Goal: Task Accomplishment & Management: Use online tool/utility

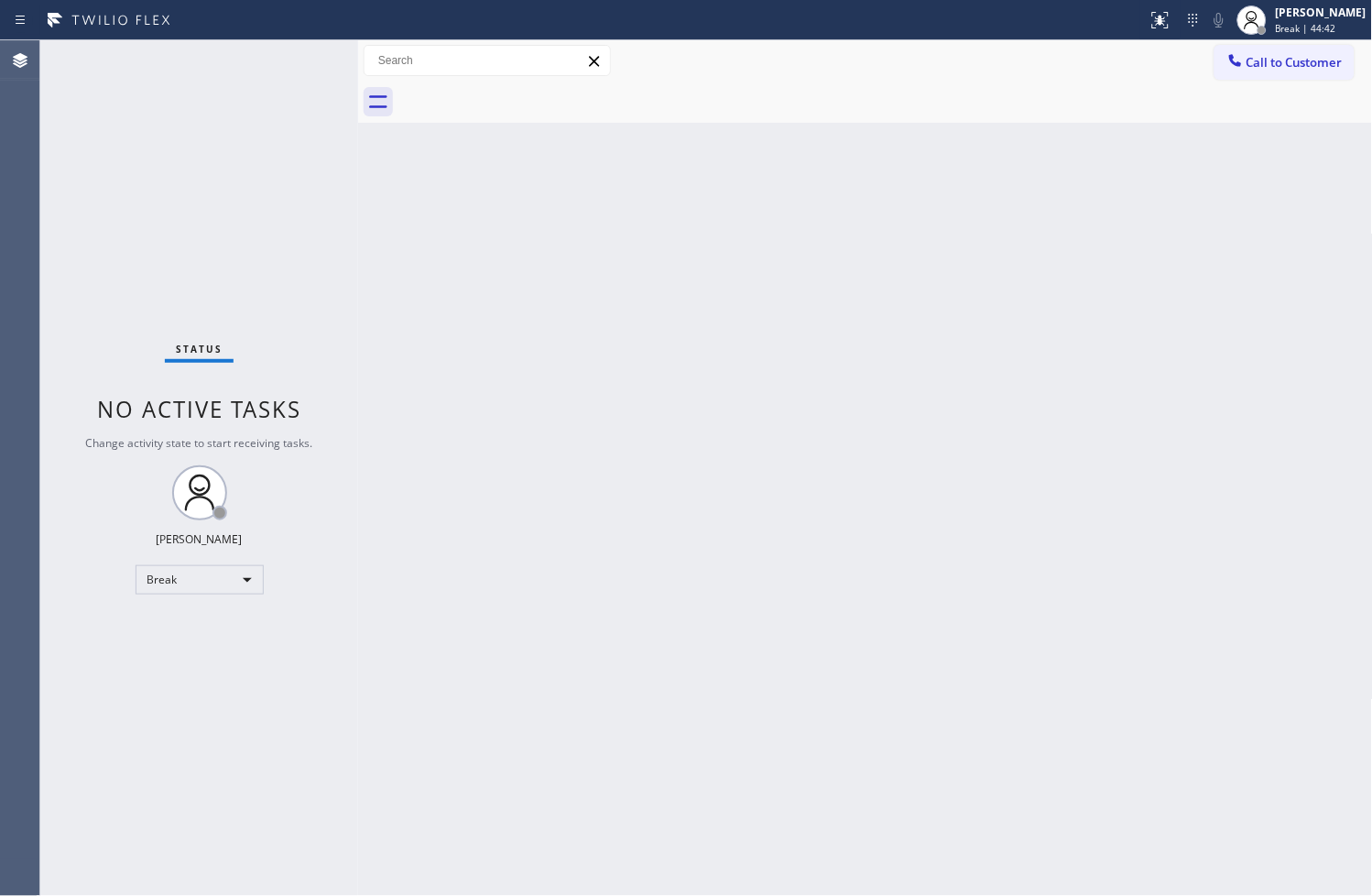
click at [504, 370] on div "Back to Dashboard Change Sender ID Customers Technicians Select a contact Outbo…" at bounding box center [865, 468] width 1015 height 856
click at [473, 460] on div "Back to Dashboard Change Sender ID Customers Technicians Select a contact Outbo…" at bounding box center [865, 468] width 1015 height 856
click at [850, 607] on div "Back to Dashboard Change Sender ID Customers Technicians Select a contact Outbo…" at bounding box center [865, 468] width 1015 height 856
click at [446, 589] on div "Back to Dashboard Change Sender ID Customers Technicians Select a contact Outbo…" at bounding box center [865, 468] width 1015 height 856
drag, startPoint x: 520, startPoint y: 692, endPoint x: 501, endPoint y: 628, distance: 66.8
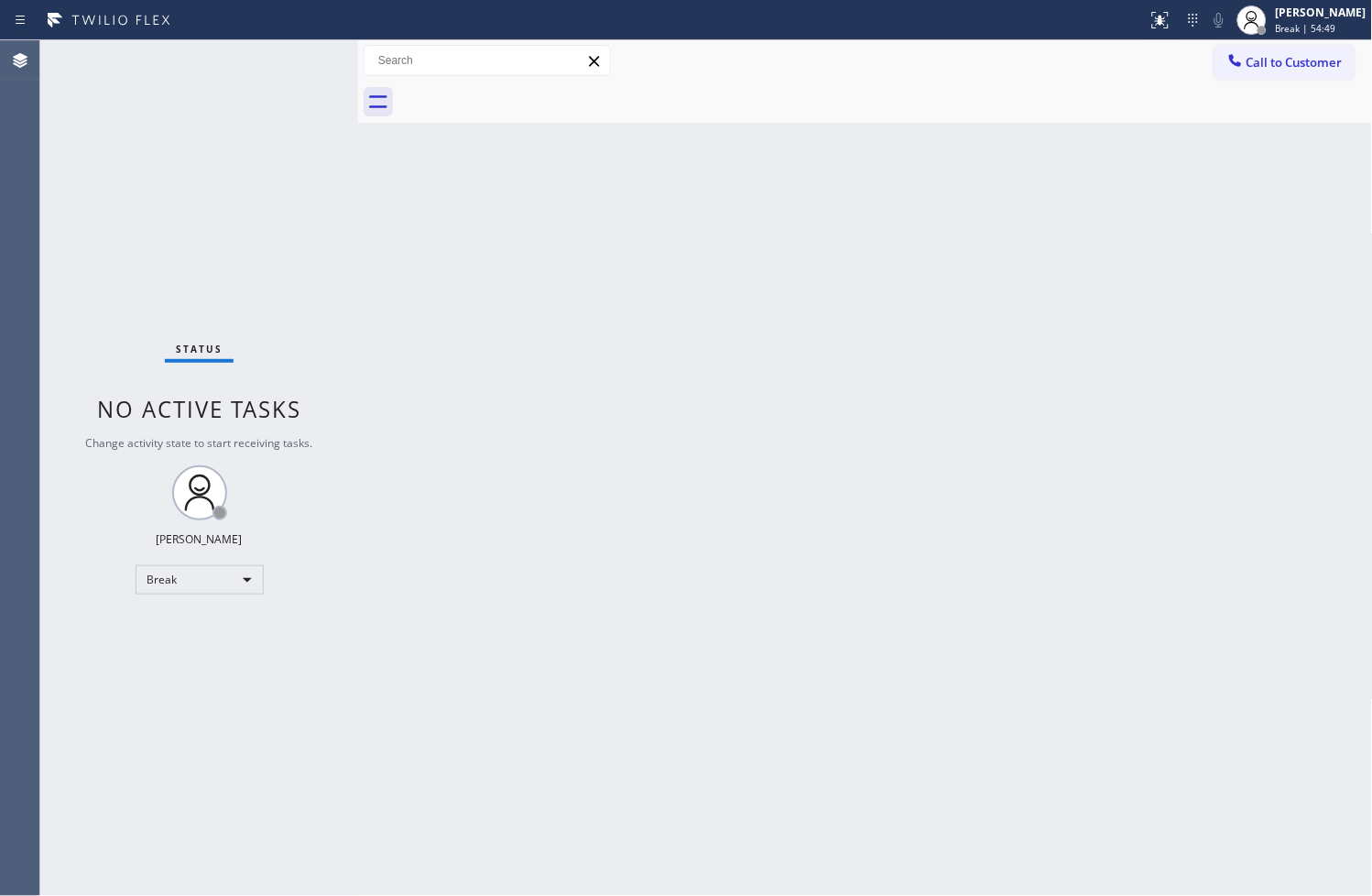
click at [520, 692] on div "Back to Dashboard Change Sender ID Customers Technicians Select a contact Outbo…" at bounding box center [865, 468] width 1015 height 856
click at [435, 410] on div "Back to Dashboard Change Sender ID Customers Technicians Select a contact Outbo…" at bounding box center [865, 468] width 1015 height 856
click at [365, 238] on div "Back to Dashboard Change Sender ID Customers Technicians Select a contact Outbo…" at bounding box center [865, 468] width 1015 height 856
click at [225, 583] on div "Break" at bounding box center [200, 580] width 128 height 30
click at [207, 625] on li "Available" at bounding box center [198, 627] width 124 height 22
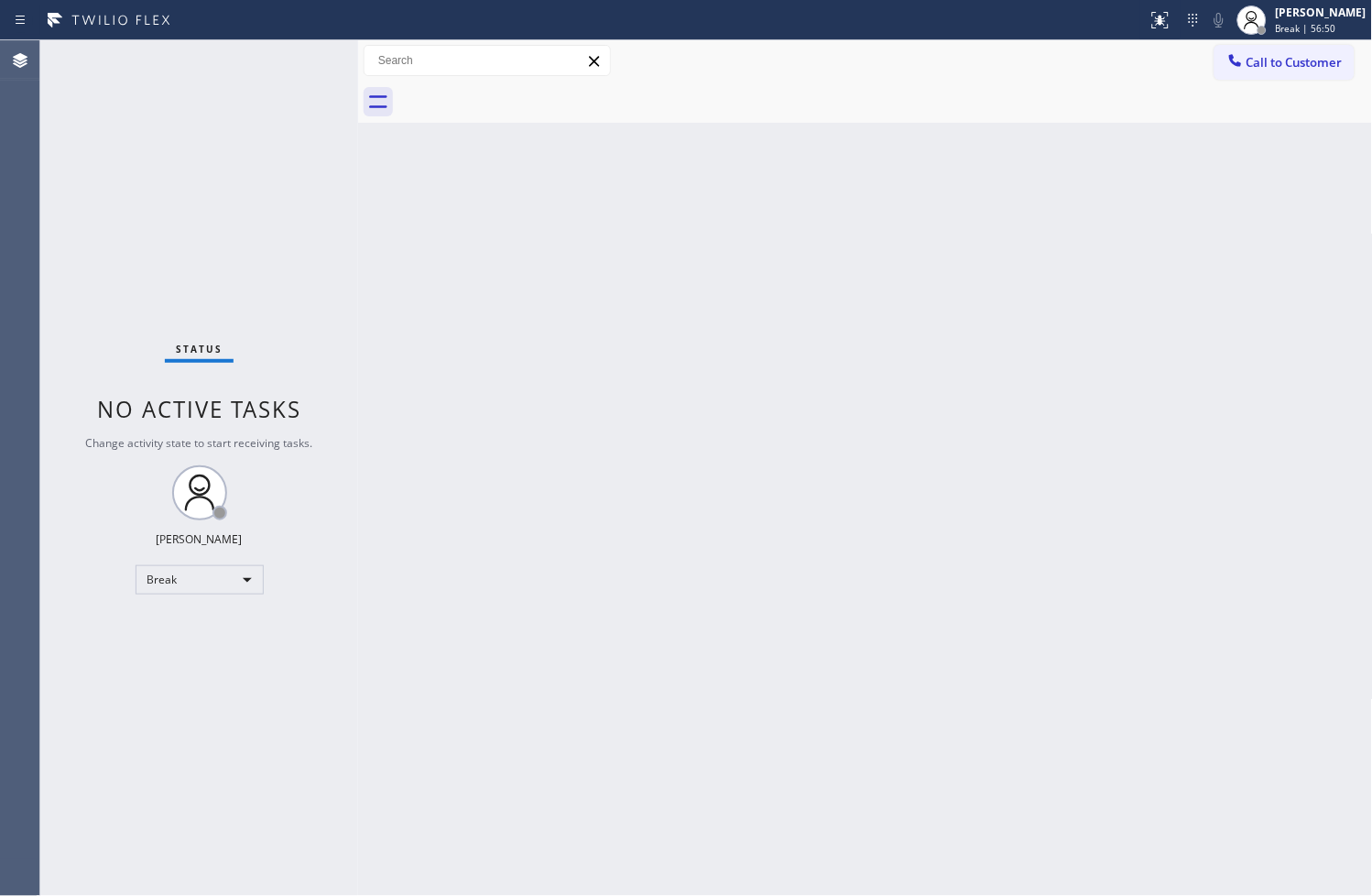
click at [504, 308] on div "Back to Dashboard Change Sender ID Customers Technicians Select a contact Outbo…" at bounding box center [865, 468] width 1015 height 856
click at [281, 259] on div "Status No active tasks You are ready to start receiving tasks. [PERSON_NAME]" at bounding box center [199, 468] width 318 height 856
drag, startPoint x: 359, startPoint y: 341, endPoint x: 352, endPoint y: 318, distance: 24.0
click at [358, 341] on div at bounding box center [358, 468] width 0 height 856
click at [285, 61] on div "Status No active tasks You are ready to start receiving tasks. [PERSON_NAME]" at bounding box center [199, 468] width 318 height 856
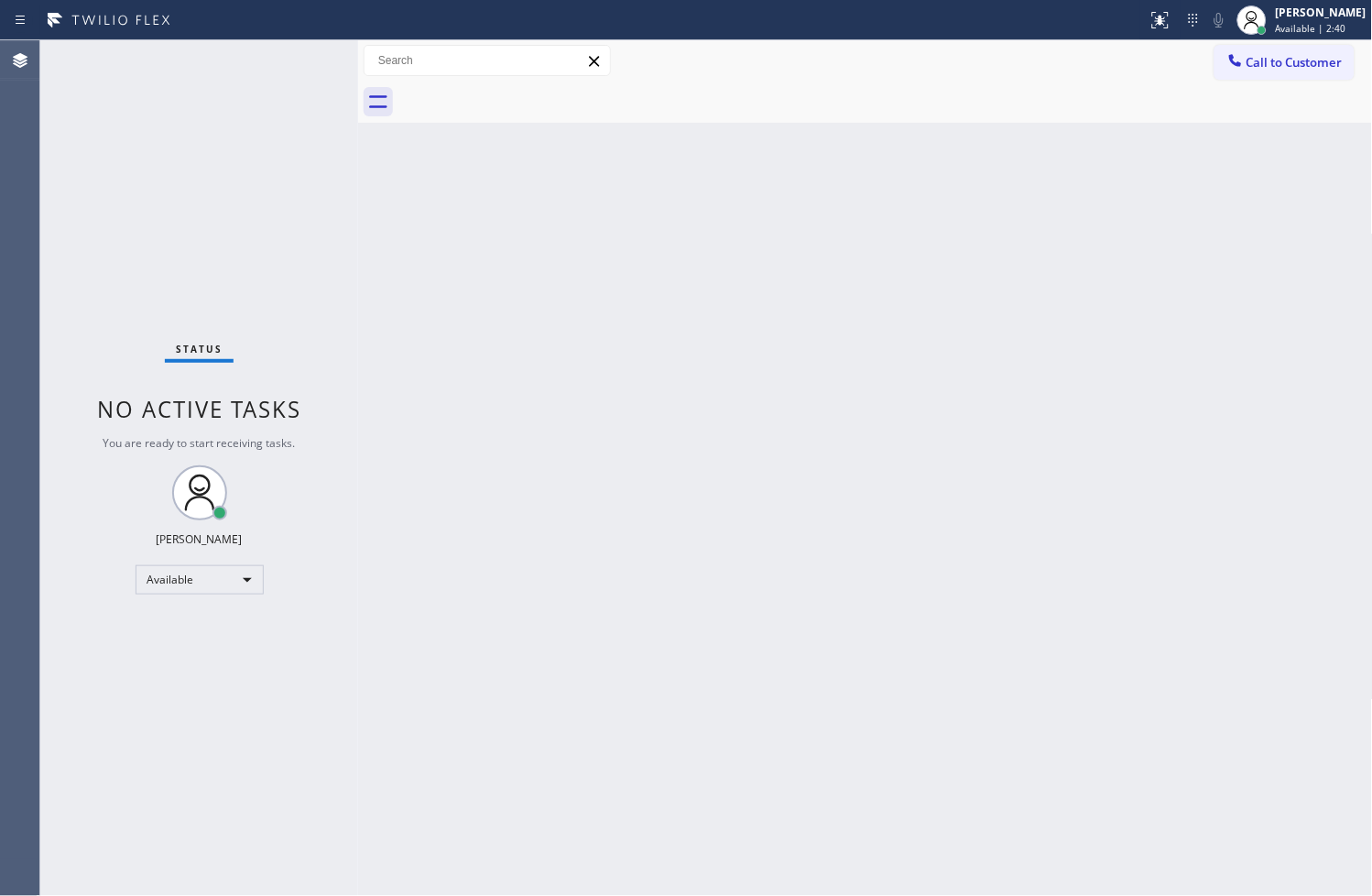
click at [336, 537] on div "Status No active tasks You are ready to start receiving tasks. [PERSON_NAME]" at bounding box center [199, 468] width 318 height 856
click at [739, 676] on div "Back to Dashboard Change Sender ID Customers Technicians Select a contact Outbo…" at bounding box center [865, 468] width 1015 height 856
click at [456, 658] on div "Back to Dashboard Change Sender ID Customers Technicians Select a contact Outbo…" at bounding box center [865, 468] width 1015 height 856
click at [524, 519] on div "Back to Dashboard Change Sender ID Customers Technicians Select a contact Outbo…" at bounding box center [865, 468] width 1015 height 856
click at [308, 62] on div "Status No active tasks You are ready to start receiving tasks. [PERSON_NAME]" at bounding box center [199, 468] width 318 height 856
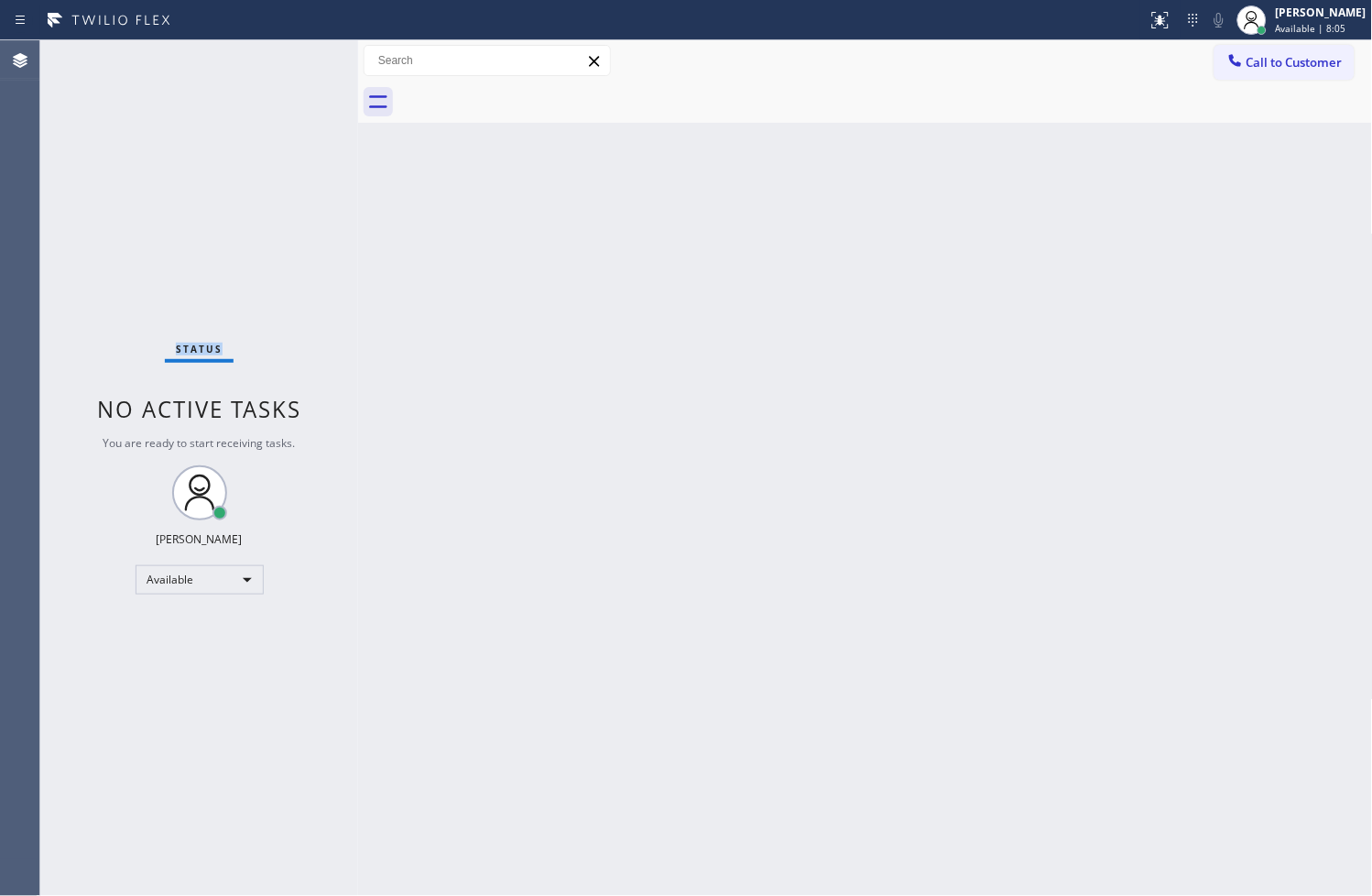
click at [308, 62] on div "Status No active tasks You are ready to start receiving tasks. [PERSON_NAME]" at bounding box center [199, 468] width 318 height 856
click at [365, 253] on div "Back to Dashboard Change Sender ID Customers Technicians Select a contact Outbo…" at bounding box center [865, 468] width 1015 height 856
click at [189, 233] on div "Status No active tasks You are ready to start receiving tasks. [PERSON_NAME]" at bounding box center [199, 468] width 318 height 856
click at [299, 56] on div "Status No active tasks You are ready to start receiving tasks. [PERSON_NAME]" at bounding box center [199, 468] width 318 height 856
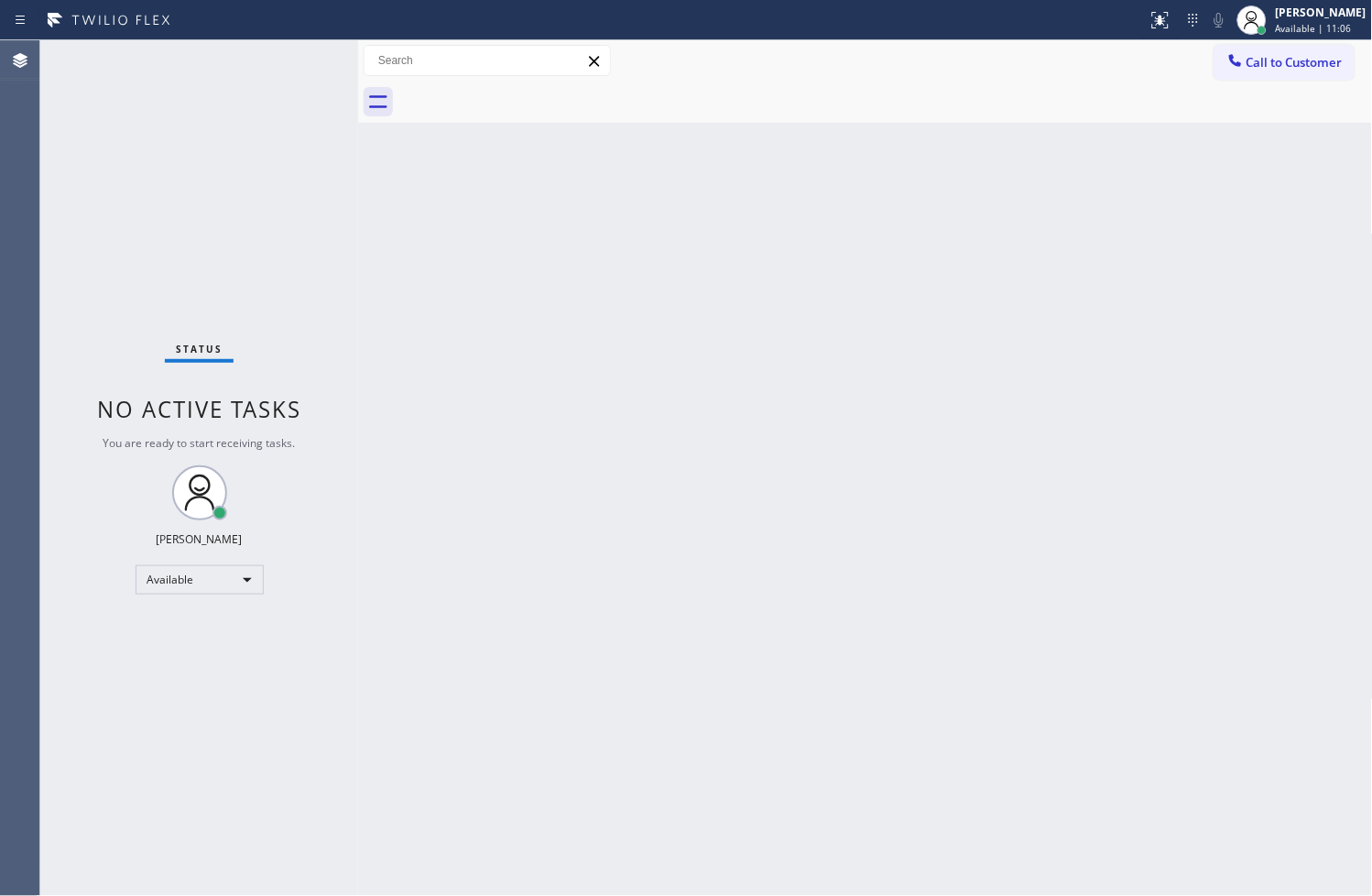
click at [232, 161] on div "Status No active tasks You are ready to start receiving tasks. [PERSON_NAME]" at bounding box center [199, 468] width 318 height 856
click at [288, 54] on div "Status No active tasks You are ready to start receiving tasks. [PERSON_NAME]" at bounding box center [199, 468] width 318 height 856
click at [1008, 745] on div "Back to Dashboard Change Sender ID Customers Technicians Select a contact Outbo…" at bounding box center [865, 468] width 1015 height 856
click at [226, 160] on div "Status No active tasks You are ready to start receiving tasks. [PERSON_NAME]" at bounding box center [199, 468] width 318 height 856
click at [289, 57] on div "Status No active tasks You are ready to start receiving tasks. [PERSON_NAME]" at bounding box center [199, 468] width 318 height 856
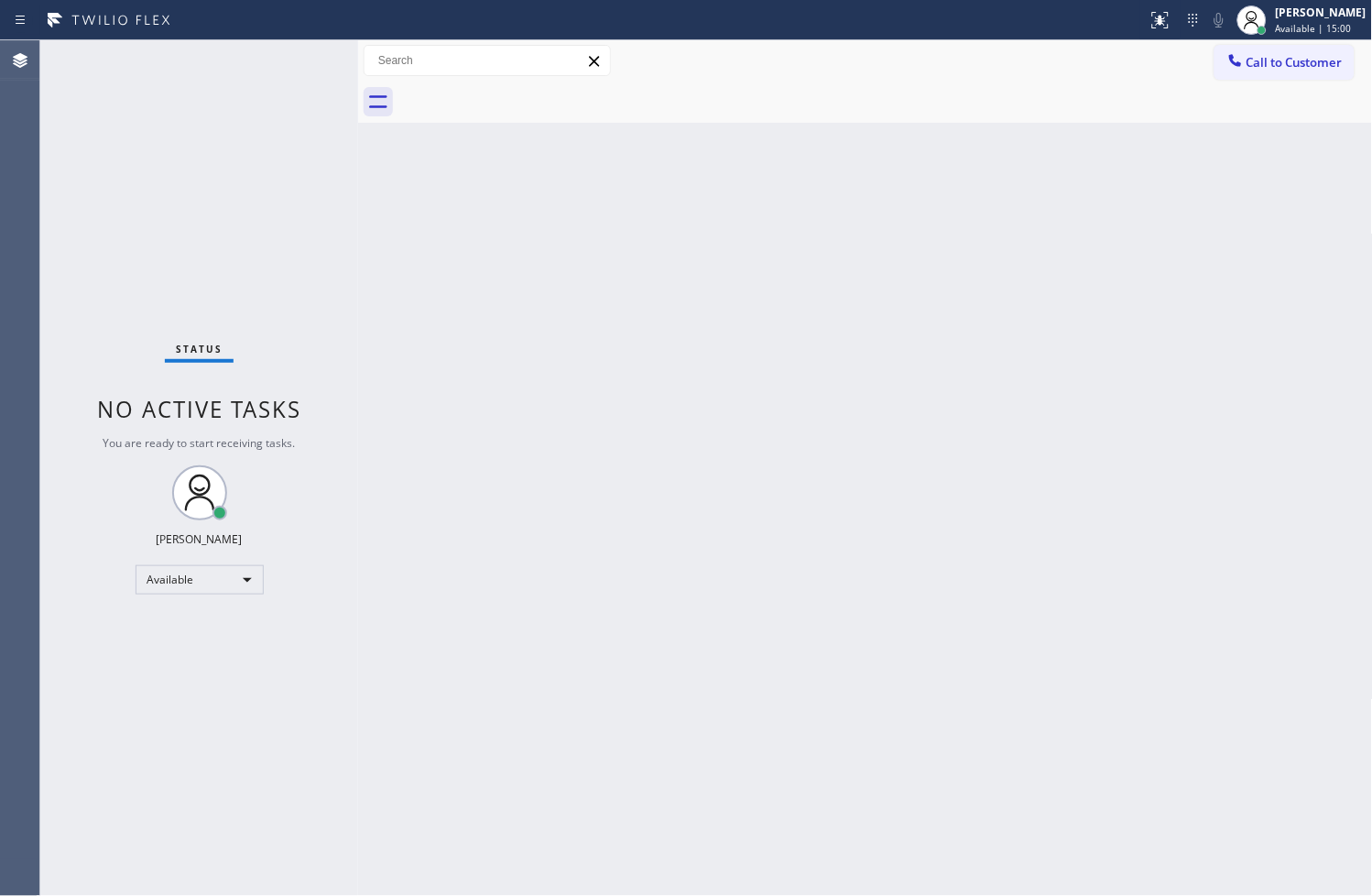
click at [289, 57] on div "Status No active tasks You are ready to start receiving tasks. [PERSON_NAME]" at bounding box center [199, 468] width 318 height 856
click at [482, 396] on div "Back to Dashboard Change Sender ID Customers Technicians Select a contact Outbo…" at bounding box center [865, 468] width 1015 height 856
click at [290, 103] on div "Status No active tasks You are ready to start receiving tasks. [PERSON_NAME]" at bounding box center [199, 468] width 318 height 856
click at [299, 62] on div "Status No active tasks You are ready to start receiving tasks. [PERSON_NAME]" at bounding box center [199, 468] width 318 height 856
click at [395, 287] on div "Back to Dashboard Change Sender ID Customers Technicians Select a contact Outbo…" at bounding box center [865, 468] width 1015 height 856
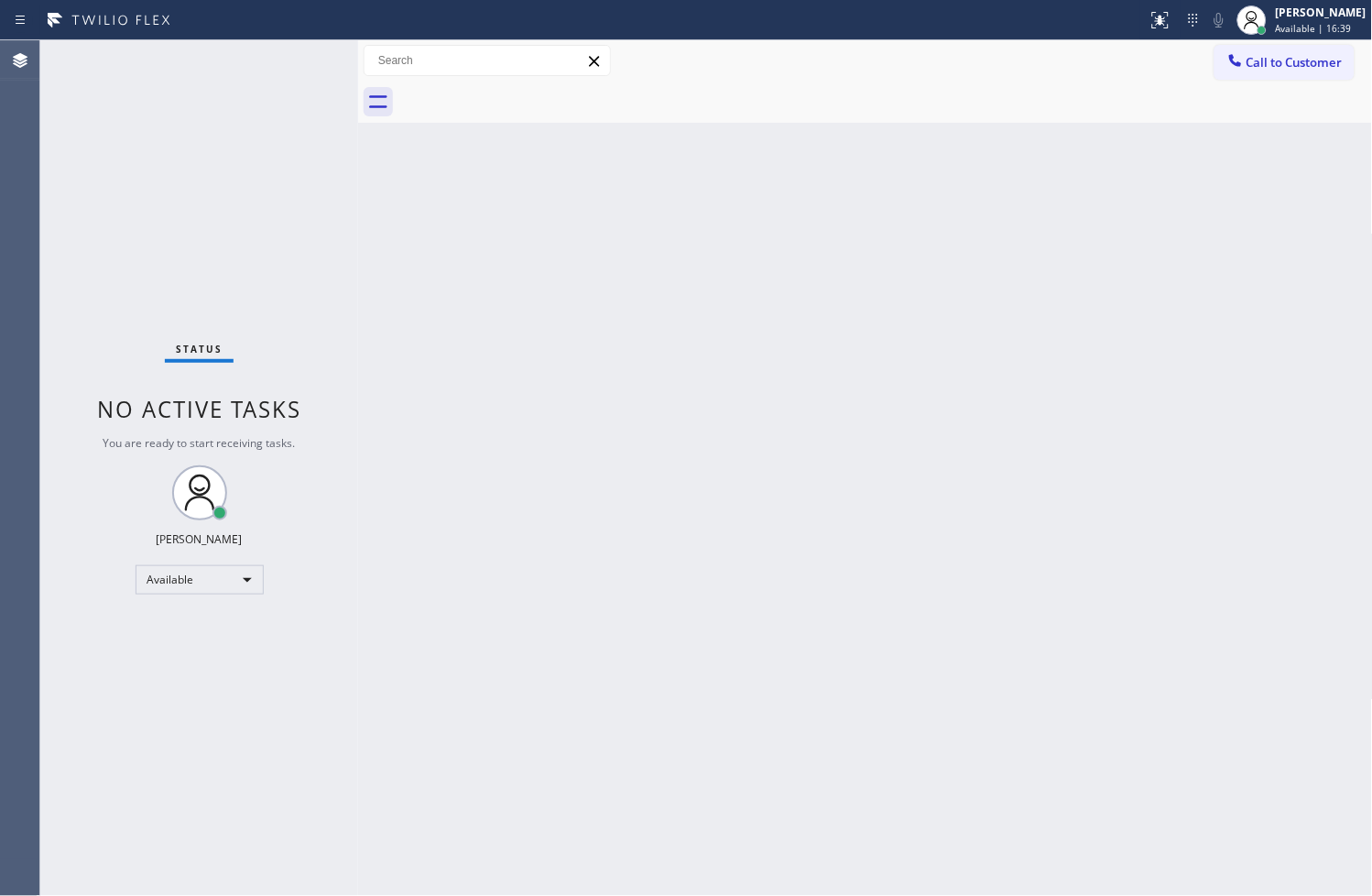
click at [286, 59] on div "Status No active tasks You are ready to start receiving tasks. [PERSON_NAME]" at bounding box center [199, 468] width 318 height 856
click at [391, 214] on div "Back to Dashboard Change Sender ID Customers Technicians Select a contact Outbo…" at bounding box center [865, 468] width 1015 height 856
click at [289, 57] on div "Status No active tasks You are ready to start receiving tasks. [PERSON_NAME]" at bounding box center [199, 468] width 318 height 856
click at [522, 731] on div "Back to Dashboard Change Sender ID Customers Technicians Select a contact Outbo…" at bounding box center [865, 468] width 1015 height 856
click at [331, 280] on div "Status No active tasks You are ready to start receiving tasks. [PERSON_NAME]" at bounding box center [199, 468] width 318 height 856
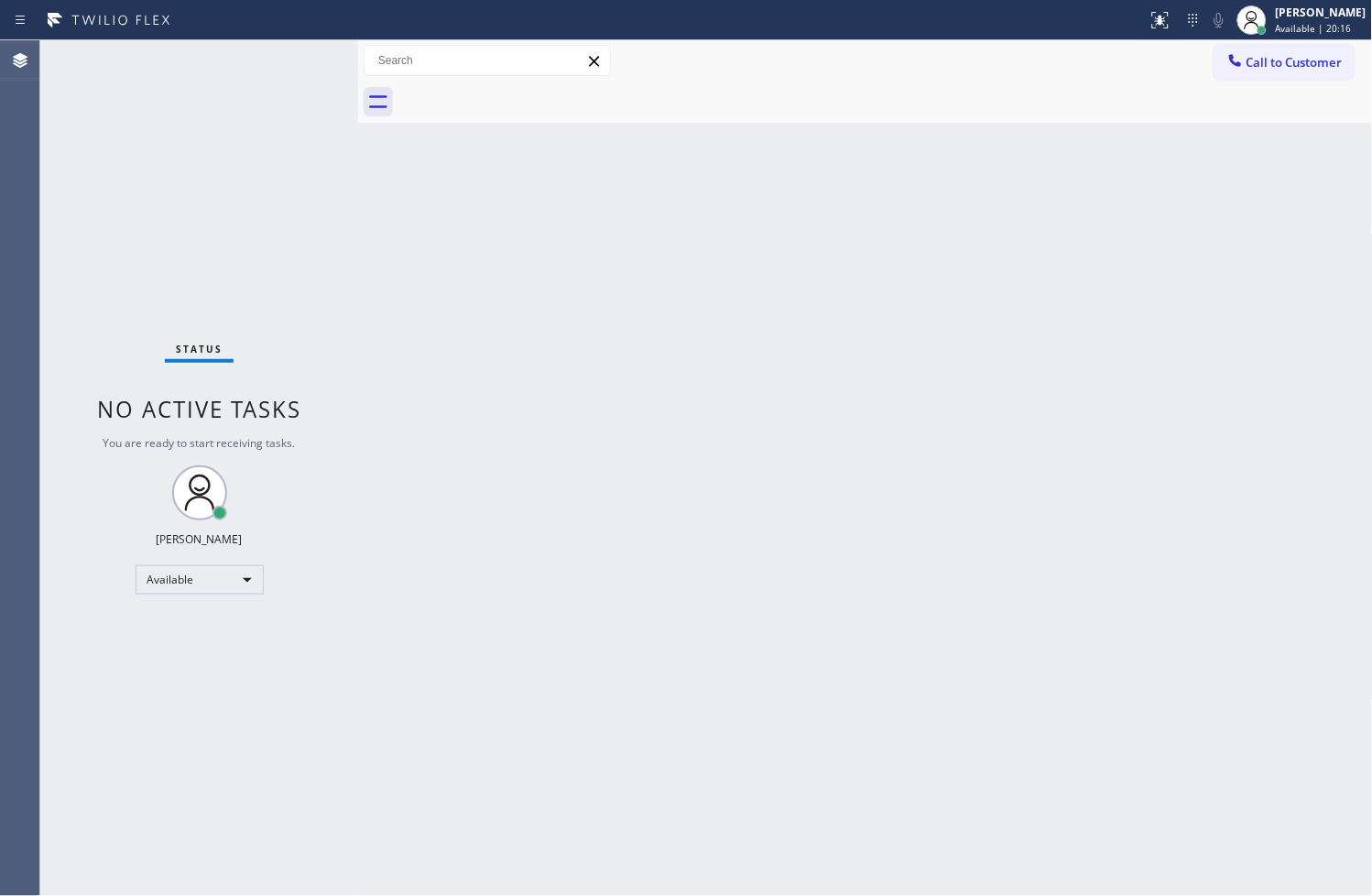
click at [297, 61] on div "Status No active tasks You are ready to start receiving tasks. [PERSON_NAME]" at bounding box center [199, 468] width 318 height 856
click at [1062, 826] on div "Back to Dashboard Change Sender ID Customers Technicians Select a contact Outbo…" at bounding box center [865, 468] width 1015 height 856
click at [299, 62] on div "Status No active tasks You are ready to start receiving tasks. [PERSON_NAME]" at bounding box center [199, 468] width 318 height 856
drag, startPoint x: 445, startPoint y: 437, endPoint x: 435, endPoint y: 364, distance: 73.7
click at [445, 437] on div "Back to Dashboard Change Sender ID Customers Technicians Select a contact Outbo…" at bounding box center [865, 468] width 1015 height 856
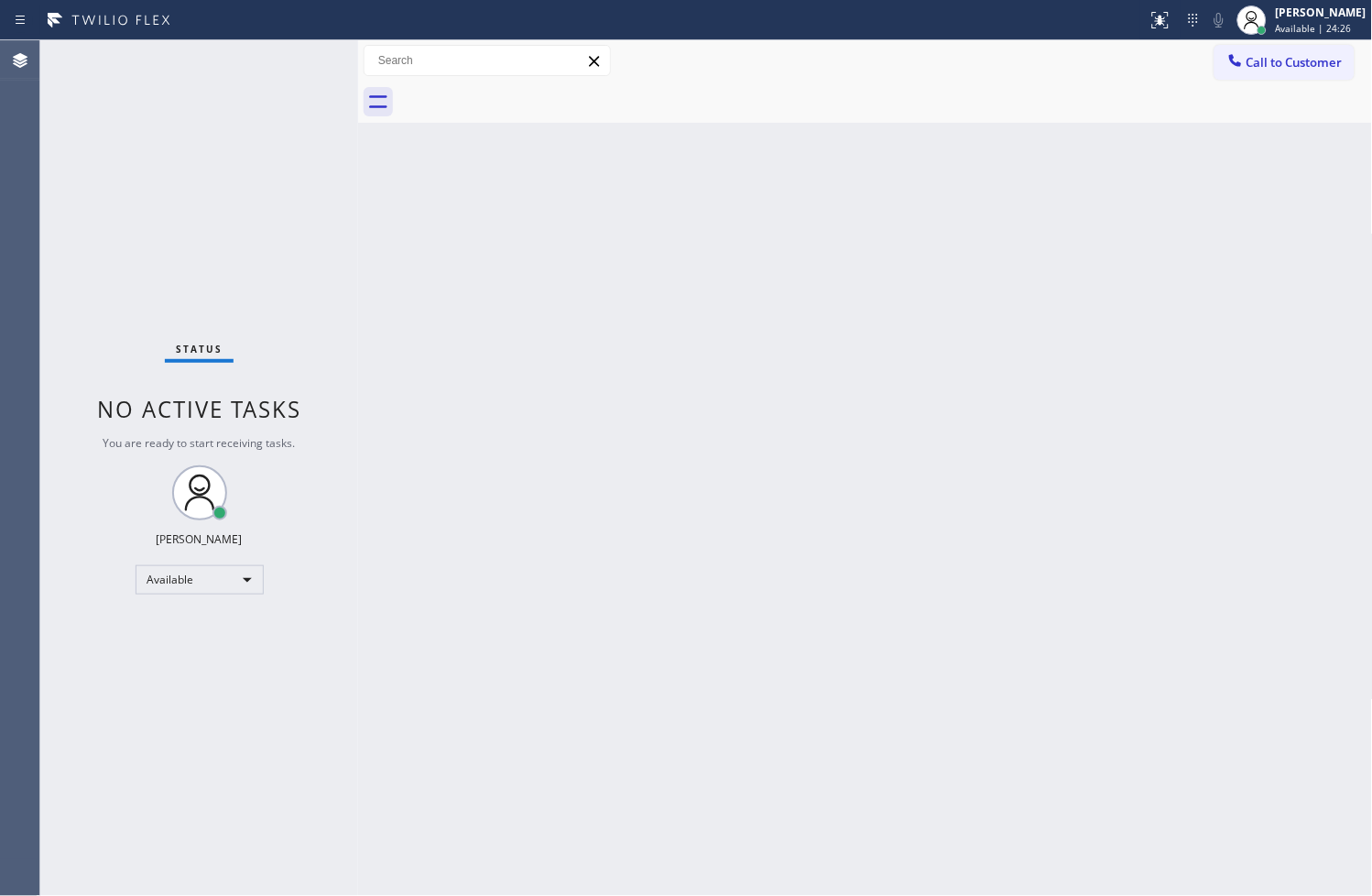
click at [321, 142] on div "Status No active tasks You are ready to start receiving tasks. [PERSON_NAME]" at bounding box center [199, 468] width 318 height 856
click at [290, 50] on div "Status No active tasks You are ready to start receiving tasks. [PERSON_NAME]" at bounding box center [199, 468] width 318 height 856
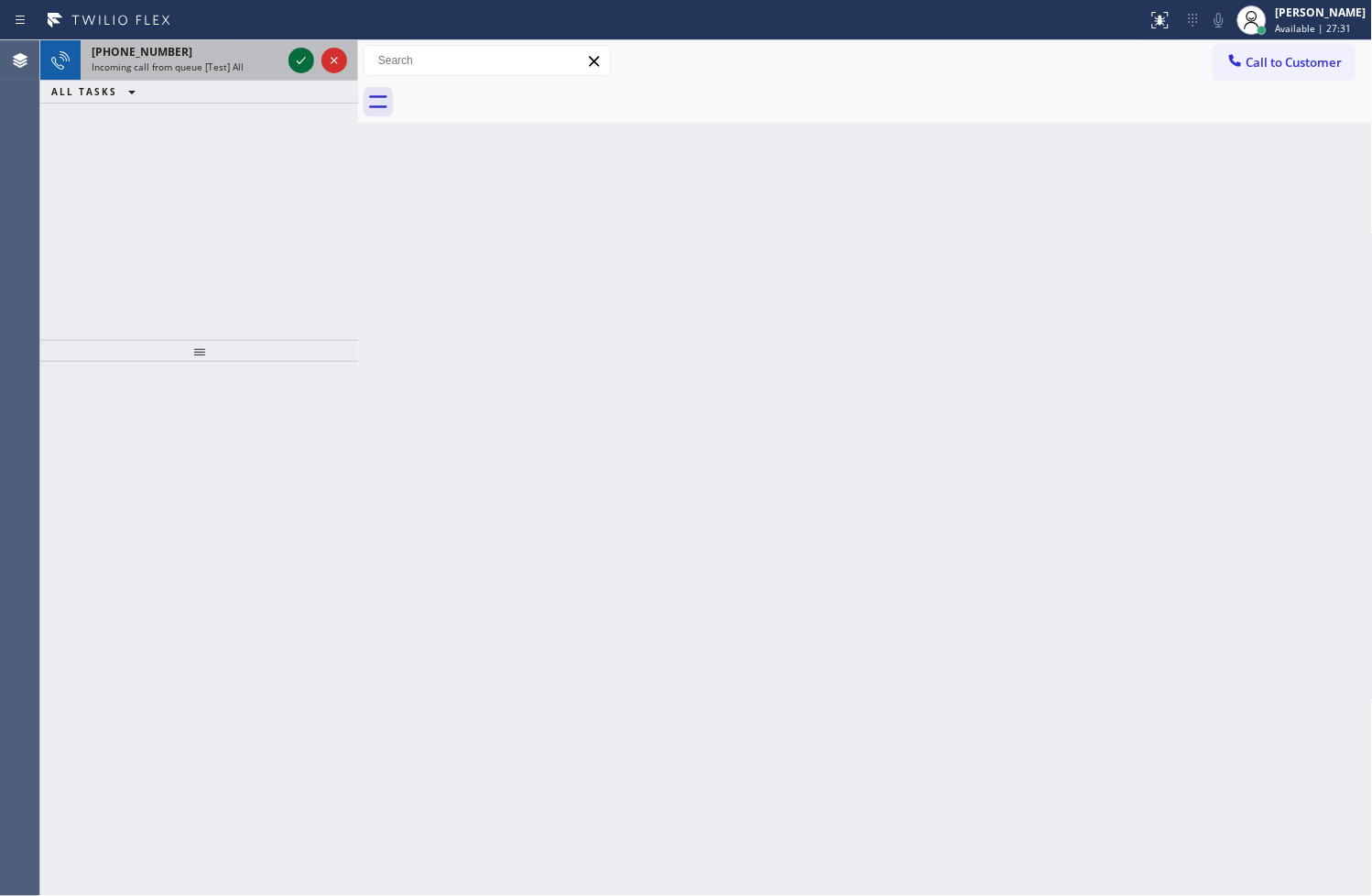
click at [290, 50] on icon at bounding box center [300, 60] width 22 height 22
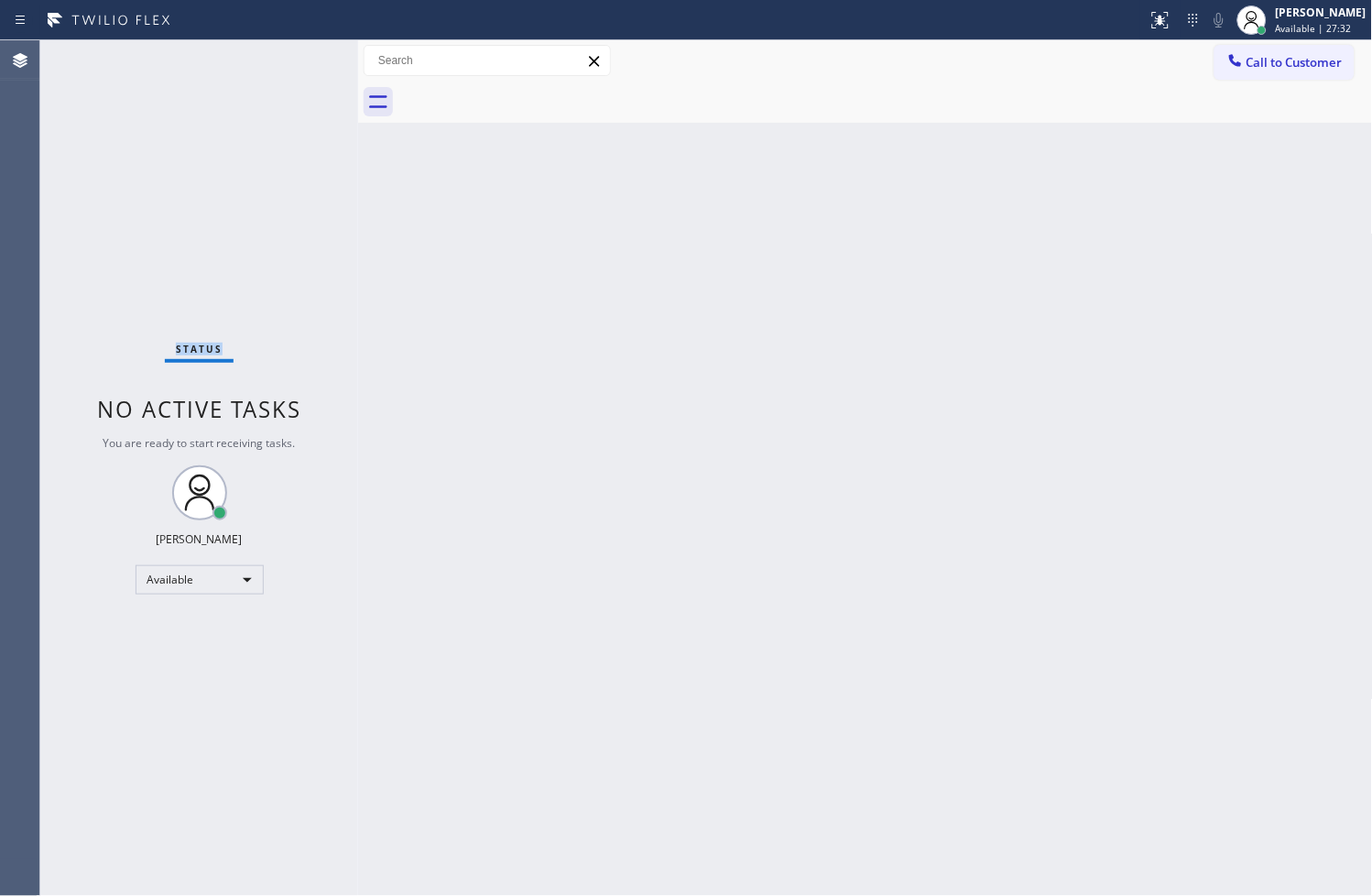
click at [290, 50] on div "Status No active tasks You are ready to start receiving tasks. [PERSON_NAME]" at bounding box center [199, 468] width 318 height 856
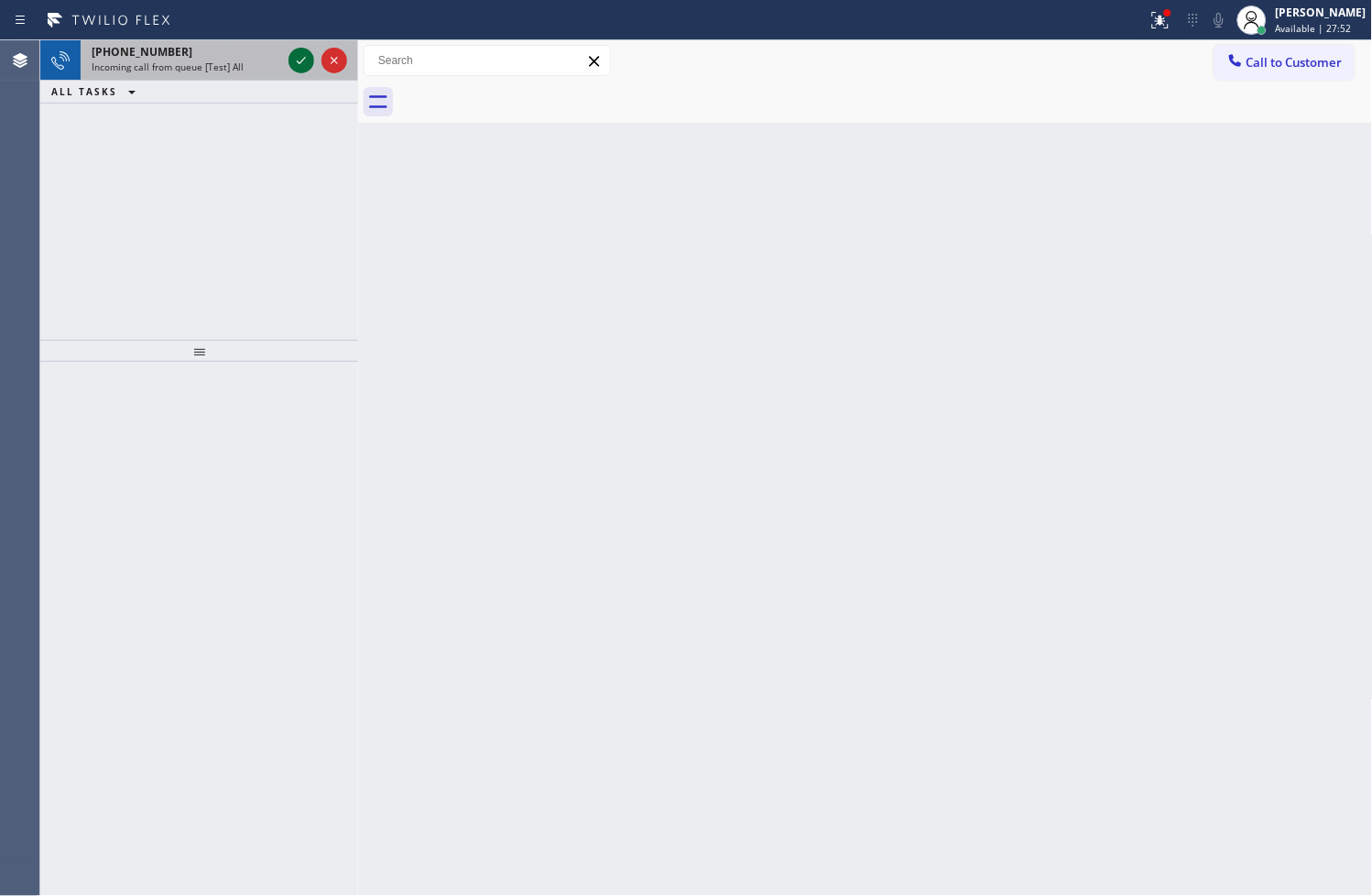
click at [290, 50] on icon at bounding box center [300, 60] width 22 height 22
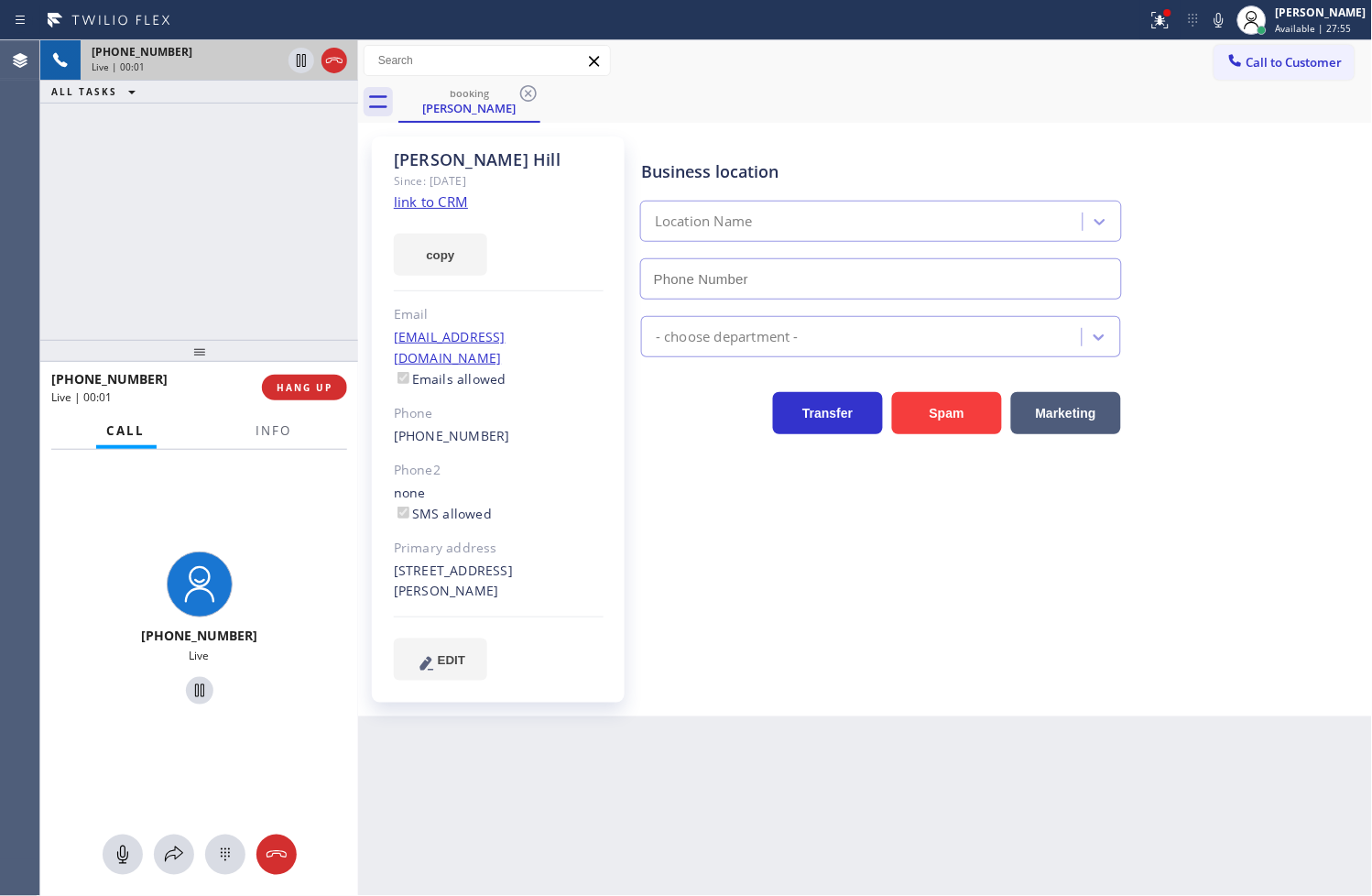
type input "[PHONE_NUMBER]"
click at [427, 195] on link "link to CRM" at bounding box center [432, 201] width 75 height 18
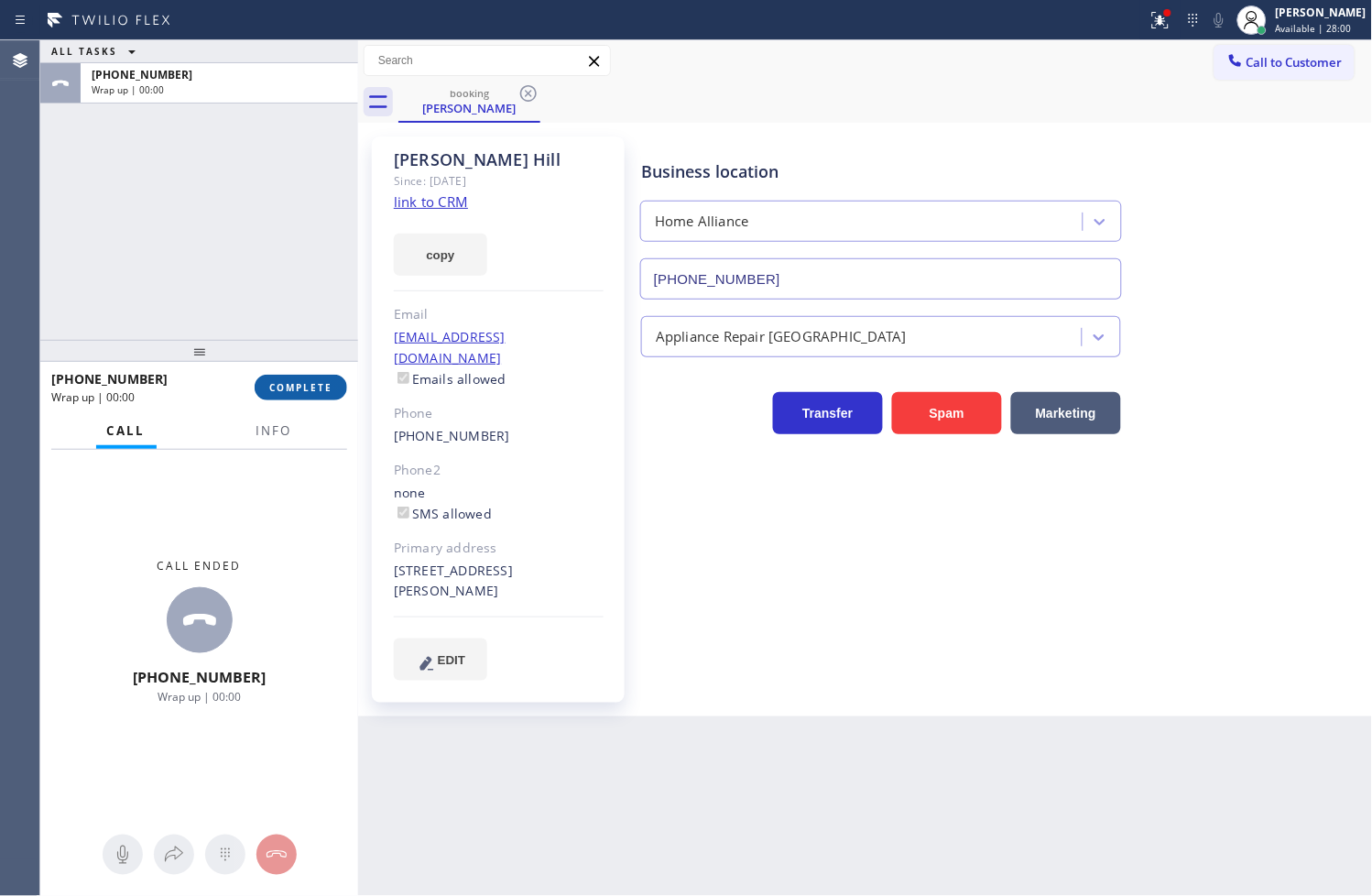
click at [300, 391] on span "COMPLETE" at bounding box center [300, 387] width 63 height 12
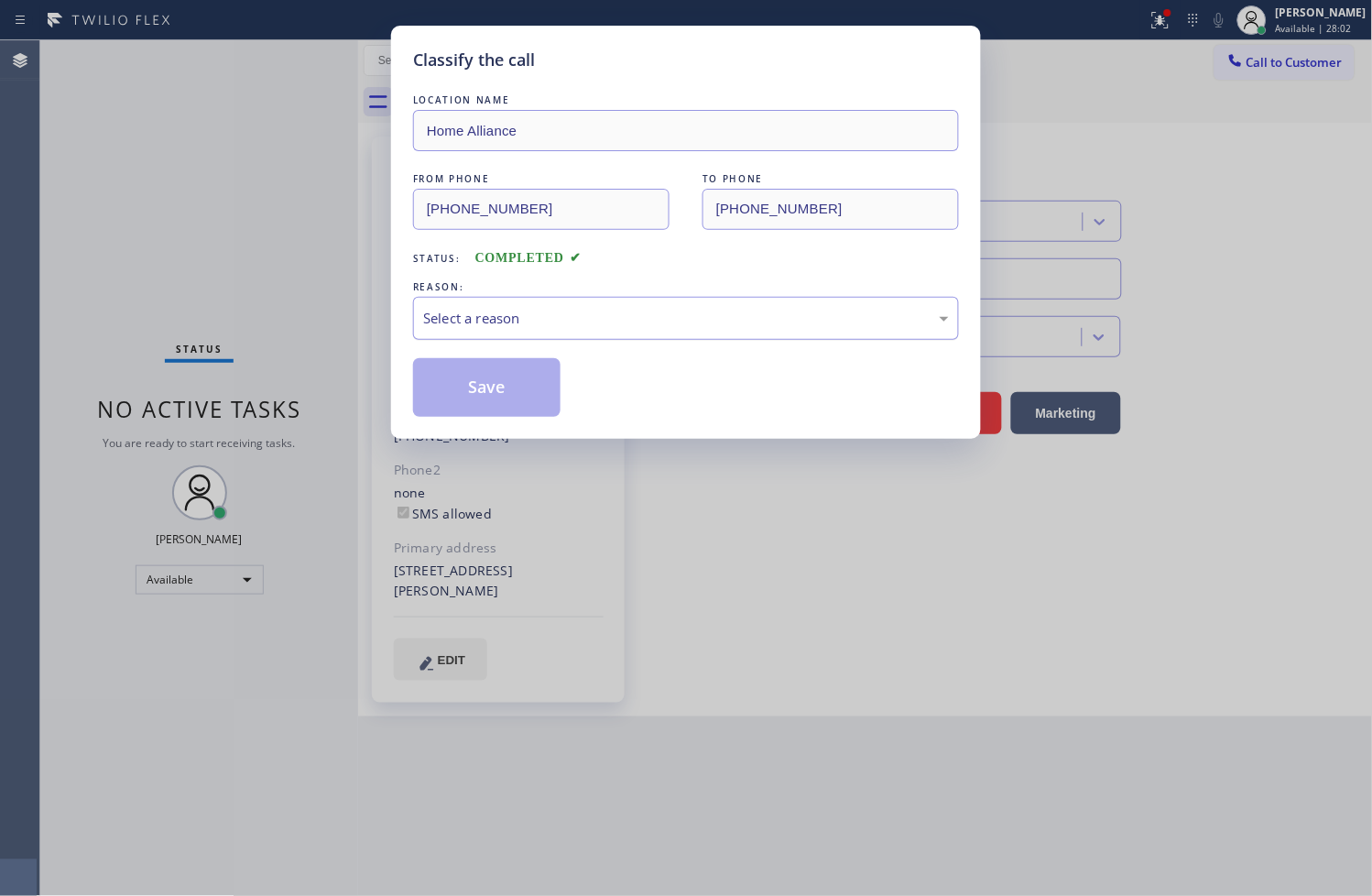
click at [504, 334] on div "Select a reason" at bounding box center [686, 318] width 546 height 43
click at [518, 399] on button "Save" at bounding box center [487, 387] width 147 height 58
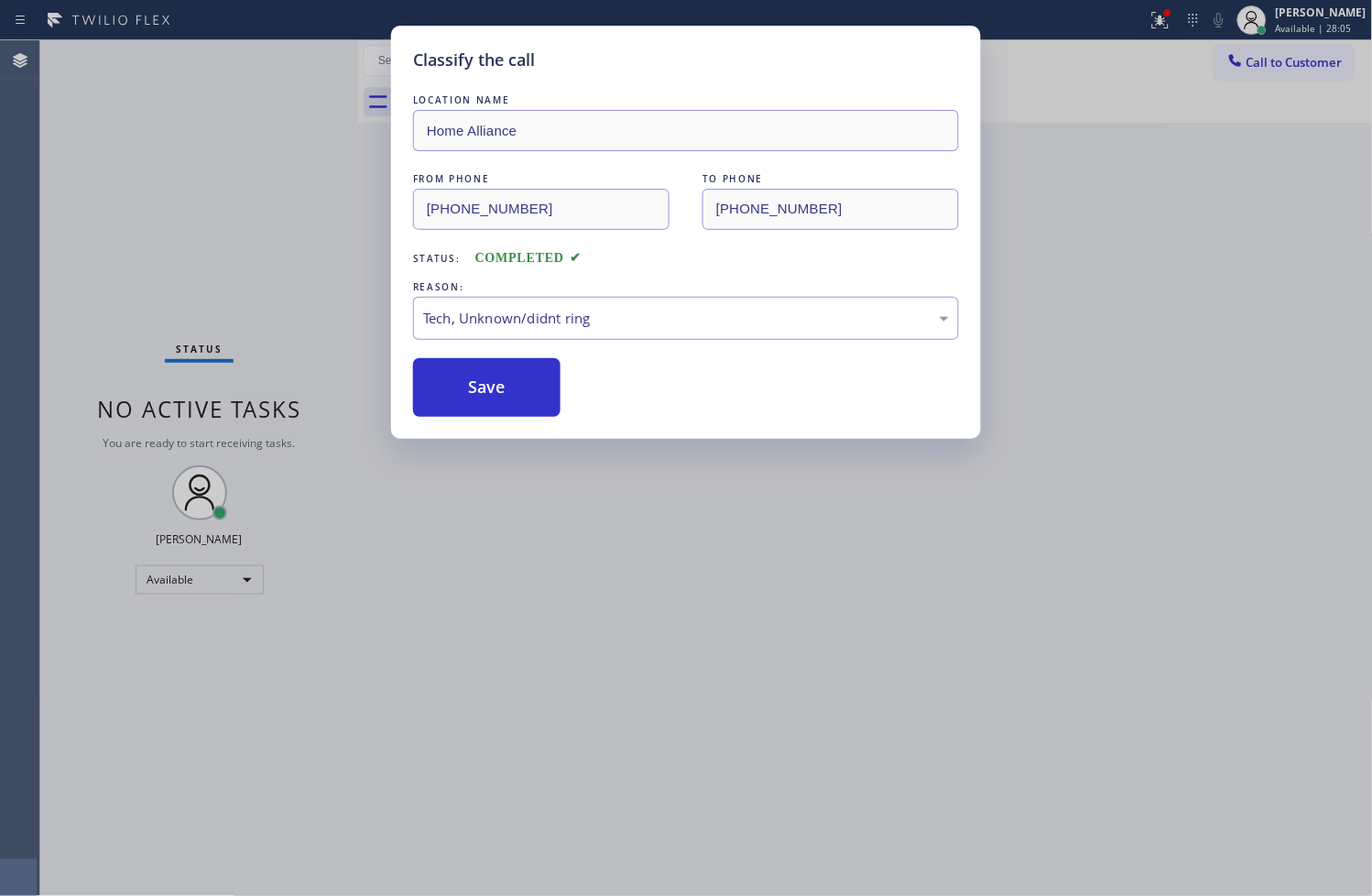
click at [529, 376] on button "Save" at bounding box center [487, 387] width 147 height 58
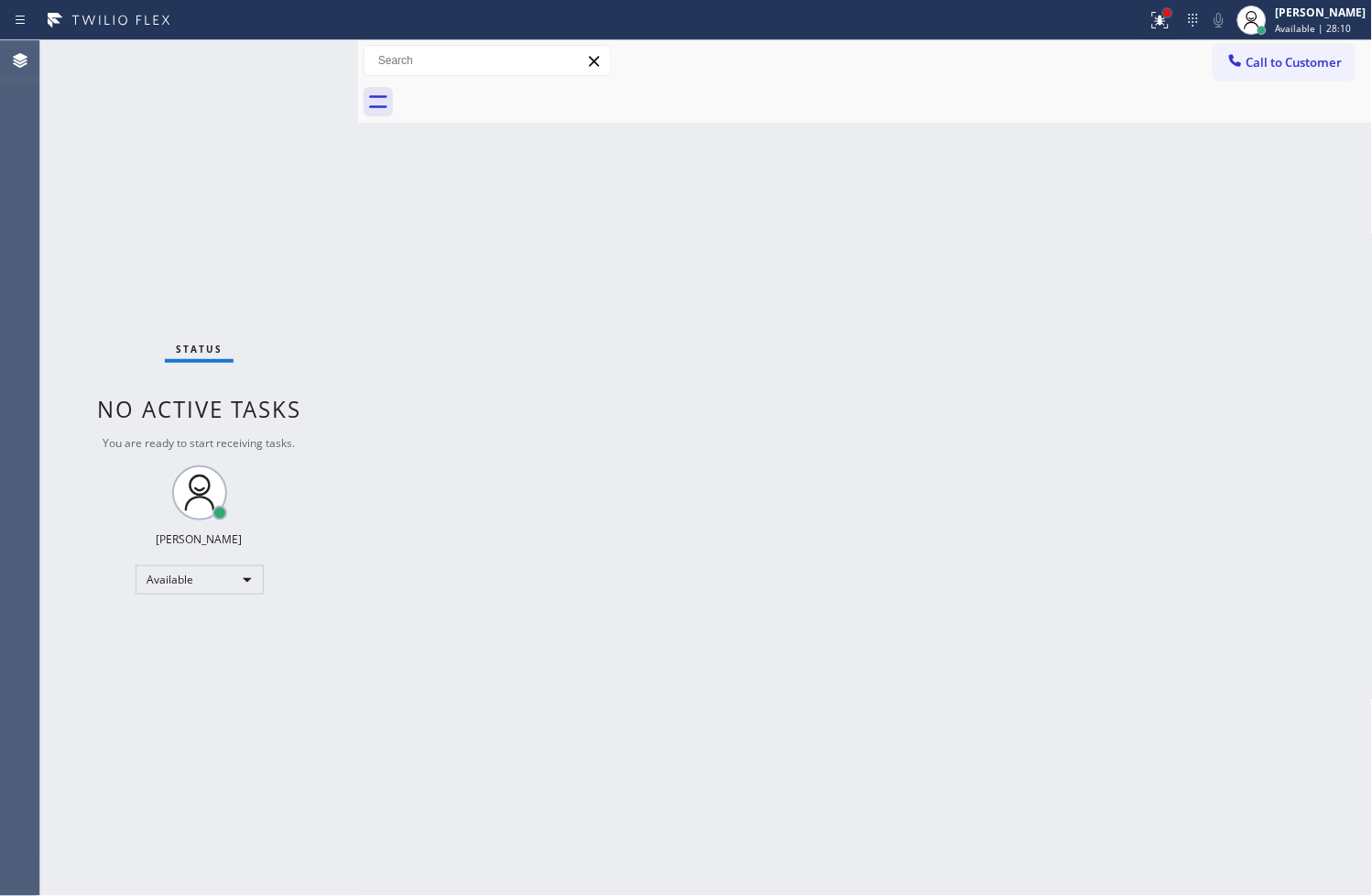
click at [1162, 16] on div at bounding box center [1167, 12] width 11 height 11
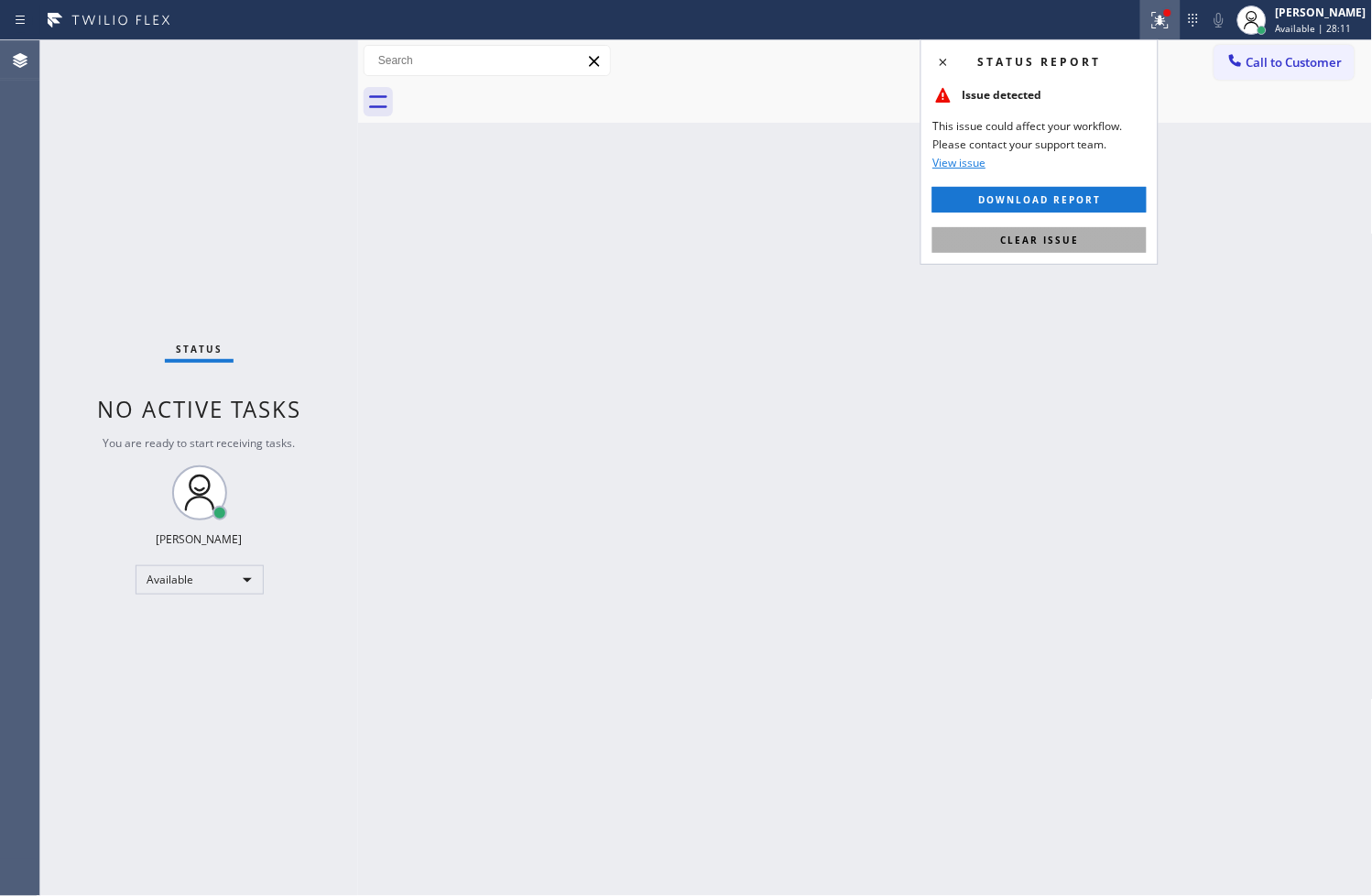
click at [1102, 235] on button "Clear issue" at bounding box center [1040, 239] width 214 height 26
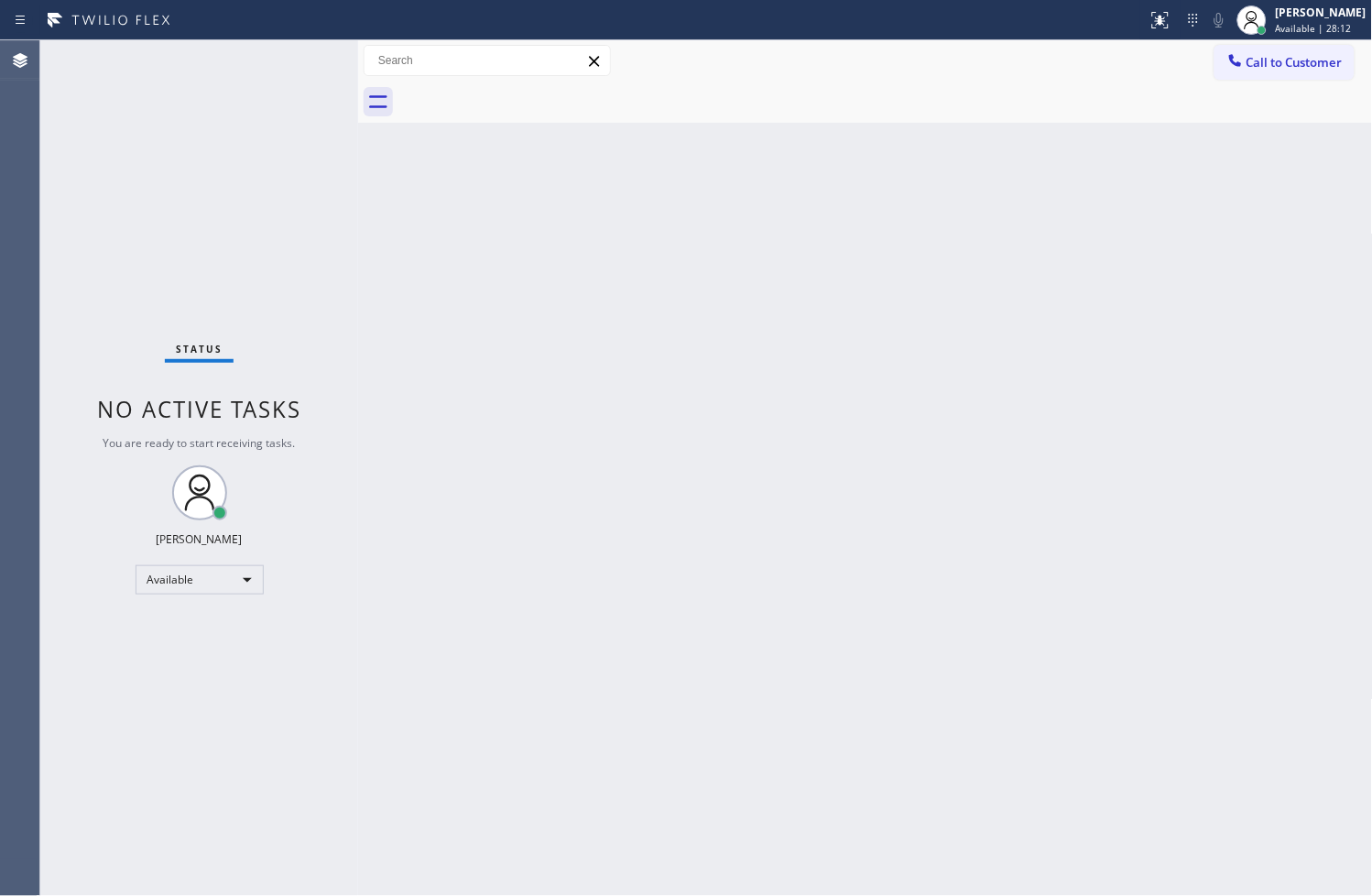
click at [653, 305] on div "Back to Dashboard Change Sender ID Customers Technicians Select a contact Outbo…" at bounding box center [865, 468] width 1015 height 856
click at [331, 236] on div "Status No active tasks You are ready to start receiving tasks. [PERSON_NAME]" at bounding box center [199, 468] width 318 height 856
click at [296, 55] on div "Status No active tasks You are ready to start receiving tasks. [PERSON_NAME]" at bounding box center [199, 468] width 318 height 856
click at [833, 654] on div "Back to Dashboard Change Sender ID Customers Technicians Select a contact Outbo…" at bounding box center [865, 468] width 1015 height 856
click at [808, 687] on div "Back to Dashboard Change Sender ID Customers Technicians Select a contact Outbo…" at bounding box center [865, 468] width 1015 height 856
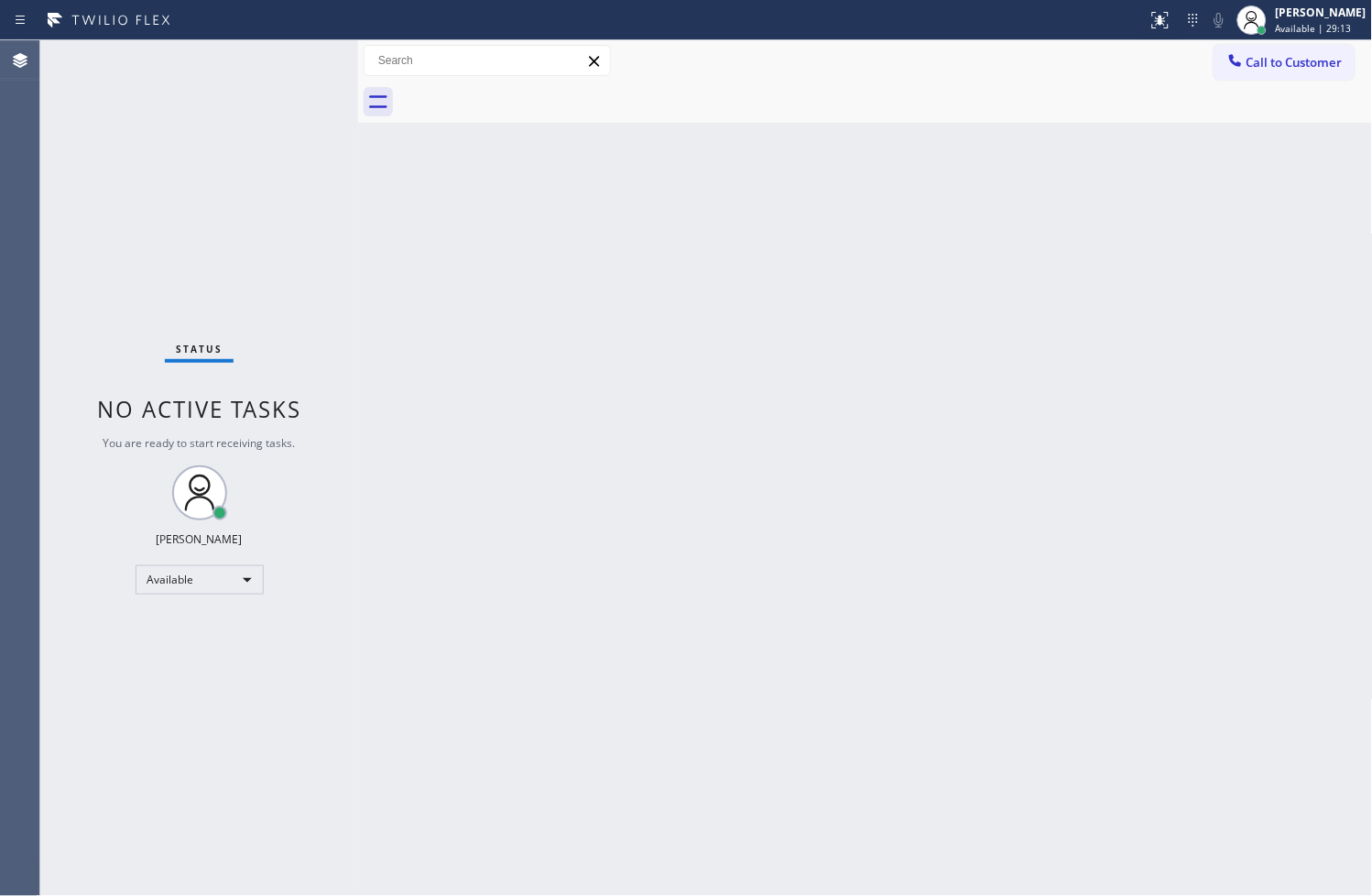
click at [297, 55] on div "Status No active tasks You are ready to start receiving tasks. [PERSON_NAME]" at bounding box center [199, 468] width 318 height 856
click at [475, 372] on div "Back to Dashboard Change Sender ID Customers Technicians Select a contact Outbo…" at bounding box center [865, 468] width 1015 height 856
click at [296, 59] on div "Status No active tasks You are ready to start receiving tasks. [PERSON_NAME]" at bounding box center [199, 468] width 318 height 856
click at [422, 496] on div "Back to Dashboard Change Sender ID Customers Technicians Select a contact Outbo…" at bounding box center [865, 468] width 1015 height 856
click at [293, 50] on div "Status No active tasks You are ready to start receiving tasks. [PERSON_NAME]" at bounding box center [199, 468] width 318 height 856
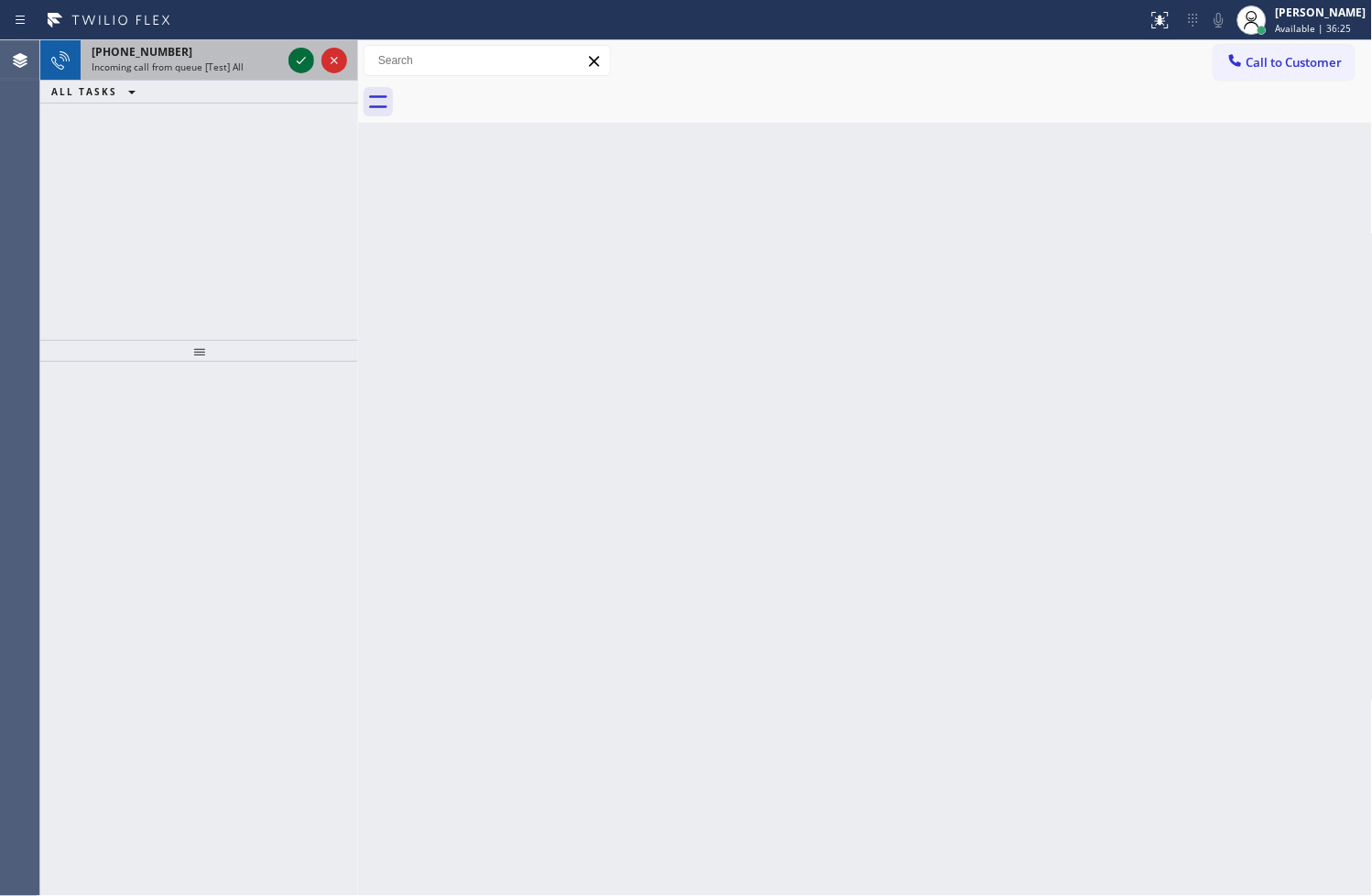
click at [296, 64] on icon at bounding box center [300, 60] width 22 height 22
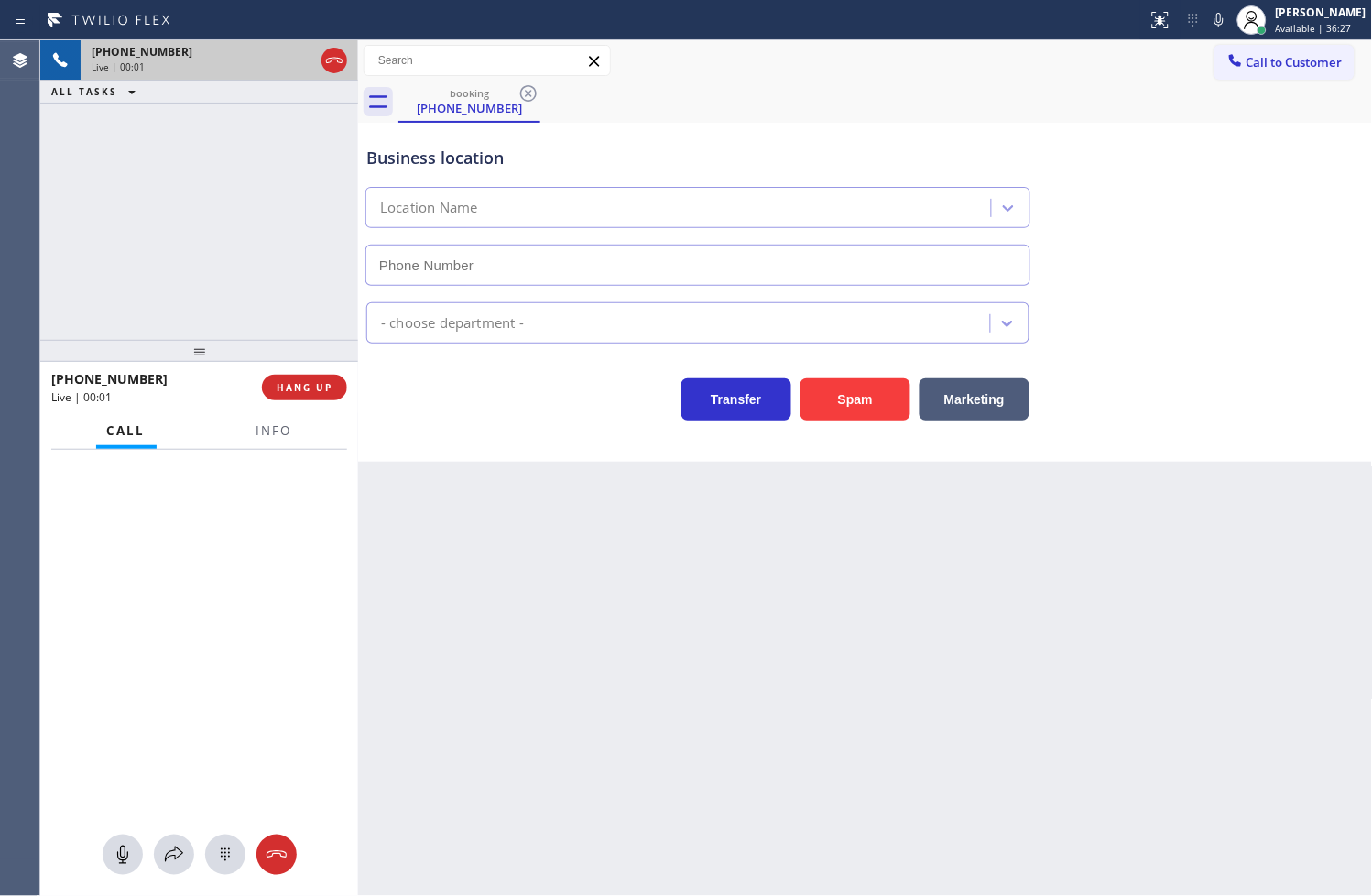
type input "[PHONE_NUMBER]"
click at [176, 278] on div "[PHONE_NUMBER] Live | 00:04 ALL TASKS ALL TASKS ACTIVE TASKS TASKS IN WRAP UP" at bounding box center [199, 190] width 318 height 300
click at [252, 154] on div "[PHONE_NUMBER] Live | 00:13 ALL TASKS ALL TASKS ACTIVE TASKS TASKS IN WRAP UP" at bounding box center [199, 190] width 318 height 300
click at [434, 408] on div "Transfer Spam Marketing" at bounding box center [697, 395] width 671 height 52
click at [271, 440] on button "Info" at bounding box center [275, 431] width 57 height 35
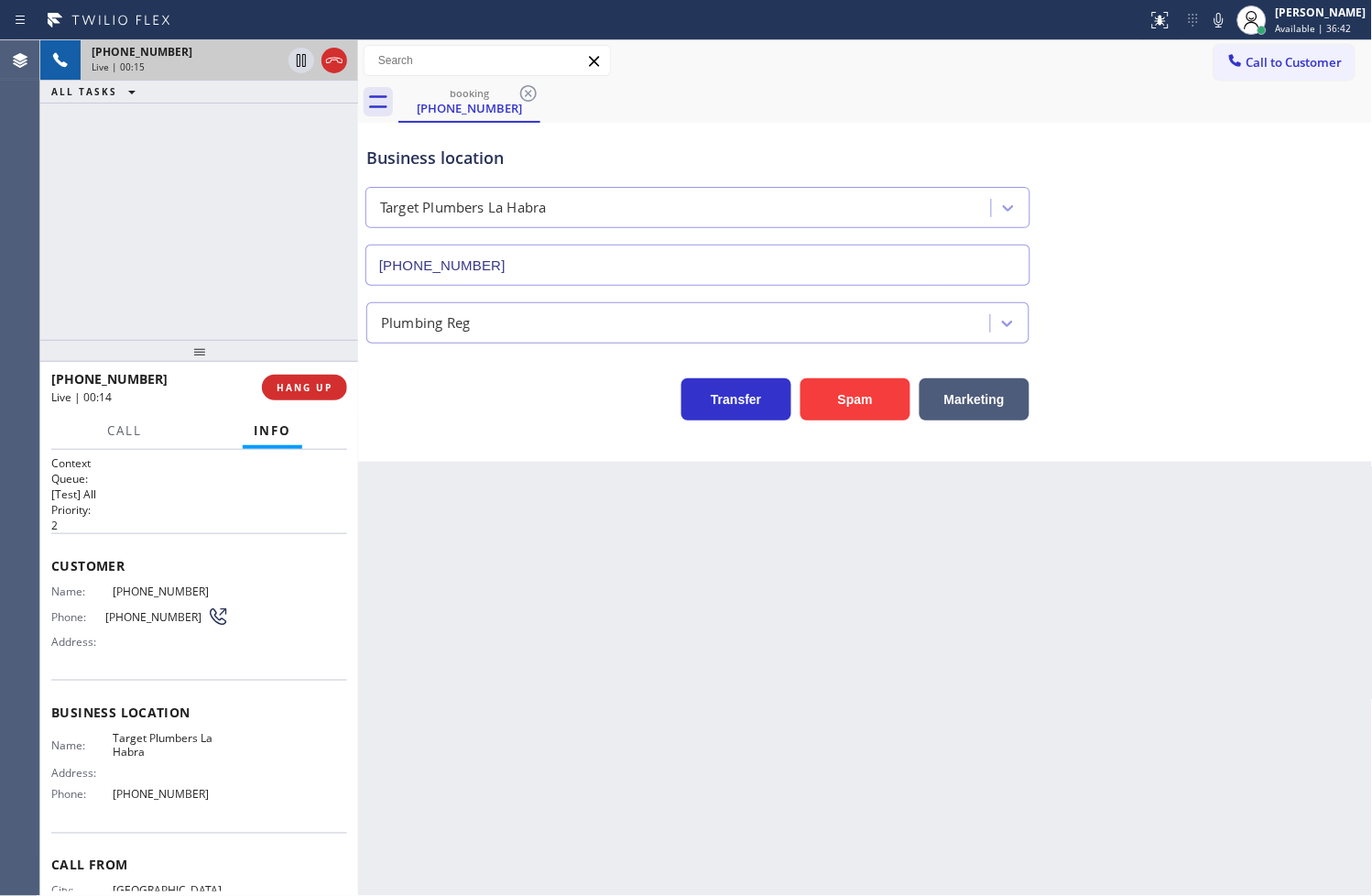
click at [542, 443] on div "Business location Target Plumbers [GEOGRAPHIC_DATA] [PHONE_NUMBER] Plumbing Reg…" at bounding box center [865, 292] width 1015 height 339
click at [415, 403] on div "Transfer Spam Marketing" at bounding box center [697, 395] width 671 height 52
click at [480, 435] on div "Business location Target Plumbers [GEOGRAPHIC_DATA] [PHONE_NUMBER] Plumbing Reg…" at bounding box center [865, 292] width 1015 height 339
click at [125, 437] on span "Call" at bounding box center [124, 430] width 34 height 16
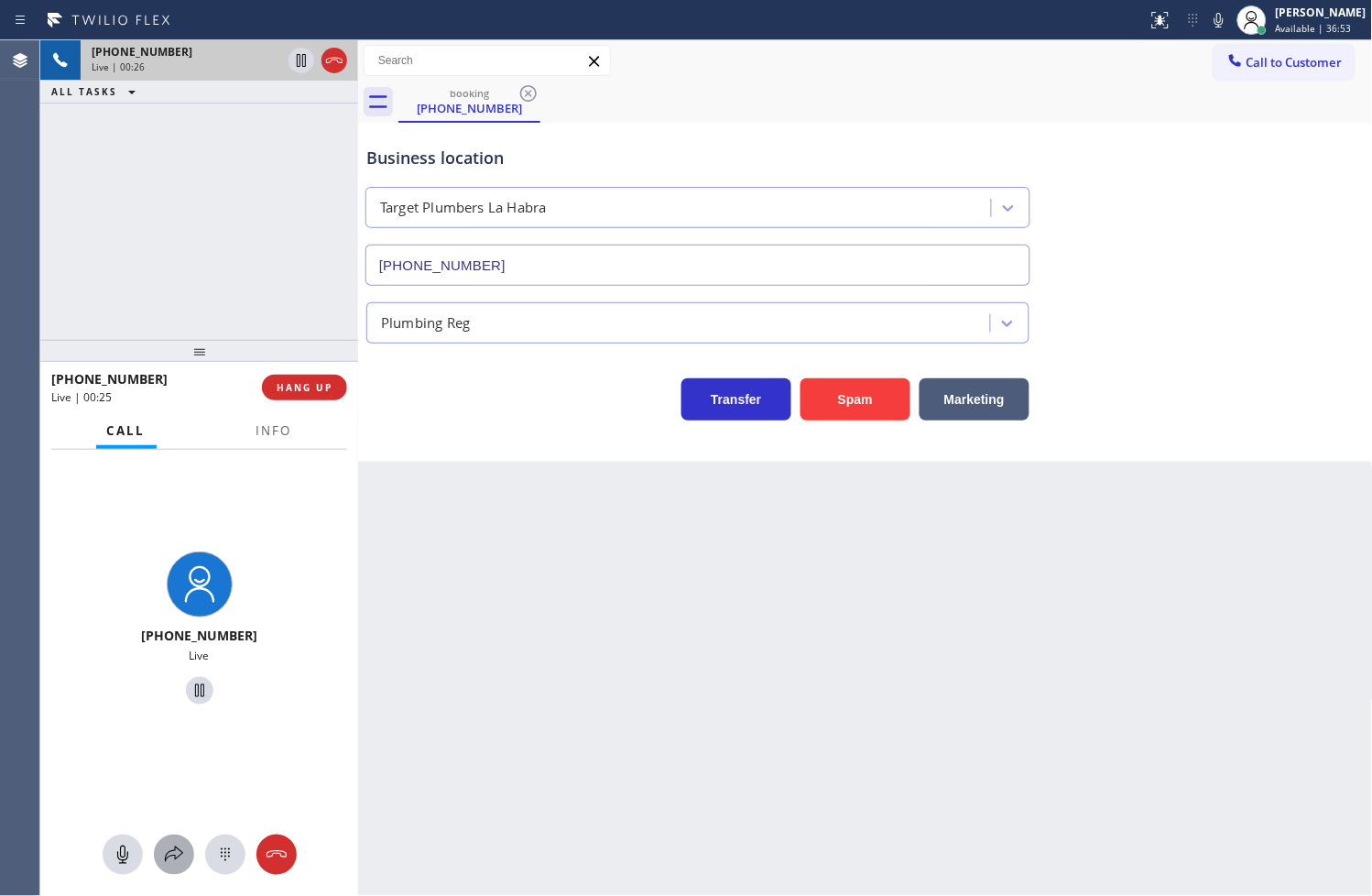
click at [170, 852] on icon at bounding box center [173, 855] width 22 height 22
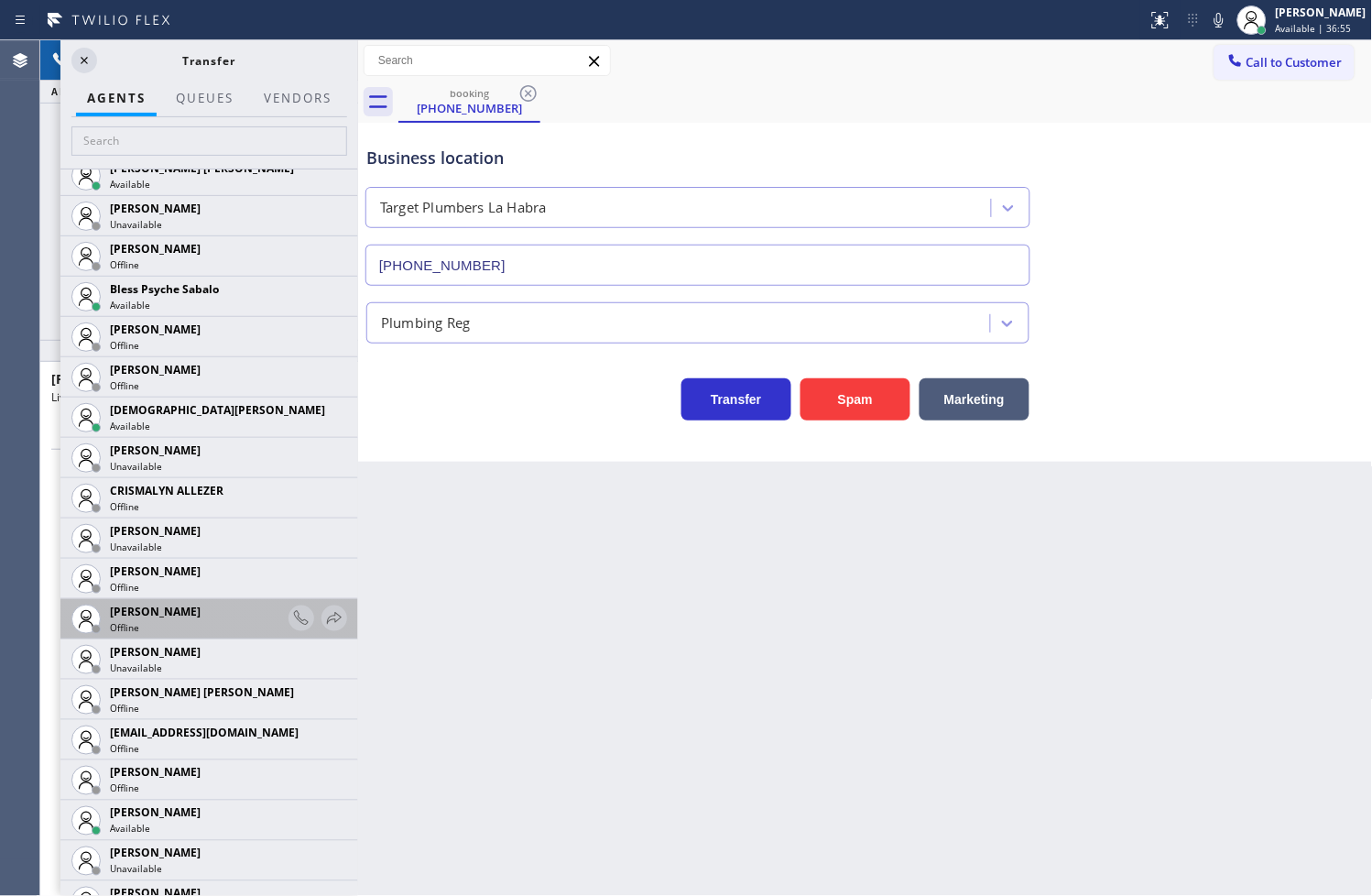
scroll to position [611, 0]
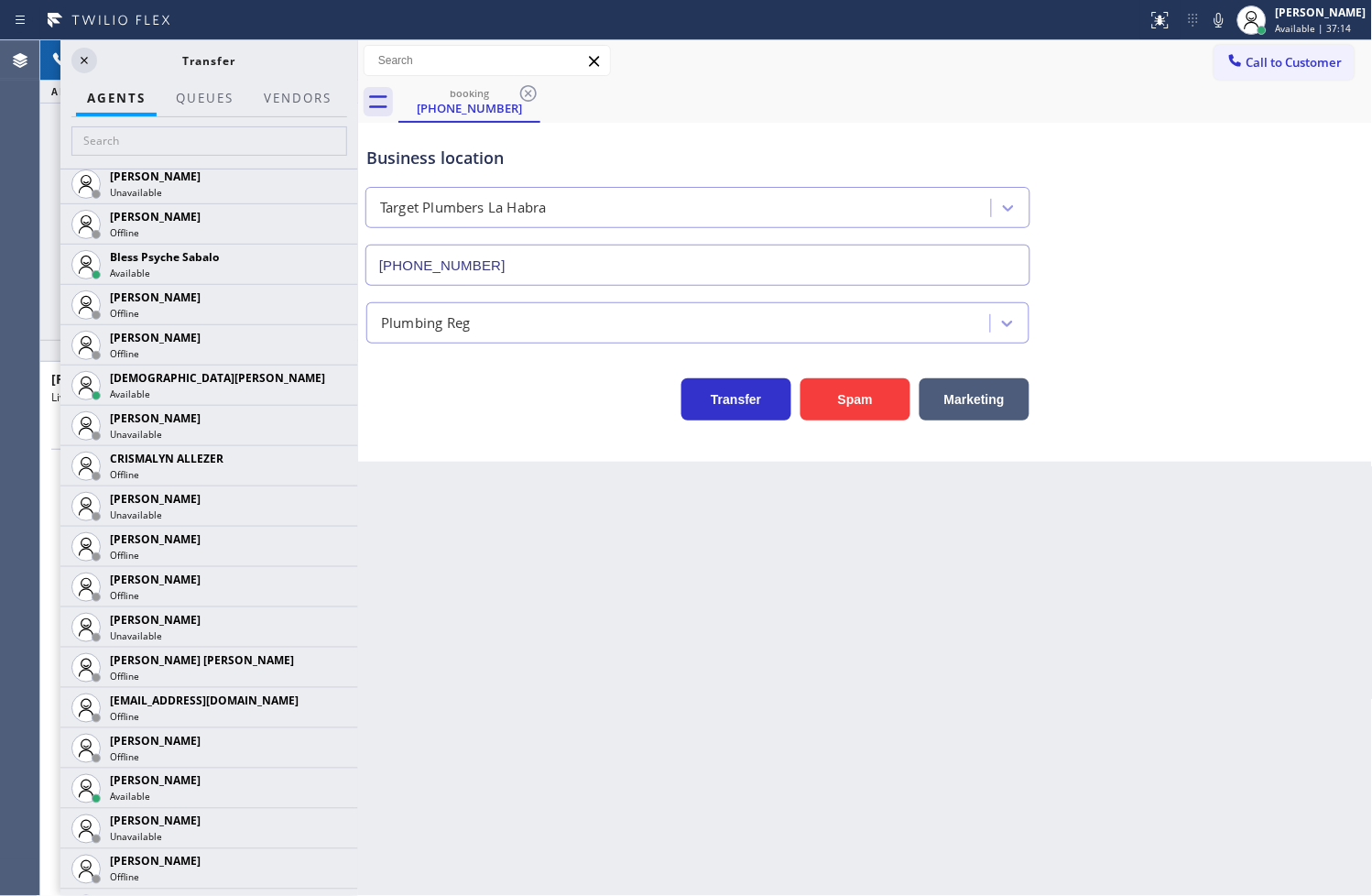
click at [78, 52] on icon at bounding box center [84, 60] width 22 height 22
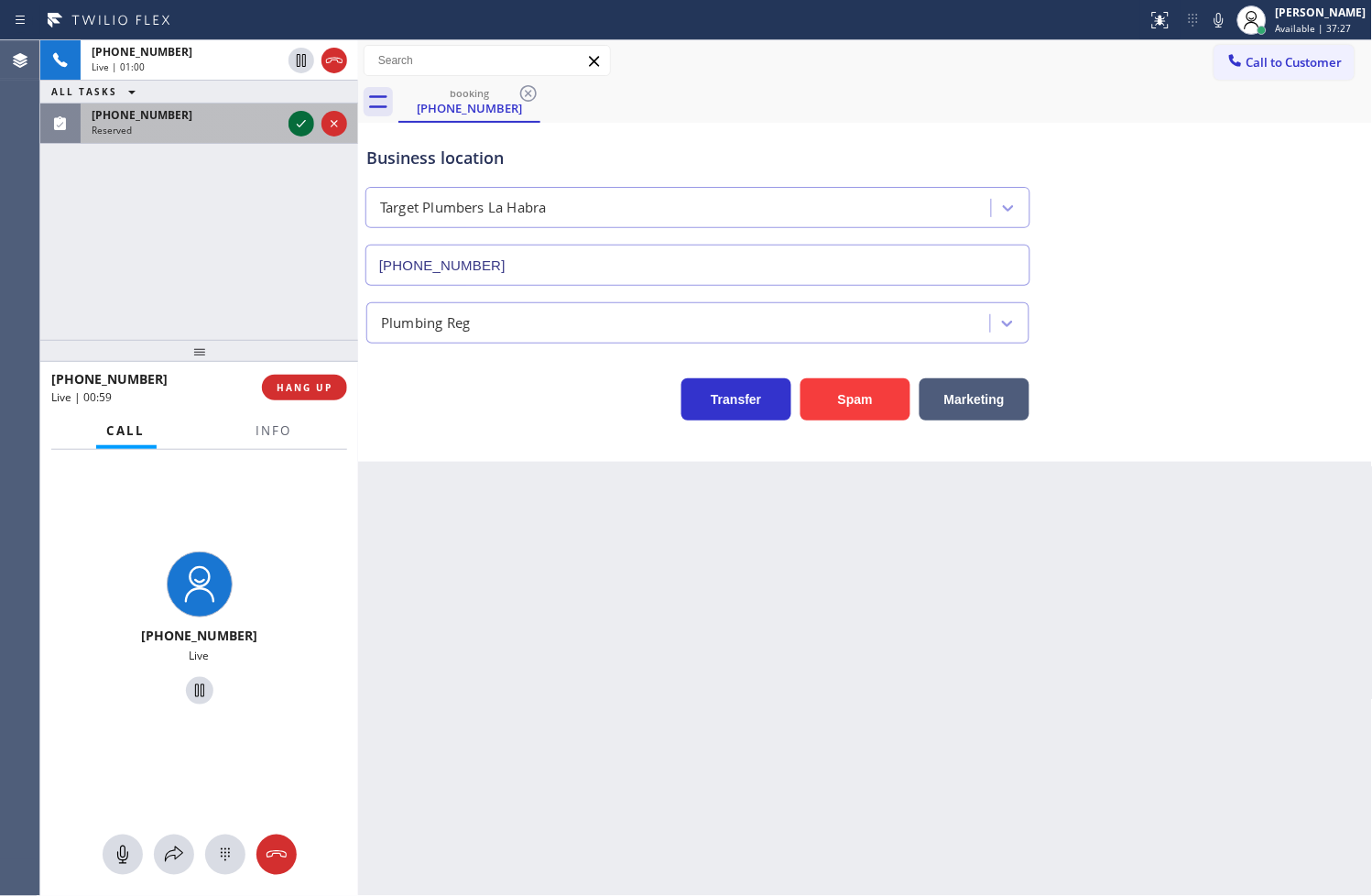
click at [297, 124] on icon at bounding box center [300, 123] width 22 height 22
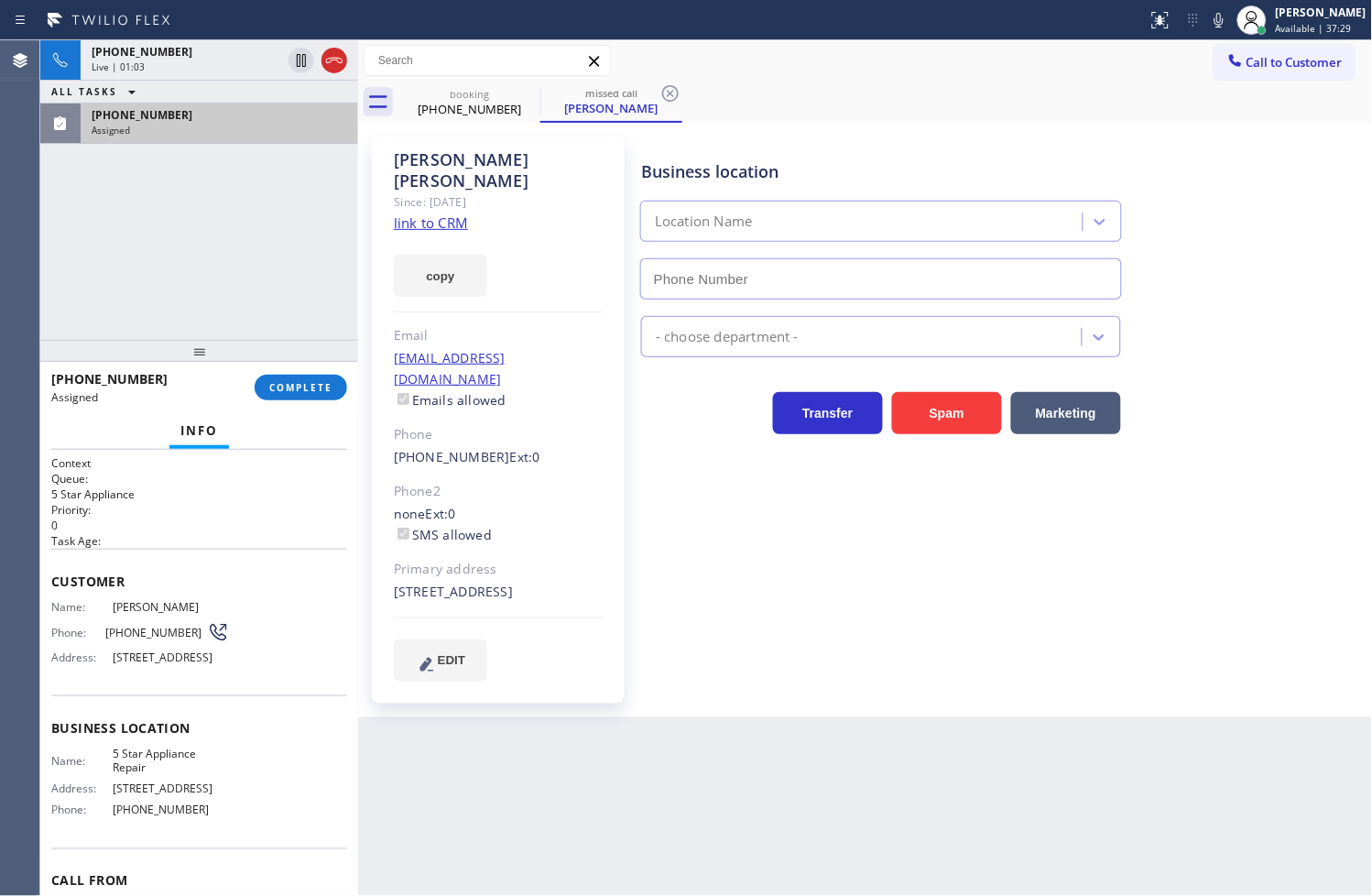
type input "[PHONE_NUMBER]"
click at [42, 607] on div "Context Queue: 5 Star Appliance Priority: 0 Task Age: Customer Name: [PERSON_NA…" at bounding box center [199, 673] width 318 height 447
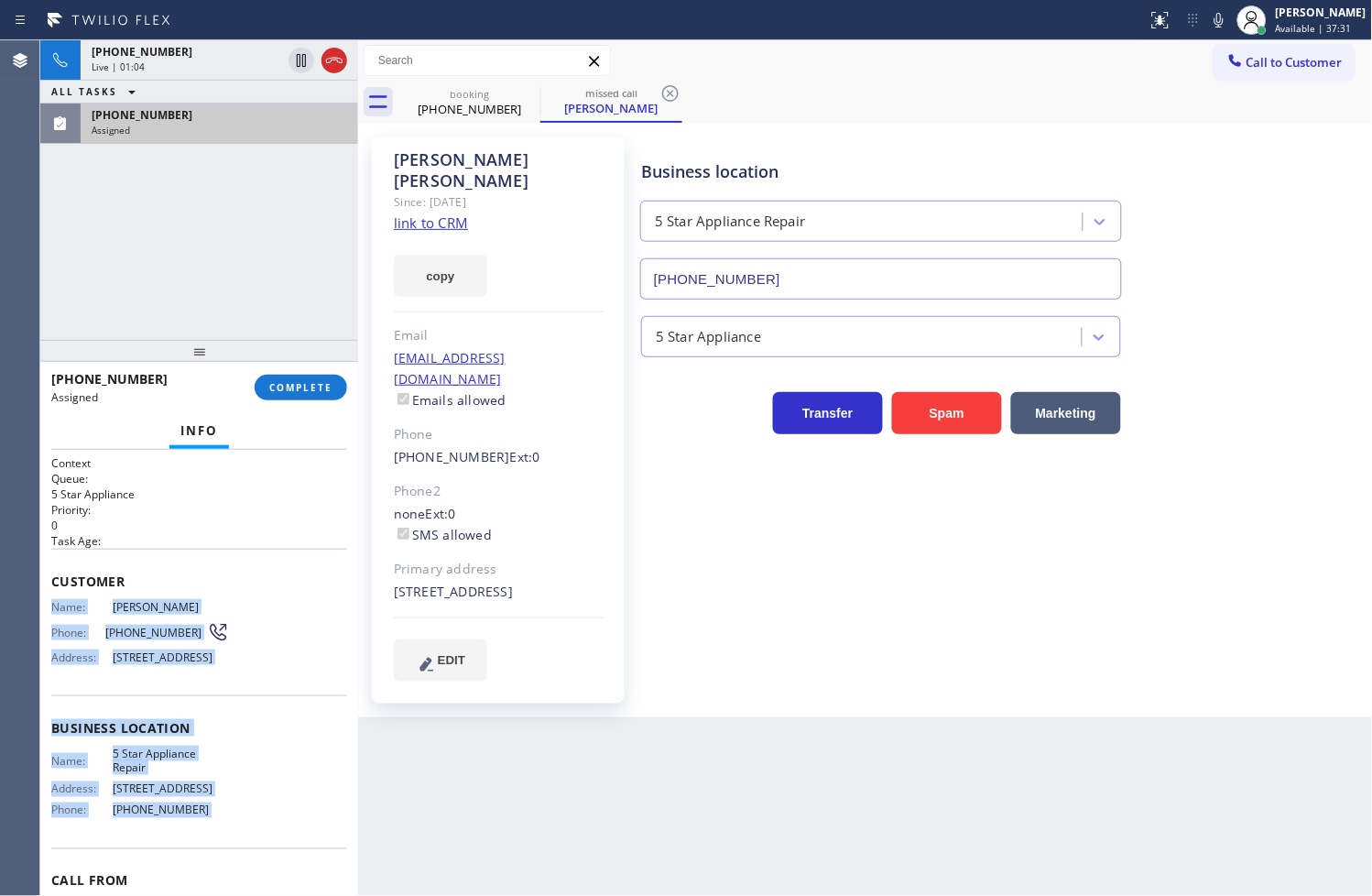
drag, startPoint x: 42, startPoint y: 607, endPoint x: 223, endPoint y: 814, distance: 275.0
click at [223, 814] on div "Context Queue: 5 Star Appliance Priority: 0 Task Age: Customer Name: [PERSON_NA…" at bounding box center [199, 673] width 318 height 447
copy div "Name: [PERSON_NAME] Phone: [PHONE_NUMBER] Address: [STREET_ADDRESS] Business lo…"
click at [302, 385] on span "COMPLETE" at bounding box center [300, 387] width 63 height 12
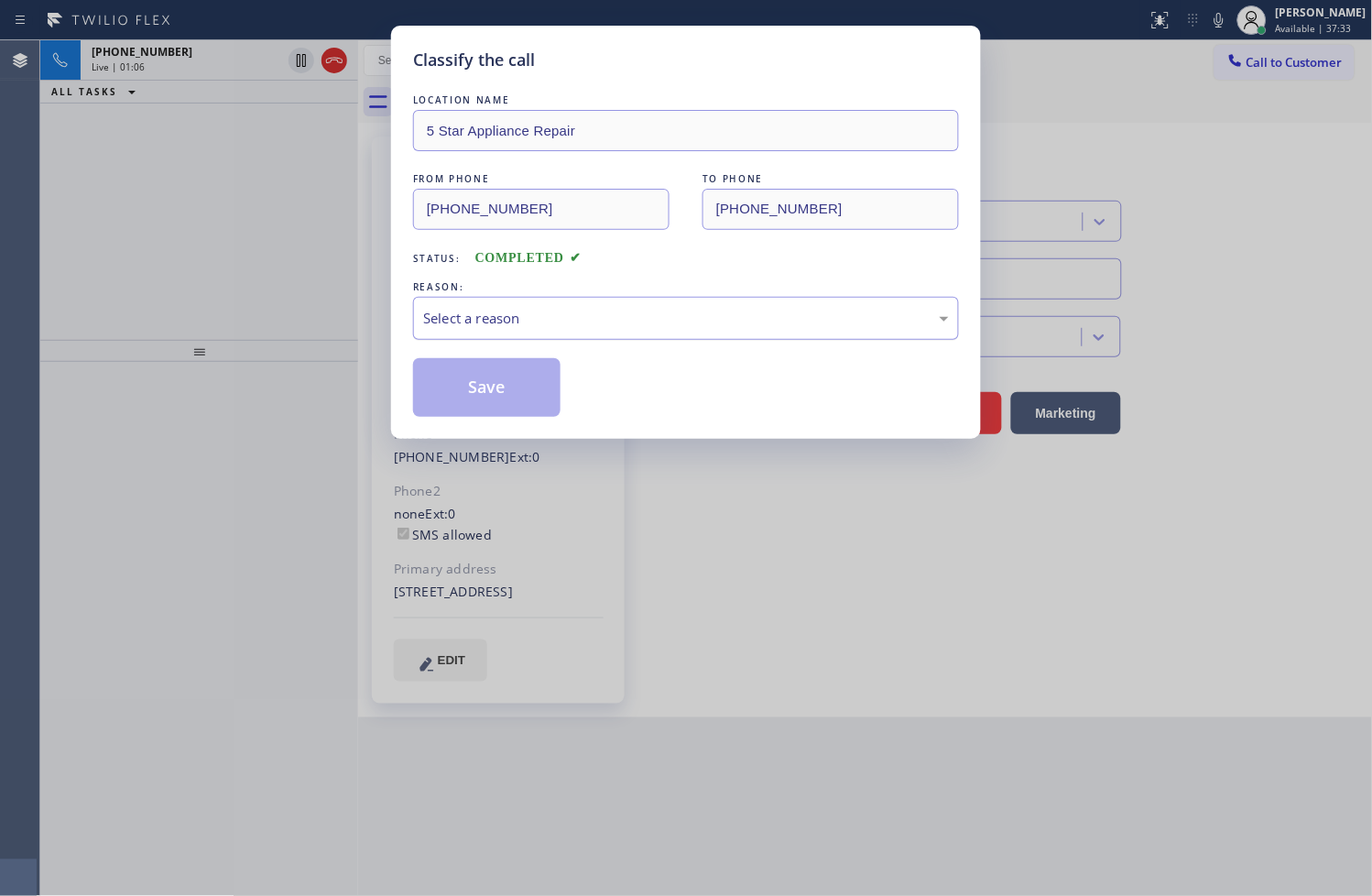
click at [498, 323] on div "Select a reason" at bounding box center [685, 319] width 525 height 21
click at [475, 389] on button "Save" at bounding box center [487, 387] width 147 height 58
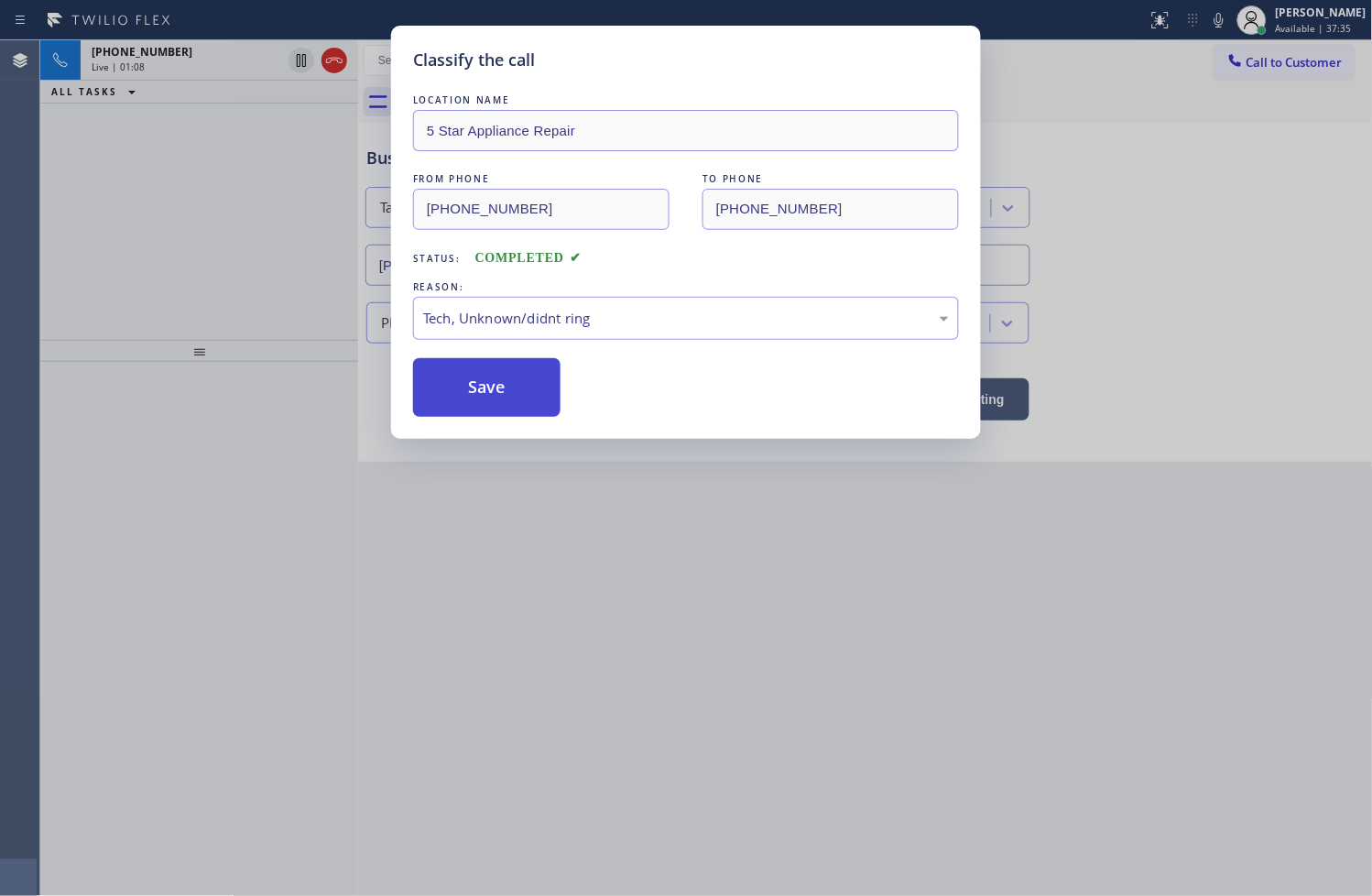
click at [475, 389] on button "Save" at bounding box center [487, 387] width 147 height 58
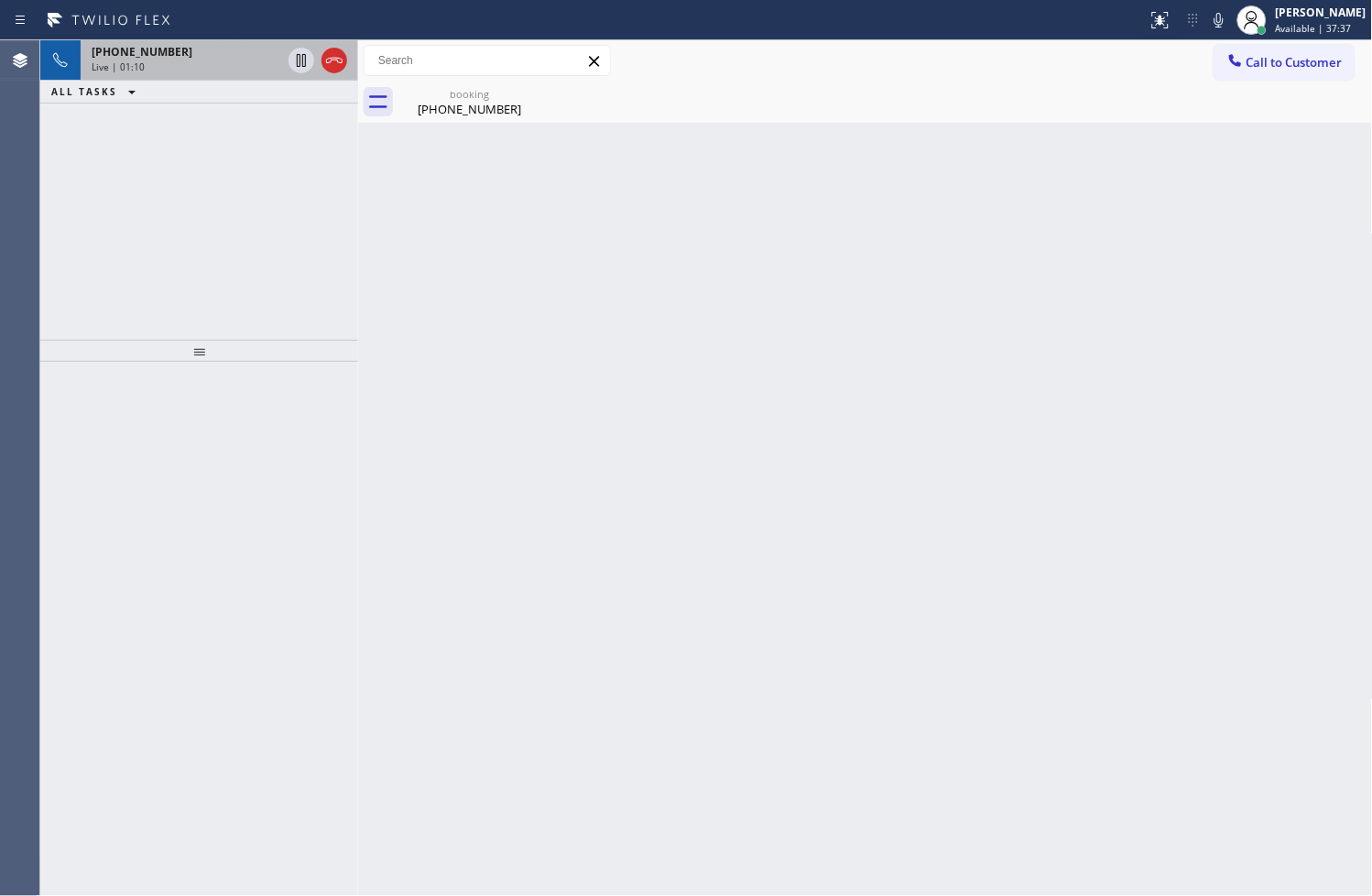
click at [194, 60] on div "Live | 01:10" at bounding box center [187, 66] width 189 height 12
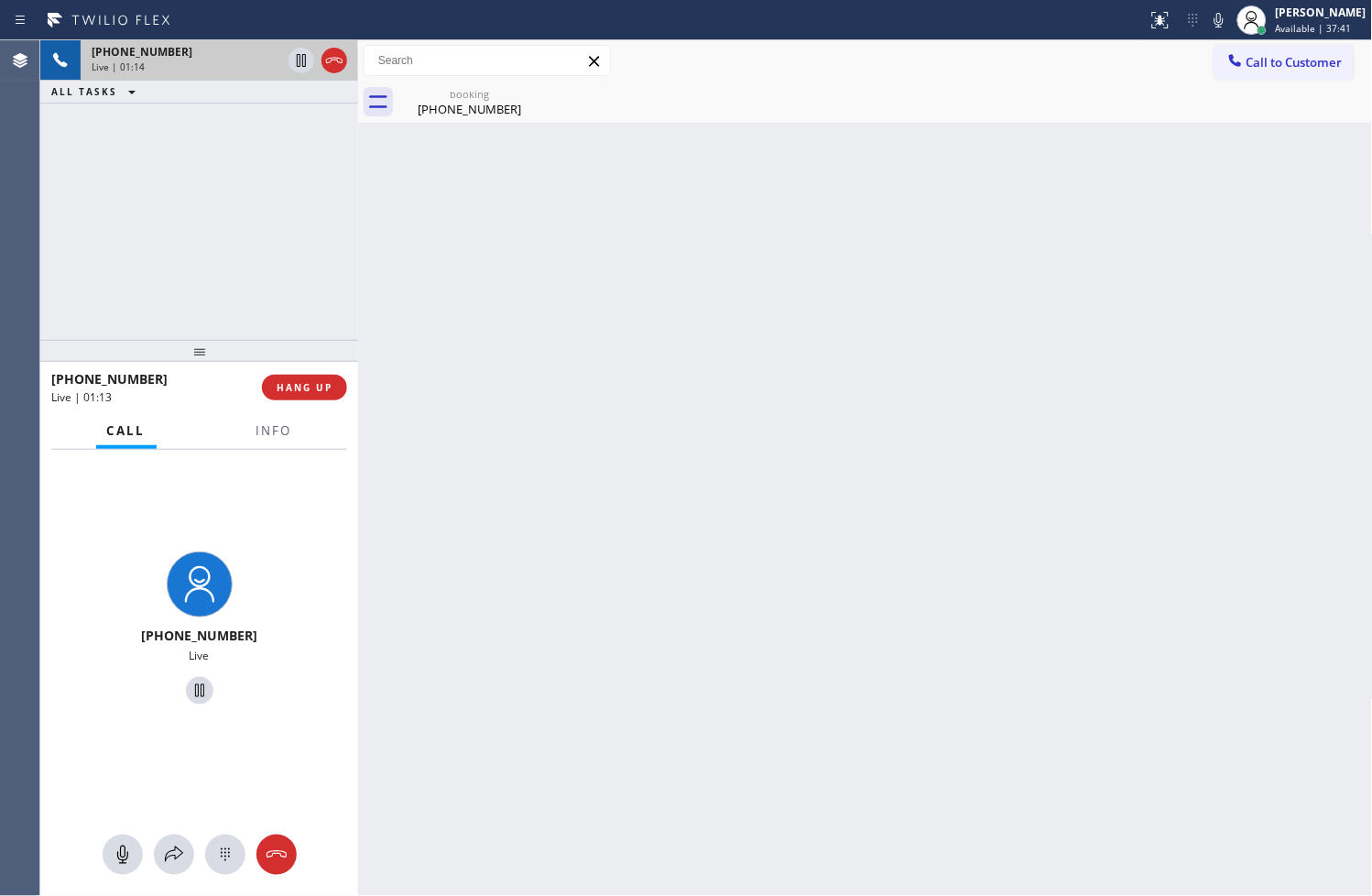
click at [187, 60] on div "Live | 01:14" at bounding box center [187, 66] width 189 height 12
click at [625, 319] on div "Back to Dashboard Change Sender ID Customers Technicians Select a contact Outbo…" at bounding box center [865, 468] width 1015 height 856
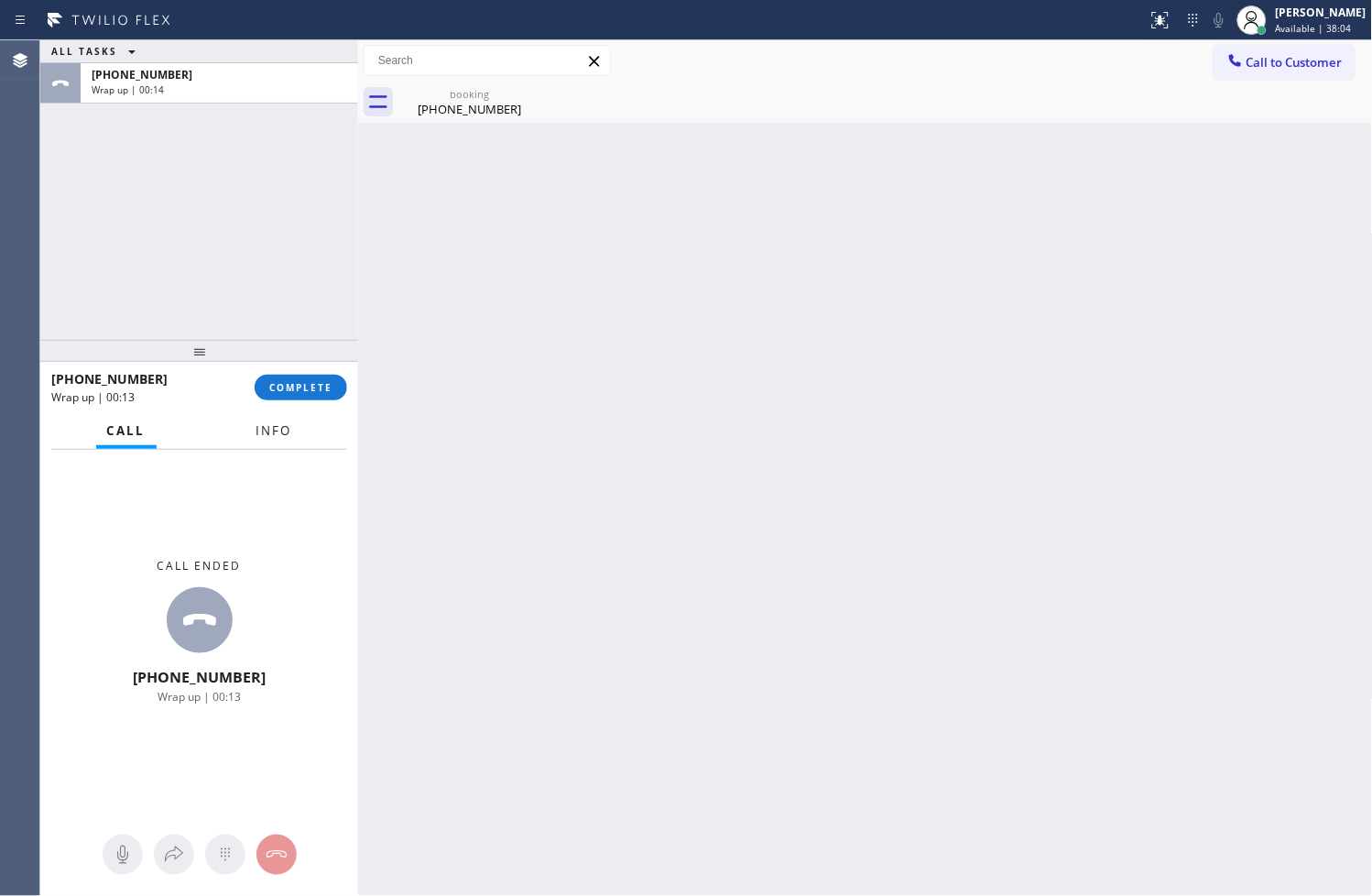
click at [259, 422] on span "Info" at bounding box center [274, 430] width 35 height 16
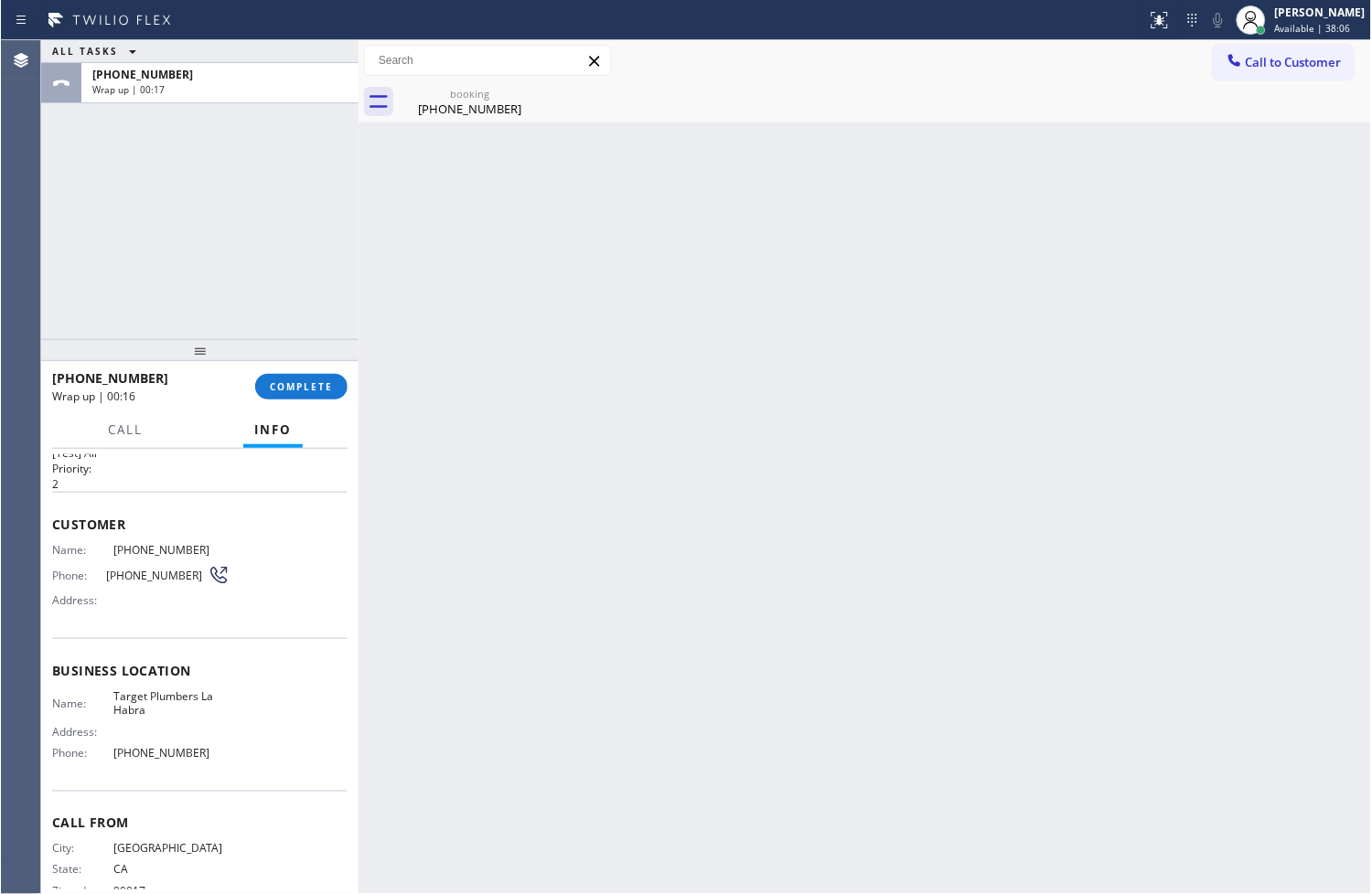
scroll to position [76, 0]
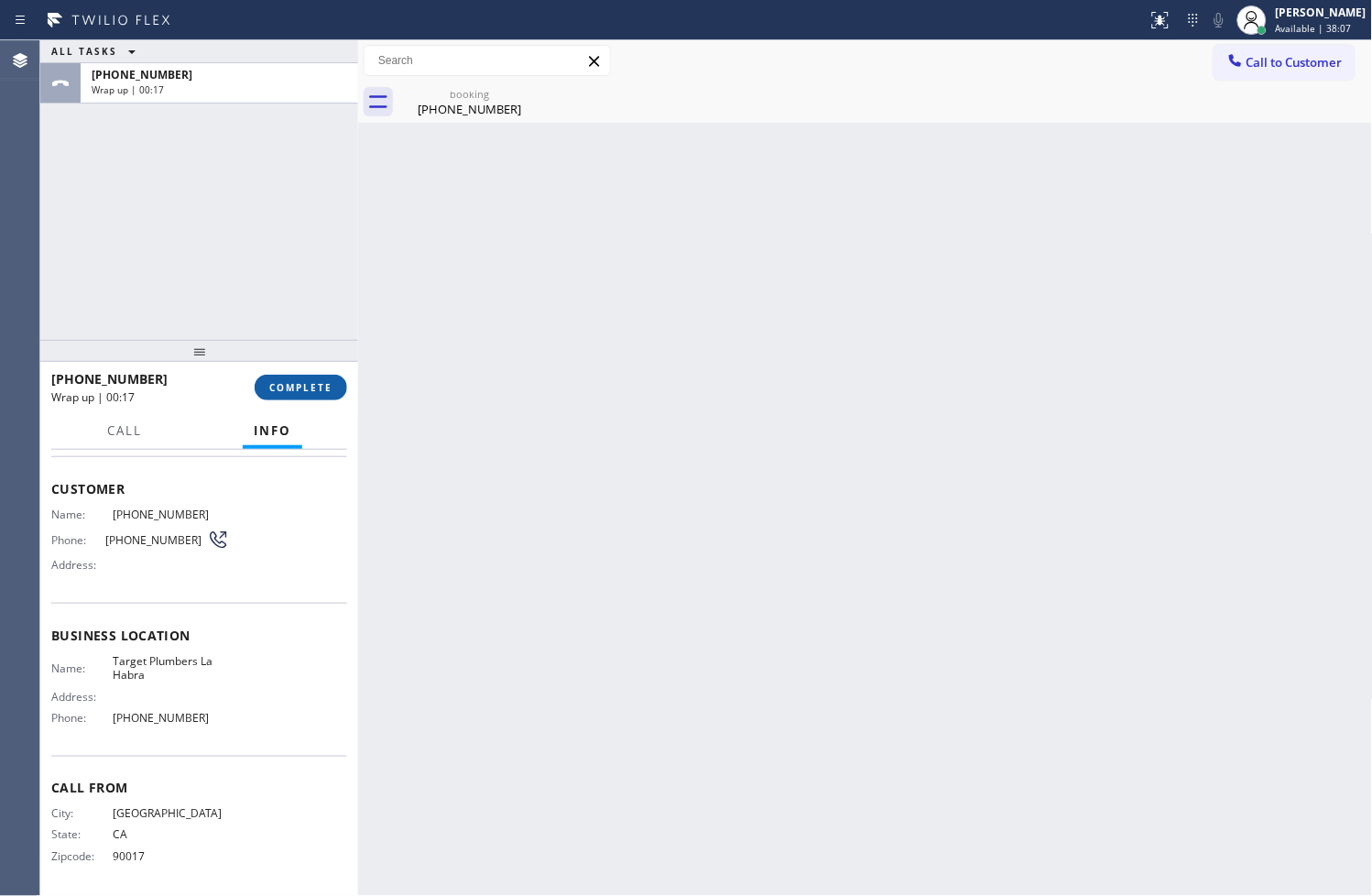
click at [297, 381] on span "COMPLETE" at bounding box center [300, 387] width 63 height 12
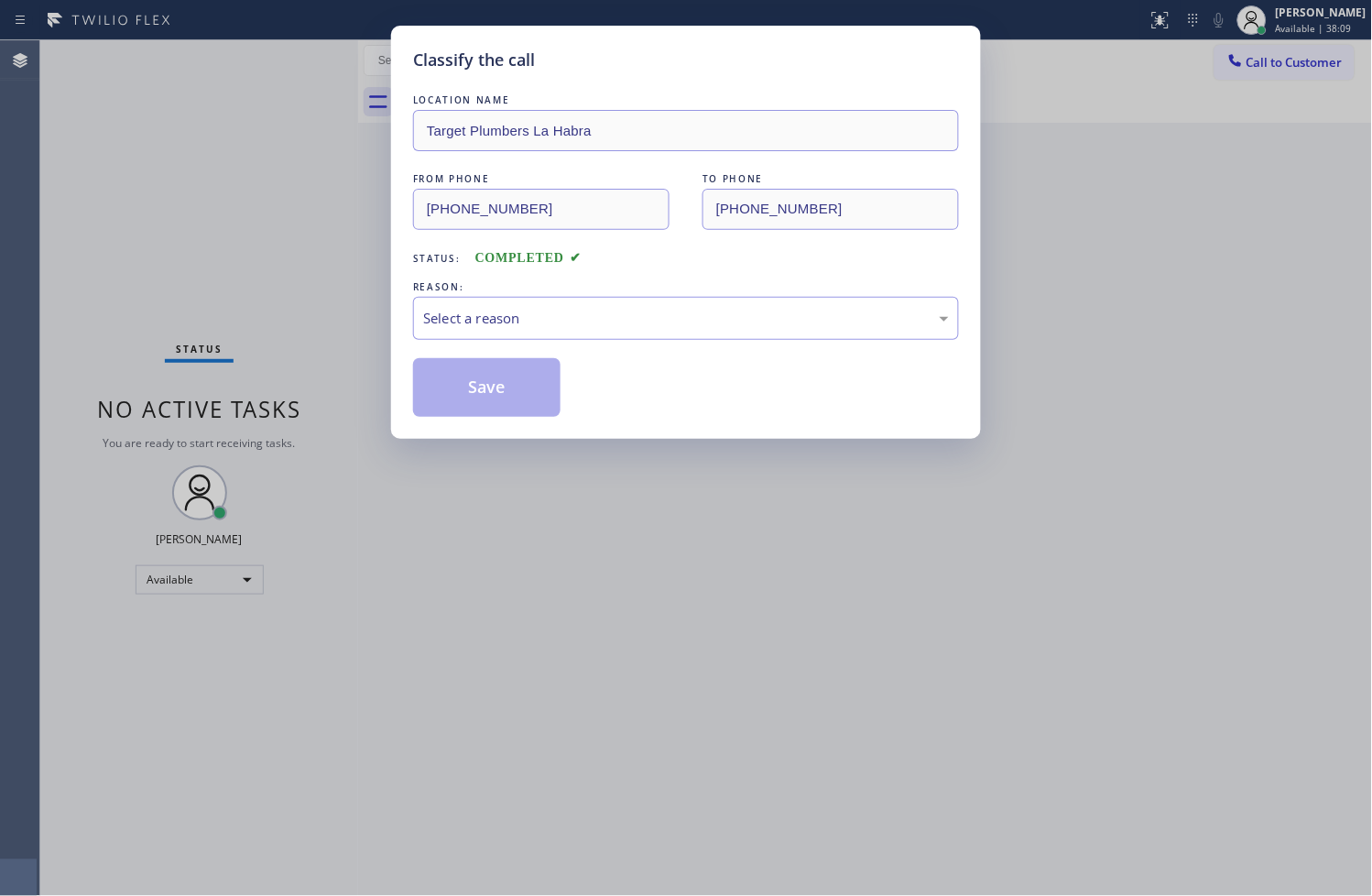
click at [582, 326] on div "Select a reason" at bounding box center [685, 319] width 525 height 21
click at [465, 390] on button "Save" at bounding box center [487, 387] width 147 height 58
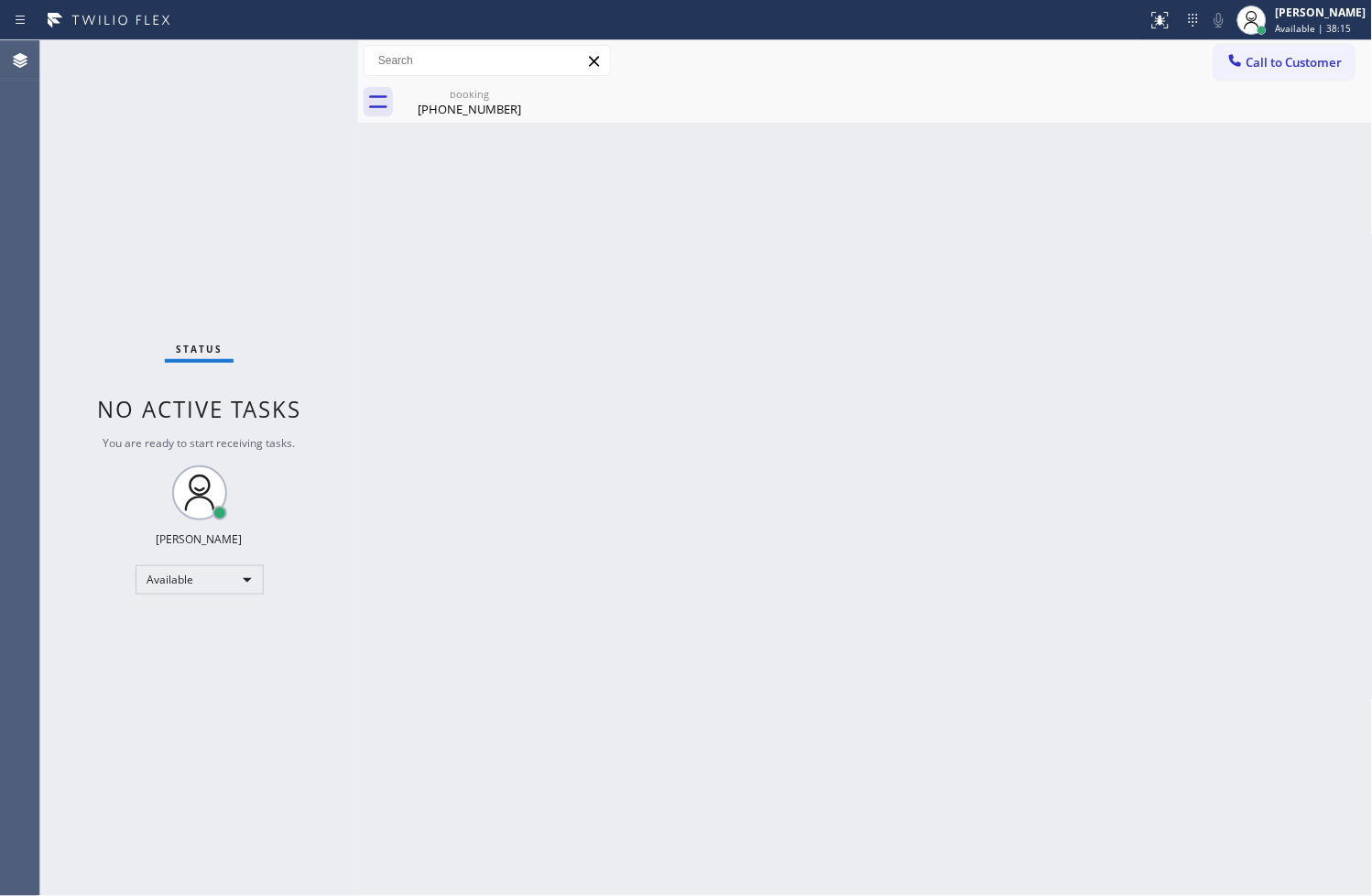
drag, startPoint x: 883, startPoint y: 486, endPoint x: 833, endPoint y: 442, distance: 66.6
click at [883, 486] on div "Back to Dashboard Change Sender ID Customers Technicians Select a contact Outbo…" at bounding box center [865, 468] width 1015 height 856
click at [465, 645] on div "Back to Dashboard Change Sender ID Customers Technicians Select a contact Outbo…" at bounding box center [865, 468] width 1015 height 856
click at [550, 372] on div "Back to Dashboard Change Sender ID Customers Technicians Select a contact Outbo…" at bounding box center [865, 468] width 1015 height 856
click at [647, 513] on div "Back to Dashboard Change Sender ID Customers Technicians Select a contact Outbo…" at bounding box center [865, 468] width 1015 height 856
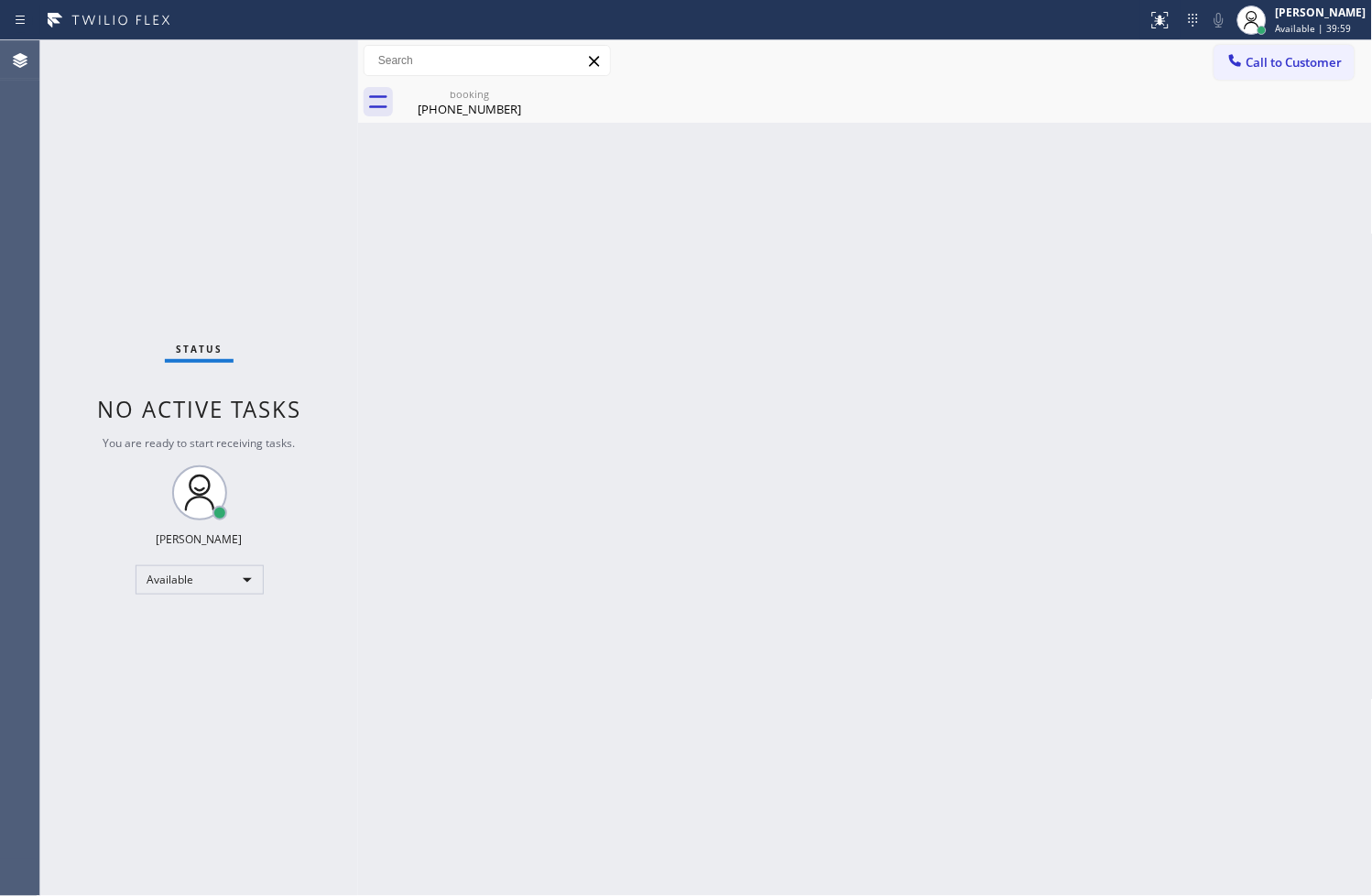
click at [405, 293] on div "Back to Dashboard Change Sender ID Customers Technicians Select a contact Outbo…" at bounding box center [865, 468] width 1015 height 856
click at [290, 82] on div "Status No active tasks You are ready to start receiving tasks. [PERSON_NAME]" at bounding box center [199, 468] width 318 height 856
click at [293, 48] on div "Status No active tasks You are ready to start receiving tasks. [PERSON_NAME]" at bounding box center [199, 468] width 318 height 856
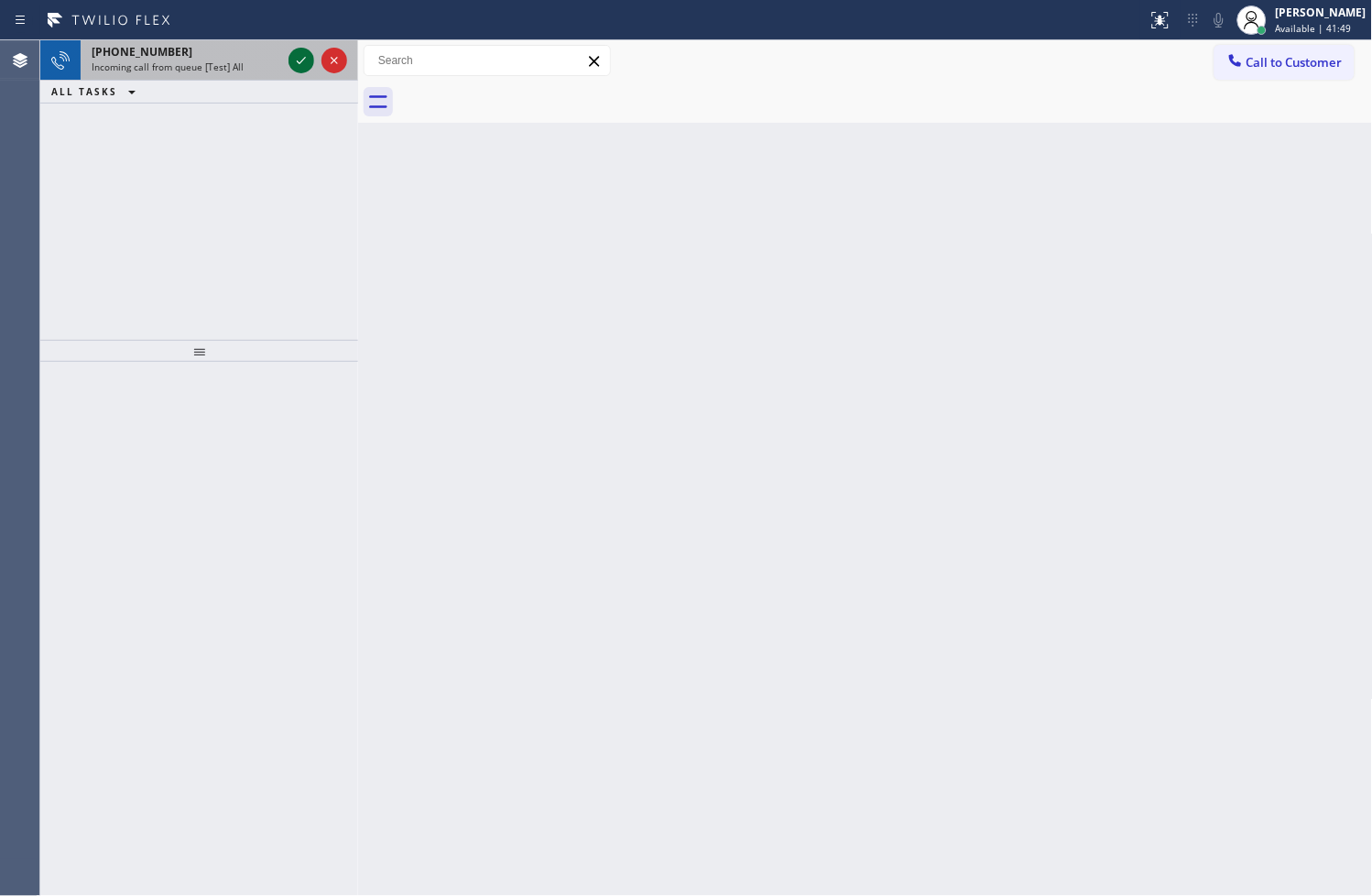
click at [299, 59] on icon at bounding box center [300, 60] width 22 height 22
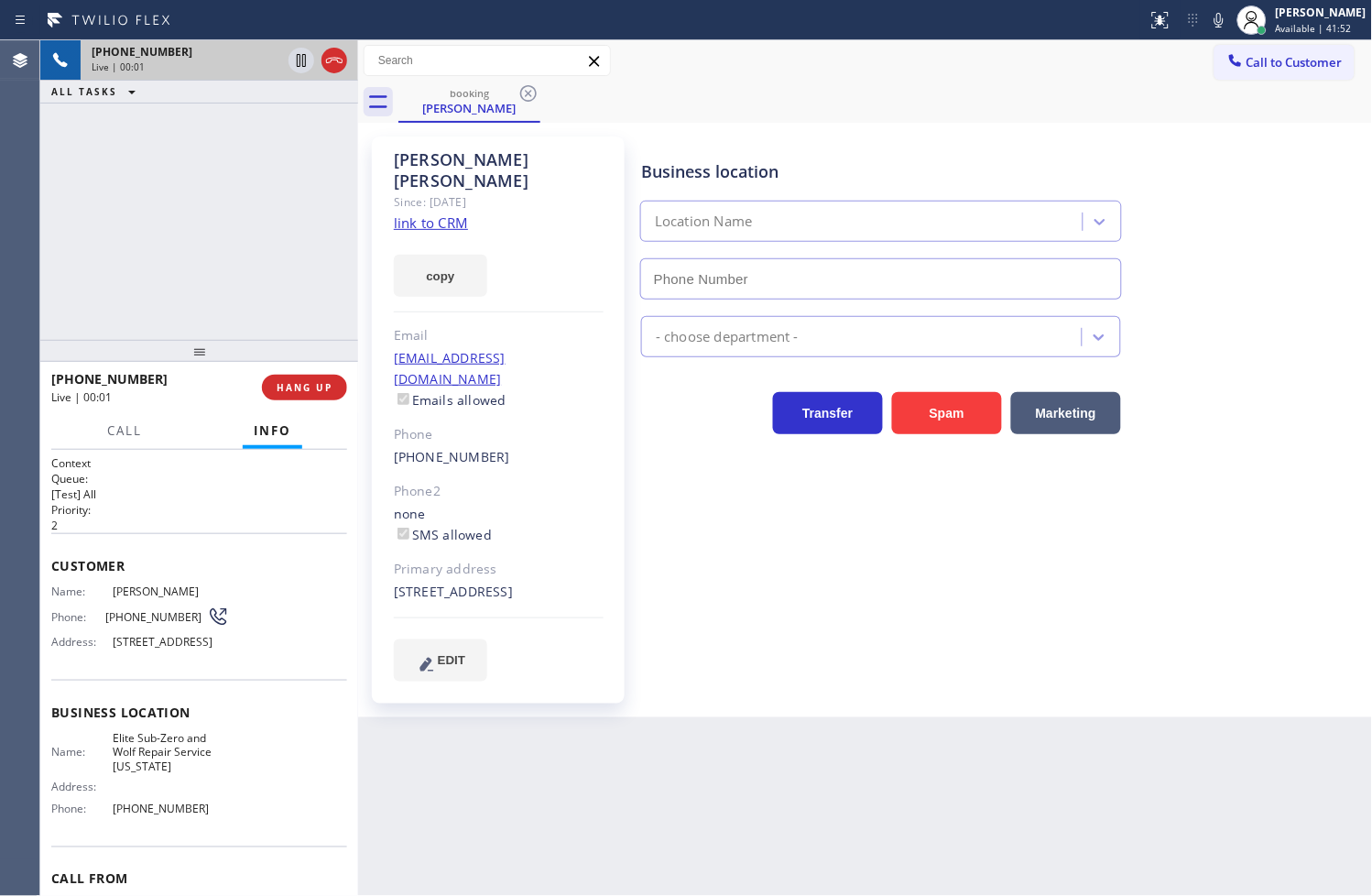
type input "[PHONE_NUMBER]"
click at [452, 213] on link "link to CRM" at bounding box center [432, 222] width 75 height 18
click at [452, 255] on button "copy" at bounding box center [441, 276] width 94 height 42
click at [300, 62] on icon at bounding box center [300, 60] width 22 height 22
click at [115, 440] on button "Call" at bounding box center [124, 431] width 56 height 35
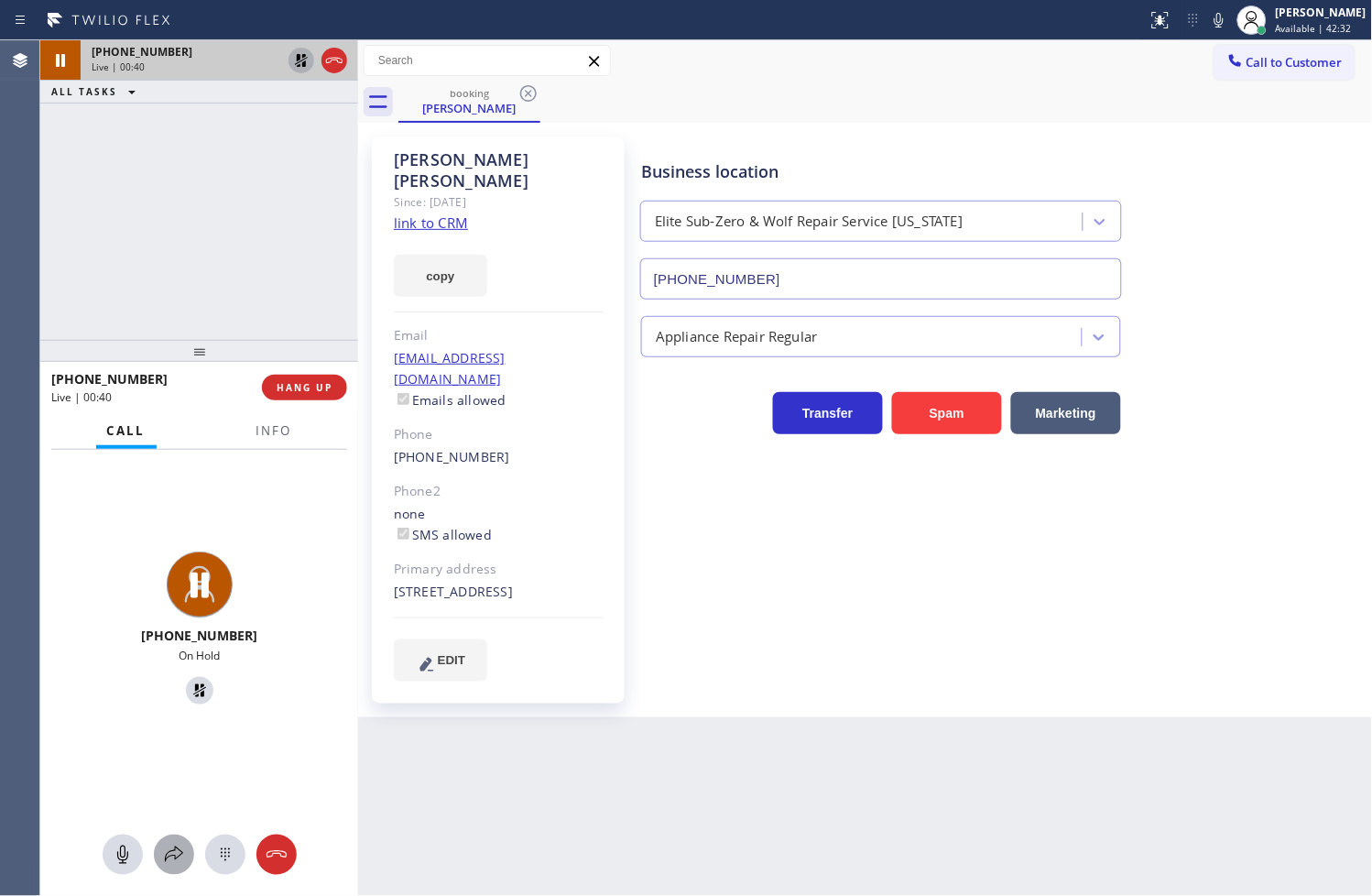
click at [168, 857] on icon at bounding box center [173, 855] width 22 height 22
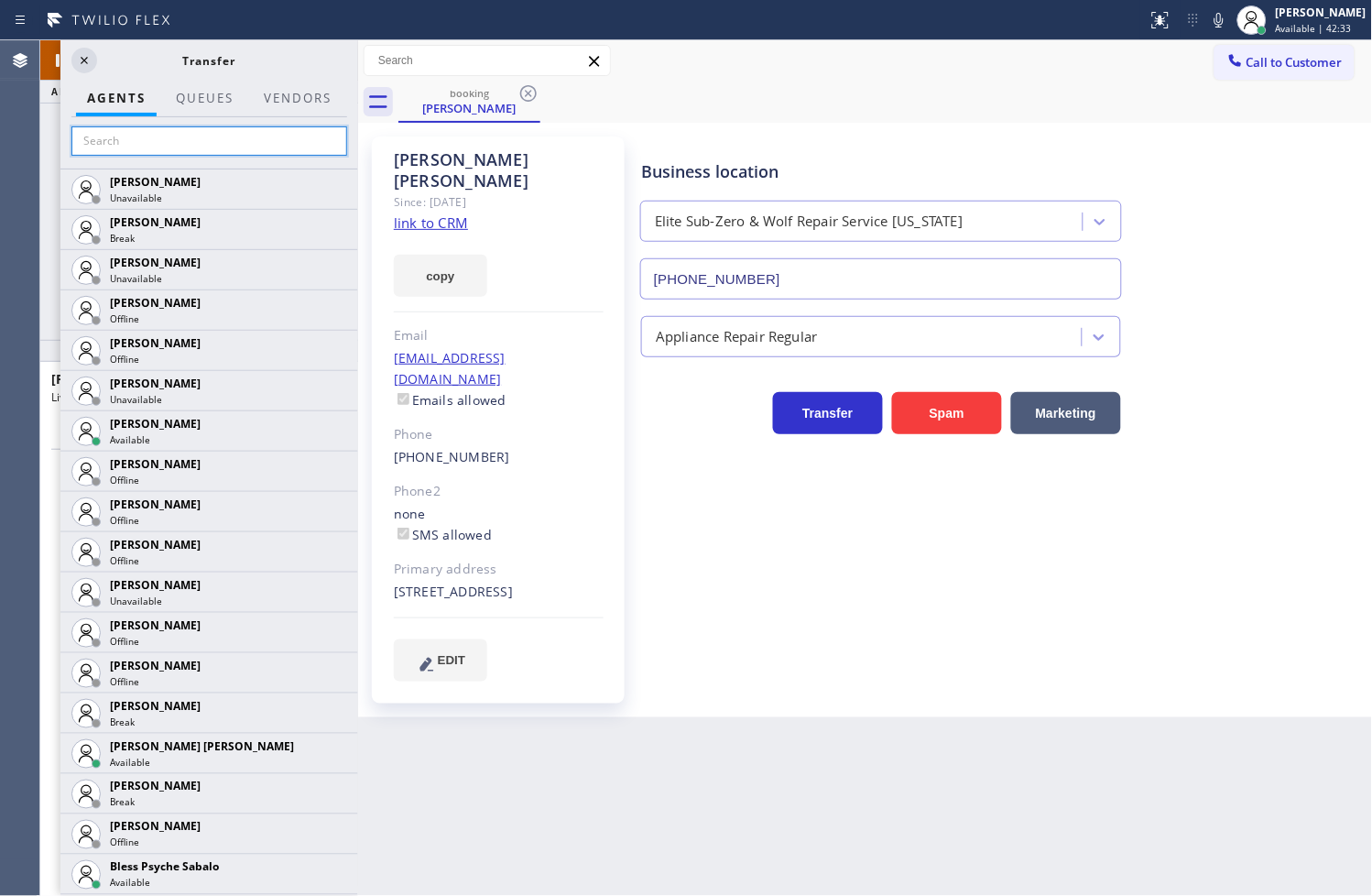
click at [167, 126] on input "text" at bounding box center [210, 141] width 276 height 30
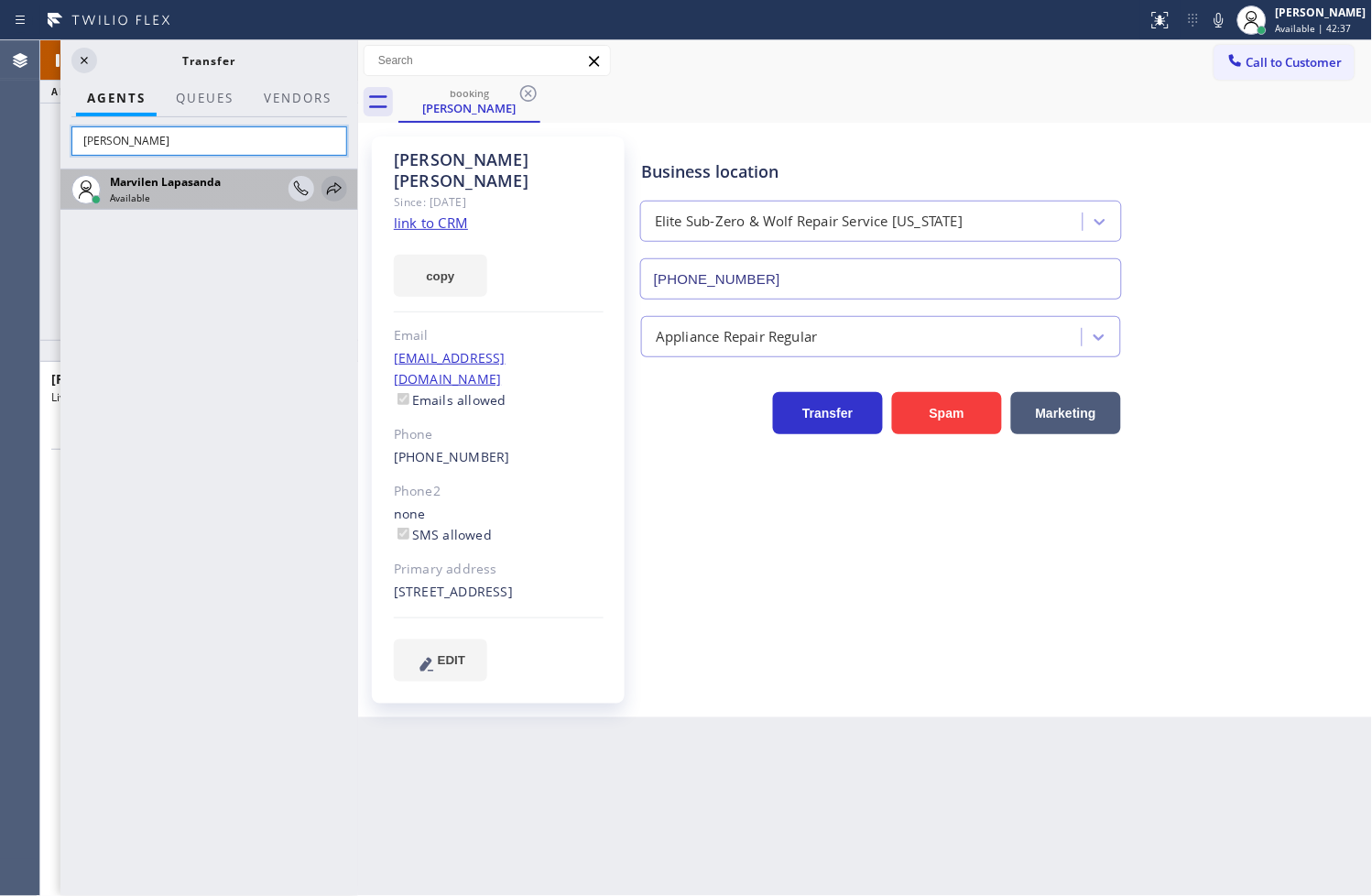
type input "[PERSON_NAME]"
click at [334, 190] on icon at bounding box center [334, 189] width 14 height 11
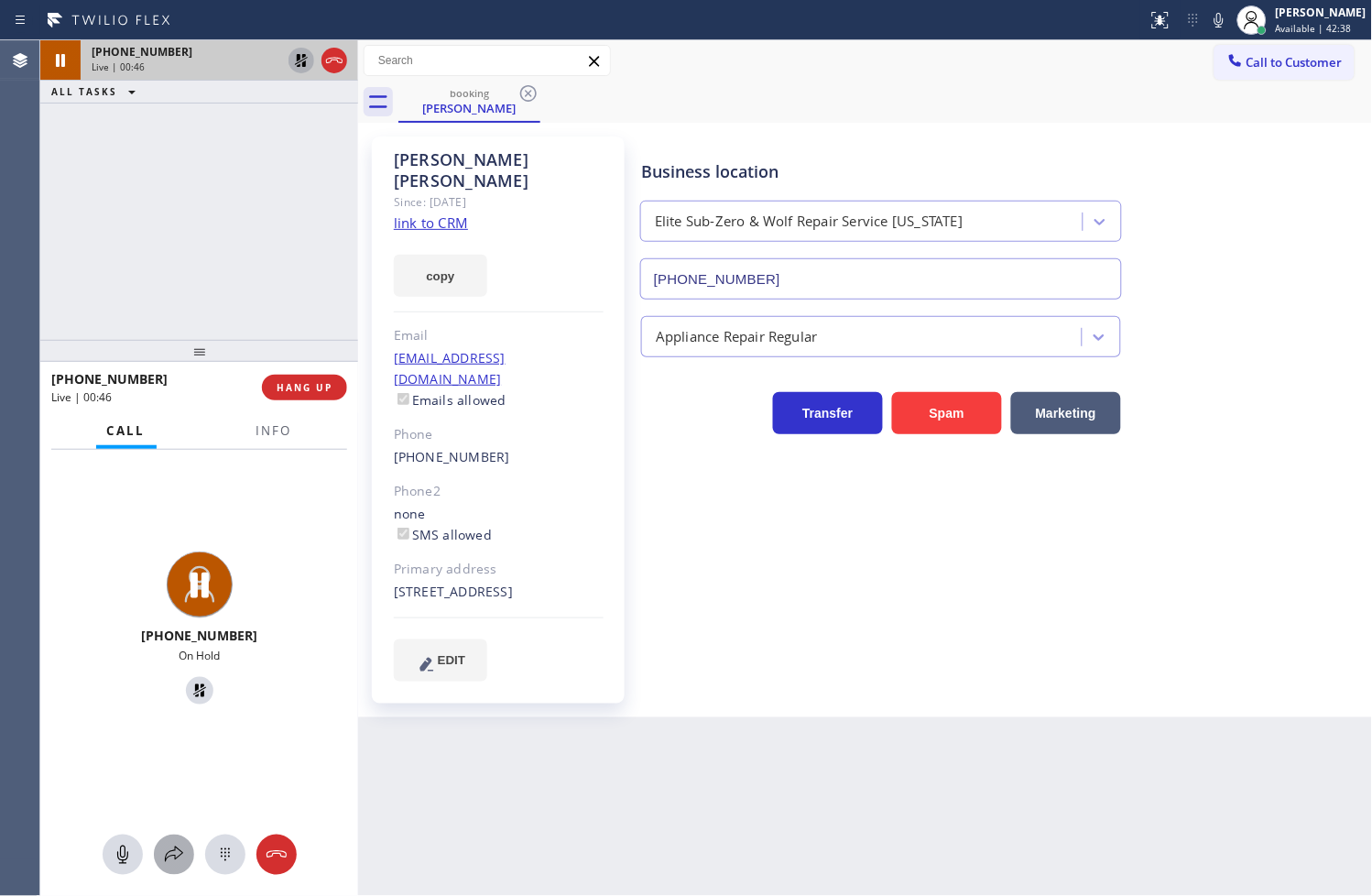
click at [182, 852] on icon at bounding box center [173, 855] width 22 height 22
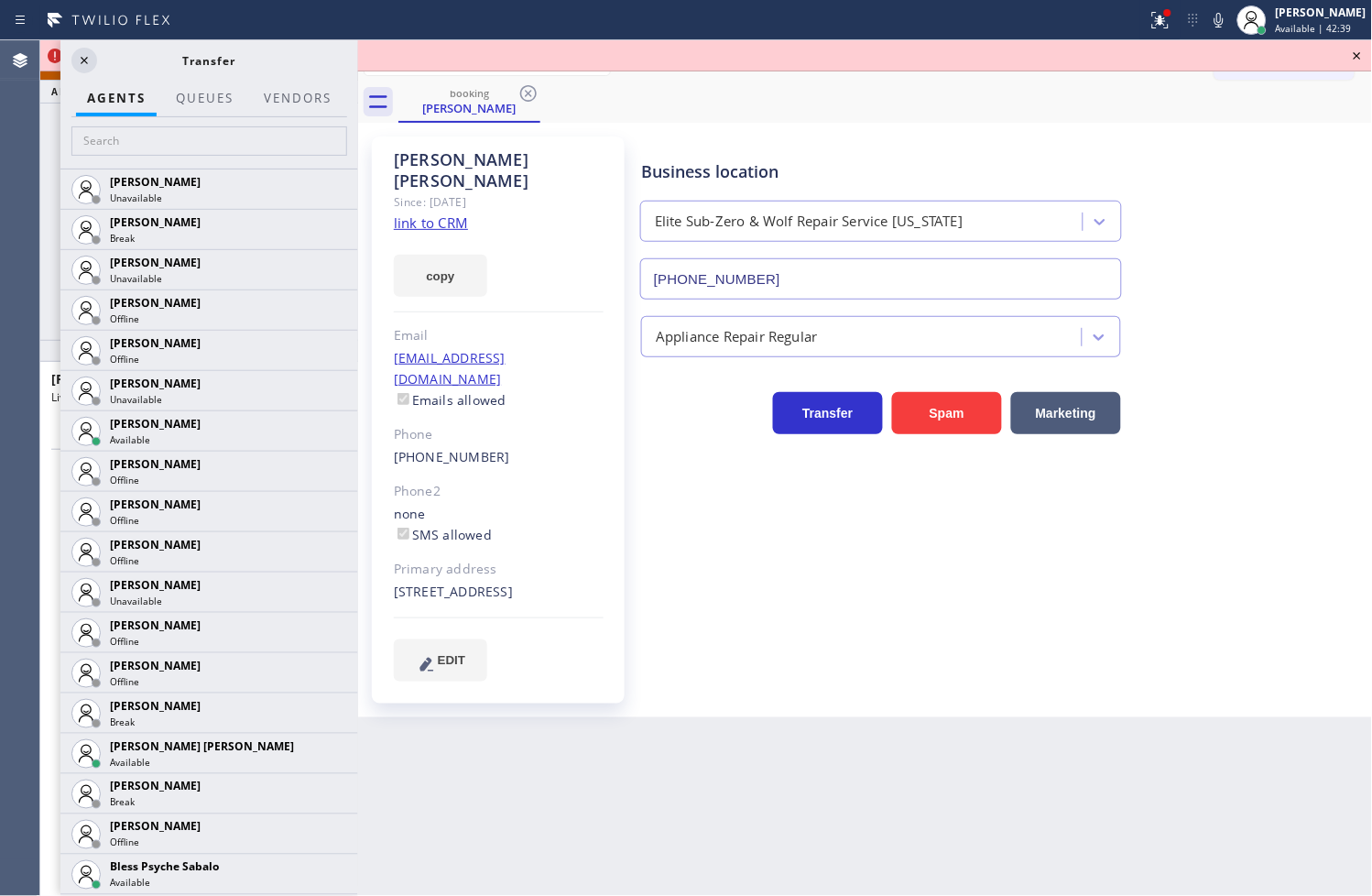
click at [172, 156] on div at bounding box center [209, 144] width 298 height 52
click at [175, 148] on input "text" at bounding box center [210, 141] width 276 height 30
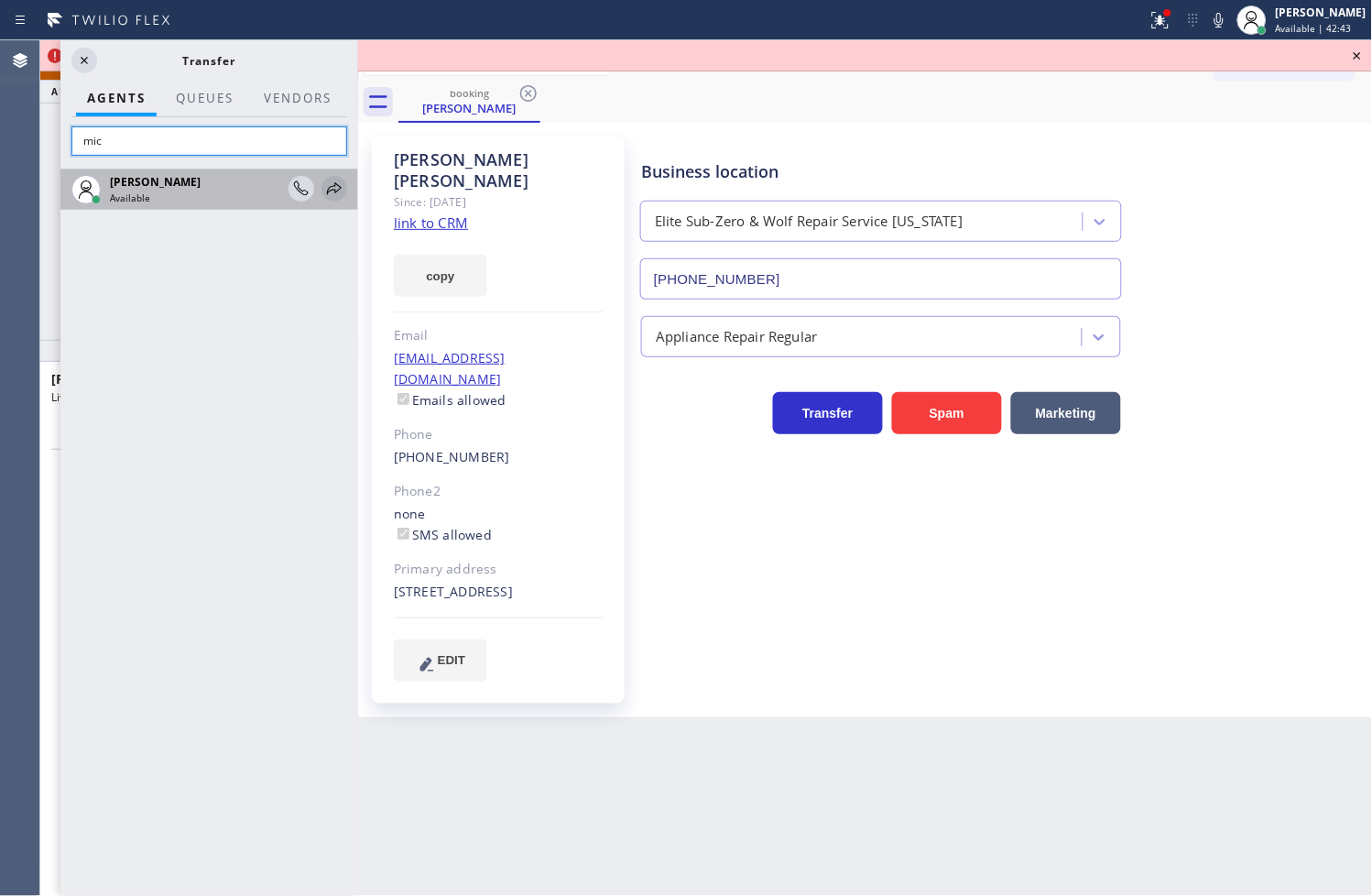
type input "mic"
click at [337, 185] on icon at bounding box center [334, 189] width 14 height 11
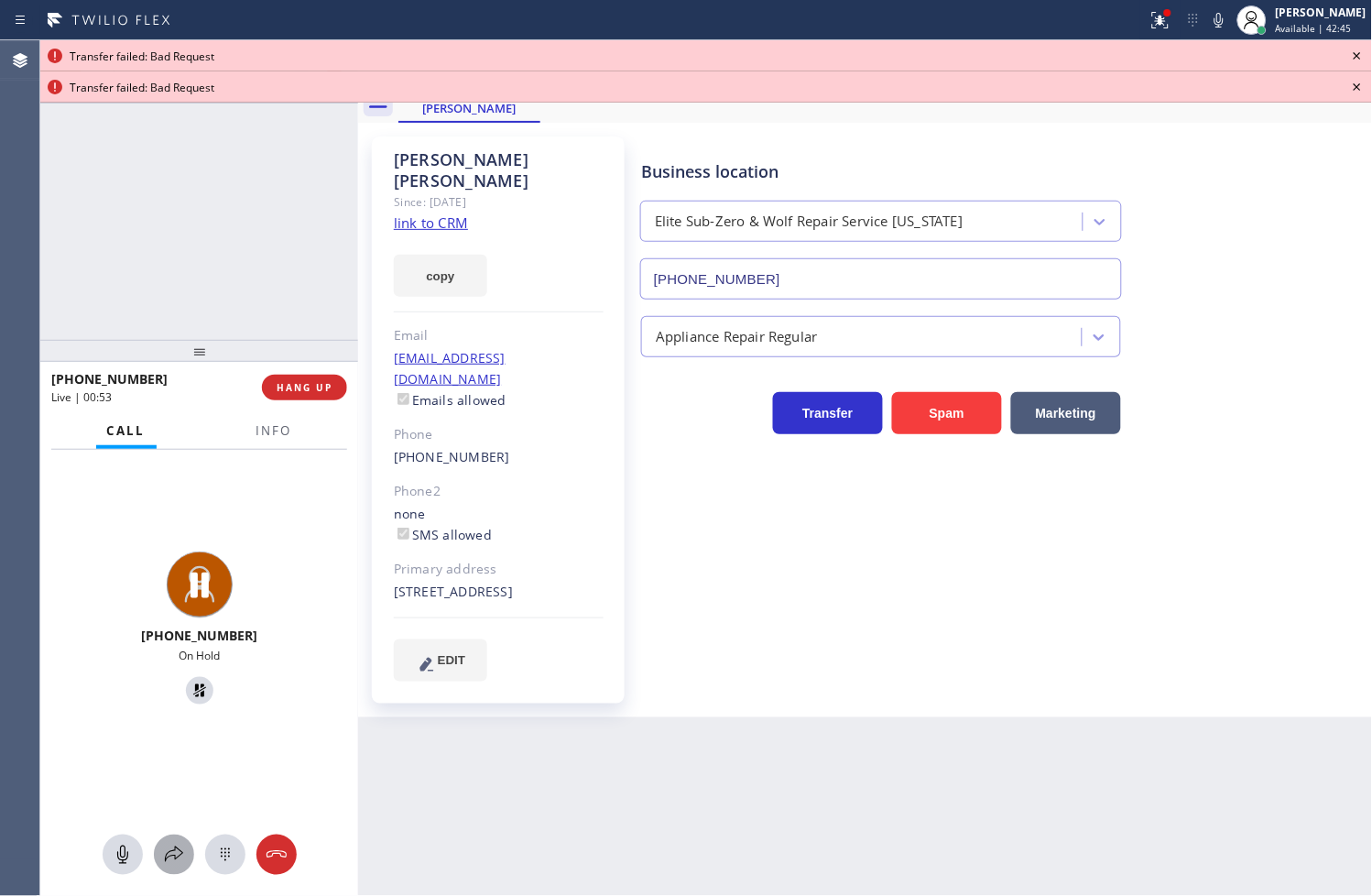
click at [177, 850] on icon at bounding box center [173, 855] width 22 height 22
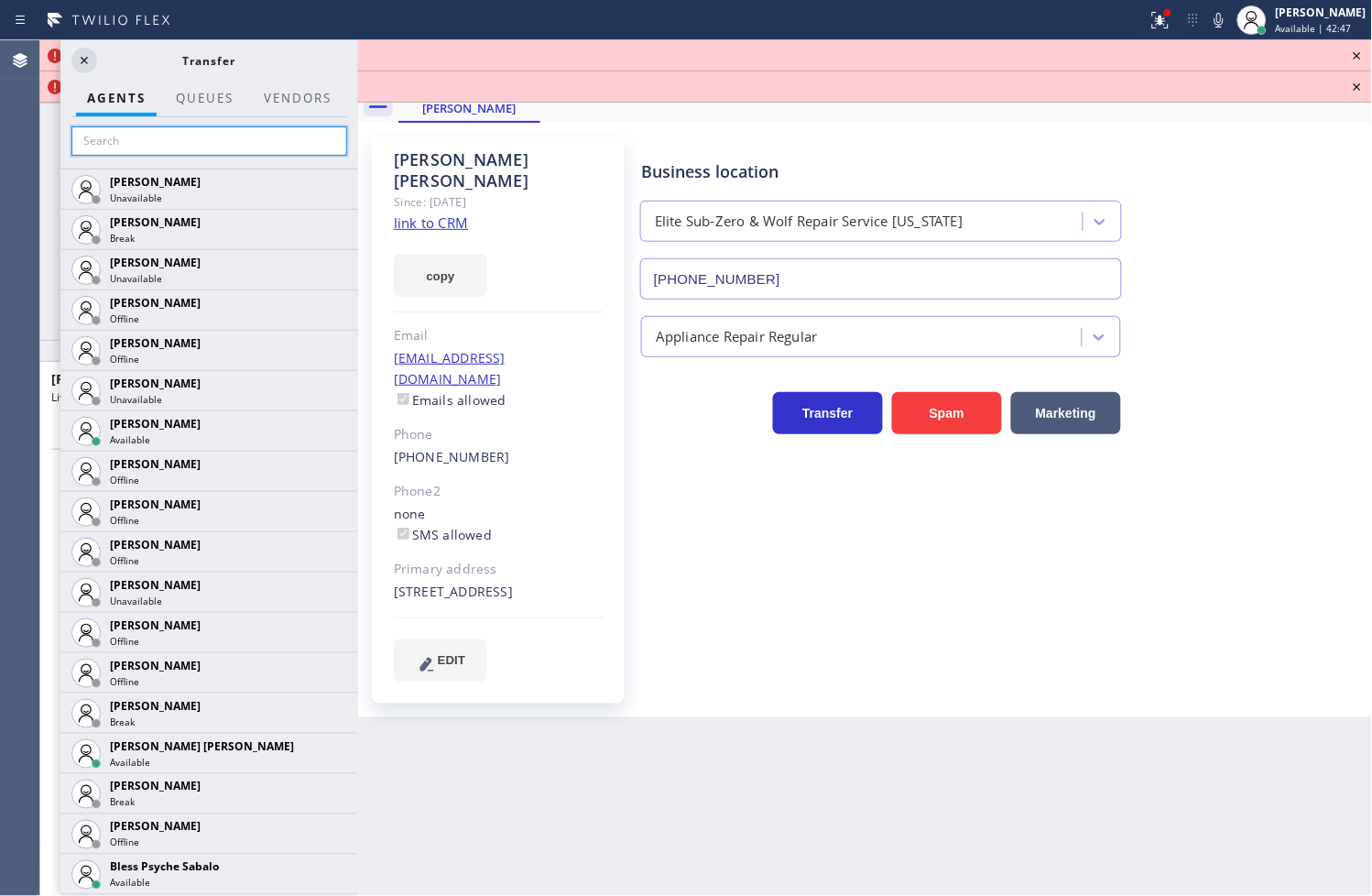
click at [181, 151] on input "text" at bounding box center [210, 141] width 276 height 30
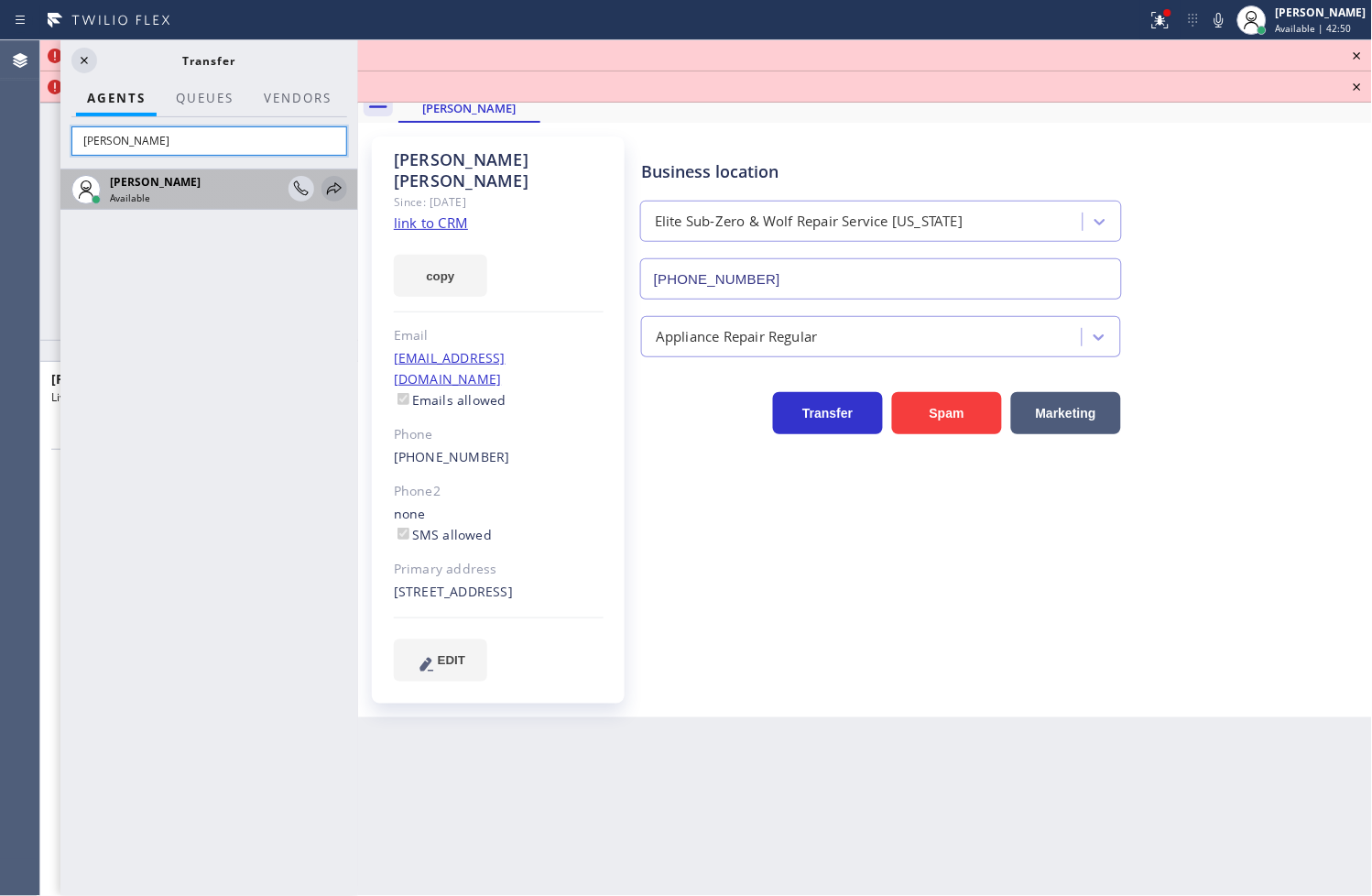
type input "[PERSON_NAME]"
click at [336, 186] on icon at bounding box center [334, 189] width 22 height 22
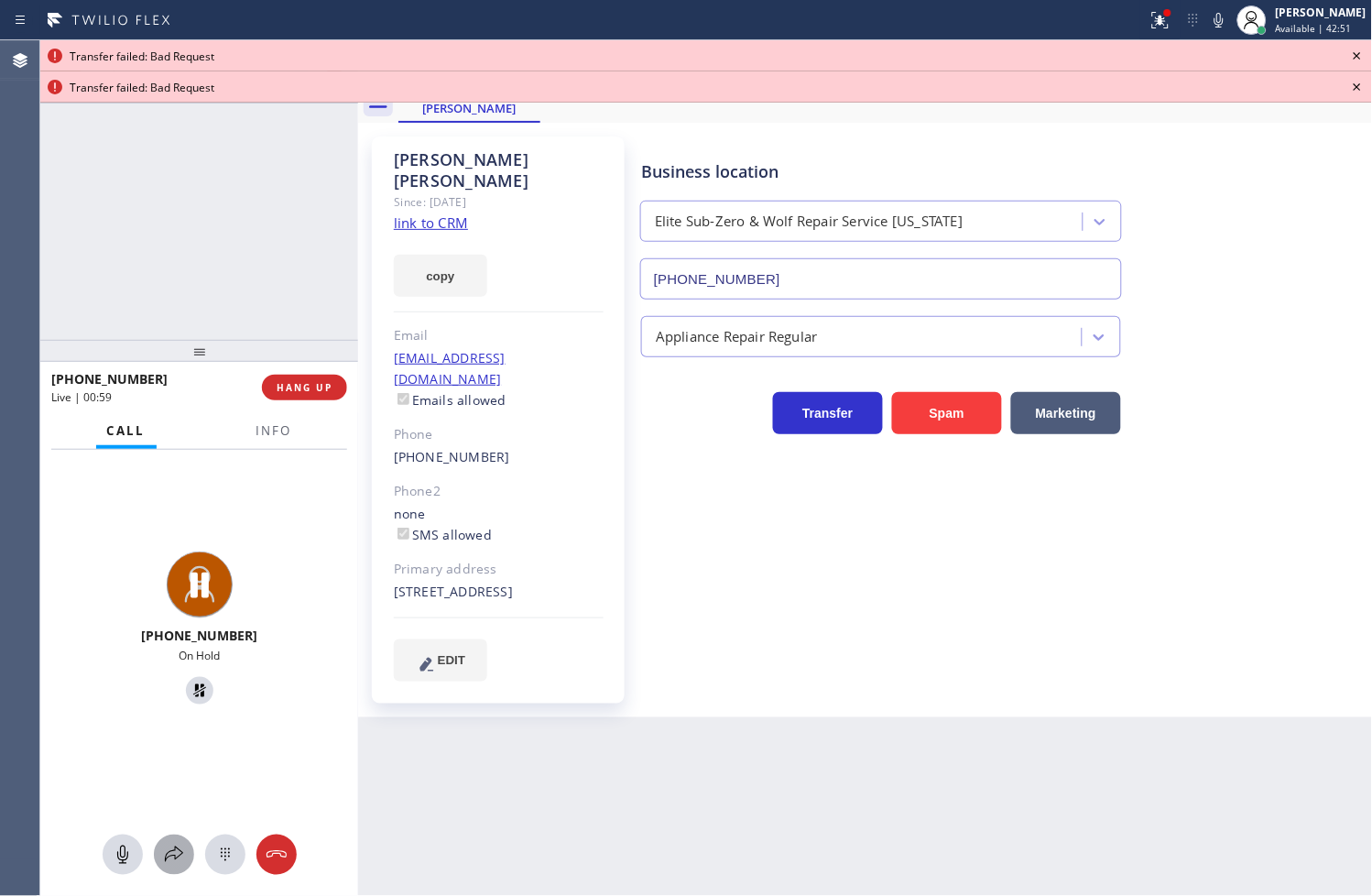
click at [180, 847] on icon at bounding box center [173, 855] width 22 height 22
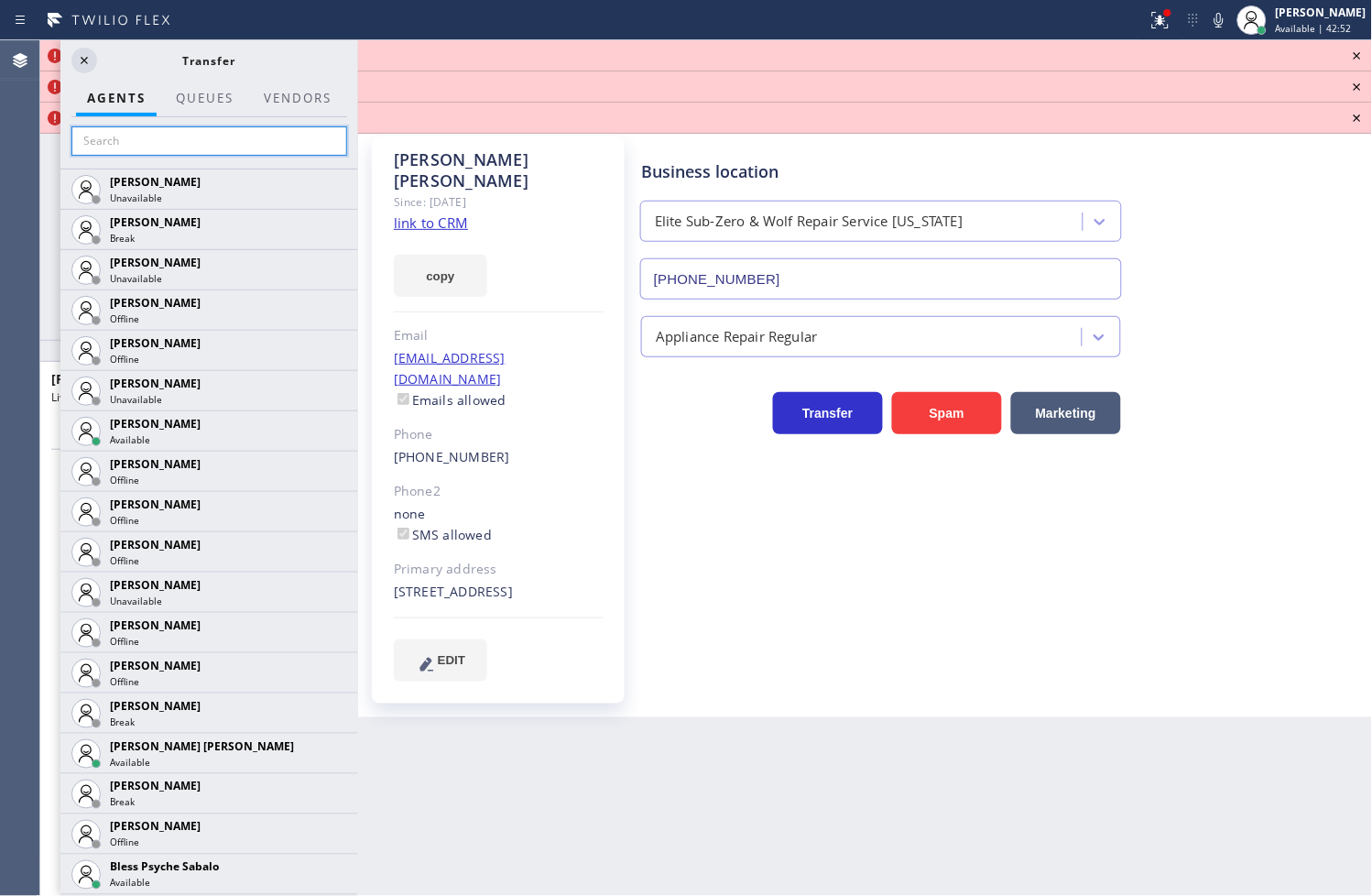
click at [175, 140] on input "text" at bounding box center [210, 141] width 276 height 30
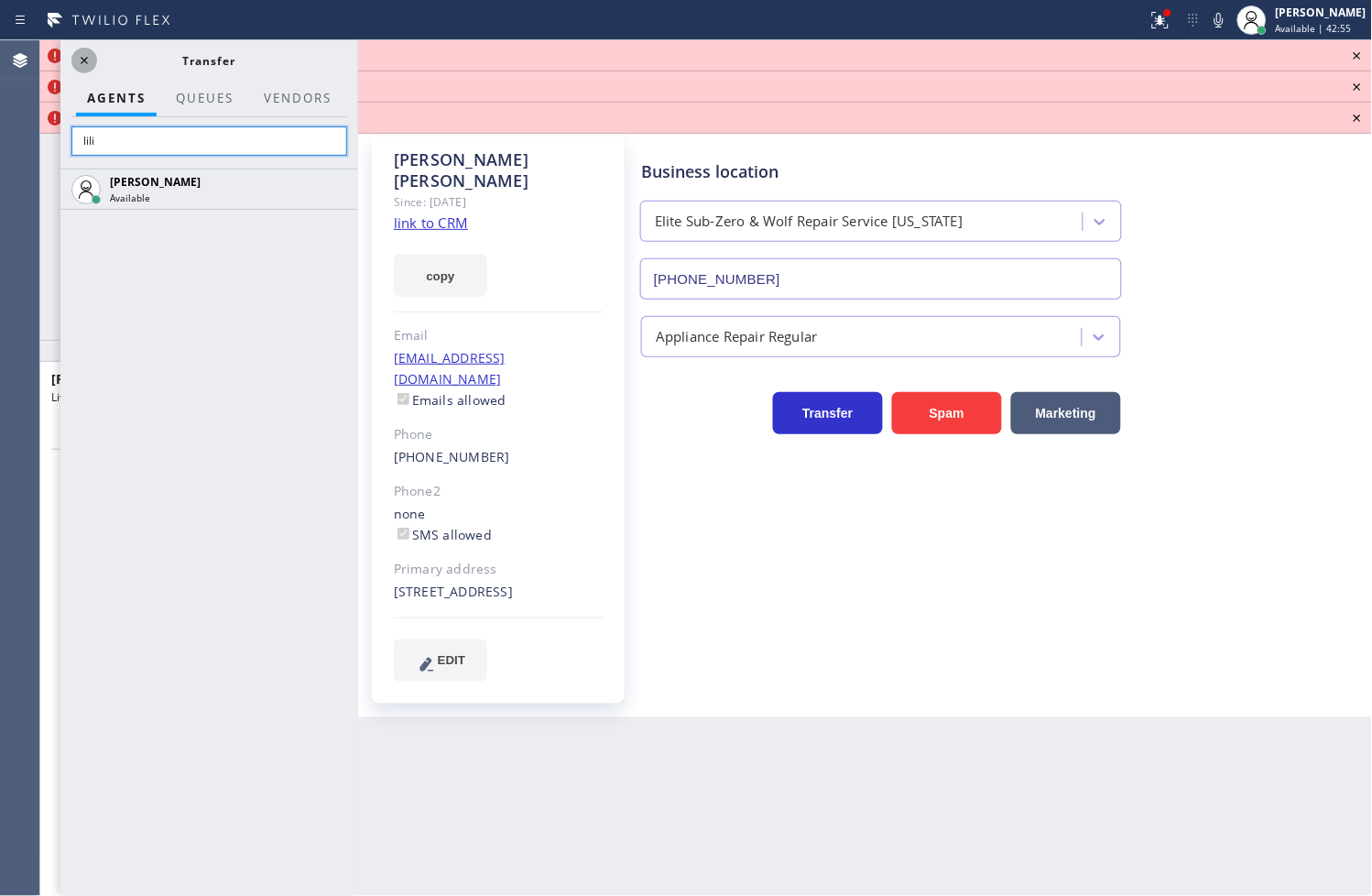
type input "lili"
click at [86, 58] on icon at bounding box center [84, 60] width 22 height 22
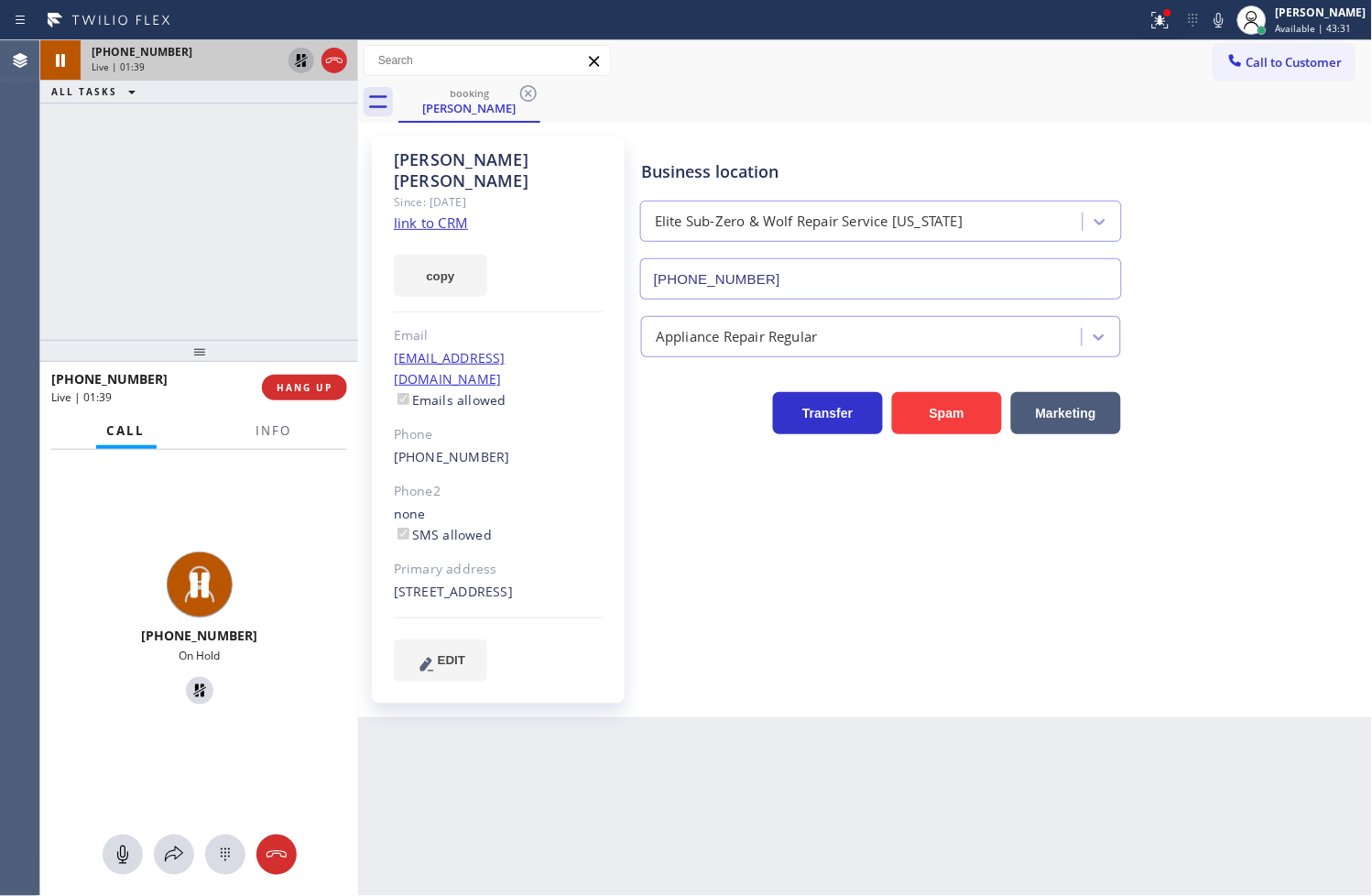
click at [412, 728] on div "Back to Dashboard Change Sender ID Customers Technicians Select a contact Outbo…" at bounding box center [865, 468] width 1015 height 856
click at [303, 64] on icon at bounding box center [300, 59] width 12 height 12
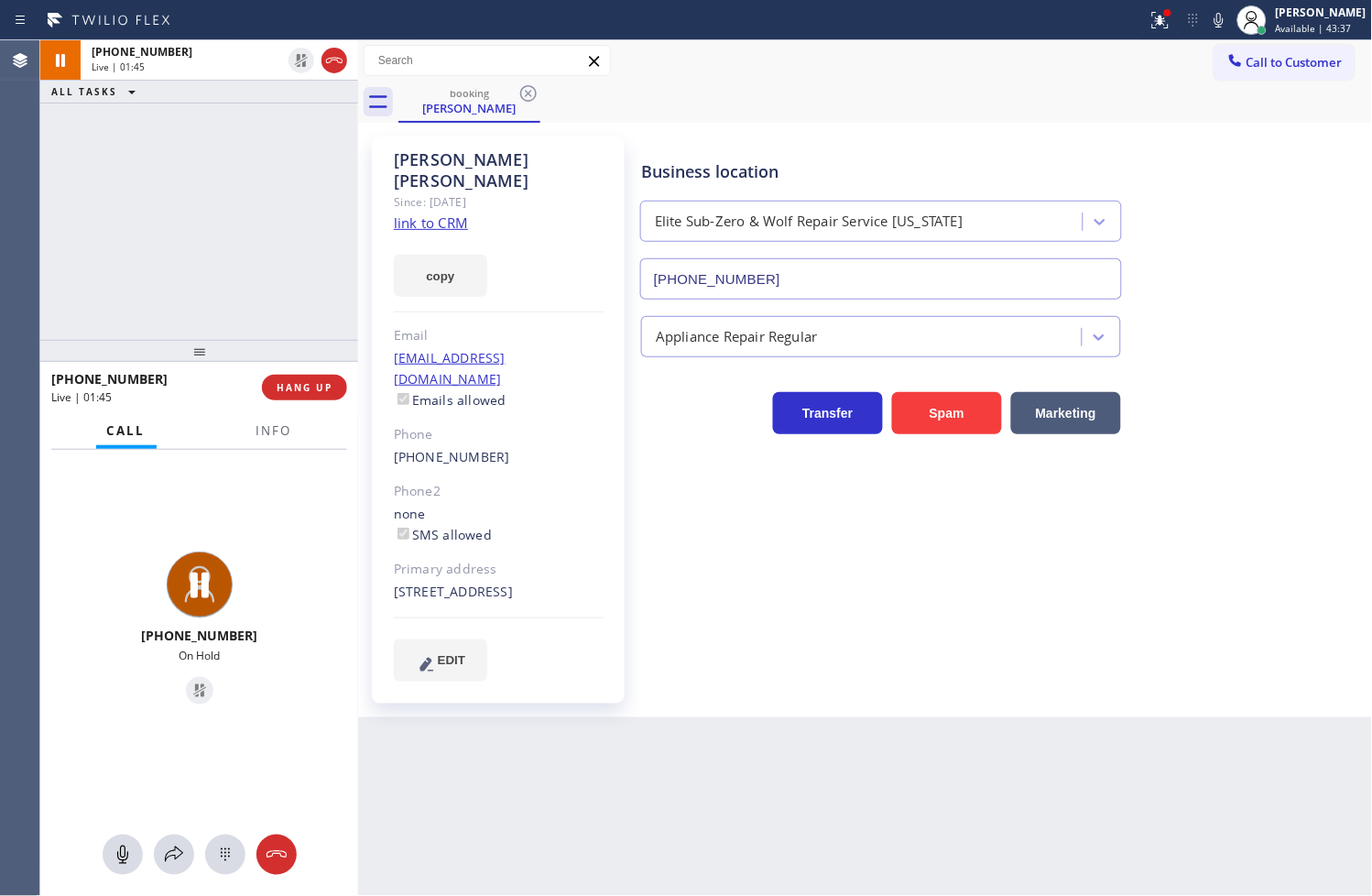
click at [531, 762] on div "Back to Dashboard Change Sender ID Customers Technicians Select a contact Outbo…" at bounding box center [865, 468] width 1015 height 856
click at [258, 317] on div "[PHONE_NUMBER] Live | 01:47 ALL TASKS ALL TASKS ACTIVE TASKS TASKS IN WRAP UP" at bounding box center [199, 190] width 318 height 300
click at [423, 782] on div "Back to Dashboard Change Sender ID Customers Technicians Select a contact Outbo…" at bounding box center [865, 468] width 1015 height 856
click at [168, 747] on div "[PHONE_NUMBER] Live" at bounding box center [199, 631] width 318 height 363
click at [275, 548] on div "[PHONE_NUMBER] Live" at bounding box center [199, 631] width 318 height 363
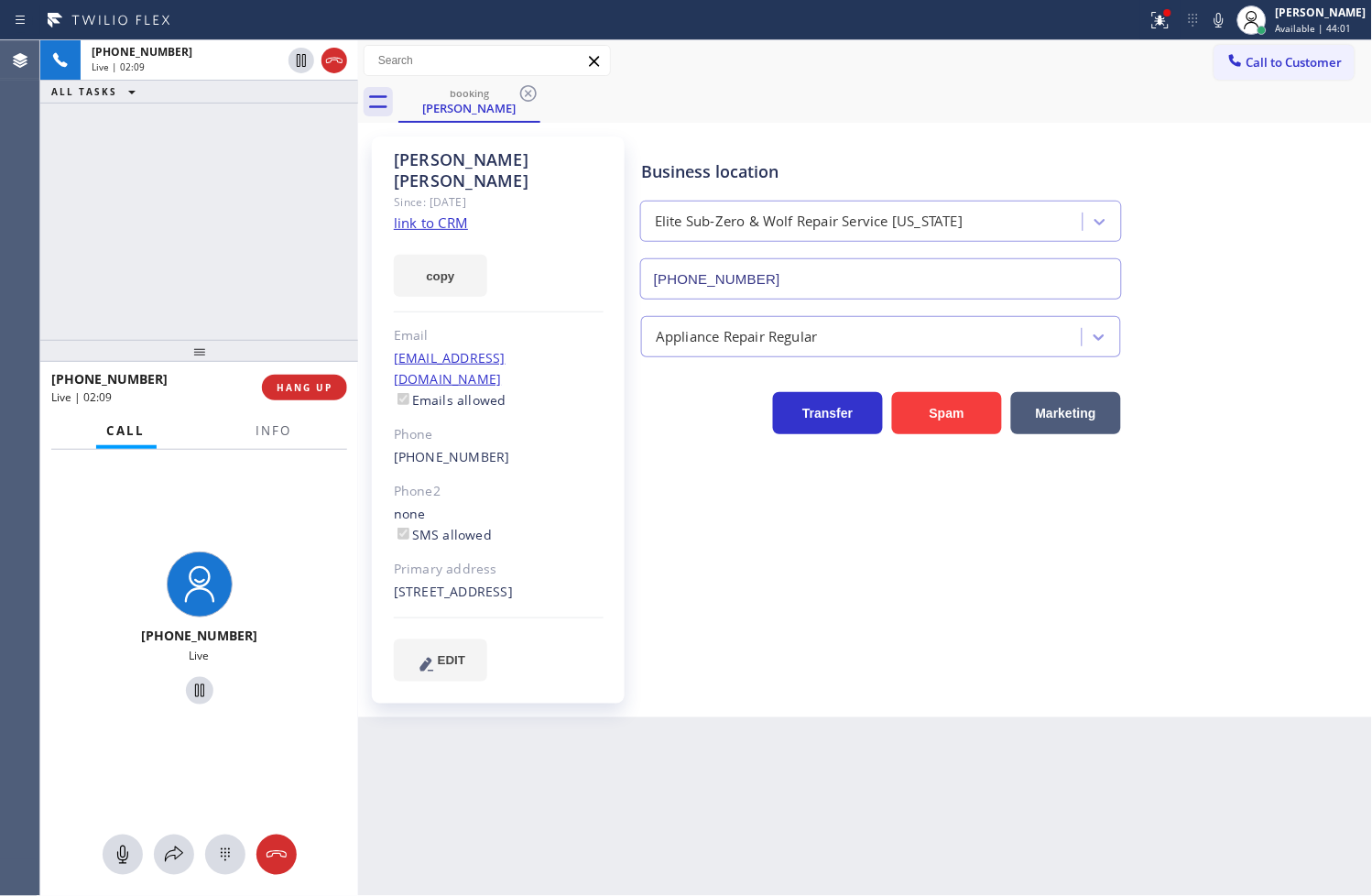
click at [600, 776] on div "Back to Dashboard Change Sender ID Customers Technicians Select a contact Outbo…" at bounding box center [865, 468] width 1015 height 856
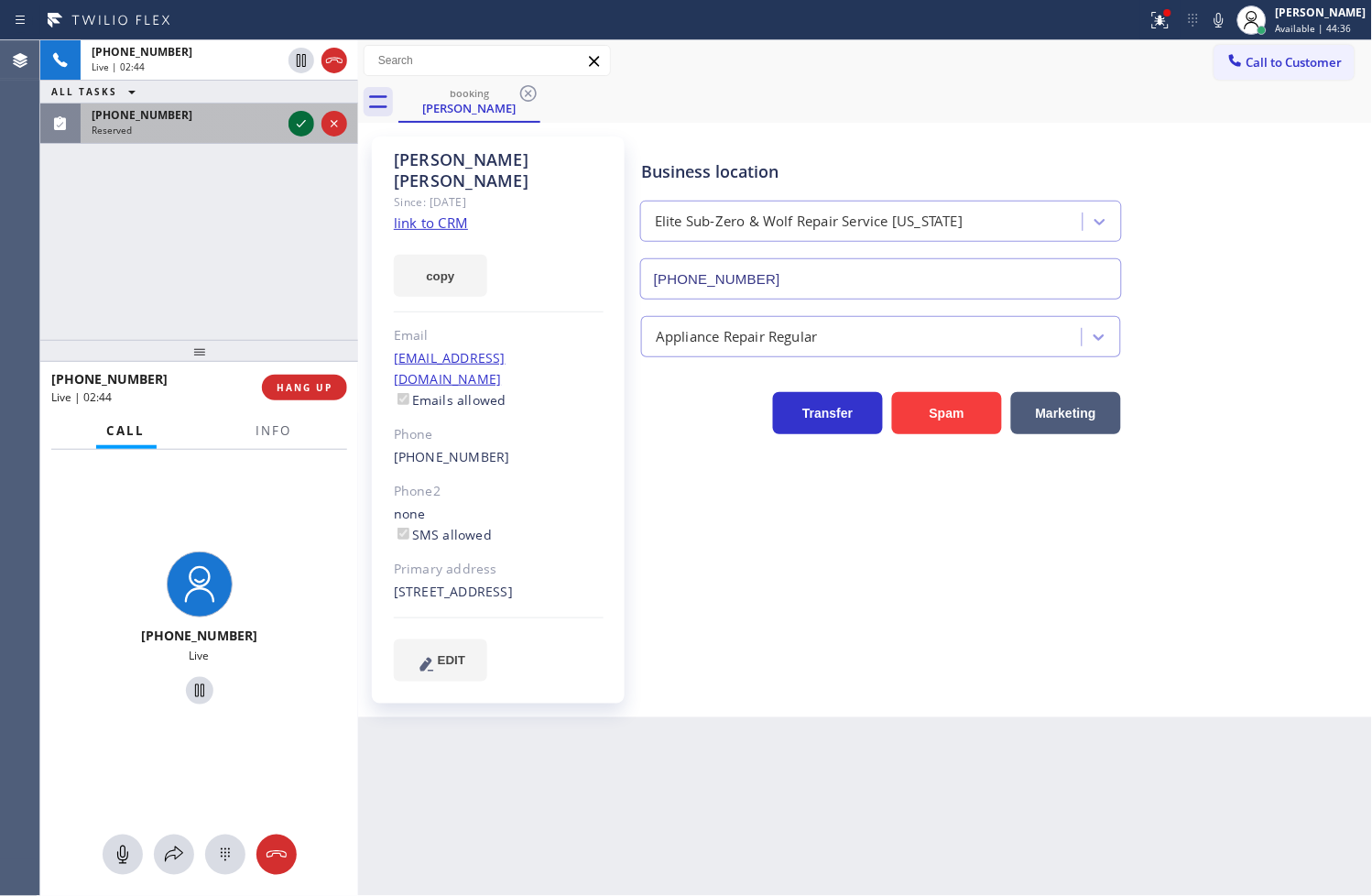
click at [303, 121] on icon at bounding box center [300, 123] width 22 height 22
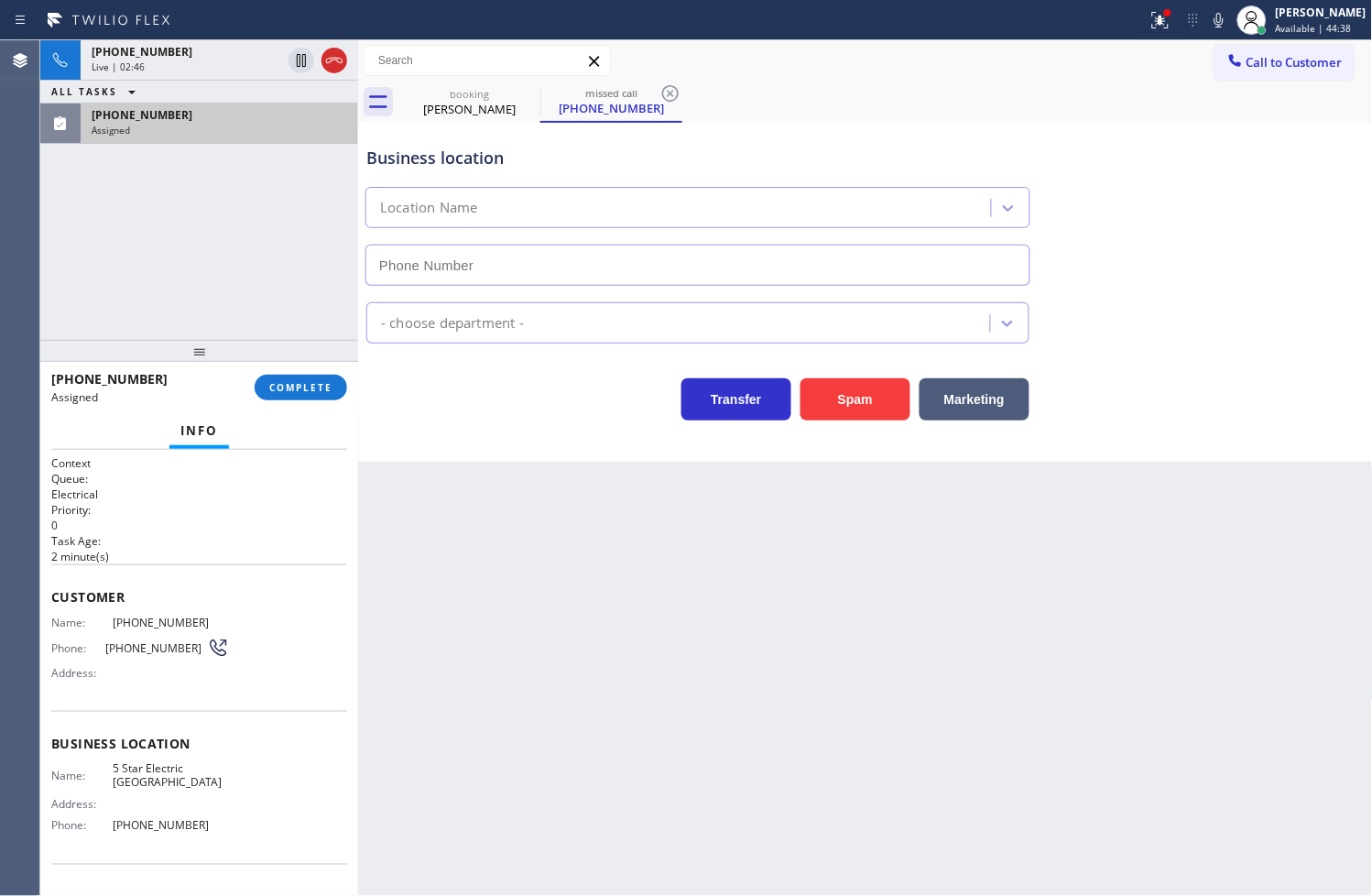
type input "[PHONE_NUMBER]"
click at [46, 617] on div "Context Queue: Electrical Priority: 0 Task Age: [DEMOGRAPHIC_DATA] minute(s) Cu…" at bounding box center [199, 673] width 318 height 447
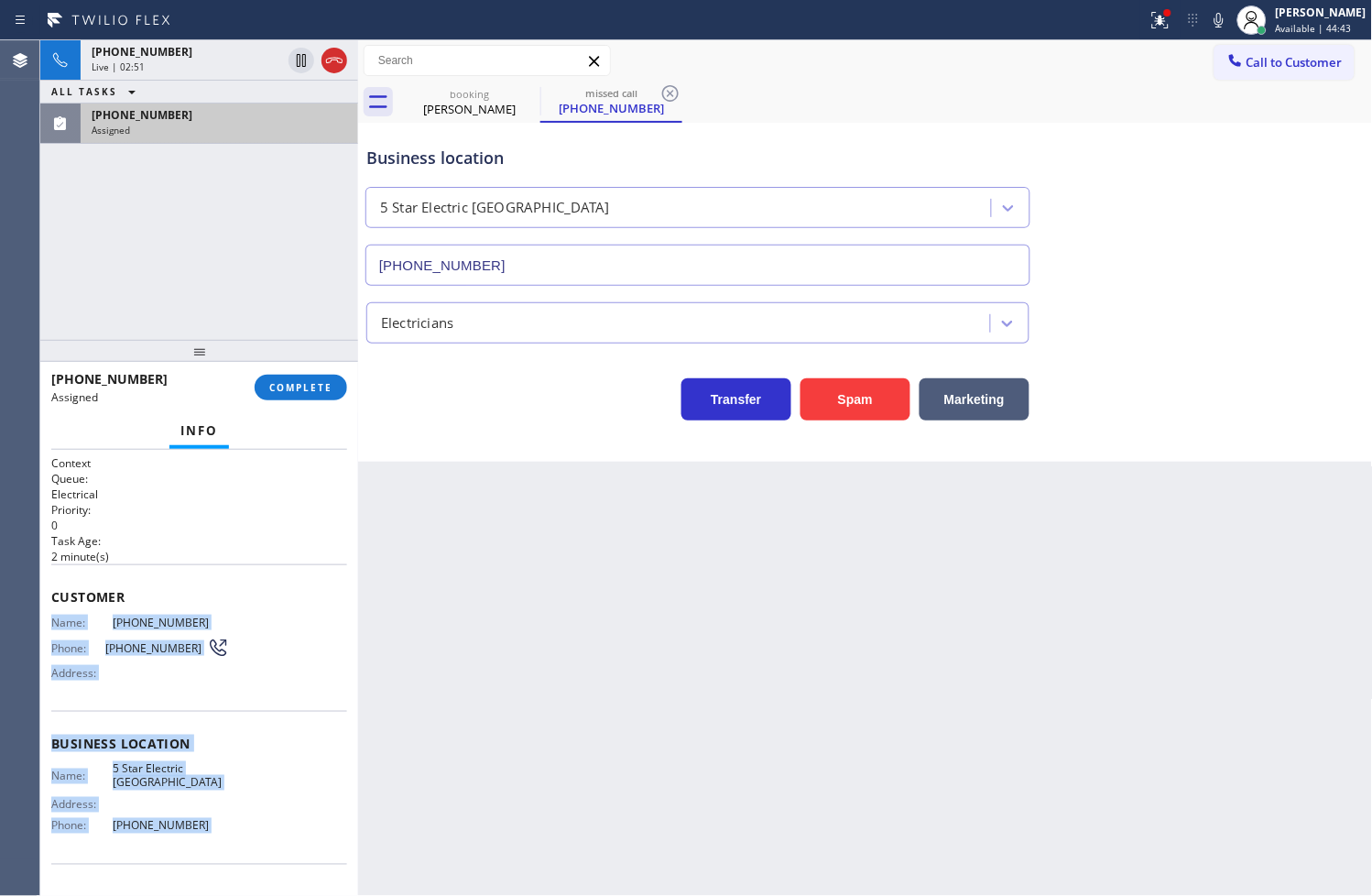
drag, startPoint x: 46, startPoint y: 617, endPoint x: 245, endPoint y: 828, distance: 290.0
click at [245, 828] on div "Context Queue: Electrical Priority: 0 Task Age: [DEMOGRAPHIC_DATA] minute(s) Cu…" at bounding box center [199, 673] width 318 height 447
copy div "Name: [PHONE_NUMBER] Phone: [PHONE_NUMBER] Address: Business location Name: 5 S…"
click at [280, 379] on button "COMPLETE" at bounding box center [300, 388] width 93 height 26
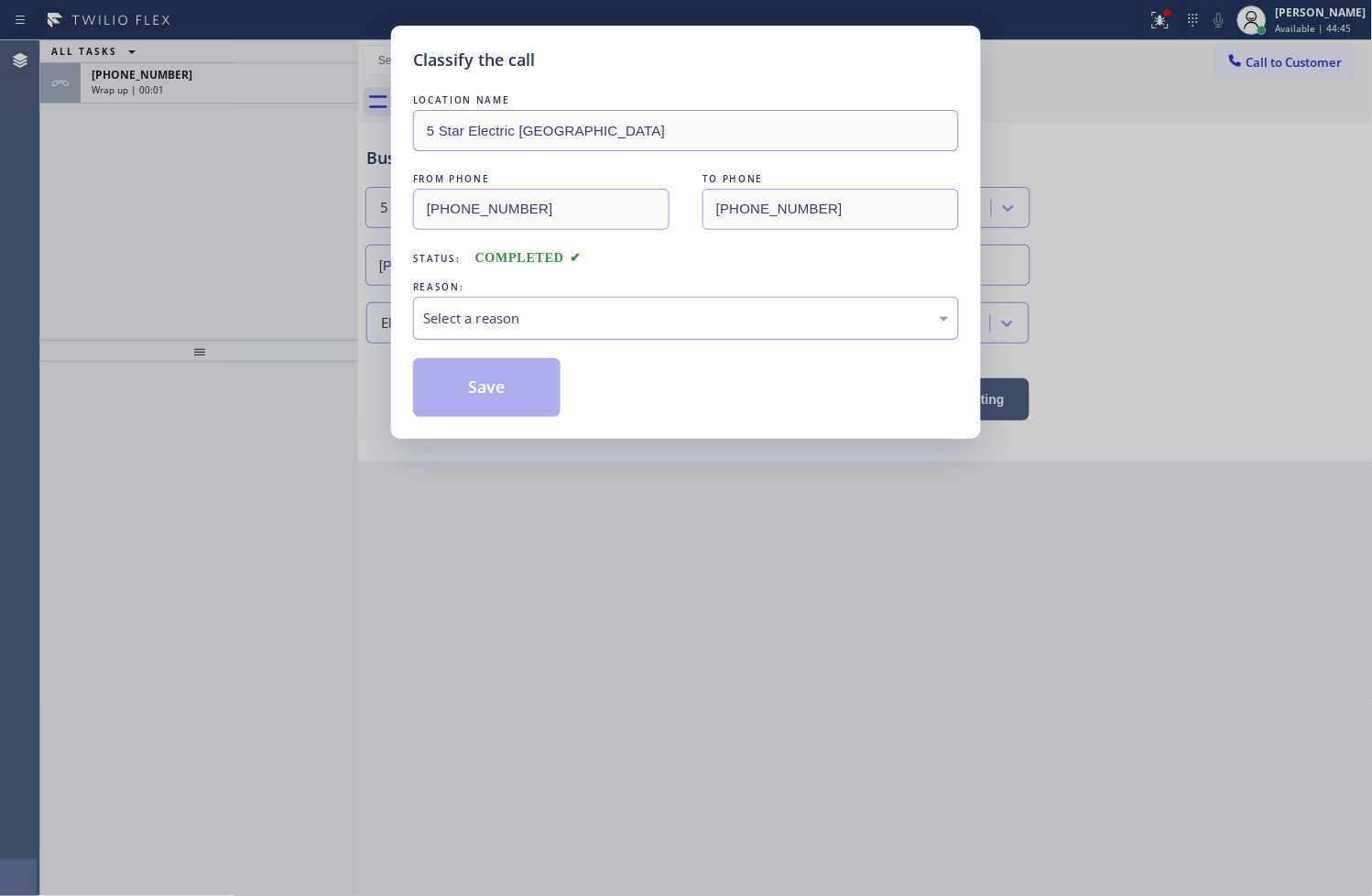
click at [443, 312] on div "Select a reason" at bounding box center [685, 319] width 525 height 21
click at [486, 407] on button "Save" at bounding box center [487, 387] width 147 height 58
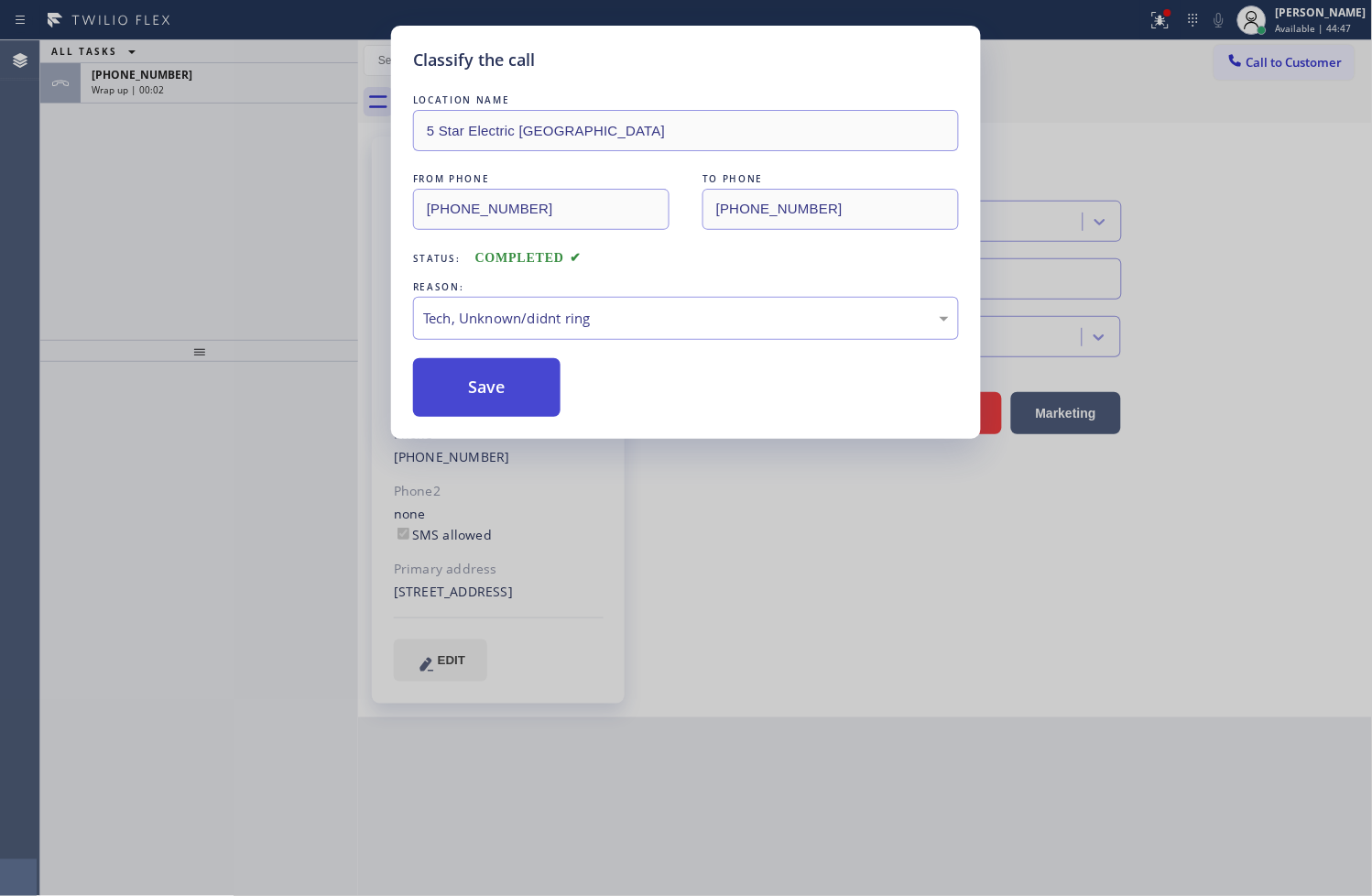
click at [486, 407] on button "Save" at bounding box center [487, 387] width 147 height 58
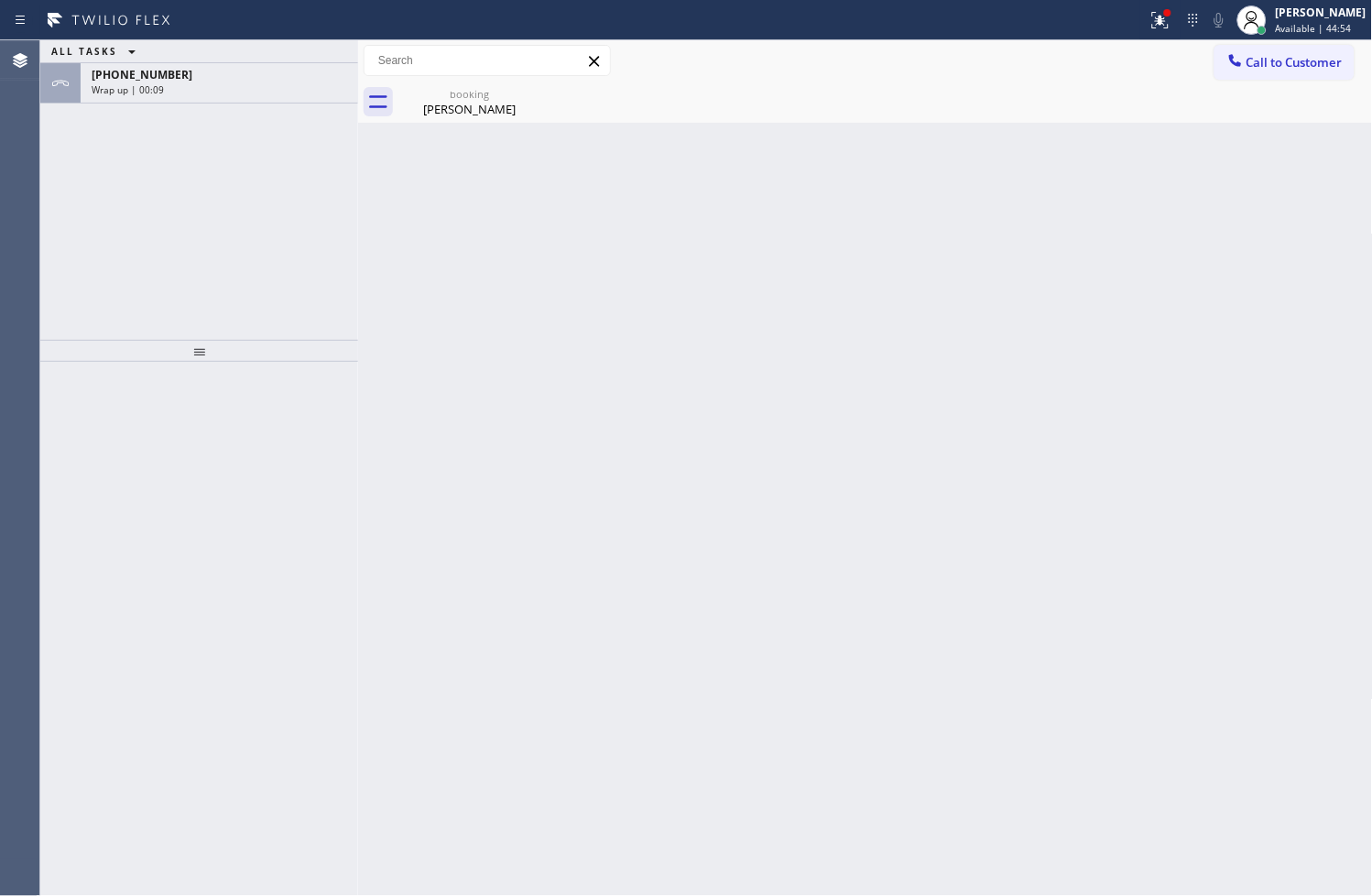
click at [339, 577] on div at bounding box center [199, 629] width 318 height 535
click at [232, 75] on div "[PHONE_NUMBER]" at bounding box center [219, 75] width 255 height 15
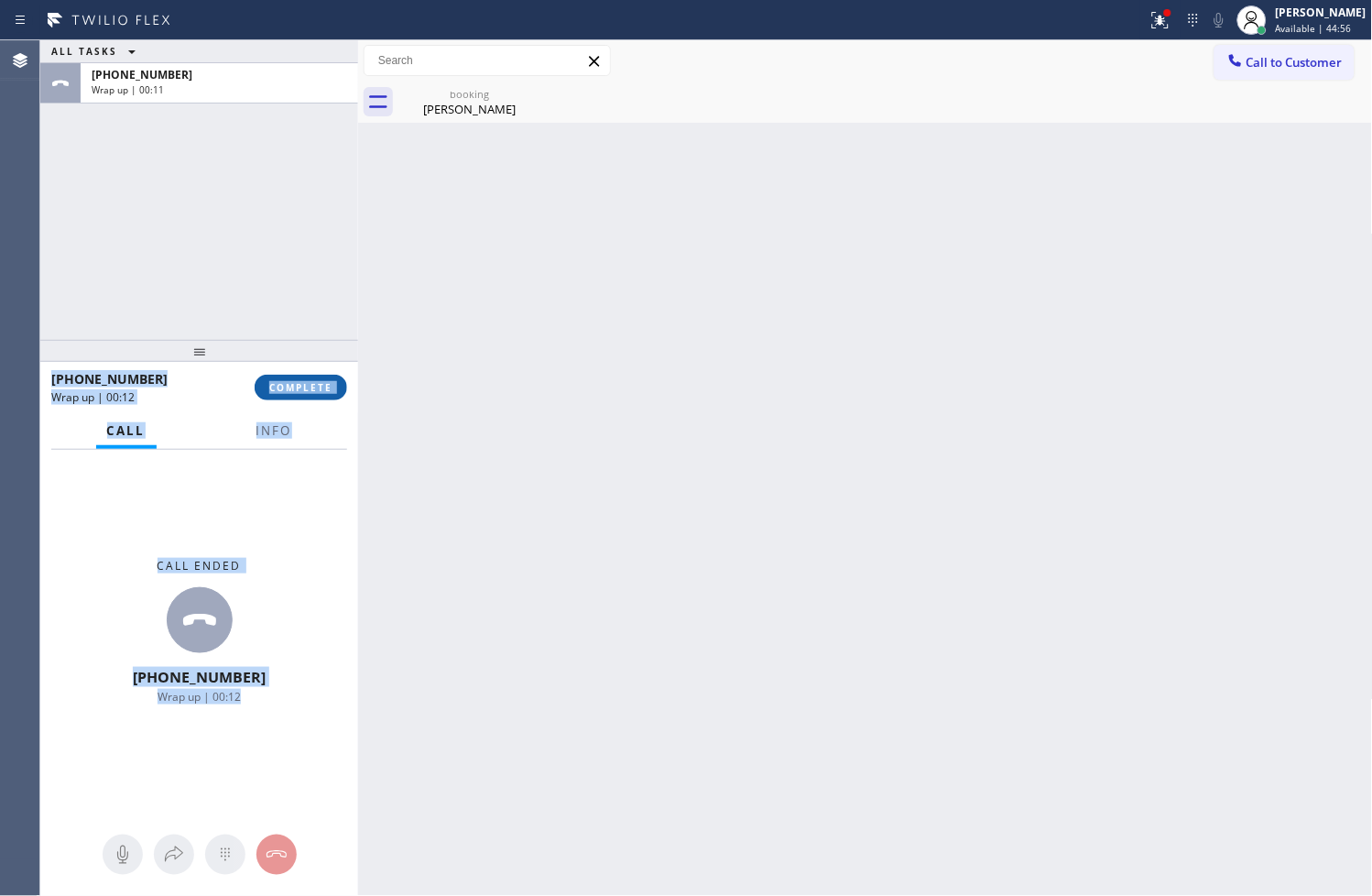
click at [297, 385] on span "COMPLETE" at bounding box center [300, 387] width 63 height 12
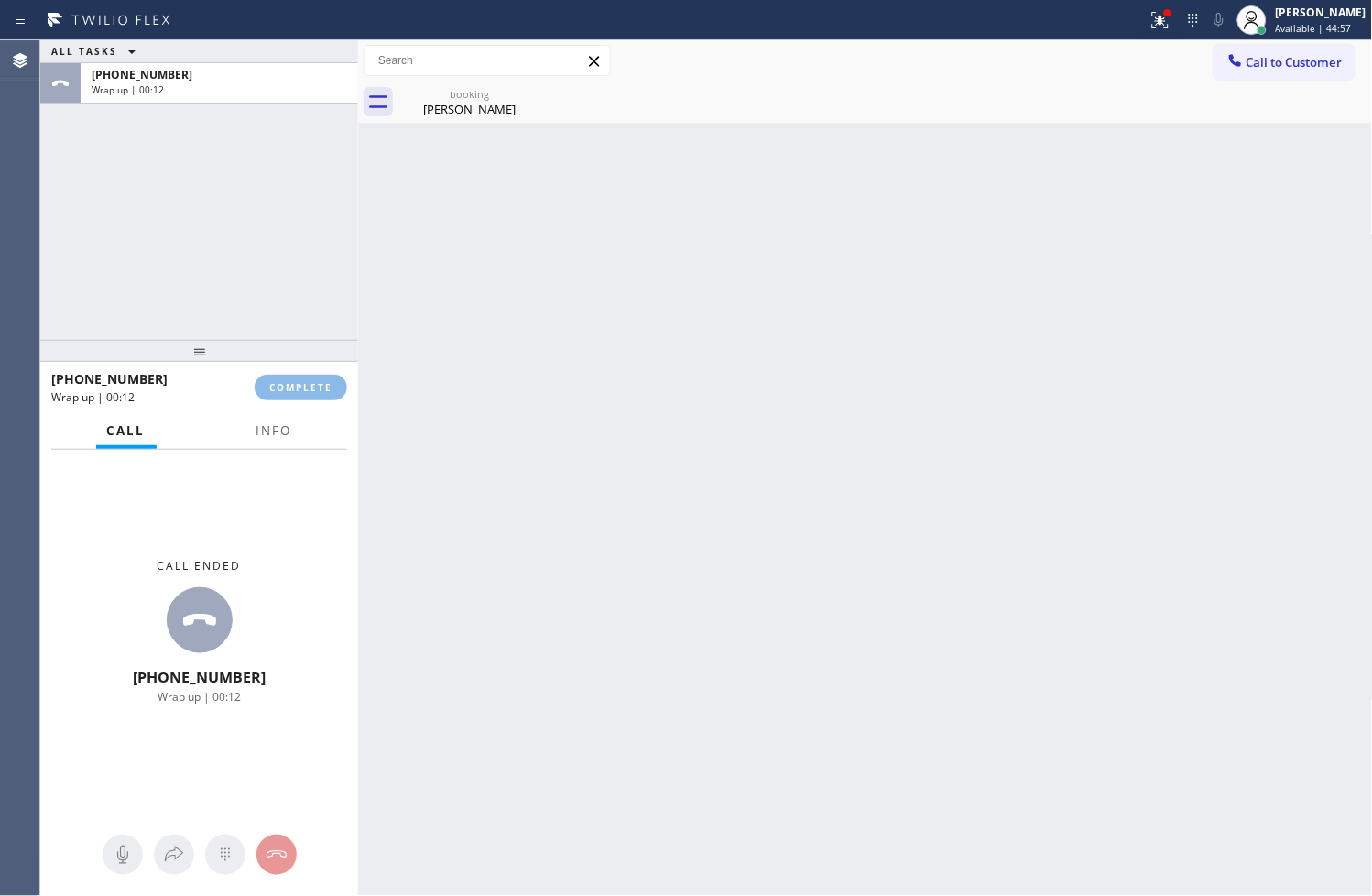
click at [442, 446] on div "Back to Dashboard Change Sender ID Customers Technicians Select a contact Outbo…" at bounding box center [865, 468] width 1015 height 856
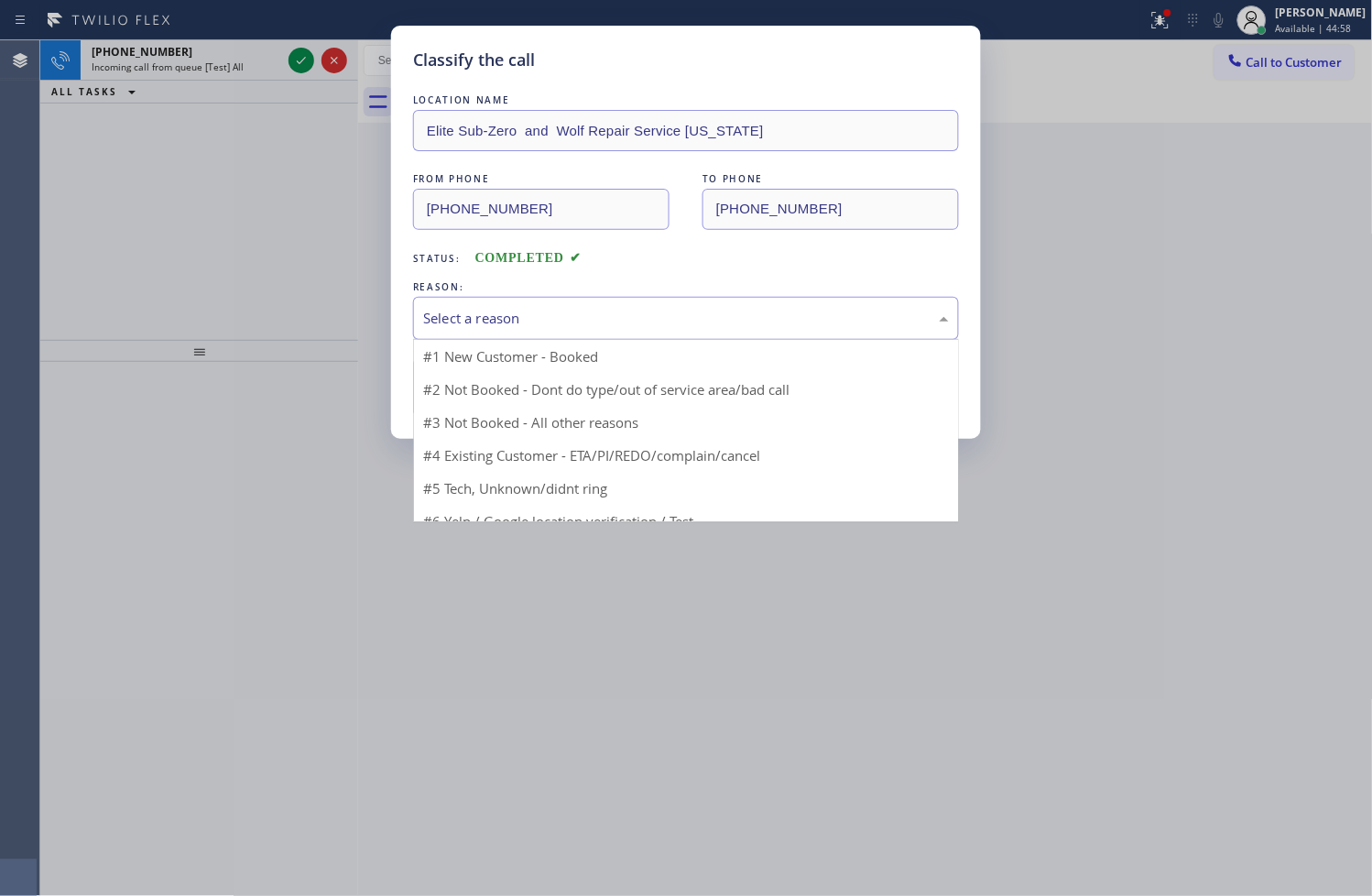
click at [472, 314] on div "Select a reason" at bounding box center [685, 319] width 525 height 21
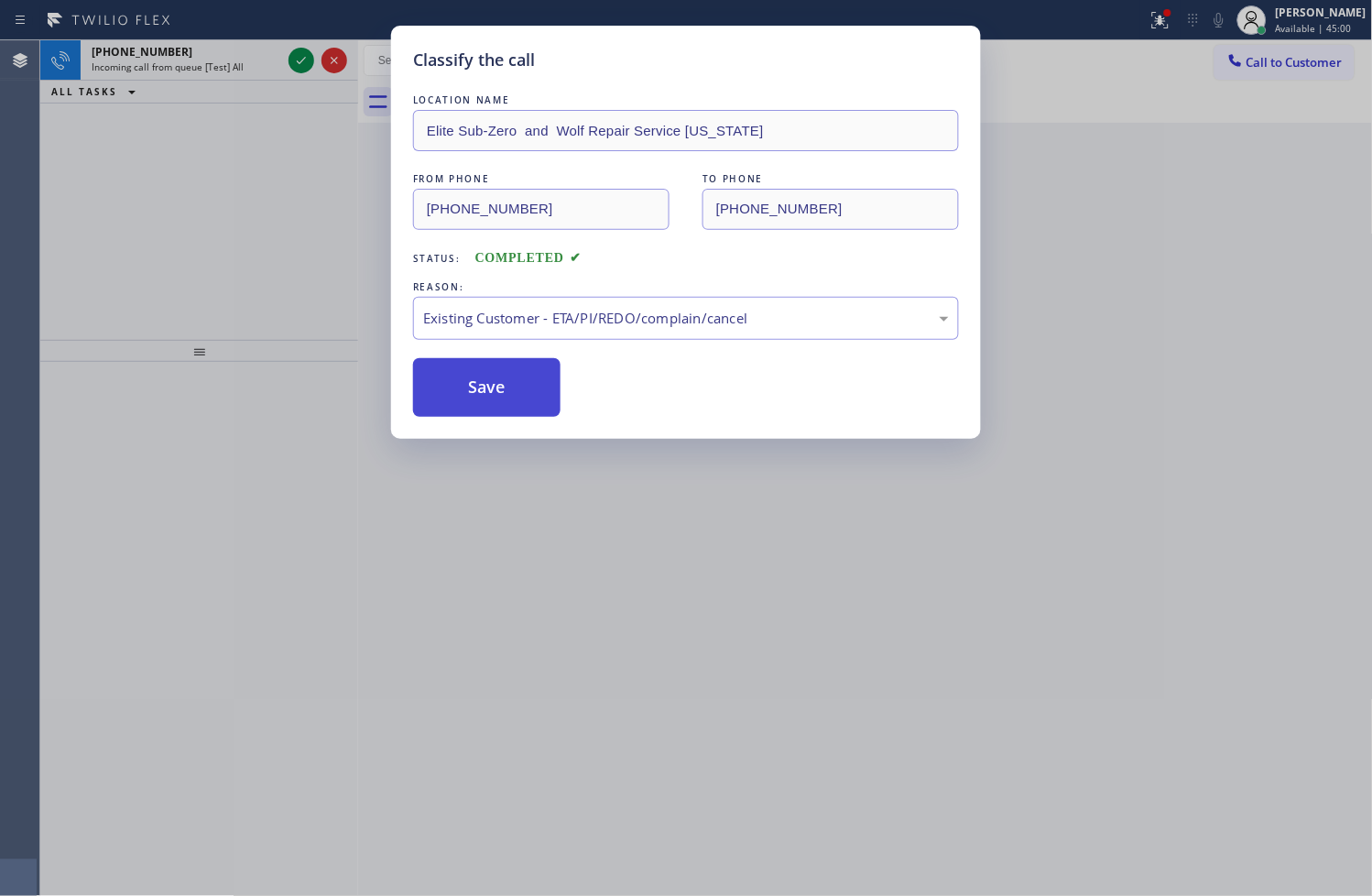
click at [499, 398] on button "Save" at bounding box center [487, 387] width 147 height 58
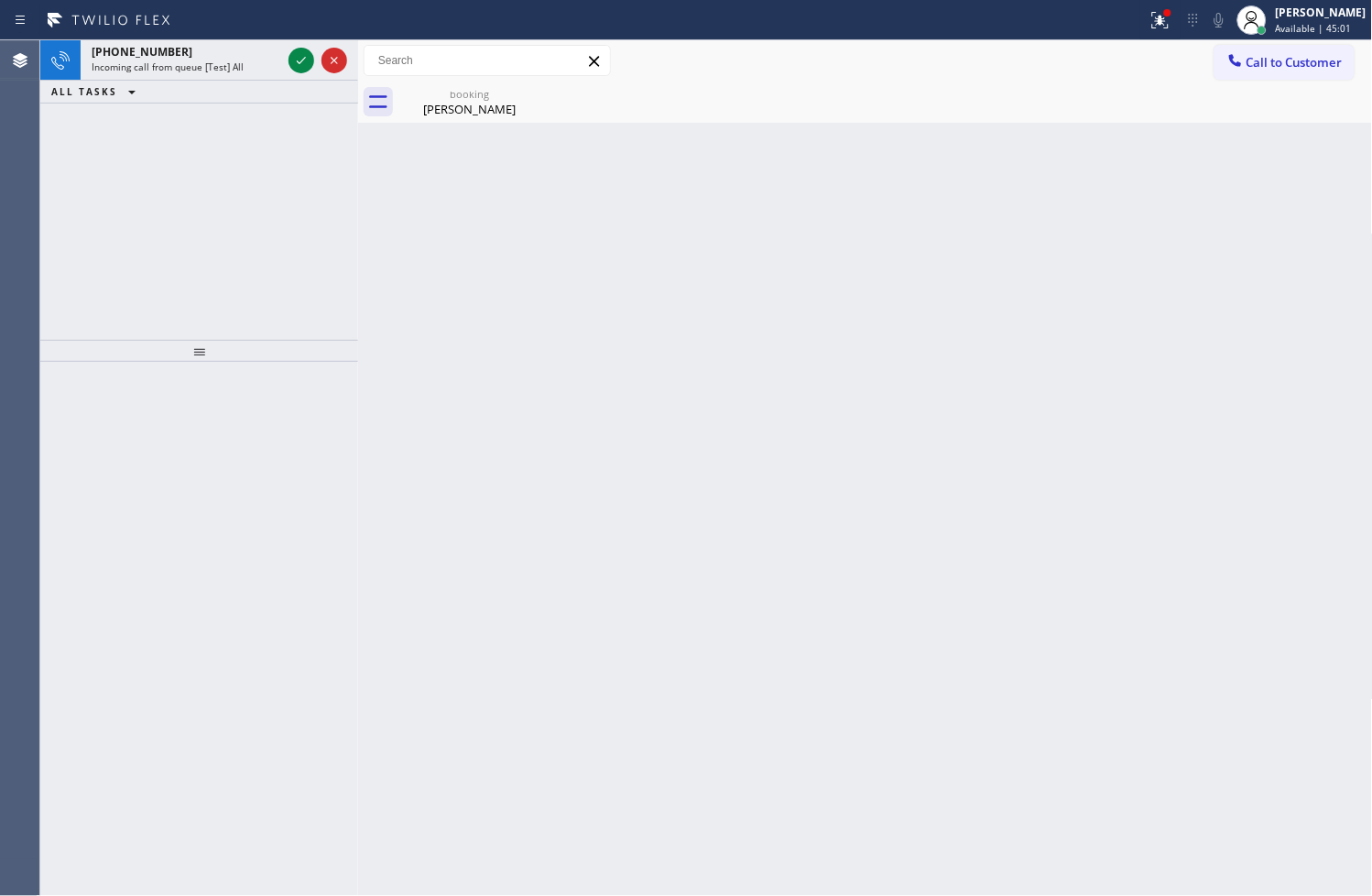
click at [508, 376] on div "Back to Dashboard Change Sender ID Customers Technicians Select a contact Outbo…" at bounding box center [865, 468] width 1015 height 856
click at [304, 75] on div at bounding box center [318, 60] width 66 height 40
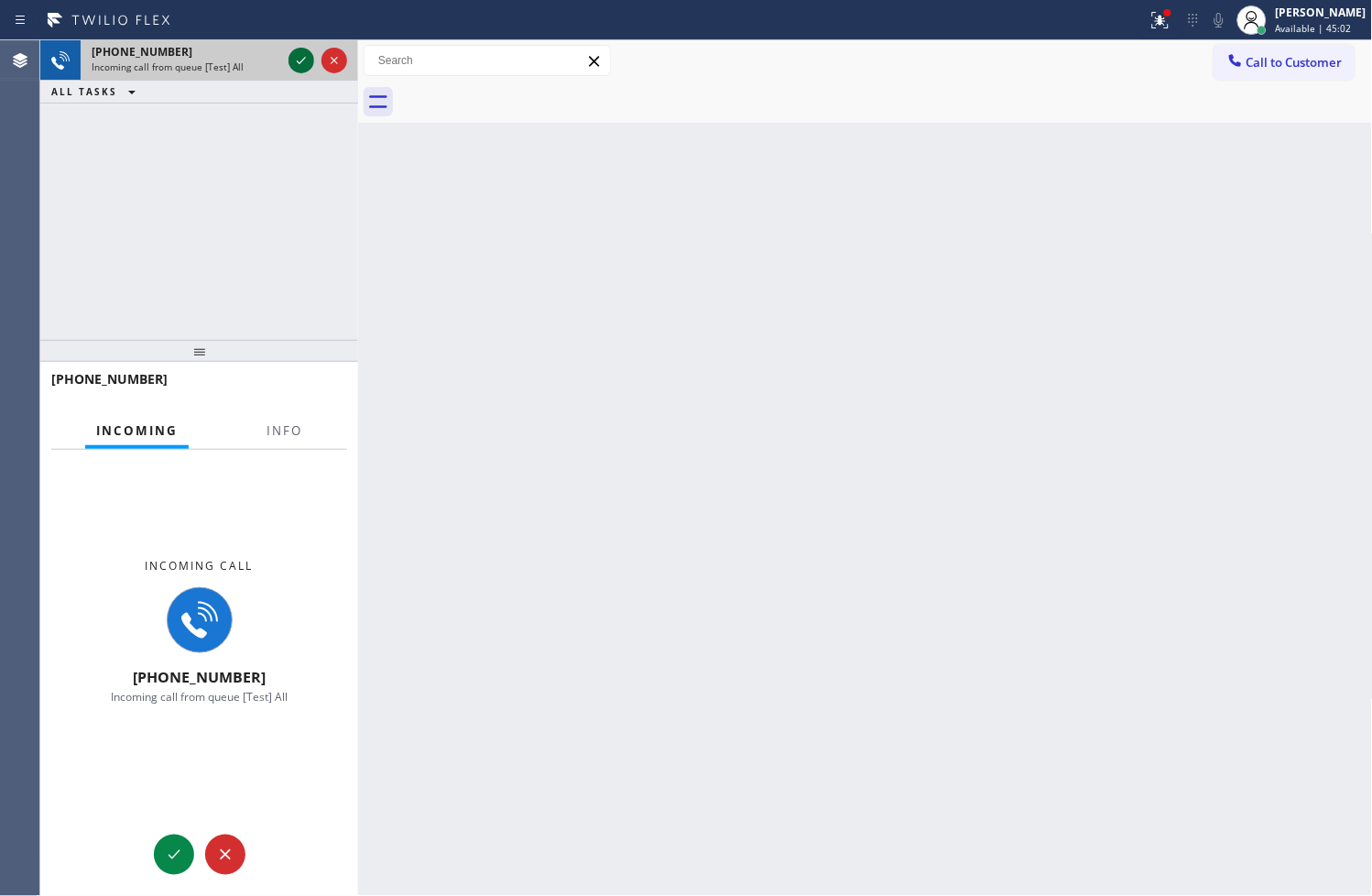
click at [302, 68] on icon at bounding box center [300, 60] width 22 height 22
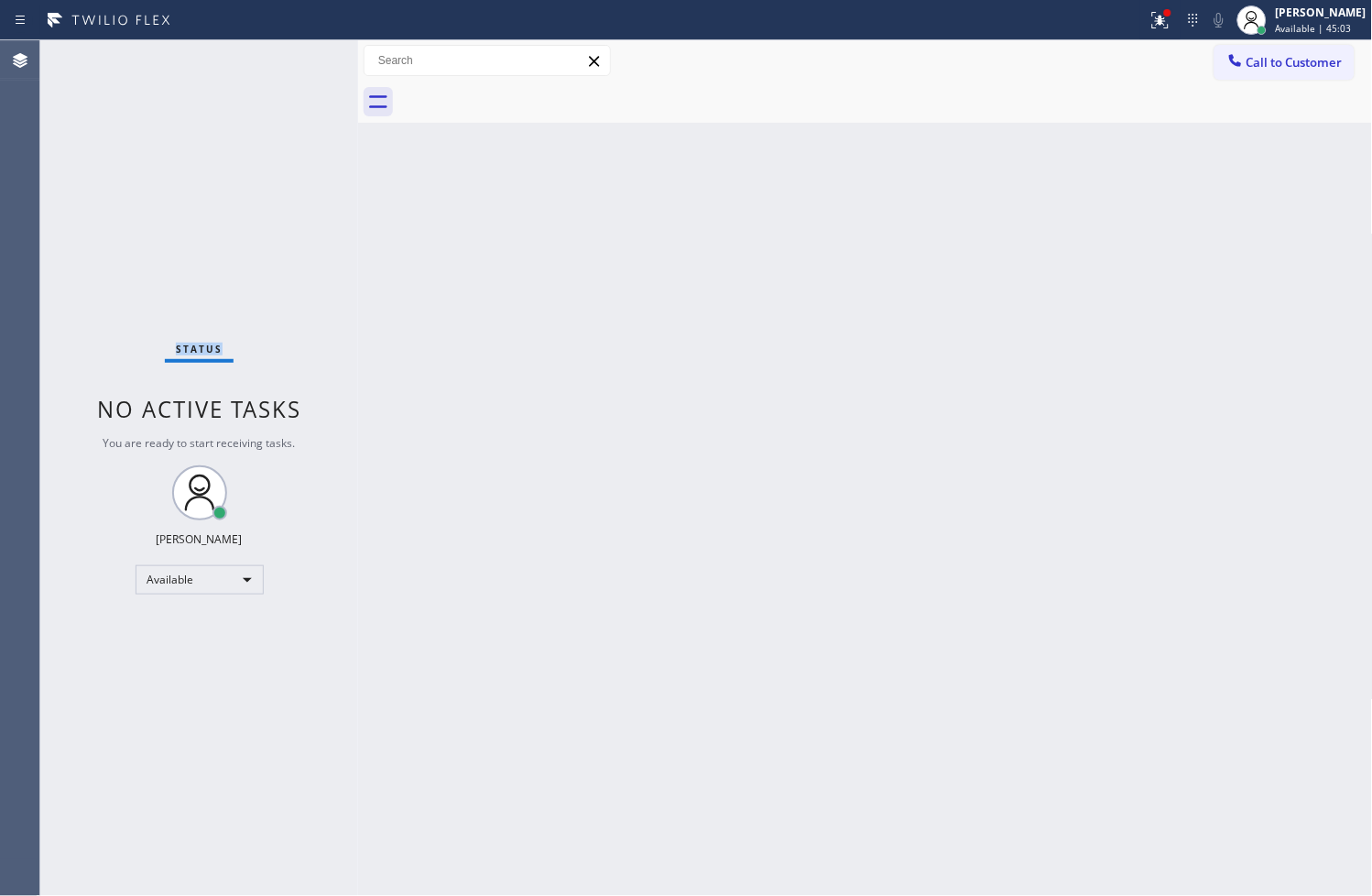
click at [302, 68] on div "Status No active tasks You are ready to start receiving tasks. [PERSON_NAME]" at bounding box center [199, 468] width 318 height 856
click at [1152, 23] on icon at bounding box center [1160, 19] width 16 height 16
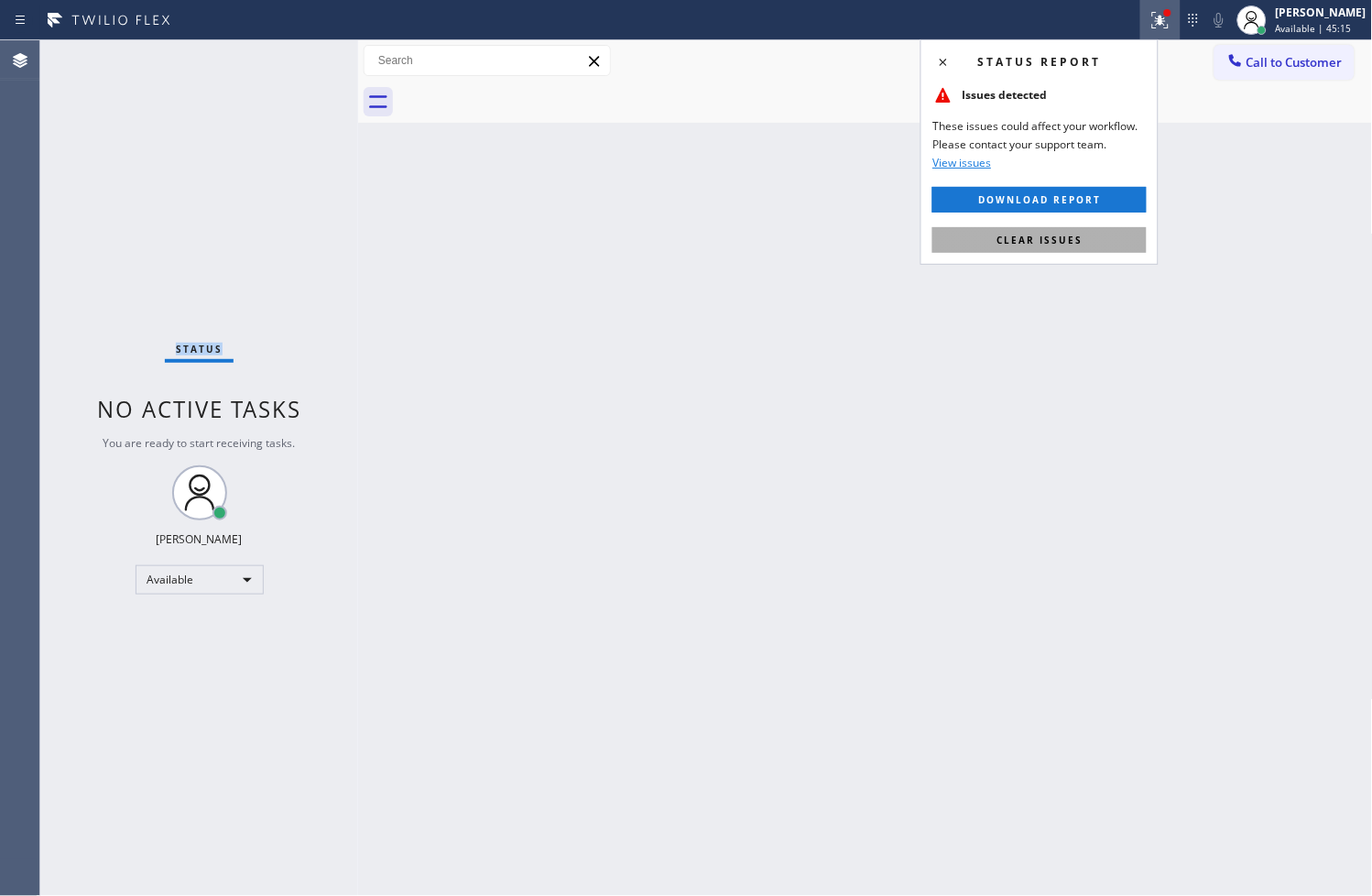
click at [1061, 238] on span "Clear issues" at bounding box center [1040, 239] width 86 height 12
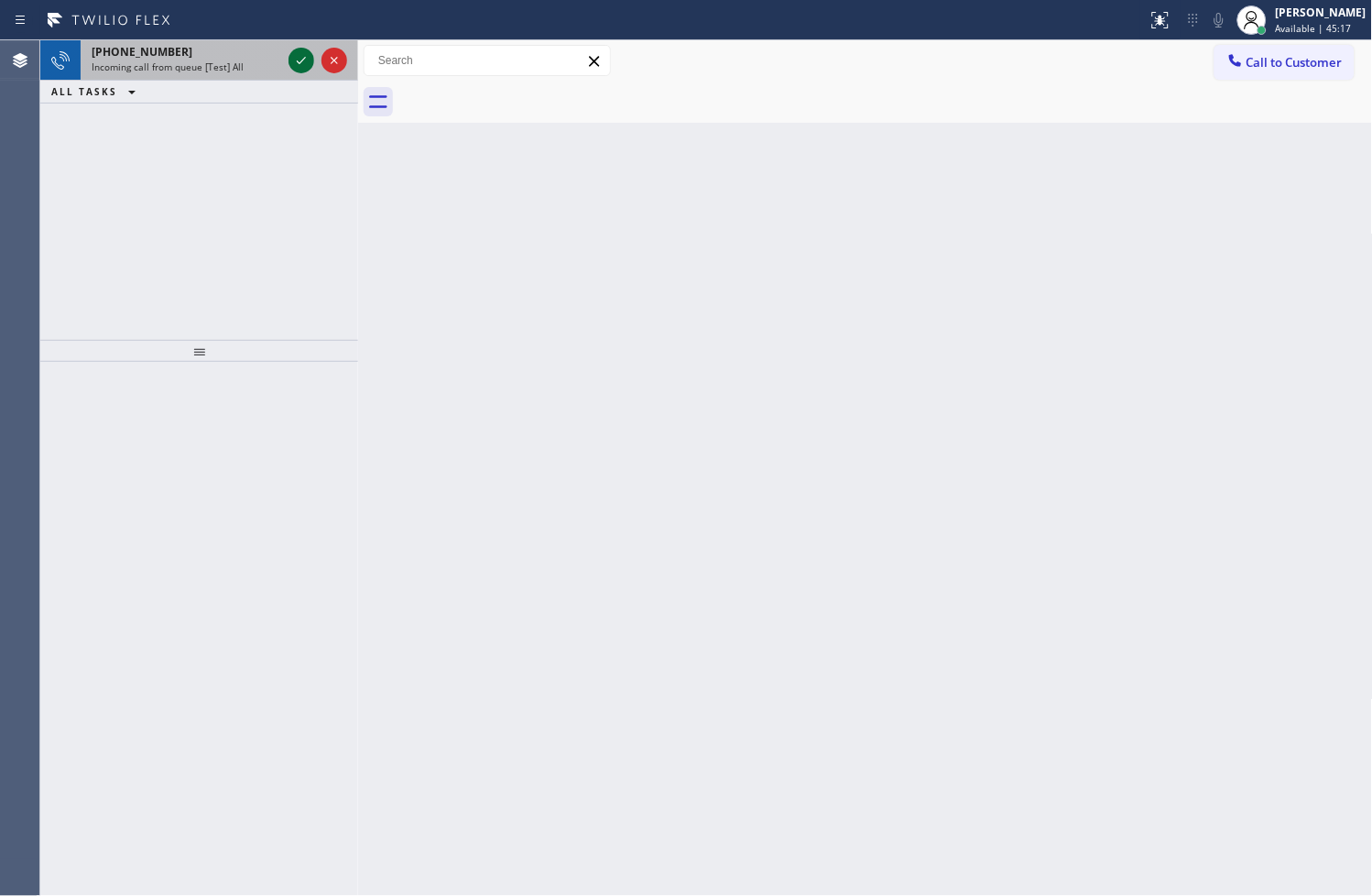
click at [307, 59] on icon at bounding box center [300, 60] width 22 height 22
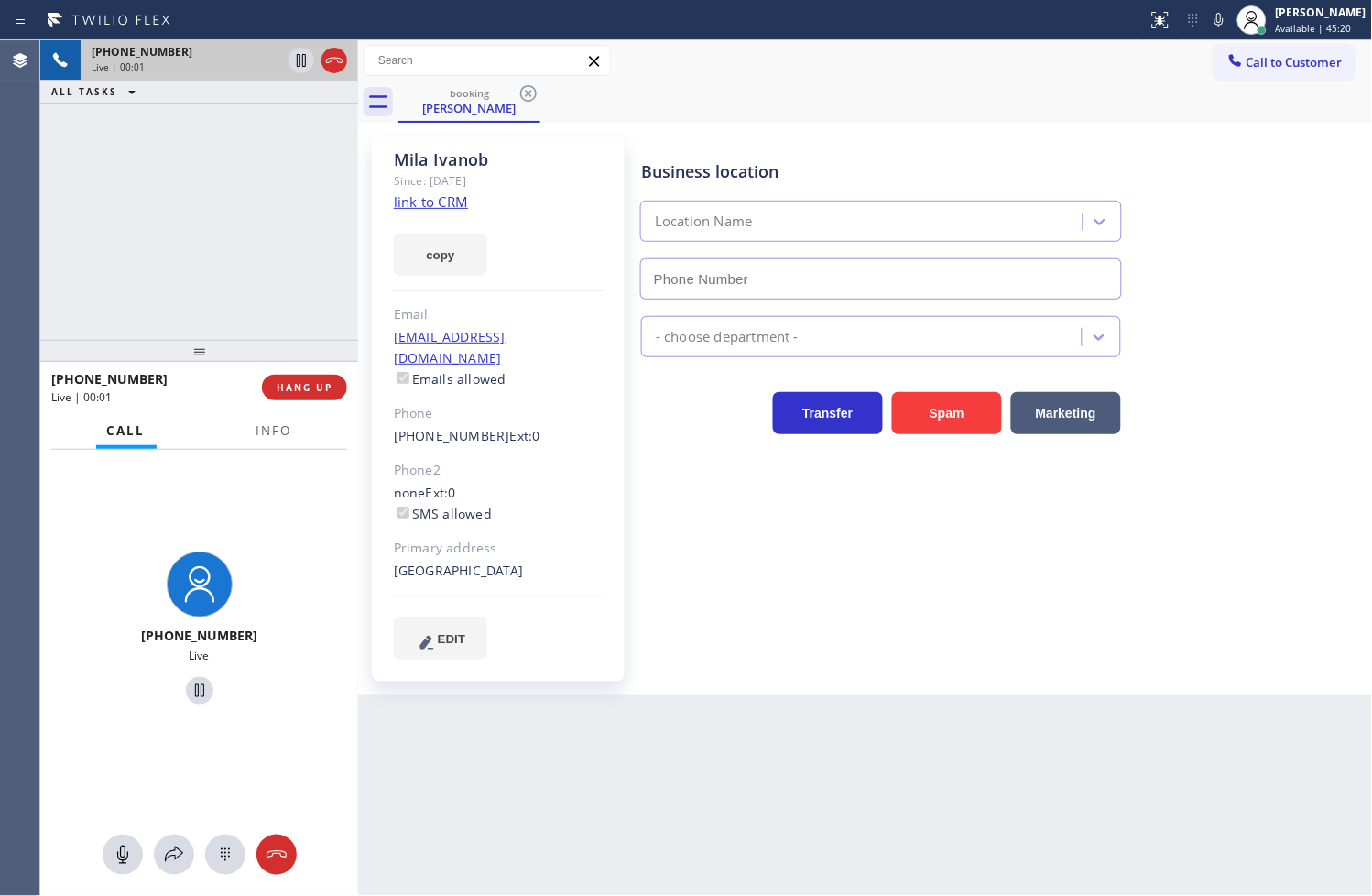
type input "[PHONE_NUMBER]"
click at [441, 196] on link "link to CRM" at bounding box center [432, 201] width 75 height 18
drag, startPoint x: 230, startPoint y: 198, endPoint x: 234, endPoint y: 185, distance: 13.6
click at [230, 198] on div "[PHONE_NUMBER] Live | 00:40 ALL TASKS ALL TASKS ACTIVE TASKS TASKS IN WRAP UP" at bounding box center [199, 190] width 318 height 300
click at [299, 57] on icon at bounding box center [300, 60] width 22 height 22
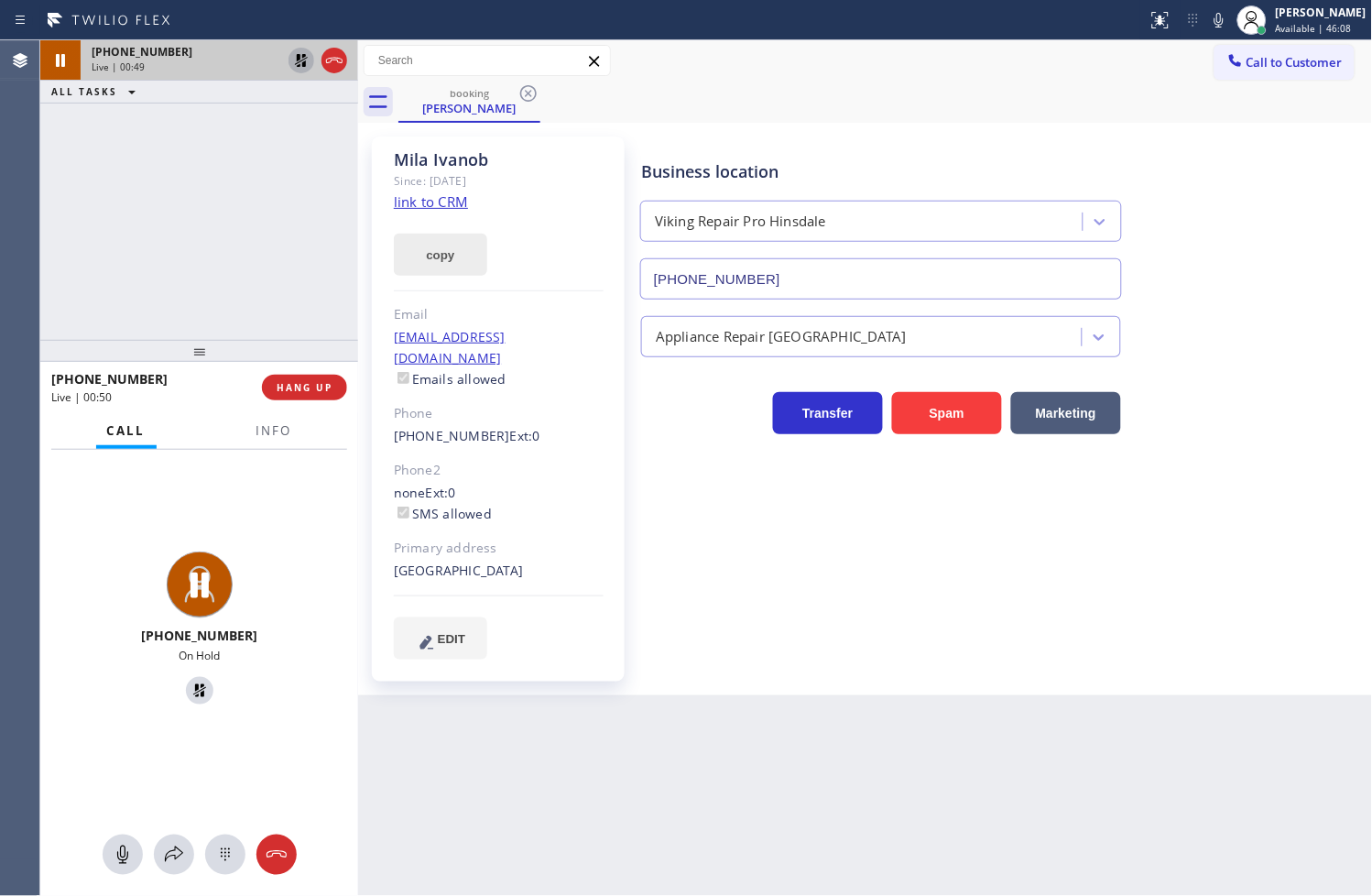
click at [446, 243] on button "copy" at bounding box center [441, 255] width 94 height 42
click at [298, 54] on icon at bounding box center [300, 60] width 22 height 22
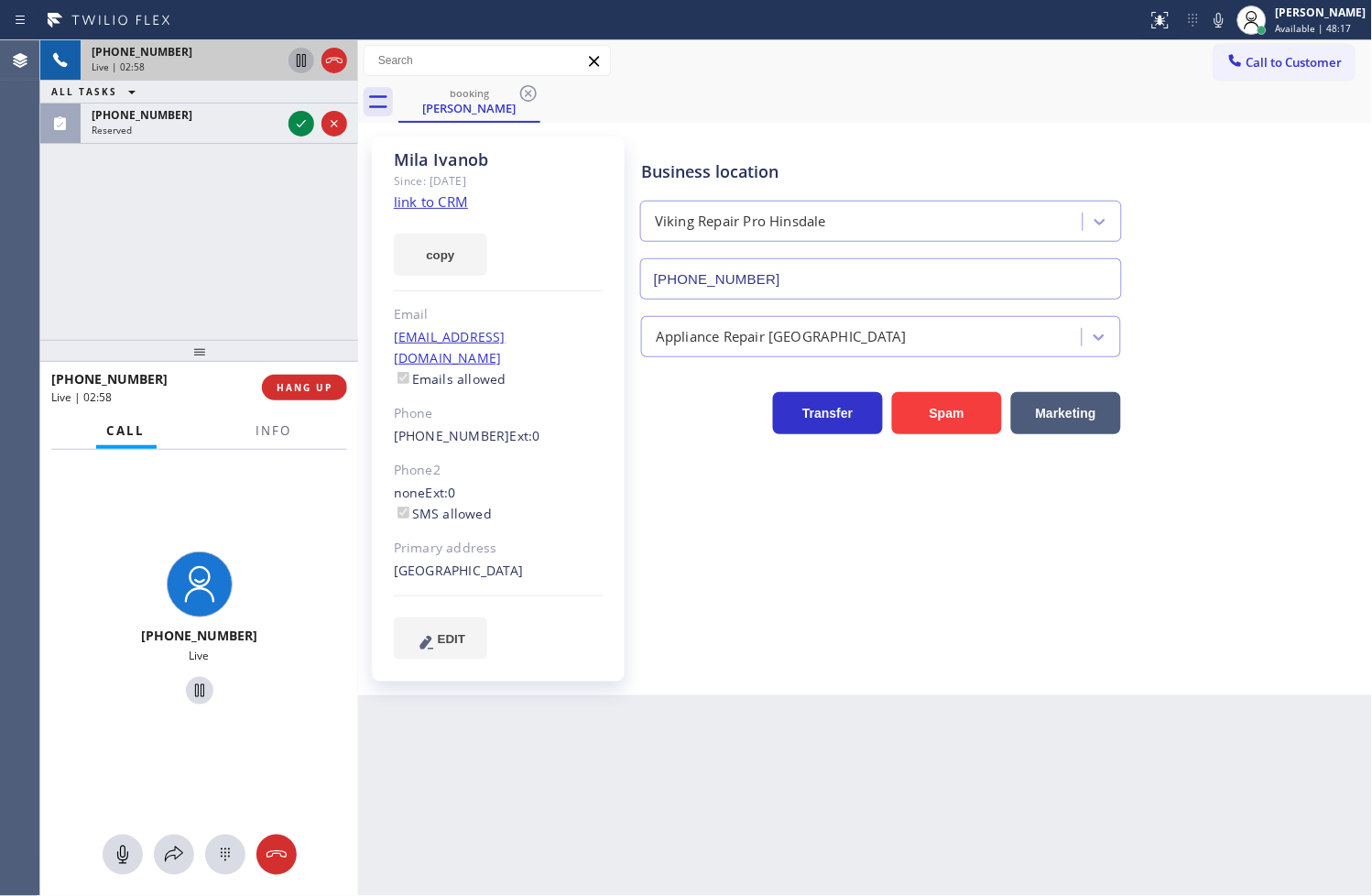
click at [467, 753] on div "Back to Dashboard Change Sender ID Customers Technicians Select a contact Outbo…" at bounding box center [865, 468] width 1015 height 856
click at [297, 122] on icon at bounding box center [300, 123] width 22 height 22
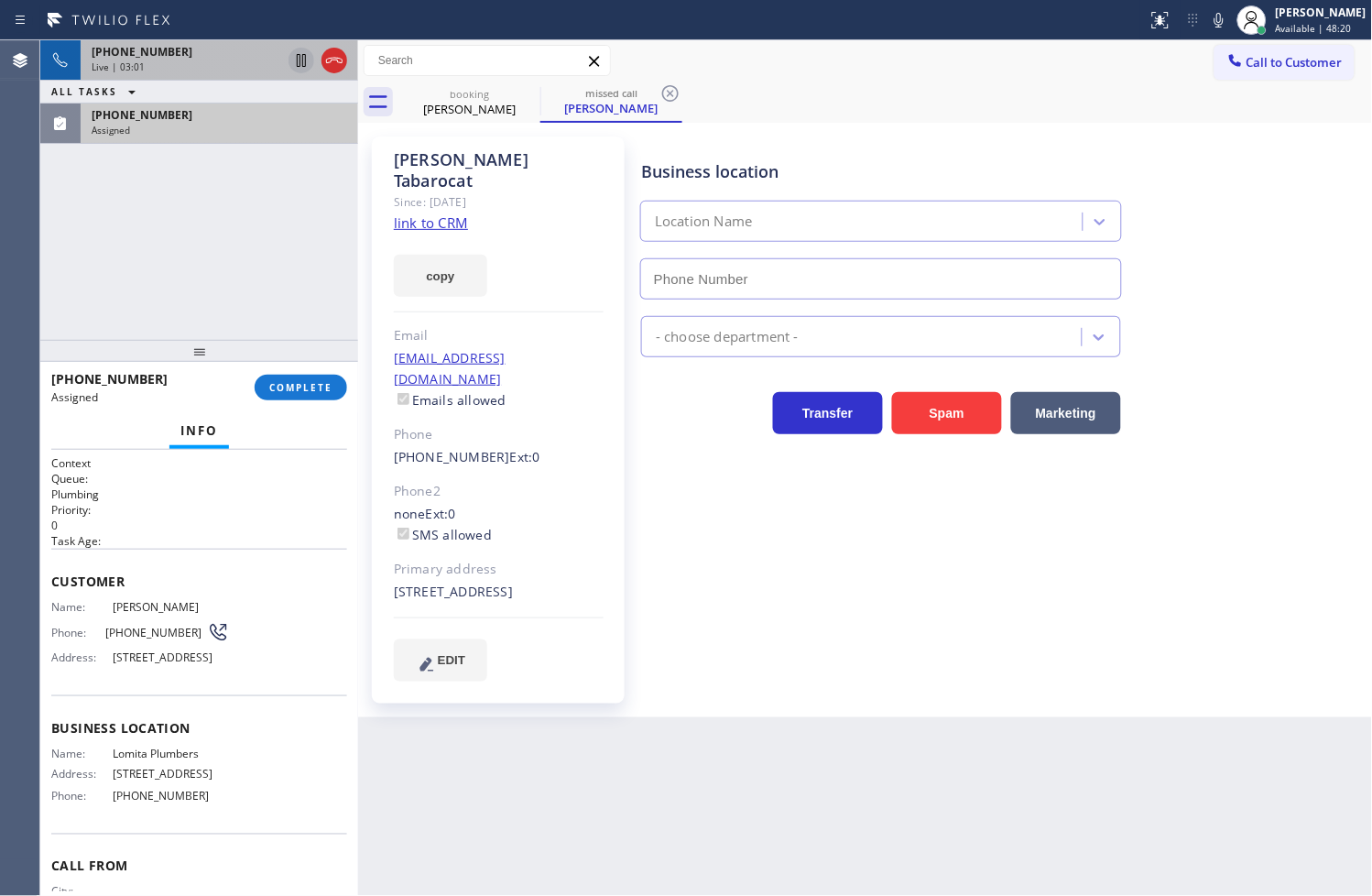
click at [50, 594] on div "Context Queue: Plumbing Priority: 0 Task Age: Customer Name: [PERSON_NAME] Phon…" at bounding box center [199, 673] width 318 height 447
type input "[PHONE_NUMBER]"
click at [48, 601] on div "Context Queue: Plumbing Priority: 0 Task Age: Customer Name: [PERSON_NAME] Phon…" at bounding box center [199, 673] width 318 height 447
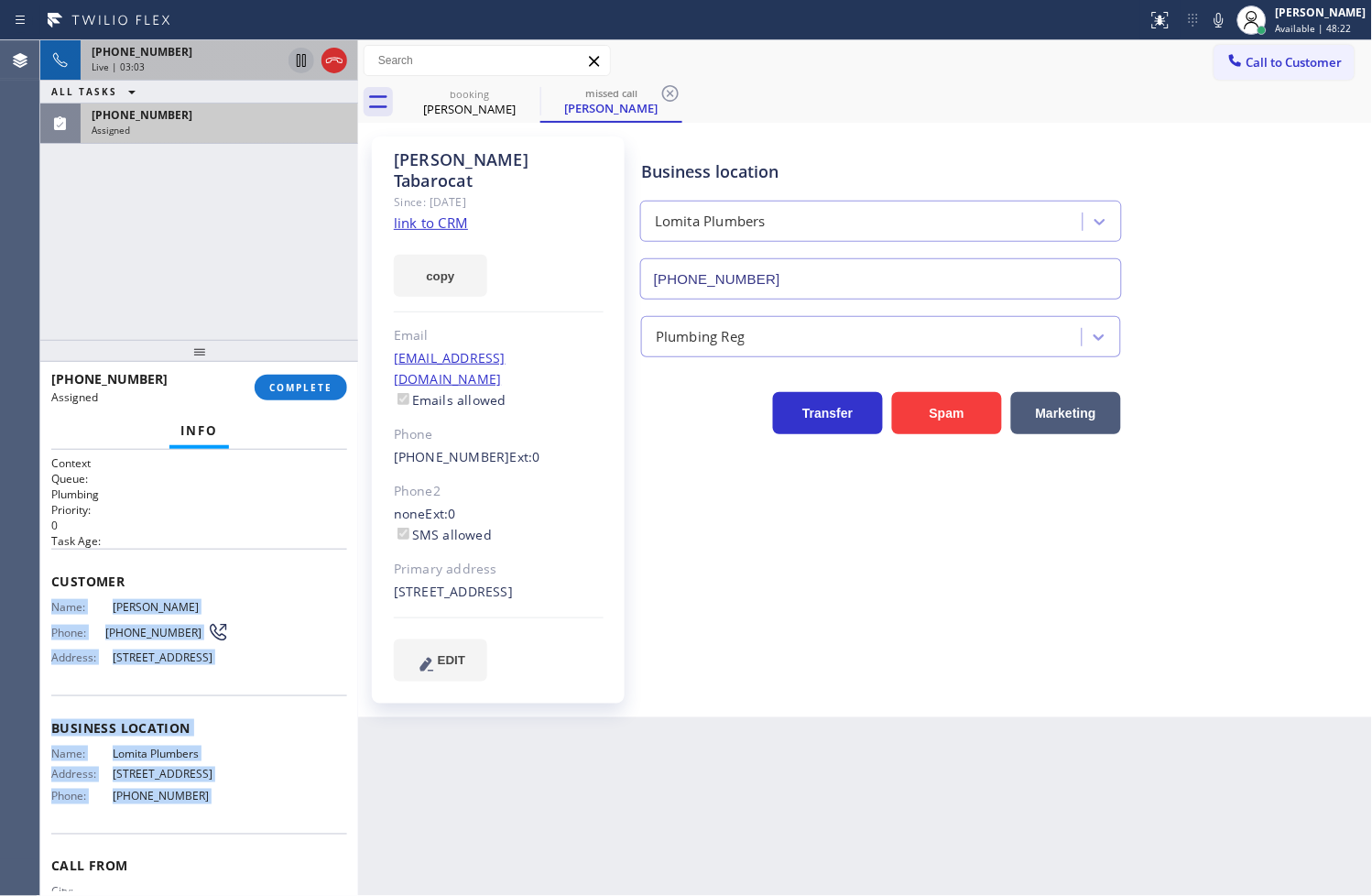
drag, startPoint x: 48, startPoint y: 601, endPoint x: 206, endPoint y: 813, distance: 264.4
click at [206, 813] on div "Context Queue: Plumbing Priority: 0 Task Age: Customer Name: [PERSON_NAME] Phon…" at bounding box center [199, 673] width 318 height 447
copy div "Name: [PERSON_NAME] Phone: [PHONE_NUMBER] Address: [STREET_ADDRESS] Business lo…"
click at [294, 391] on span "COMPLETE" at bounding box center [300, 387] width 63 height 12
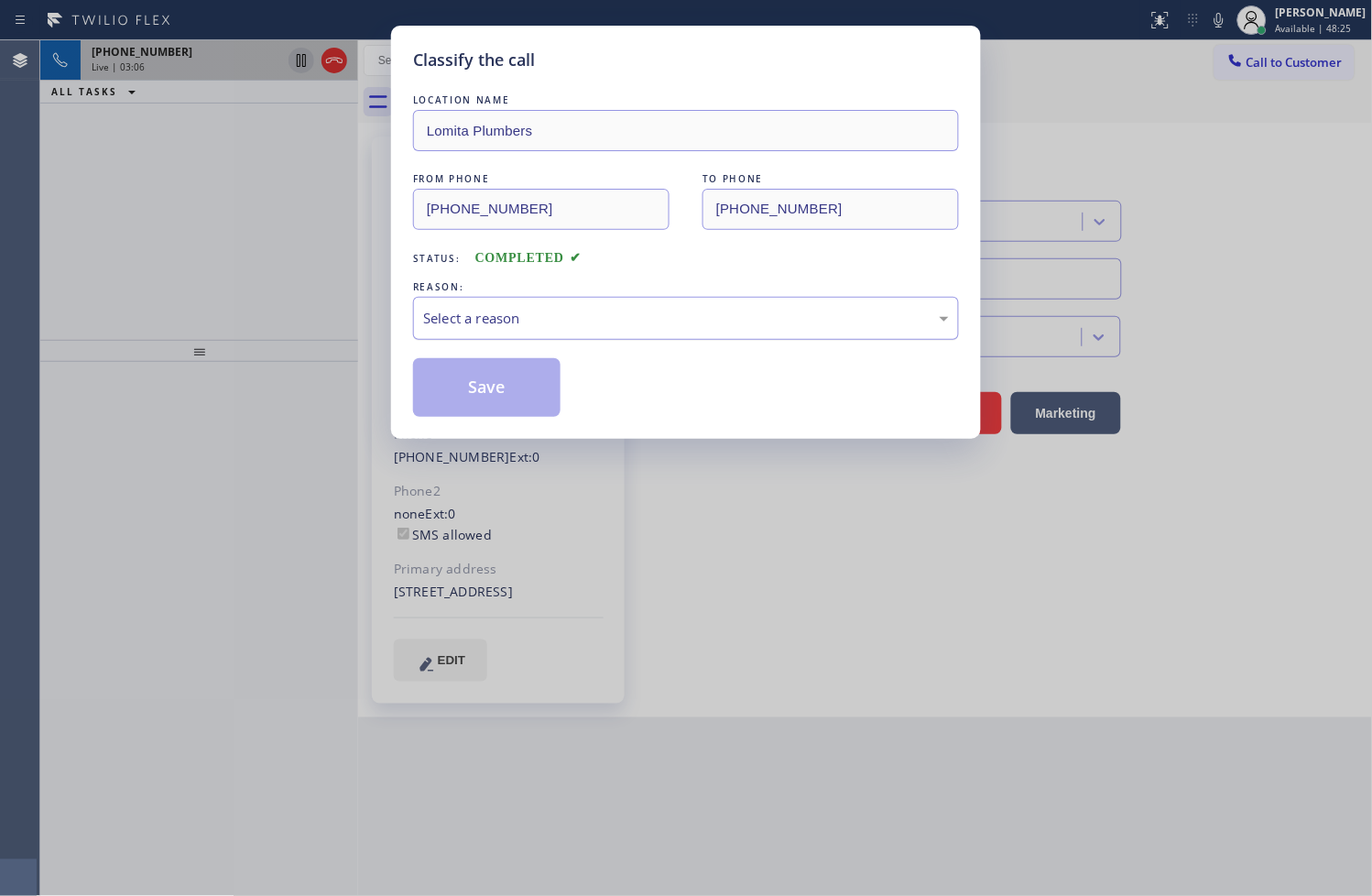
click at [547, 312] on div "Select a reason" at bounding box center [685, 319] width 525 height 21
click at [526, 405] on button "Save" at bounding box center [487, 387] width 147 height 58
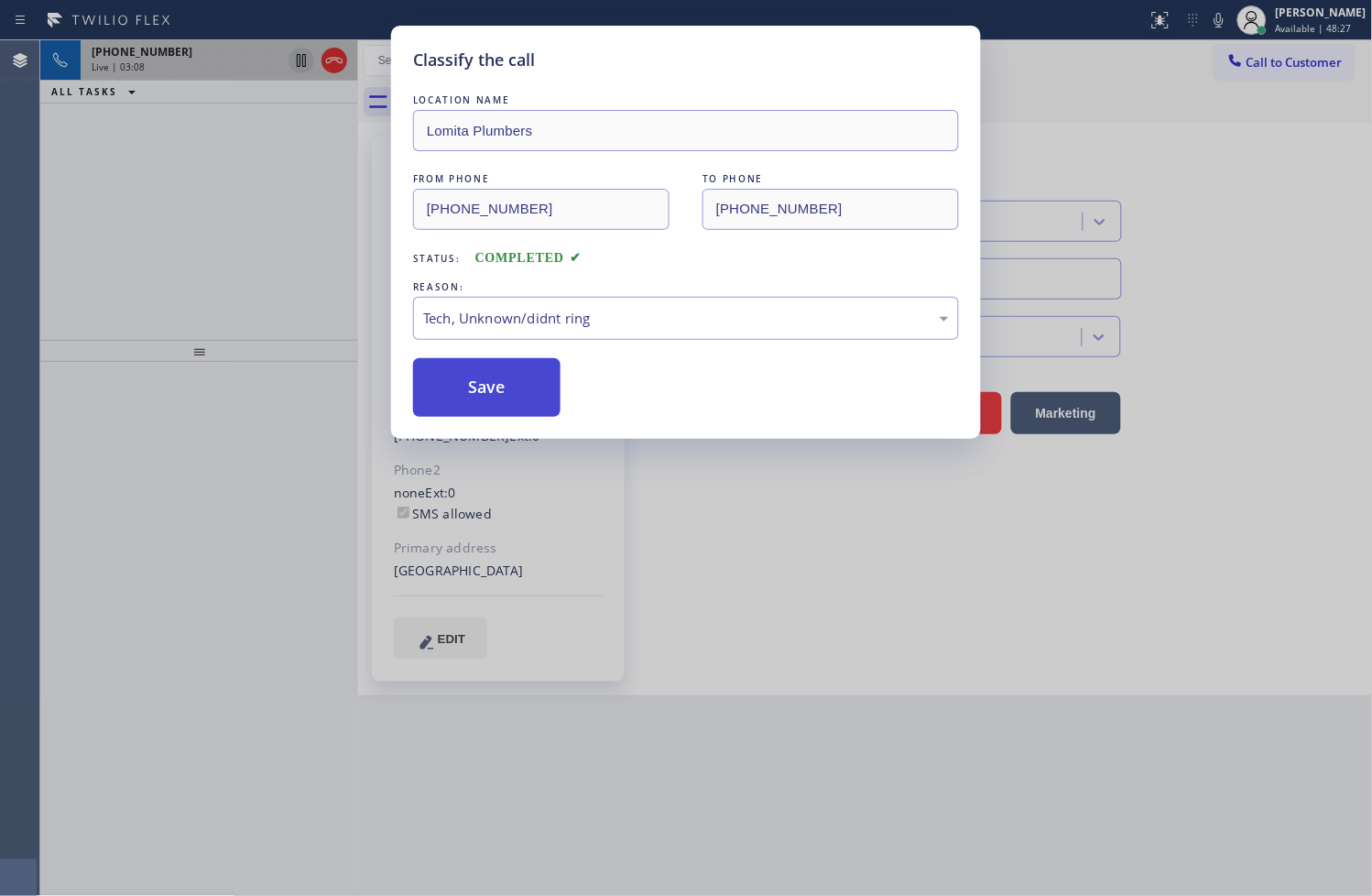
click at [526, 405] on button "Save" at bounding box center [487, 387] width 147 height 58
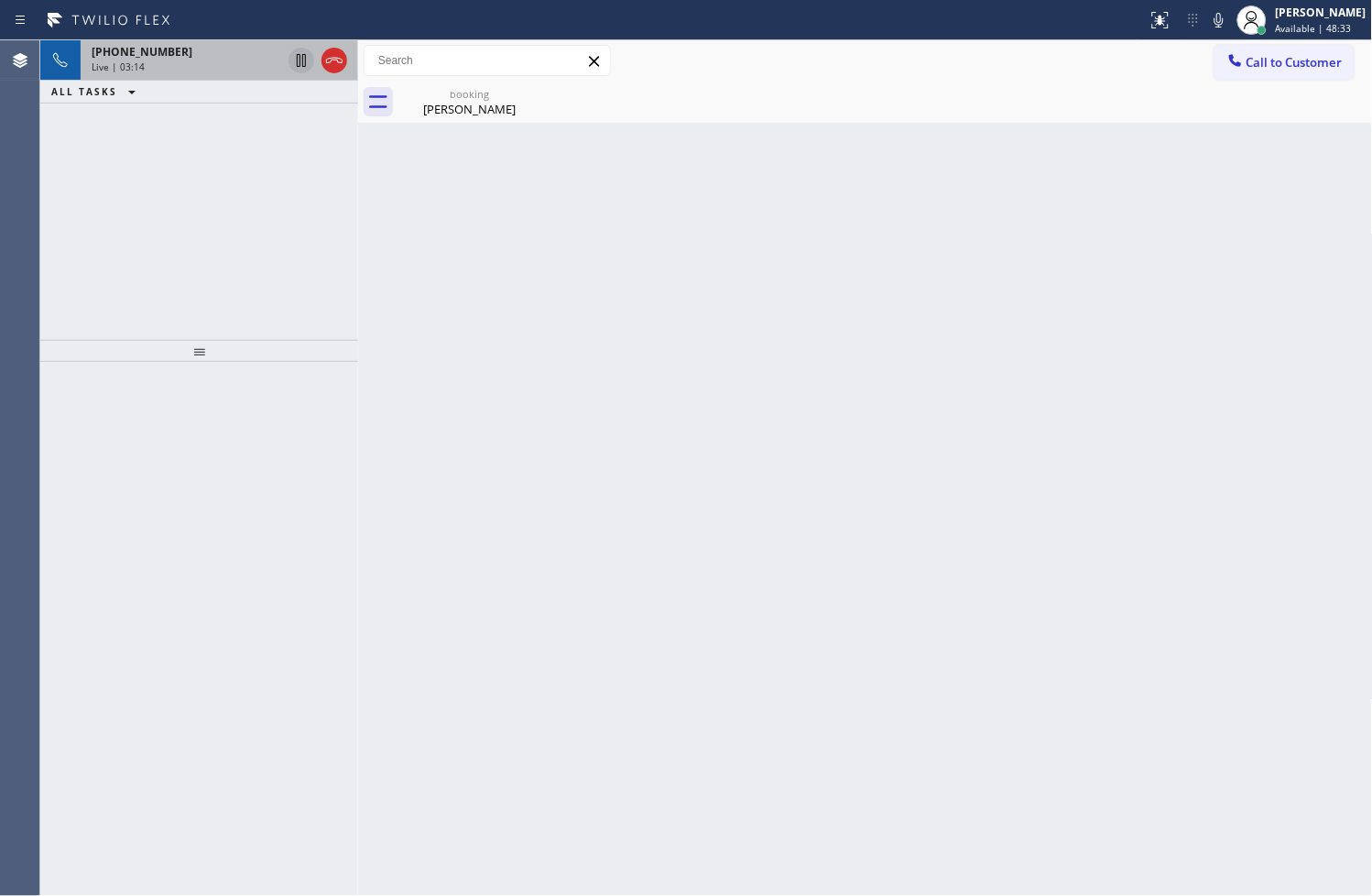
click at [331, 592] on div at bounding box center [199, 629] width 318 height 535
click at [215, 187] on div "[PHONE_NUMBER] Live | 03:31 ALL TASKS ALL TASKS ACTIVE TASKS TASKS IN WRAP UP" at bounding box center [199, 190] width 318 height 300
click at [181, 66] on div "Live | 03:46" at bounding box center [187, 66] width 189 height 12
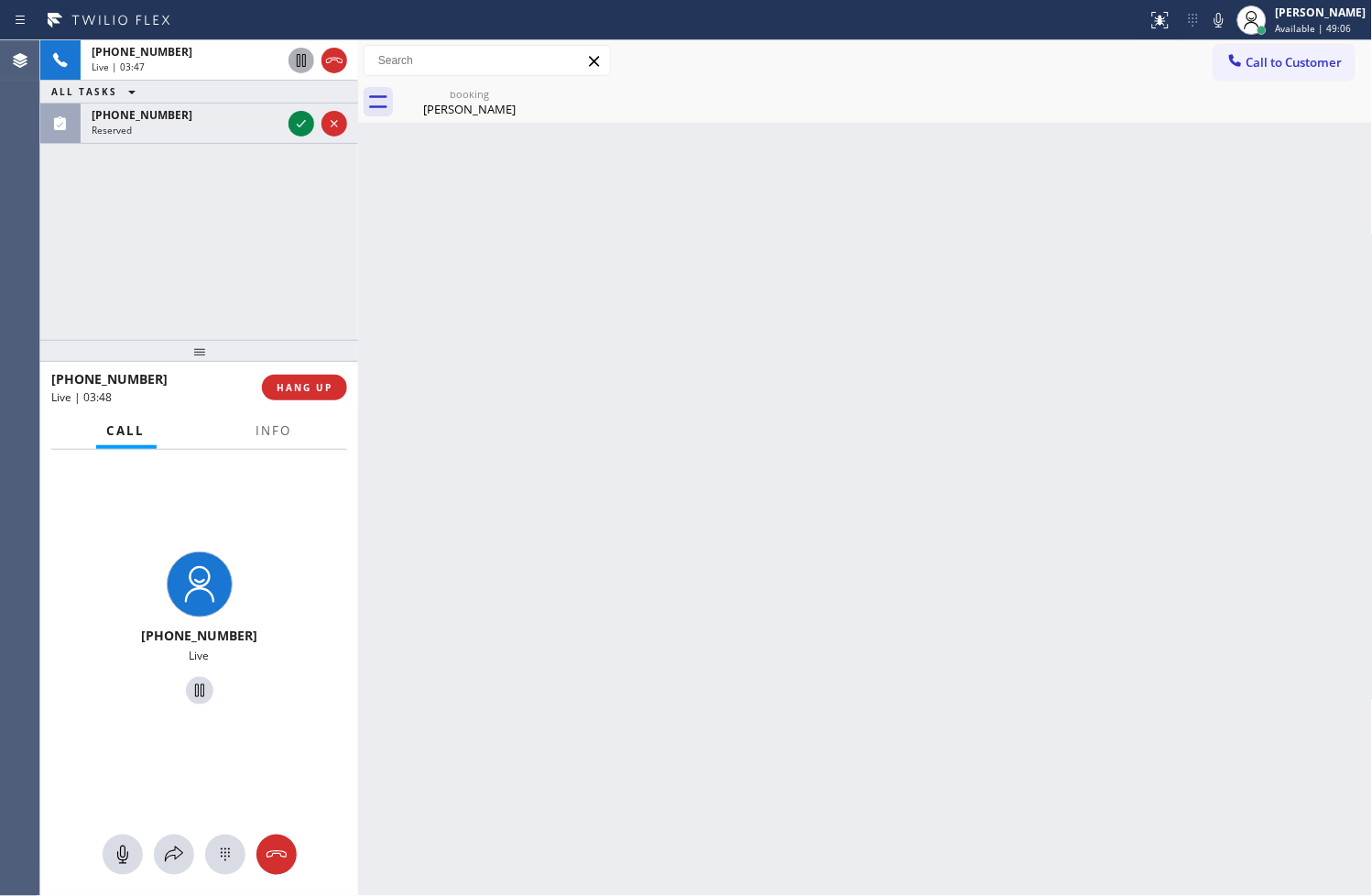
click at [258, 445] on div at bounding box center [275, 447] width 57 height 4
click at [271, 436] on span "Info" at bounding box center [274, 430] width 35 height 16
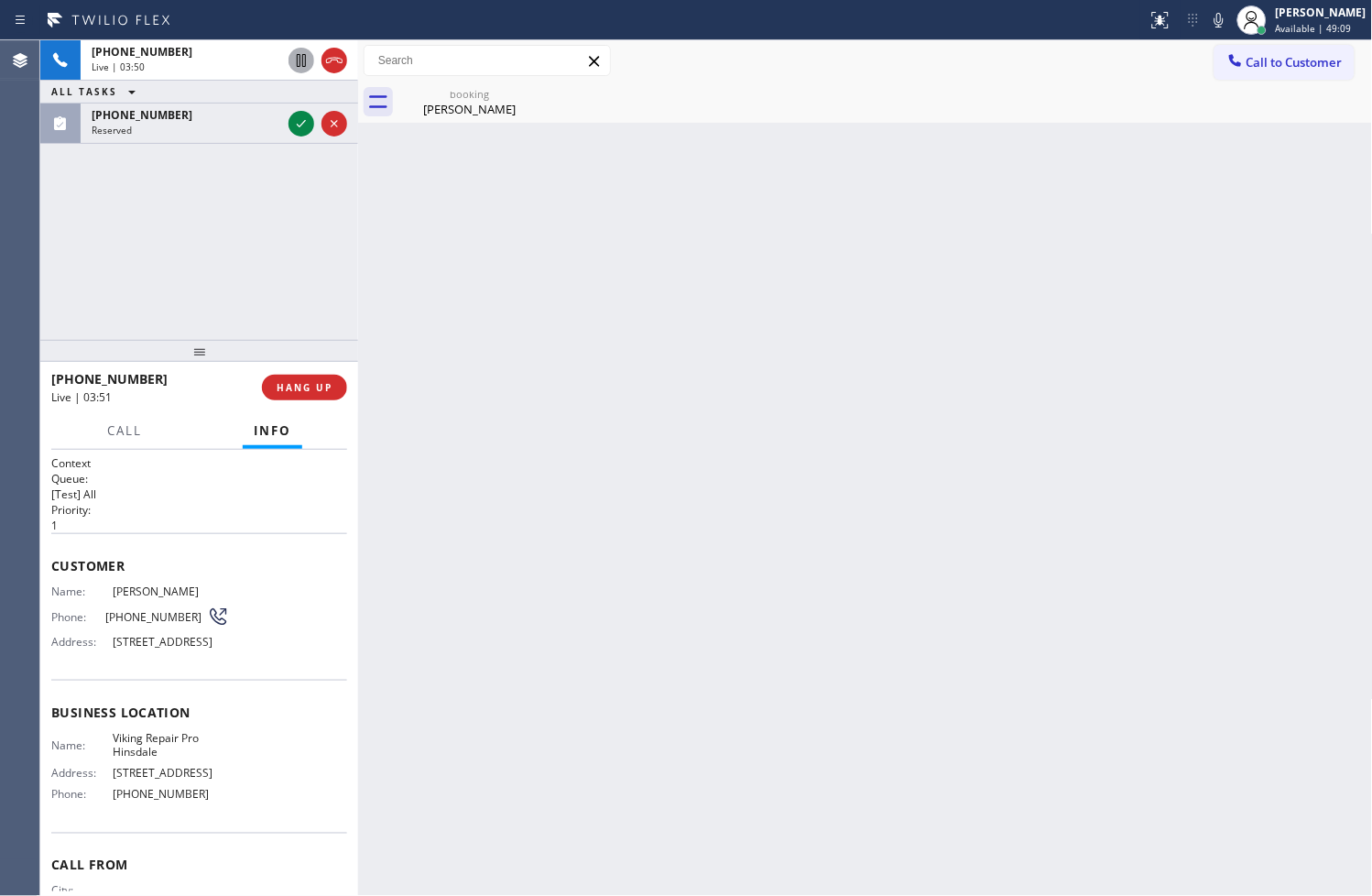
click at [731, 587] on div "Back to Dashboard Change Sender ID Customers Technicians Select a contact Outbo…" at bounding box center [865, 468] width 1015 height 856
click at [187, 61] on div "Live | 03:51" at bounding box center [187, 66] width 189 height 12
click at [417, 594] on div "Back to Dashboard Change Sender ID Customers Technicians Select a contact Outbo…" at bounding box center [865, 468] width 1015 height 856
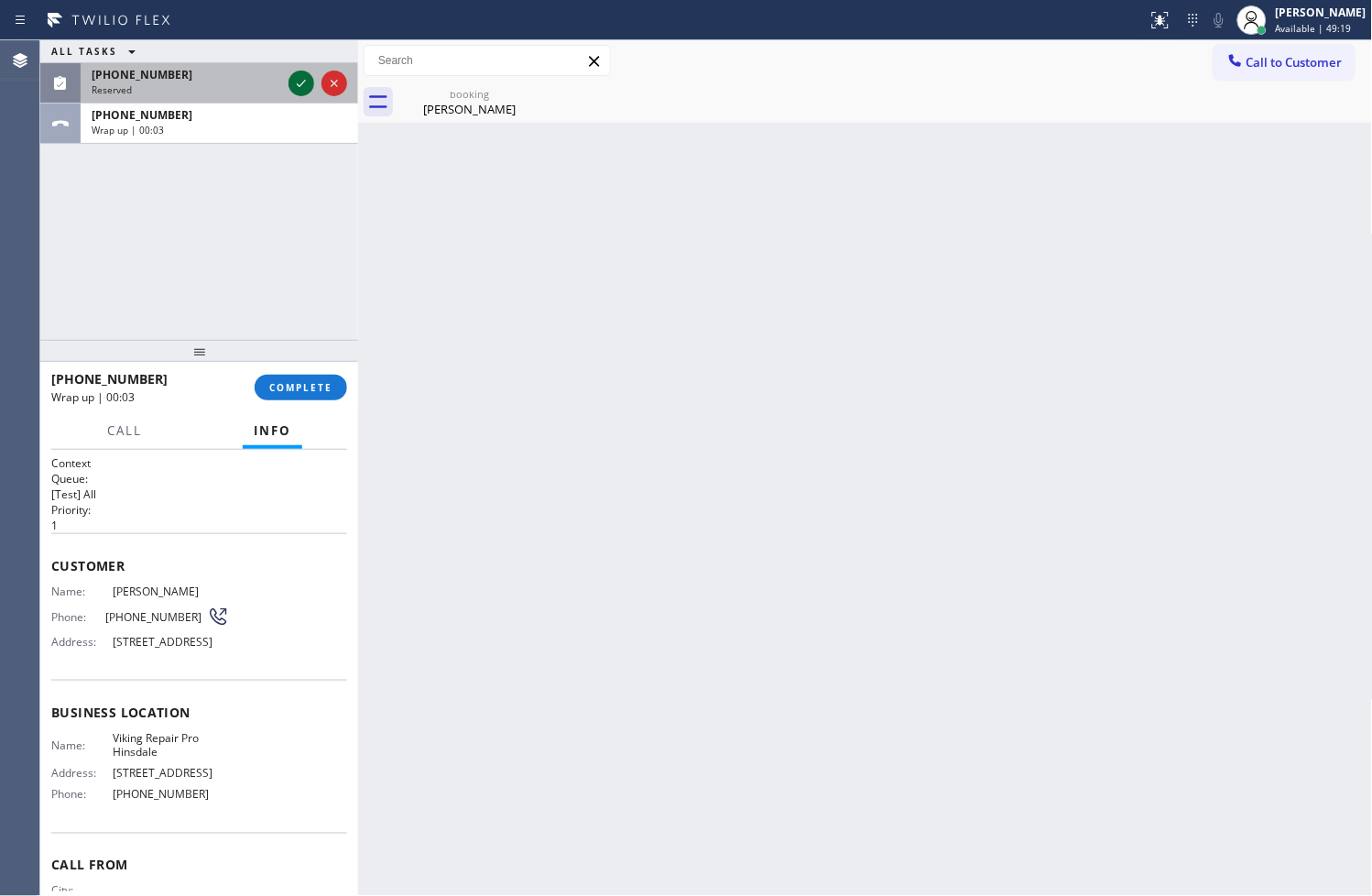
click at [300, 85] on icon at bounding box center [301, 83] width 10 height 8
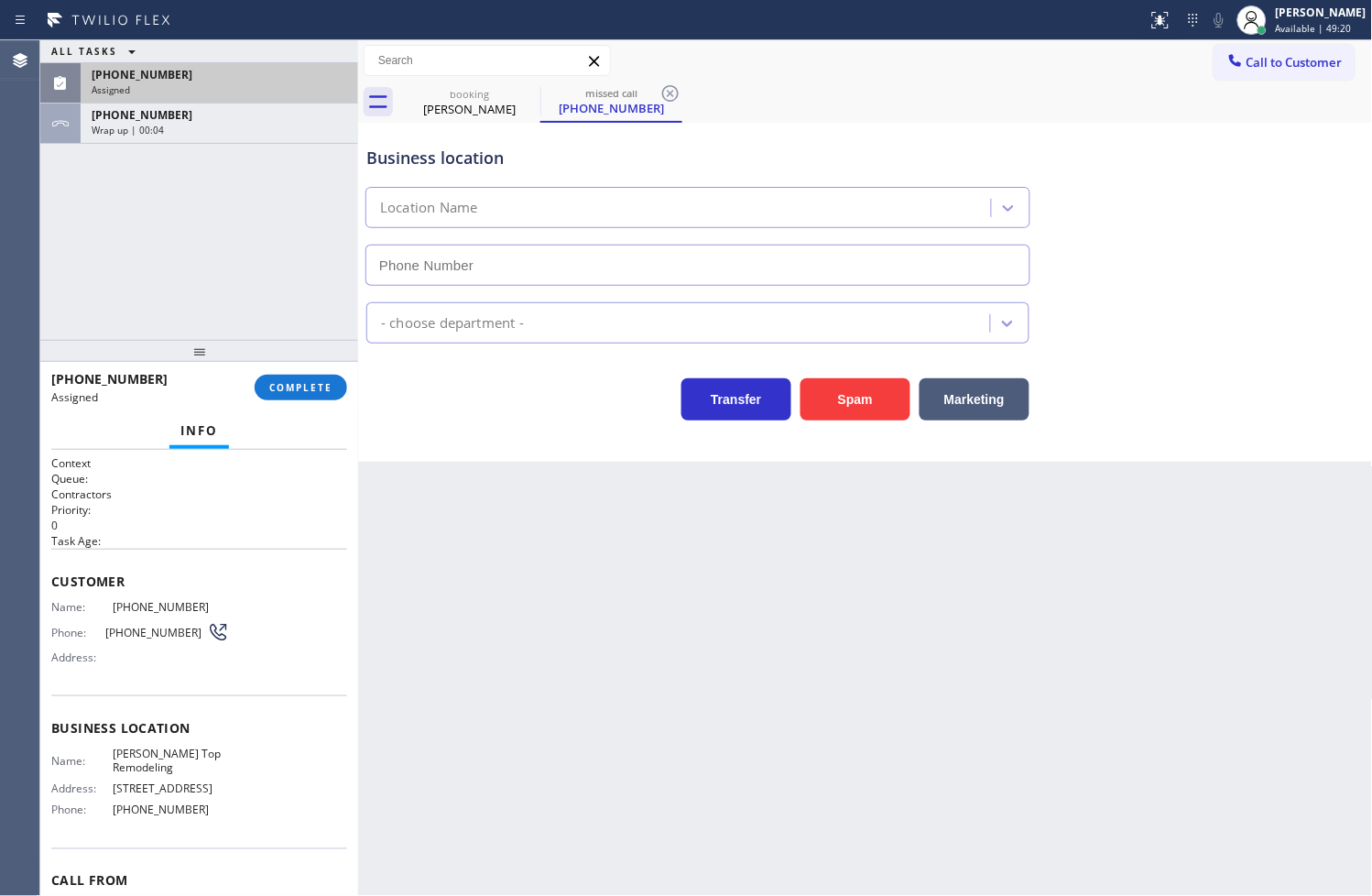
type input "[PHONE_NUMBER]"
click at [49, 608] on div "Context Queue: Contractors Priority: 0 Task Age: Customer Name: [PHONE_NUMBER] …" at bounding box center [199, 673] width 318 height 447
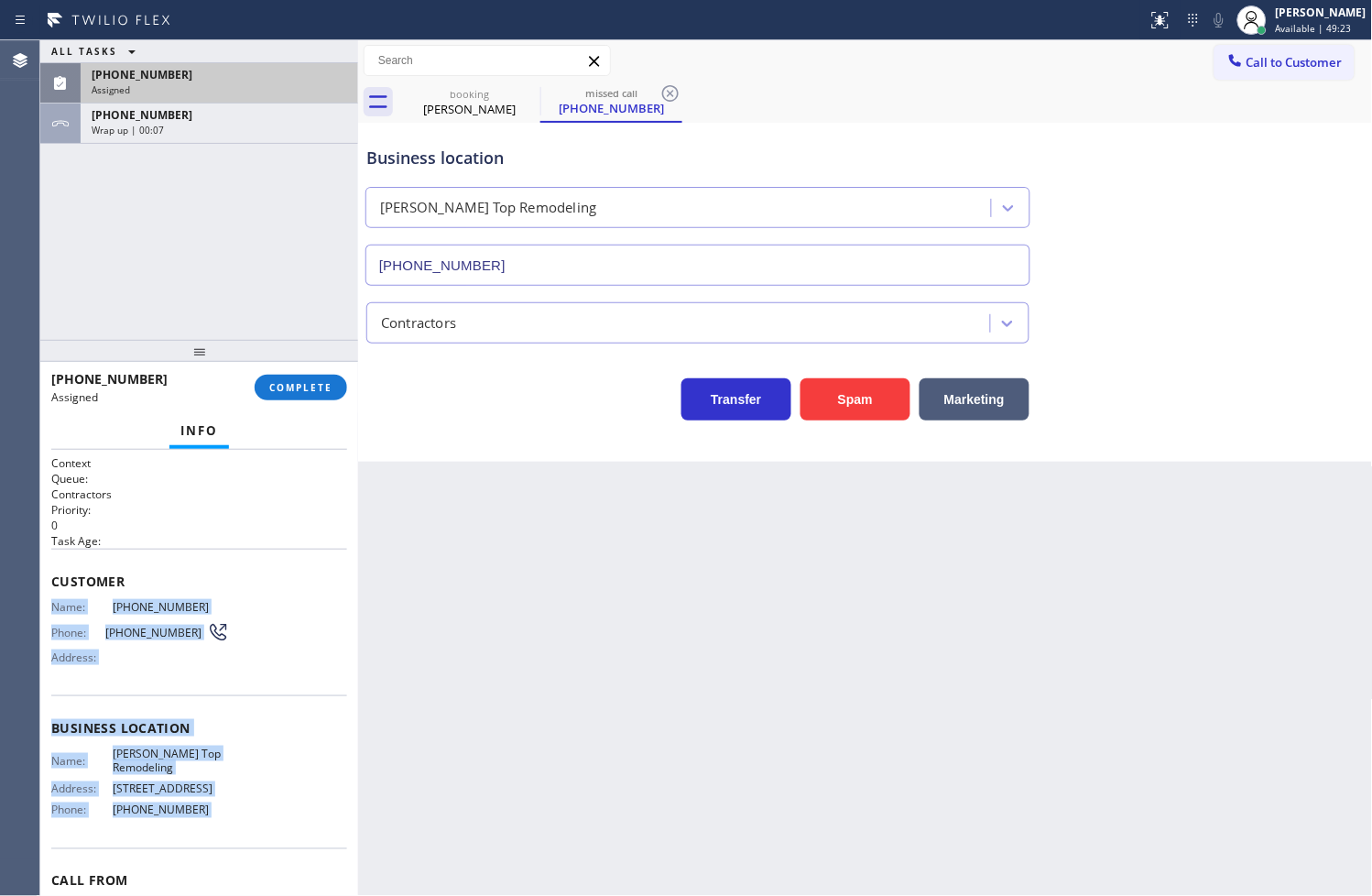
drag, startPoint x: 49, startPoint y: 608, endPoint x: 234, endPoint y: 832, distance: 290.5
click at [234, 832] on div "Context Queue: Contractors Priority: 0 Task Age: Customer Name: [PHONE_NUMBER] …" at bounding box center [199, 673] width 318 height 447
copy div "Name: [PHONE_NUMBER] Phone: [PHONE_NUMBER] Address: Business location Name: [PE…"
click at [285, 385] on span "COMPLETE" at bounding box center [300, 387] width 63 height 12
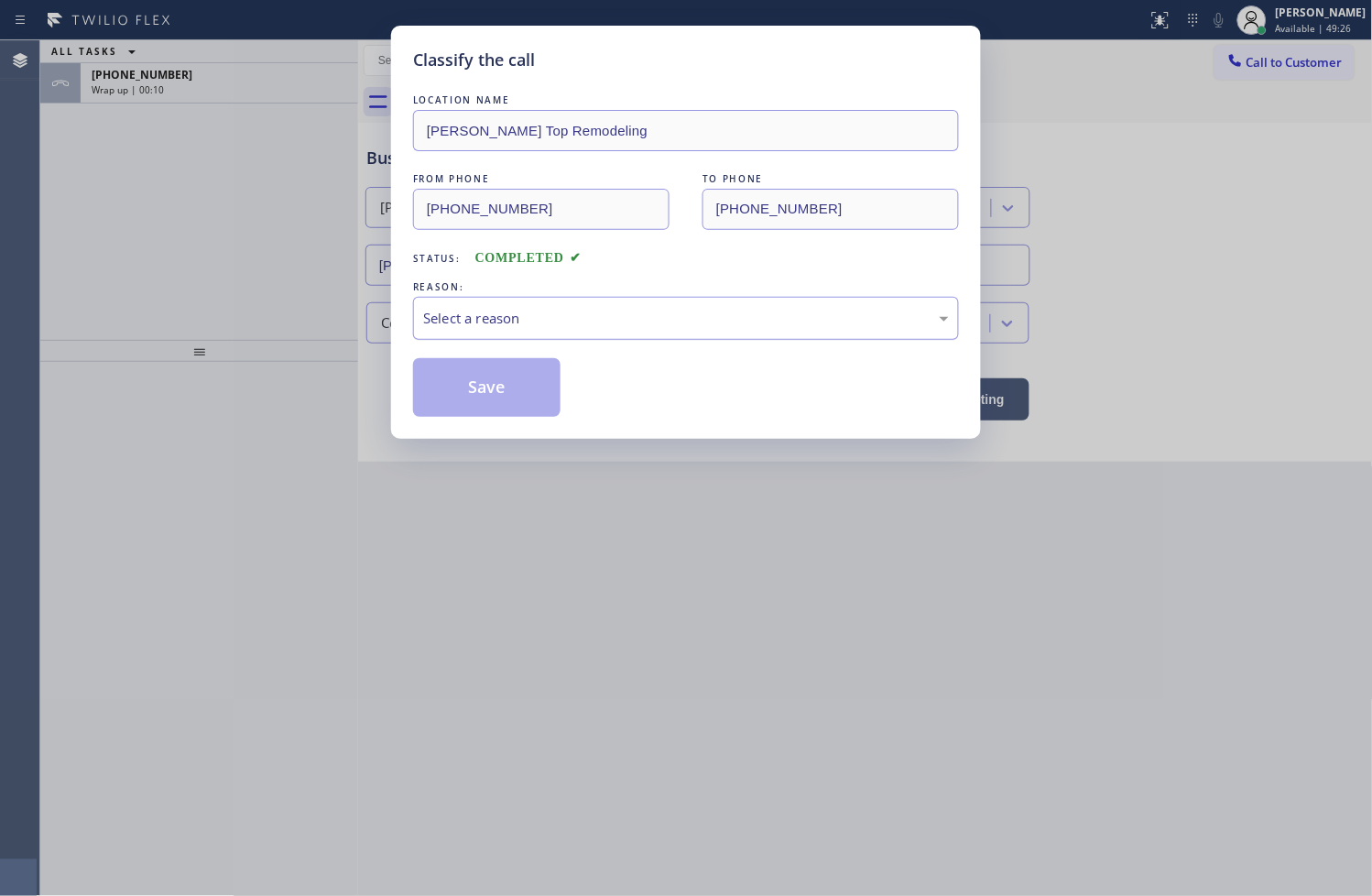
click at [460, 326] on div "Select a reason" at bounding box center [685, 319] width 525 height 21
click at [501, 400] on button "Save" at bounding box center [487, 387] width 147 height 58
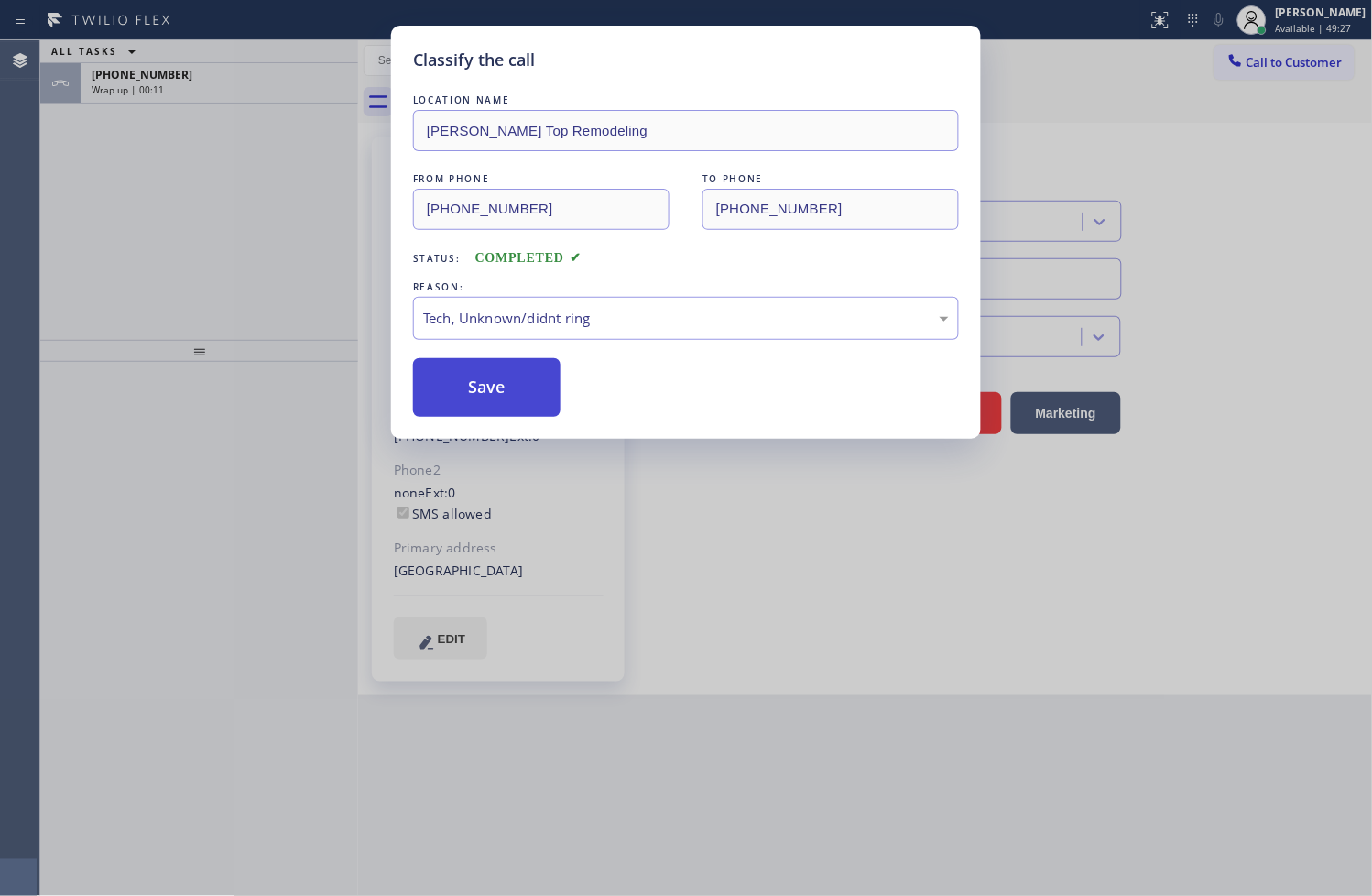
click at [501, 400] on button "Save" at bounding box center [487, 387] width 147 height 58
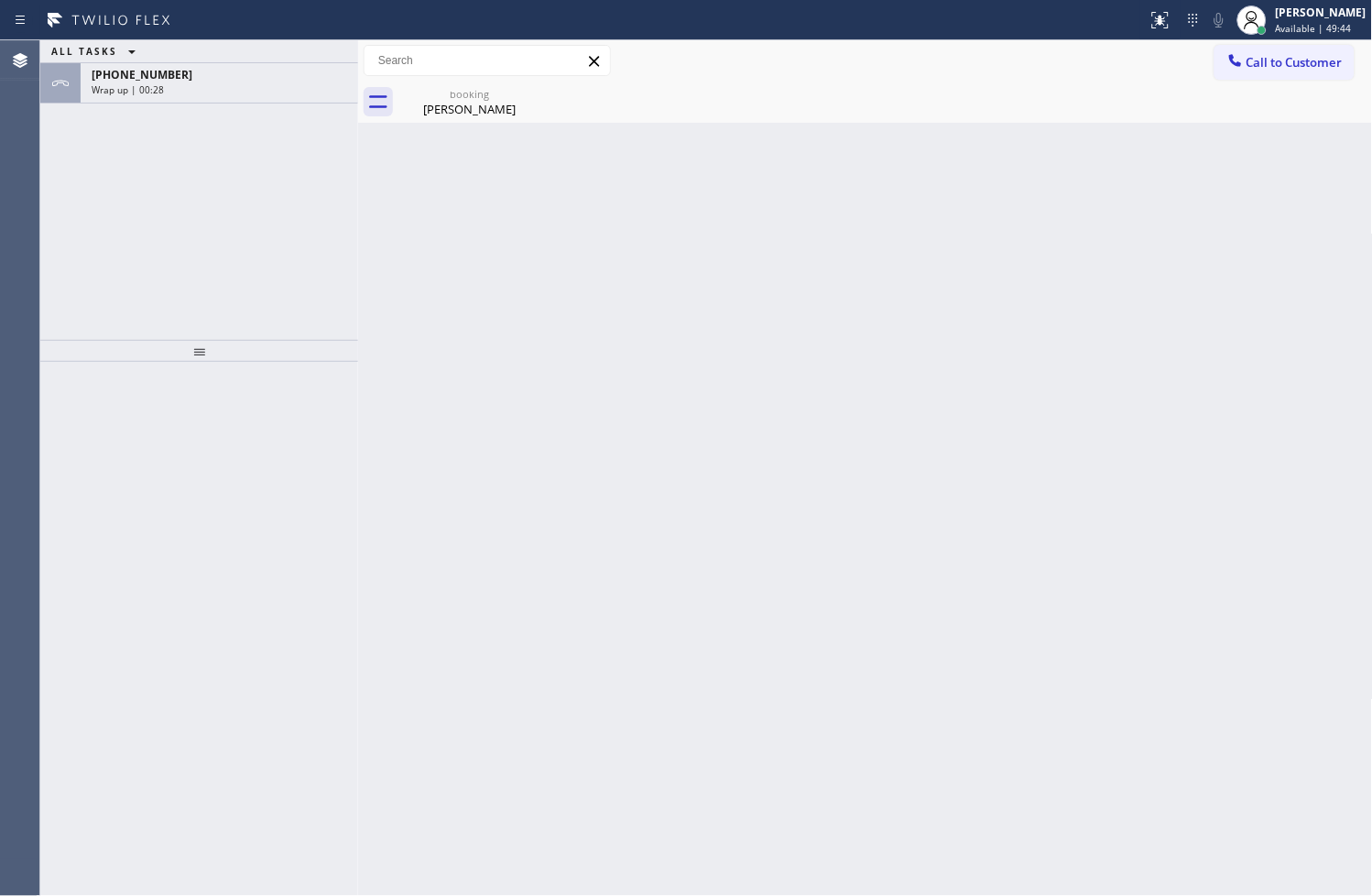
click at [251, 633] on div at bounding box center [199, 629] width 318 height 535
click at [270, 83] on div "Wrap up | 00:28" at bounding box center [219, 89] width 255 height 12
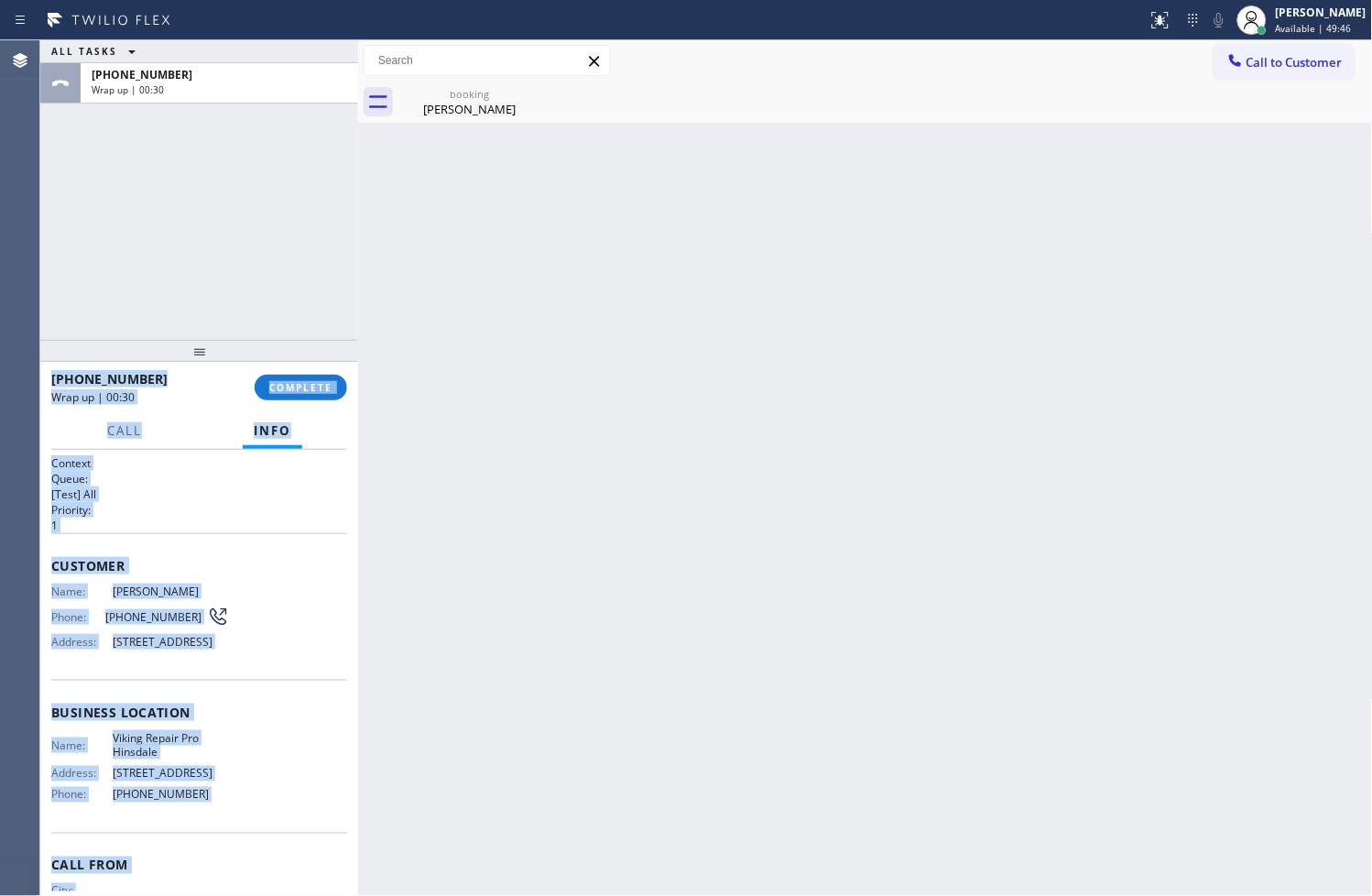
click at [240, 509] on h2 "Priority:" at bounding box center [199, 510] width 296 height 15
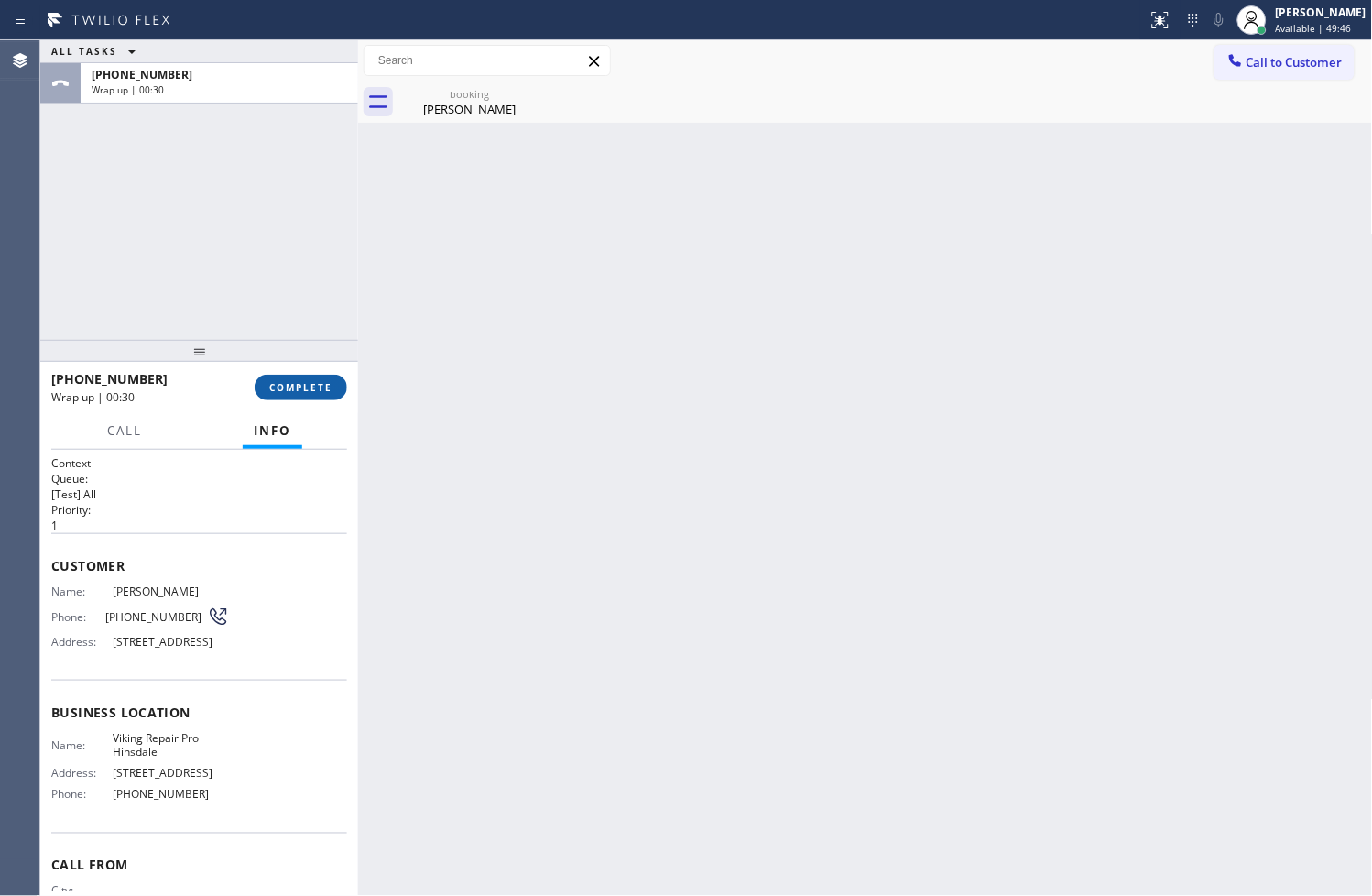
click at [297, 390] on span "COMPLETE" at bounding box center [300, 387] width 63 height 12
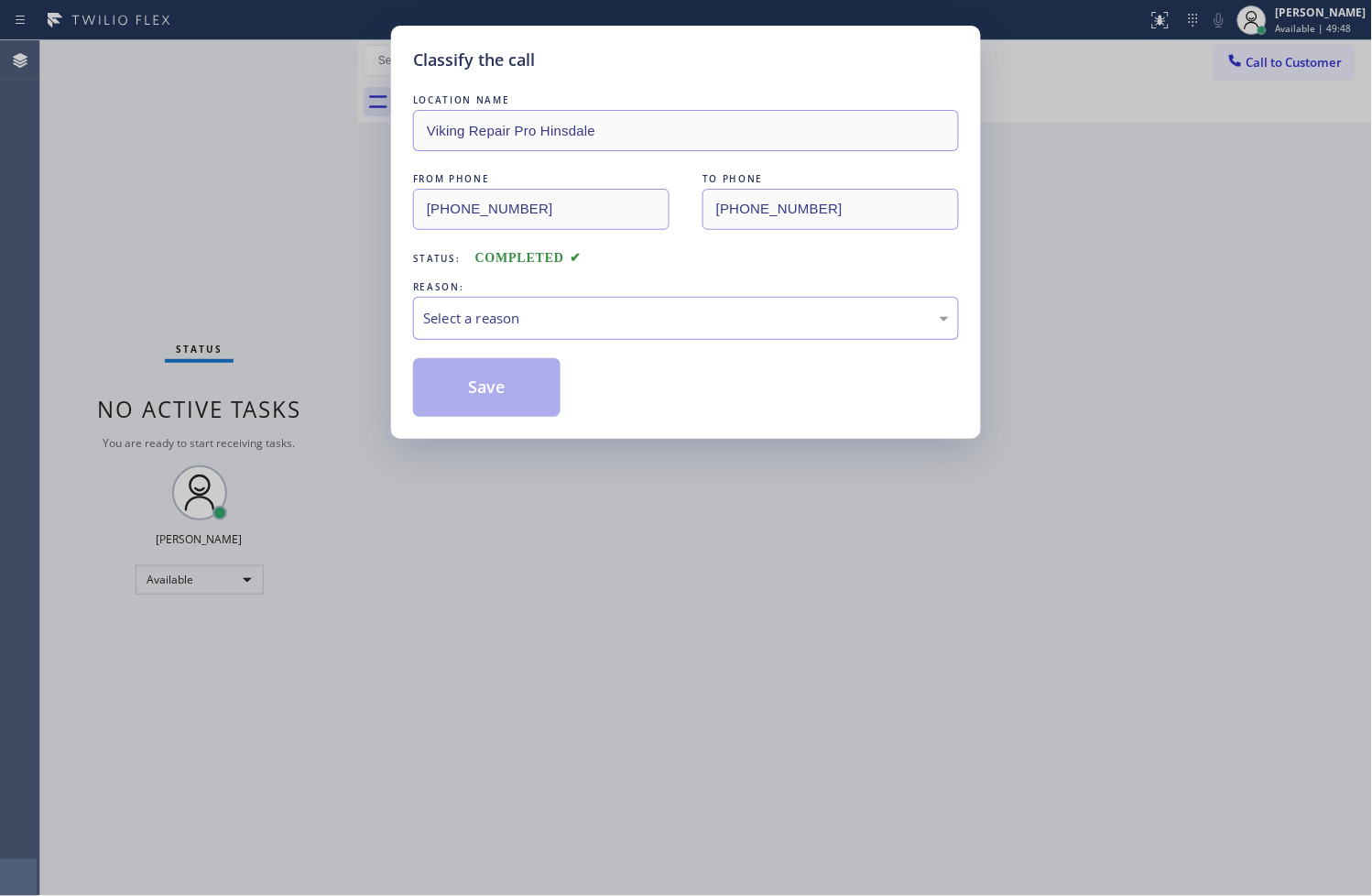
click at [531, 315] on div "Select a reason" at bounding box center [685, 319] width 525 height 21
click at [500, 336] on div "Existing Customer - ETA/PI/REDO/complain/cancel" at bounding box center [686, 318] width 546 height 43
click at [492, 397] on button "Save" at bounding box center [487, 387] width 147 height 58
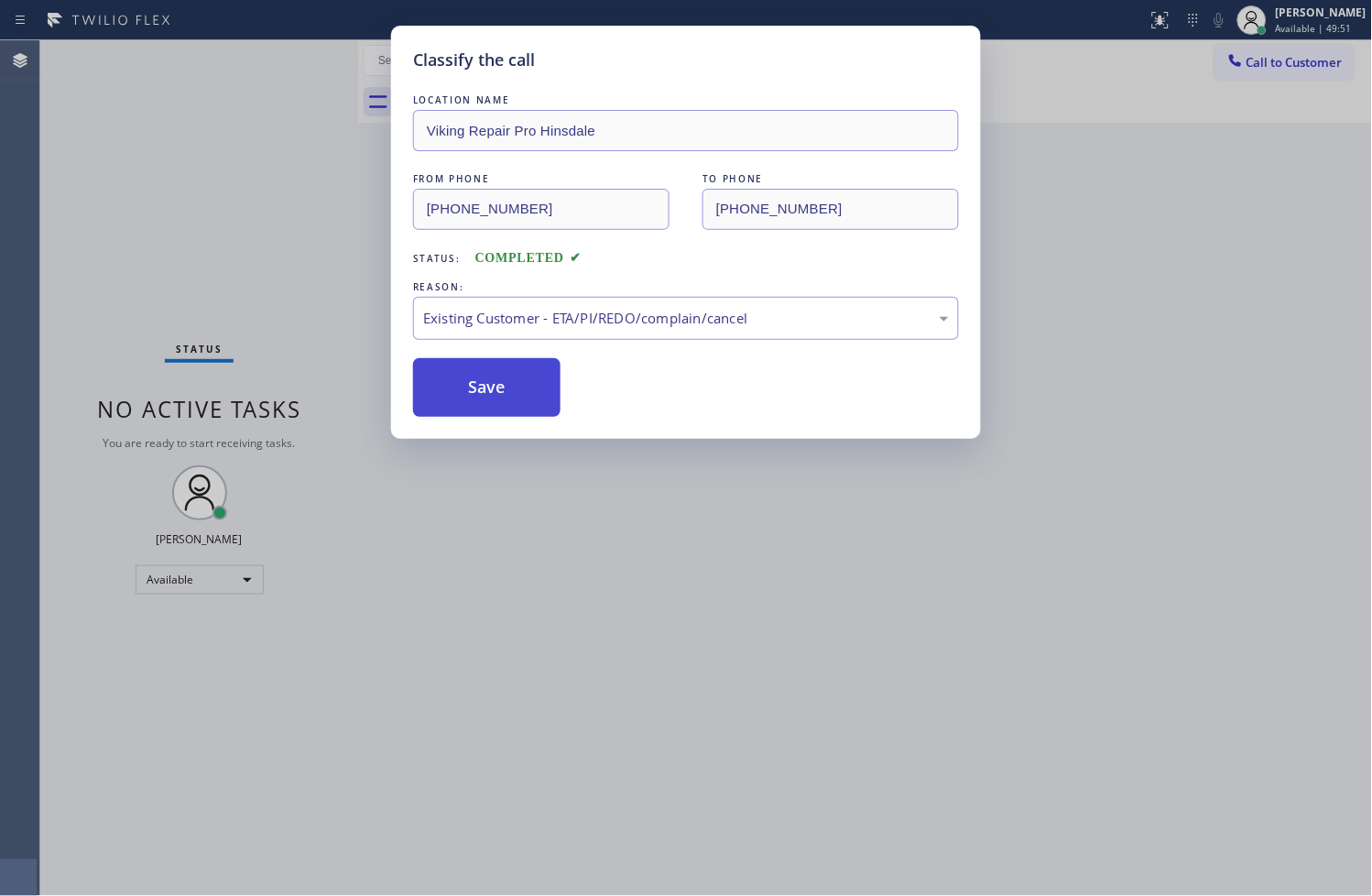
click at [492, 397] on button "Save" at bounding box center [487, 387] width 147 height 58
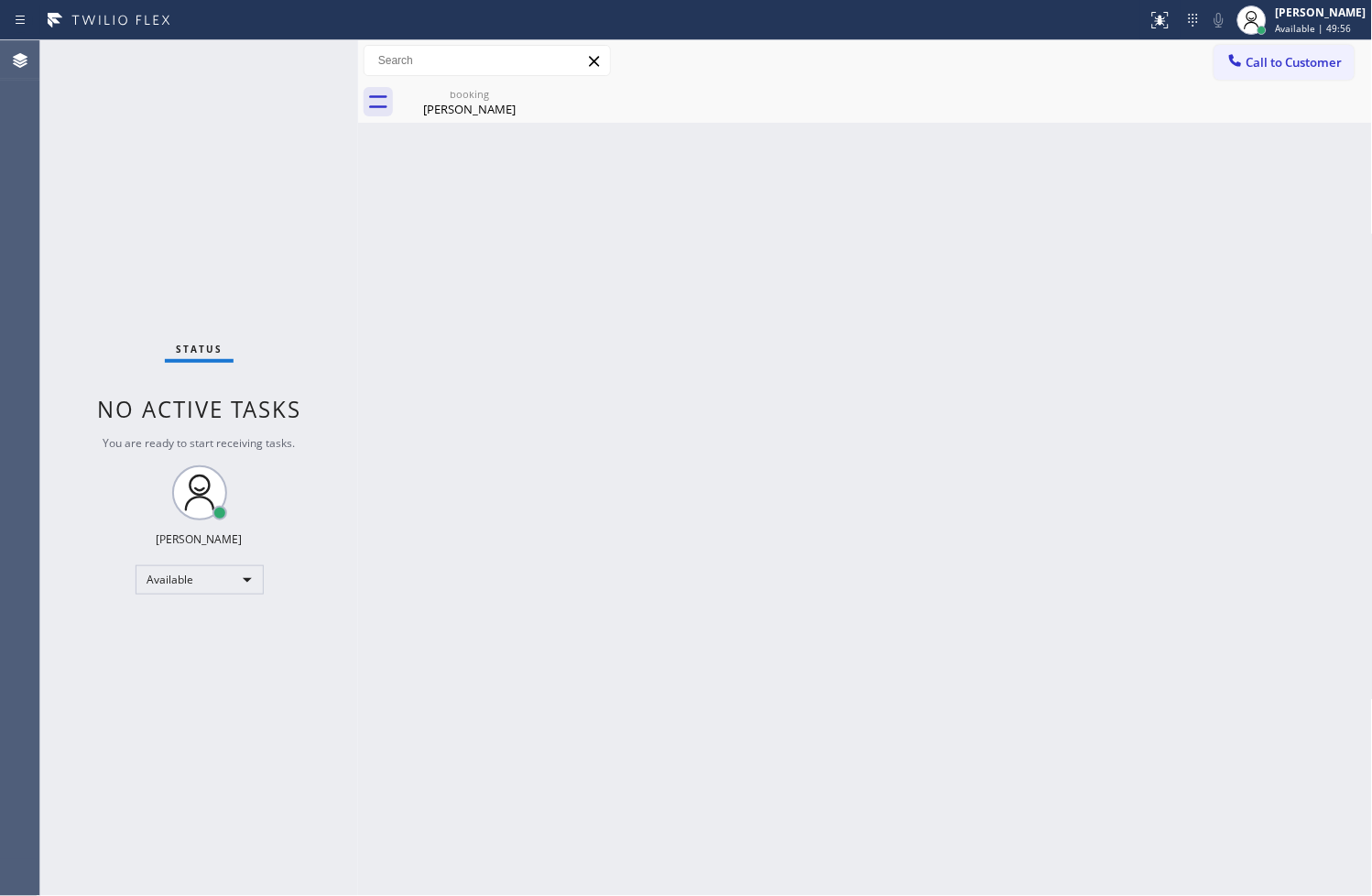
click at [868, 654] on div "Back to Dashboard Change Sender ID Customers Technicians Select a contact Outbo…" at bounding box center [865, 468] width 1015 height 856
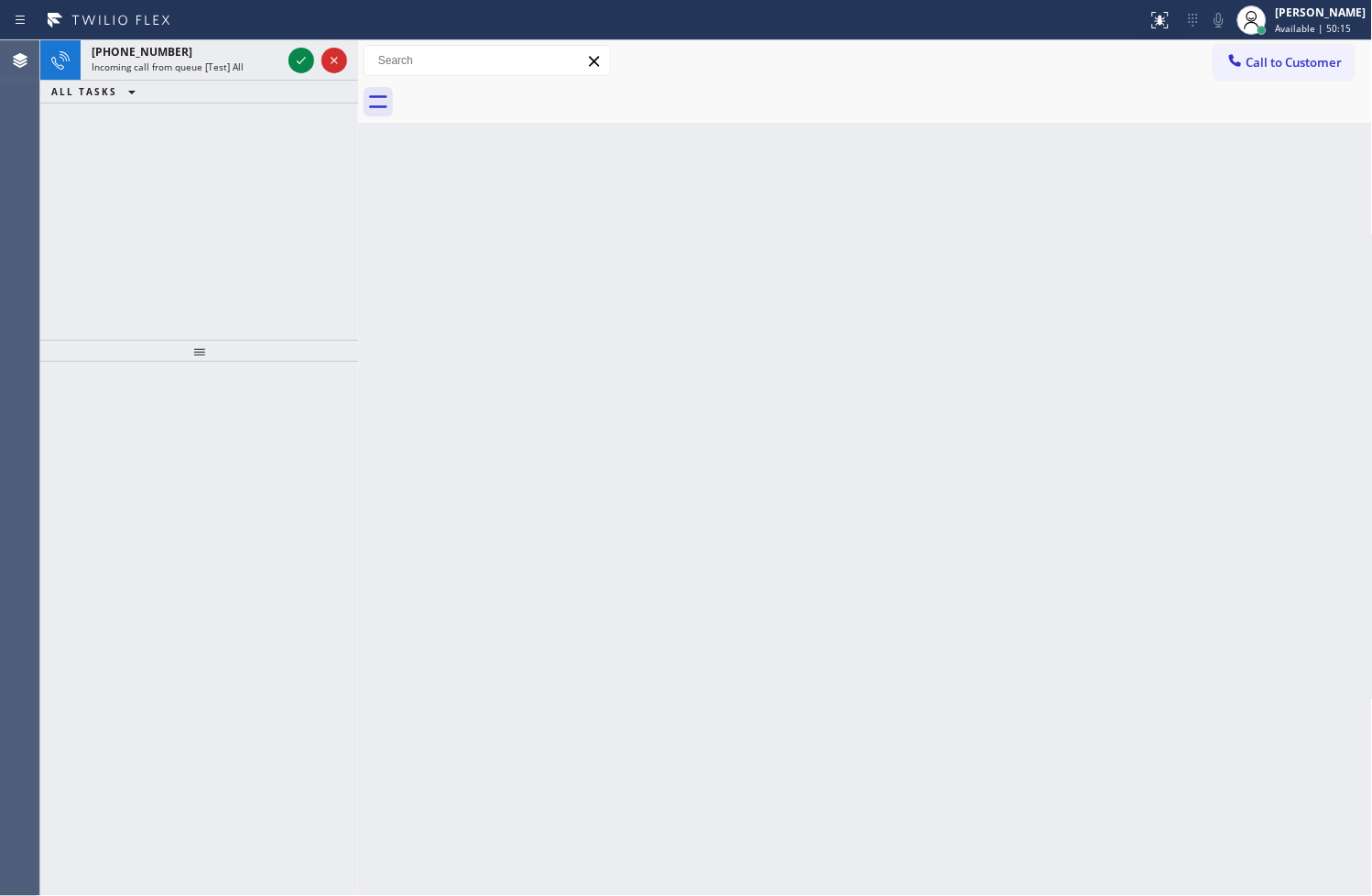
click at [366, 289] on div "Back to Dashboard Change Sender ID Customers Technicians Select a contact Outbo…" at bounding box center [865, 468] width 1015 height 856
click at [303, 60] on icon at bounding box center [300, 60] width 22 height 22
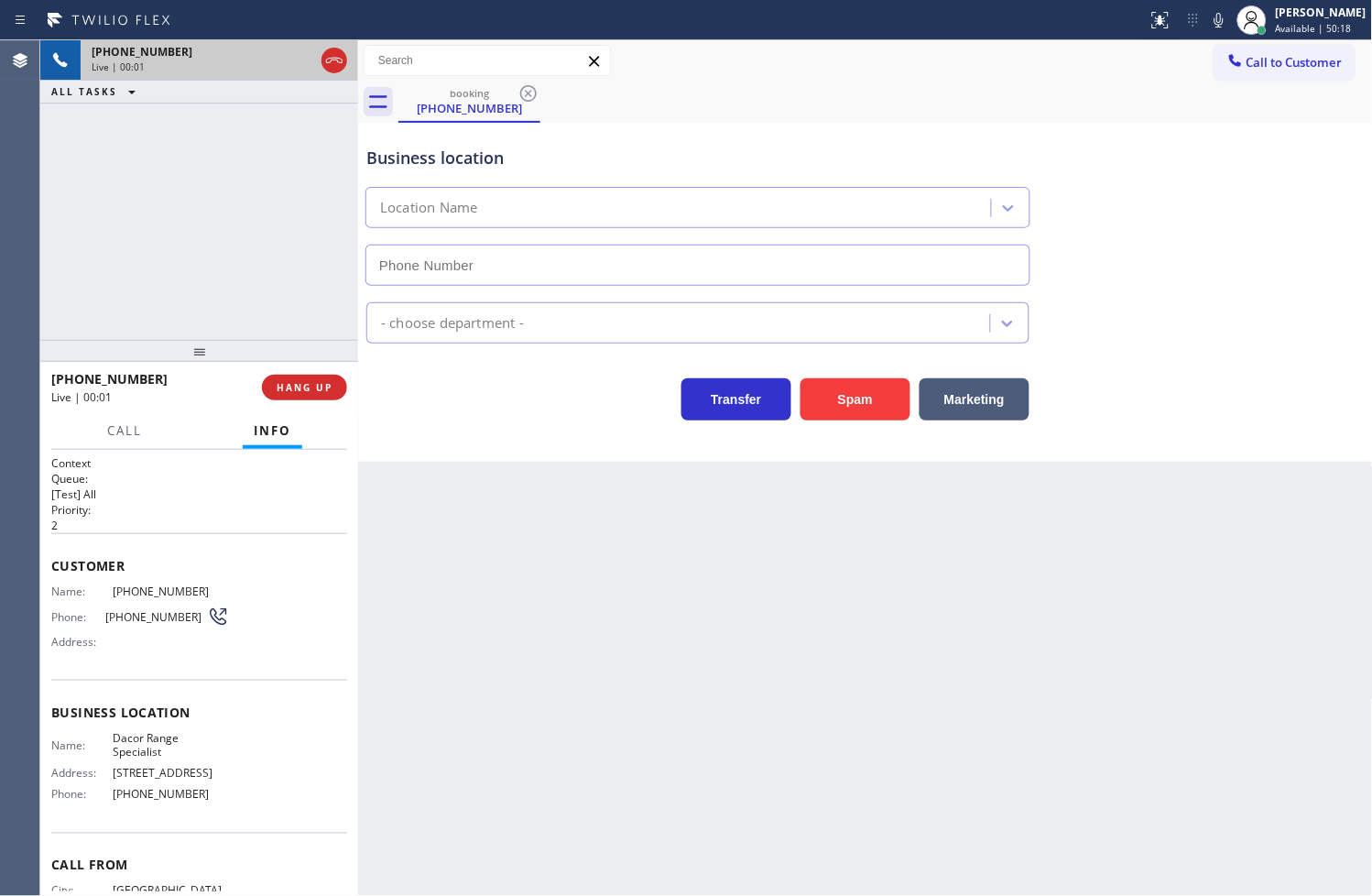
type input "[PHONE_NUMBER]"
click at [97, 424] on button "Call" at bounding box center [124, 431] width 56 height 35
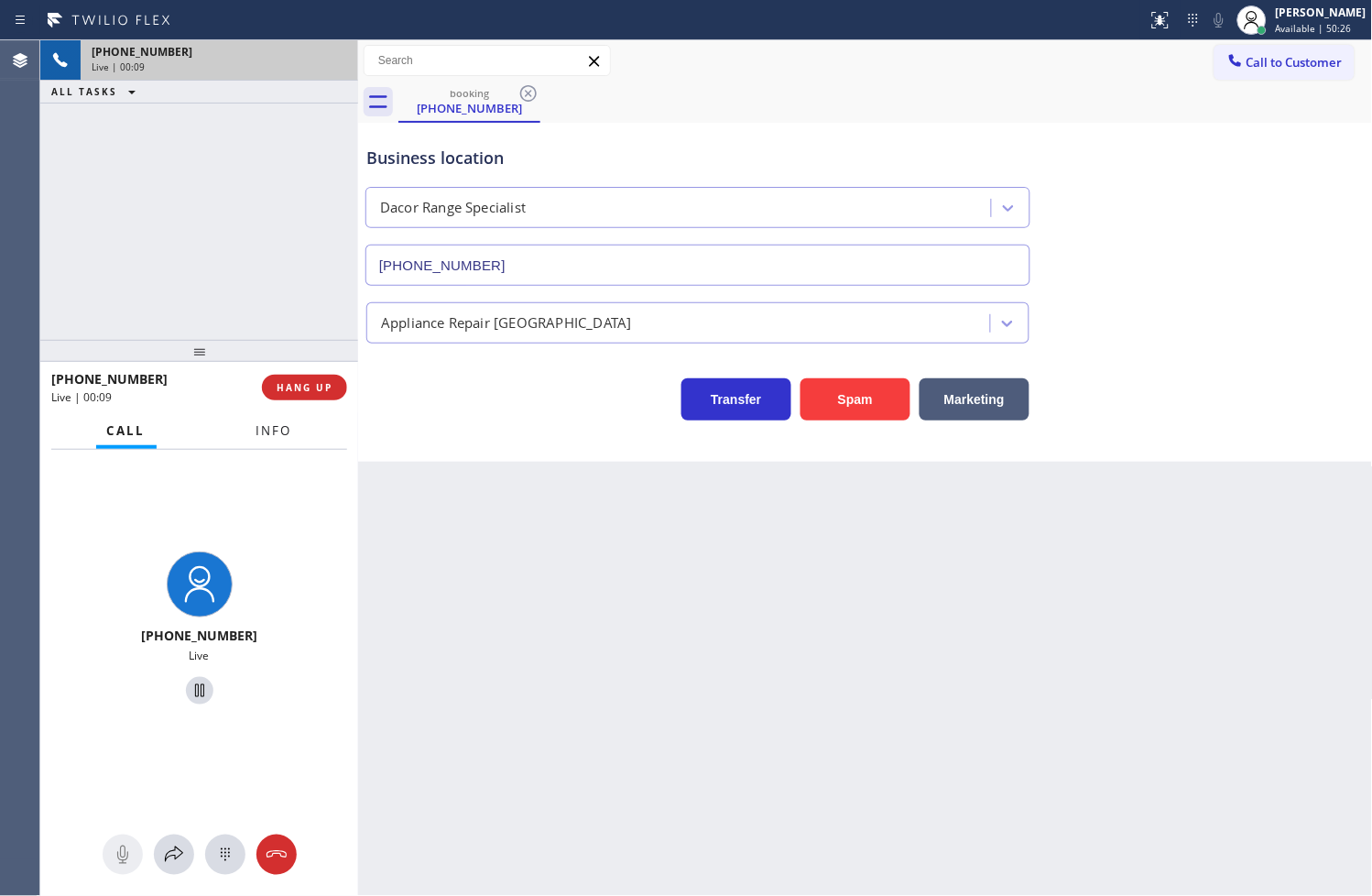
click at [276, 437] on span "Info" at bounding box center [274, 430] width 35 height 16
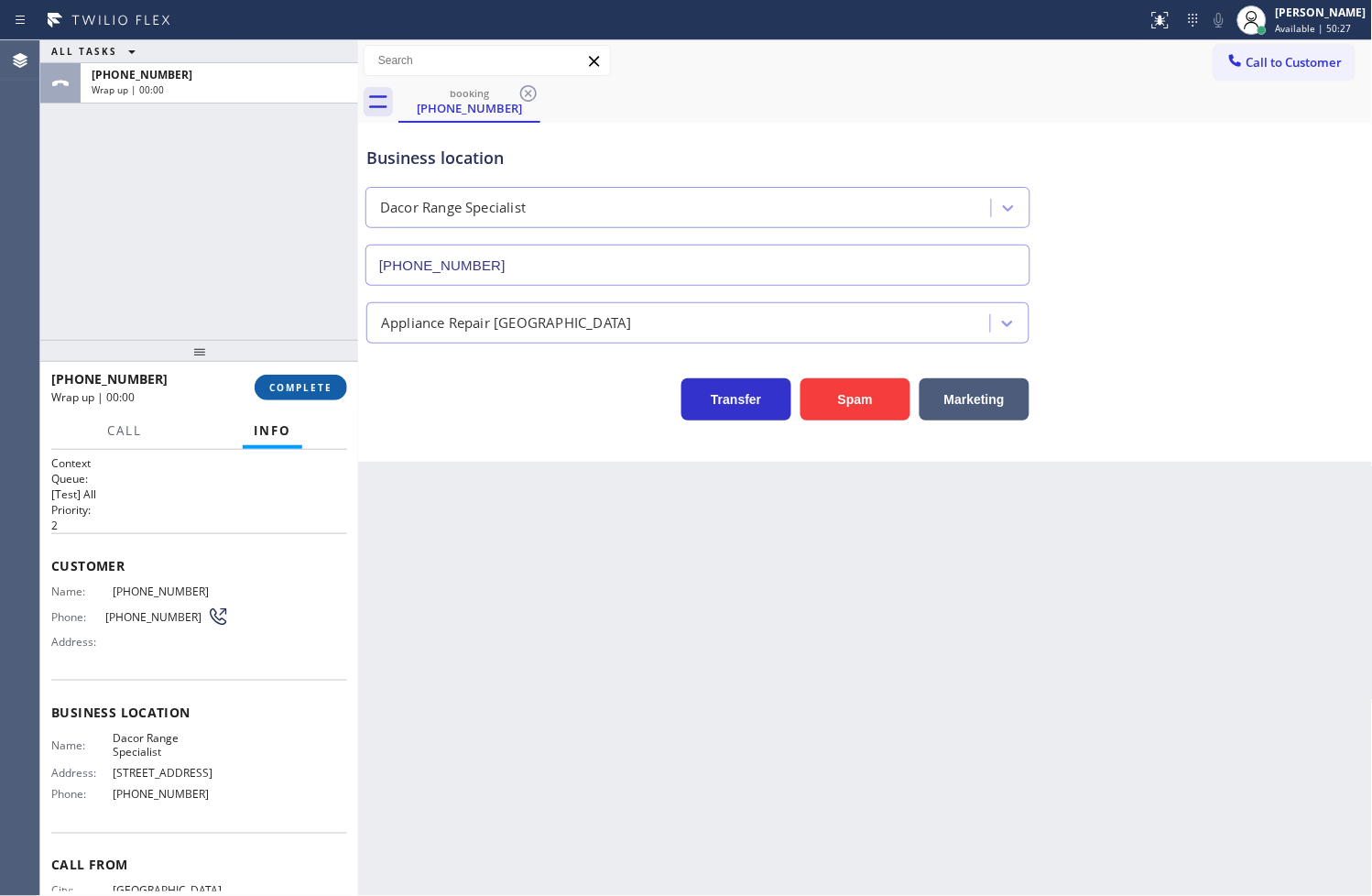
click at [293, 381] on span "COMPLETE" at bounding box center [300, 387] width 63 height 12
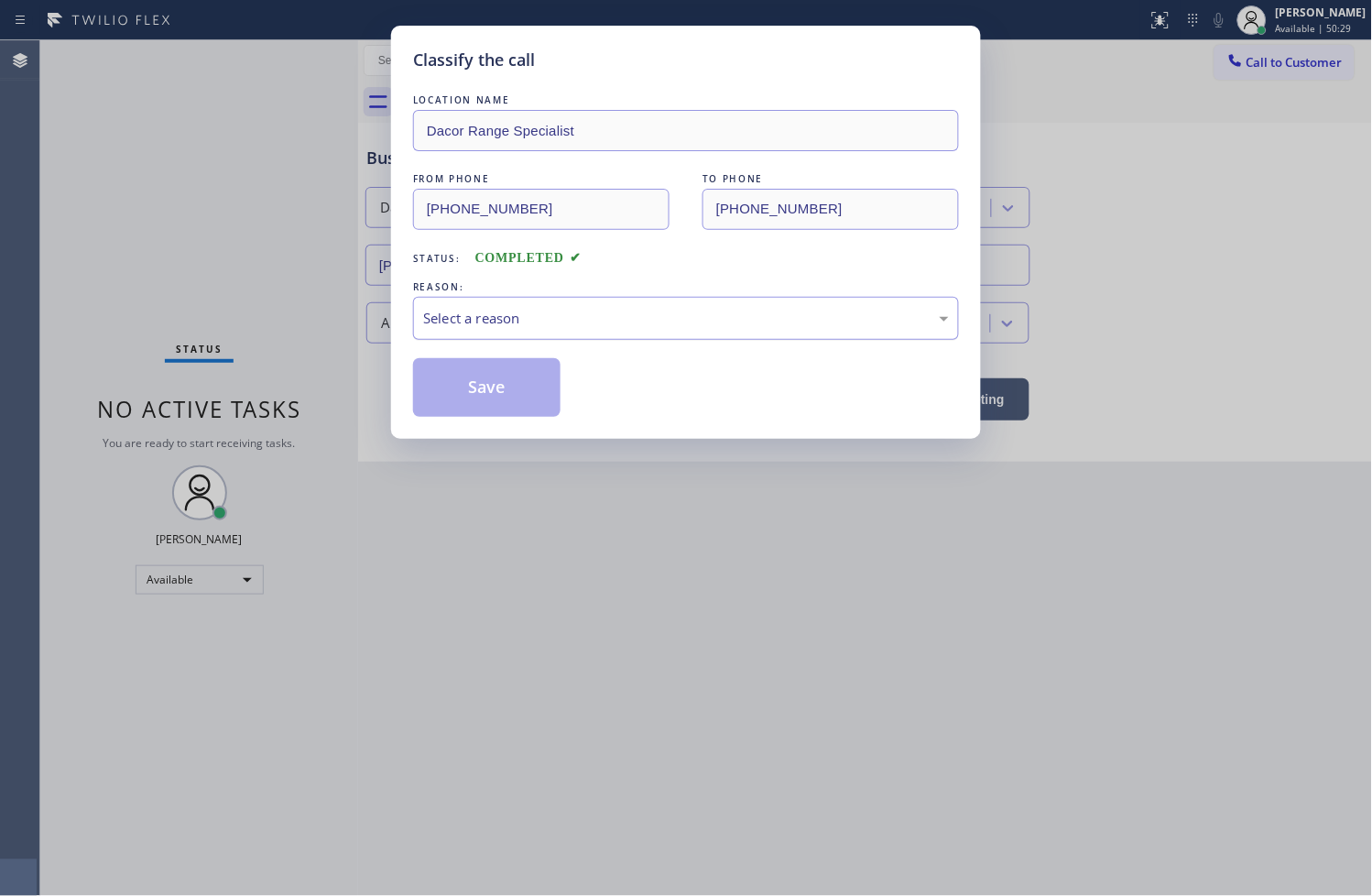
click at [470, 318] on div "Select a reason" at bounding box center [685, 319] width 525 height 21
click at [480, 390] on button "Save" at bounding box center [487, 387] width 147 height 58
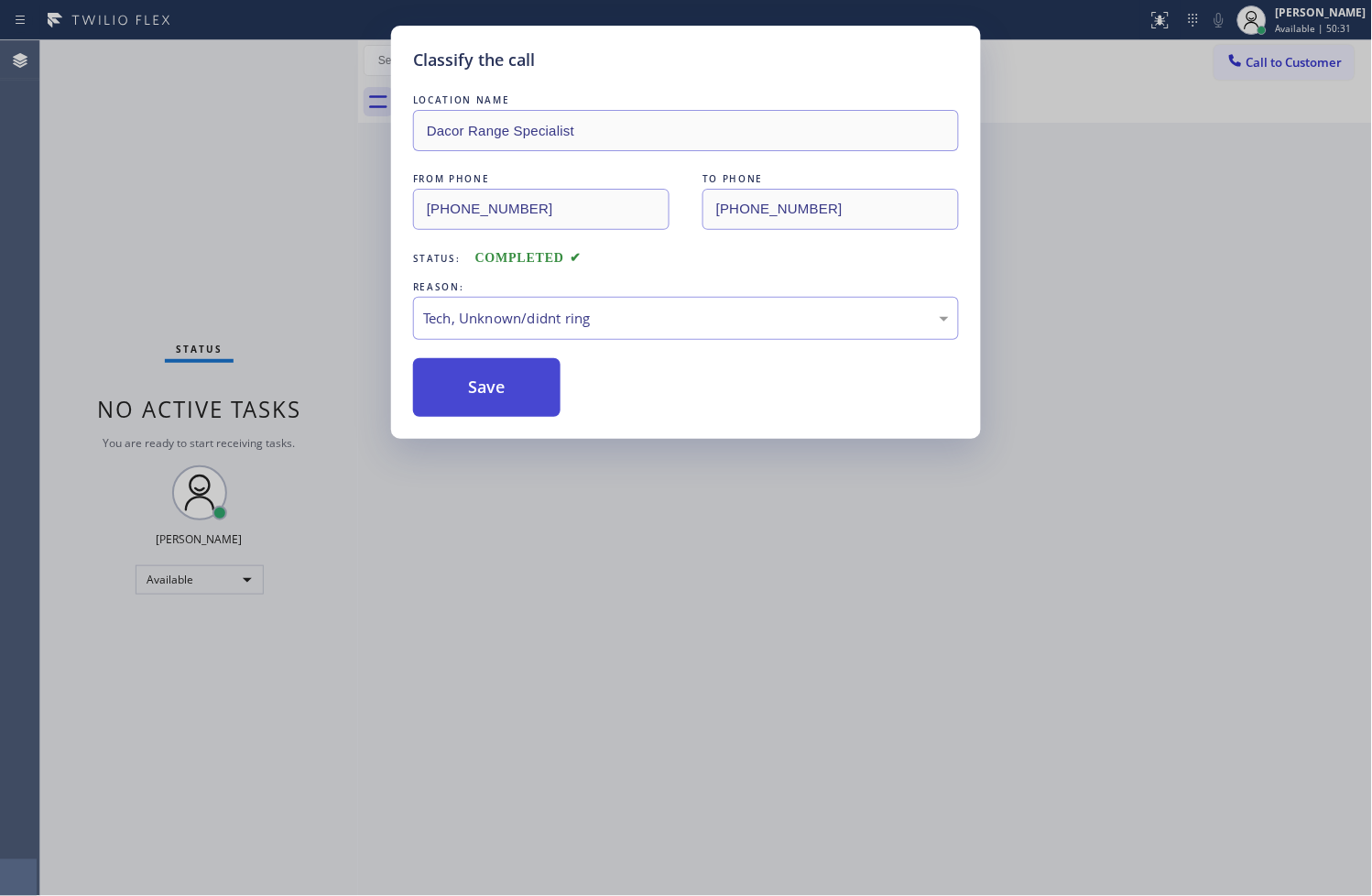
click at [480, 390] on button "Save" at bounding box center [487, 387] width 147 height 58
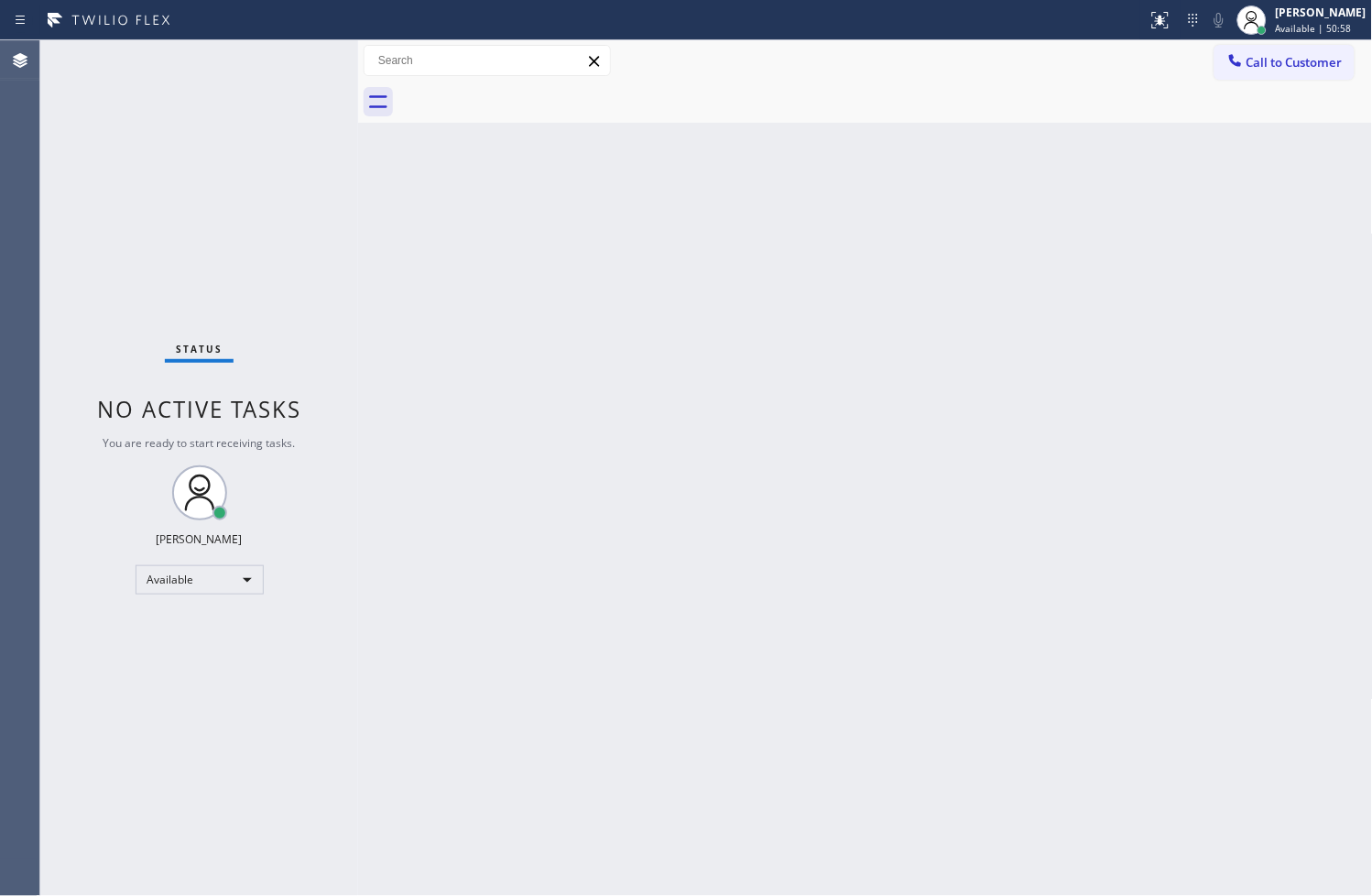
click at [280, 343] on div "Status No active tasks You are ready to start receiving tasks. [PERSON_NAME]" at bounding box center [199, 468] width 318 height 856
click at [476, 344] on div "Back to Dashboard Change Sender ID Customers Technicians Select a contact Outbo…" at bounding box center [865, 468] width 1015 height 856
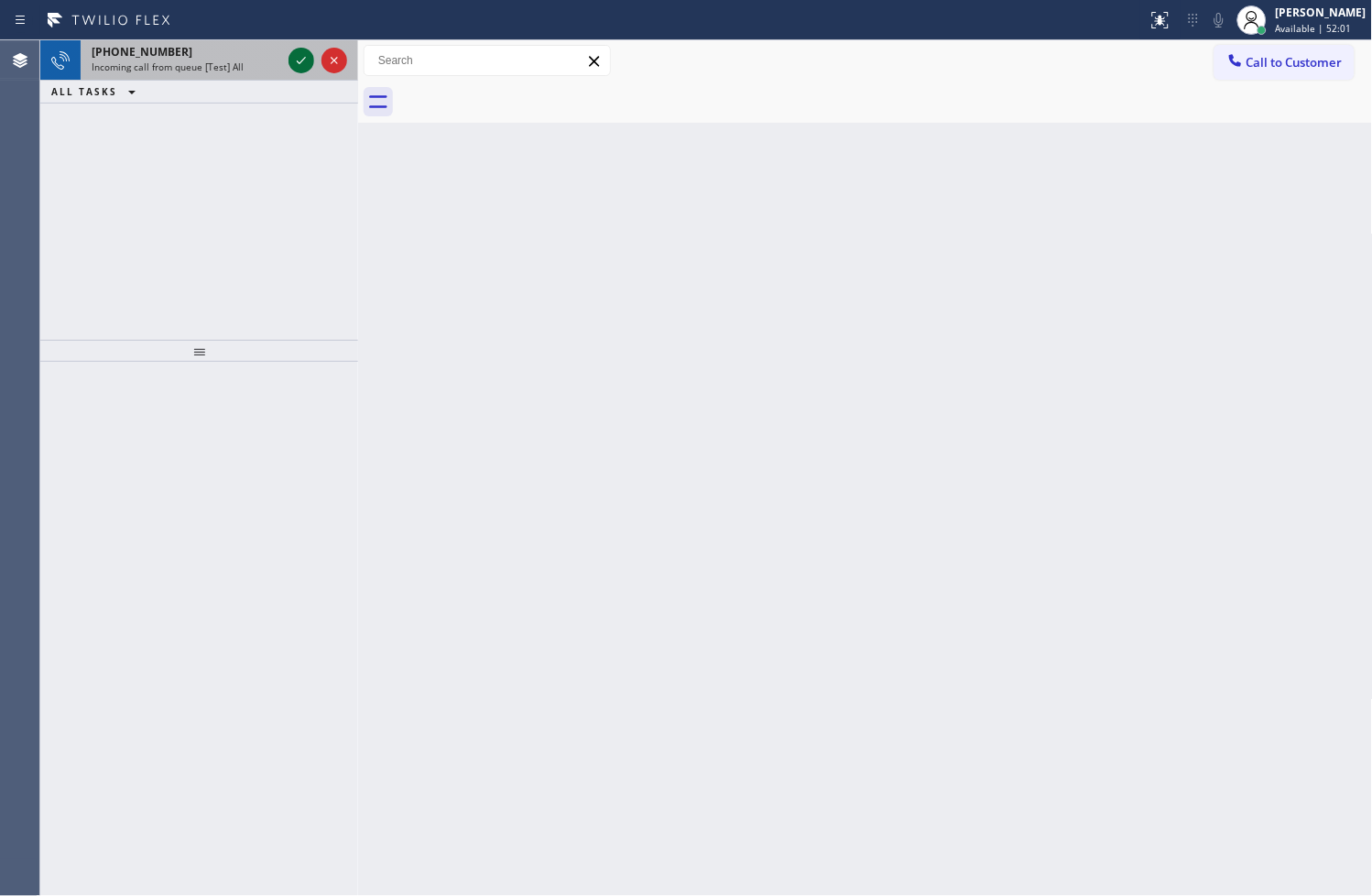
click at [305, 56] on icon at bounding box center [301, 60] width 10 height 8
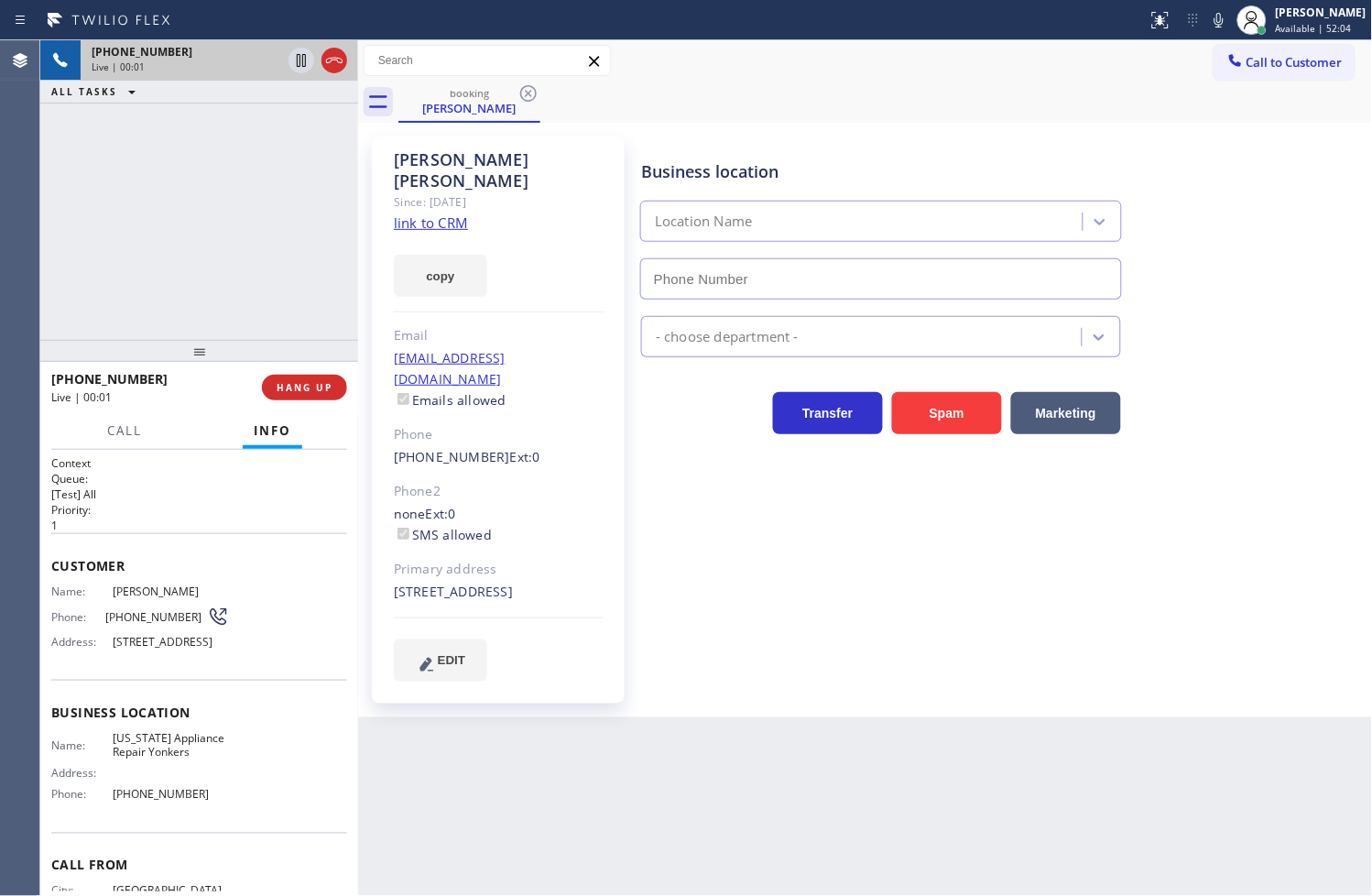
type input "[PHONE_NUMBER]"
click at [424, 213] on link "link to CRM" at bounding box center [432, 222] width 75 height 18
click at [435, 262] on button "copy" at bounding box center [441, 276] width 94 height 42
click at [307, 66] on icon at bounding box center [300, 60] width 22 height 22
click at [114, 451] on div "Context Queue: [Test] All Priority: 1 Customer Name: [PERSON_NAME] Phone: [PHON…" at bounding box center [199, 673] width 318 height 447
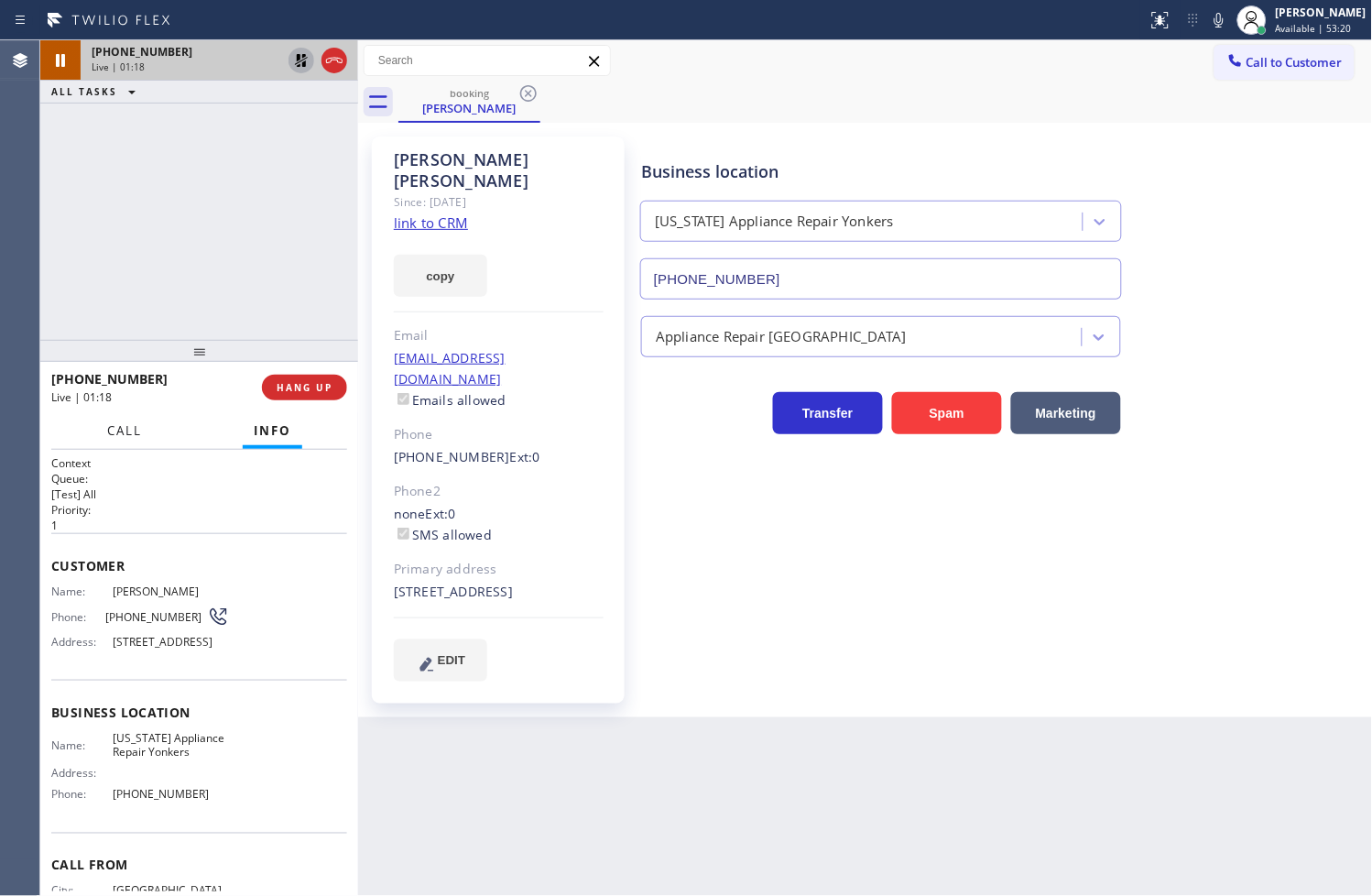
click at [124, 434] on span "Call" at bounding box center [124, 430] width 34 height 16
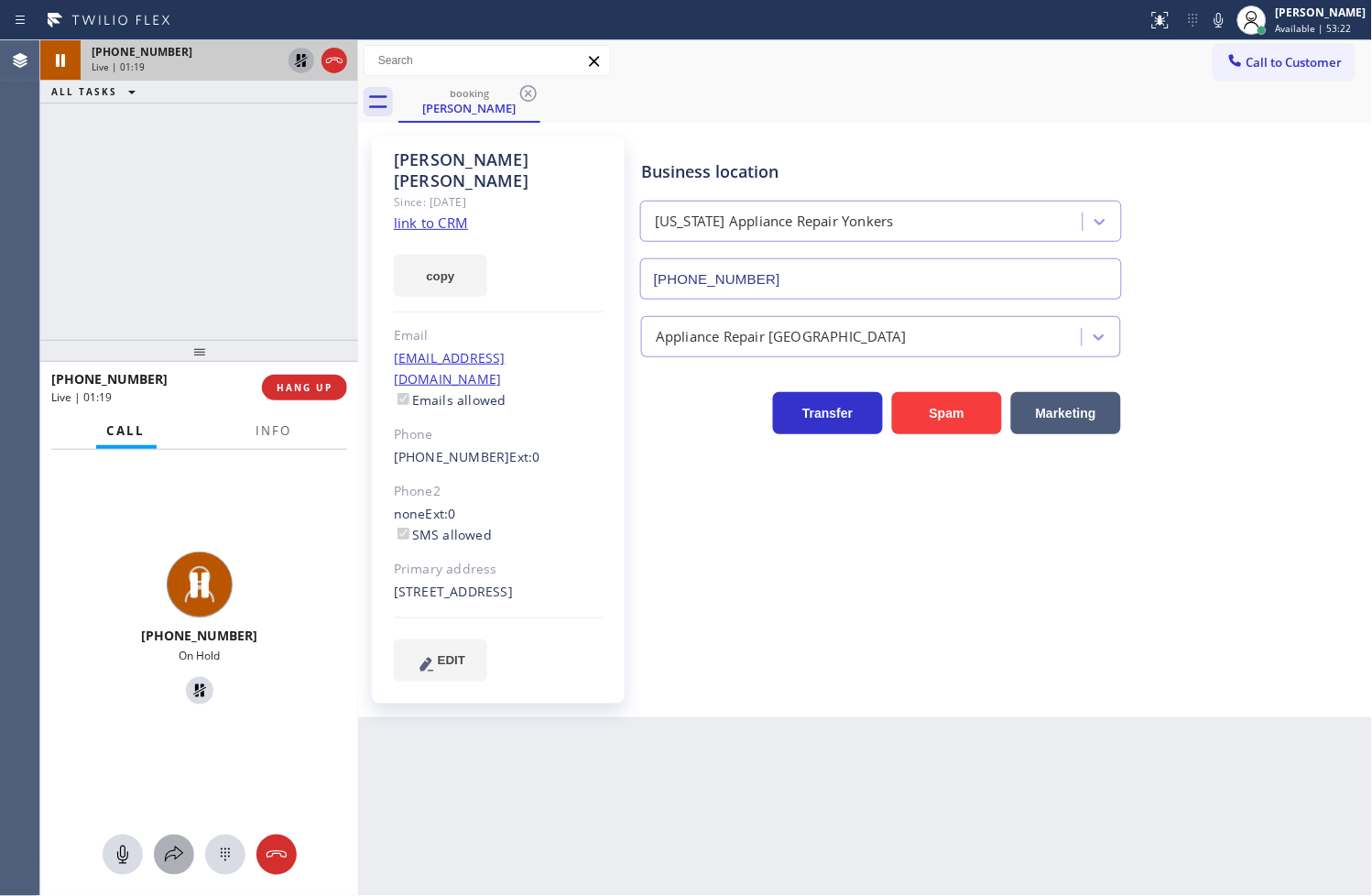
click at [171, 852] on icon at bounding box center [173, 855] width 22 height 22
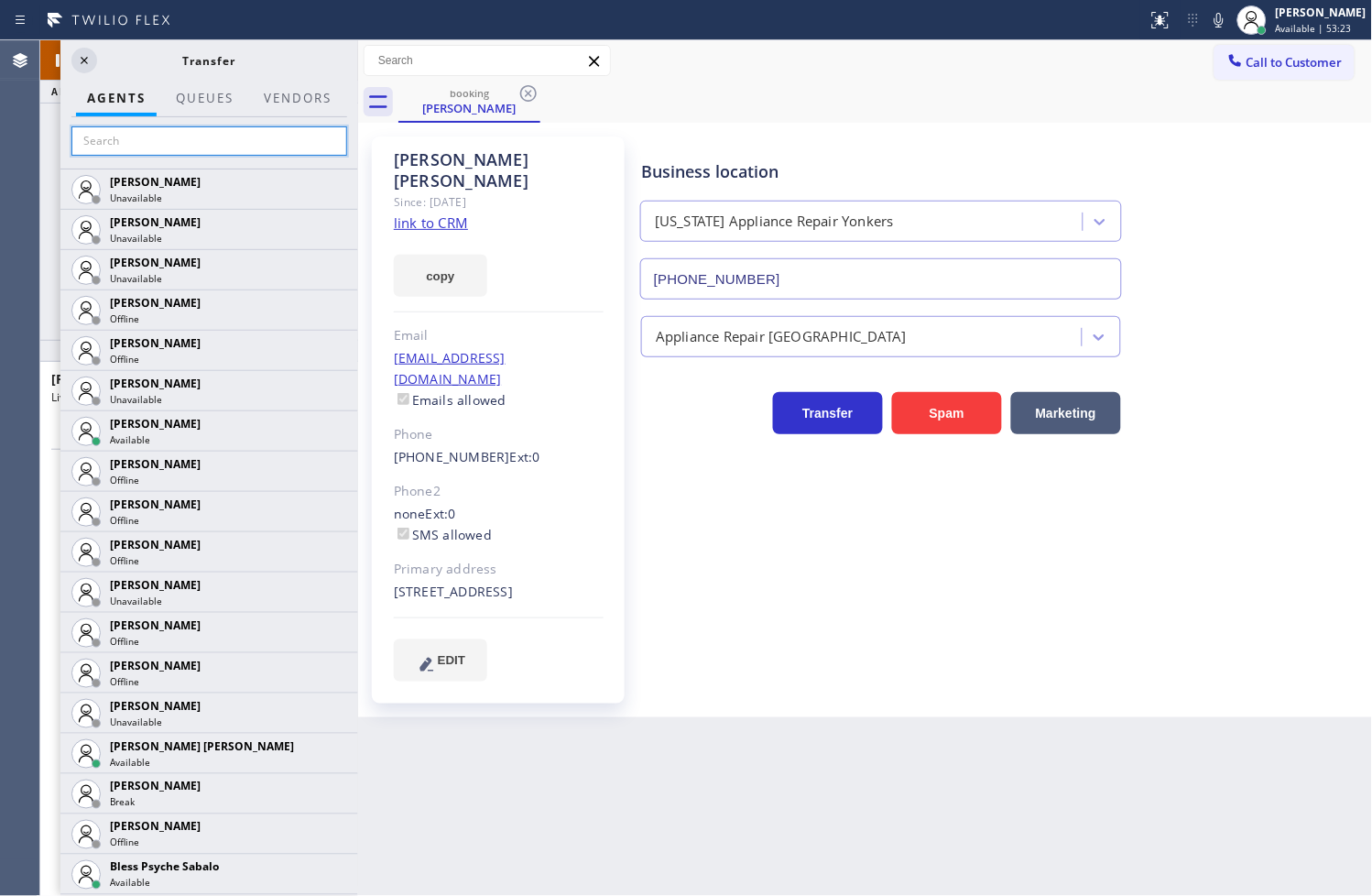
click at [206, 148] on input "text" at bounding box center [210, 141] width 276 height 30
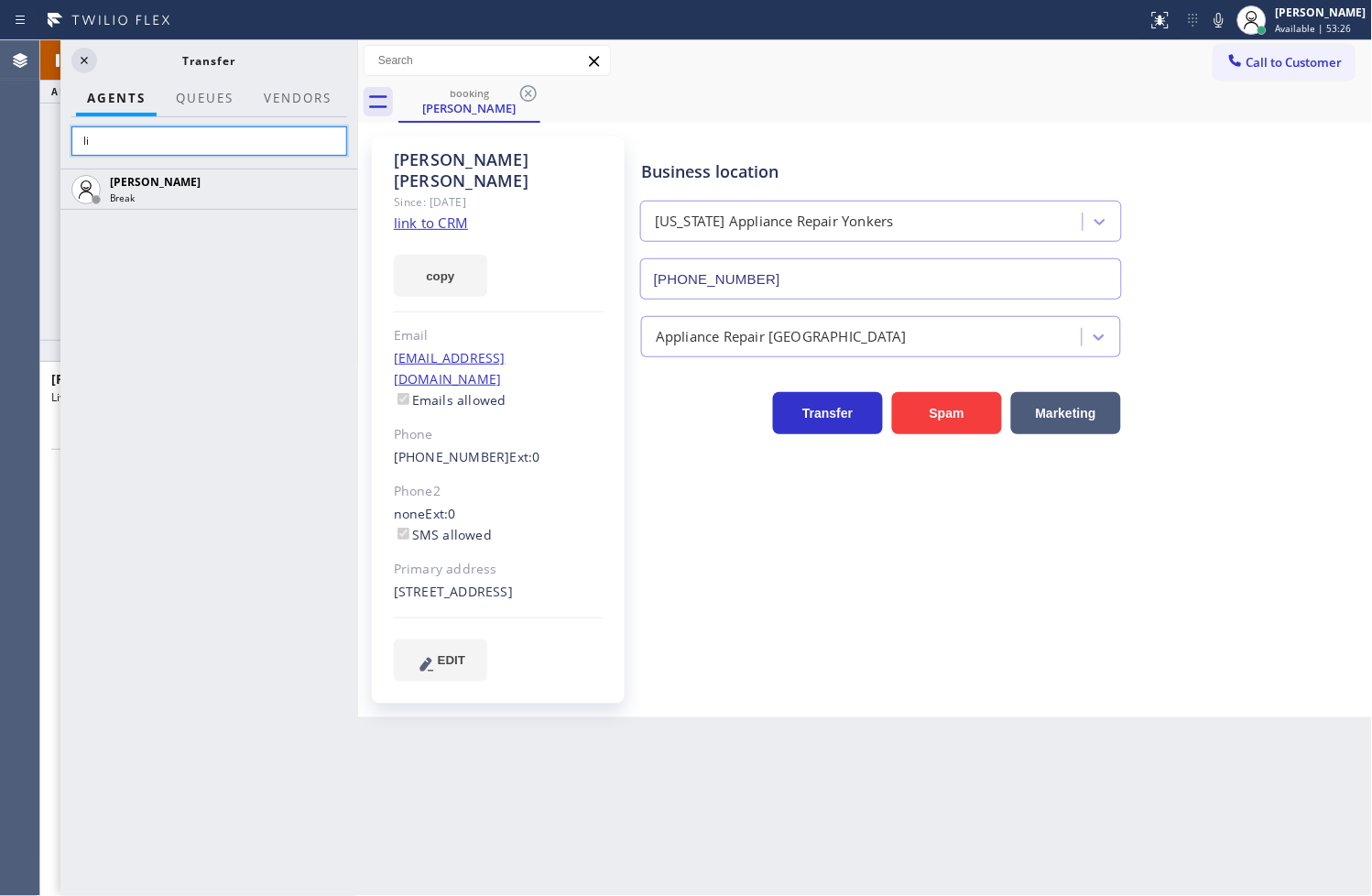
type input "l"
type input "[PERSON_NAME]"
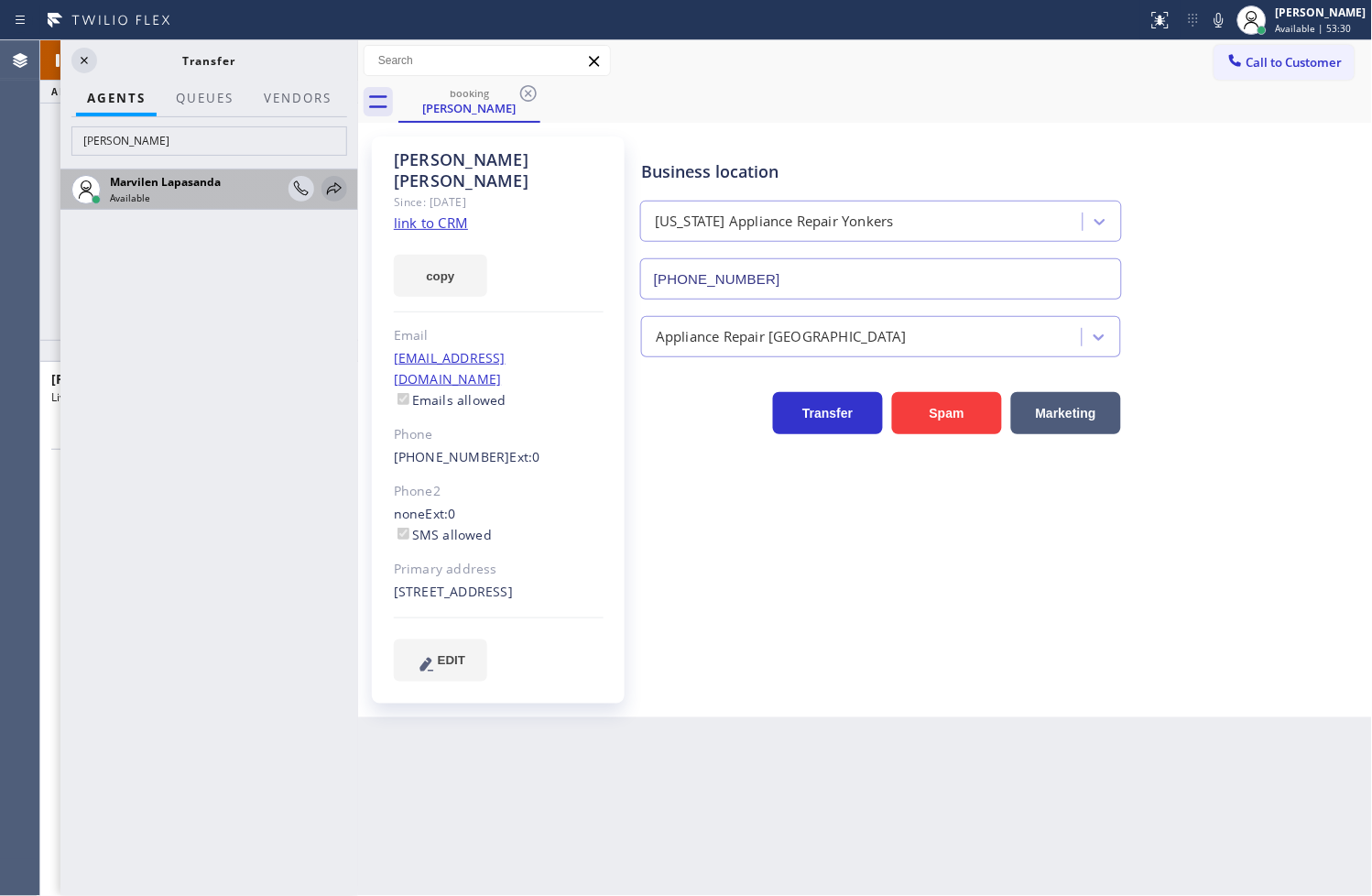
click at [327, 184] on icon at bounding box center [334, 189] width 22 height 22
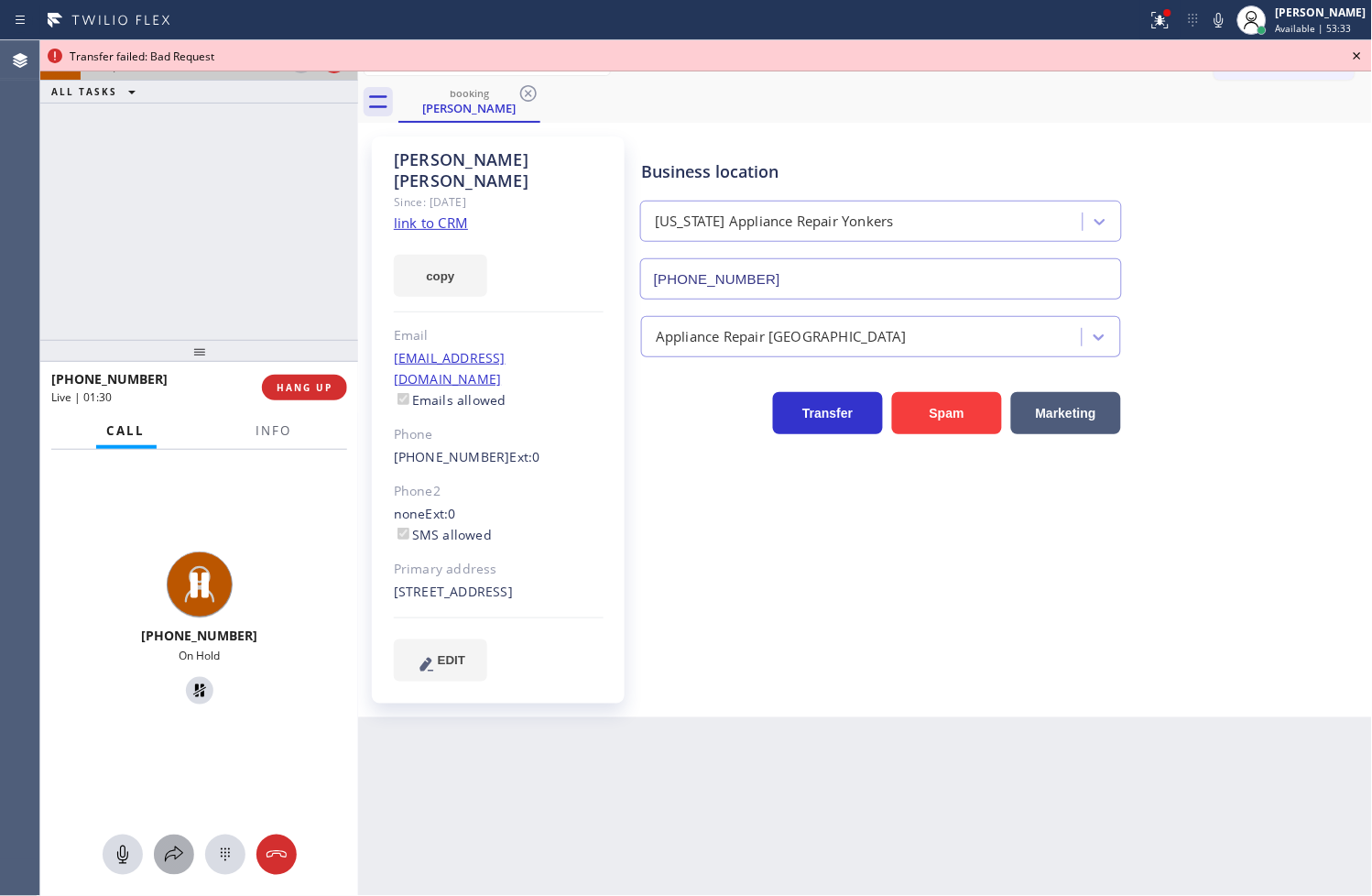
click at [176, 863] on icon at bounding box center [173, 855] width 22 height 22
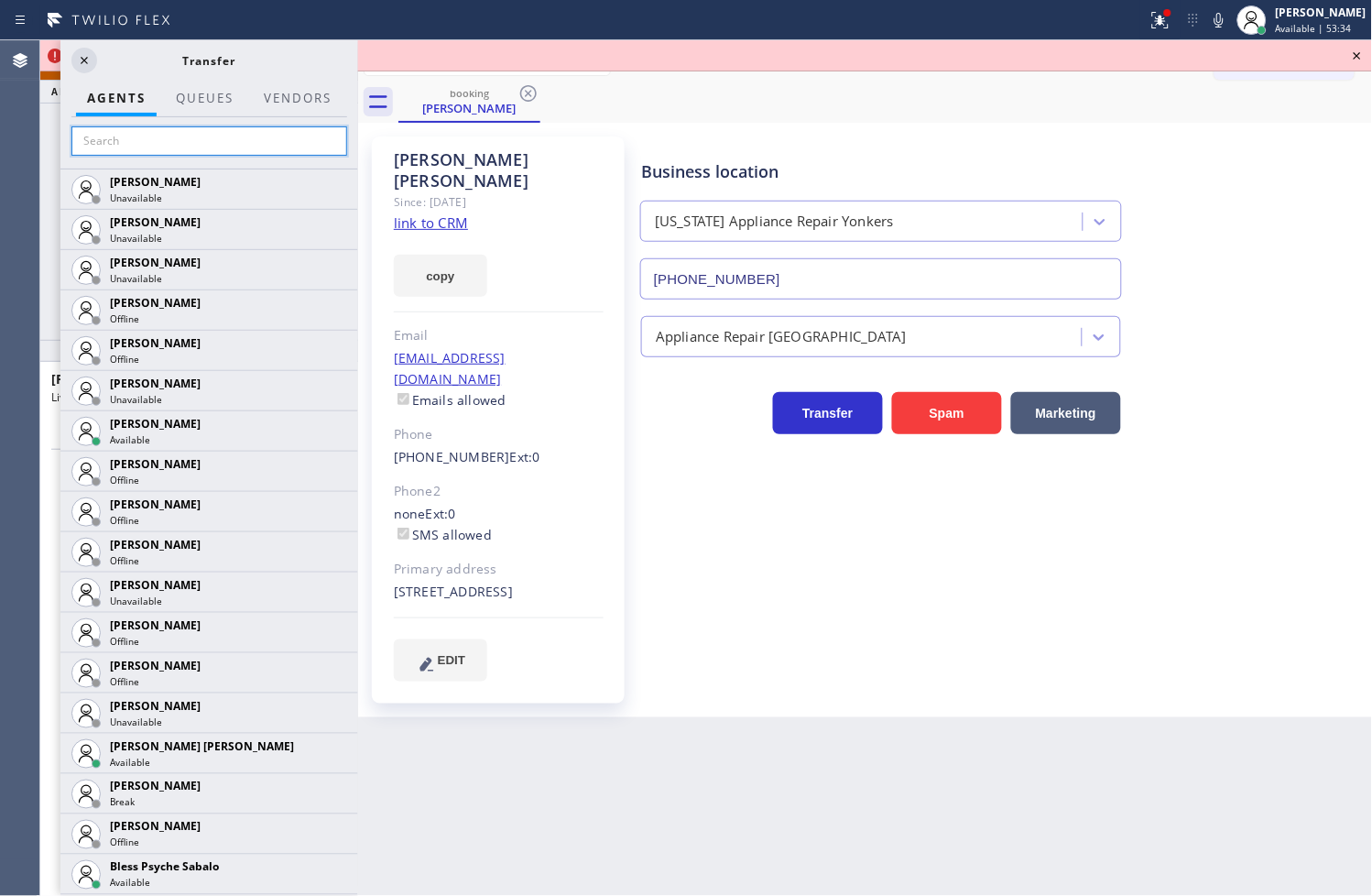
click at [178, 135] on input "text" at bounding box center [210, 141] width 276 height 30
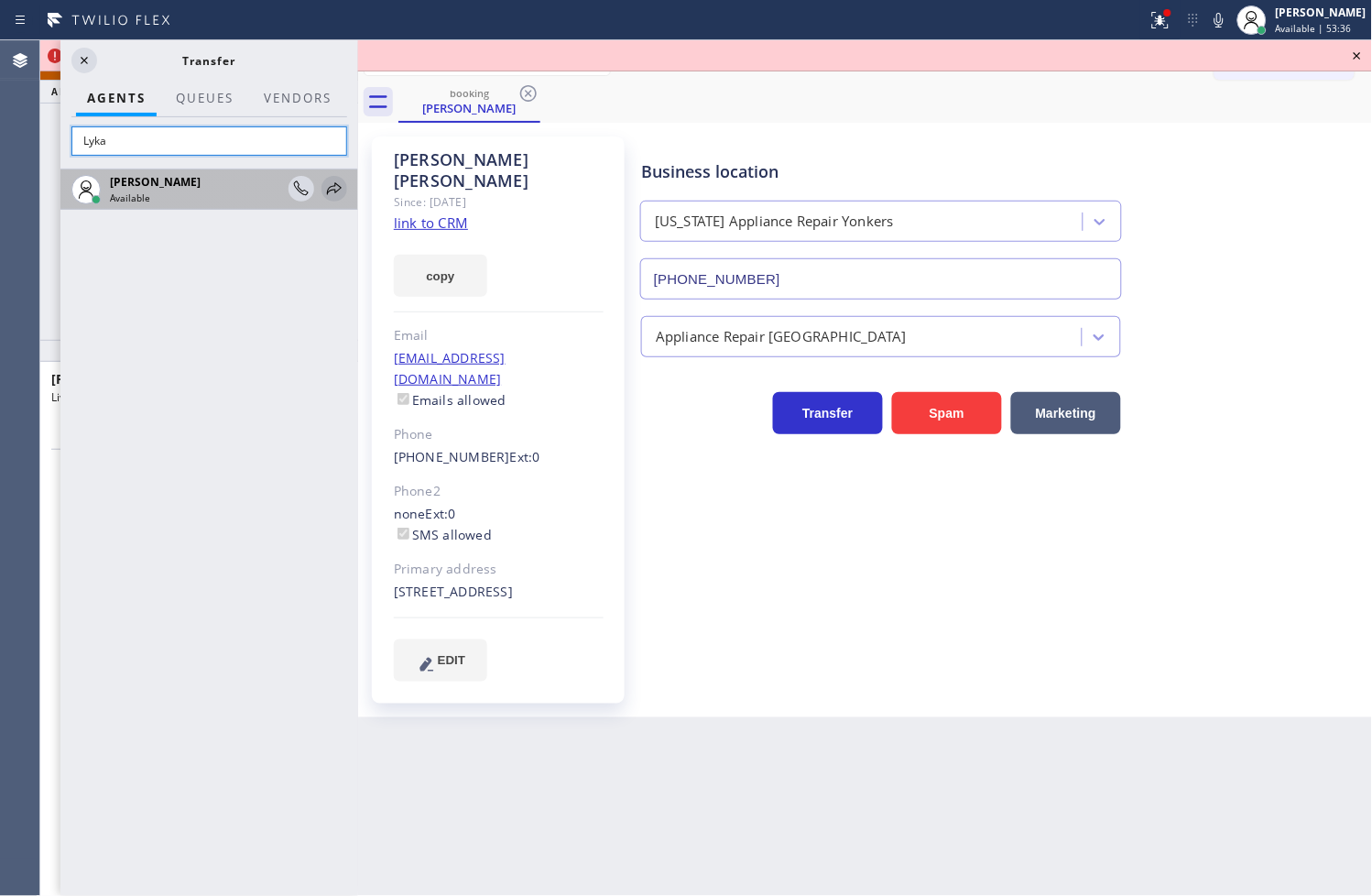
type input "Lyka"
click at [330, 184] on icon at bounding box center [334, 189] width 22 height 22
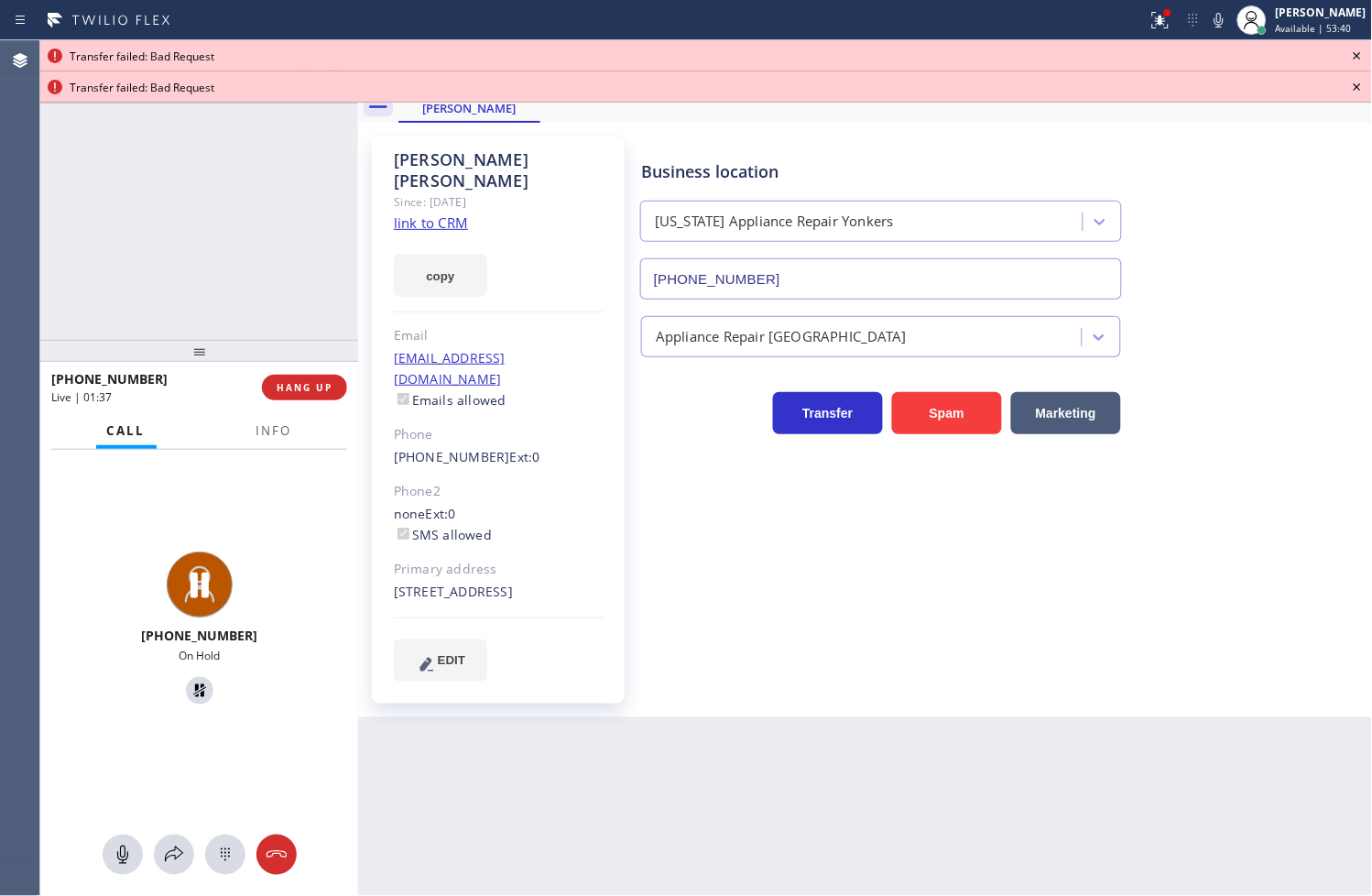
click at [1361, 49] on icon at bounding box center [1357, 56] width 22 height 22
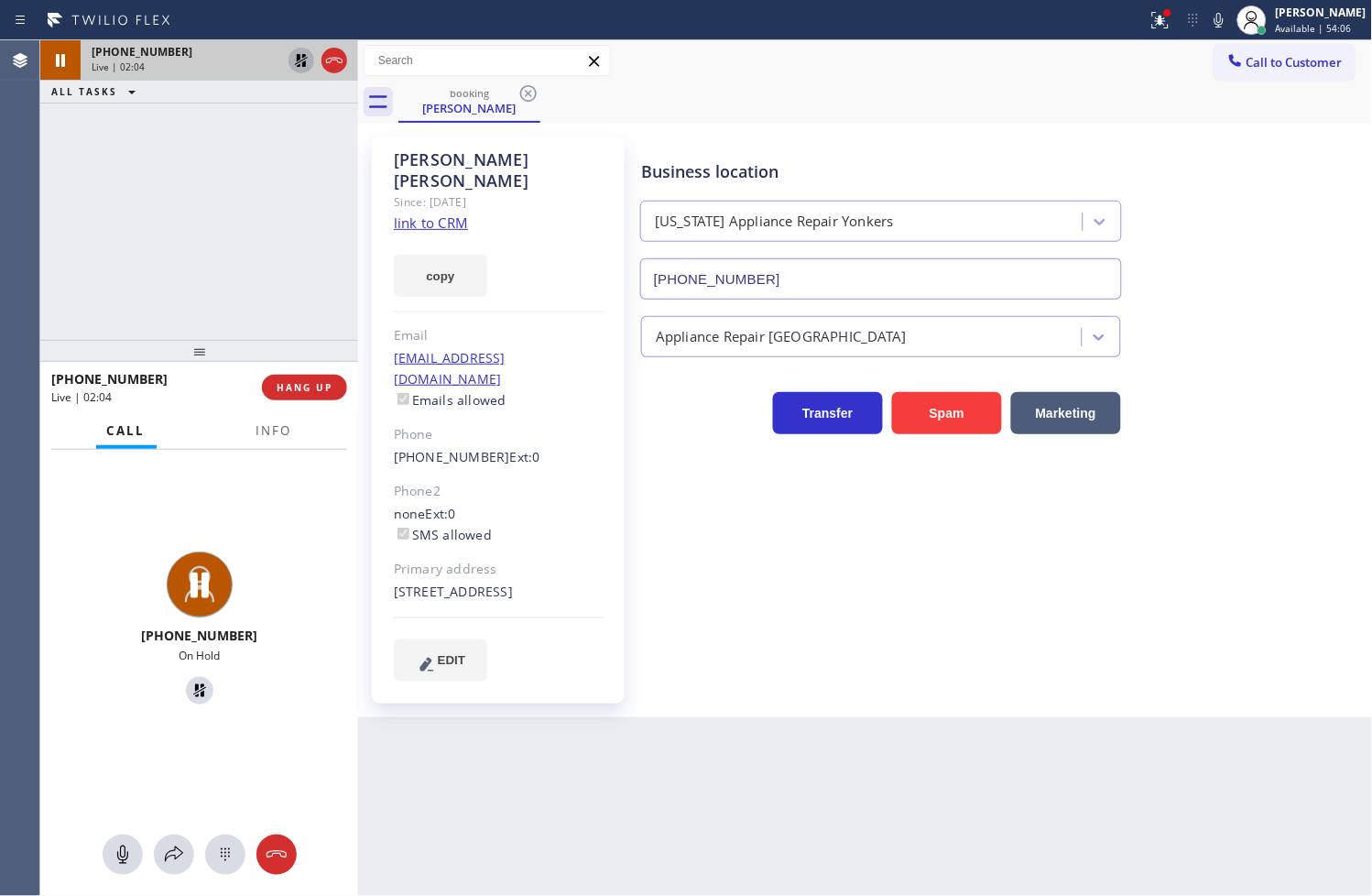
click at [254, 272] on div "[PHONE_NUMBER] Live | 02:04 ALL TASKS ALL TASKS ACTIVE TASKS TASKS IN WRAP UP" at bounding box center [199, 190] width 318 height 300
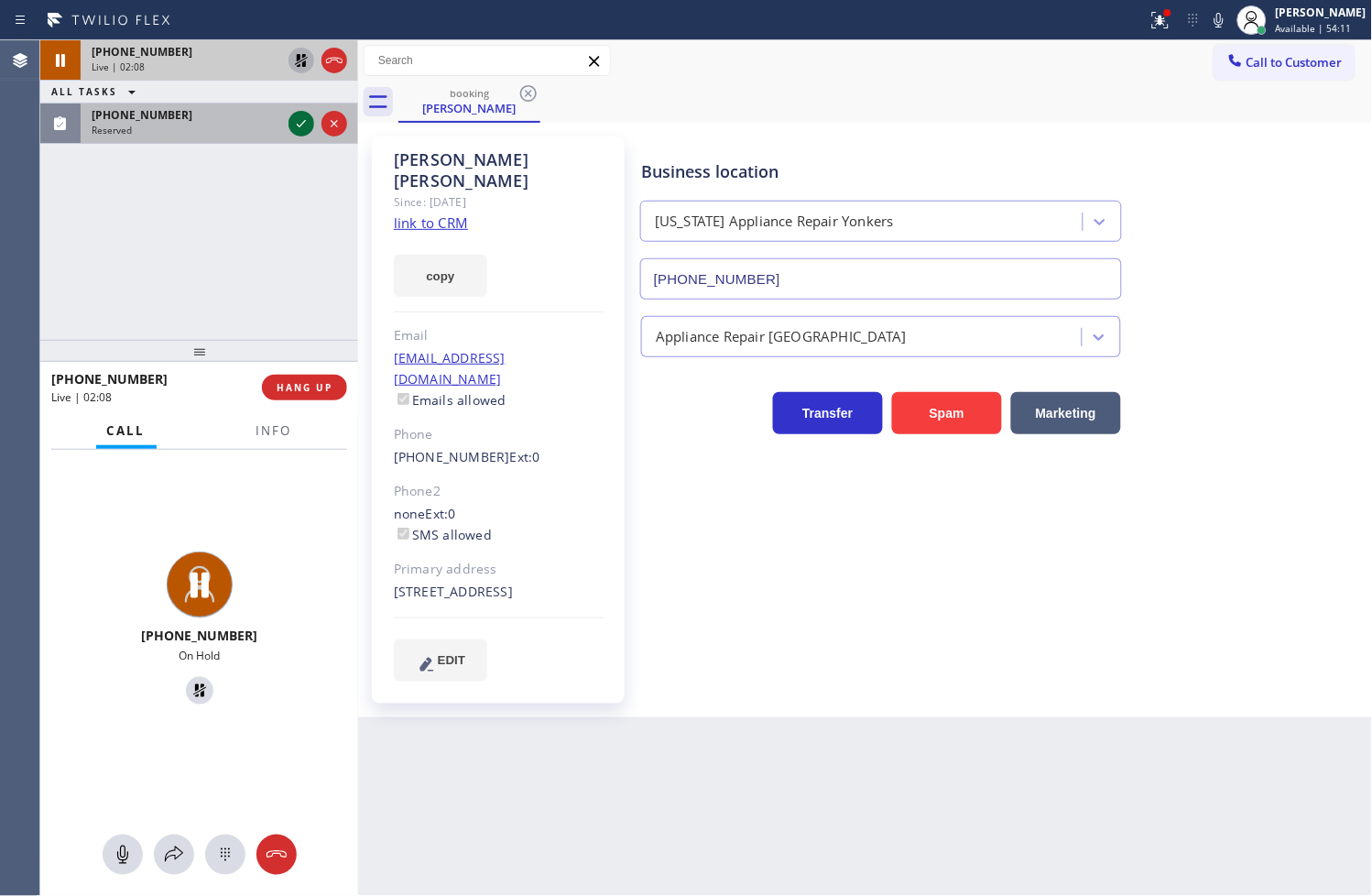
click at [297, 126] on icon at bounding box center [300, 123] width 22 height 22
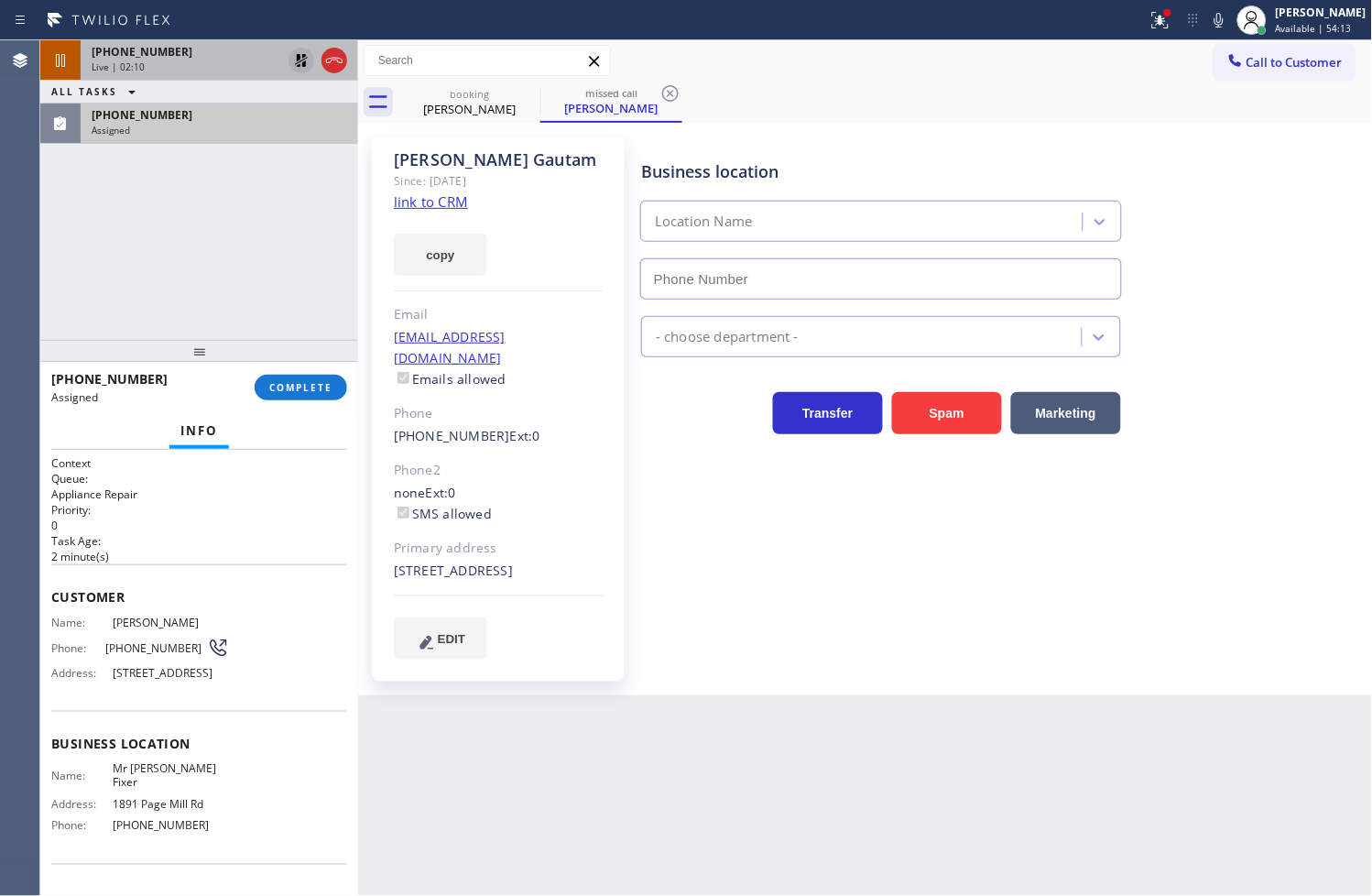
type input "[PHONE_NUMBER]"
click at [55, 627] on span "Name:" at bounding box center [82, 622] width 61 height 13
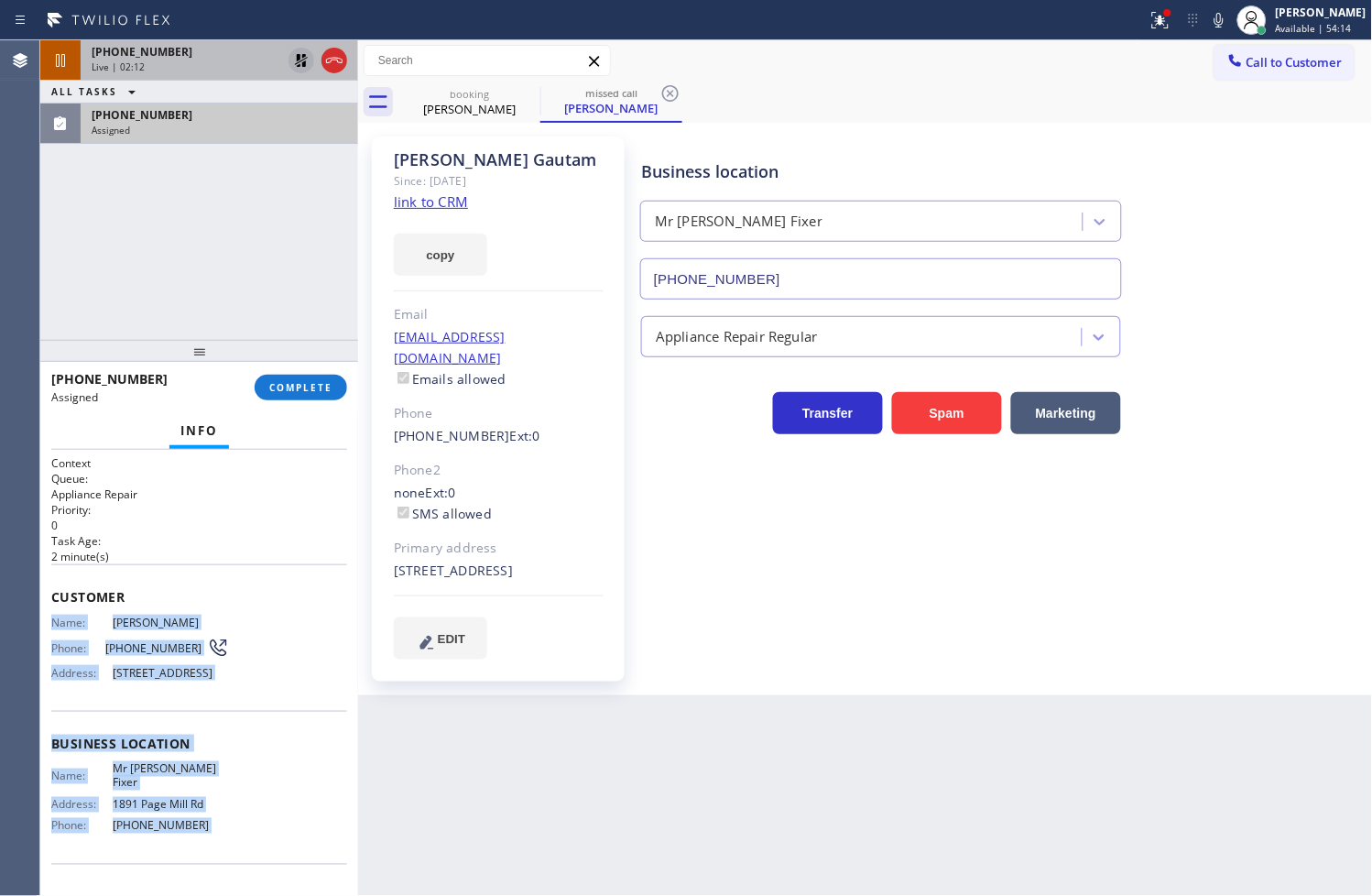
drag, startPoint x: 55, startPoint y: 627, endPoint x: 227, endPoint y: 829, distance: 265.3
click at [227, 829] on div "Context Queue: Appliance Repair Priority: 0 Task Age: [DEMOGRAPHIC_DATA] minute…" at bounding box center [199, 729] width 296 height 548
copy div "Name: [PERSON_NAME] Phone: [PHONE_NUMBER] Address: [STREET_ADDRESS] Business lo…"
click at [321, 395] on button "COMPLETE" at bounding box center [300, 388] width 93 height 26
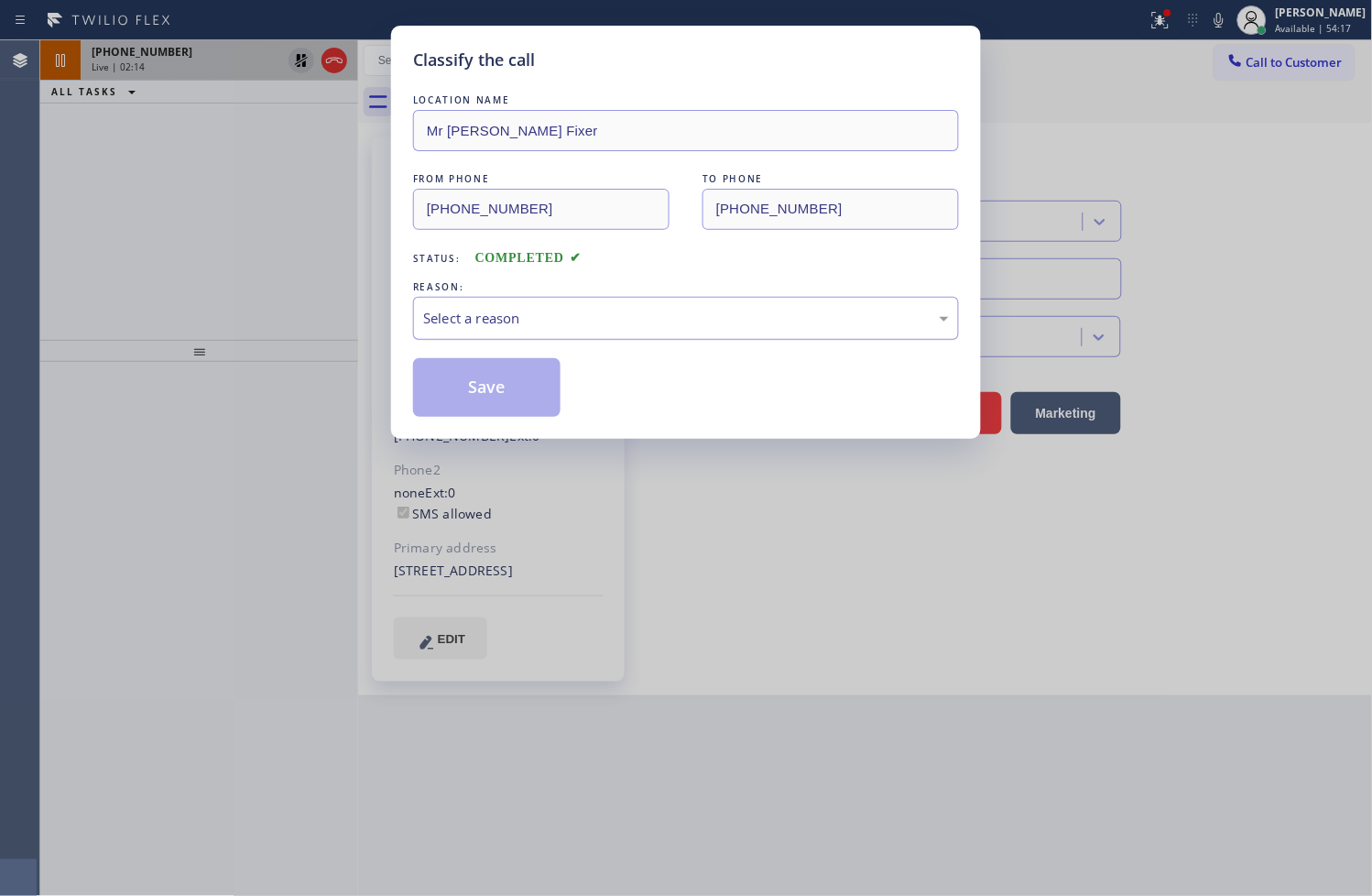
click at [513, 312] on div "Select a reason" at bounding box center [685, 319] width 525 height 21
drag, startPoint x: 495, startPoint y: 462, endPoint x: 498, endPoint y: 428, distance: 34.1
click at [497, 390] on button "Save" at bounding box center [487, 387] width 147 height 58
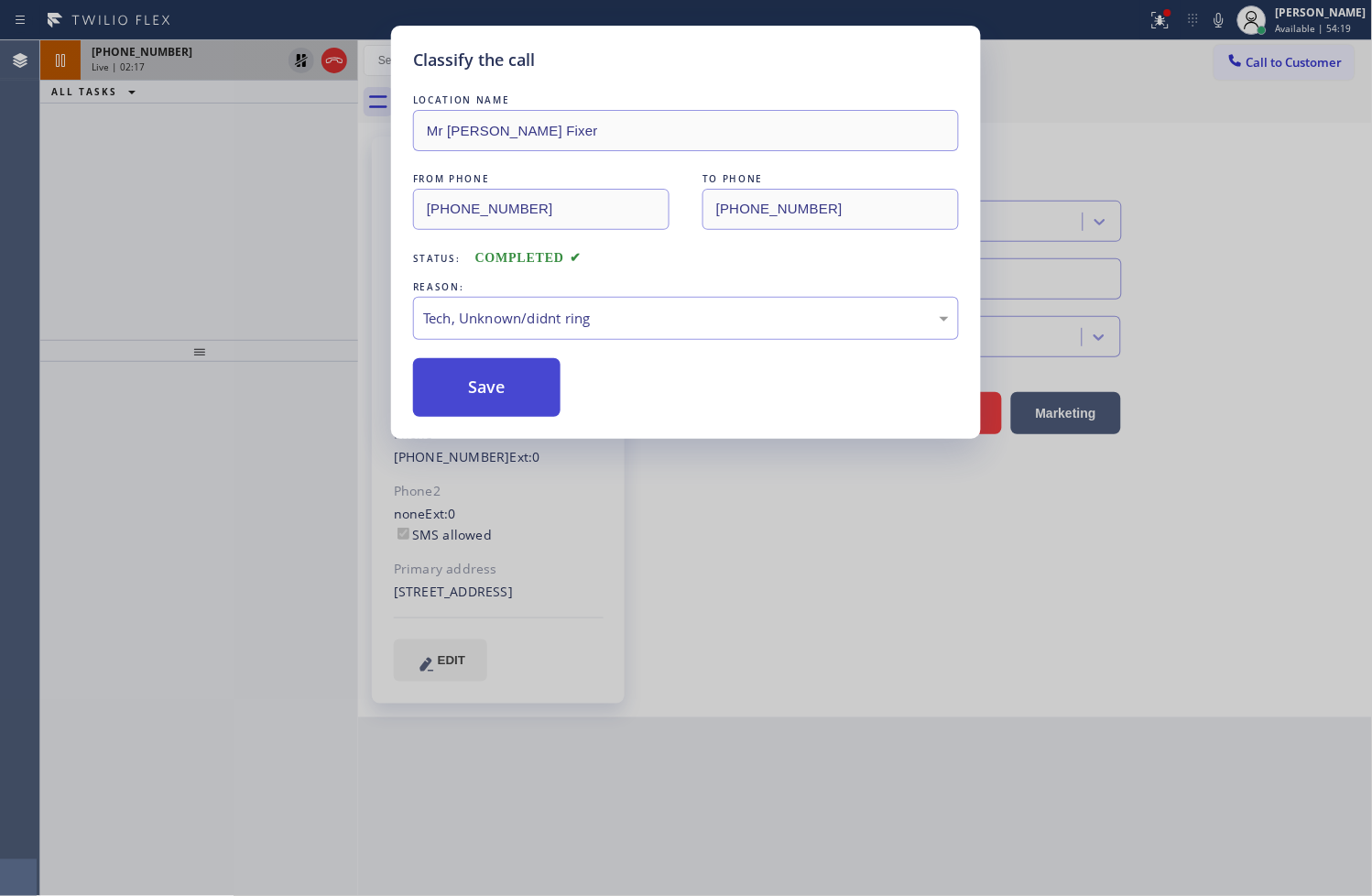
click at [497, 390] on button "Save" at bounding box center [487, 387] width 147 height 58
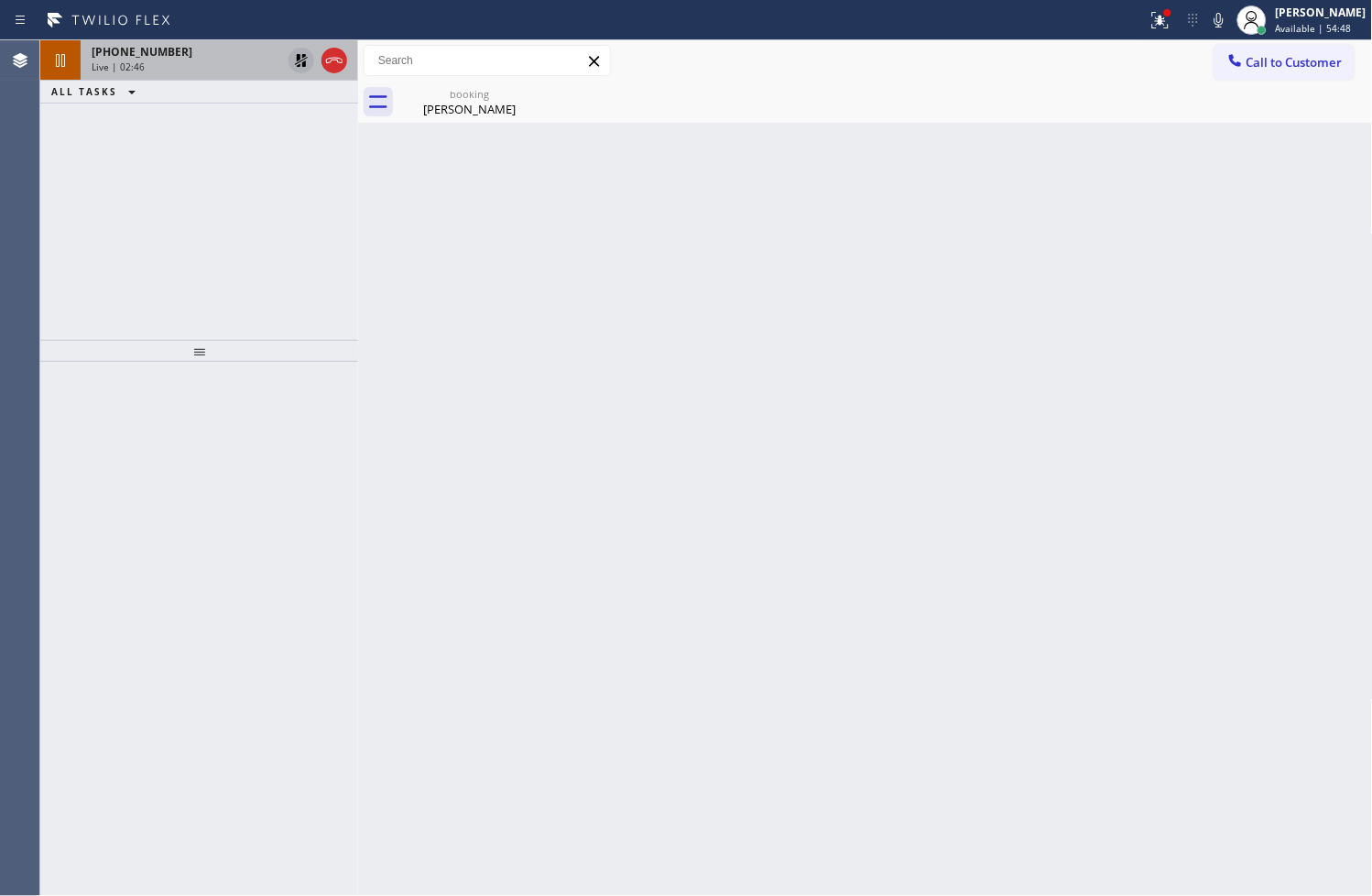
click at [473, 258] on div "Back to Dashboard Change Sender ID Customers Technicians Select a contact Outbo…" at bounding box center [865, 468] width 1015 height 856
click at [298, 56] on icon at bounding box center [300, 59] width 12 height 12
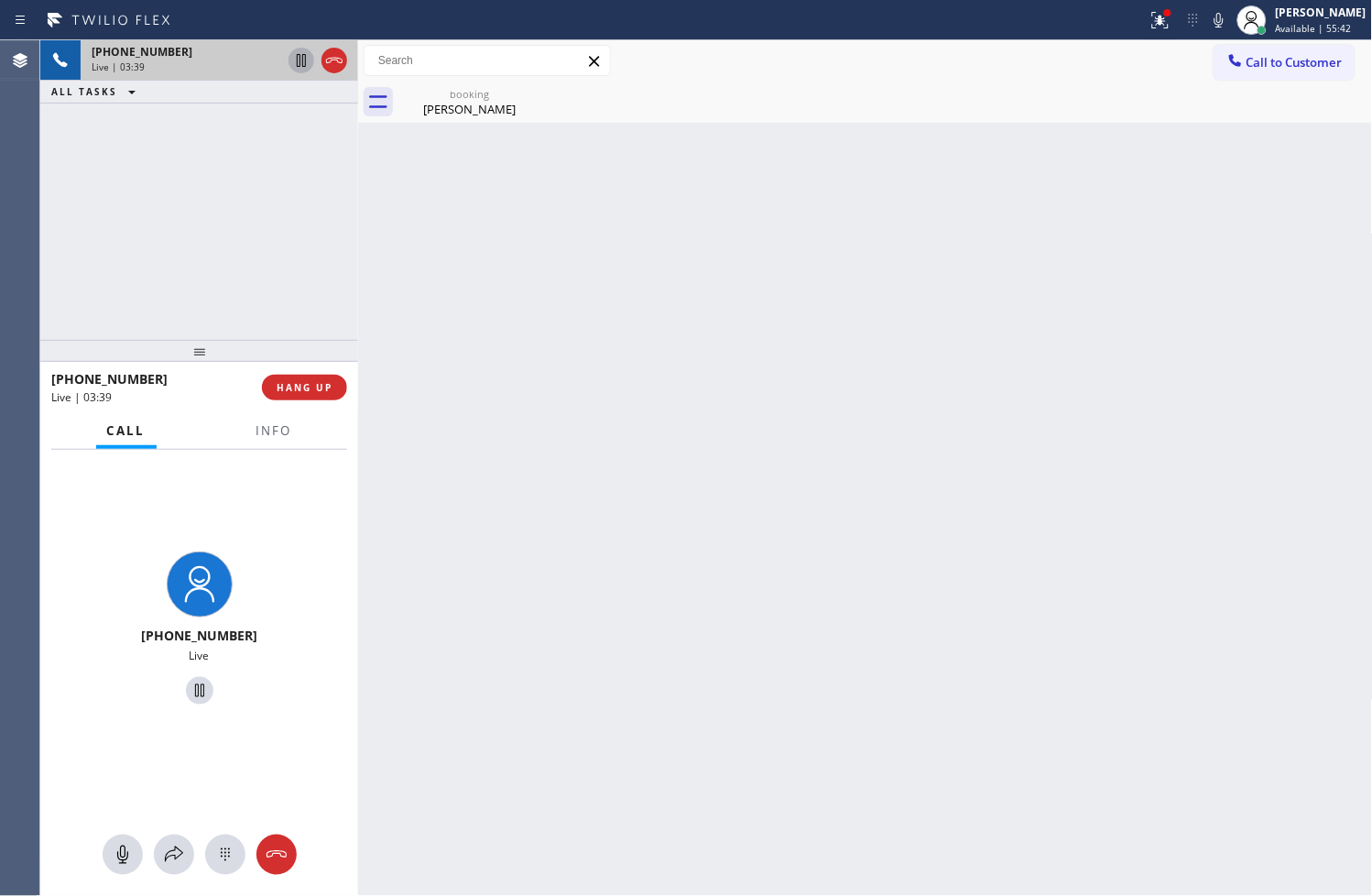
click at [336, 259] on div "[PHONE_NUMBER] Live | 03:39 ALL TASKS ALL TASKS ACTIVE TASKS TASKS IN WRAP UP" at bounding box center [199, 190] width 318 height 300
click at [464, 94] on div "booking" at bounding box center [469, 94] width 139 height 13
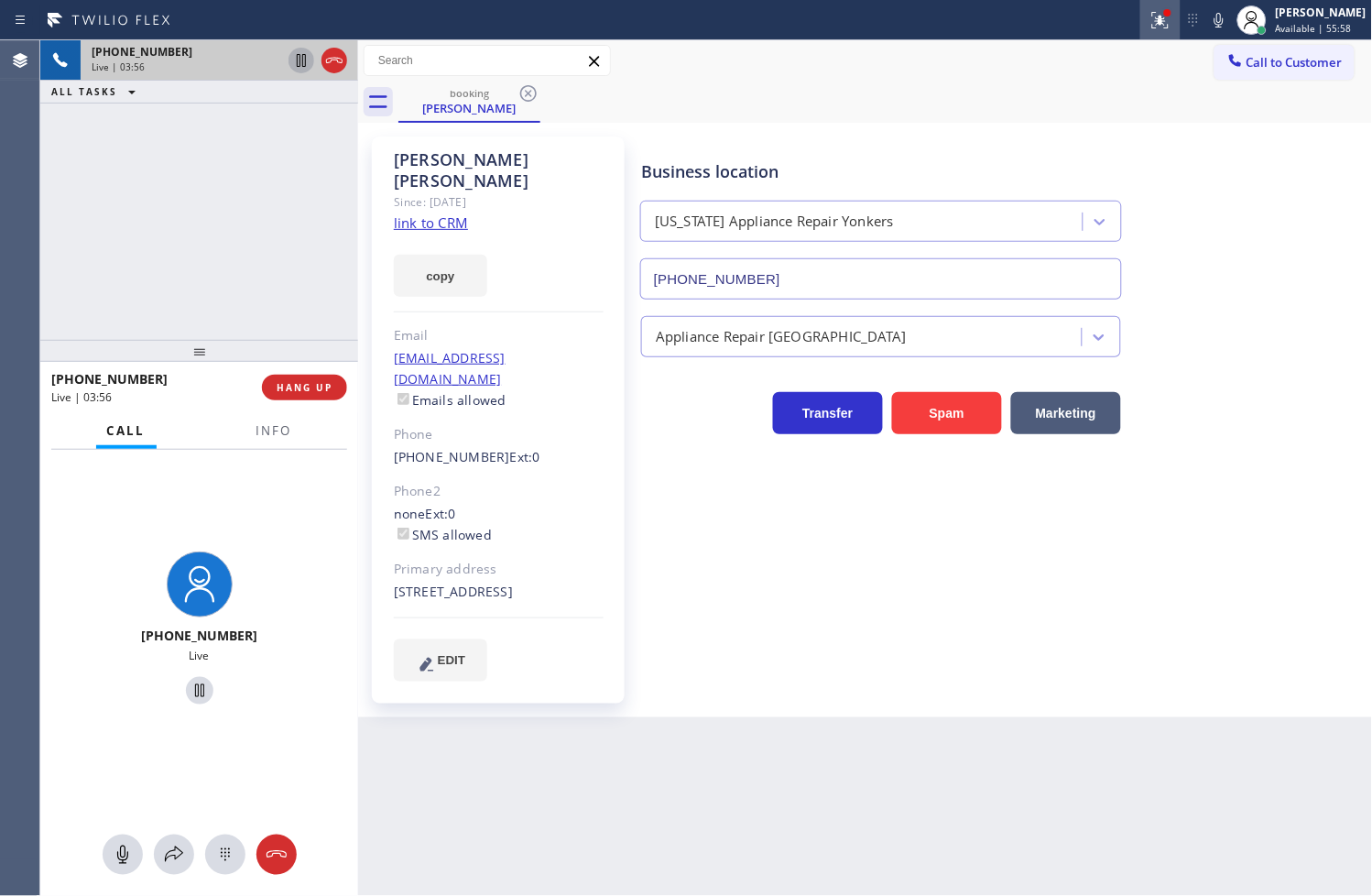
click at [1149, 13] on icon at bounding box center [1160, 20] width 22 height 22
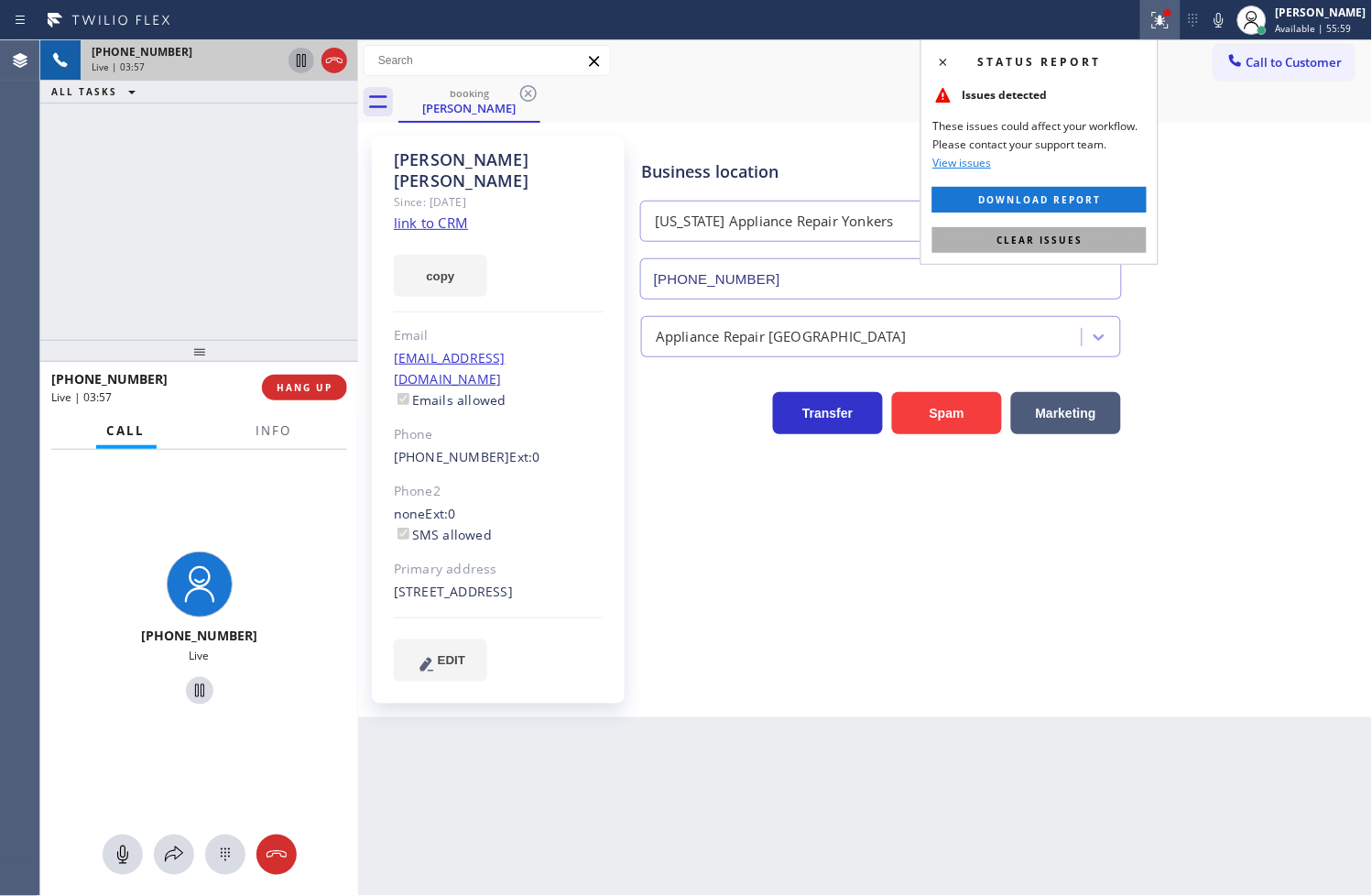
click at [1094, 235] on button "Clear issues" at bounding box center [1040, 239] width 214 height 26
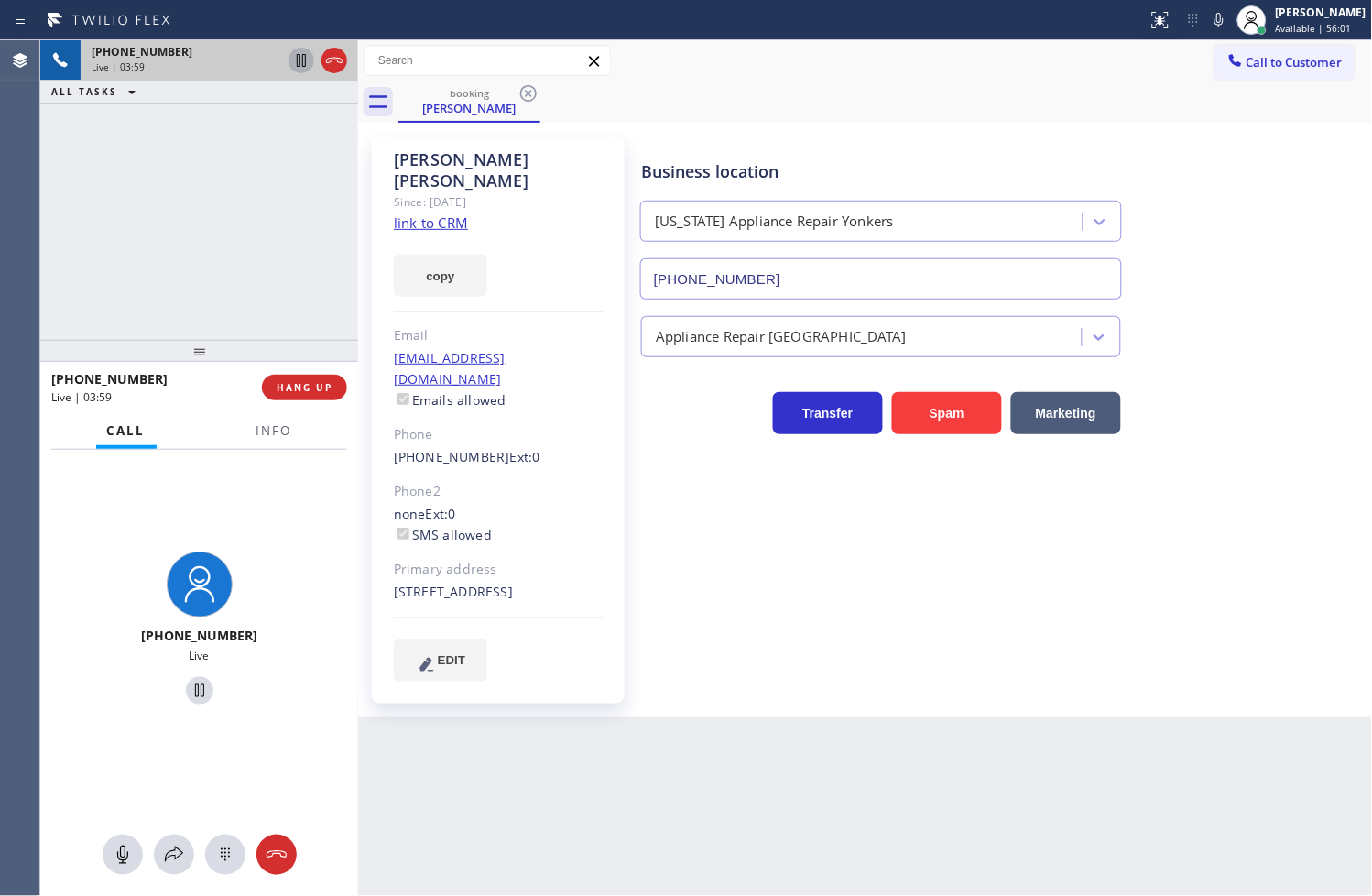
click at [259, 293] on div "[PHONE_NUMBER] Live | 03:59 ALL TASKS ALL TASKS ACTIVE TASKS TASKS IN WRAP UP" at bounding box center [199, 190] width 318 height 300
click at [258, 418] on button "Info" at bounding box center [275, 431] width 57 height 35
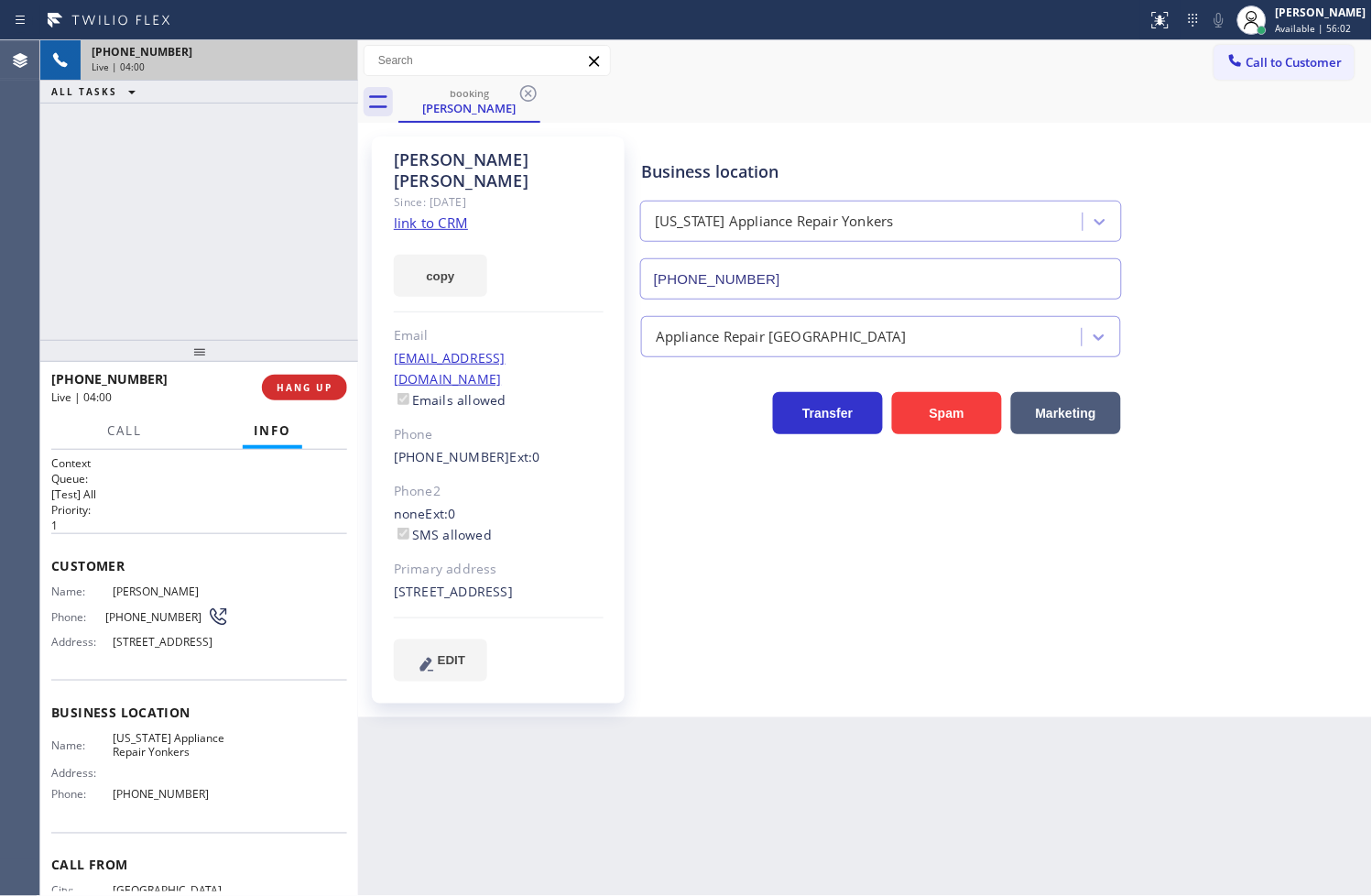
drag, startPoint x: 254, startPoint y: 306, endPoint x: 289, endPoint y: 361, distance: 65.2
click at [254, 306] on div "[PHONE_NUMBER] Live | 04:00 ALL TASKS ALL TASKS ACTIVE TASKS TASKS IN WRAP UP" at bounding box center [199, 190] width 318 height 300
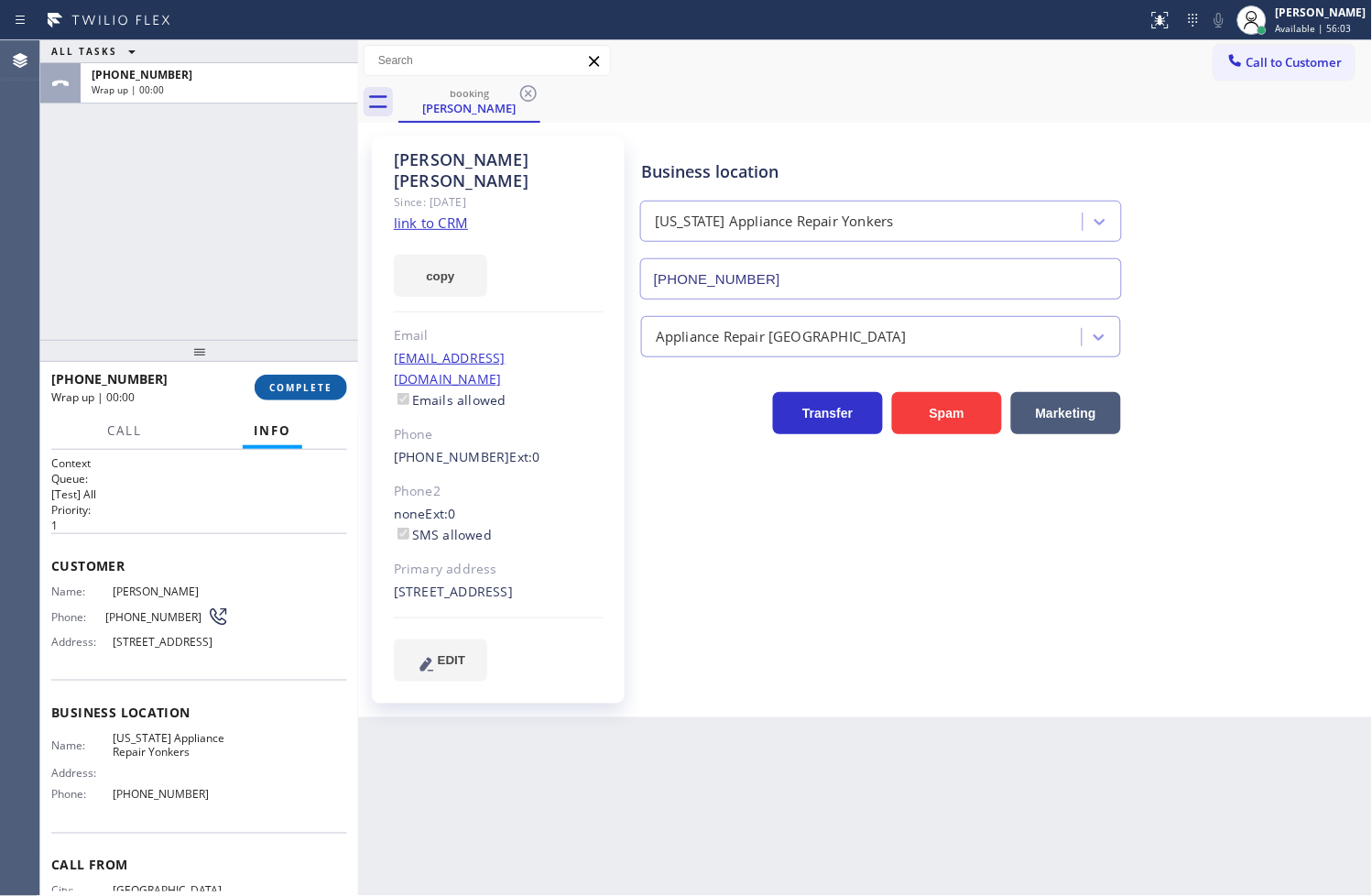
click at [297, 382] on span "COMPLETE" at bounding box center [300, 387] width 63 height 12
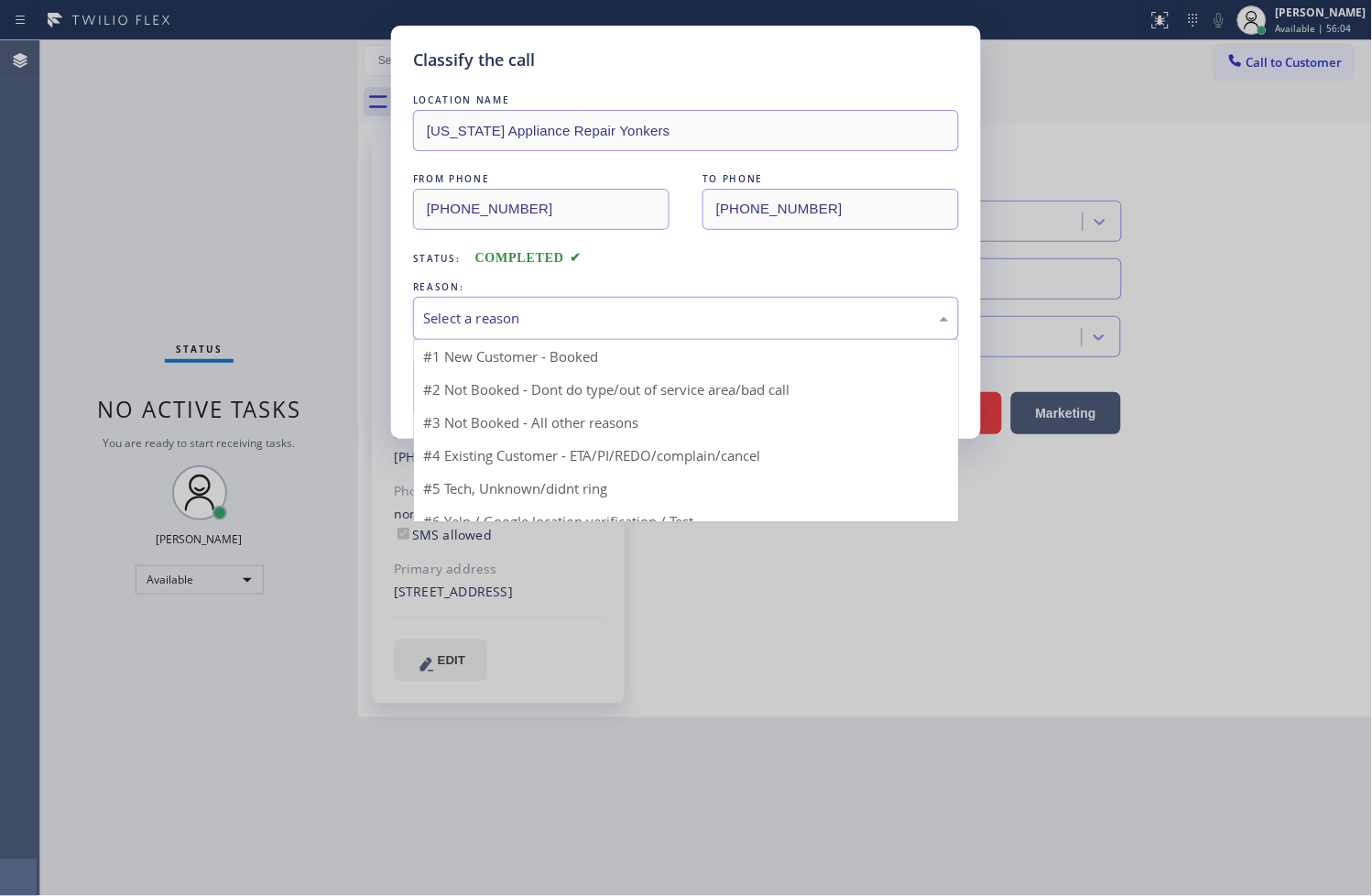
click at [468, 319] on div "Select a reason" at bounding box center [685, 319] width 525 height 21
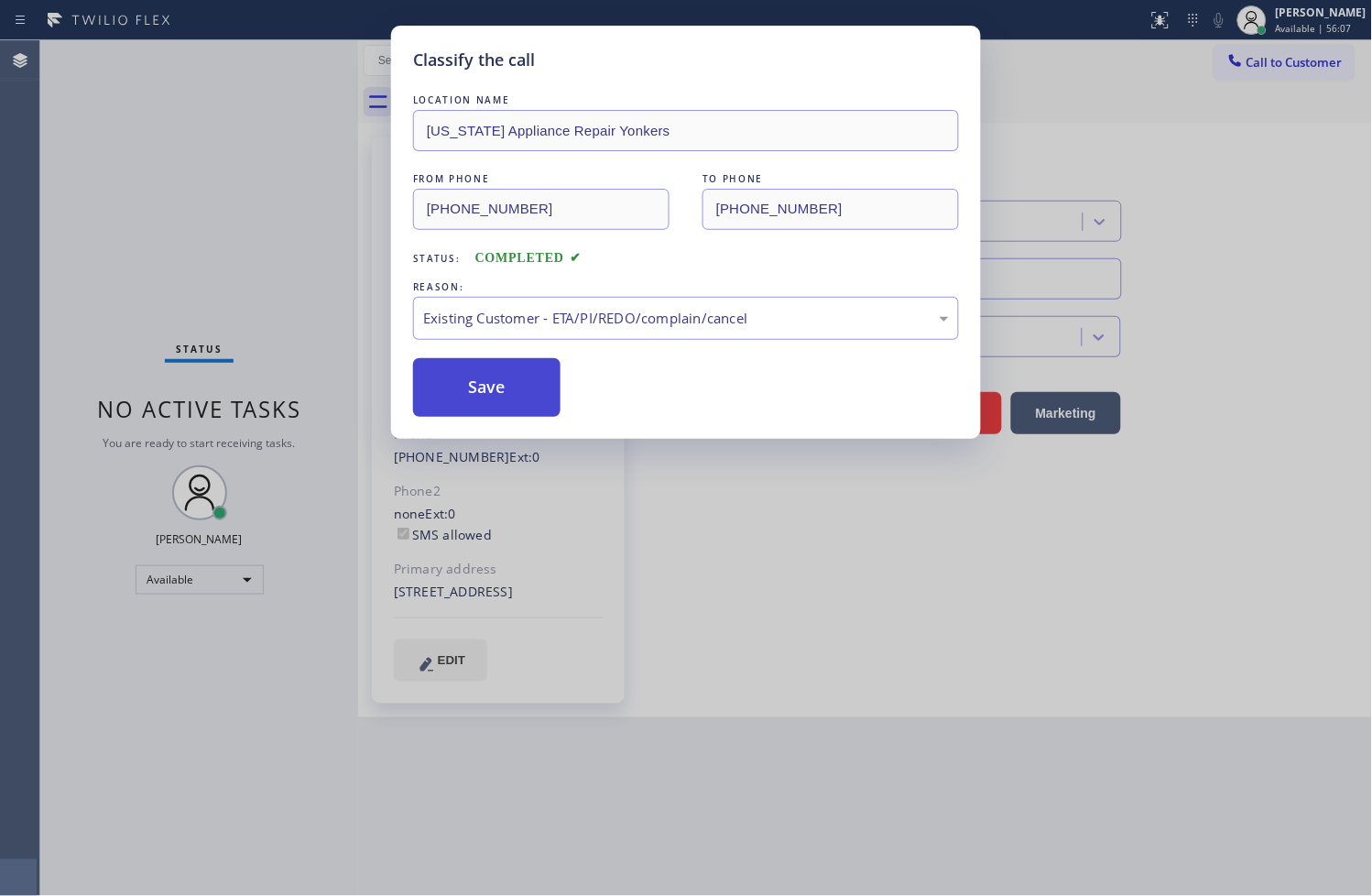
click at [506, 389] on button "Save" at bounding box center [487, 387] width 147 height 58
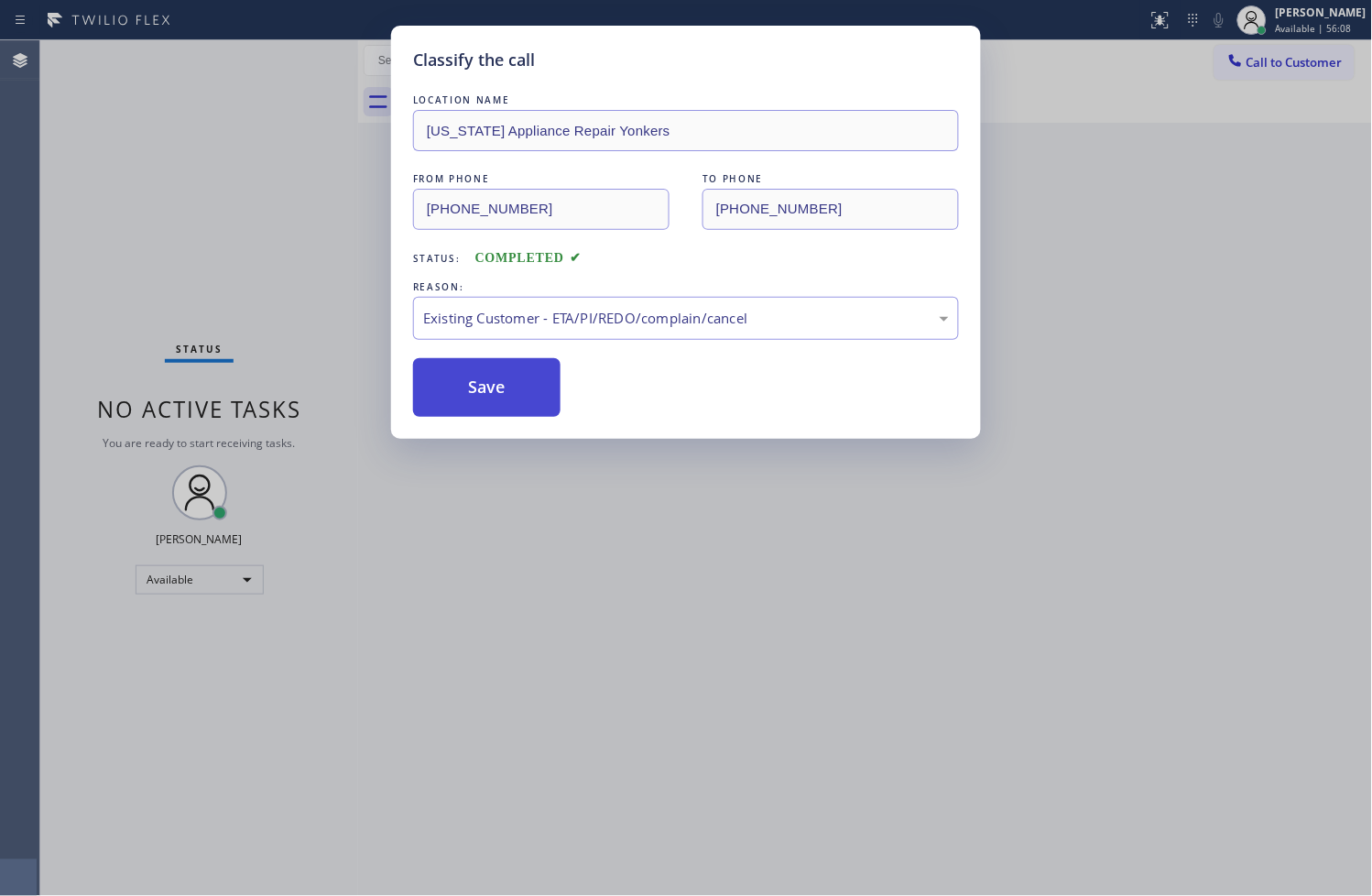
click at [506, 389] on button "Save" at bounding box center [487, 387] width 147 height 58
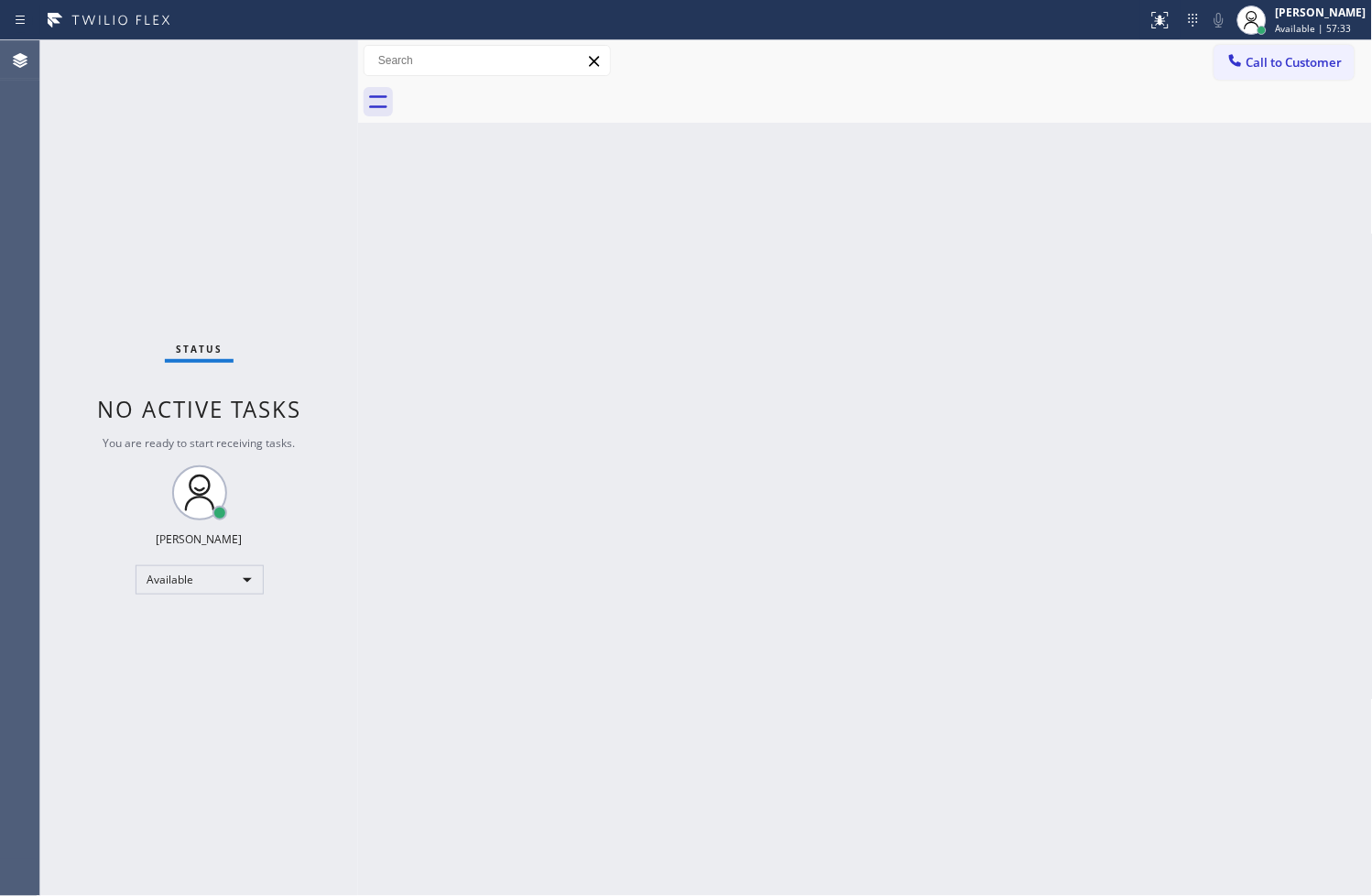
click at [302, 64] on div "Status No active tasks You are ready to start receiving tasks. [PERSON_NAME]" at bounding box center [199, 468] width 318 height 856
click at [299, 65] on div "Status No active tasks You are ready to start receiving tasks. [PERSON_NAME]" at bounding box center [199, 468] width 318 height 856
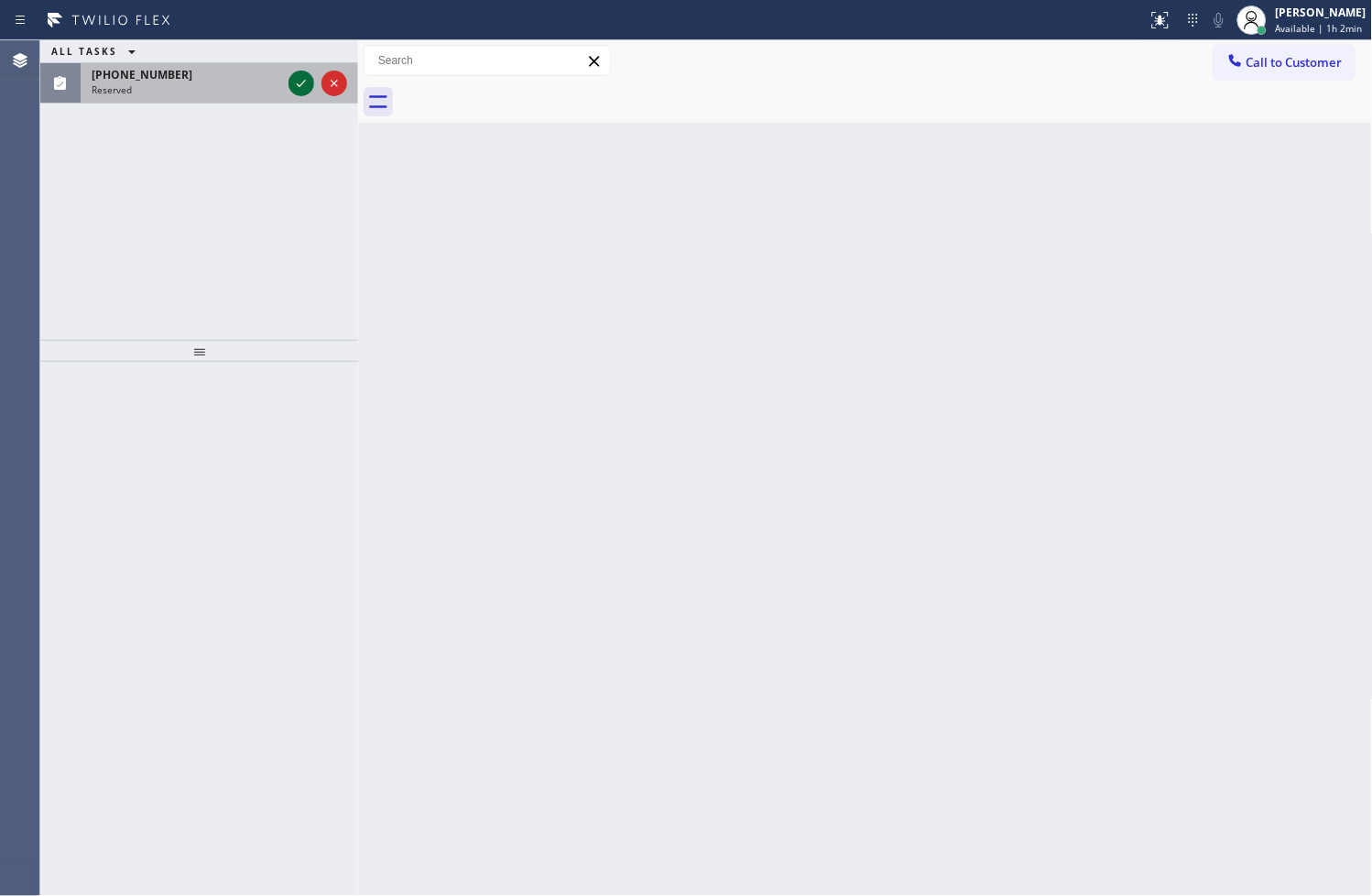
click at [299, 84] on icon at bounding box center [300, 83] width 22 height 22
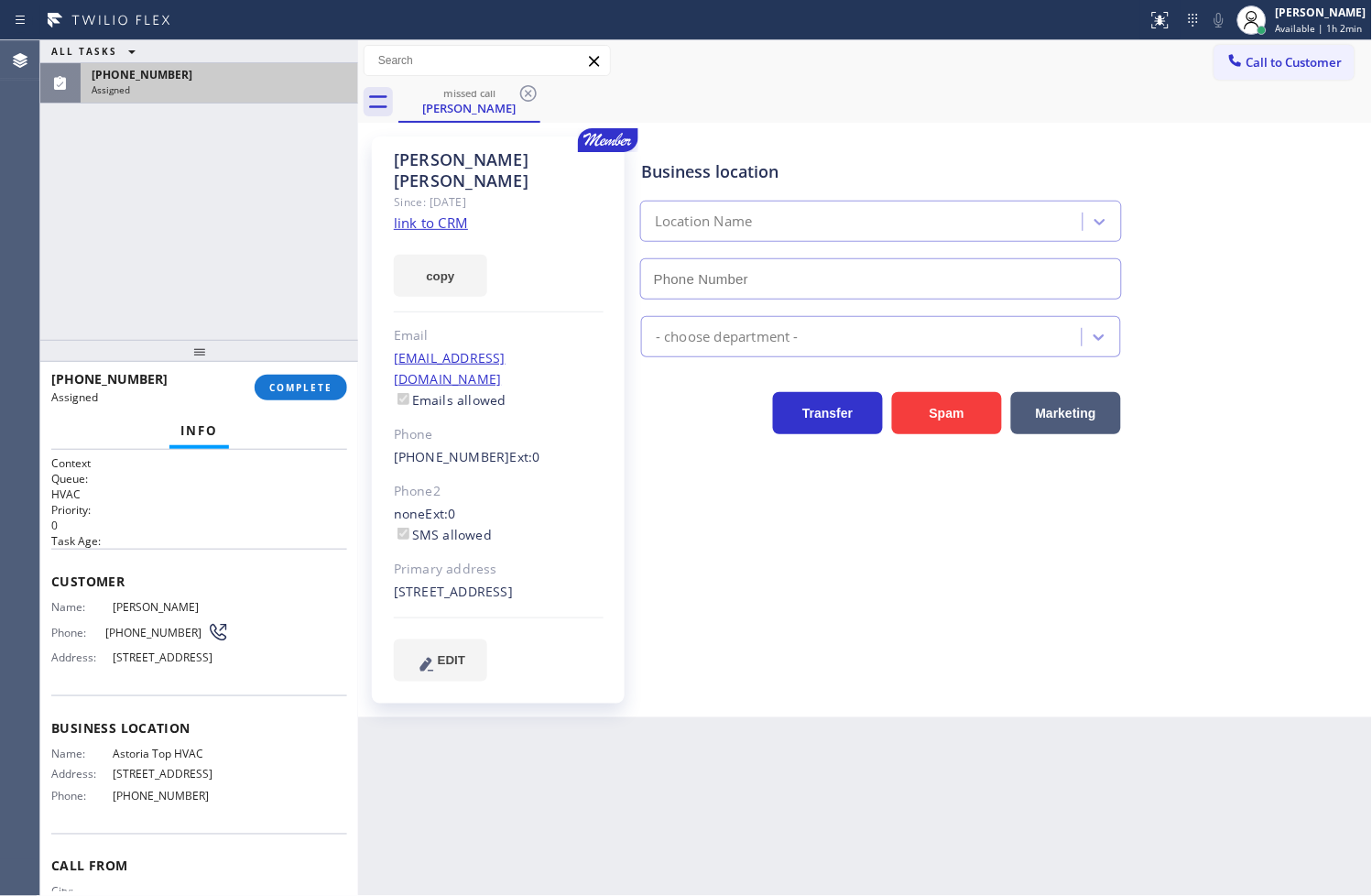
type input "[PHONE_NUMBER]"
click at [49, 606] on div "Context Queue: HVAC Priority: 0 Task Age: Customer Name: [PERSON_NAME] Phone: […" at bounding box center [199, 673] width 318 height 447
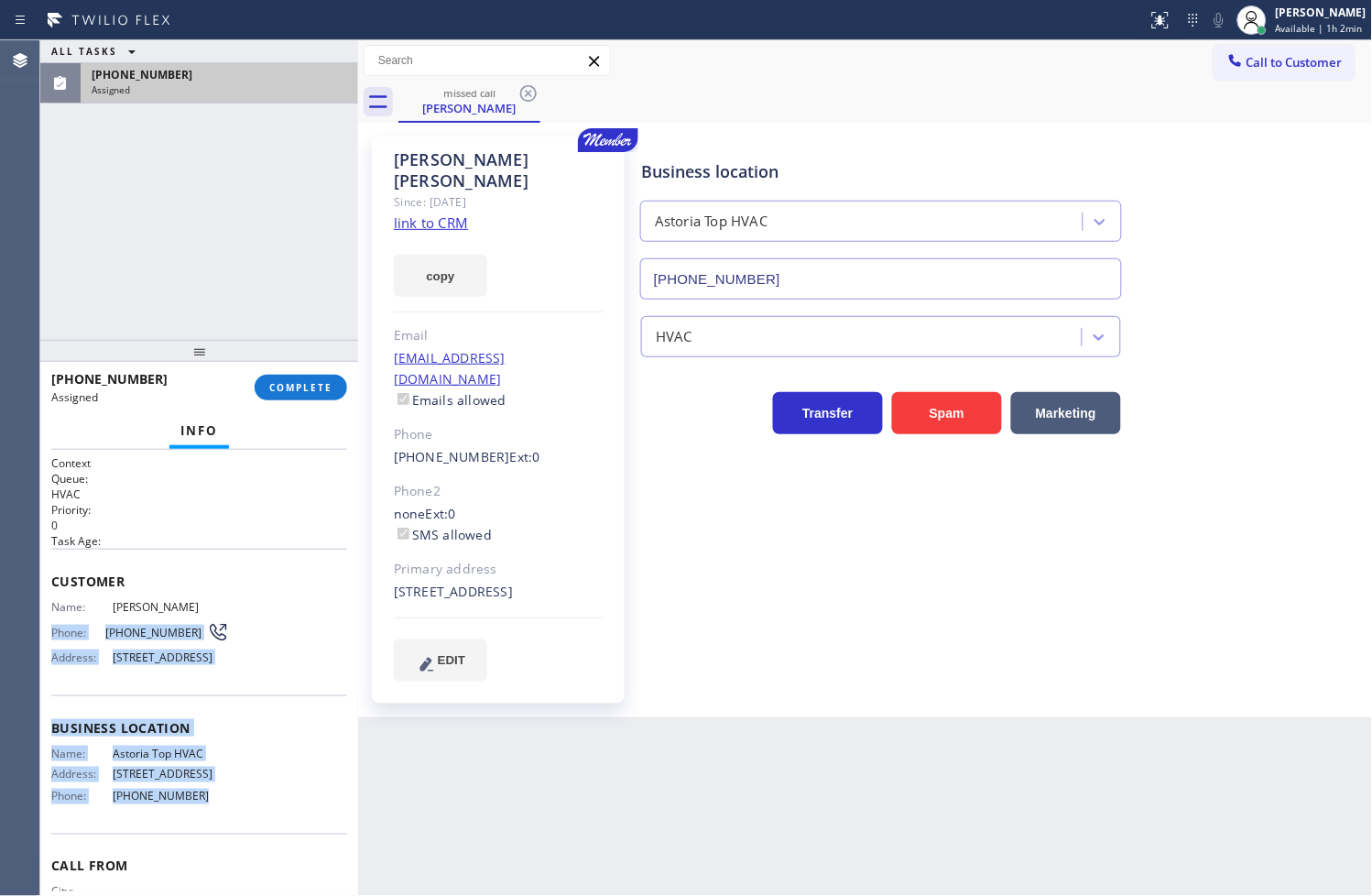
drag, startPoint x: 65, startPoint y: 701, endPoint x: 212, endPoint y: 840, distance: 202.3
click at [212, 840] on div "Context Queue: HVAC Priority: 0 Task Age: Customer Name: [PERSON_NAME] Phone: […" at bounding box center [199, 714] width 296 height 518
copy div "Phone: [PHONE_NUMBER] Address: [STREET_ADDRESS] Business location Name: Astoria…"
click at [289, 383] on span "COMPLETE" at bounding box center [300, 387] width 63 height 12
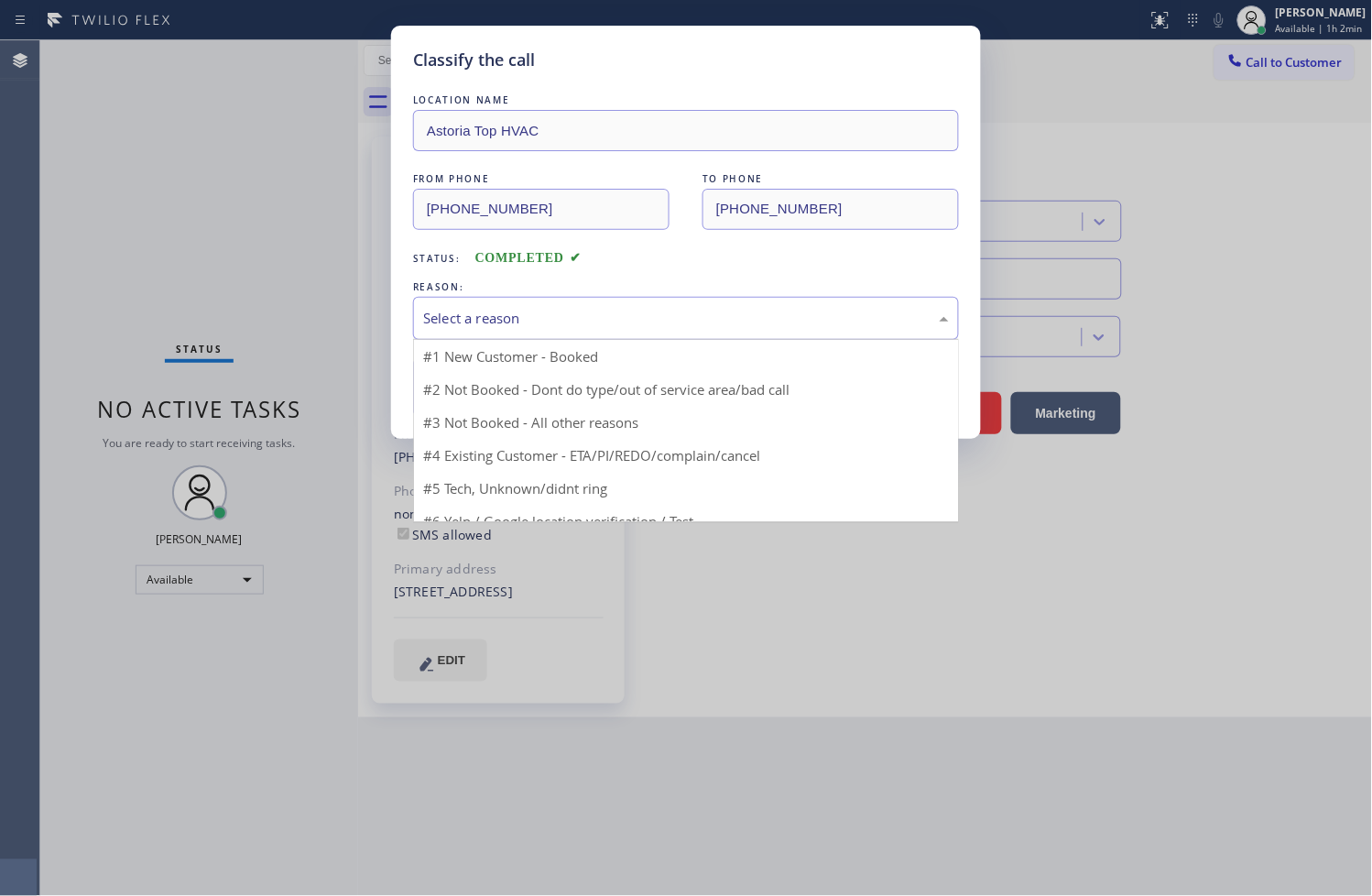
click at [463, 318] on div "Select a reason" at bounding box center [685, 319] width 525 height 21
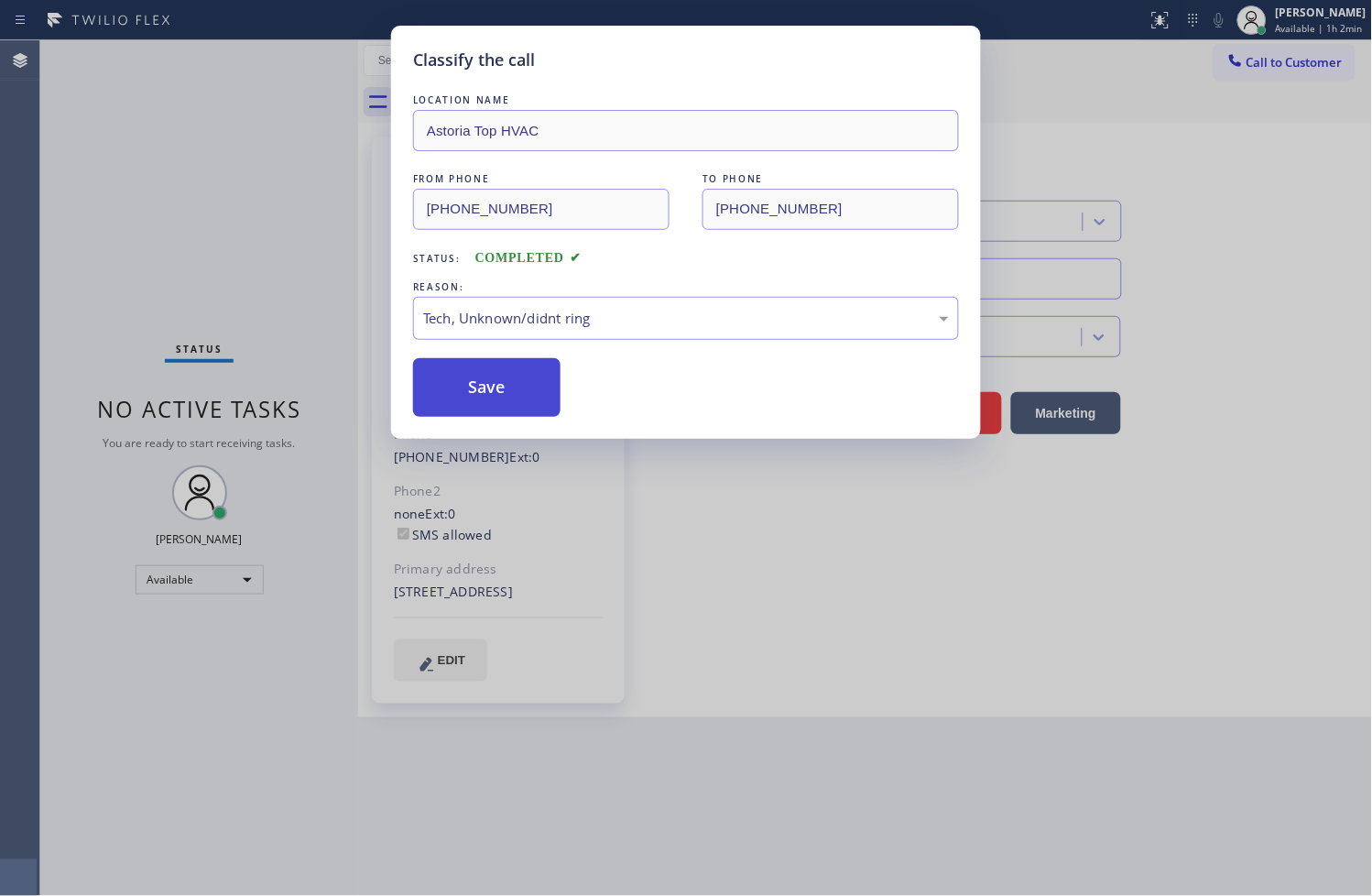
click at [497, 397] on button "Save" at bounding box center [487, 387] width 147 height 58
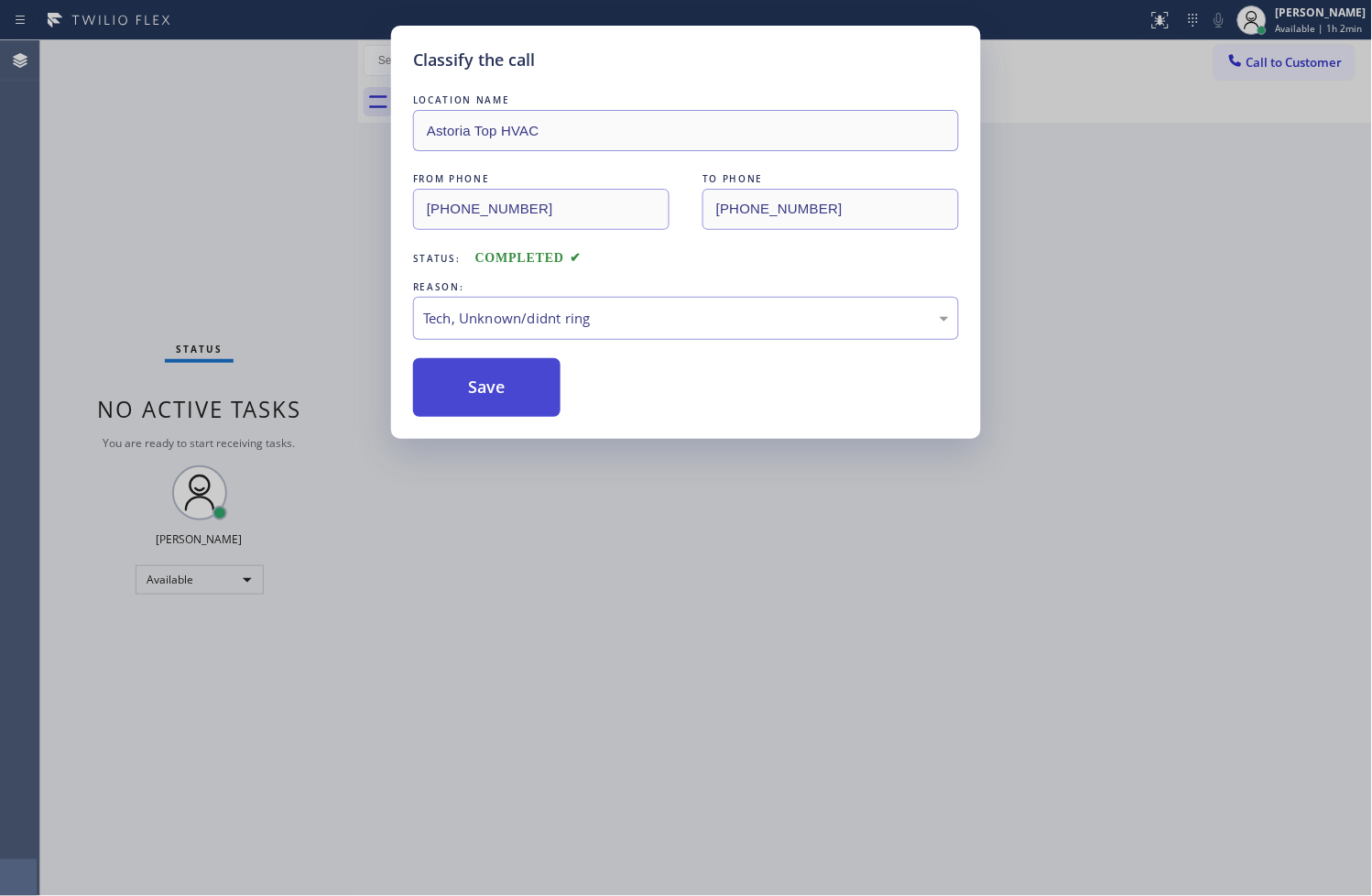
click at [497, 397] on button "Save" at bounding box center [487, 387] width 147 height 58
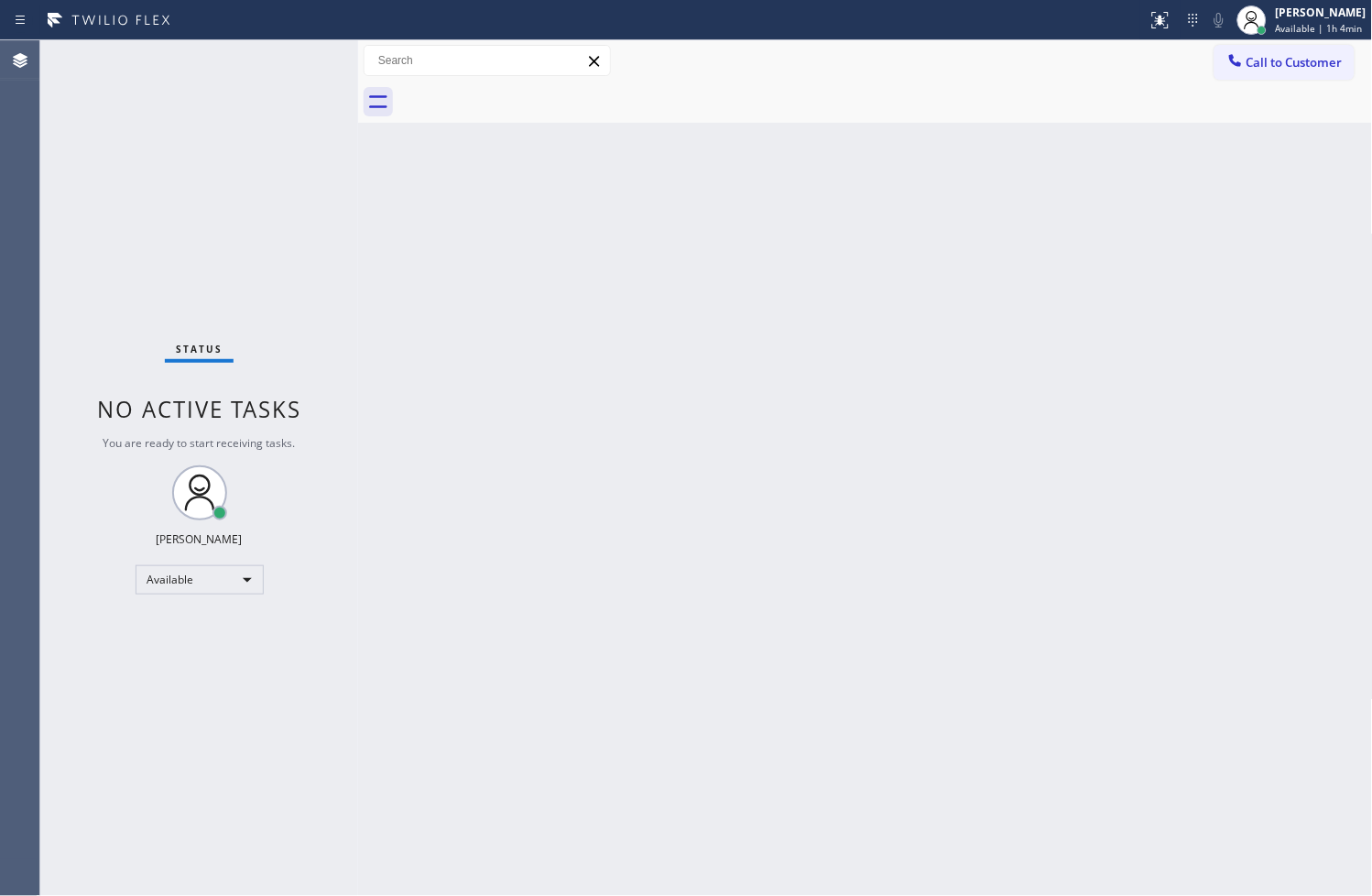
click at [395, 720] on div "Back to Dashboard Change Sender ID Customers Technicians Select a contact Outbo…" at bounding box center [865, 468] width 1015 height 856
click at [472, 685] on div "Back to Dashboard Change Sender ID Customers Technicians Select a contact Outbo…" at bounding box center [865, 468] width 1015 height 856
click at [441, 676] on div "Back to Dashboard Change Sender ID Customers Technicians Select a contact Outbo…" at bounding box center [865, 468] width 1015 height 856
click at [392, 267] on div "Back to Dashboard Change Sender ID Customers Technicians Select a contact Outbo…" at bounding box center [865, 468] width 1015 height 856
click at [311, 64] on div "Status No active tasks You are ready to start receiving tasks. [PERSON_NAME]" at bounding box center [199, 468] width 318 height 856
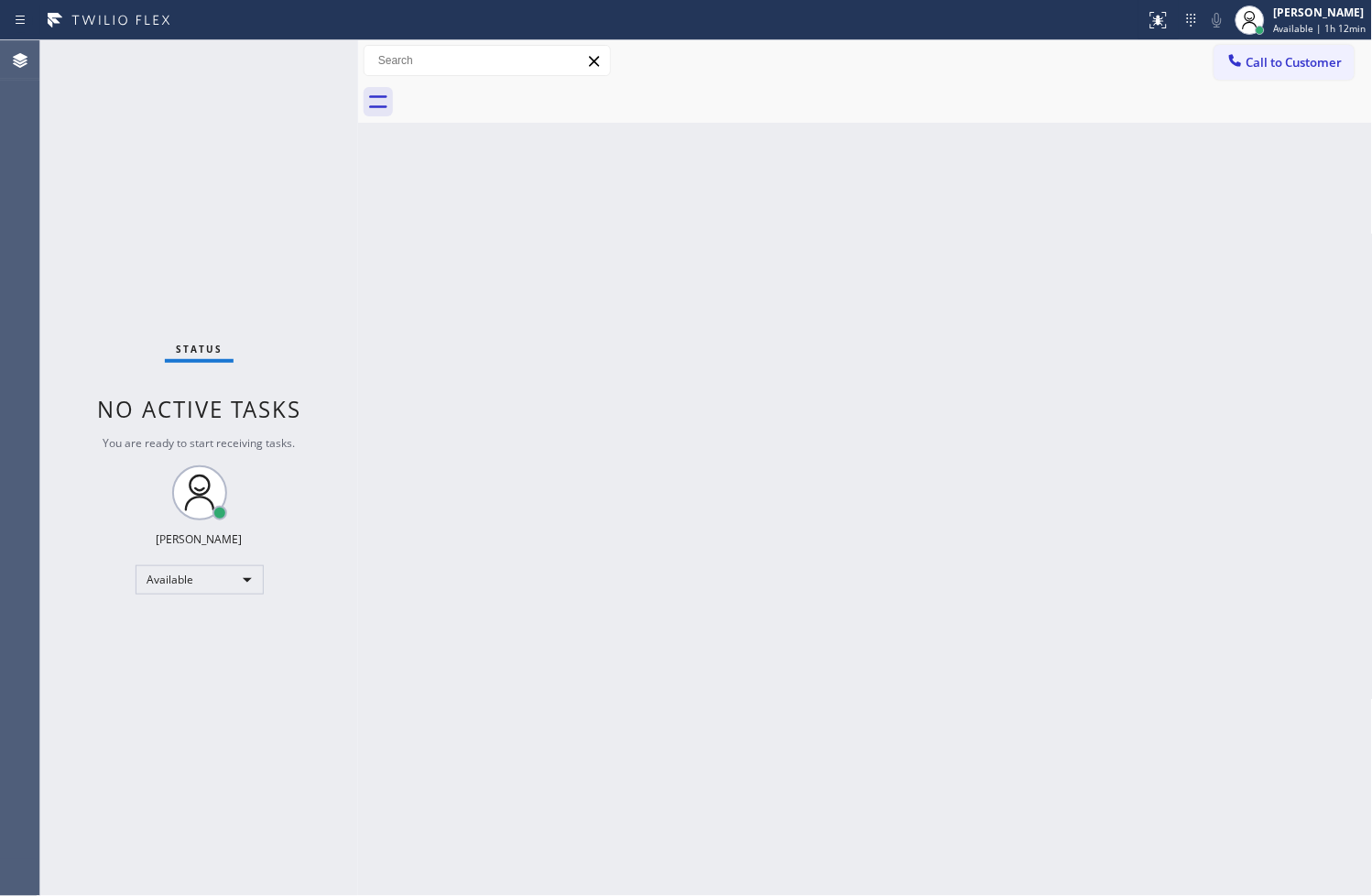
click at [938, 542] on div "Back to Dashboard Change Sender ID Customers Technicians Select a contact Outbo…" at bounding box center [865, 468] width 1015 height 856
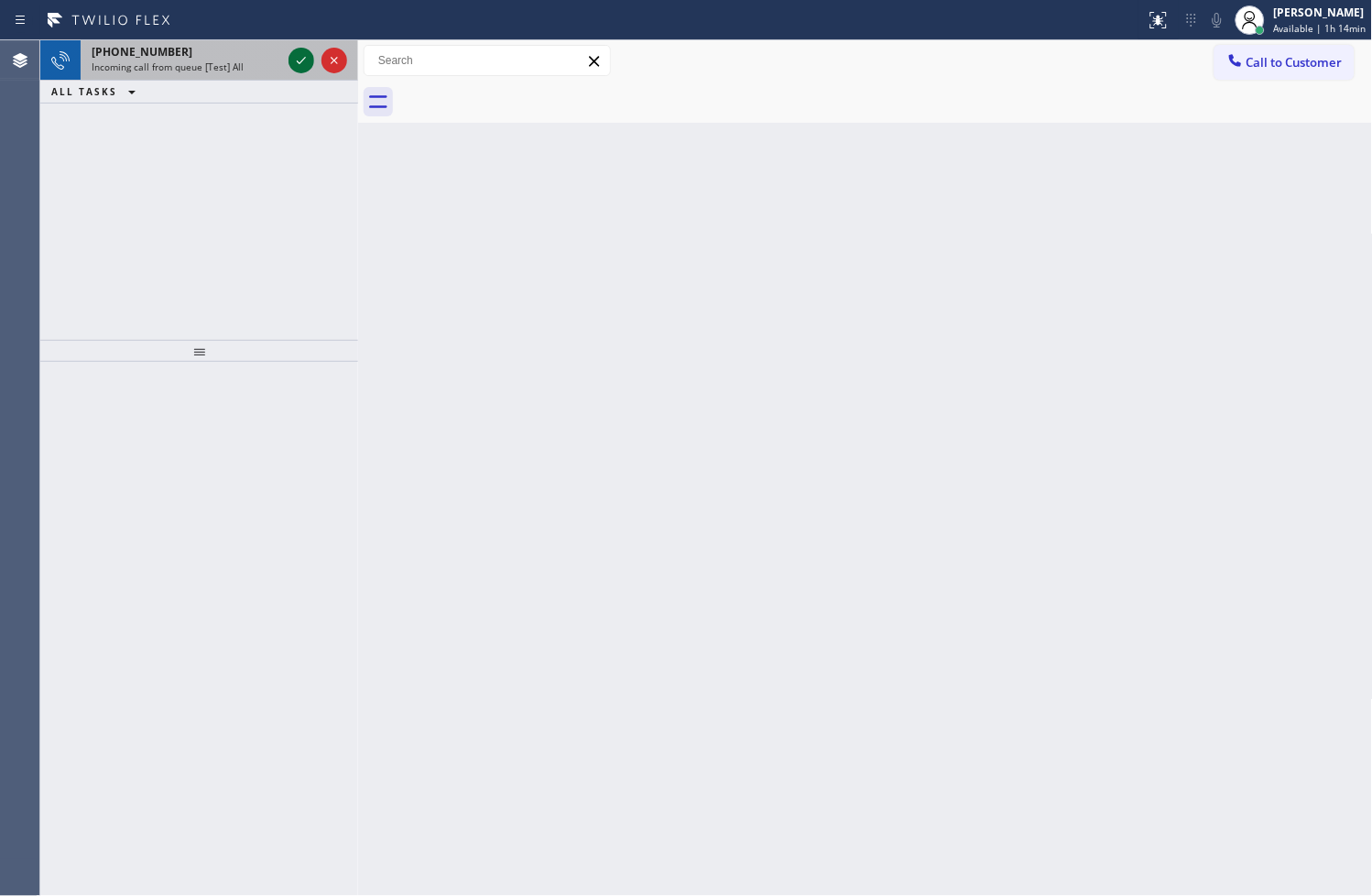
click at [299, 57] on icon at bounding box center [300, 60] width 22 height 22
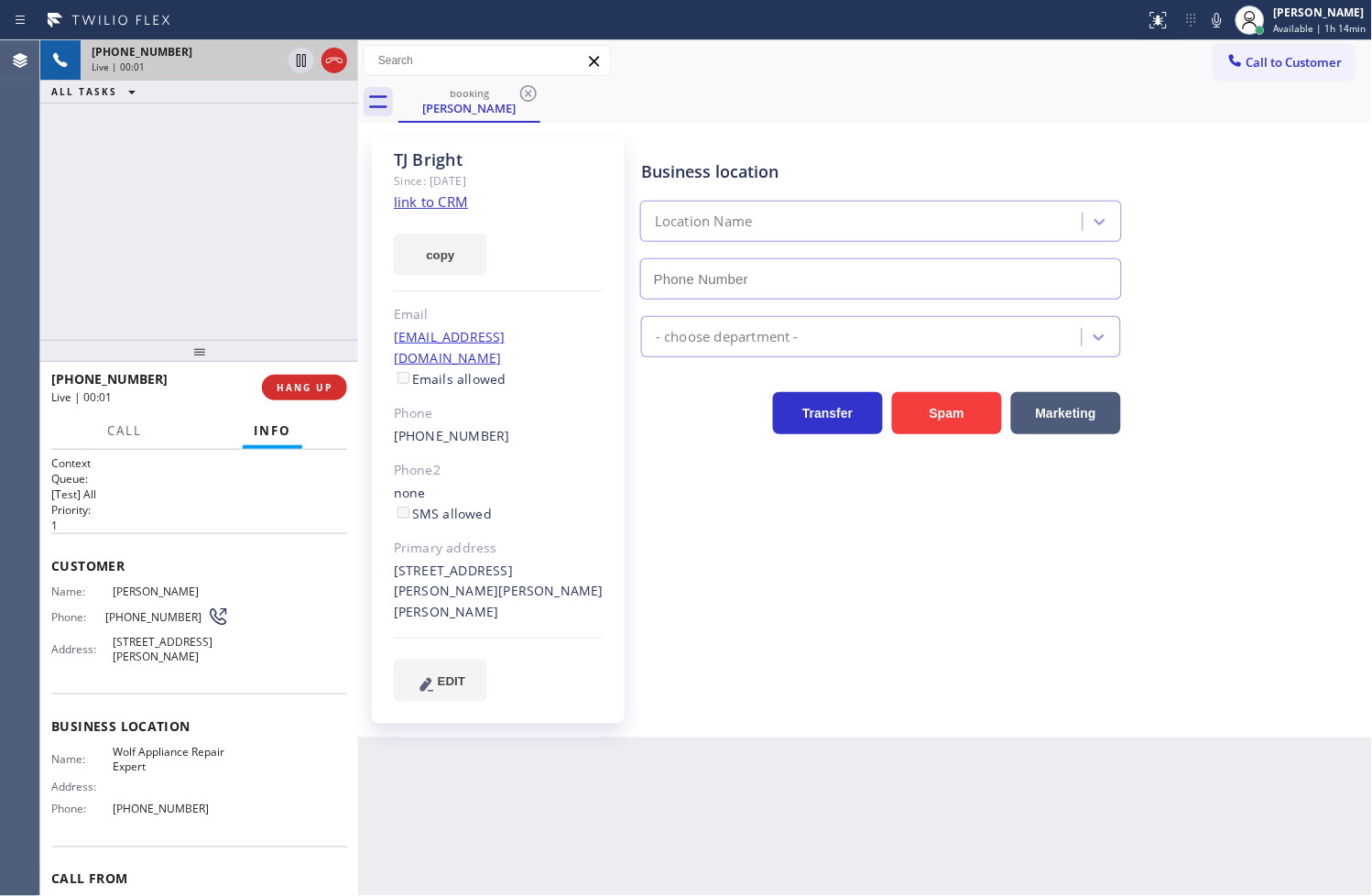
type input "[PHONE_NUMBER]"
click at [429, 202] on link "link to CRM" at bounding box center [432, 201] width 75 height 18
click at [414, 202] on link "link to CRM" at bounding box center [432, 201] width 75 height 18
click at [214, 235] on div "[PHONE_NUMBER] Live | 00:40 ALL TASKS ALL TASKS ACTIVE TASKS TASKS IN WRAP UP" at bounding box center [199, 190] width 318 height 300
click at [166, 324] on div "[PHONE_NUMBER] Live | 00:46 ALL TASKS ALL TASKS ACTIVE TASKS TASKS IN WRAP UP" at bounding box center [199, 190] width 318 height 300
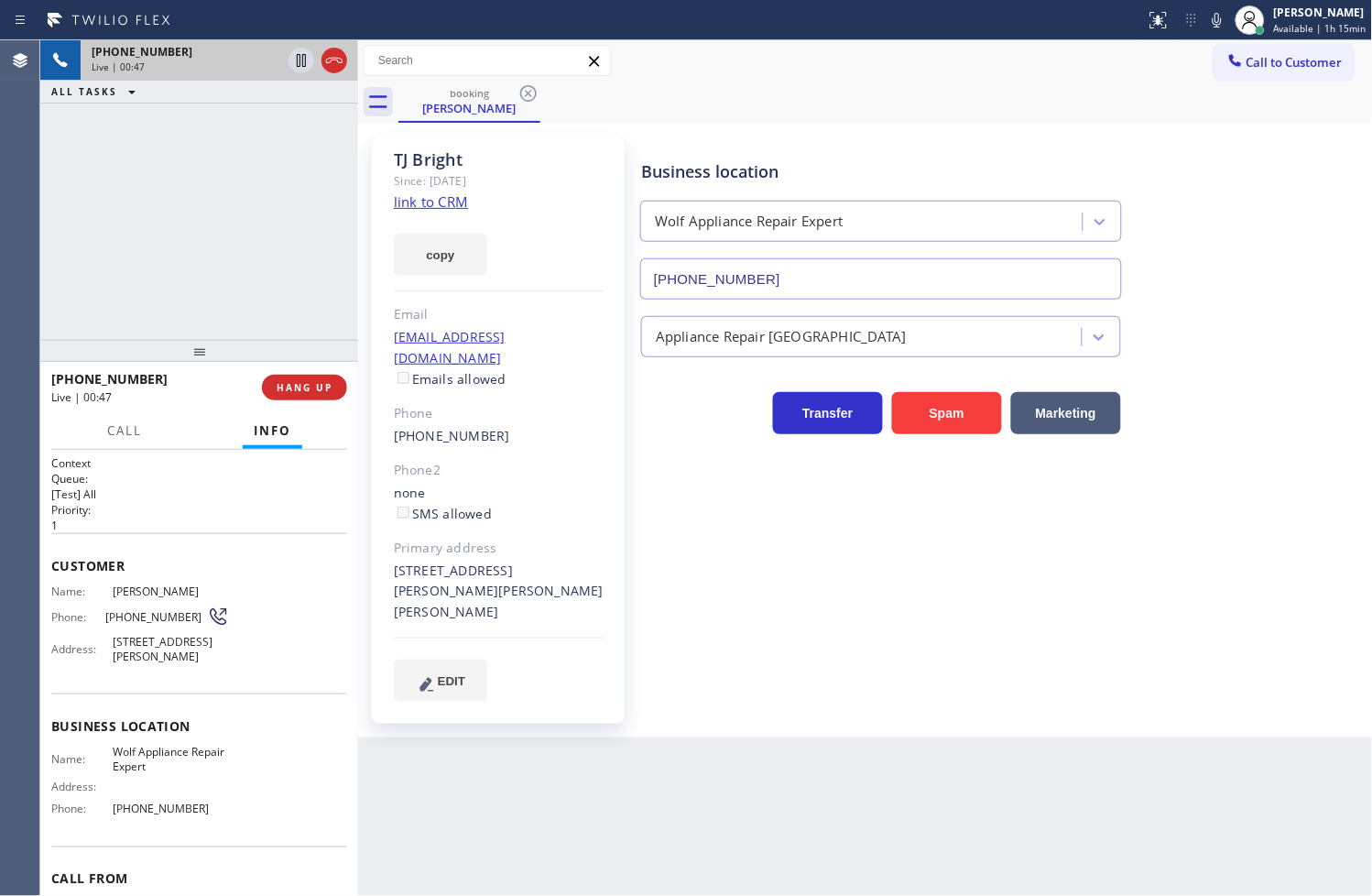
click at [479, 767] on div "Back to Dashboard Change Sender ID Customers Technicians Select a contact Outbo…" at bounding box center [865, 468] width 1015 height 856
click at [299, 57] on icon at bounding box center [301, 59] width 10 height 12
click at [443, 257] on button "copy" at bounding box center [441, 255] width 94 height 42
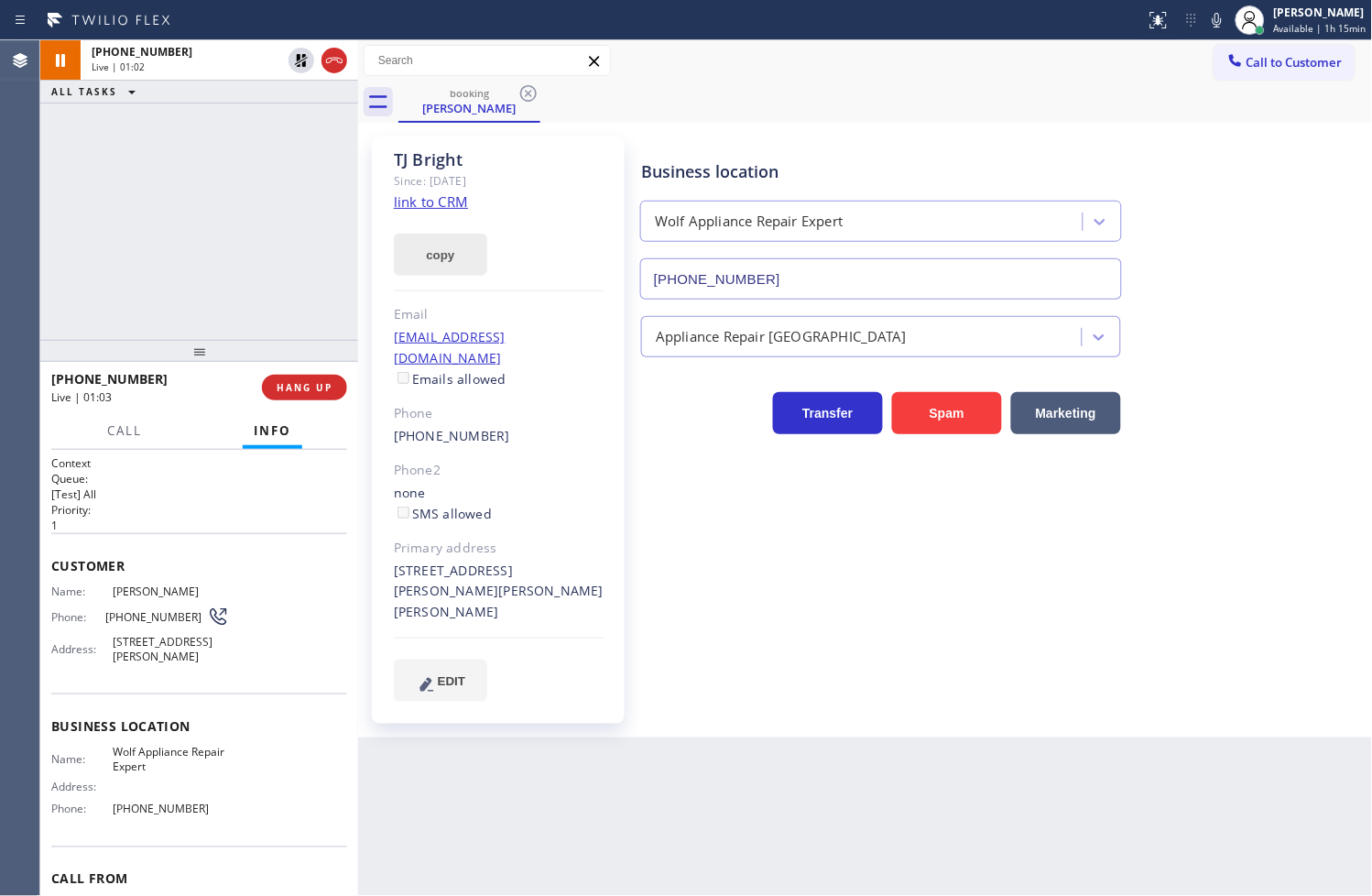
click at [450, 254] on button "copy" at bounding box center [441, 255] width 94 height 42
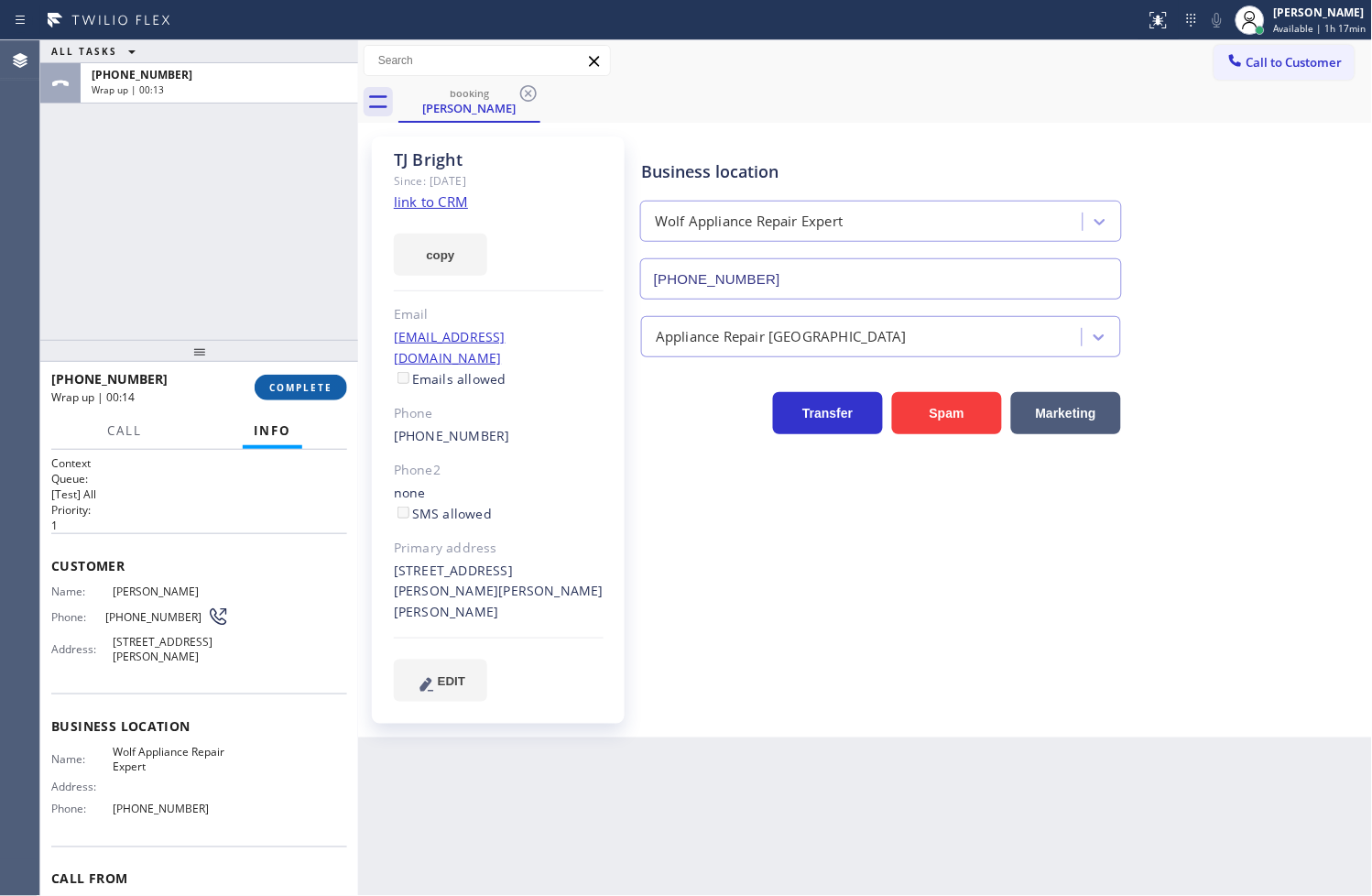
click at [314, 392] on span "COMPLETE" at bounding box center [300, 387] width 63 height 12
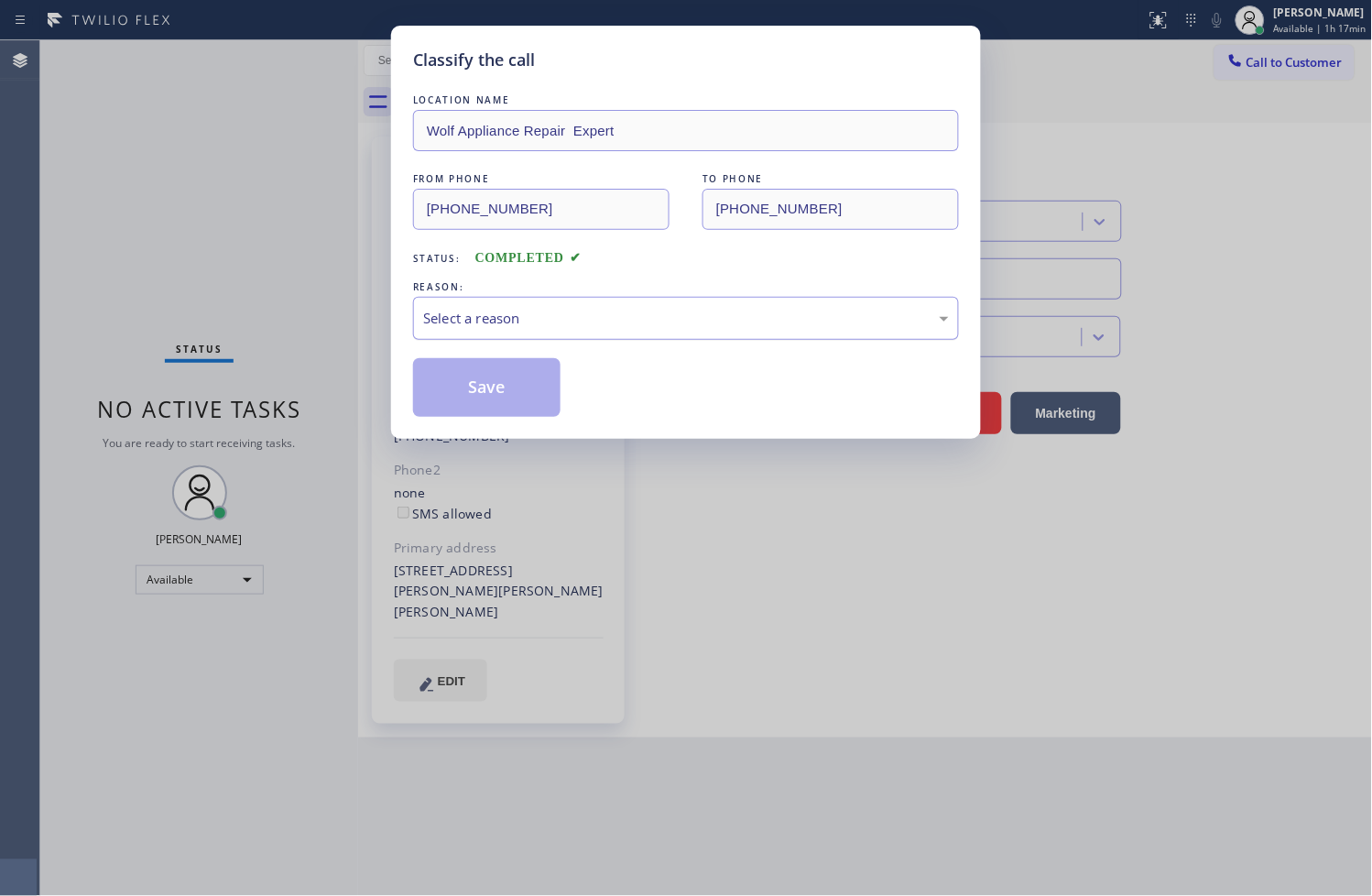
click at [483, 325] on div "Select a reason" at bounding box center [685, 319] width 525 height 21
click at [488, 380] on button "Save" at bounding box center [487, 387] width 147 height 58
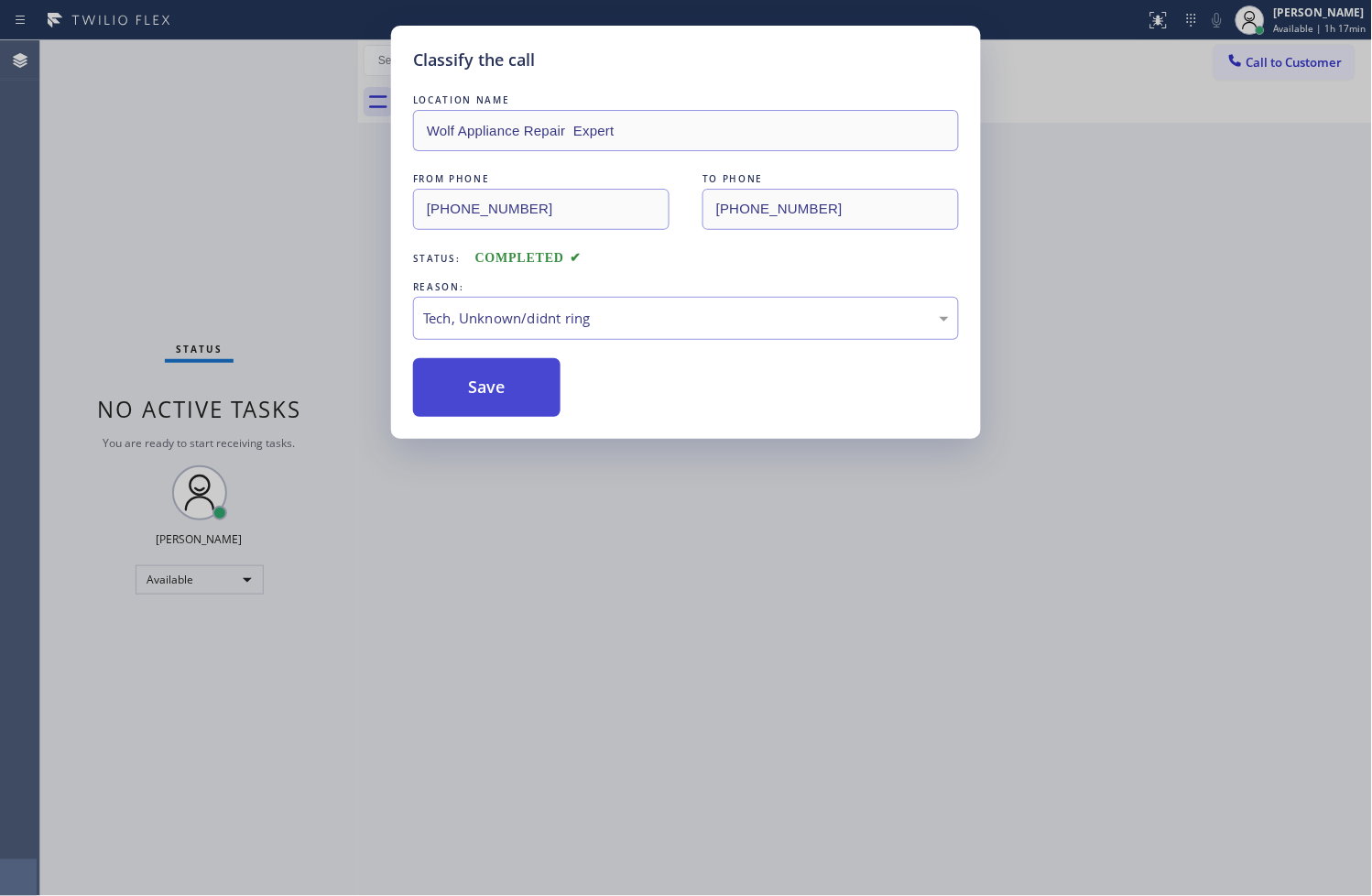
click at [488, 380] on button "Save" at bounding box center [487, 387] width 147 height 58
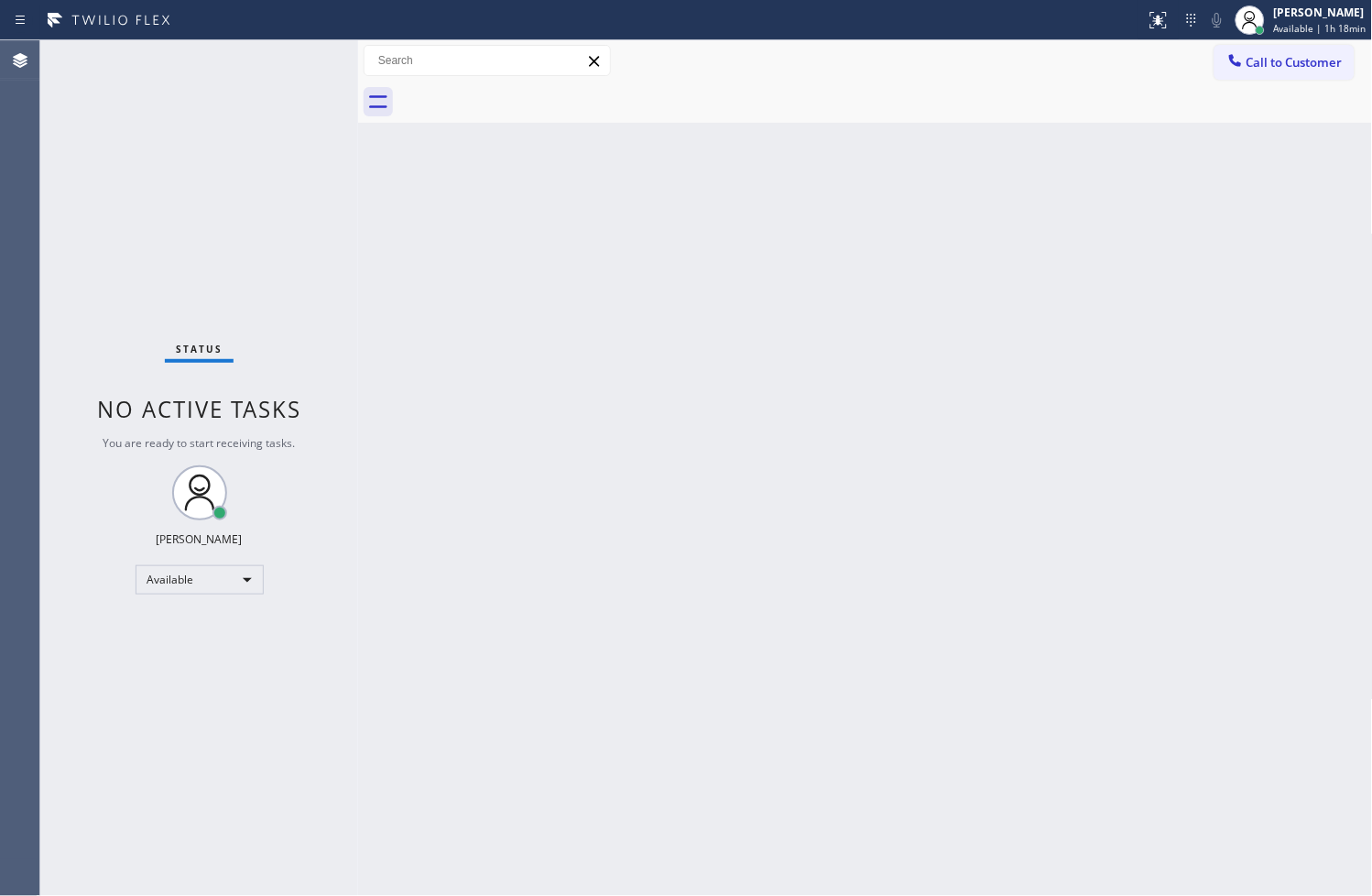
click at [440, 311] on div "Back to Dashboard Change Sender ID Customers Technicians Select a contact Outbo…" at bounding box center [865, 468] width 1015 height 856
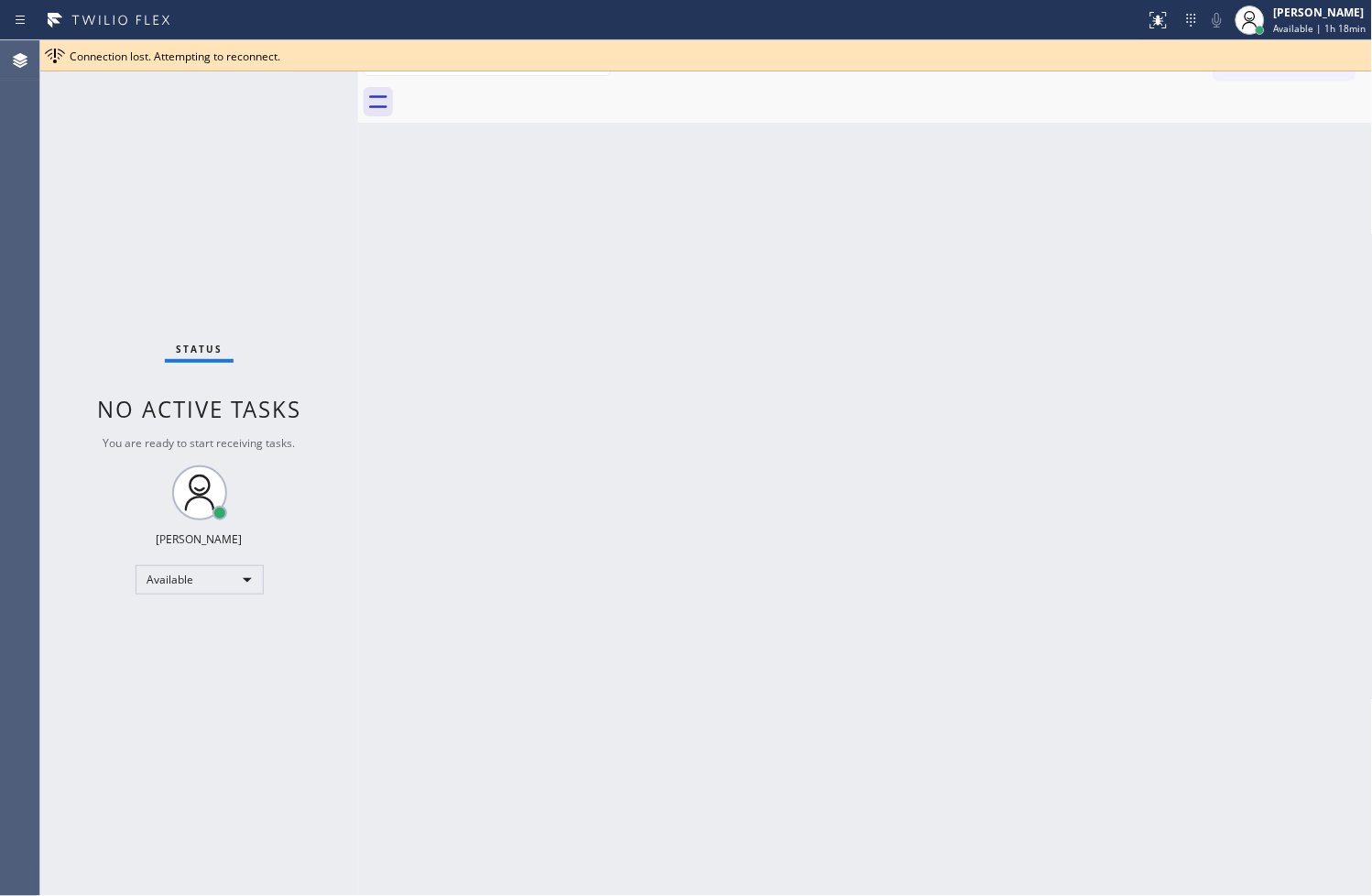
click at [447, 460] on div "Back to Dashboard Change Sender ID Customers Technicians Select a contact Outbo…" at bounding box center [865, 468] width 1015 height 856
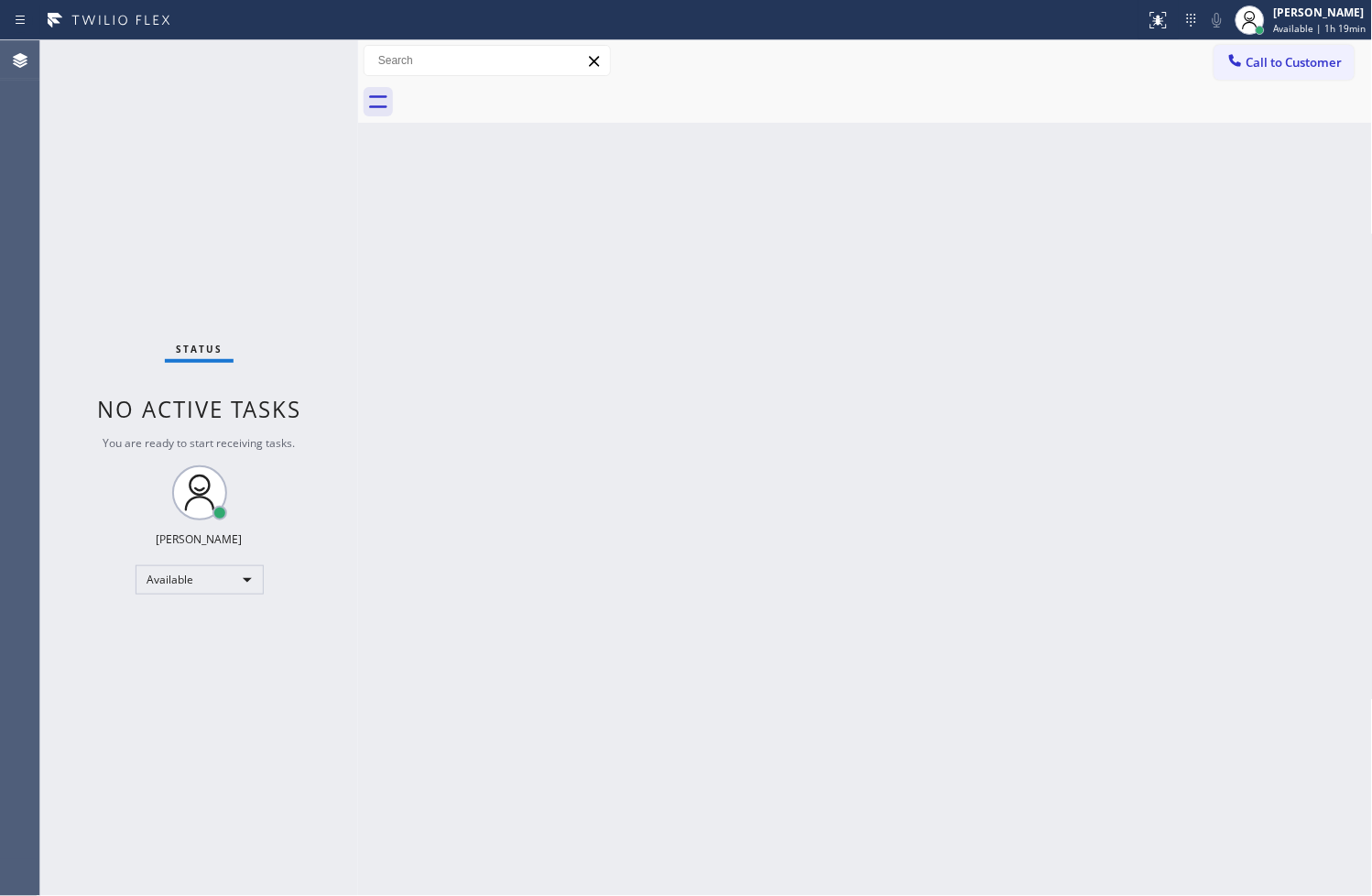
click at [1254, 786] on div "Back to Dashboard Change Sender ID Customers Technicians Select a contact Outbo…" at bounding box center [865, 468] width 1015 height 856
click at [719, 593] on div "Back to Dashboard Change Sender ID Customers Technicians Select a contact Outbo…" at bounding box center [865, 468] width 1015 height 856
click at [266, 190] on div "Status No active tasks You are ready to start receiving tasks. [PERSON_NAME]" at bounding box center [199, 468] width 318 height 856
click at [314, 58] on div "Status No active tasks You are ready to start receiving tasks. [PERSON_NAME]" at bounding box center [199, 468] width 318 height 856
click at [335, 270] on div "Status No active tasks You are ready to start receiving tasks. [PERSON_NAME]" at bounding box center [199, 468] width 318 height 856
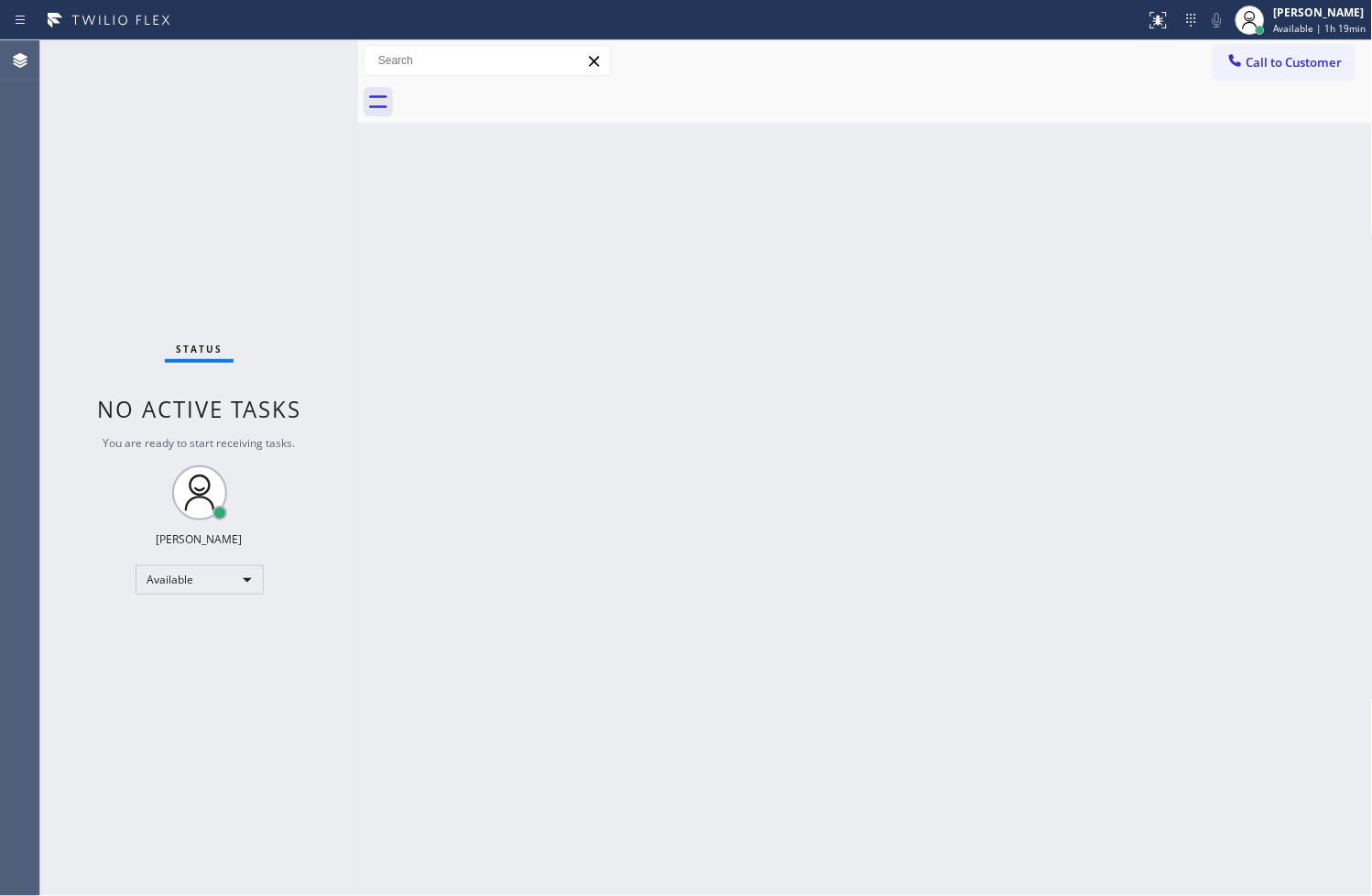
click at [304, 56] on div "Status No active tasks You are ready to start receiving tasks. [PERSON_NAME]" at bounding box center [199, 468] width 318 height 856
click at [288, 70] on div "Status No active tasks You are ready to start receiving tasks. [PERSON_NAME]" at bounding box center [199, 468] width 318 height 856
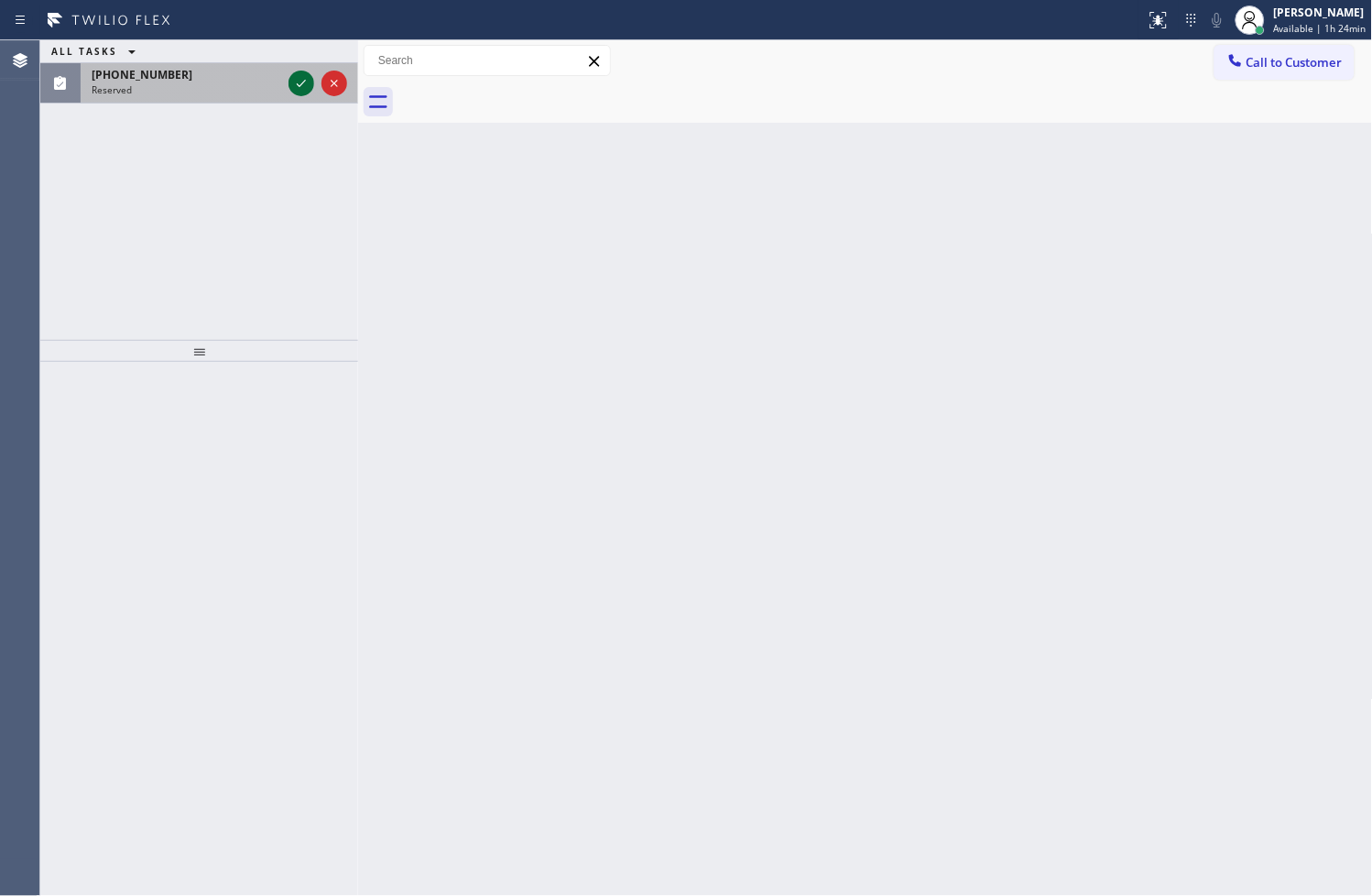
click at [302, 78] on icon at bounding box center [300, 83] width 22 height 22
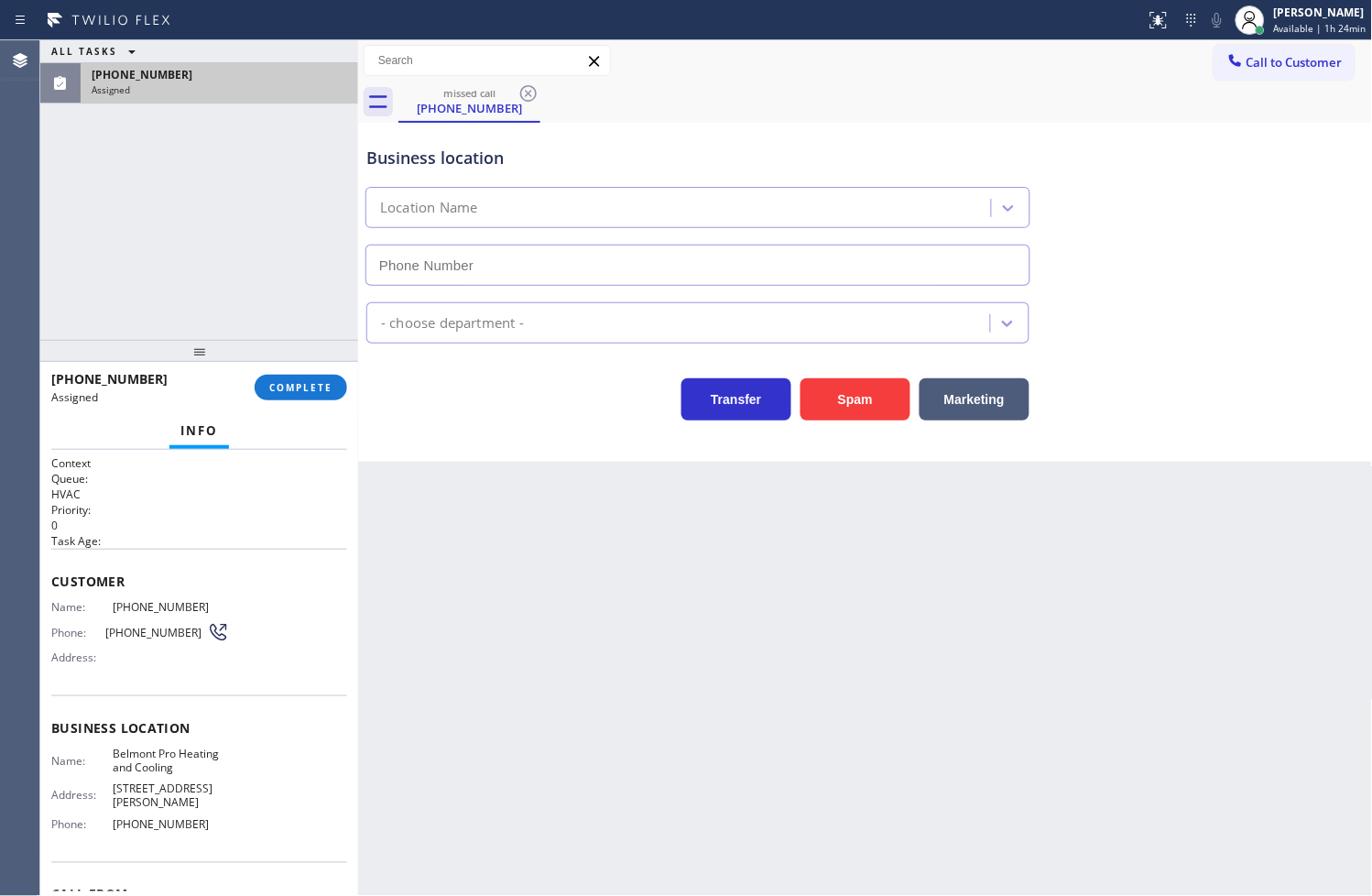
type input "[PHONE_NUMBER]"
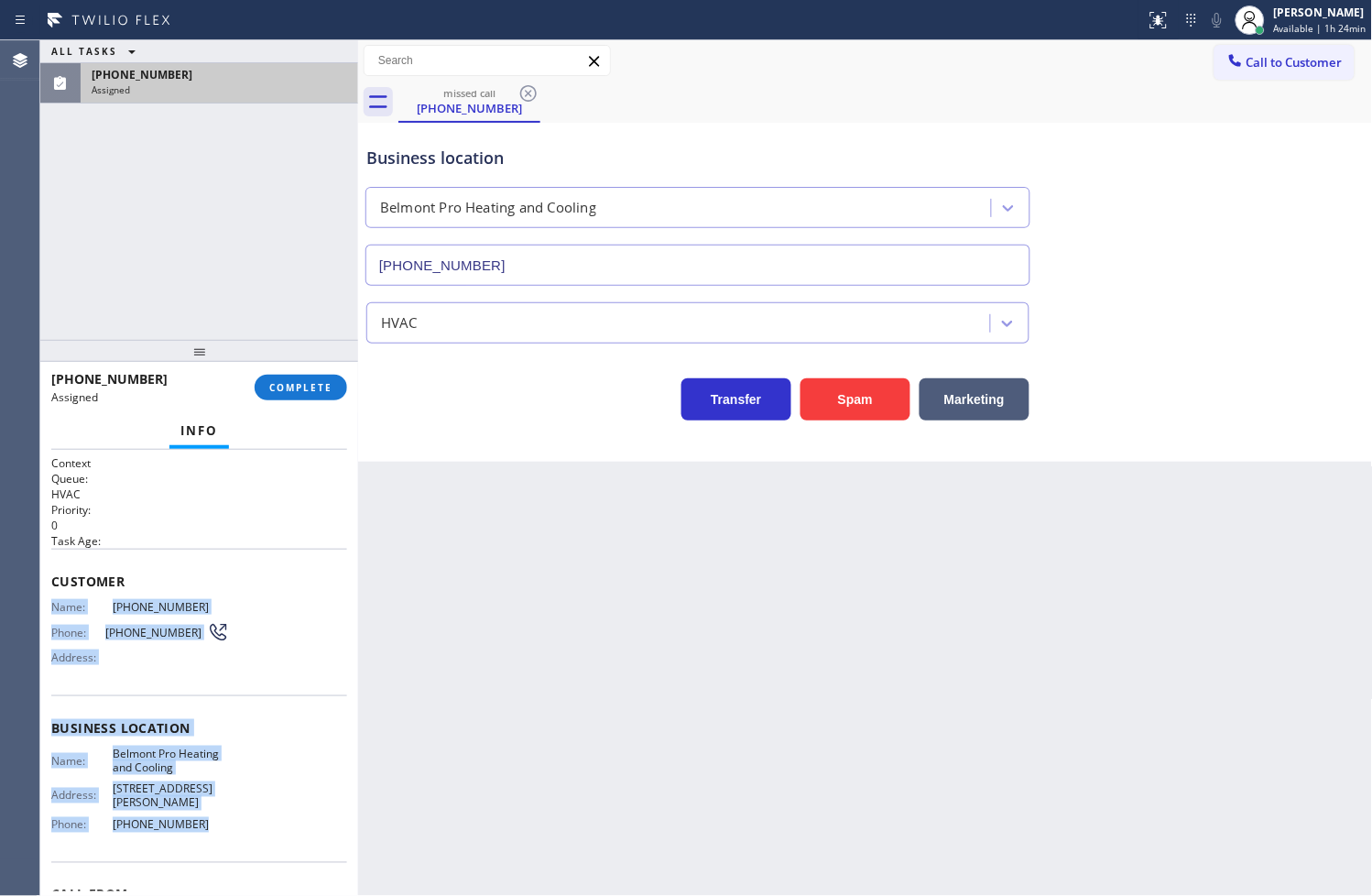
drag, startPoint x: 54, startPoint y: 606, endPoint x: 213, endPoint y: 827, distance: 272.3
click at [213, 827] on div "Context Queue: HVAC Priority: 0 Task Age: Customer Name: [PHONE_NUMBER] Phone: …" at bounding box center [199, 728] width 296 height 547
copy div "Name: [PHONE_NUMBER] Phone: [PHONE_NUMBER] Address: Business location Name: Bel…"
click at [306, 388] on span "COMPLETE" at bounding box center [300, 387] width 63 height 12
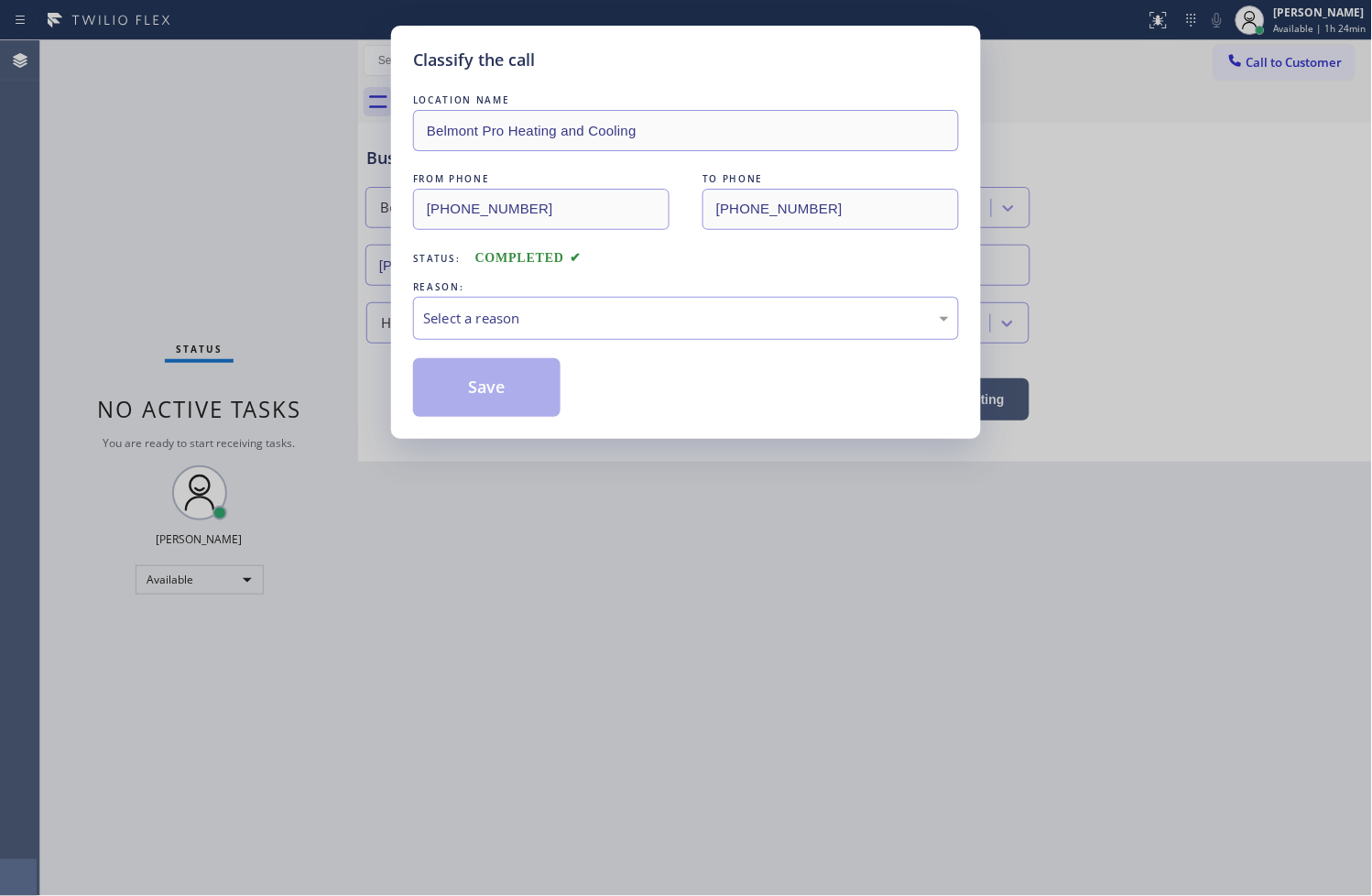
click at [423, 332] on div "Select a reason" at bounding box center [686, 318] width 546 height 43
click at [487, 398] on button "Save" at bounding box center [487, 387] width 147 height 58
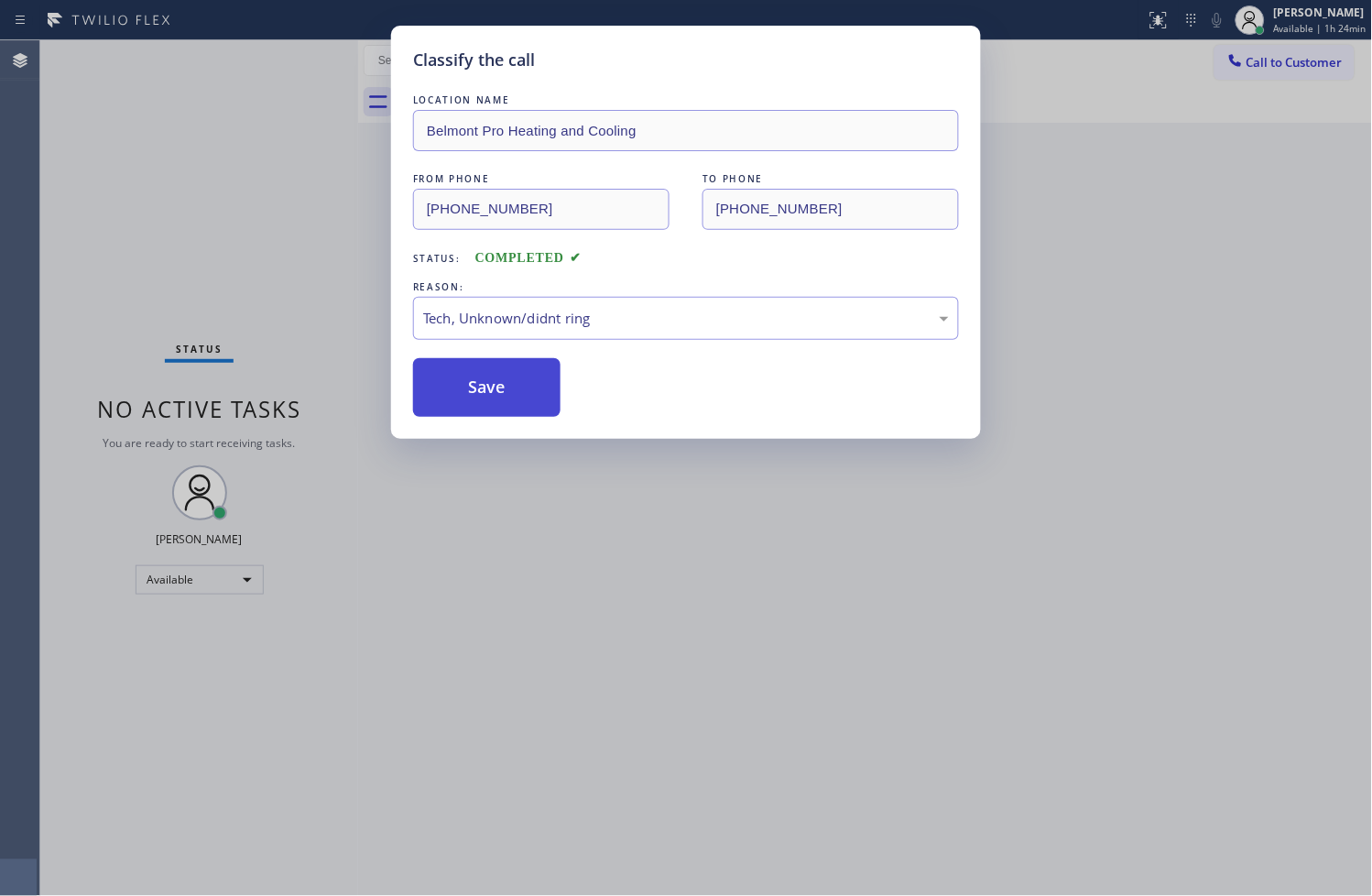
click at [487, 398] on button "Save" at bounding box center [487, 387] width 147 height 58
click at [592, 395] on div "Save" at bounding box center [686, 387] width 546 height 58
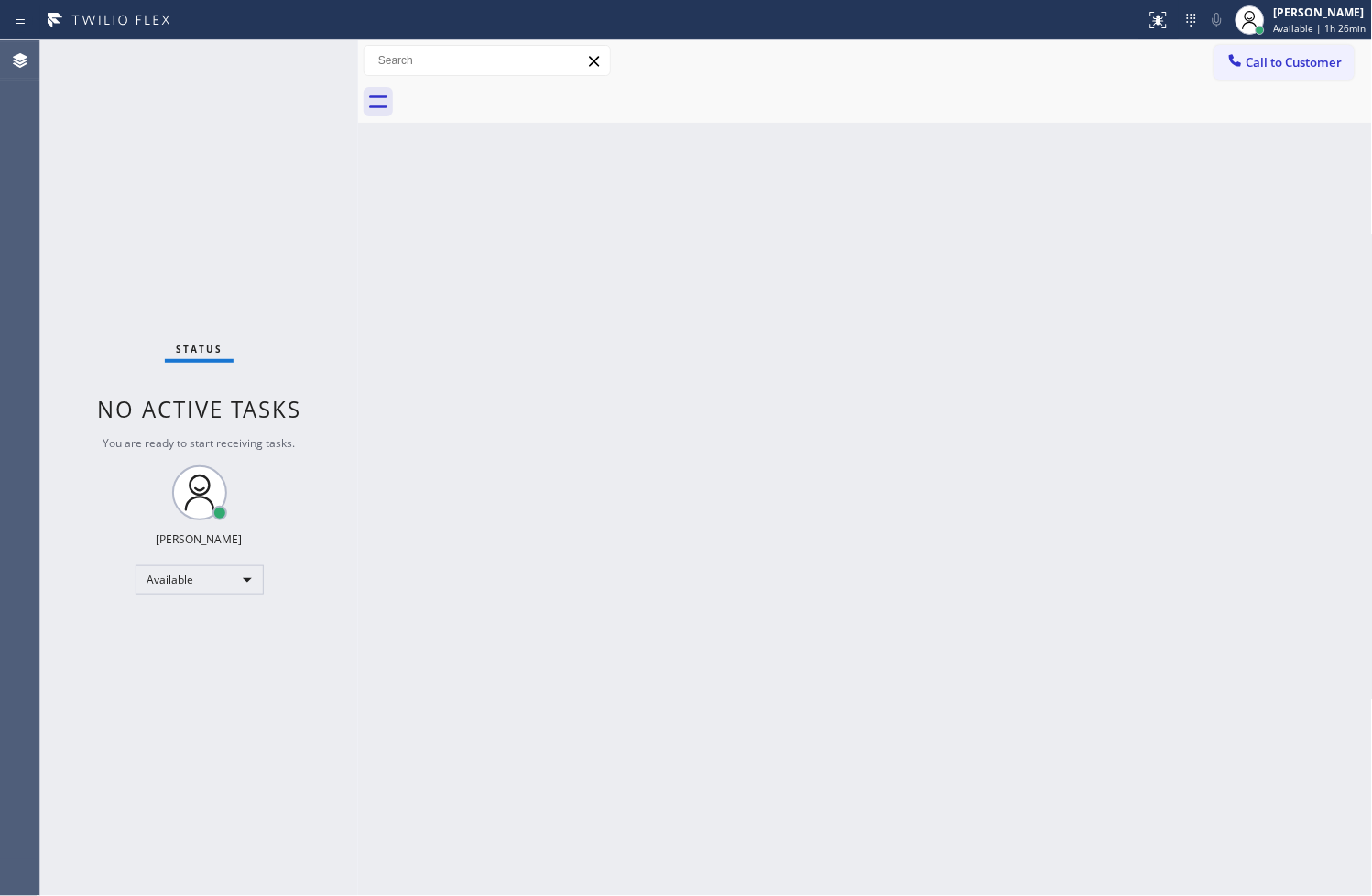
click at [367, 451] on div "Back to Dashboard Change Sender ID Customers Technicians Select a contact Outbo…" at bounding box center [865, 468] width 1015 height 856
click at [266, 250] on div "Status No active tasks You are ready to start receiving tasks. [PERSON_NAME]" at bounding box center [199, 468] width 318 height 856
click at [299, 55] on div "Status No active tasks You are ready to start receiving tasks. [PERSON_NAME]" at bounding box center [199, 468] width 318 height 856
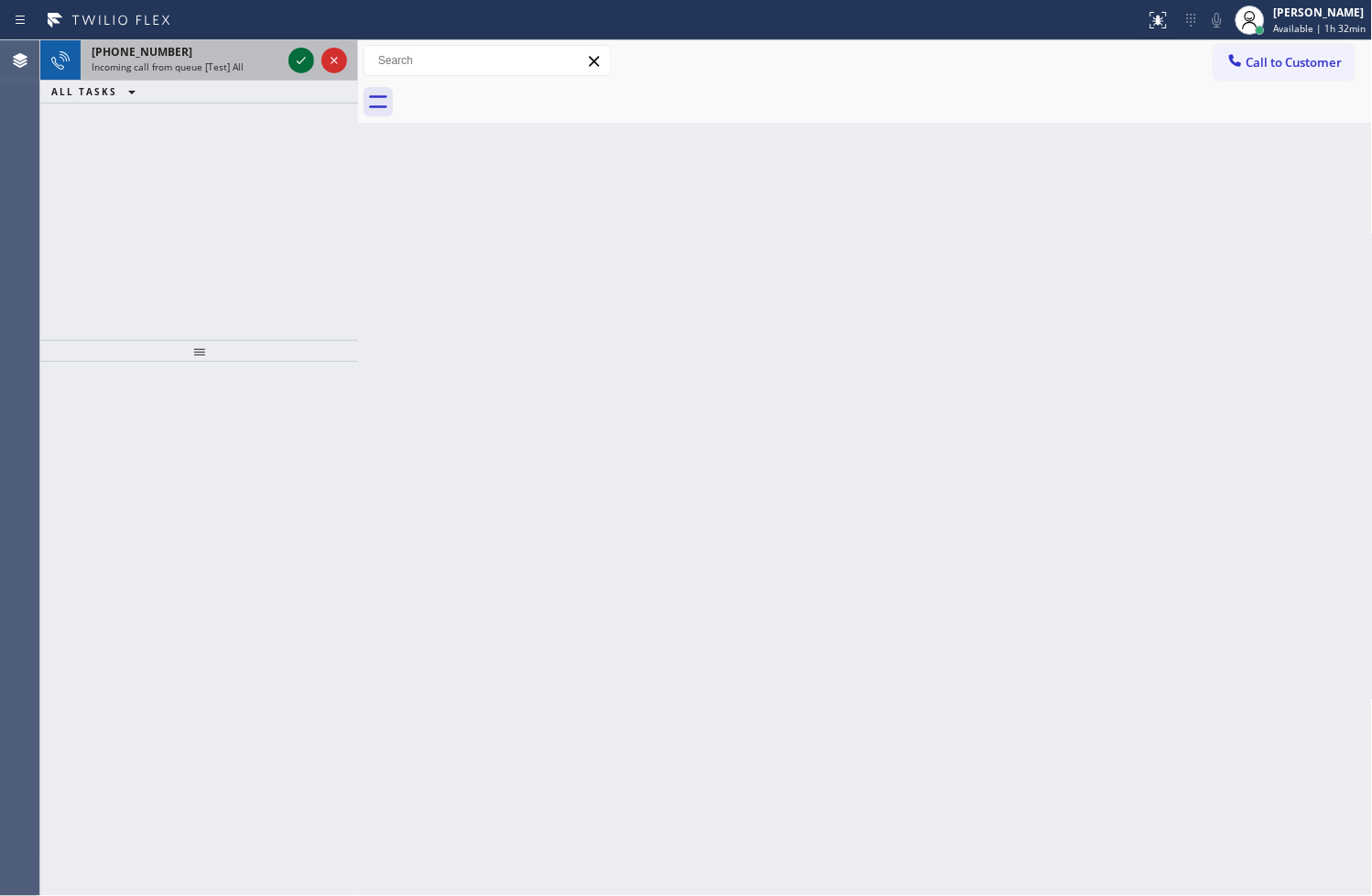
click at [302, 55] on icon at bounding box center [300, 60] width 22 height 22
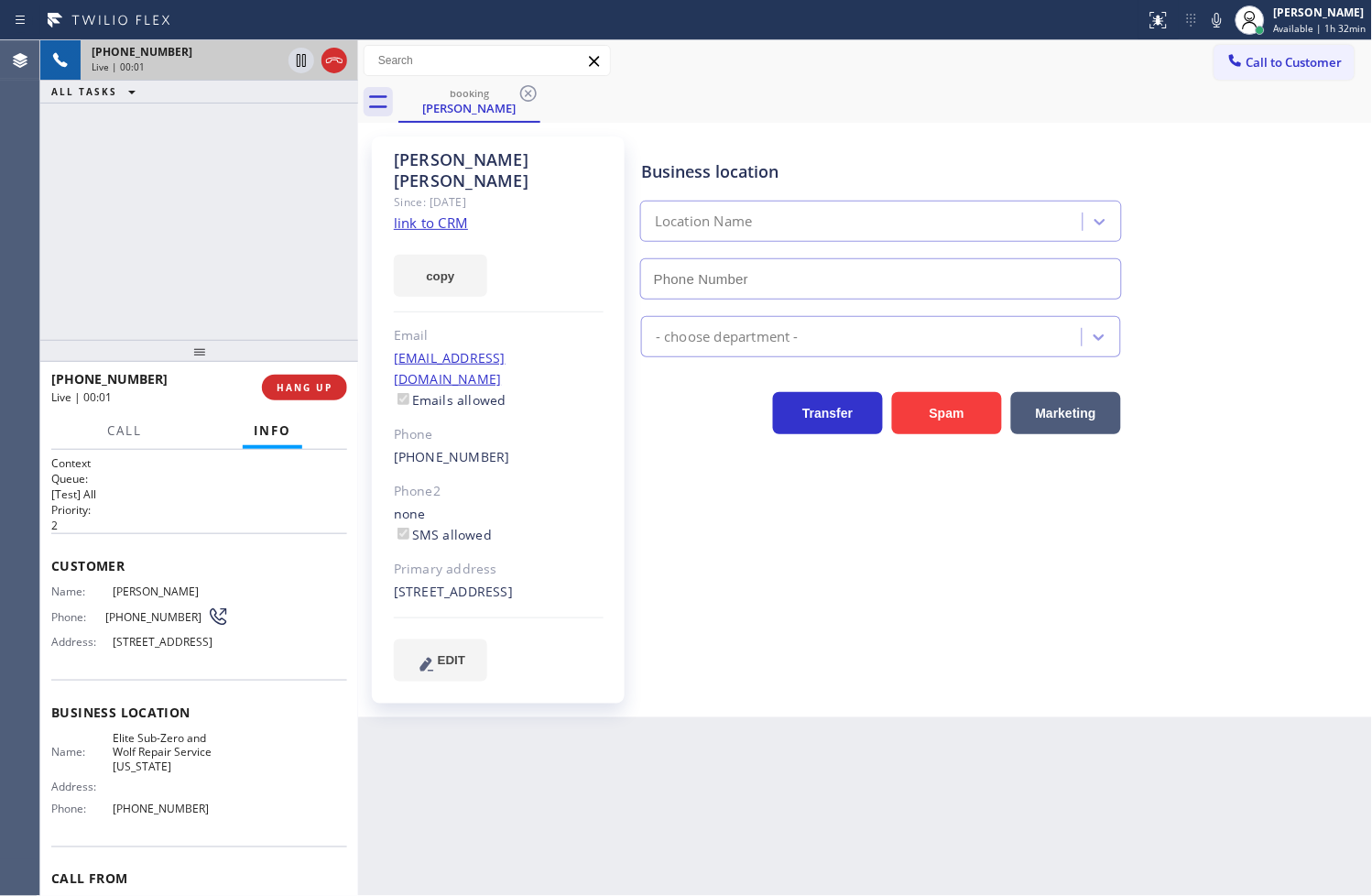
type input "[PHONE_NUMBER]"
click at [744, 501] on div "Business location Elite Sub-Zero & Wolf Repair Service [US_STATE] [PHONE_NUMBER…" at bounding box center [1003, 408] width 731 height 535
click at [111, 441] on button "Call" at bounding box center [124, 431] width 56 height 35
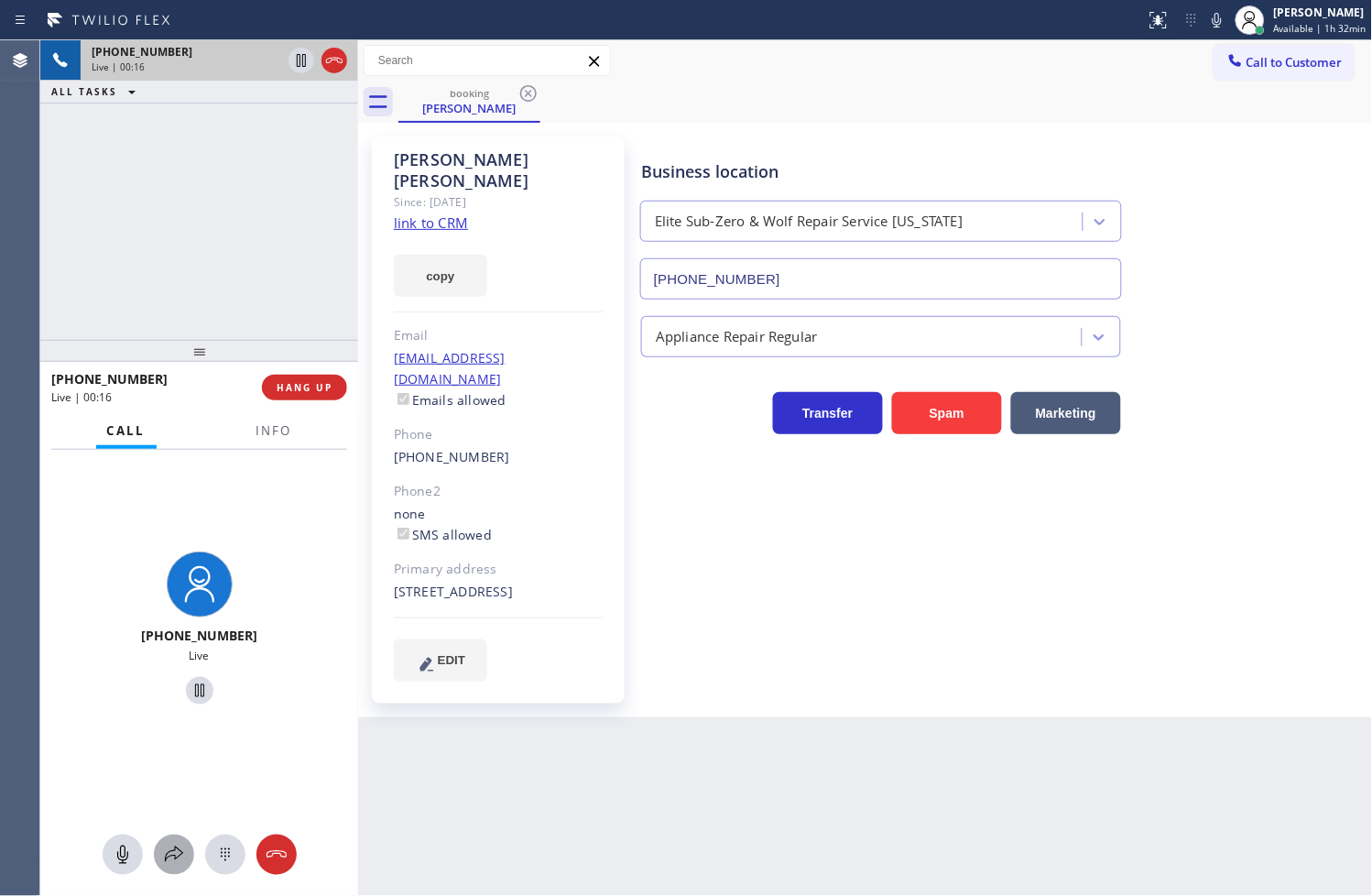
click at [175, 862] on icon at bounding box center [173, 855] width 22 height 22
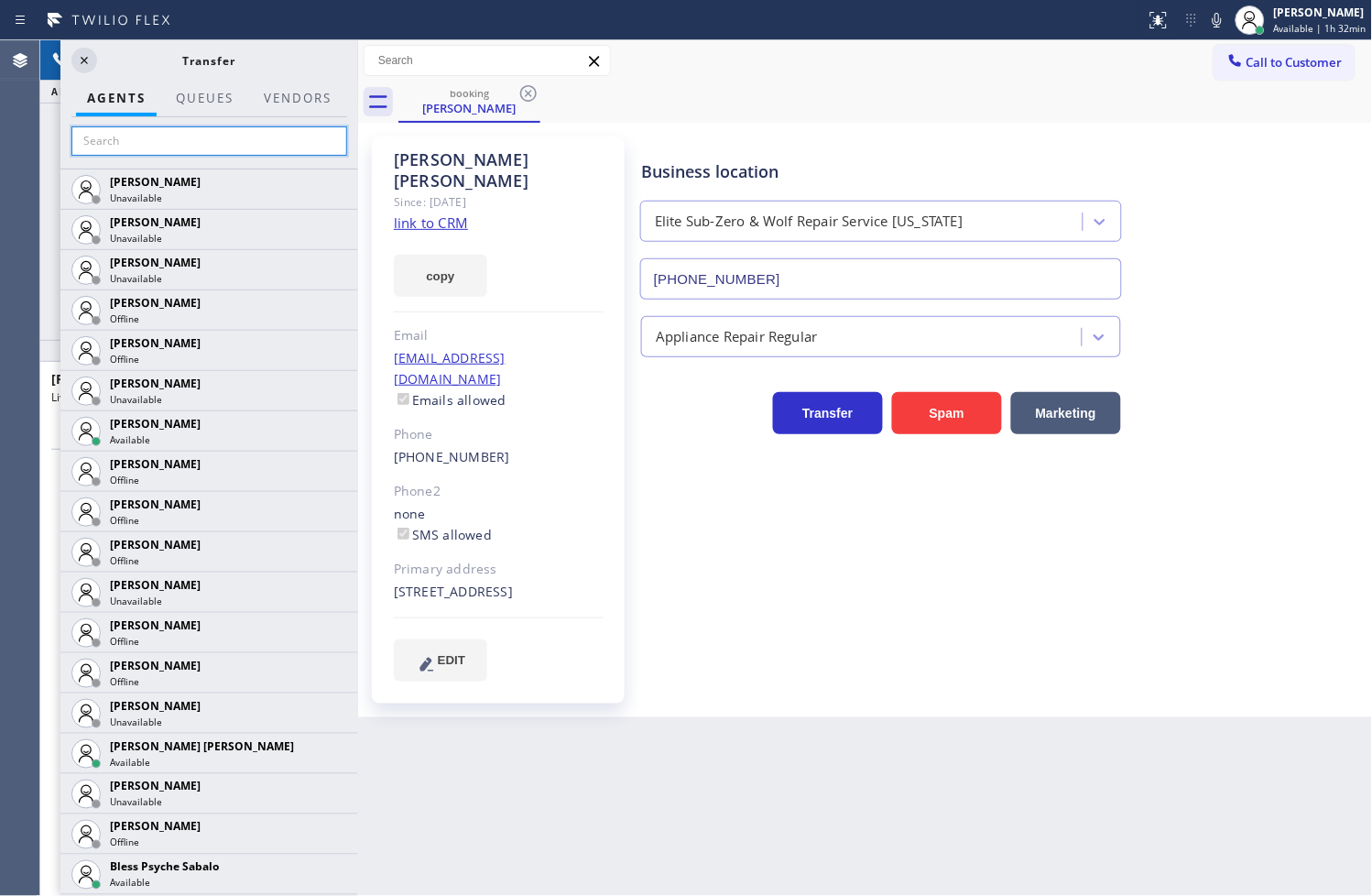
click at [169, 141] on input "text" at bounding box center [210, 141] width 276 height 30
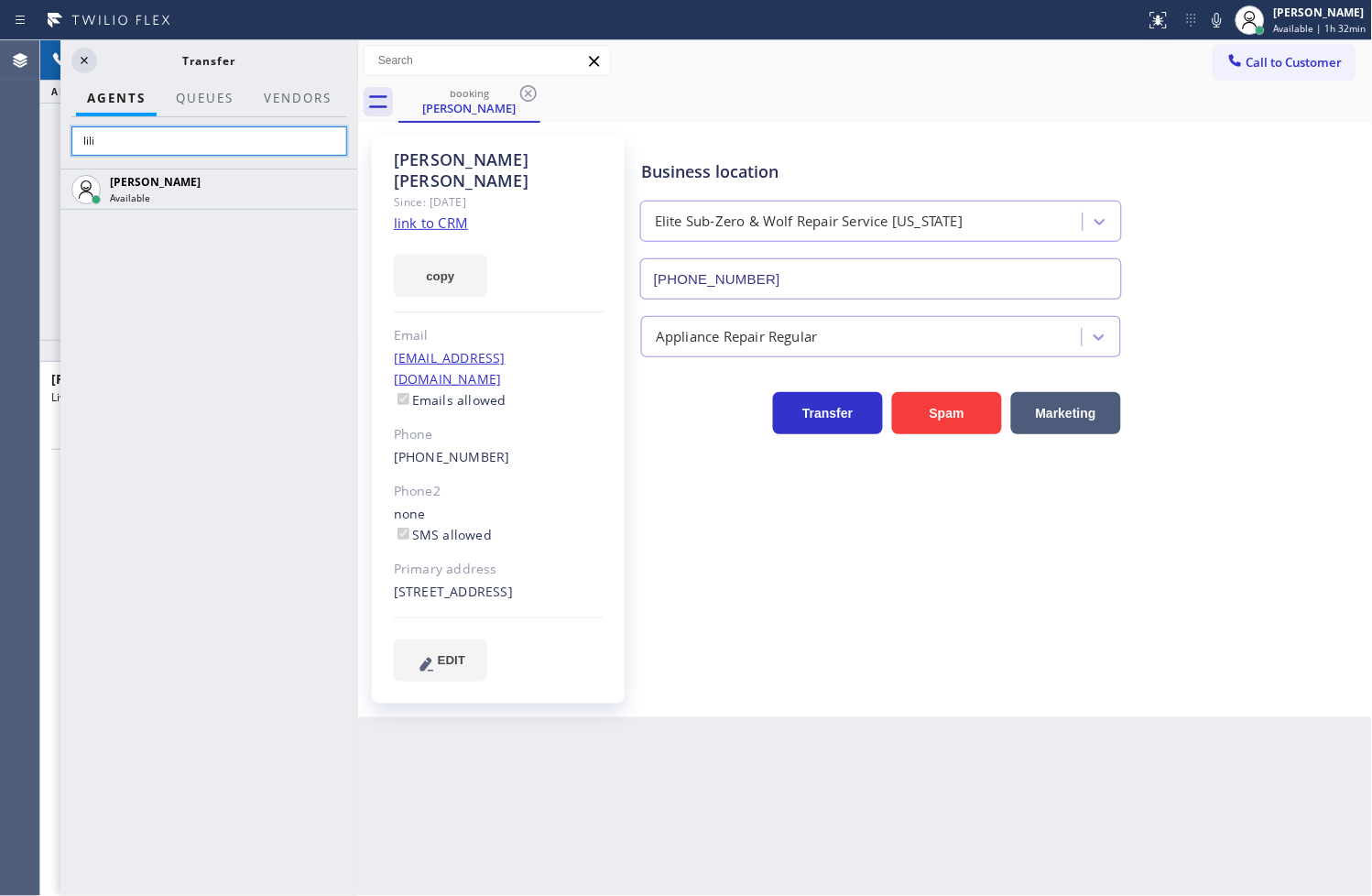
type input "lili"
click at [227, 316] on div "[PERSON_NAME] Available" at bounding box center [209, 532] width 298 height 728
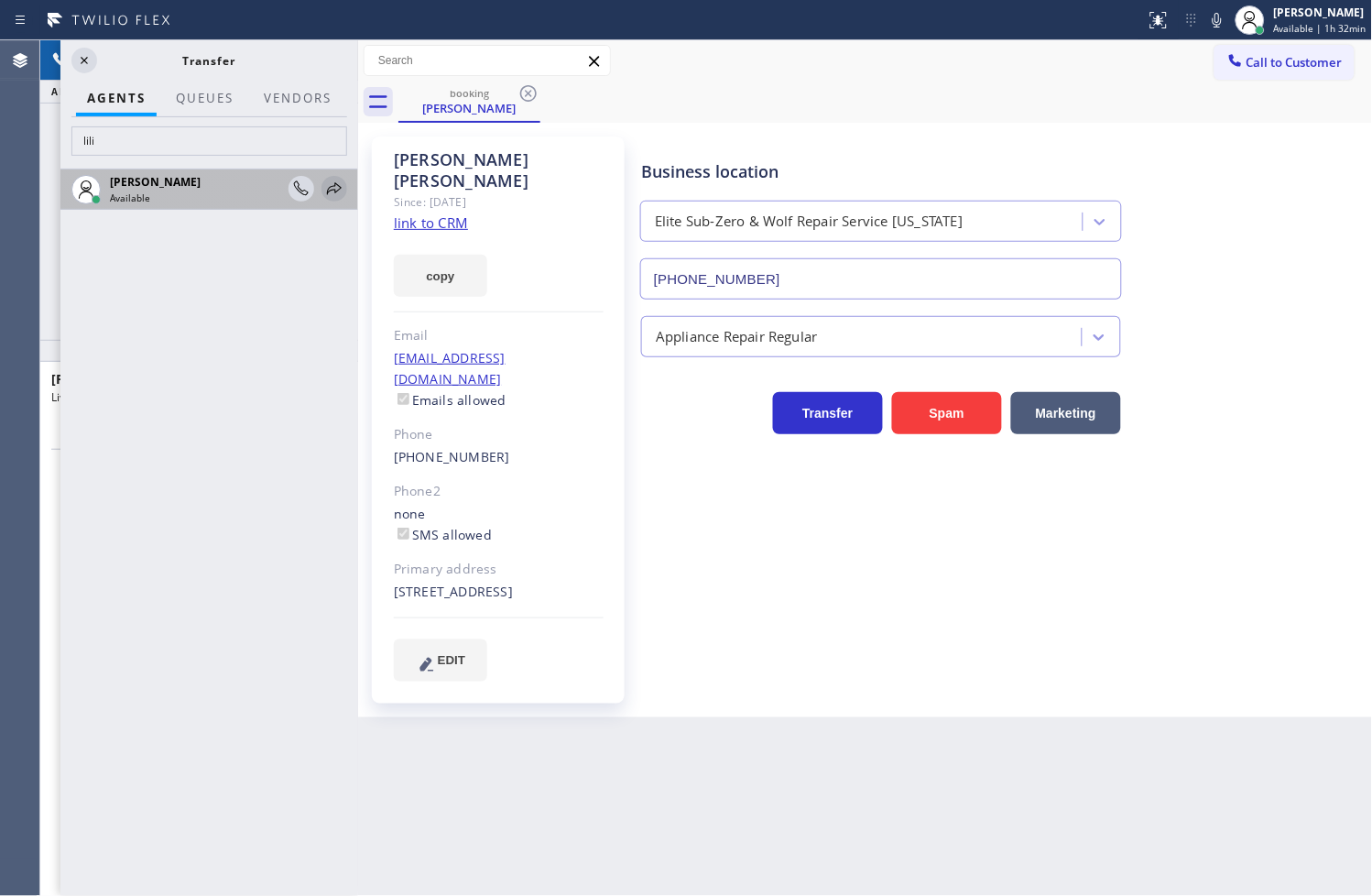
click at [334, 192] on icon at bounding box center [334, 189] width 14 height 11
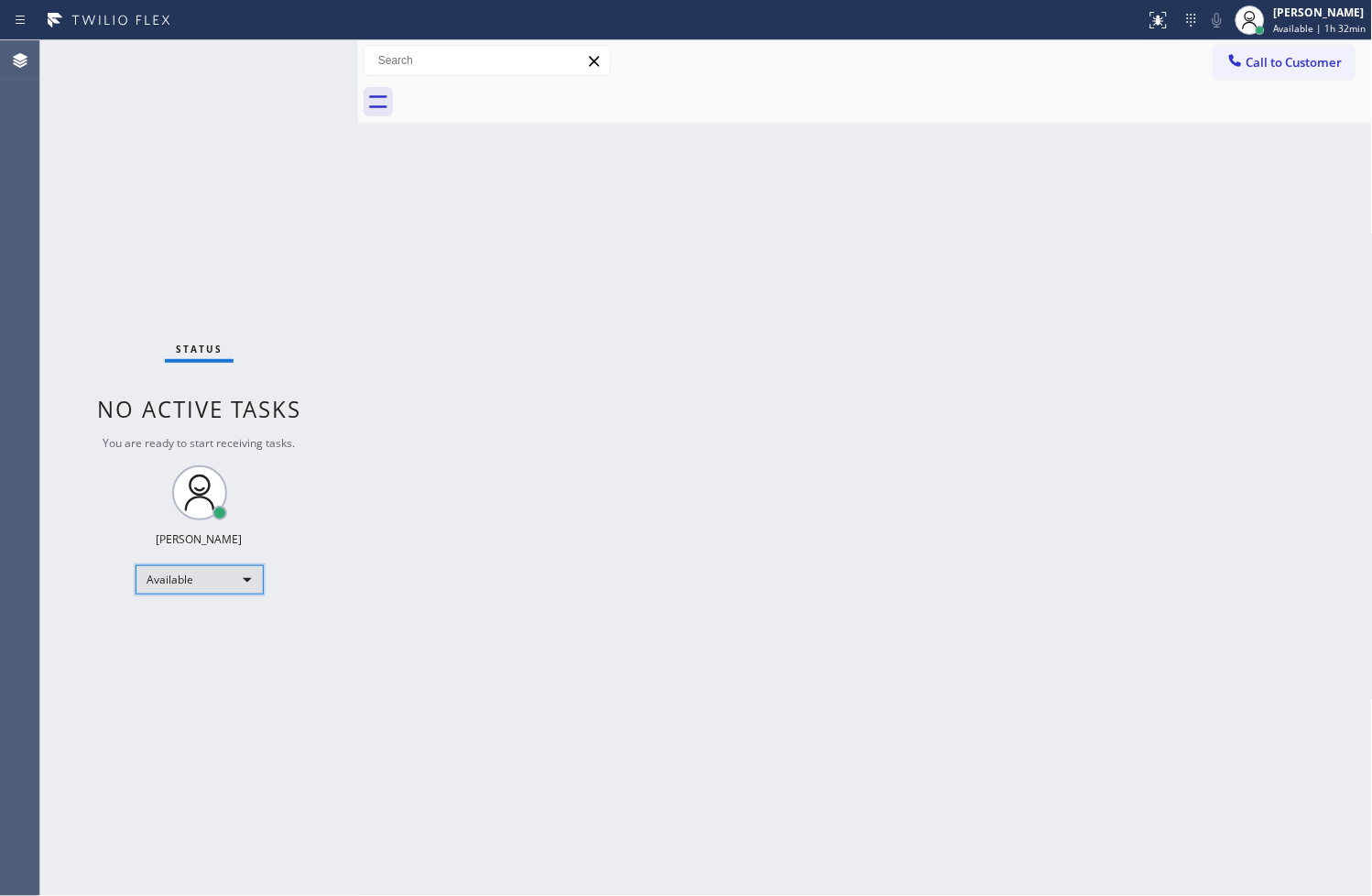
click at [256, 578] on div "Available" at bounding box center [200, 580] width 128 height 30
click at [202, 674] on li "Break" at bounding box center [198, 673] width 124 height 22
click at [418, 799] on div "Back to Dashboard Change Sender ID Customers Technicians Select a contact Outbo…" at bounding box center [865, 468] width 1015 height 856
click at [944, 625] on div "Back to Dashboard Change Sender ID Customers Technicians Select a contact Outbo…" at bounding box center [865, 468] width 1015 height 856
click at [373, 380] on div "Back to Dashboard Change Sender ID Customers Technicians Select a contact Outbo…" at bounding box center [865, 468] width 1015 height 856
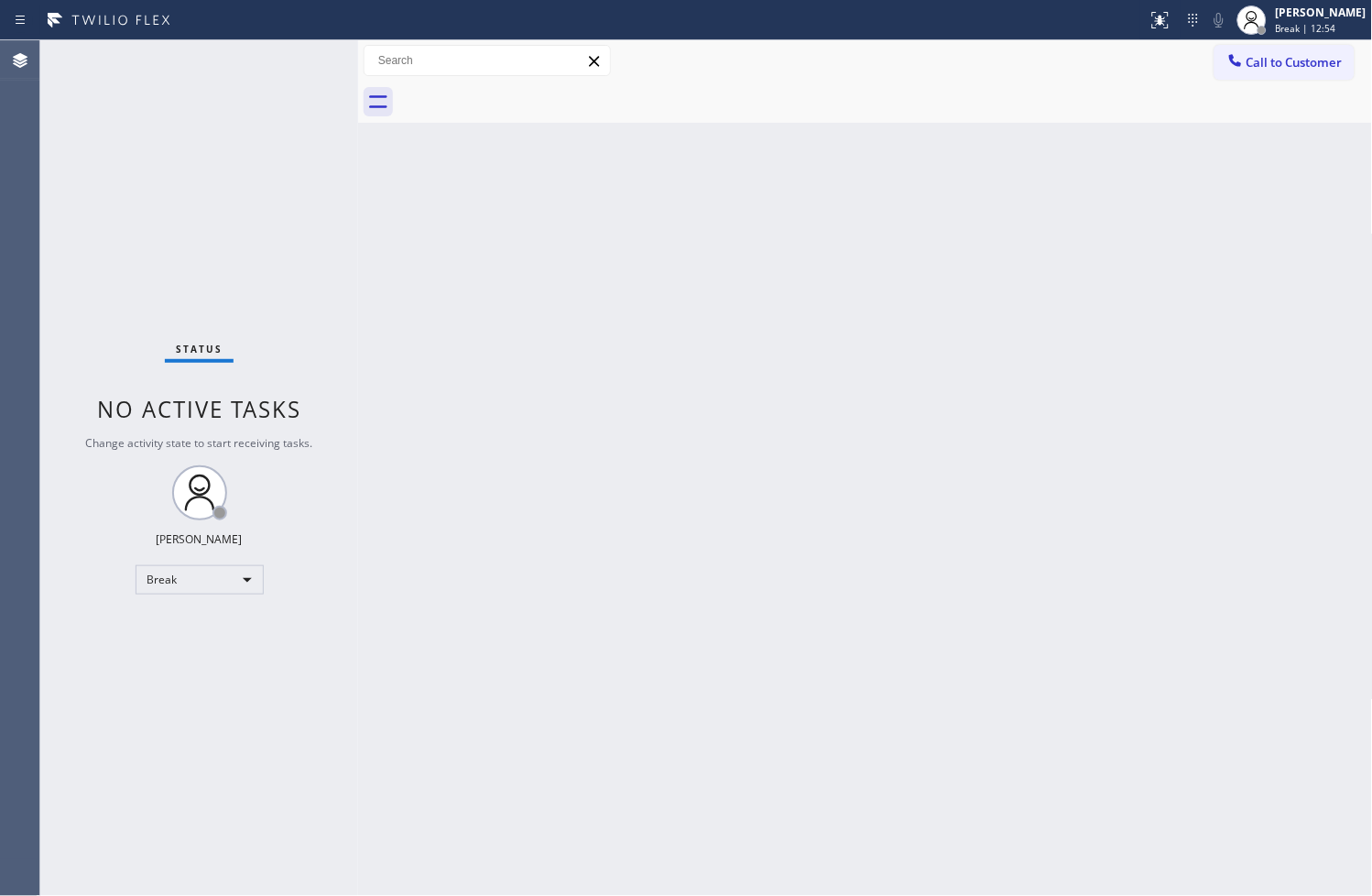
click at [397, 720] on div "Back to Dashboard Change Sender ID Customers Technicians Select a contact Outbo…" at bounding box center [865, 468] width 1015 height 856
click at [247, 588] on div "Break" at bounding box center [200, 580] width 128 height 30
click at [208, 626] on li "Available" at bounding box center [198, 627] width 124 height 22
click at [223, 294] on div "Status No active tasks Change activity state to start receiving tasks. [PERSON_…" at bounding box center [199, 468] width 318 height 856
click at [272, 67] on div "Status No active tasks You are ready to start receiving tasks. [PERSON_NAME]" at bounding box center [199, 468] width 318 height 856
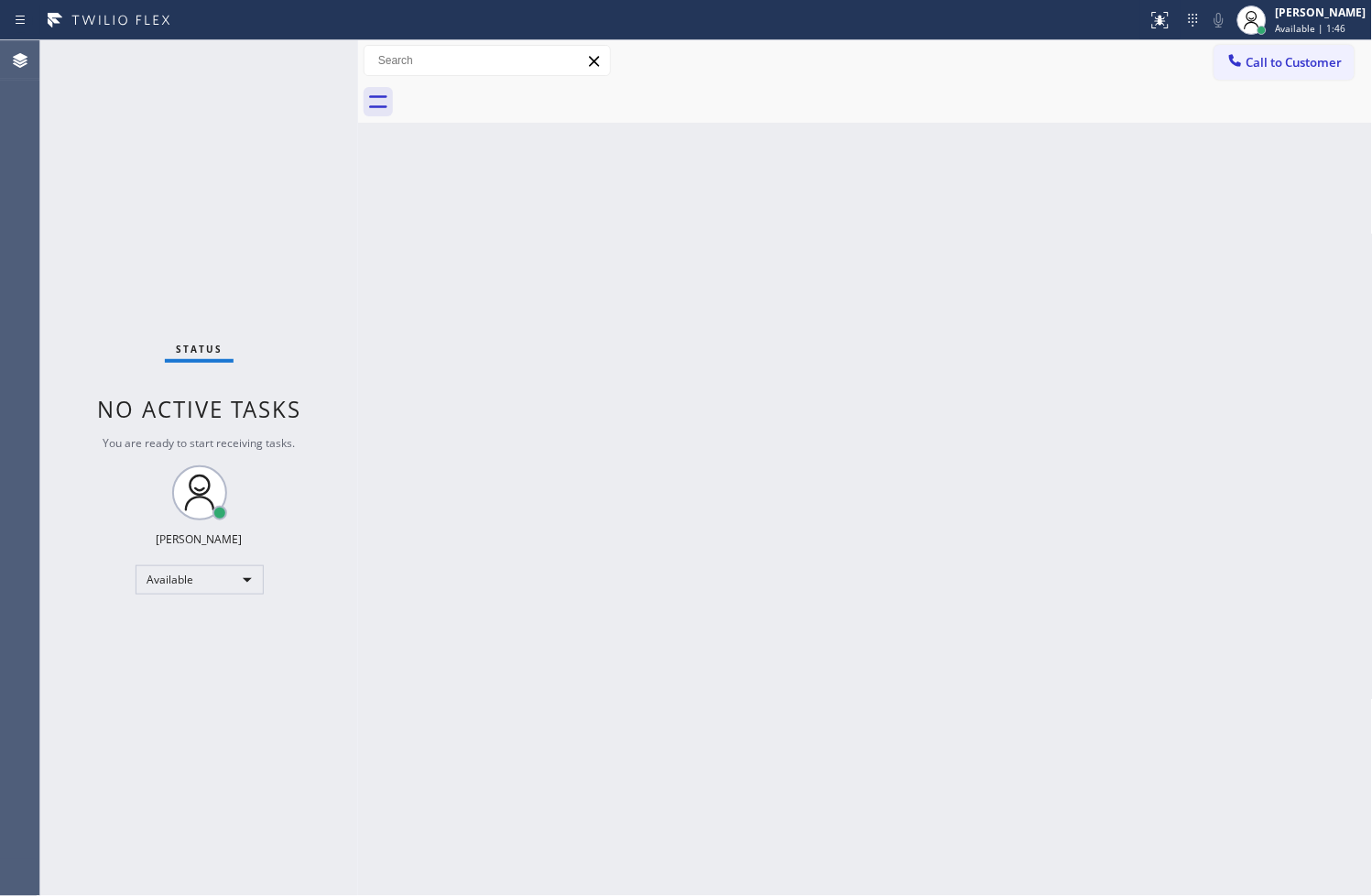
click at [298, 56] on div "Status No active tasks You are ready to start receiving tasks. [PERSON_NAME]" at bounding box center [199, 468] width 318 height 856
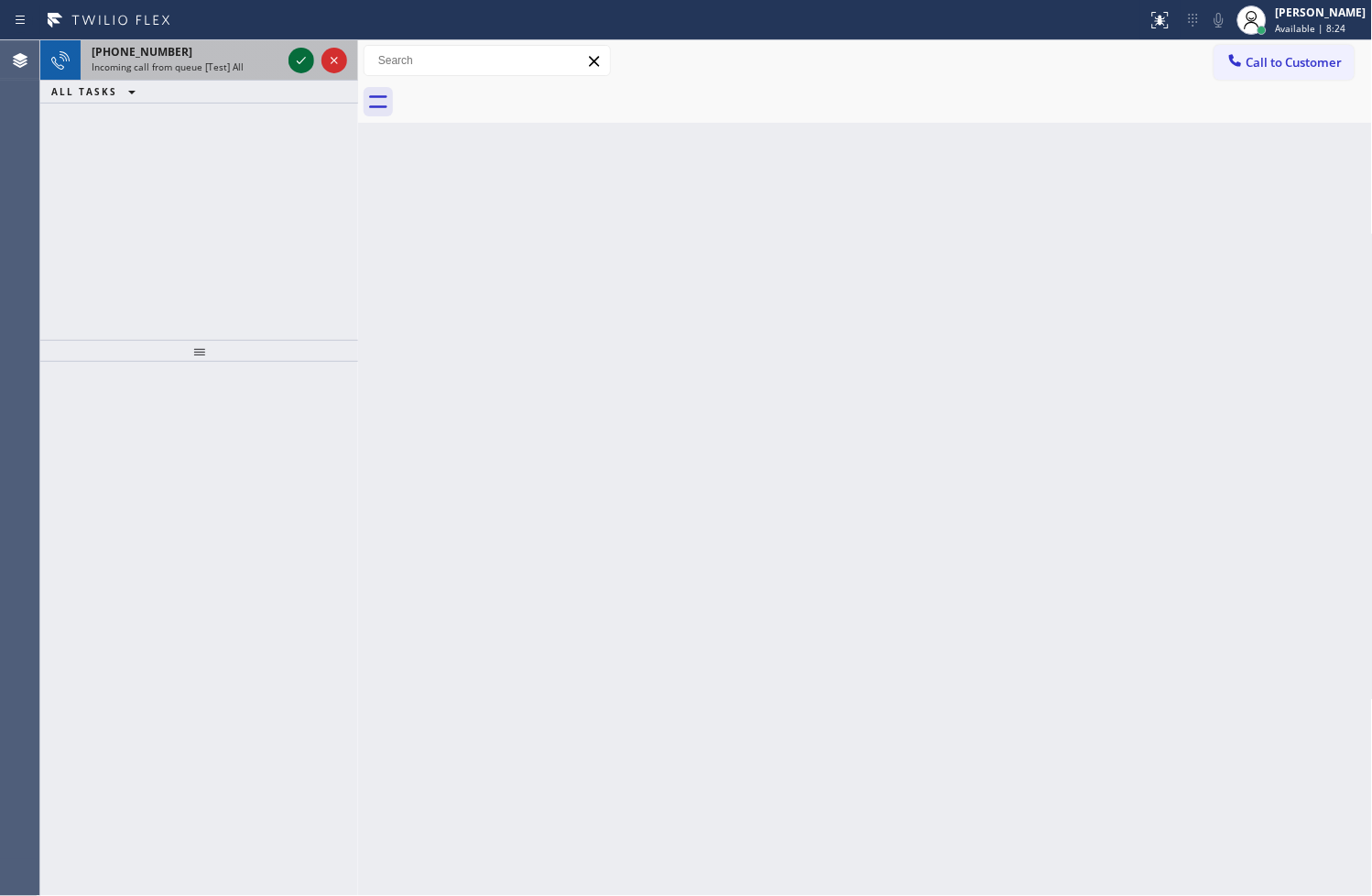
click at [298, 56] on icon at bounding box center [300, 60] width 22 height 22
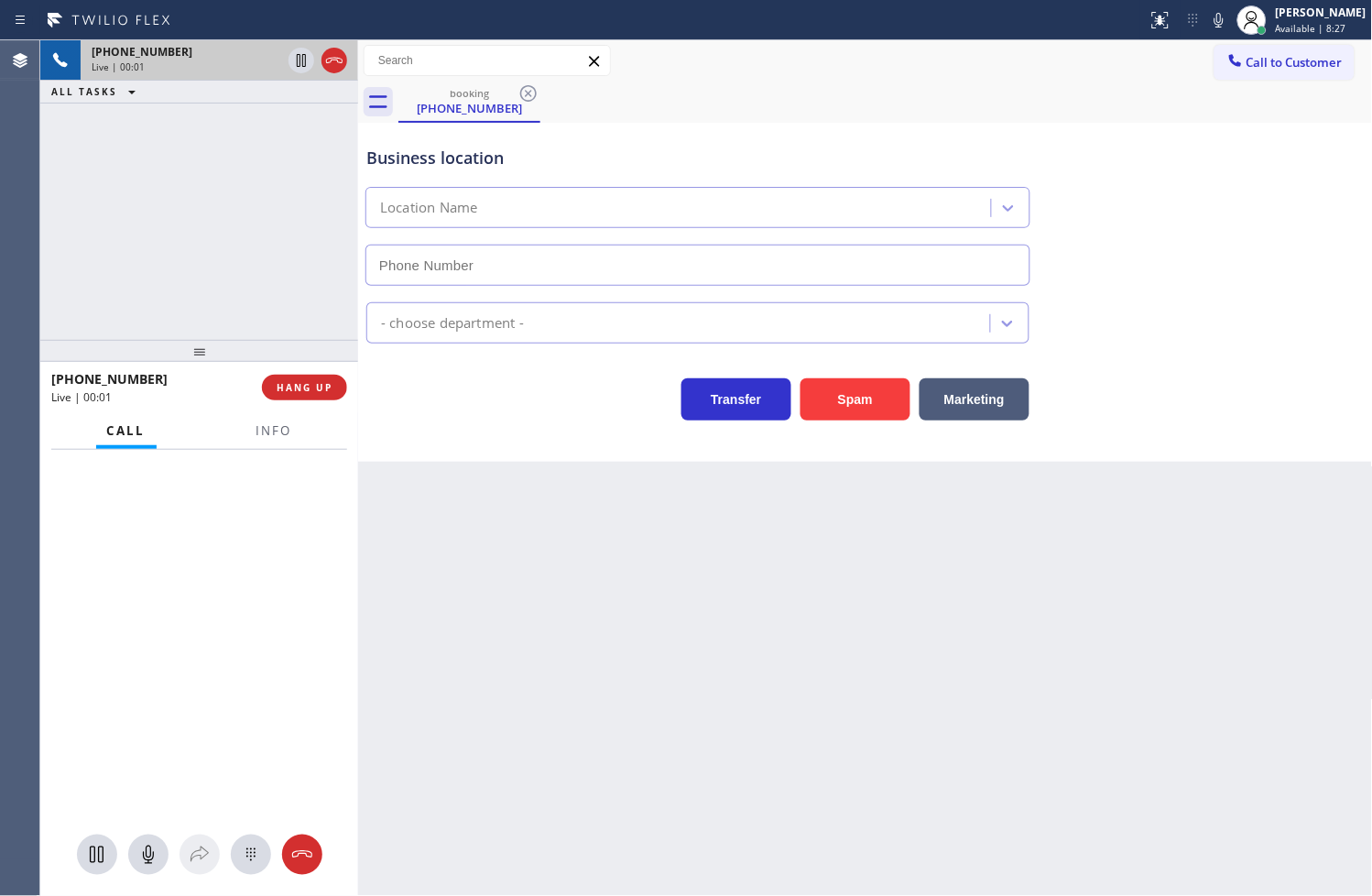
type input "[PHONE_NUMBER]"
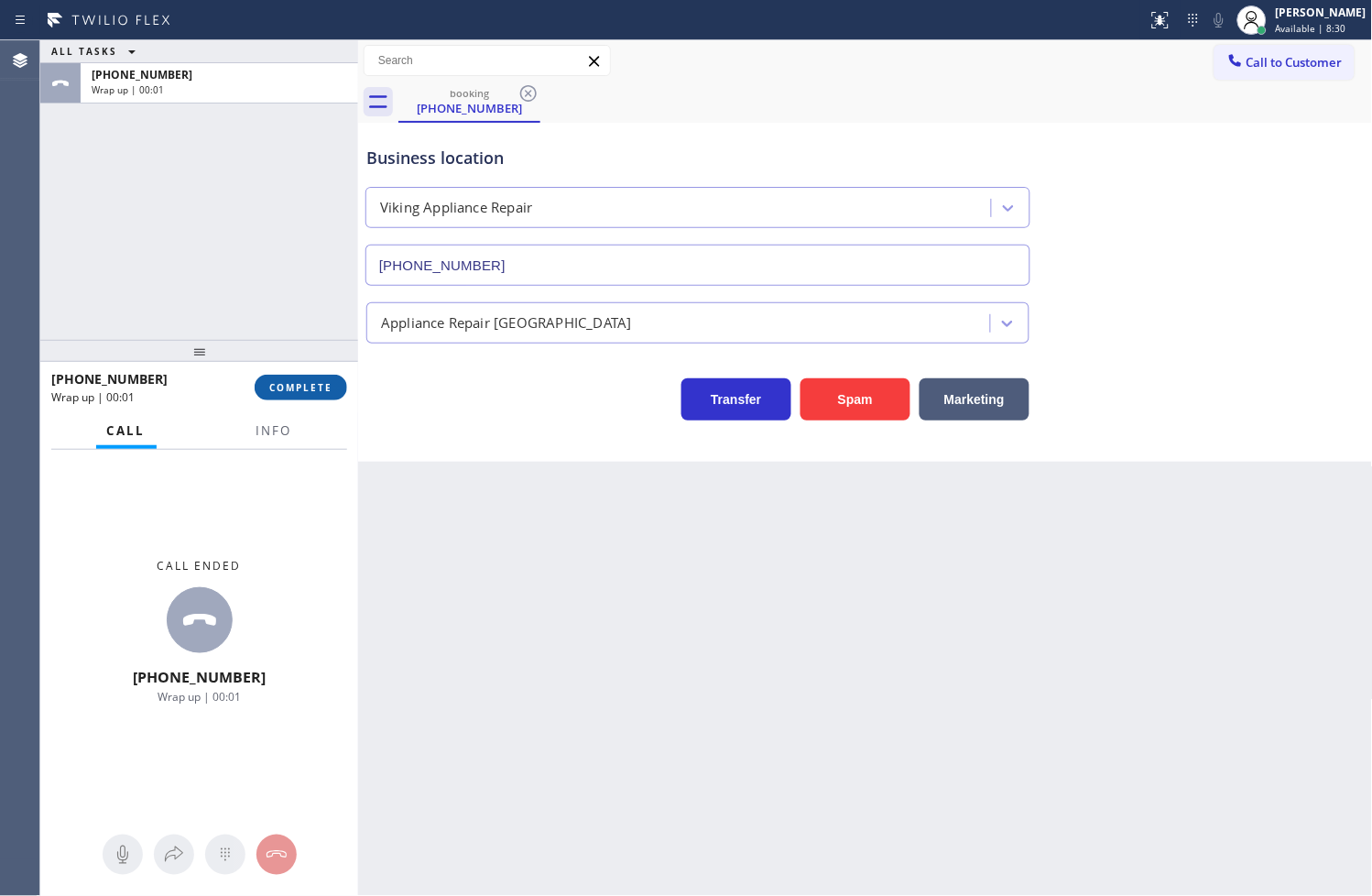
click at [334, 397] on button "COMPLETE" at bounding box center [300, 388] width 93 height 26
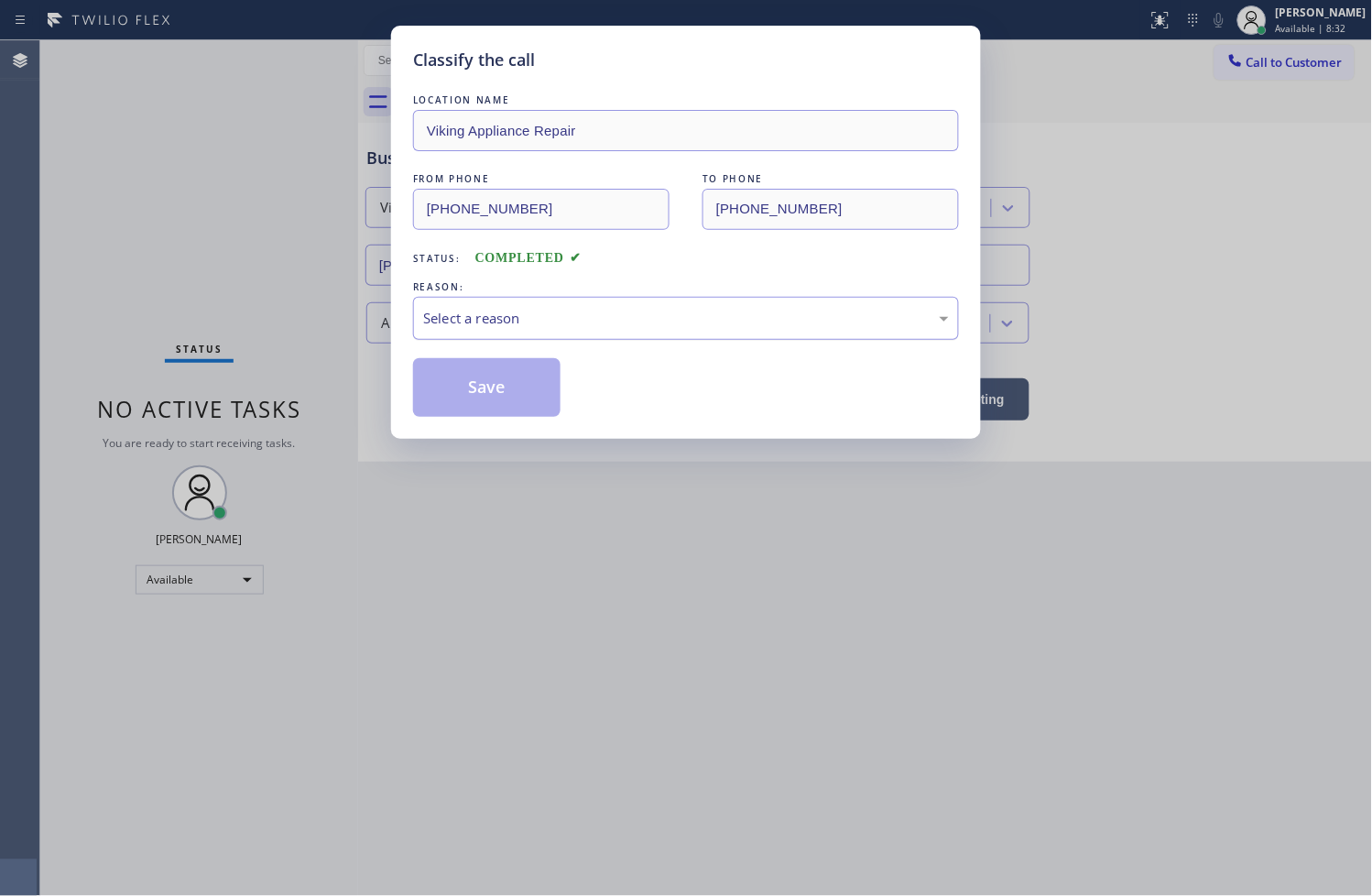
click at [459, 317] on div "Select a reason" at bounding box center [685, 319] width 525 height 21
click at [482, 408] on button "Save" at bounding box center [487, 387] width 147 height 58
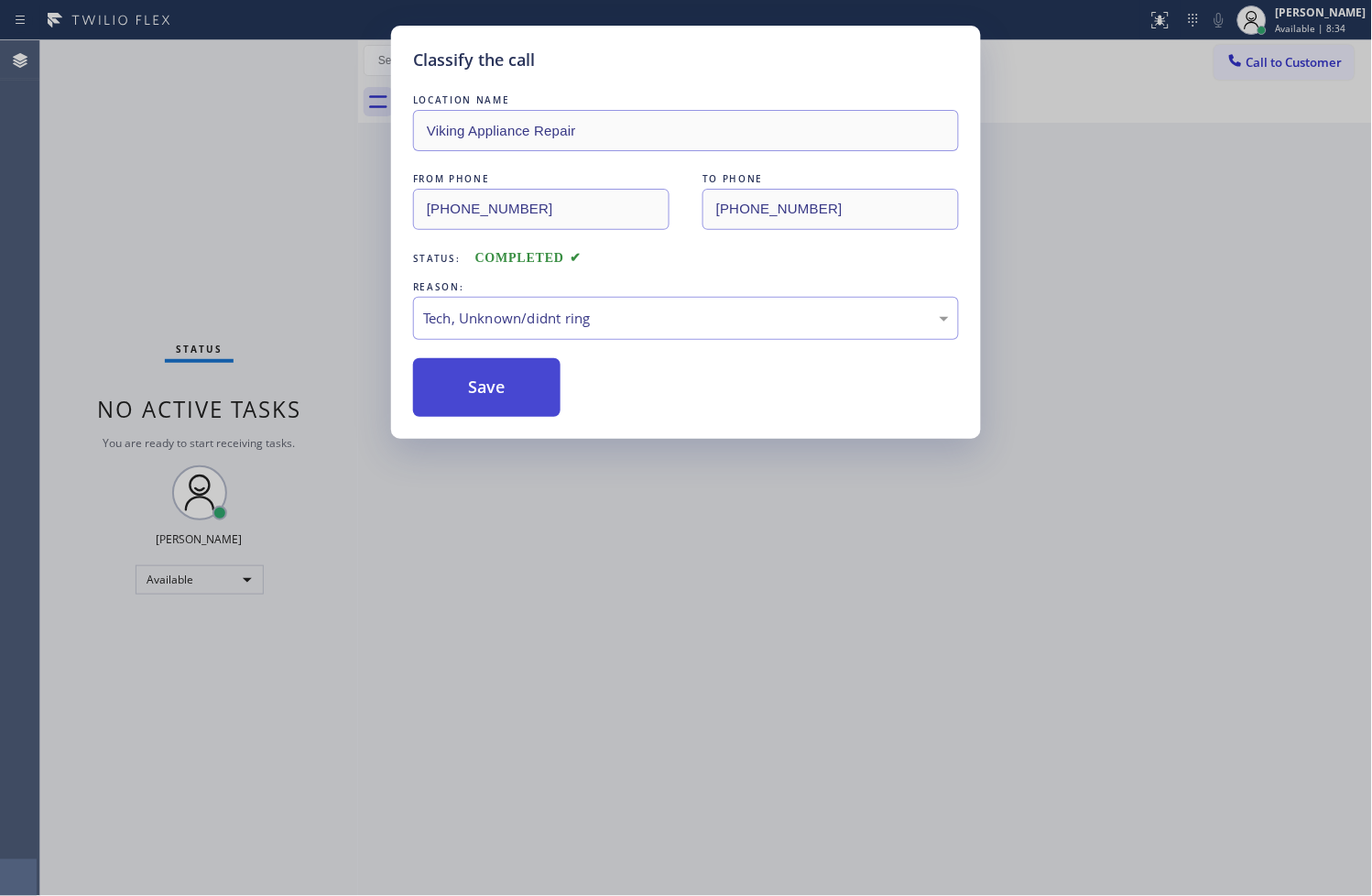
click at [482, 408] on button "Save" at bounding box center [487, 387] width 147 height 58
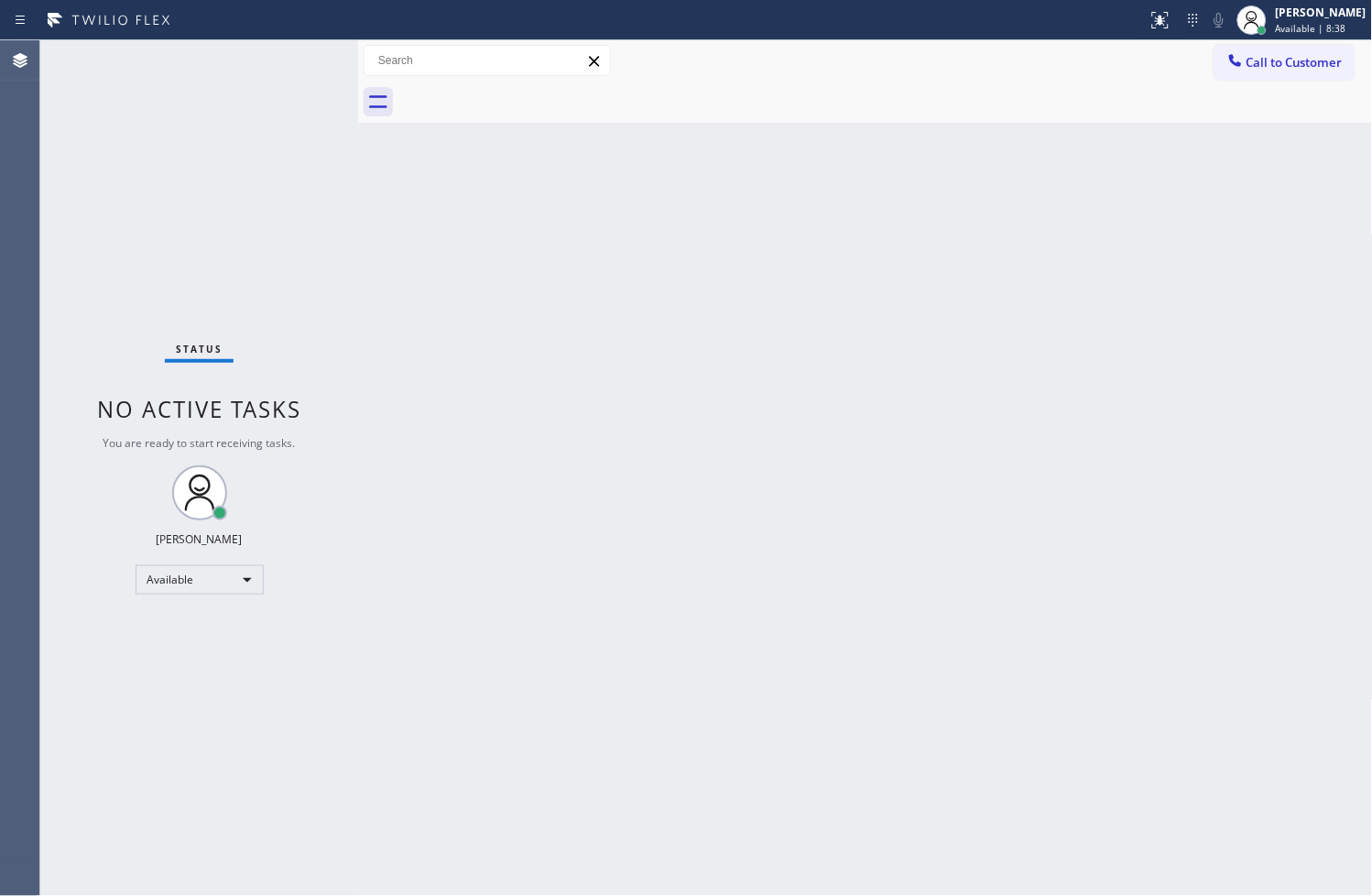
click at [1161, 331] on div "Back to Dashboard Change Sender ID Customers Technicians Select a contact Outbo…" at bounding box center [865, 468] width 1015 height 856
click at [1132, 718] on div "Back to Dashboard Change Sender ID Customers Technicians Select a contact Outbo…" at bounding box center [865, 468] width 1015 height 856
click at [314, 65] on div "Status No active tasks You are ready to start receiving tasks. [PERSON_NAME]" at bounding box center [199, 468] width 318 height 856
click at [290, 60] on div "Status No active tasks You are ready to start receiving tasks. [PERSON_NAME]" at bounding box center [199, 468] width 318 height 856
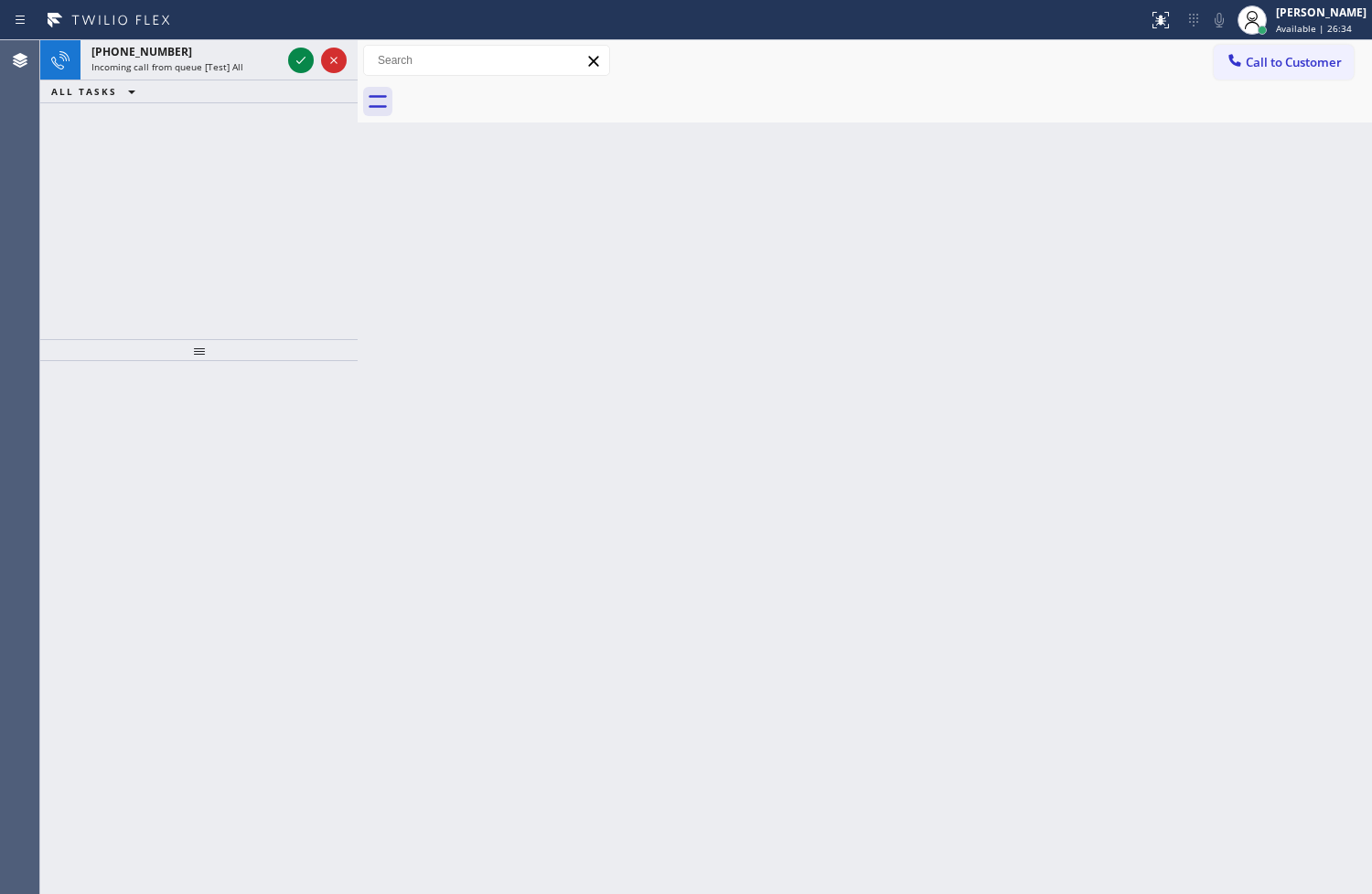
click at [279, 61] on div "Incoming call from queue [Test] All" at bounding box center [186, 66] width 189 height 12
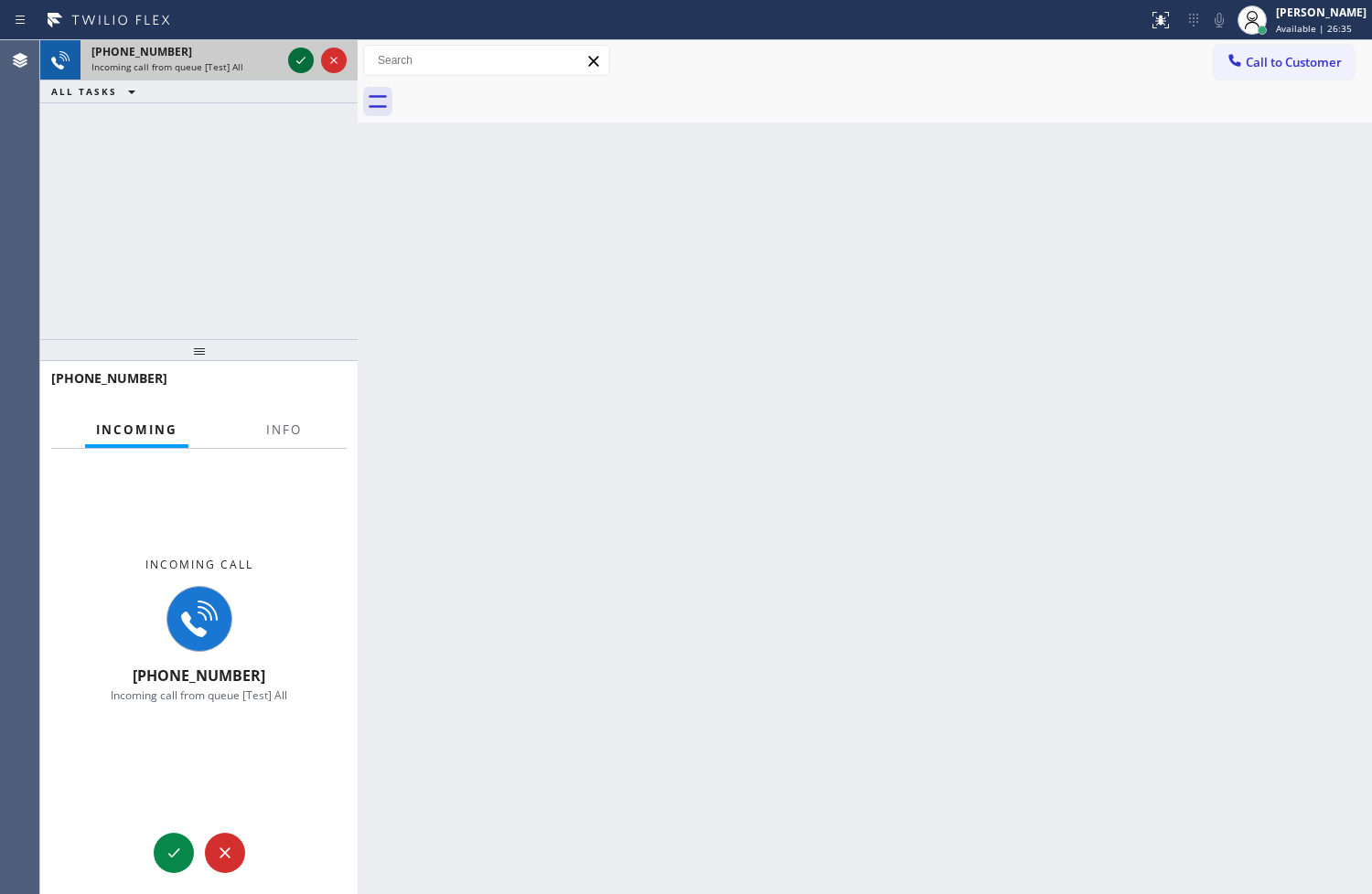
click at [305, 58] on icon at bounding box center [300, 60] width 22 height 22
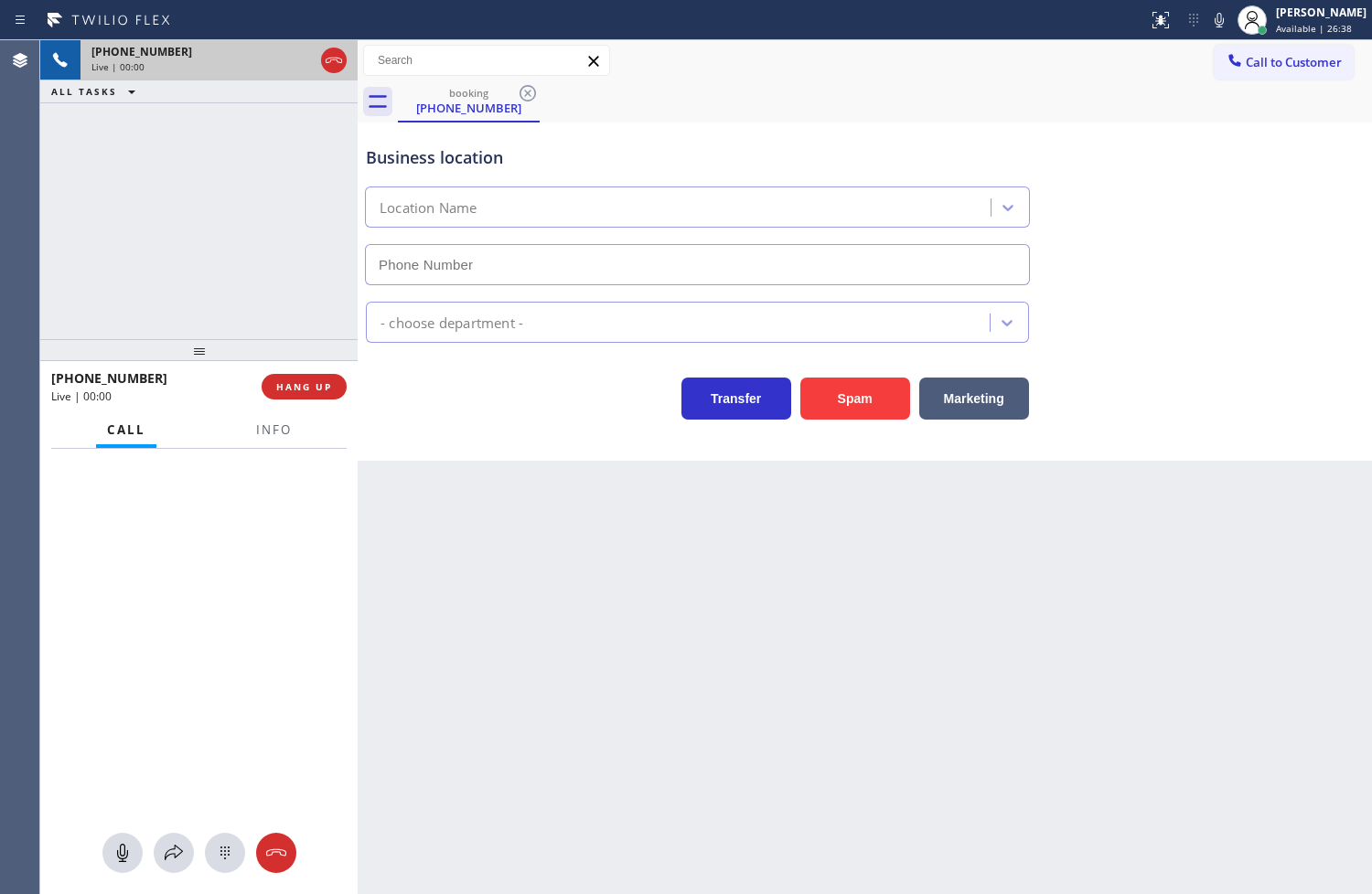
type input "[PHONE_NUMBER]"
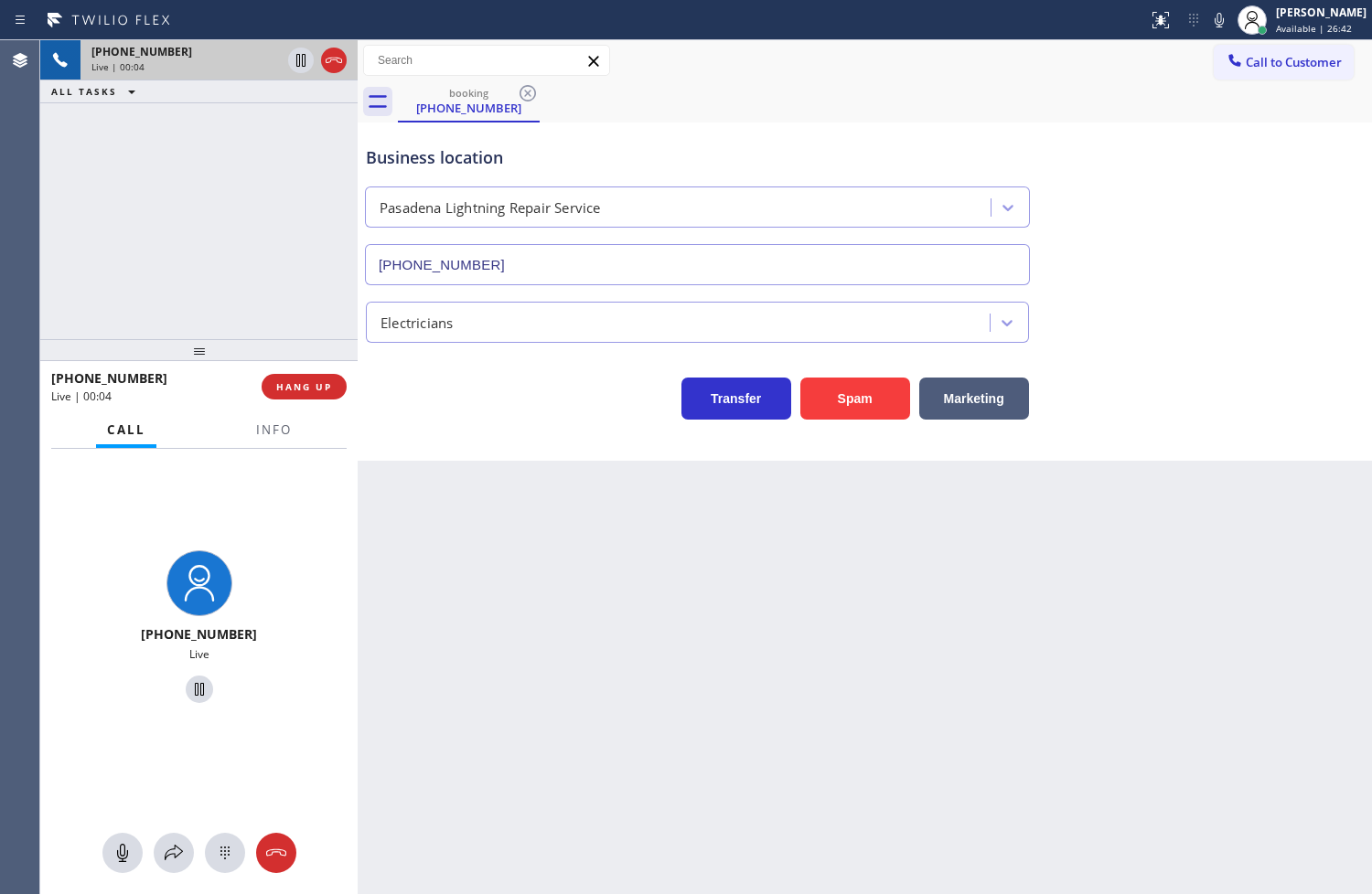
click at [306, 309] on div "[PHONE_NUMBER] Live | 00:04 ALL TASKS ALL TASKS ACTIVE TASKS TASKS IN WRAP UP" at bounding box center [199, 189] width 317 height 299
click at [563, 435] on div "Business location Pasadena Lightning Repair Service [PHONE_NUMBER] Electricians…" at bounding box center [865, 291] width 1015 height 338
click at [1209, 26] on icon at bounding box center [1219, 20] width 22 height 22
click at [194, 292] on div "[PHONE_NUMBER] Live | 00:28 ALL TASKS ALL TASKS ACTIVE TASKS TASKS IN WRAP UP" at bounding box center [199, 189] width 317 height 299
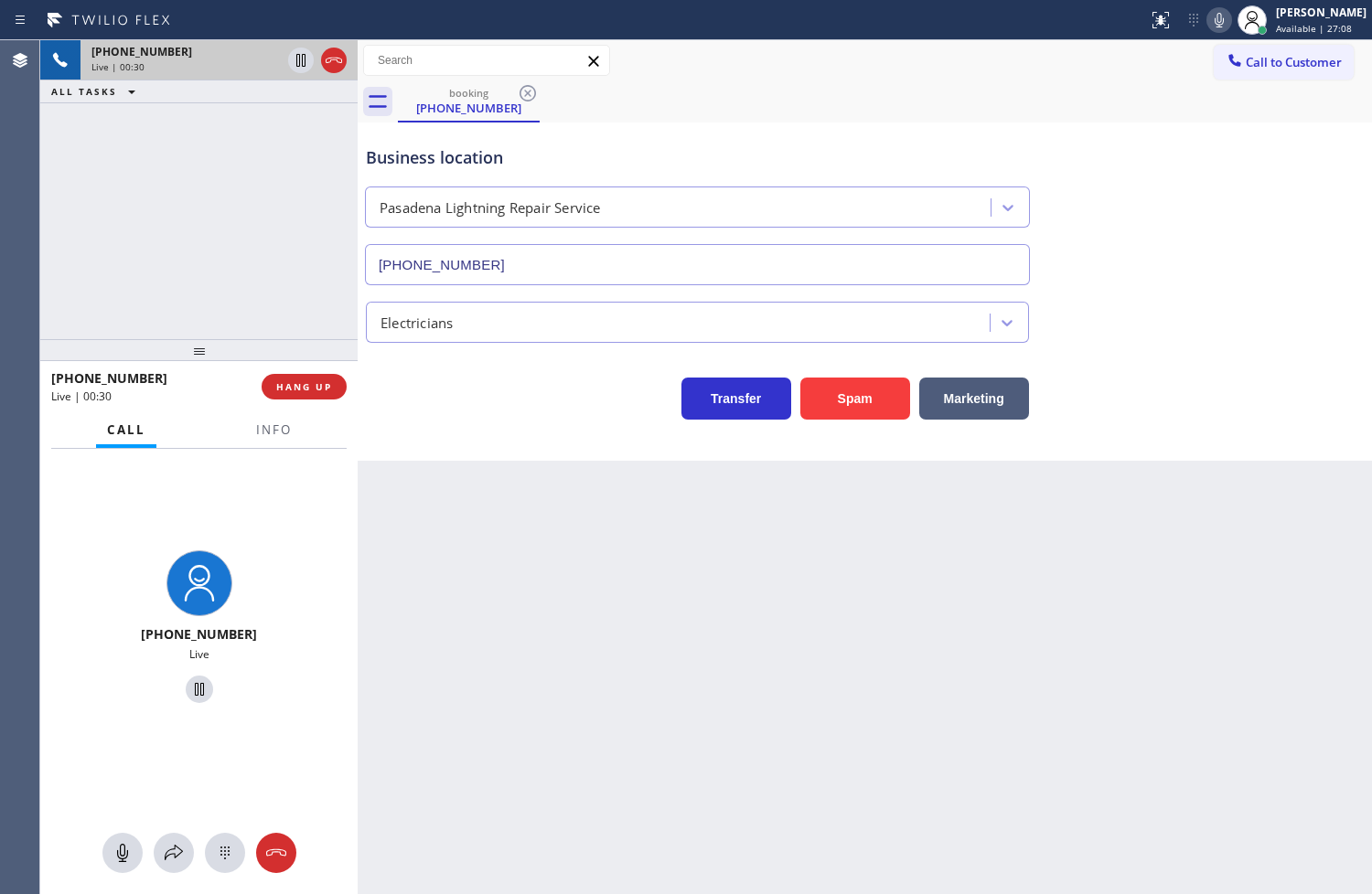
click at [512, 516] on div "Back to Dashboard Change Sender ID Customers Technicians Select a contact Outbo…" at bounding box center [865, 467] width 1015 height 854
click at [467, 665] on div "Back to Dashboard Change Sender ID Customers Technicians Select a contact Outbo…" at bounding box center [865, 467] width 1015 height 854
click at [195, 252] on div "[PHONE_NUMBER] Live | 00:37 ALL TASKS ALL TASKS ACTIVE TASKS TASKS IN WRAP UP" at bounding box center [199, 189] width 317 height 299
click at [195, 252] on div "[PHONE_NUMBER] Live | 00:39 ALL TASKS ALL TASKS ACTIVE TASKS TASKS IN WRAP UP" at bounding box center [199, 189] width 317 height 299
click at [463, 394] on div "Transfer Spam Marketing" at bounding box center [697, 394] width 671 height 52
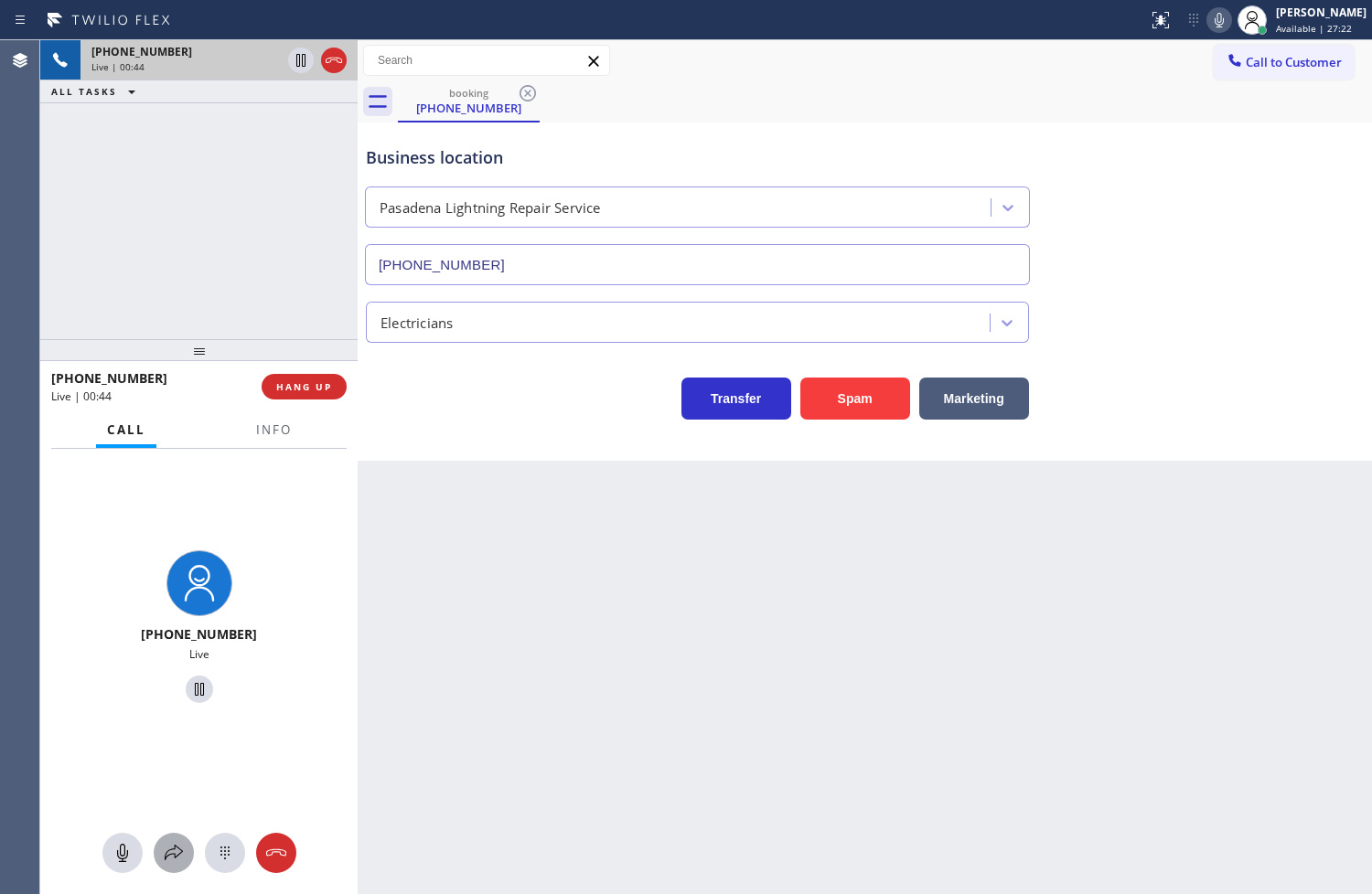
click at [181, 847] on icon at bounding box center [173, 853] width 22 height 22
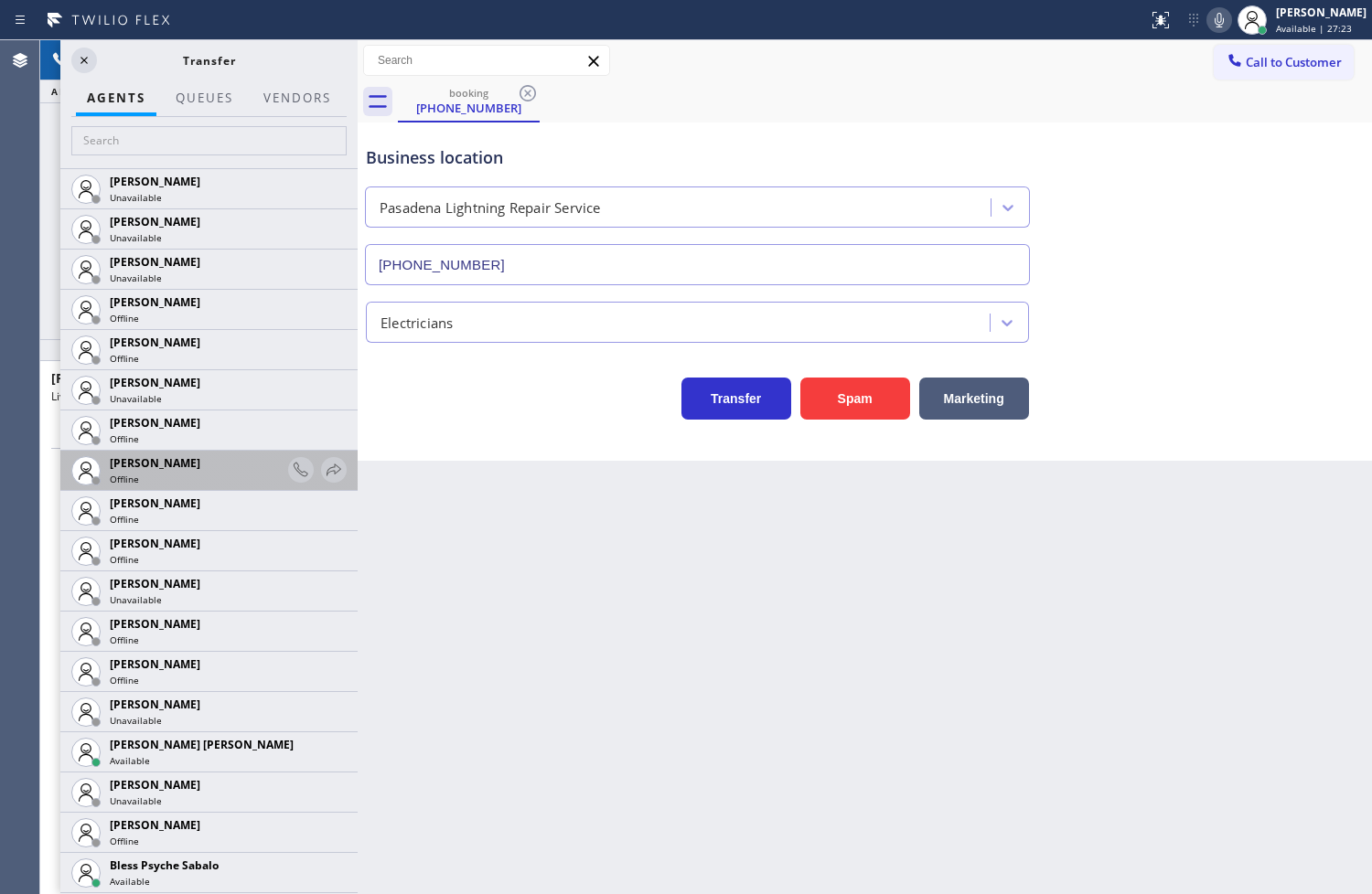
click at [183, 482] on div "Offline" at bounding box center [196, 479] width 173 height 12
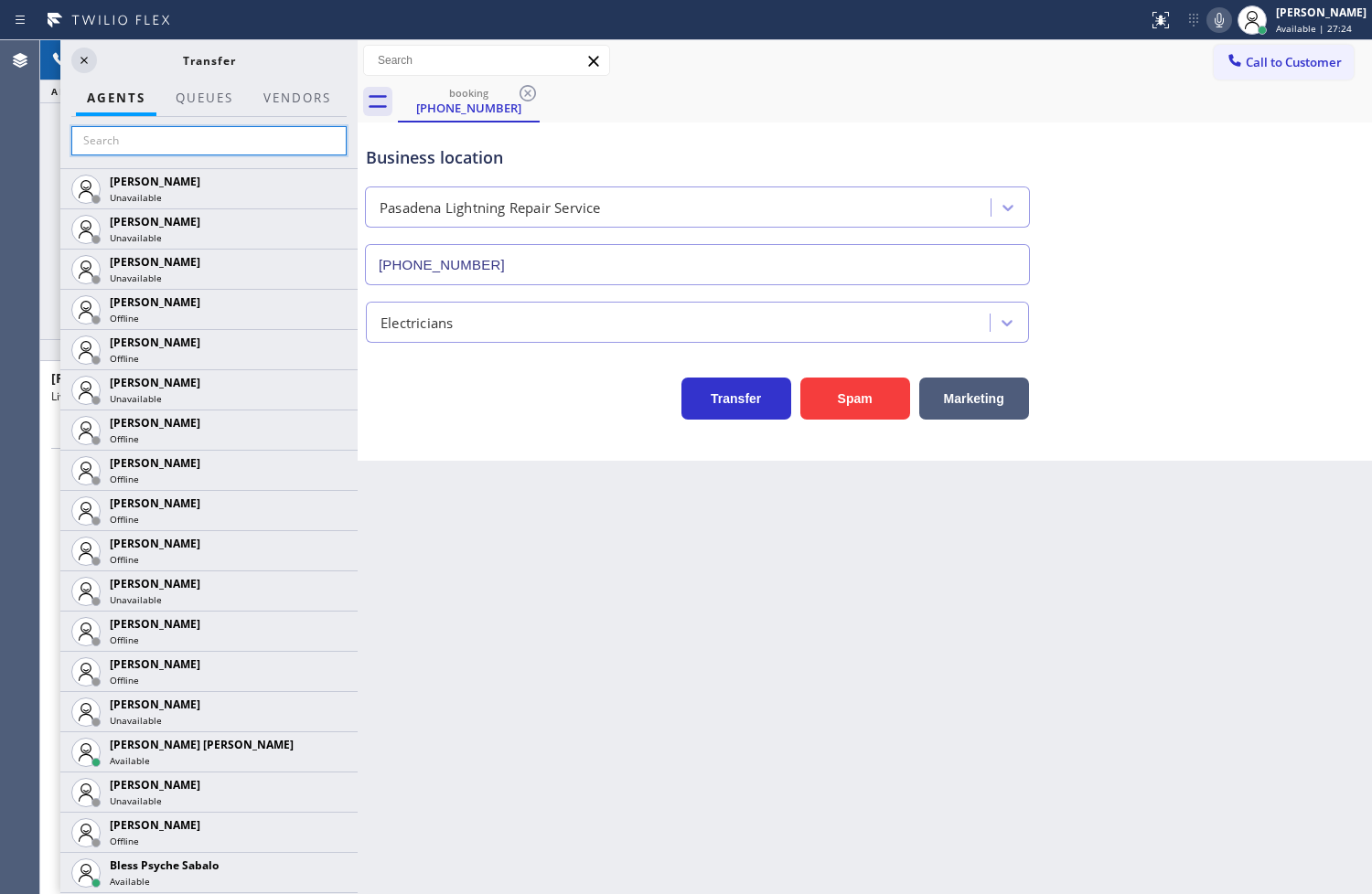
click at [168, 146] on input "text" at bounding box center [209, 140] width 275 height 30
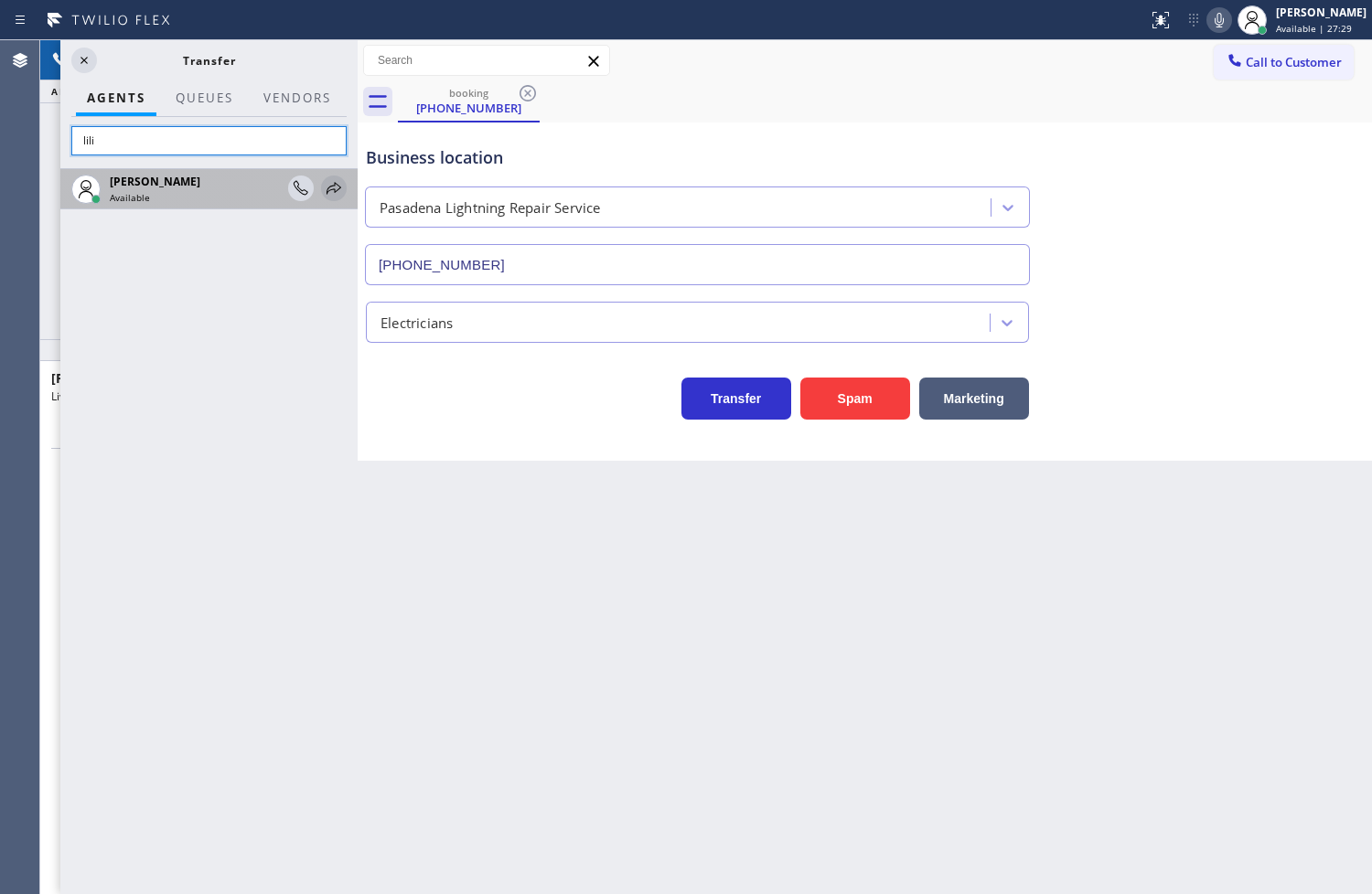
type input "lili"
click at [338, 184] on icon at bounding box center [333, 188] width 22 height 22
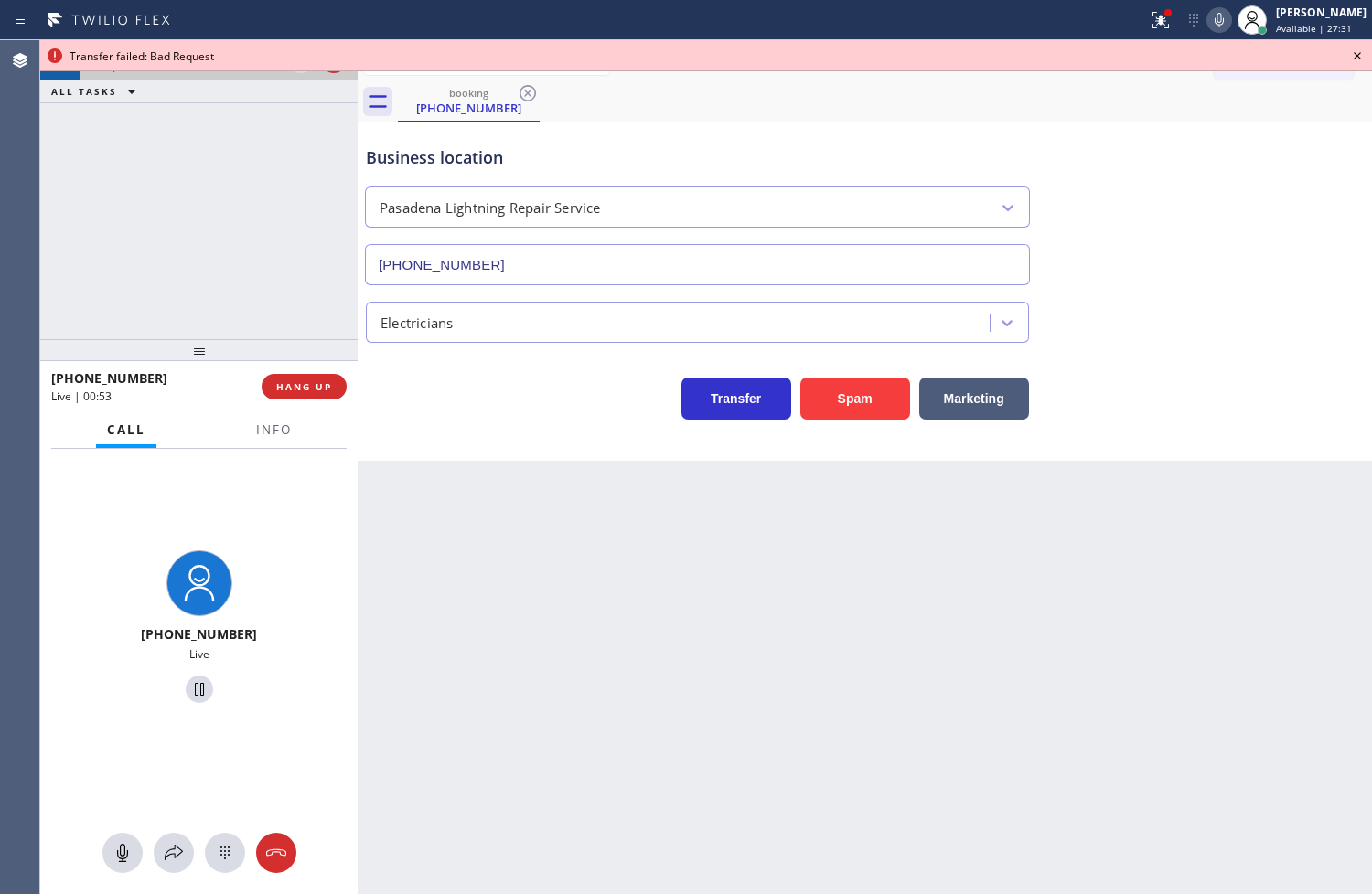
click at [1209, 25] on icon at bounding box center [1219, 20] width 22 height 22
click at [176, 845] on icon at bounding box center [173, 853] width 18 height 15
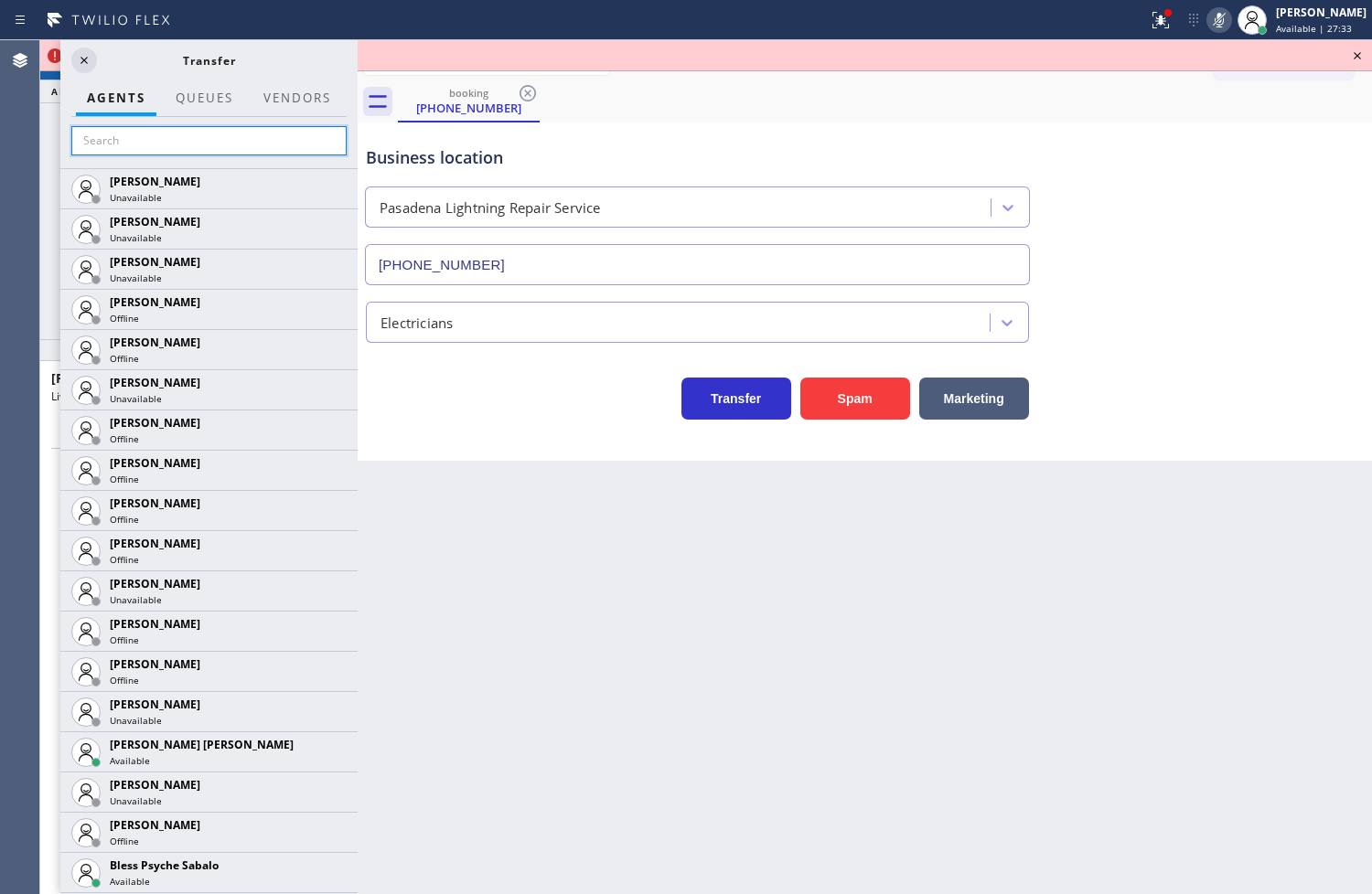
click at [221, 135] on input "text" at bounding box center [209, 140] width 275 height 30
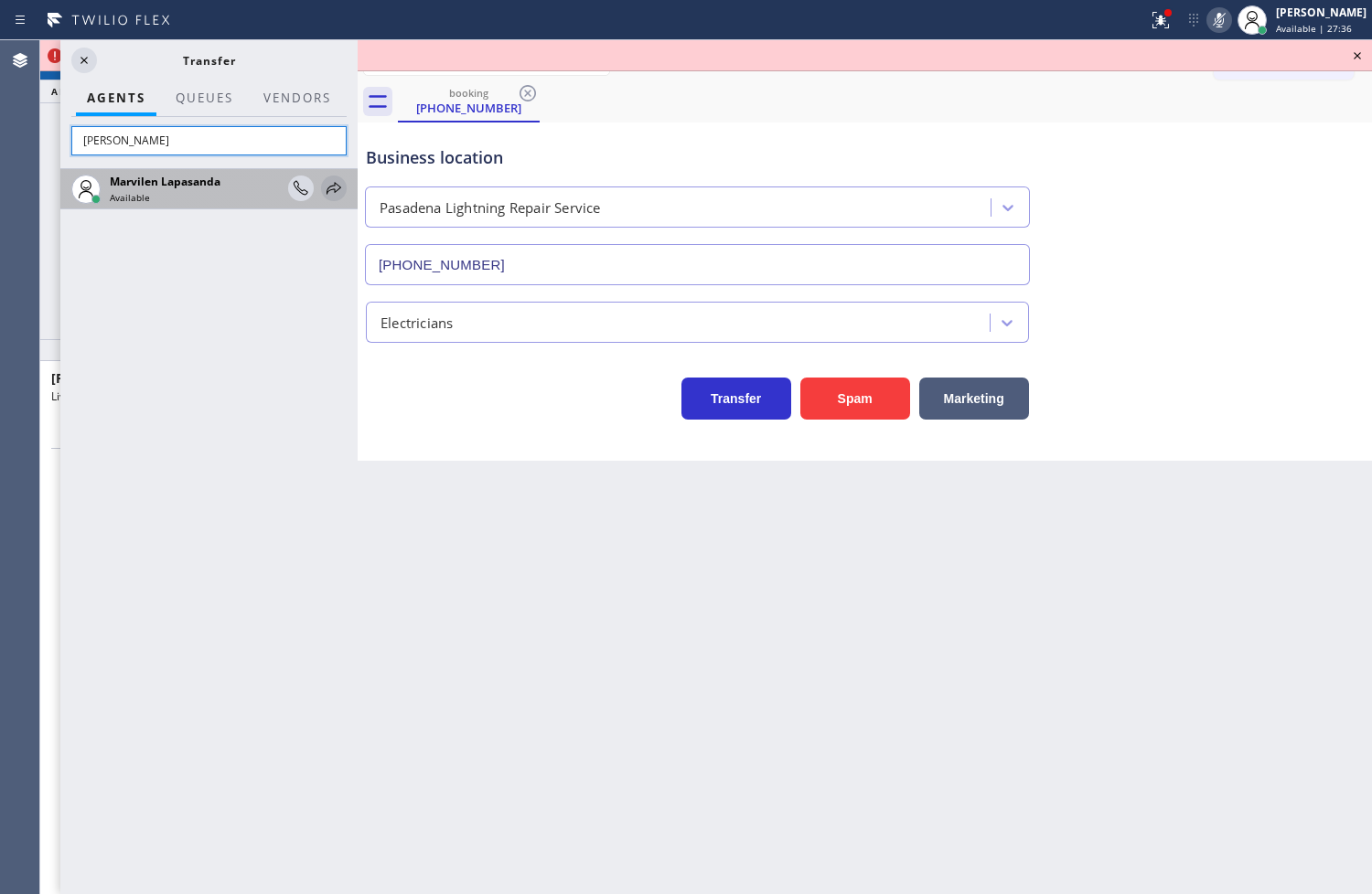
type input "[PERSON_NAME]"
click at [332, 182] on icon at bounding box center [333, 188] width 22 height 22
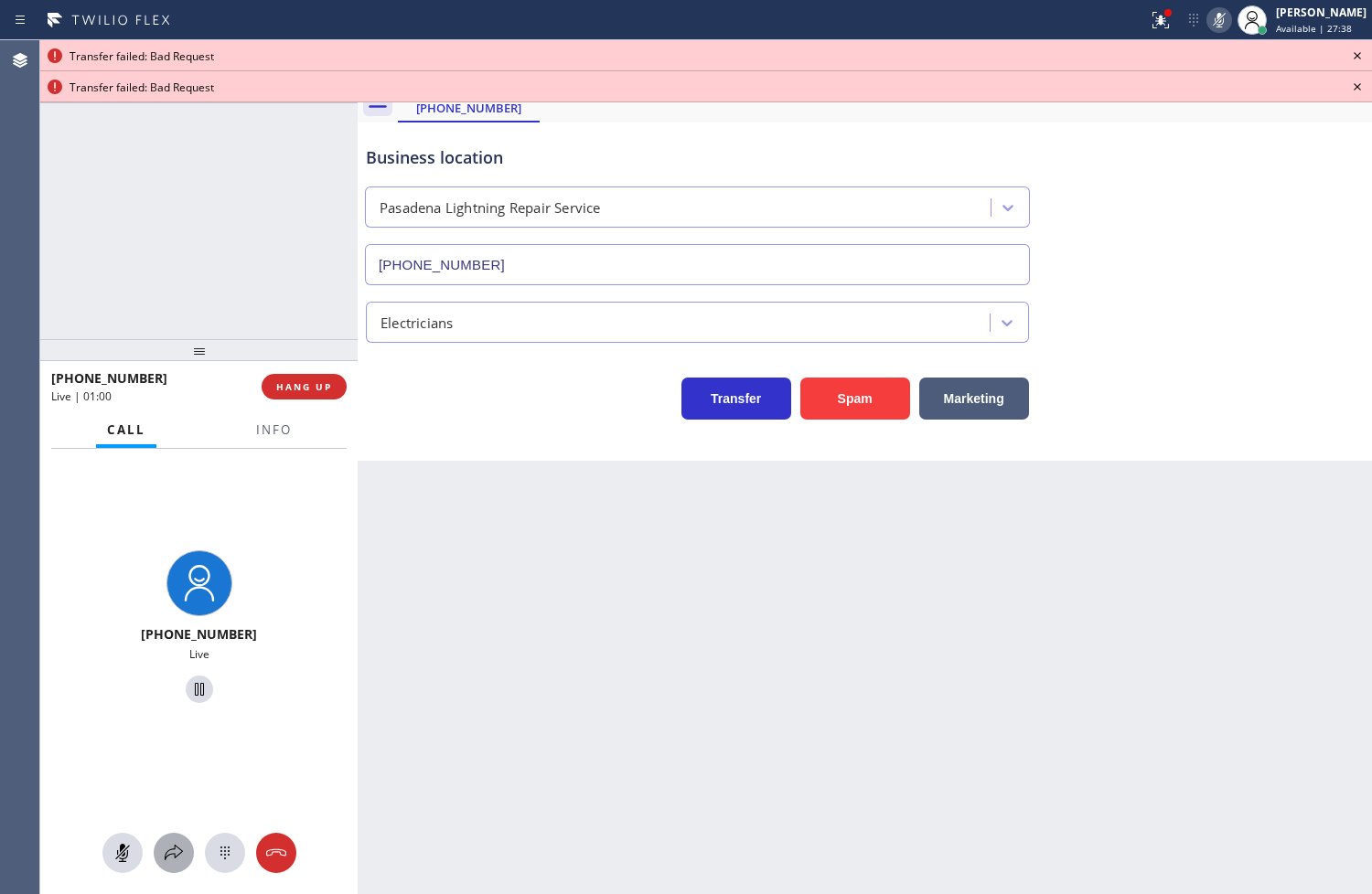
click at [167, 846] on icon at bounding box center [173, 853] width 22 height 22
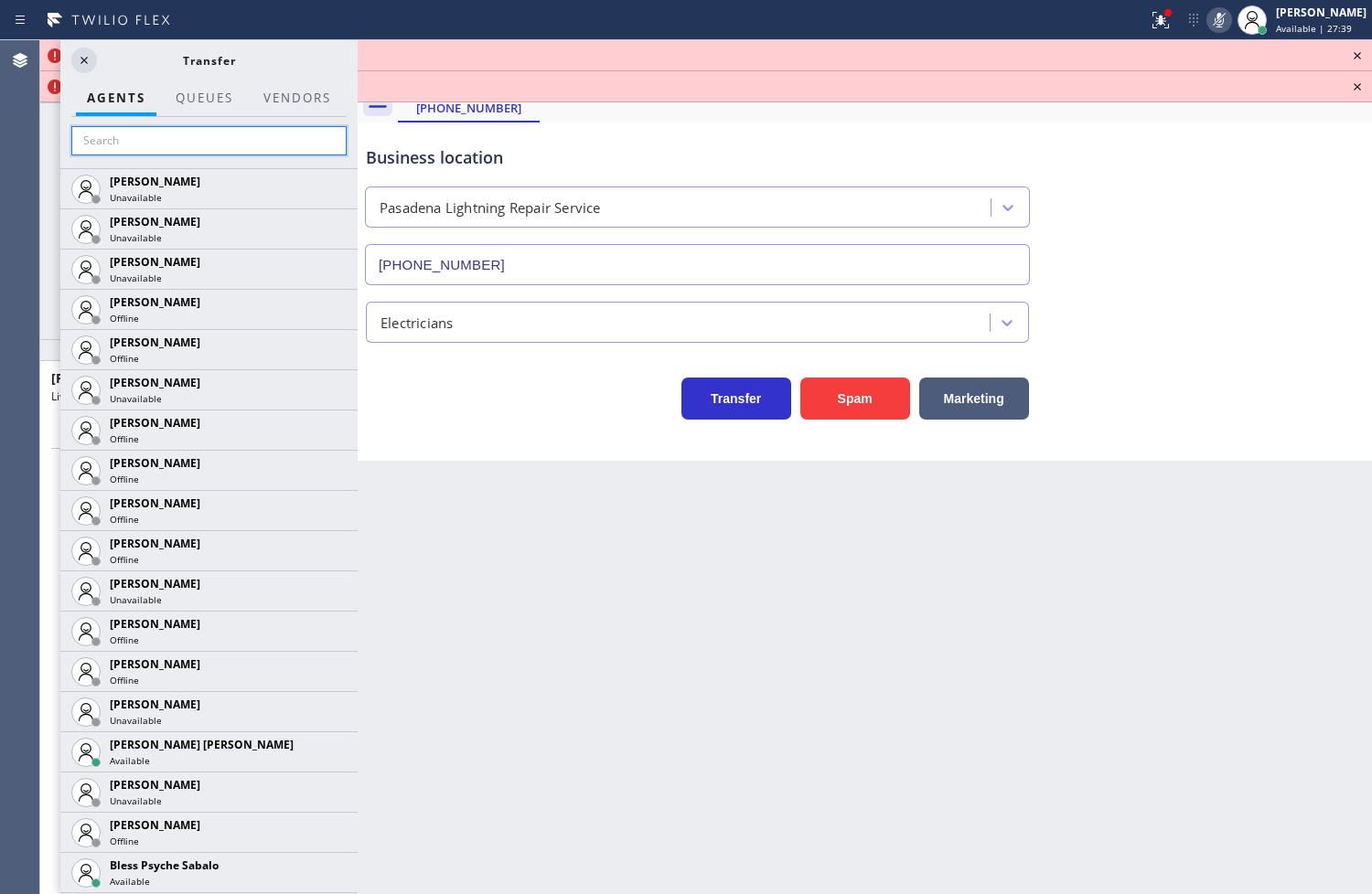
click at [182, 139] on input "text" at bounding box center [209, 140] width 275 height 30
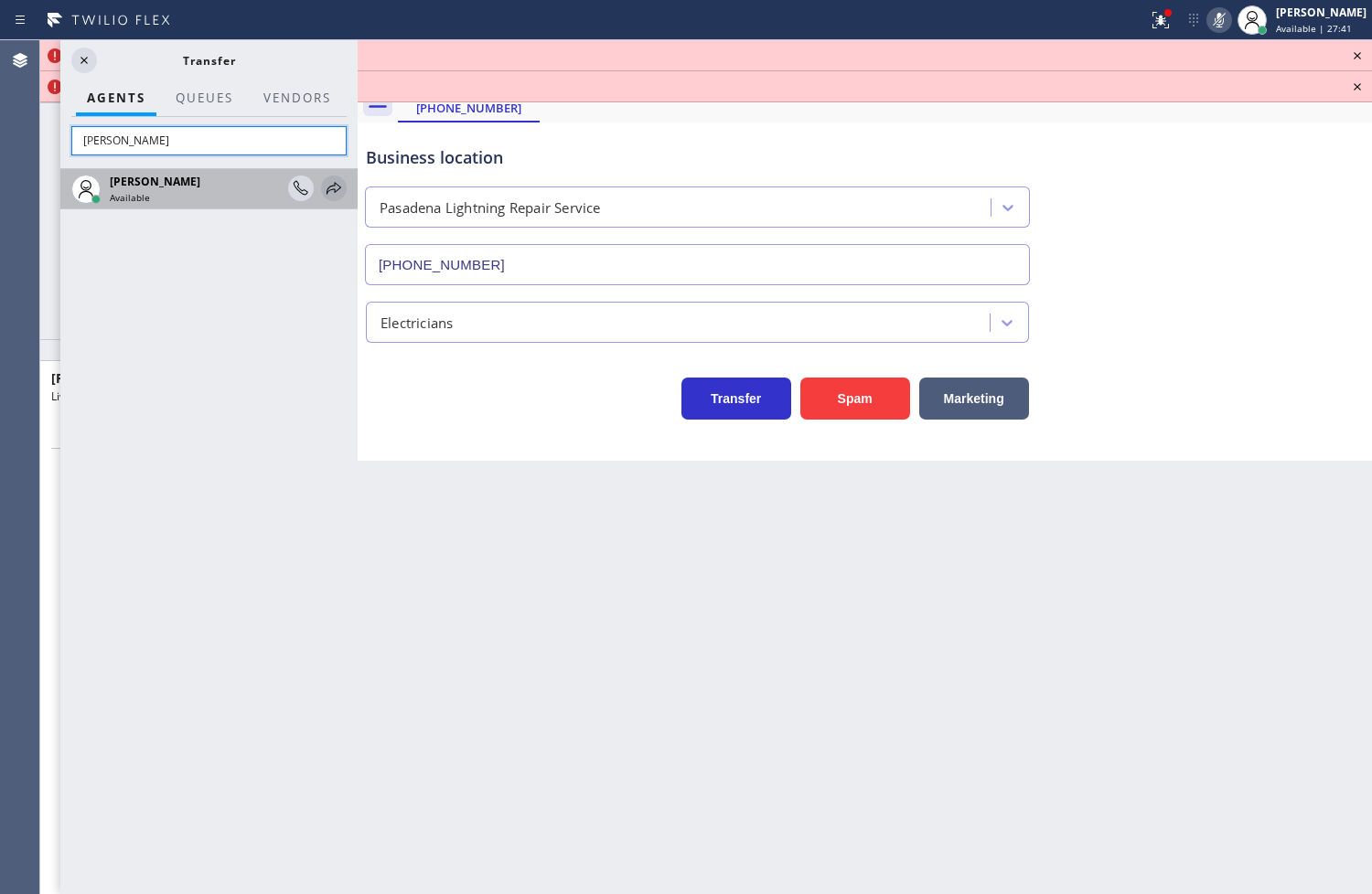
type input "[PERSON_NAME]"
click at [334, 189] on icon at bounding box center [333, 188] width 22 height 22
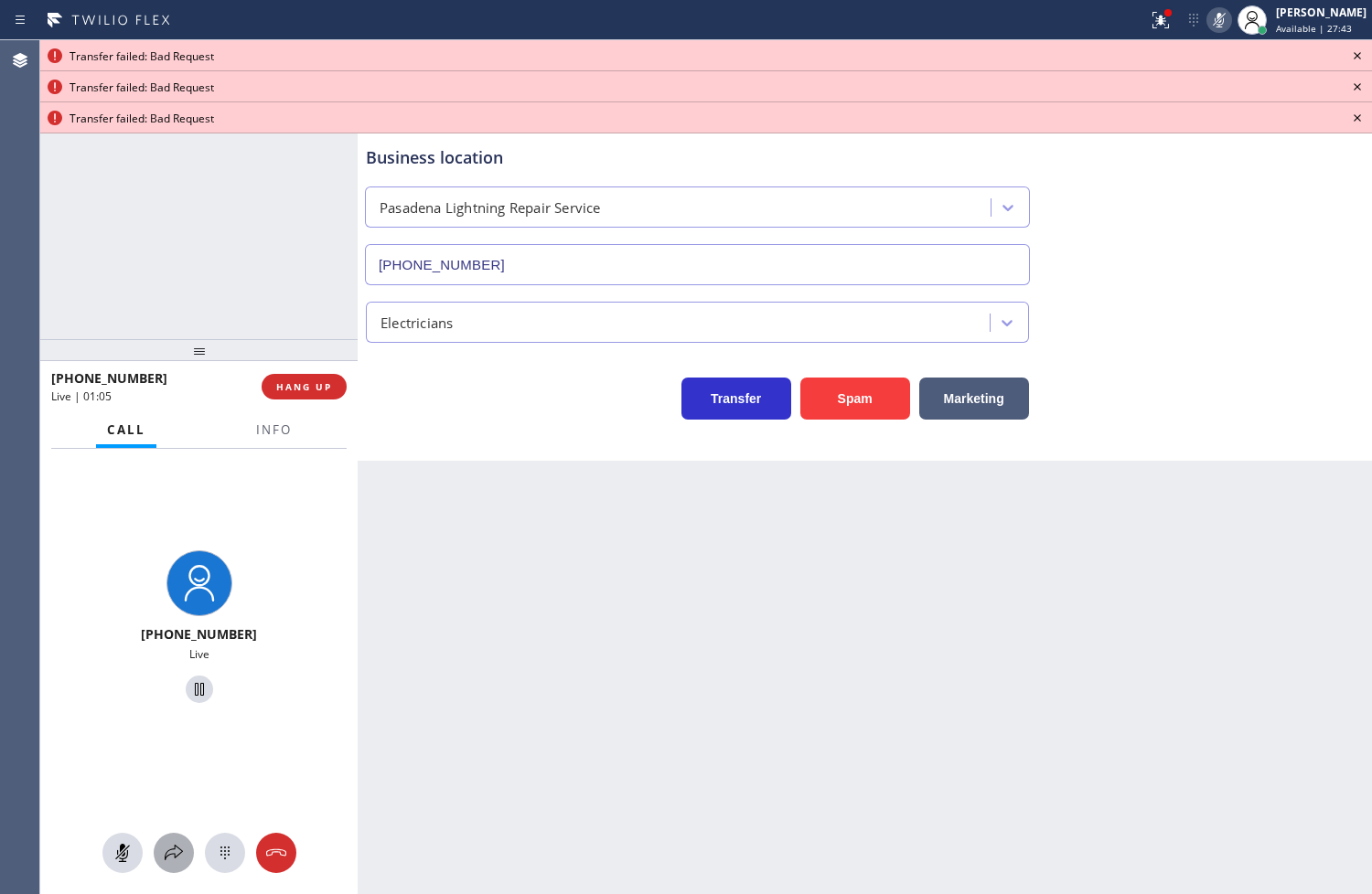
click at [169, 852] on icon at bounding box center [173, 853] width 22 height 22
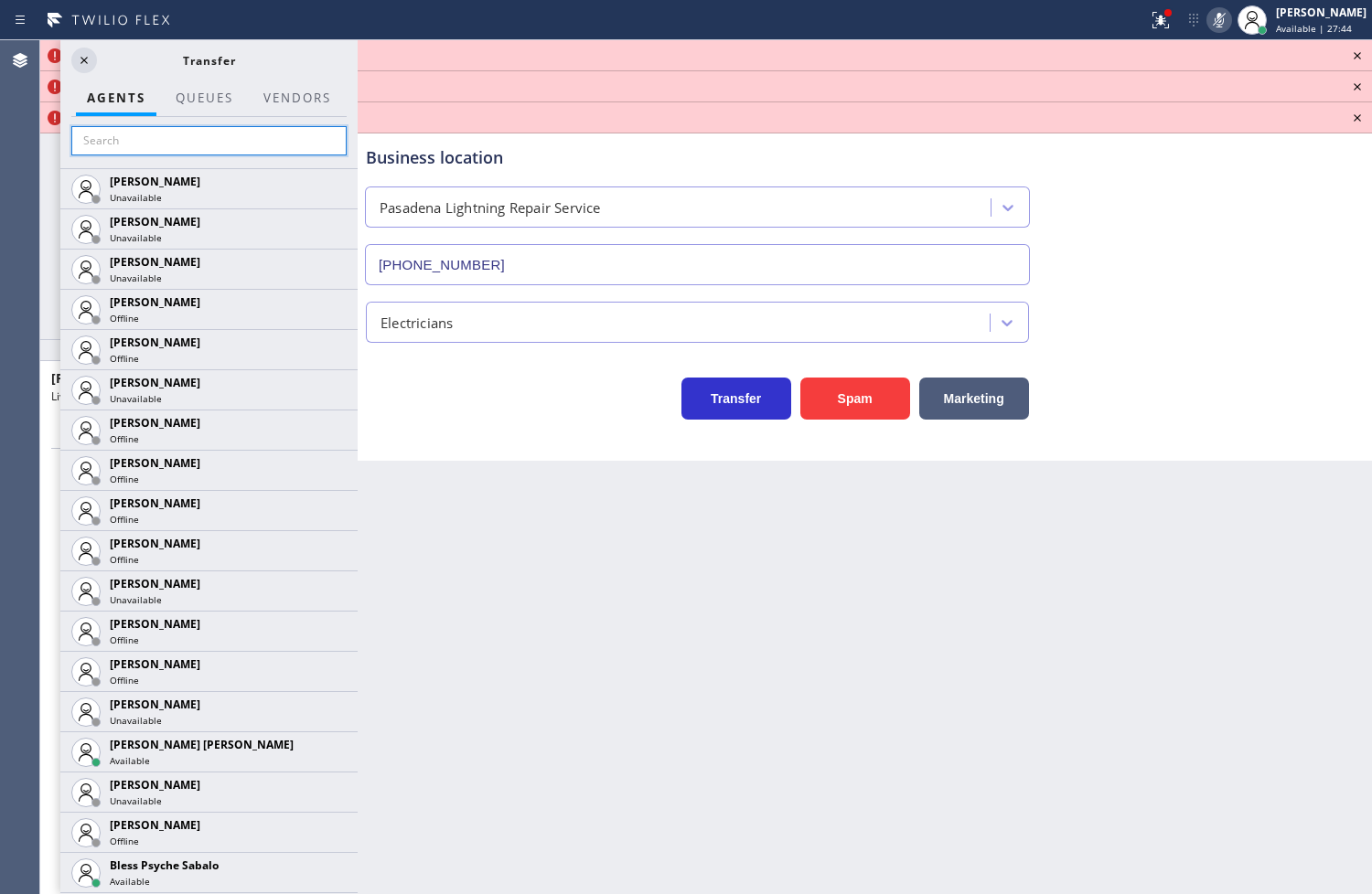
click at [170, 144] on input "text" at bounding box center [209, 140] width 275 height 30
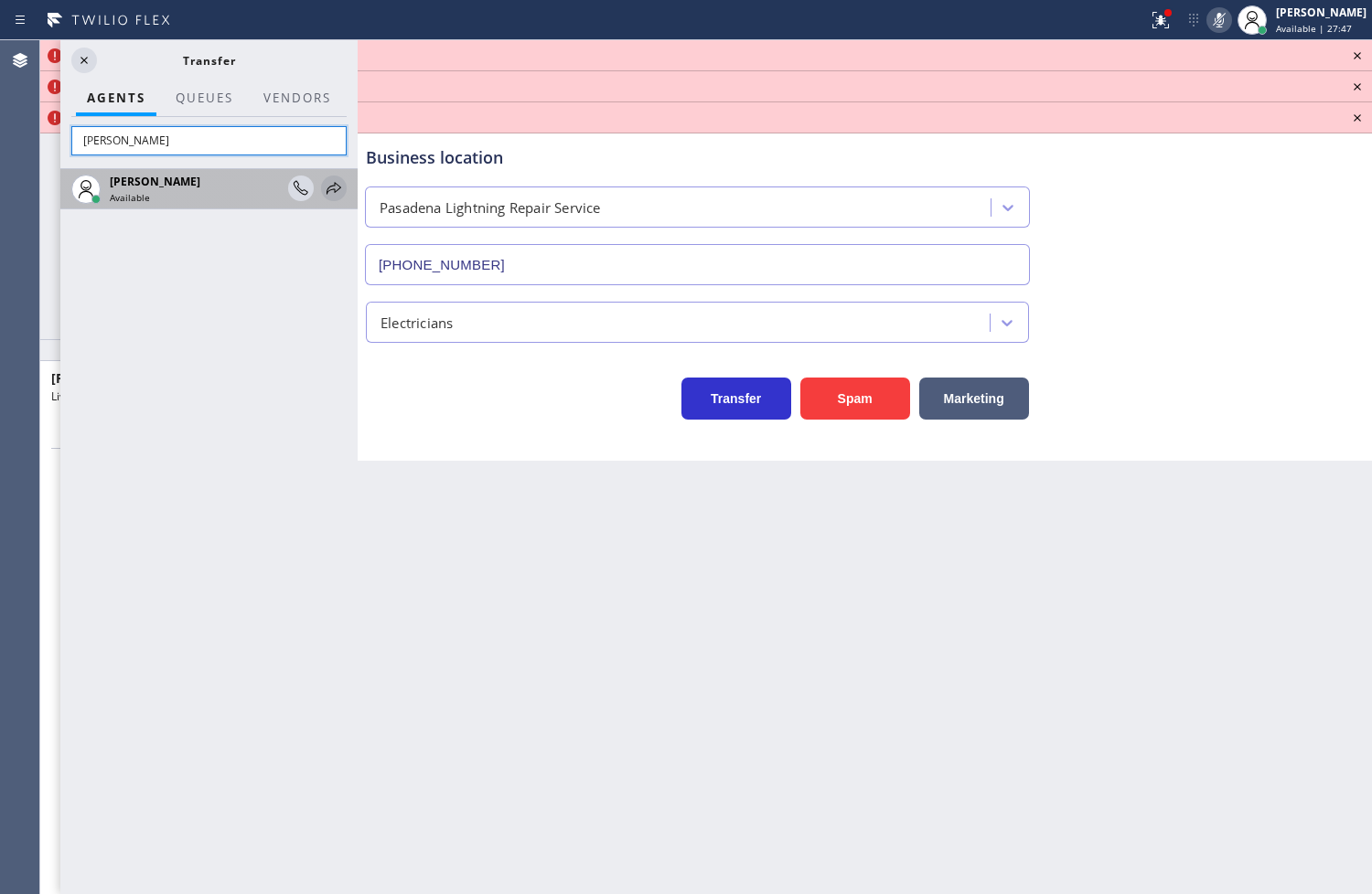
type input "[PERSON_NAME]"
click at [333, 186] on icon at bounding box center [333, 188] width 22 height 22
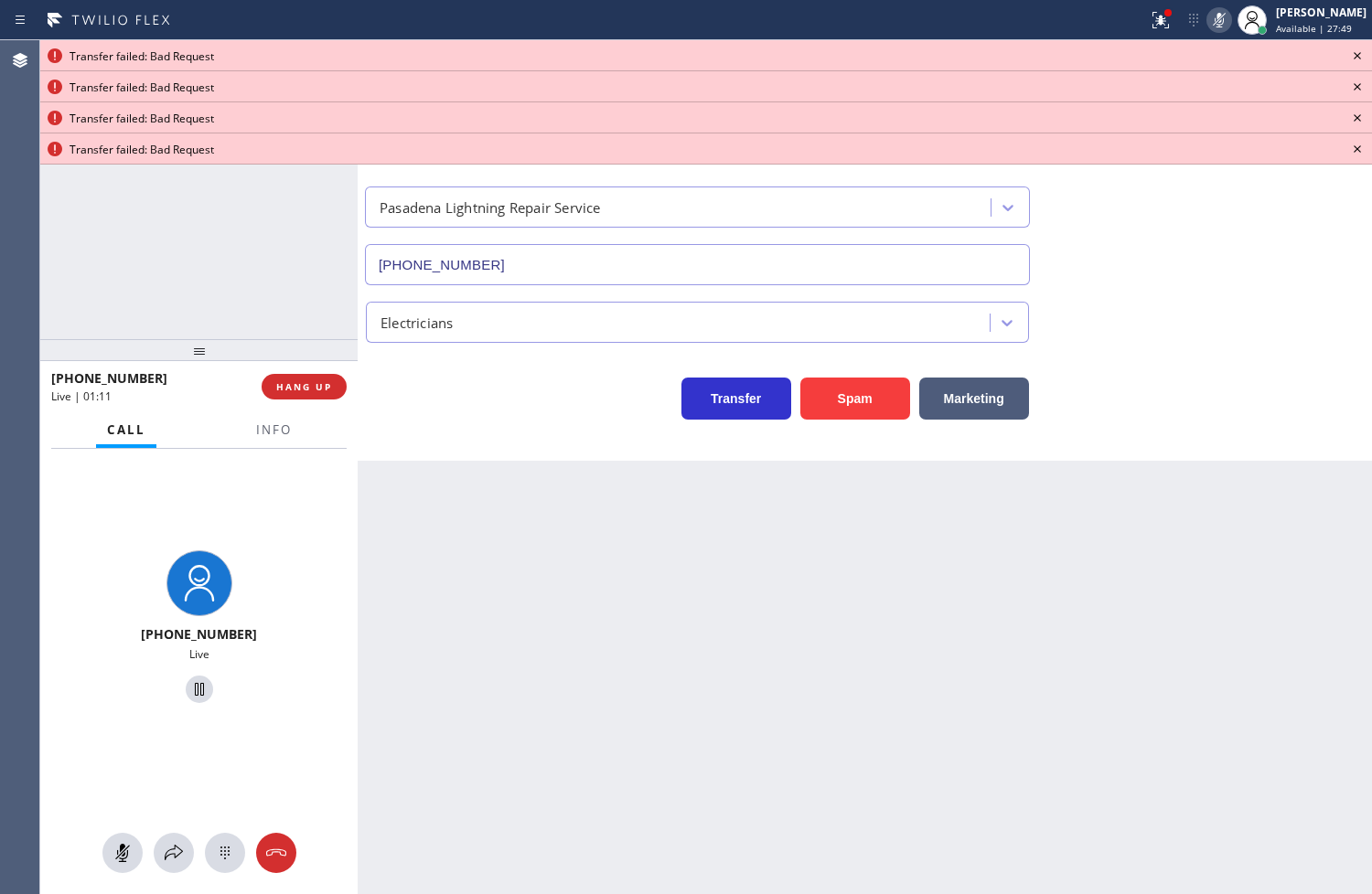
click at [1359, 53] on icon at bounding box center [1358, 56] width 8 height 8
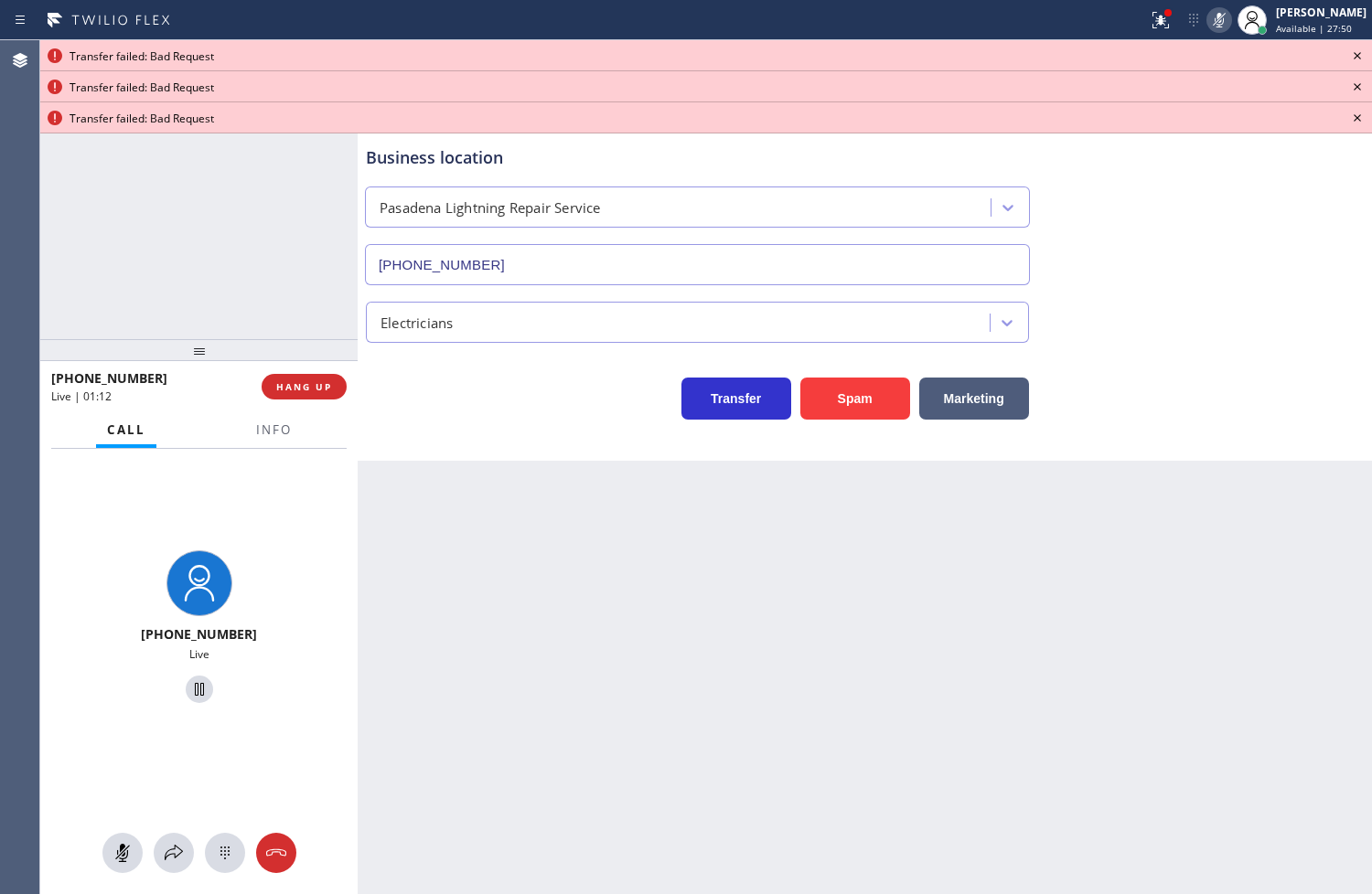
click at [1359, 53] on icon at bounding box center [1358, 56] width 8 height 8
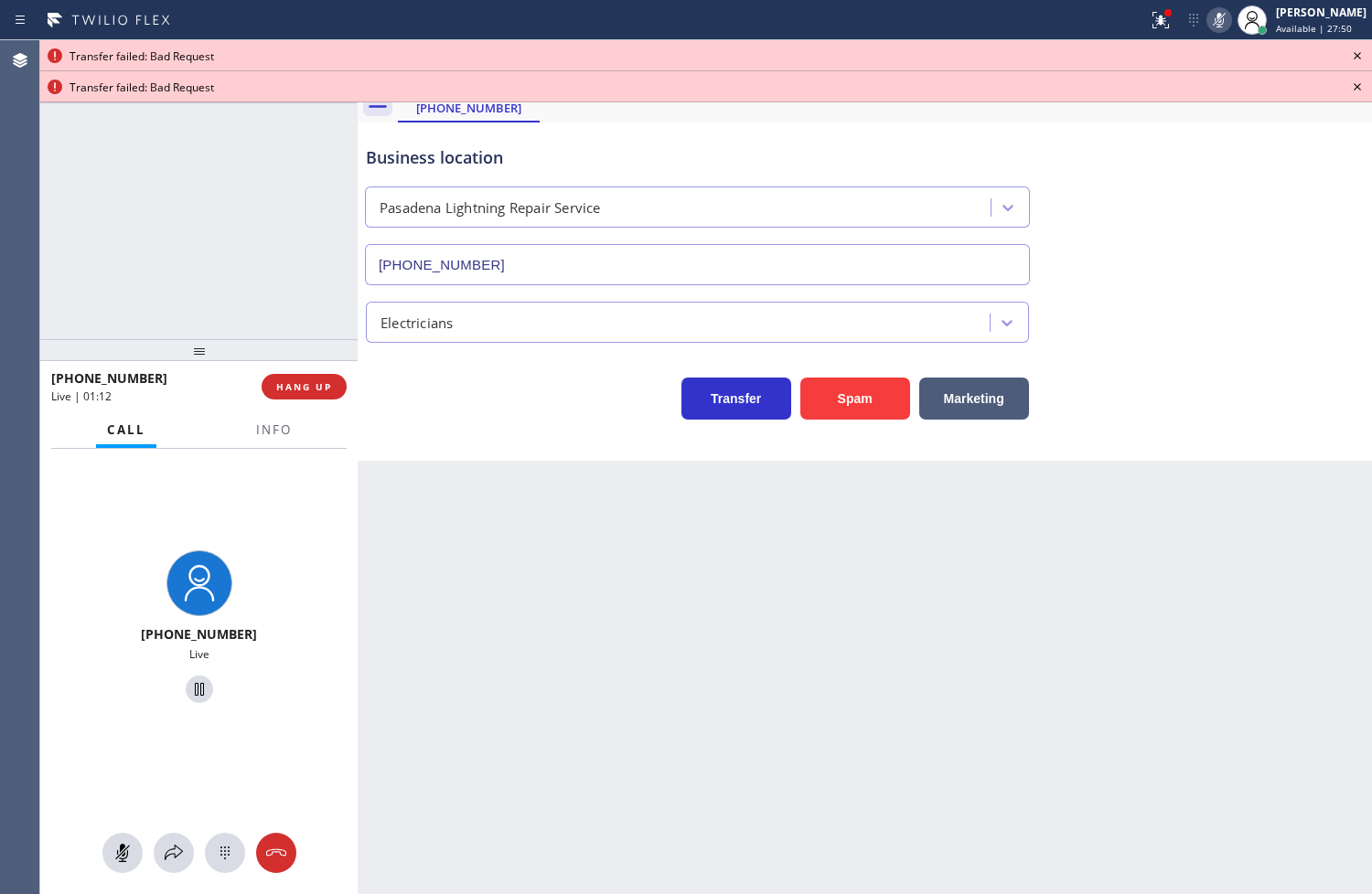
click at [1359, 53] on icon at bounding box center [1358, 56] width 8 height 8
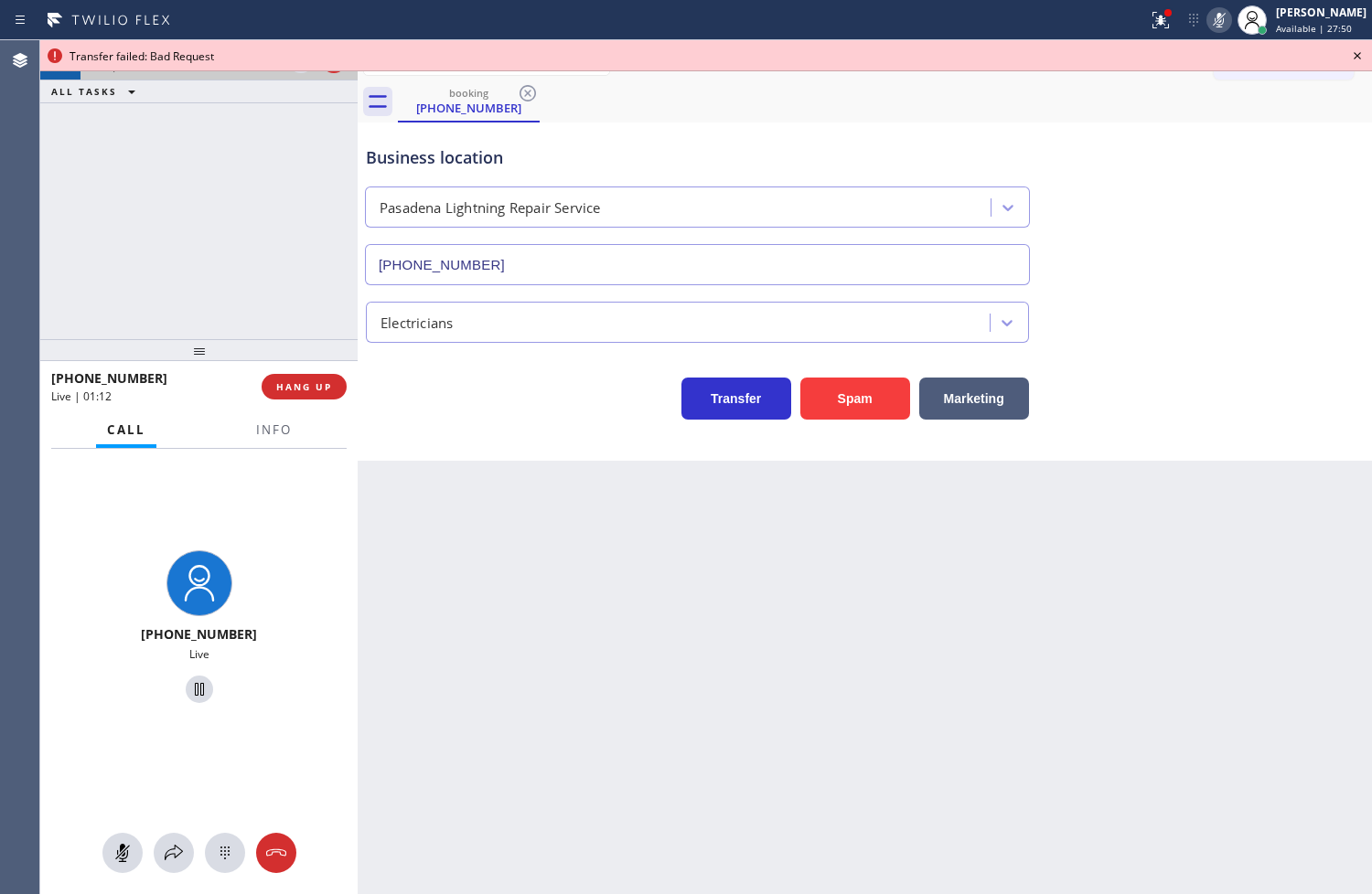
click at [1359, 53] on icon at bounding box center [1358, 56] width 8 height 8
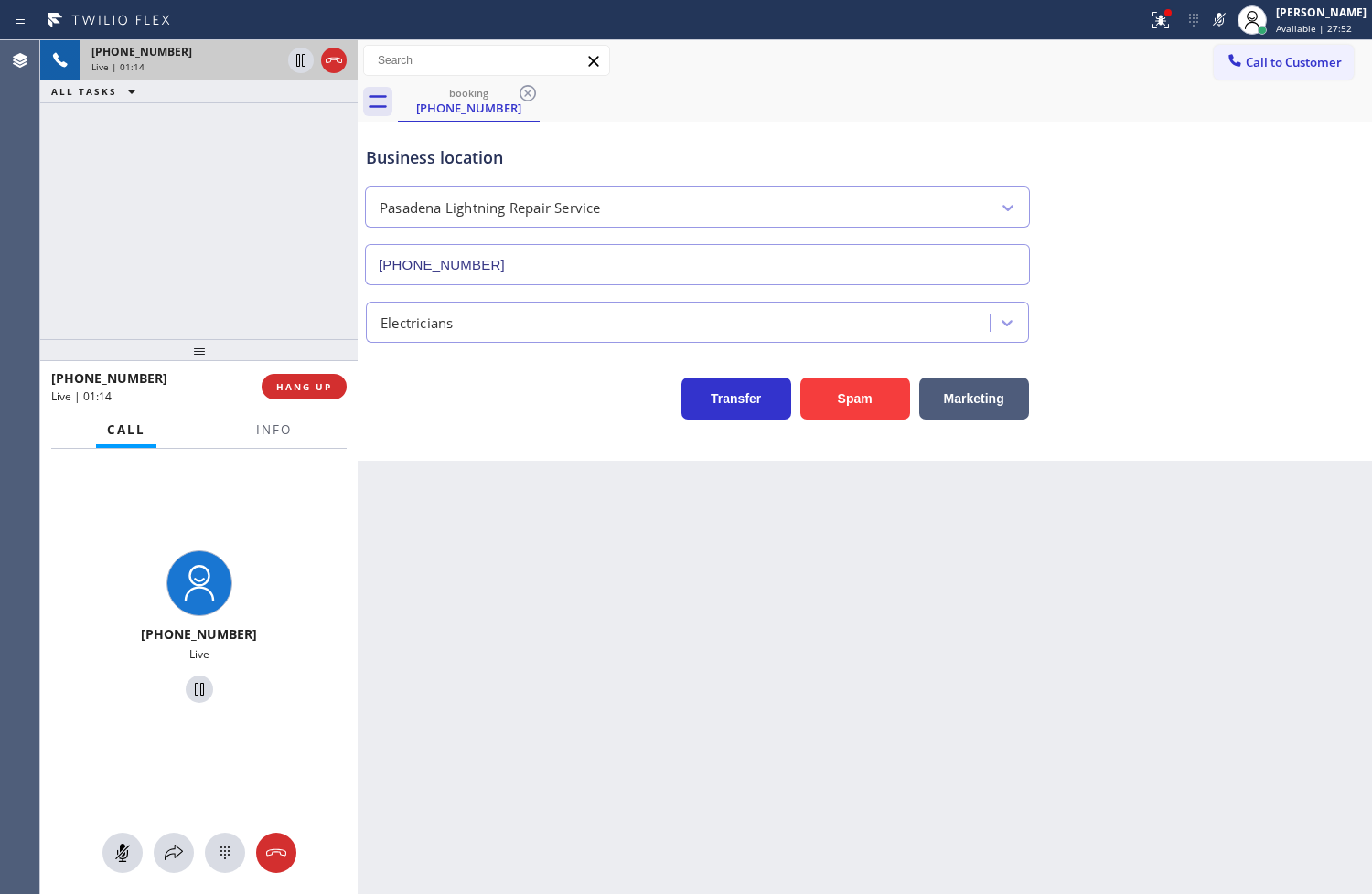
drag, startPoint x: 1194, startPoint y: 20, endPoint x: 1158, endPoint y: 25, distance: 36.3
click at [1209, 19] on icon at bounding box center [1219, 20] width 22 height 22
click at [268, 436] on span "Info" at bounding box center [273, 429] width 35 height 16
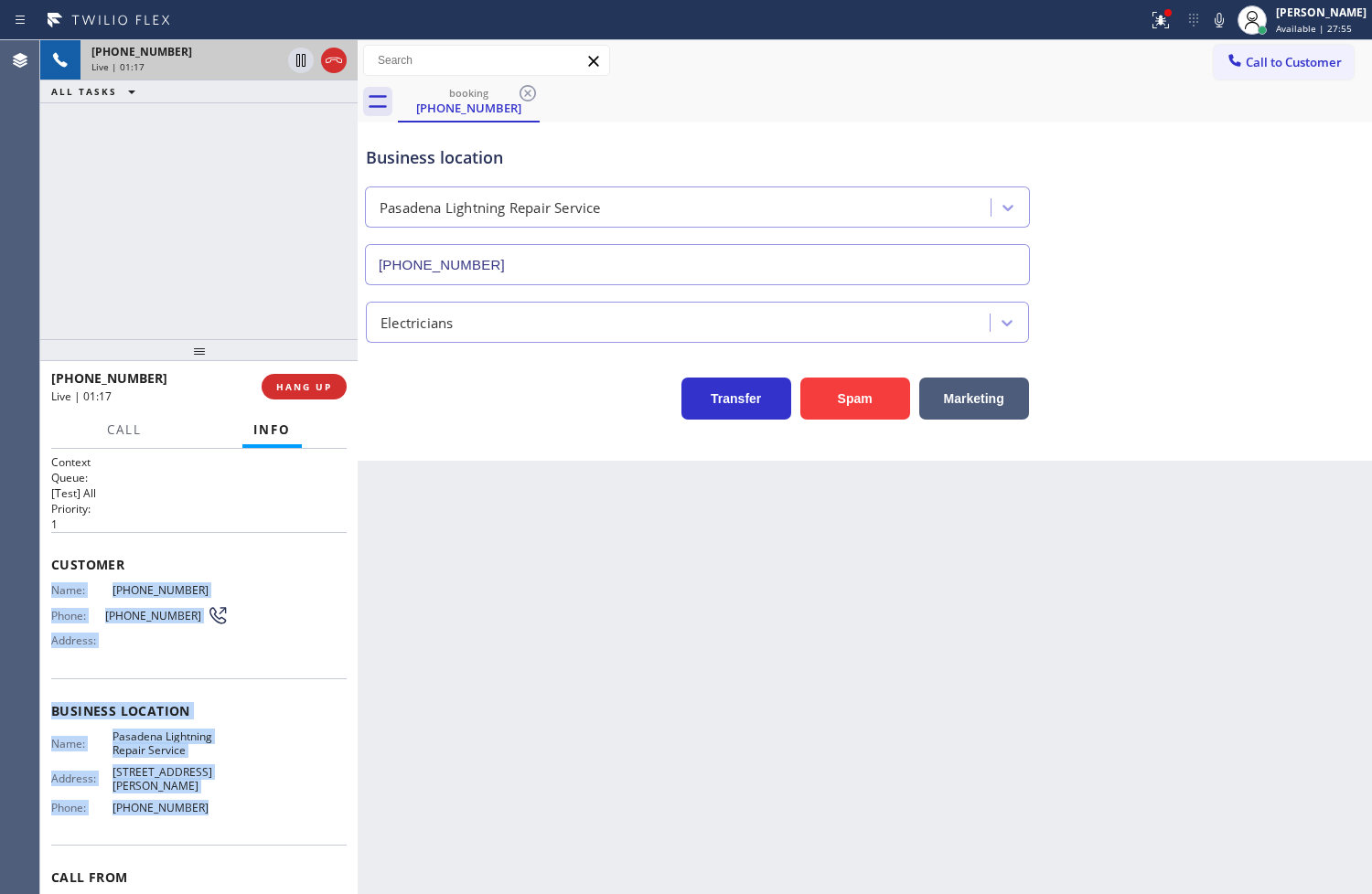
drag, startPoint x: 49, startPoint y: 583, endPoint x: 258, endPoint y: 788, distance: 292.8
click at [258, 788] on div "Context Queue: [Test] All Priority: 1 Customer Name: [PHONE_NUMBER] Phone: [PHO…" at bounding box center [199, 671] width 317 height 446
copy div "Name: [PHONE_NUMBER] Phone: [PHONE_NUMBER] Address: Business location Name: Pas…"
click at [1149, 10] on icon at bounding box center [1160, 20] width 22 height 22
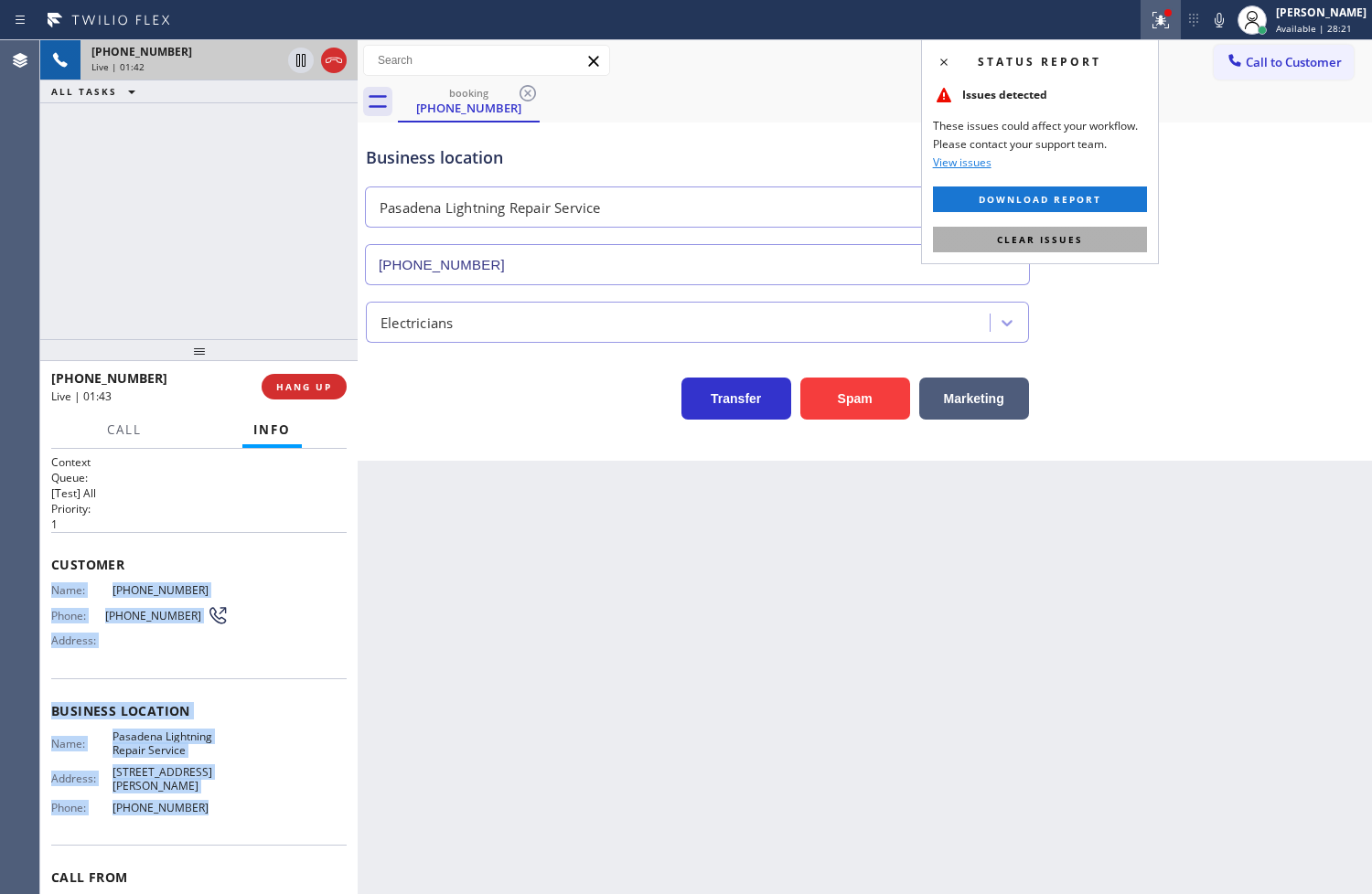
click at [1120, 233] on button "Clear issues" at bounding box center [1040, 239] width 214 height 26
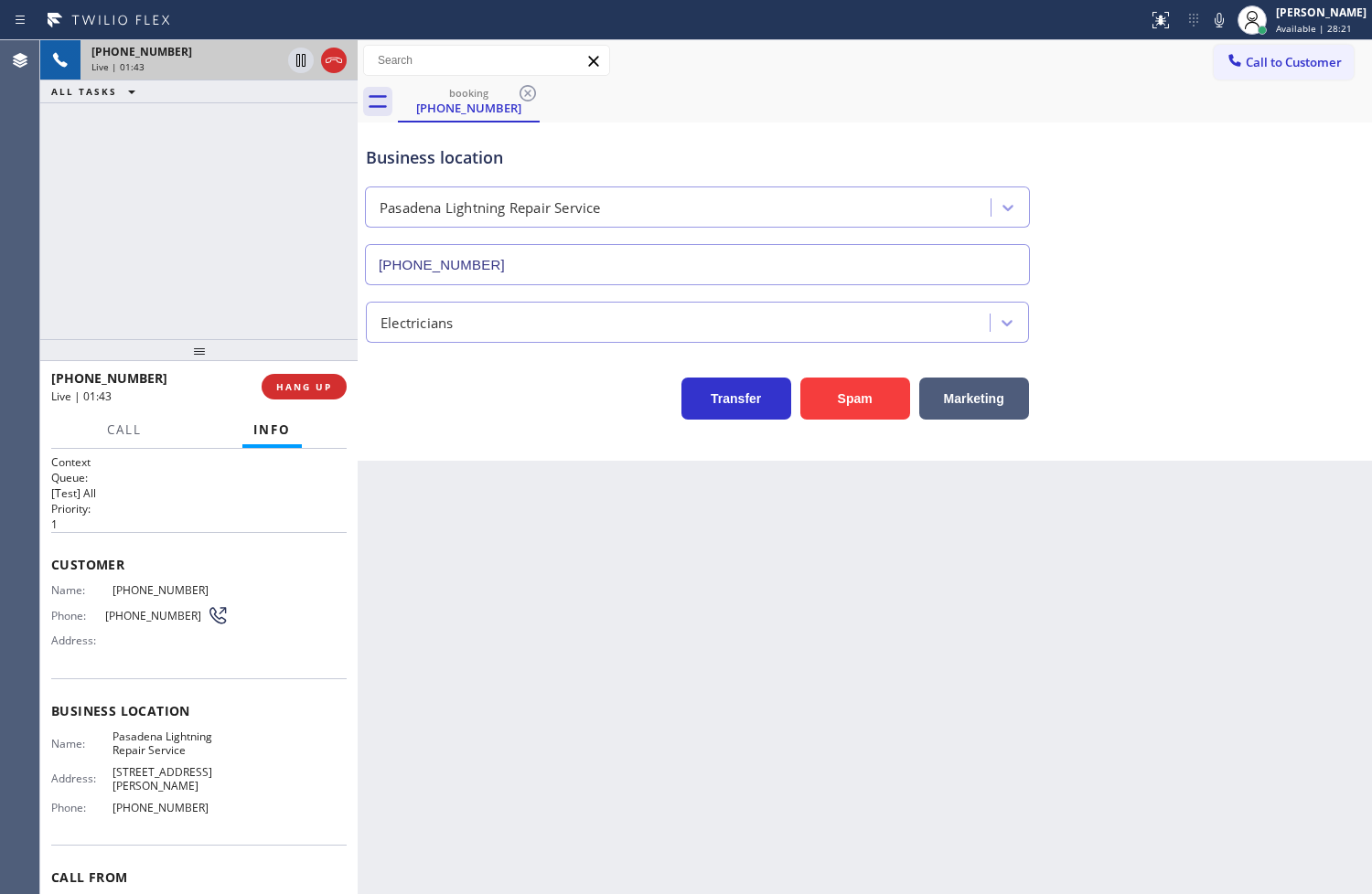
click at [238, 245] on div "[PHONE_NUMBER] Live | 01:43 ALL TASKS ALL TASKS ACTIVE TASKS TASKS IN WRAP UP" at bounding box center [199, 189] width 317 height 299
click at [468, 417] on div "Transfer Spam Marketing" at bounding box center [697, 394] width 671 height 52
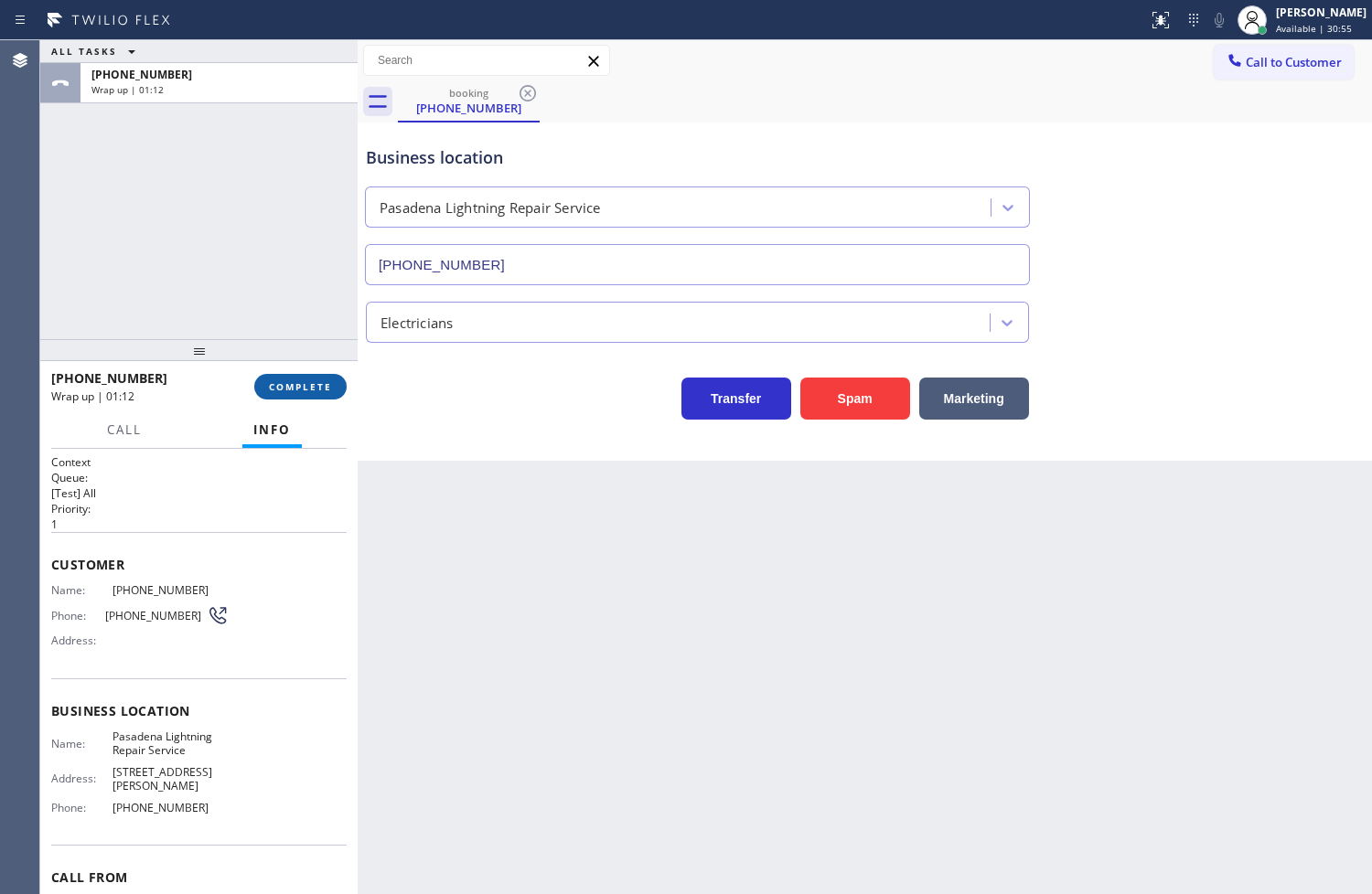
click at [299, 389] on span "COMPLETE" at bounding box center [300, 386] width 63 height 12
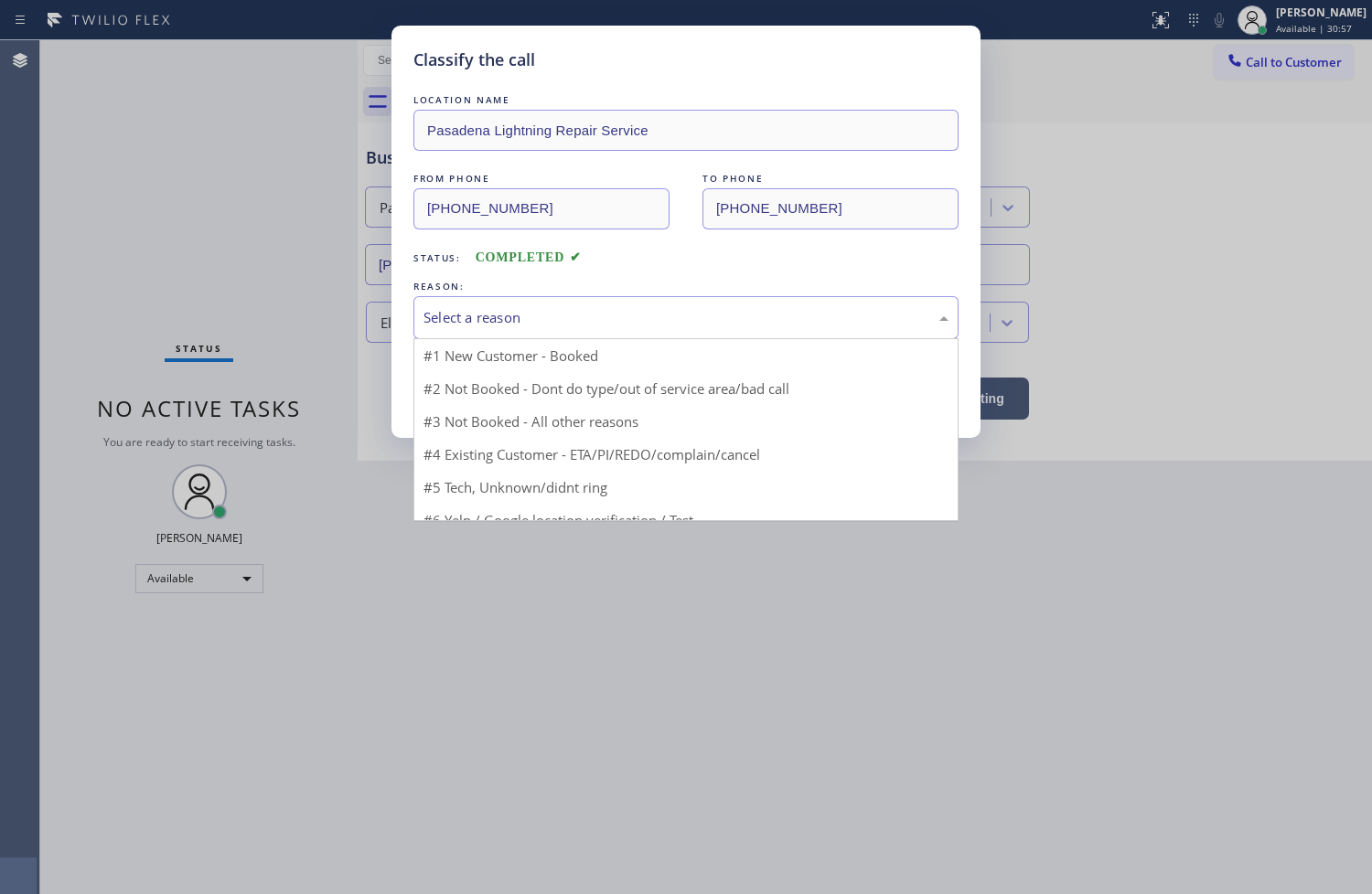
click at [476, 311] on div "Select a reason" at bounding box center [685, 318] width 525 height 21
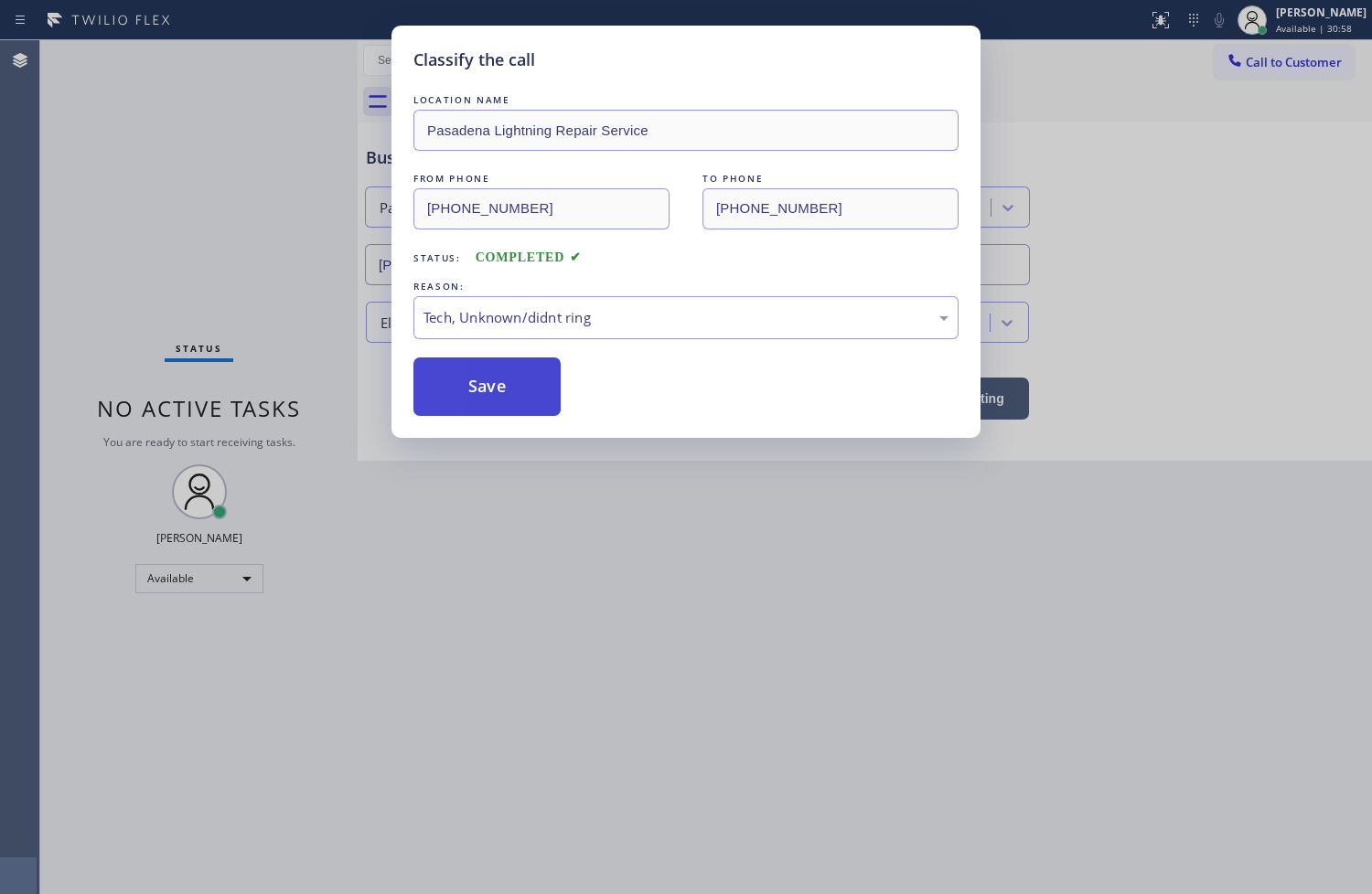
click at [500, 372] on button "Save" at bounding box center [487, 386] width 147 height 58
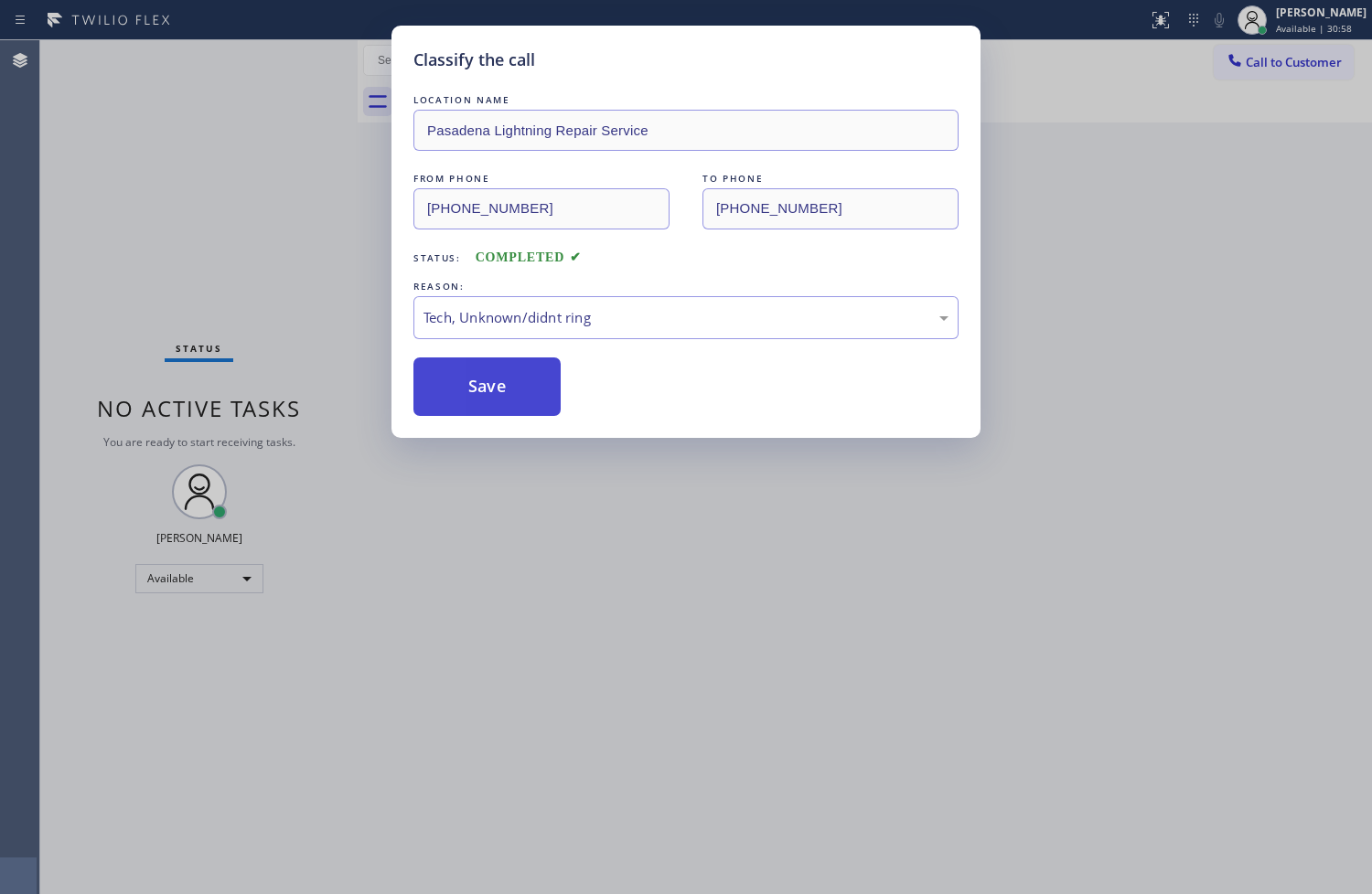
click at [500, 372] on button "Save" at bounding box center [487, 386] width 147 height 58
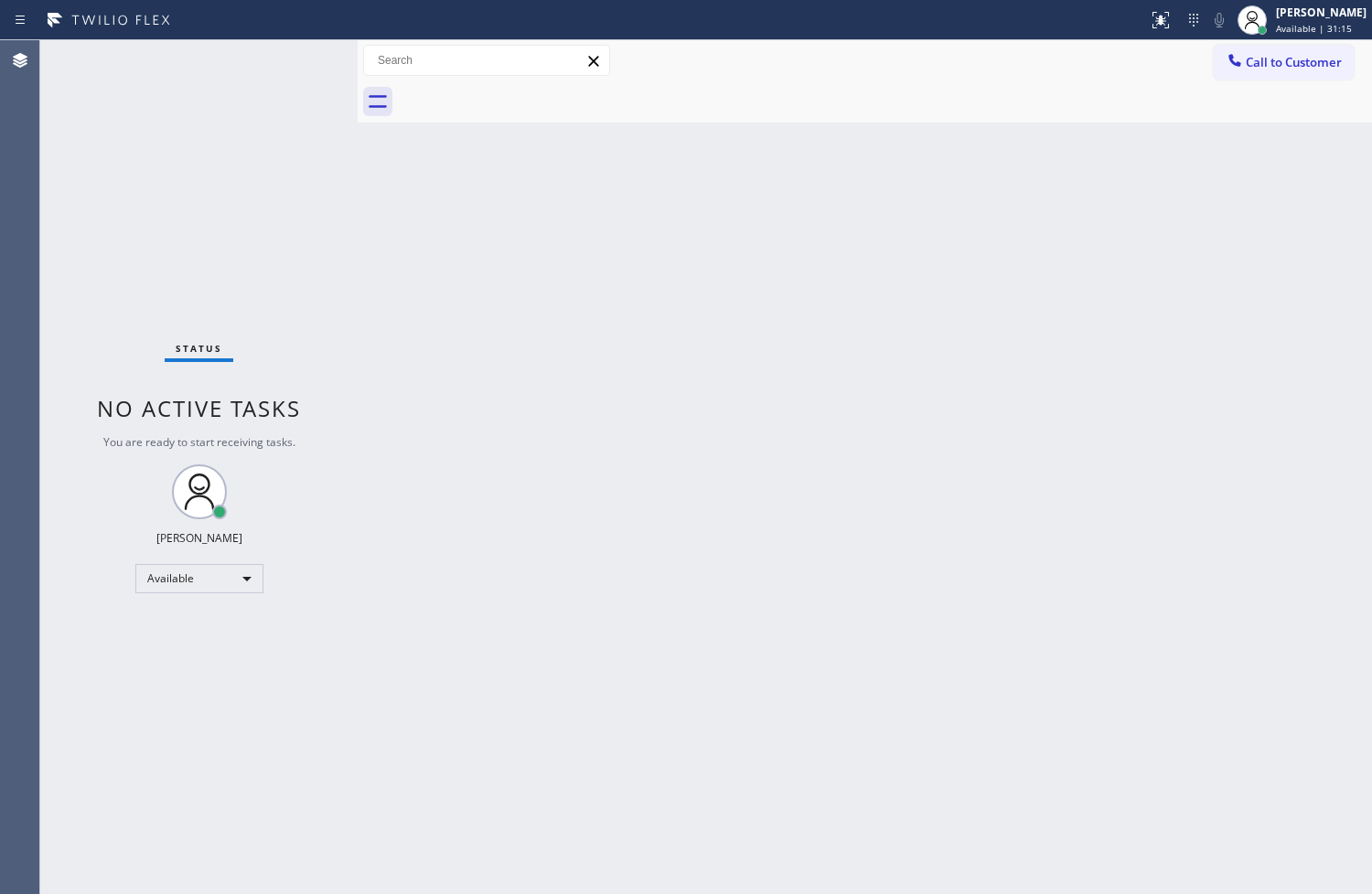
drag, startPoint x: 333, startPoint y: 670, endPoint x: 390, endPoint y: 341, distance: 333.9
click at [333, 670] on div "Status No active tasks You are ready to start receiving tasks. [PERSON_NAME]" at bounding box center [199, 467] width 317 height 854
click at [379, 160] on div "Back to Dashboard Change Sender ID Customers Technicians Select a contact Outbo…" at bounding box center [865, 467] width 1015 height 854
click at [604, 699] on div "Back to Dashboard Change Sender ID Customers Technicians Select a contact Outbo…" at bounding box center [865, 467] width 1015 height 854
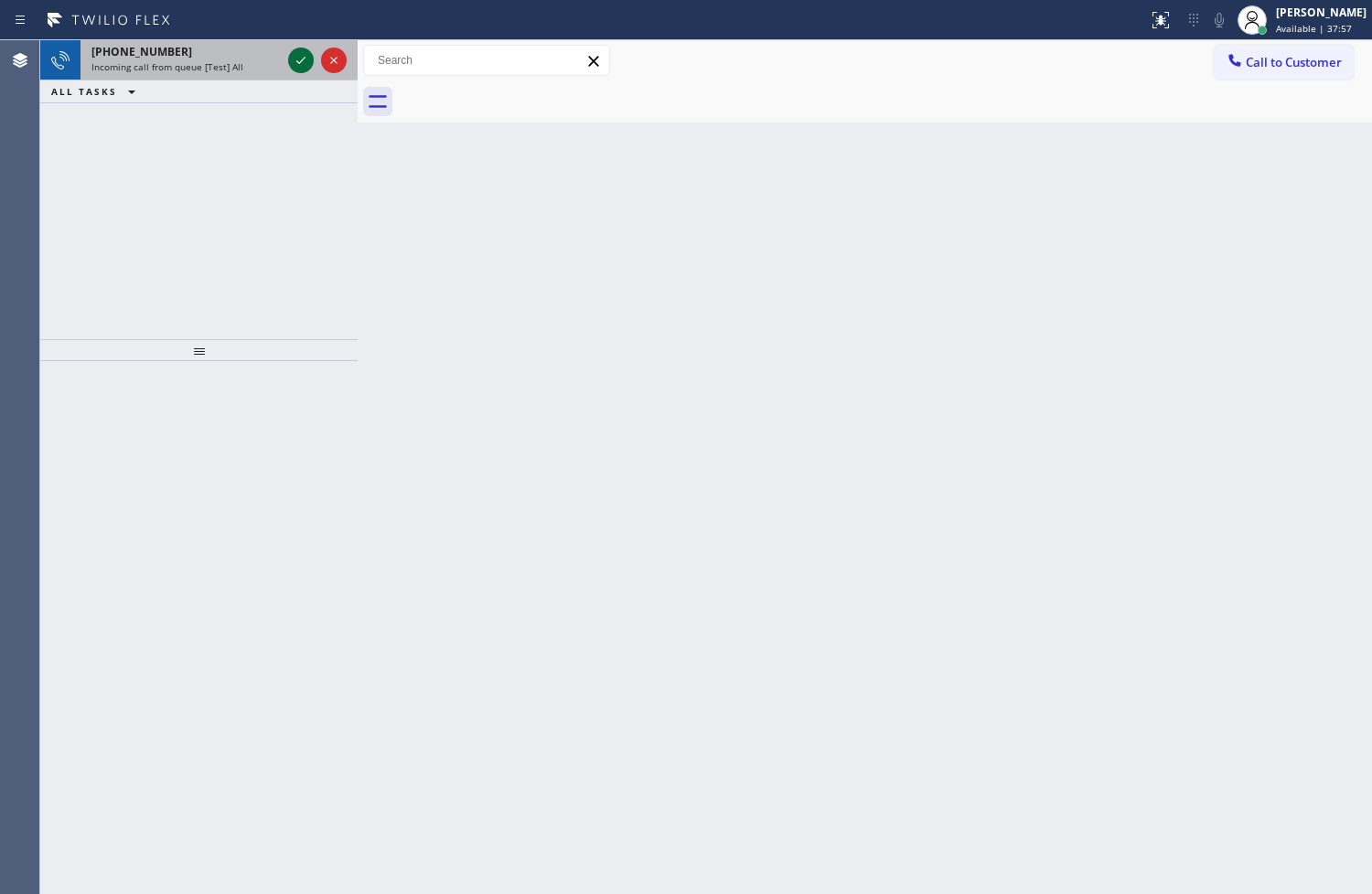
click at [304, 60] on icon at bounding box center [300, 60] width 22 height 22
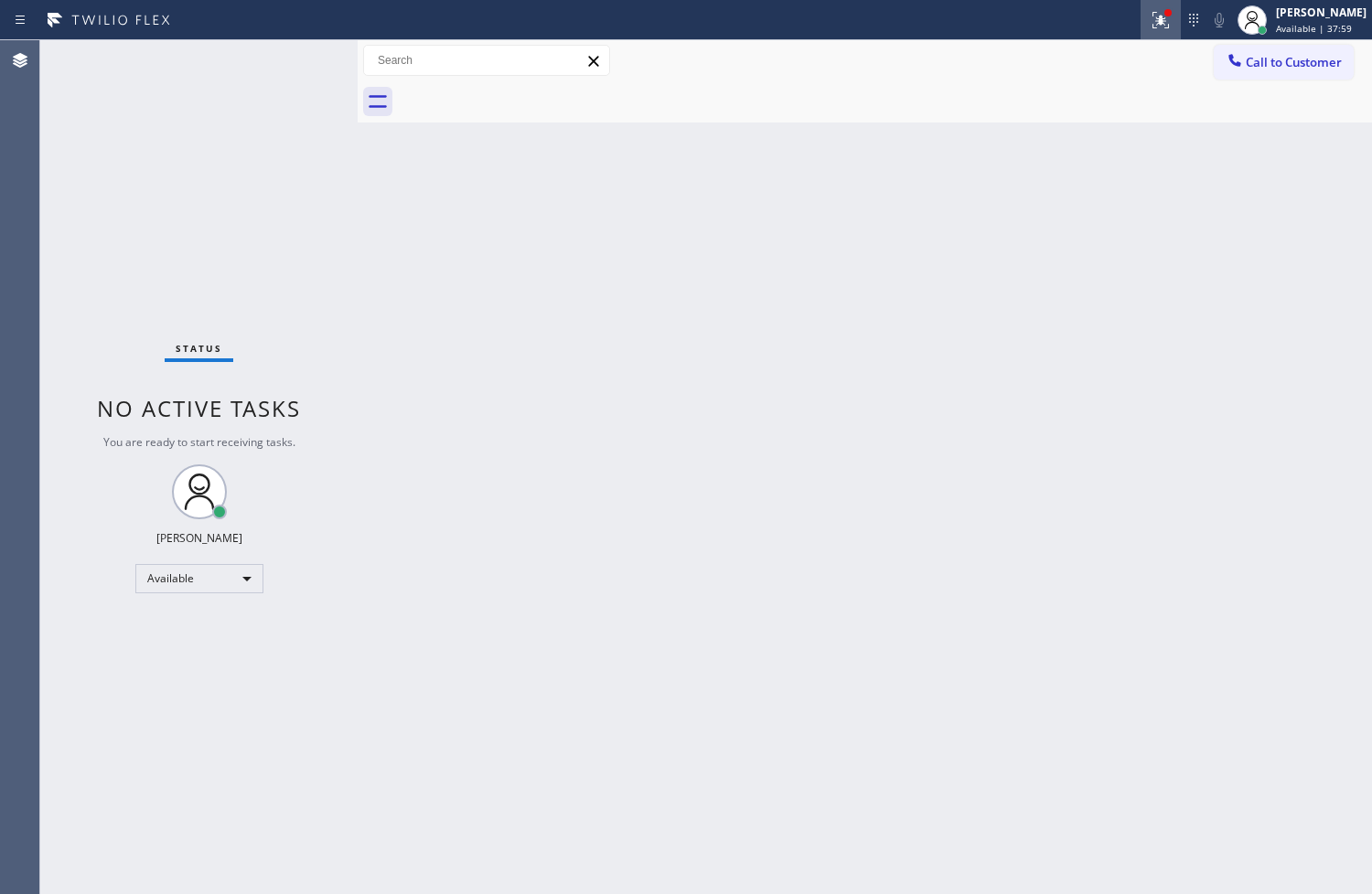
click at [1155, 20] on icon at bounding box center [1160, 17] width 11 height 7
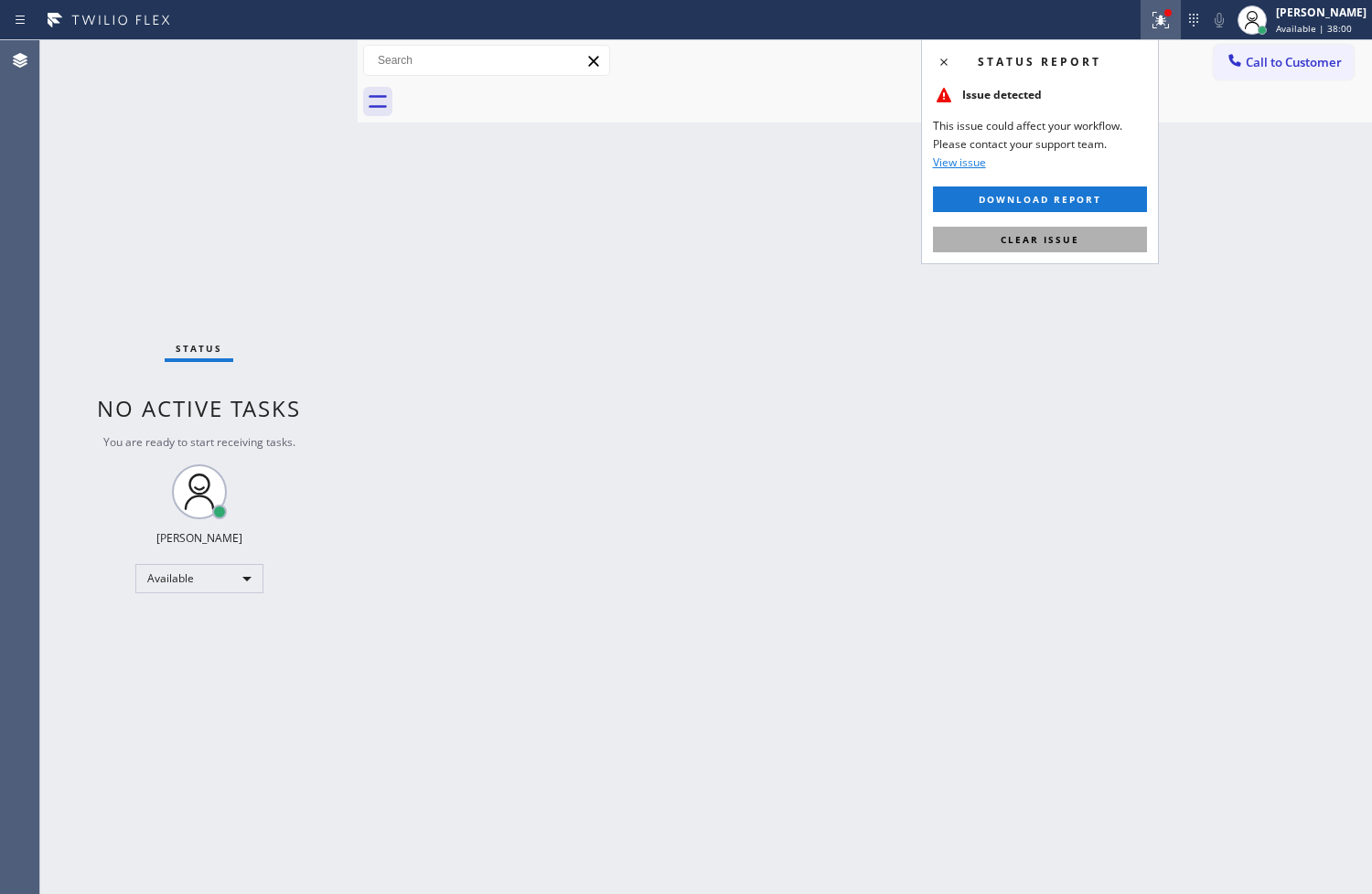
click at [1090, 241] on button "Clear issue" at bounding box center [1040, 239] width 214 height 26
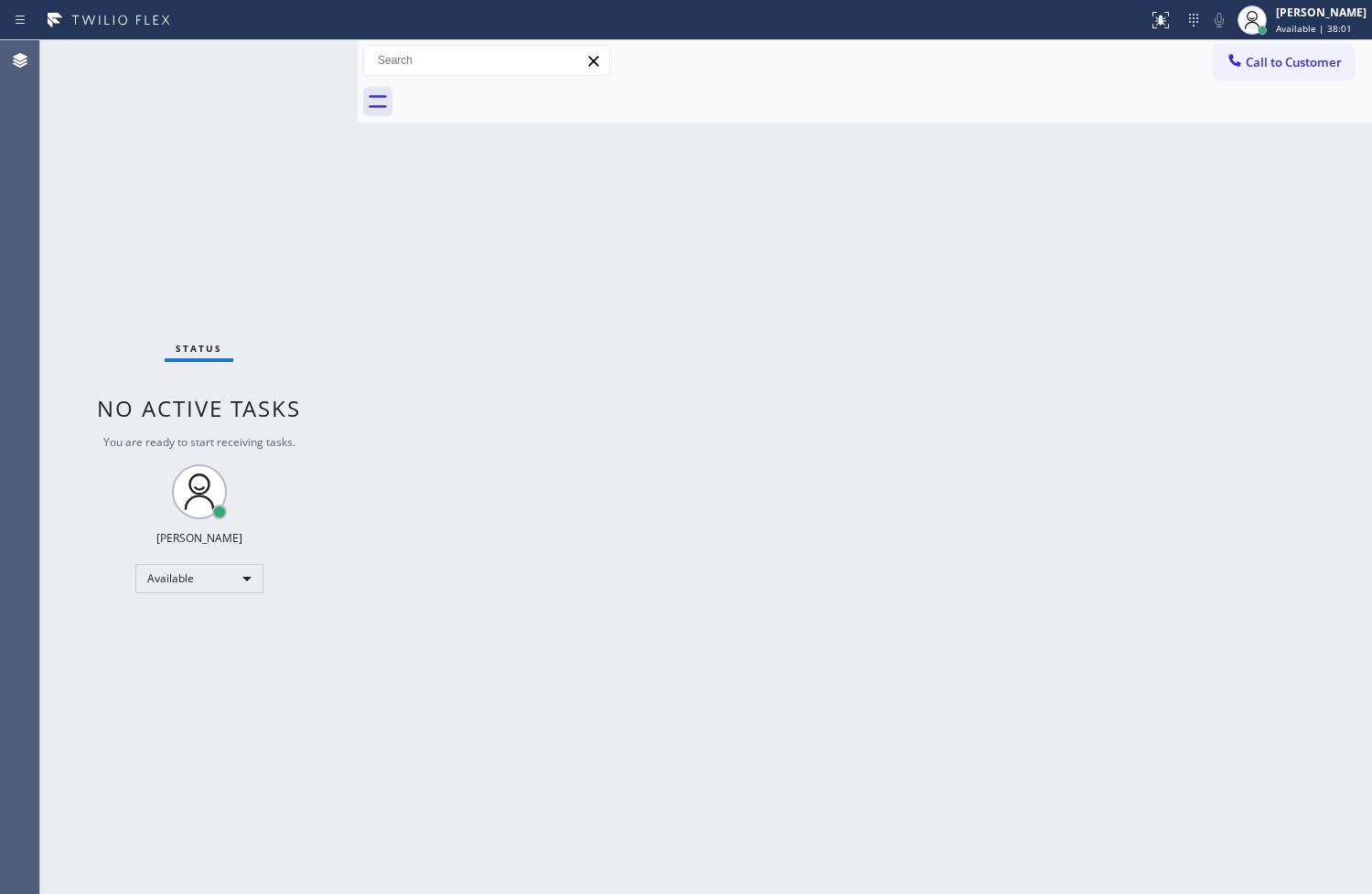
click at [654, 247] on div "Back to Dashboard Change Sender ID Customers Technicians Select a contact Outbo…" at bounding box center [865, 467] width 1015 height 854
click at [299, 66] on div "Status No active tasks You are ready to start receiving tasks. [PERSON_NAME]" at bounding box center [199, 467] width 317 height 854
click at [311, 270] on div "Status No active tasks You are ready to start receiving tasks. [PERSON_NAME]" at bounding box center [199, 467] width 317 height 854
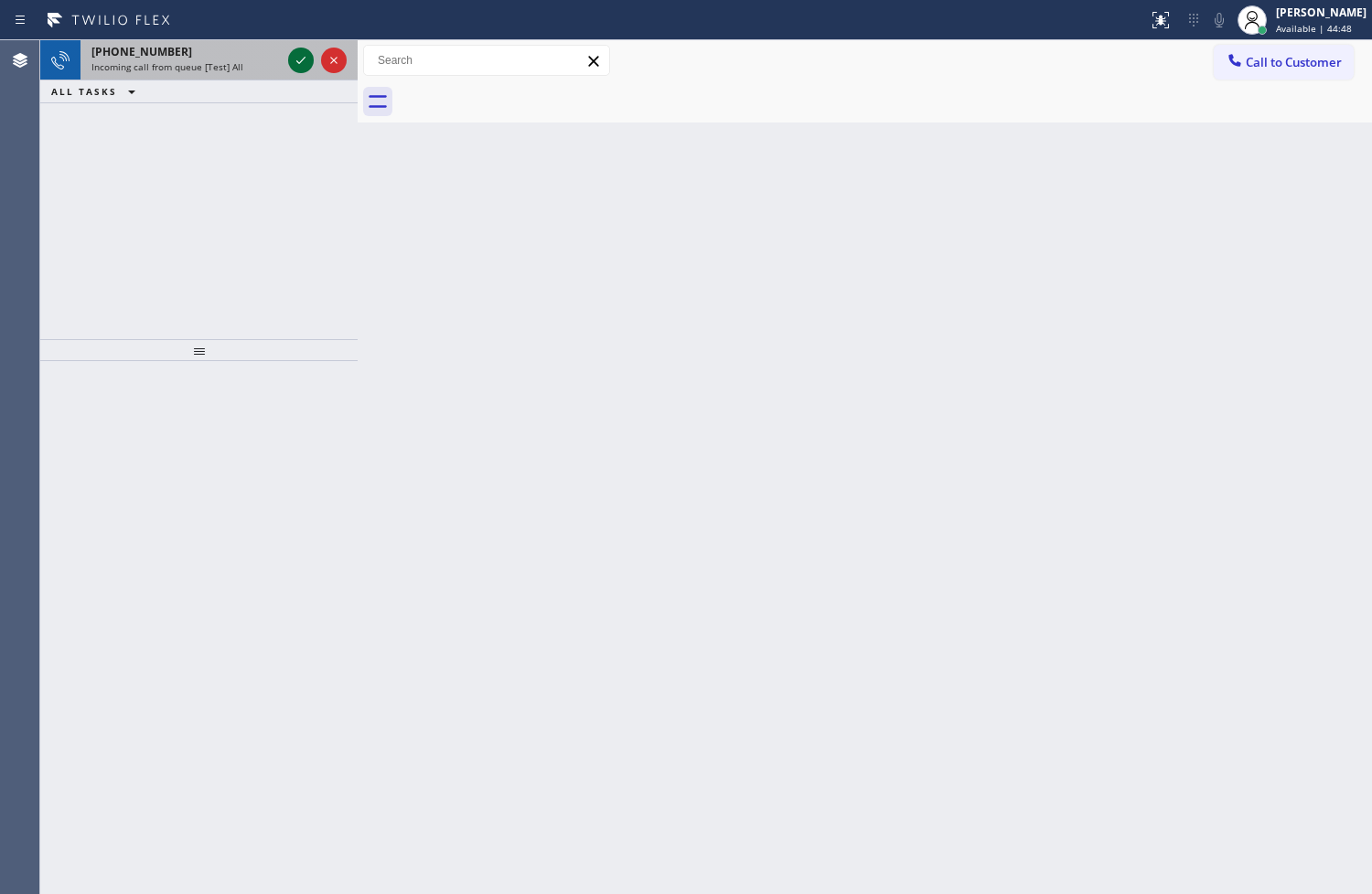
click at [296, 62] on icon at bounding box center [300, 60] width 22 height 22
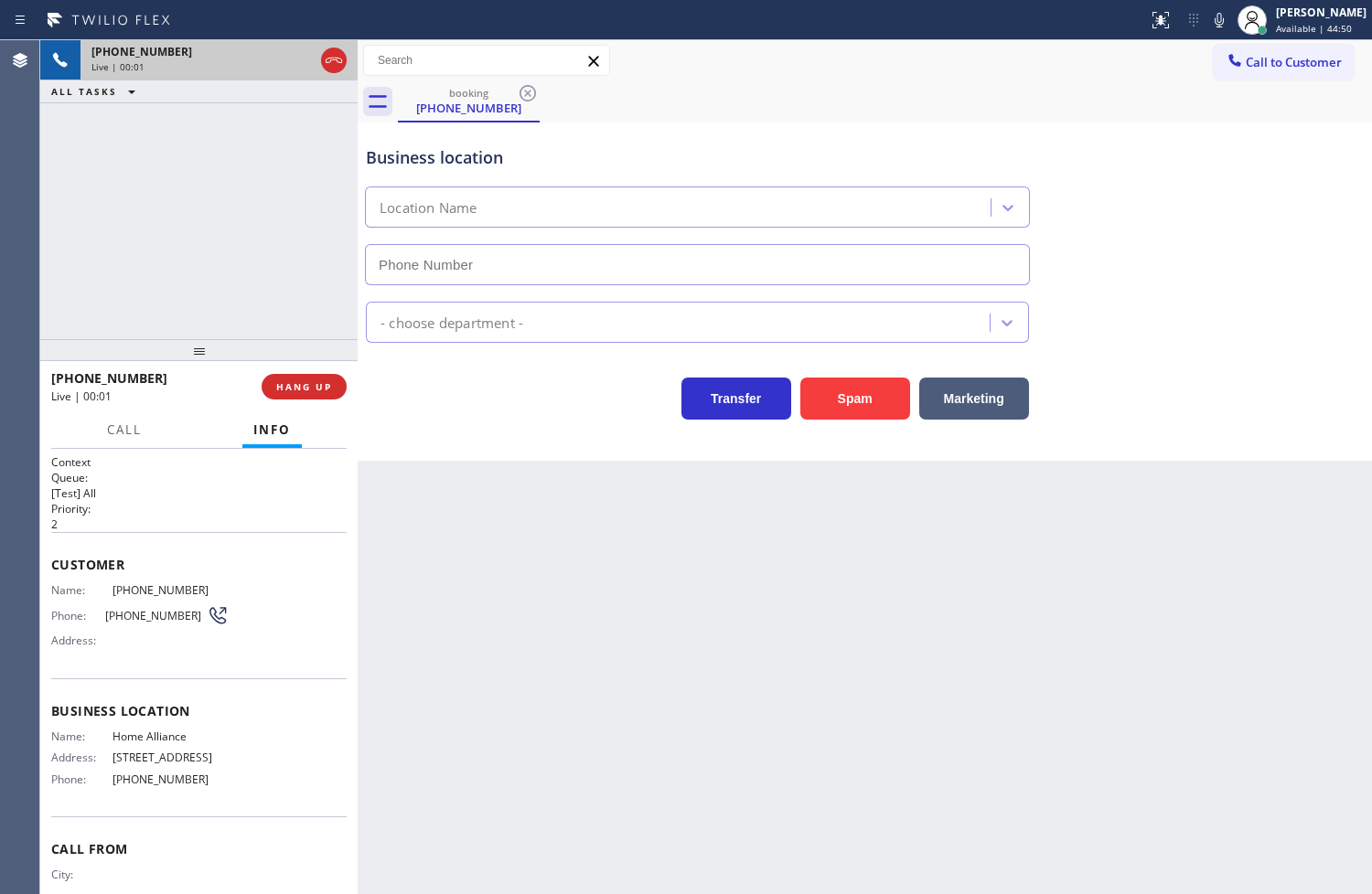
type input "[PHONE_NUMBER]"
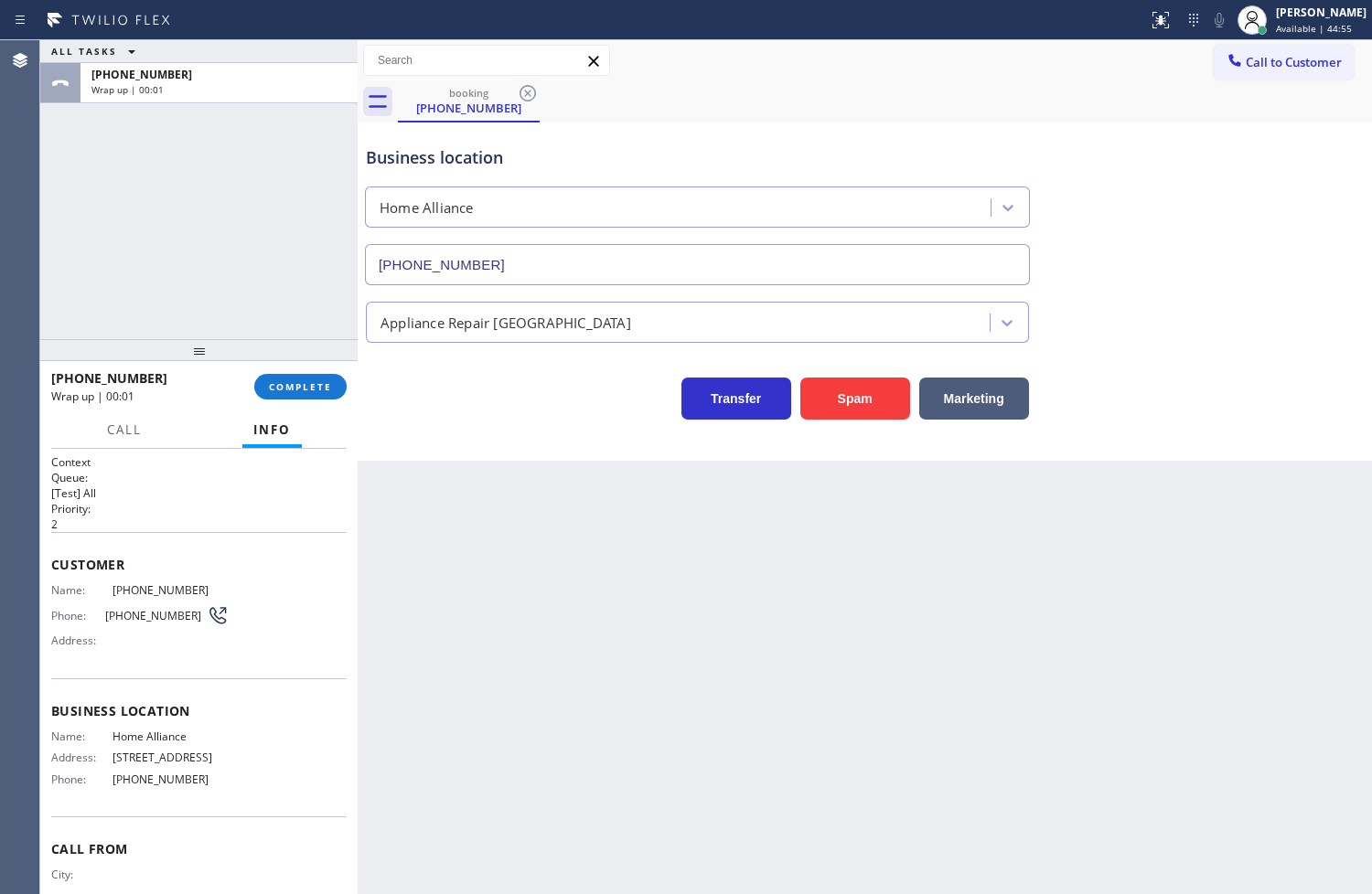
click at [514, 414] on div "Transfer Spam Marketing" at bounding box center [697, 394] width 671 height 52
click at [323, 388] on span "COMPLETE" at bounding box center [300, 386] width 63 height 12
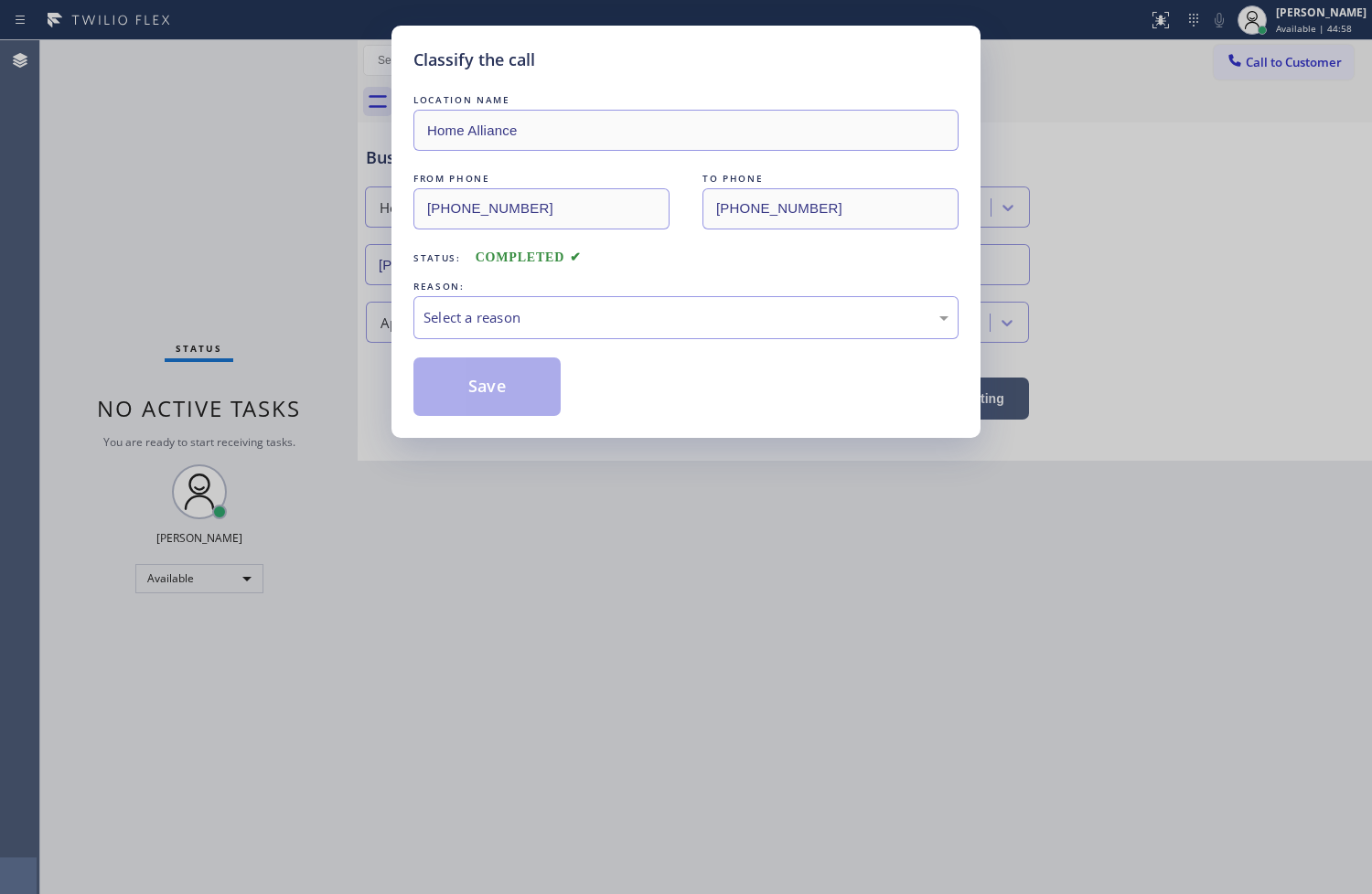
click at [496, 326] on div "Select a reason" at bounding box center [685, 318] width 525 height 21
click at [507, 377] on button "Save" at bounding box center [487, 386] width 147 height 58
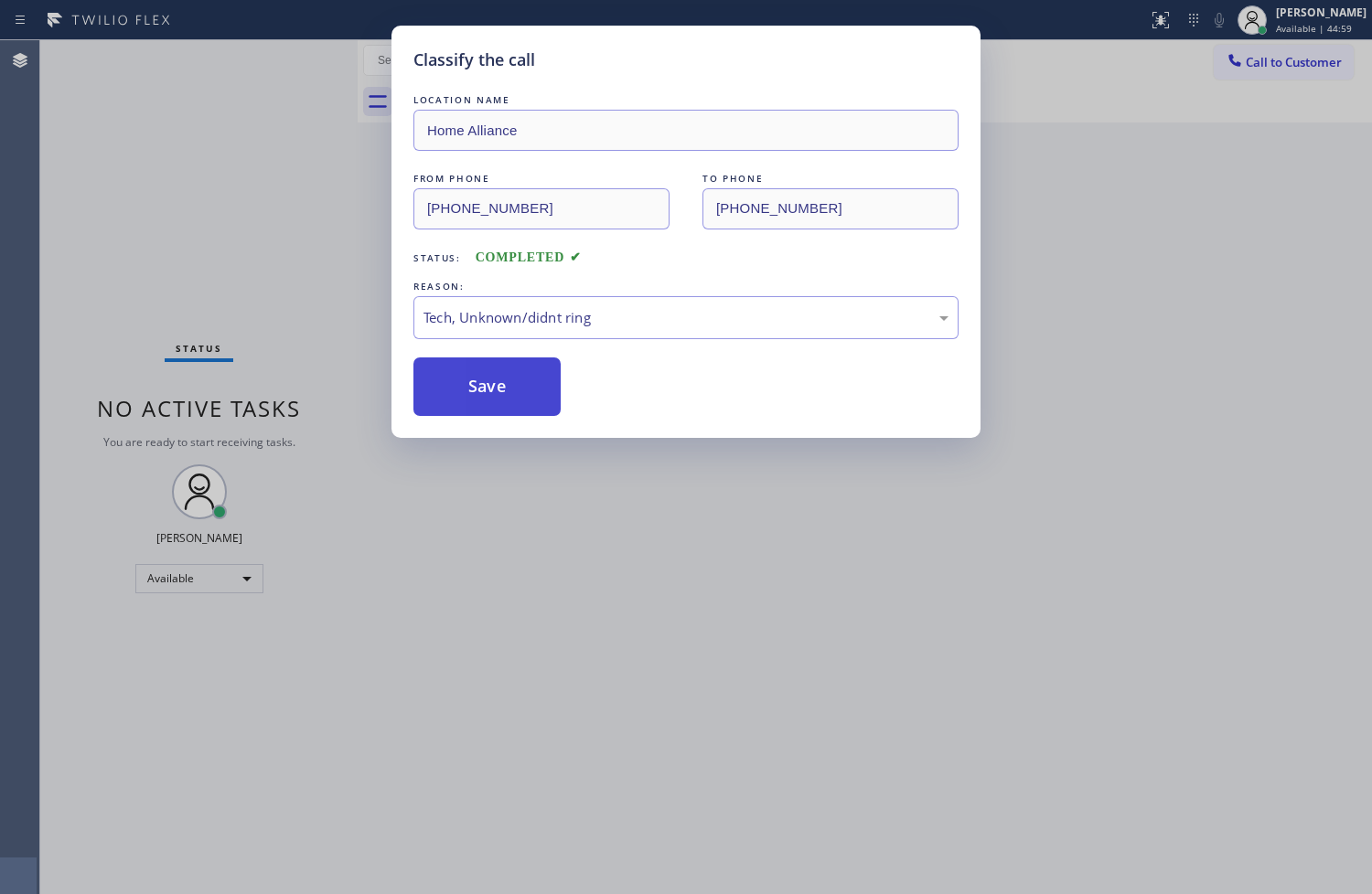
click at [507, 377] on button "Save" at bounding box center [487, 386] width 147 height 58
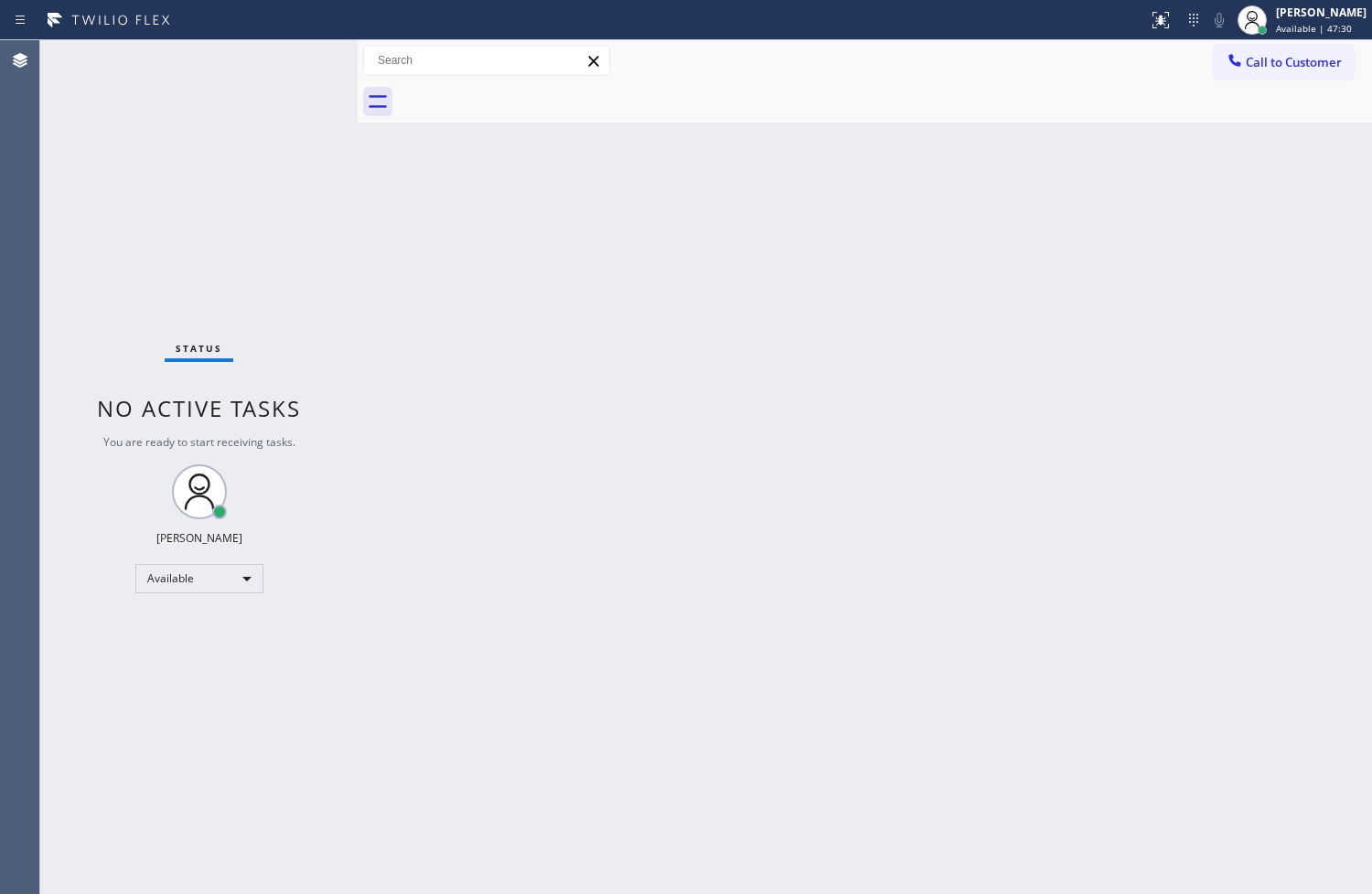
click at [405, 380] on div "Back to Dashboard Change Sender ID Customers Technicians Select a contact Outbo…" at bounding box center [865, 467] width 1015 height 854
click at [303, 86] on div "Status No active tasks You are ready to start receiving tasks. [PERSON_NAME]" at bounding box center [199, 467] width 317 height 854
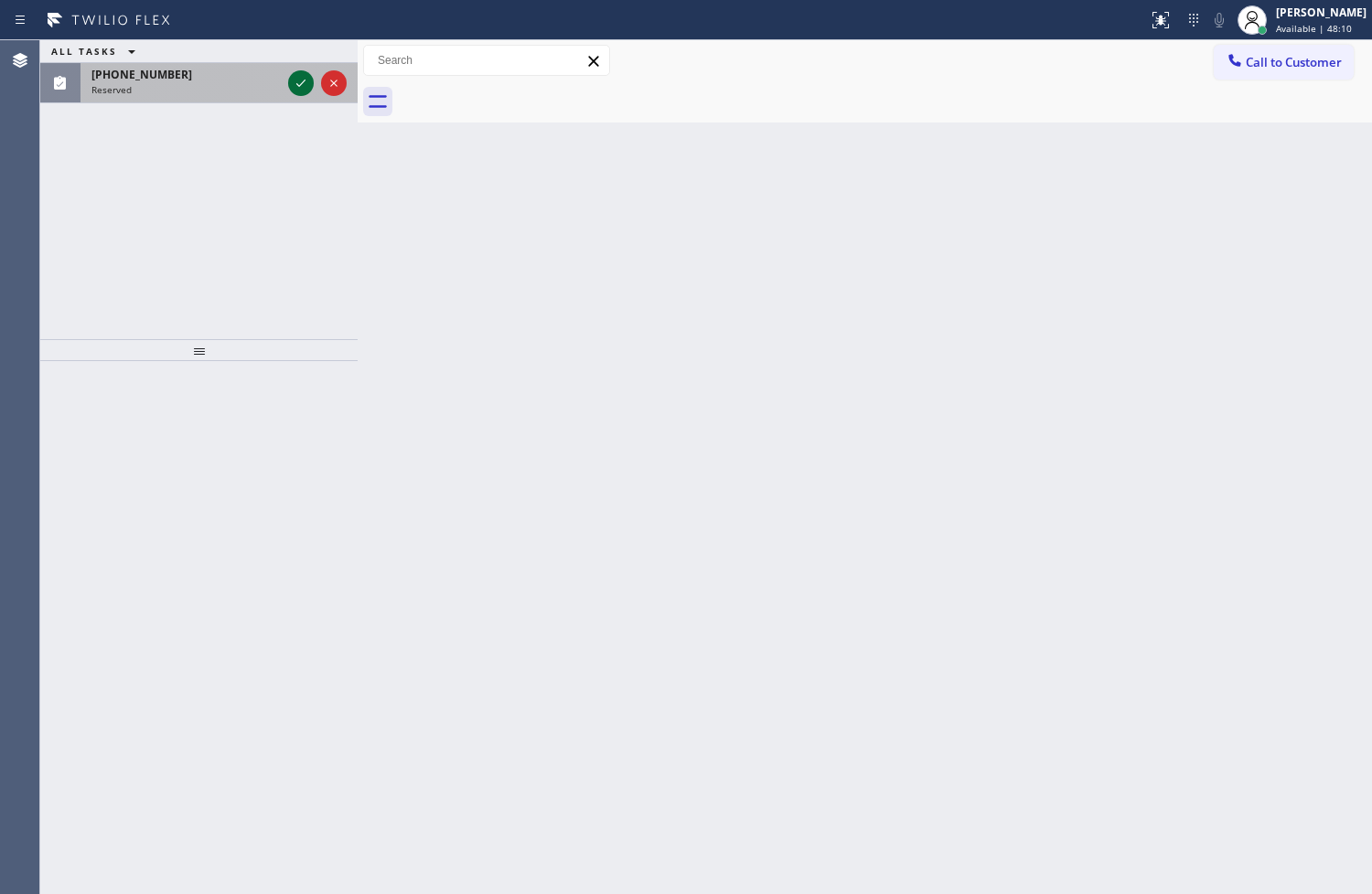
click at [303, 86] on icon at bounding box center [300, 83] width 22 height 22
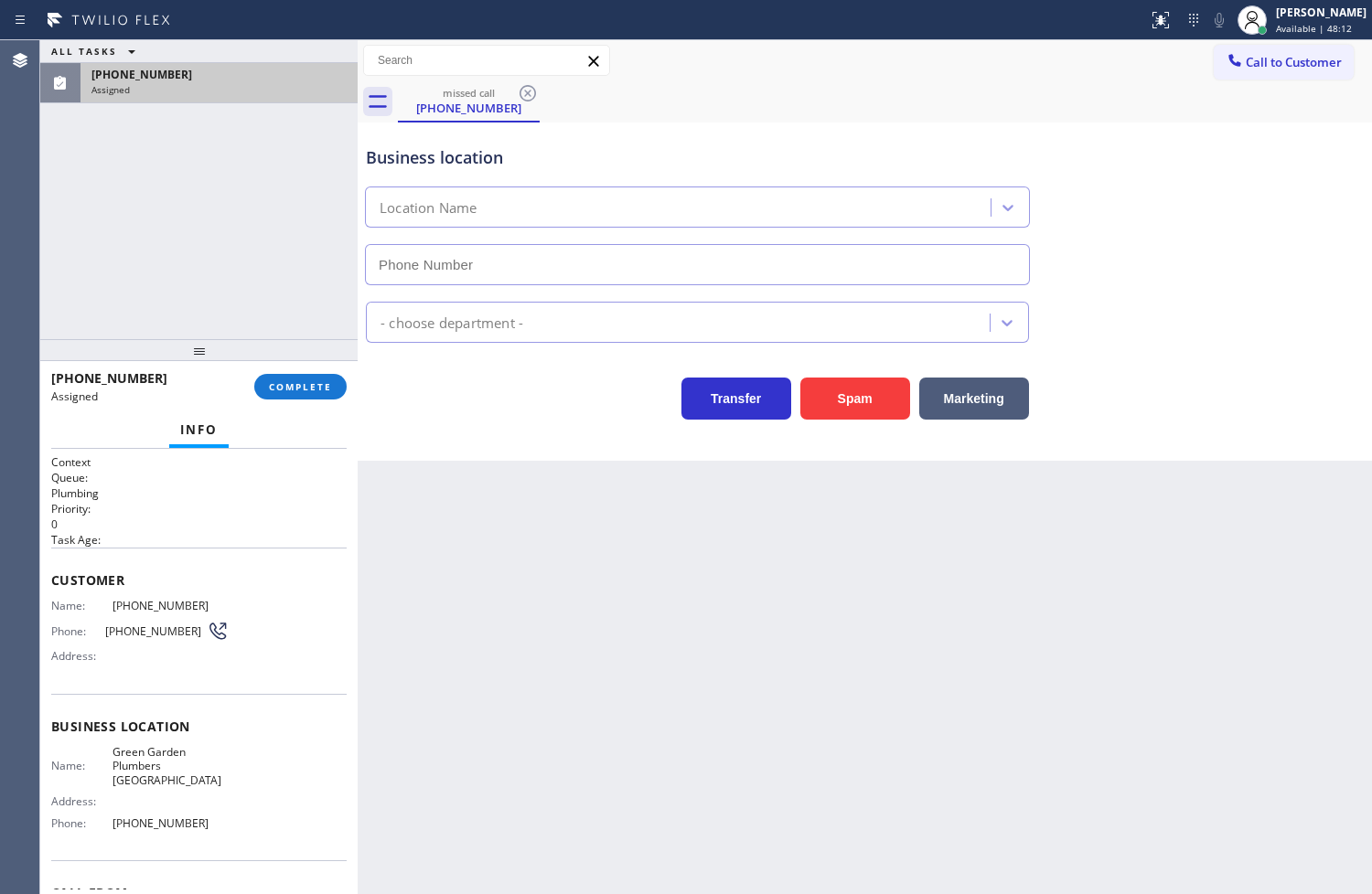
type input "[PHONE_NUMBER]"
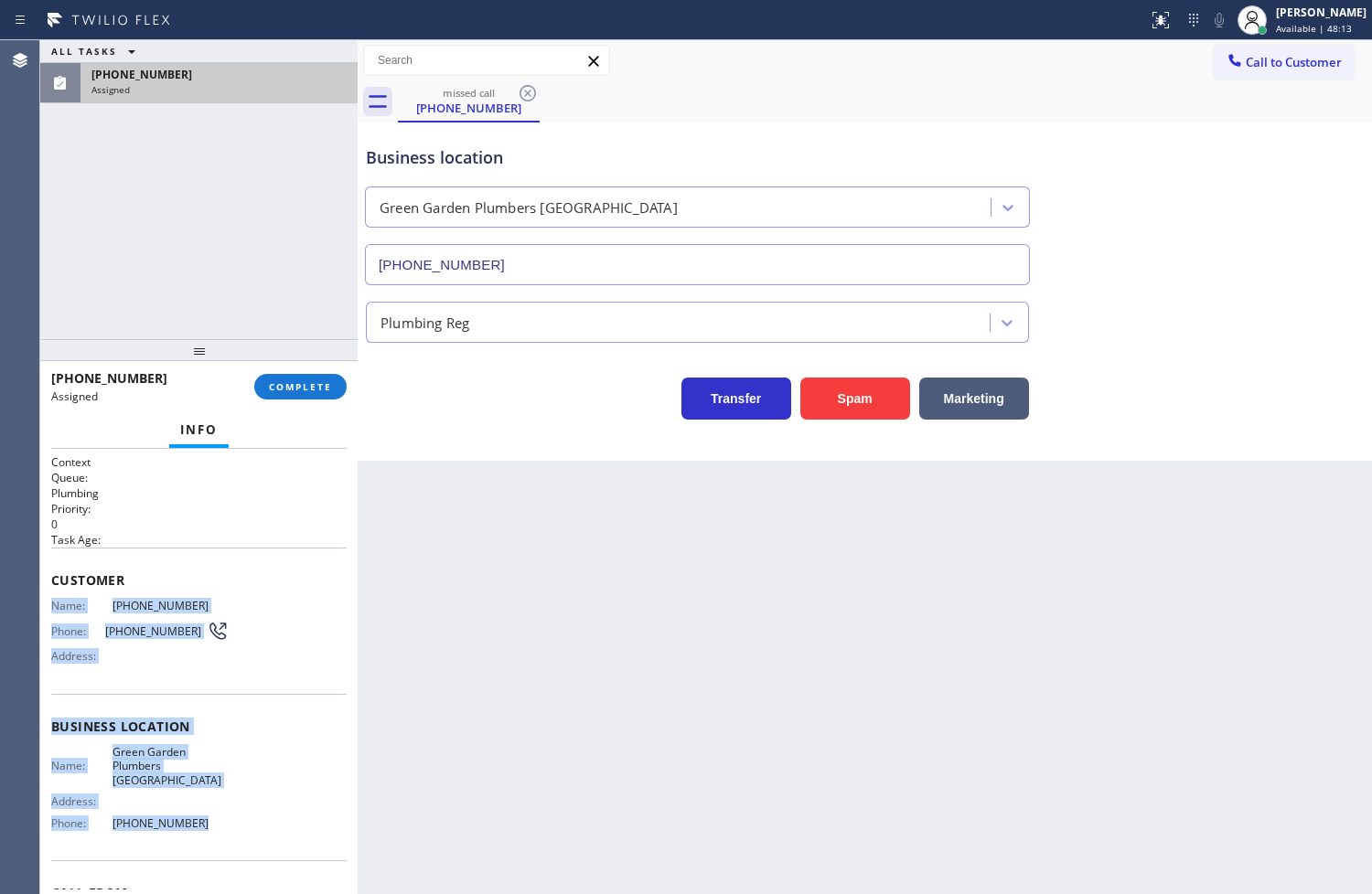
drag, startPoint x: 53, startPoint y: 609, endPoint x: 264, endPoint y: 817, distance: 296.3
click at [260, 817] on div "Context Queue: Plumbing Priority: 0 Task Age: Customer Name: [PHONE_NUMBER] Pho…" at bounding box center [199, 727] width 295 height 545
copy div "Name: [PHONE_NUMBER] Phone: [PHONE_NUMBER] Address: Business location Name: [GE…"
click at [298, 394] on span "COMPLETE" at bounding box center [300, 386] width 63 height 12
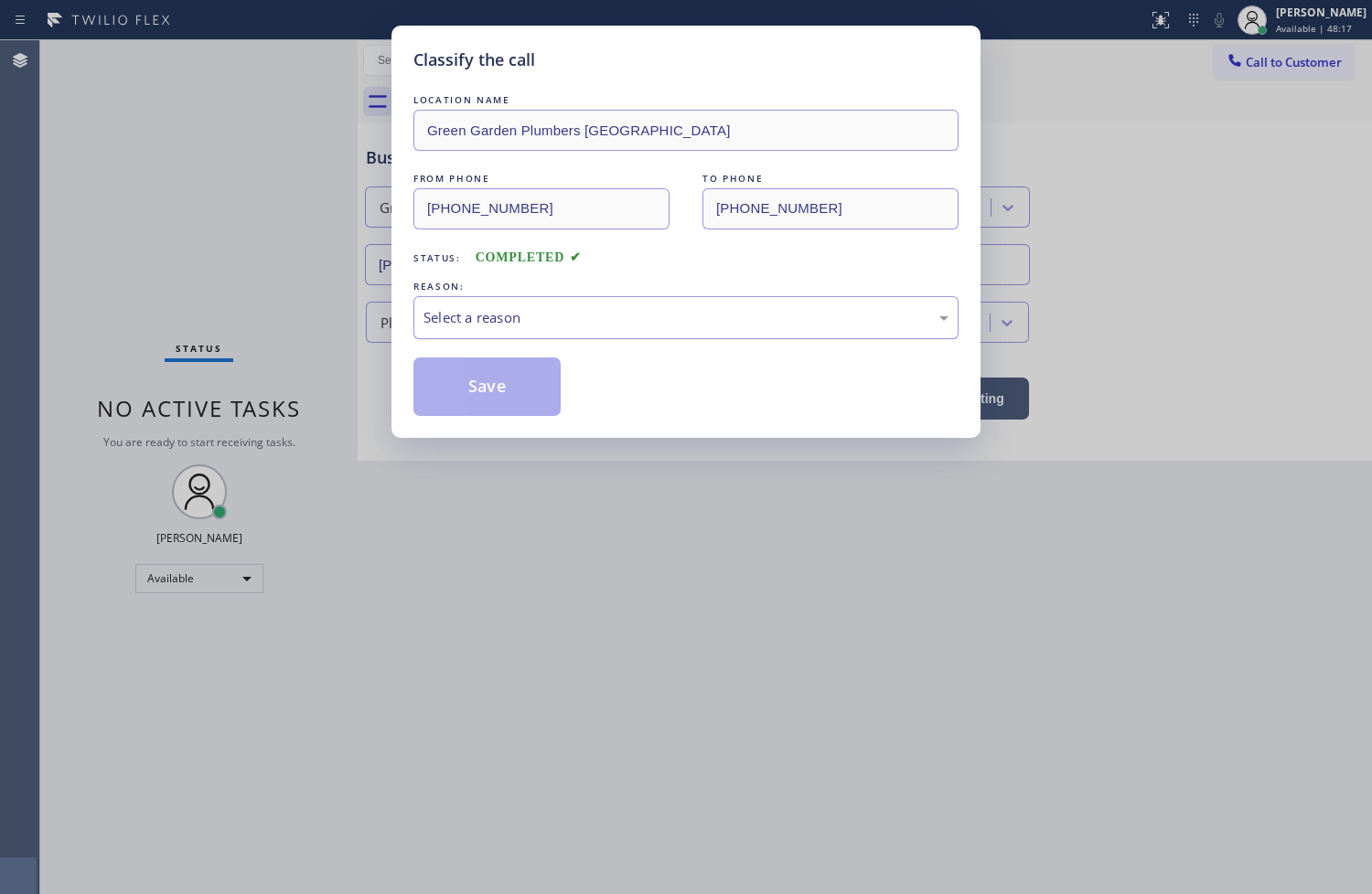
click at [485, 309] on div "Select a reason" at bounding box center [685, 318] width 525 height 21
click at [492, 399] on button "Save" at bounding box center [487, 386] width 147 height 58
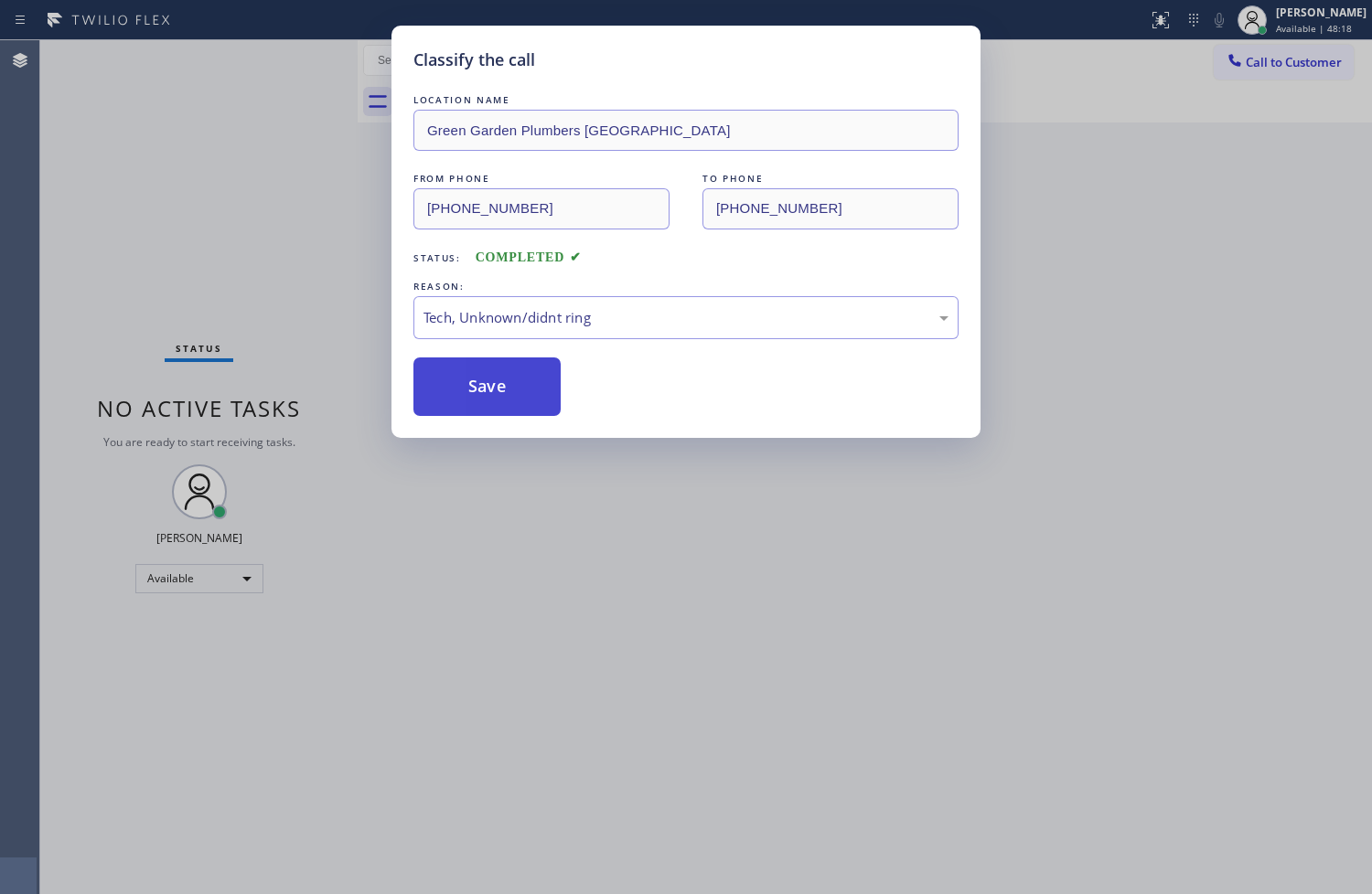
click at [492, 399] on button "Save" at bounding box center [487, 386] width 147 height 58
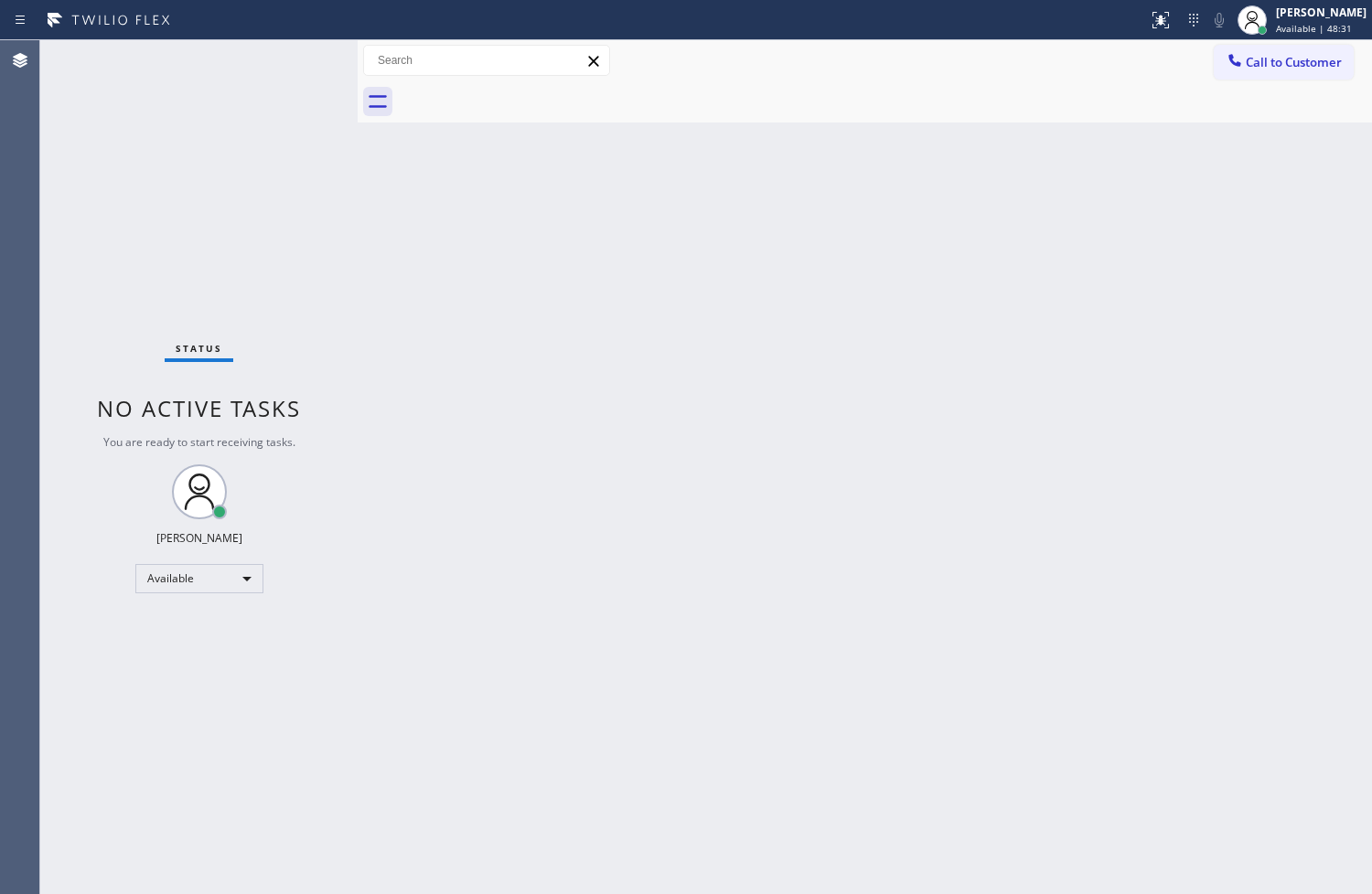
click at [267, 120] on div "Status No active tasks You are ready to start receiving tasks. [PERSON_NAME]" at bounding box center [199, 467] width 317 height 854
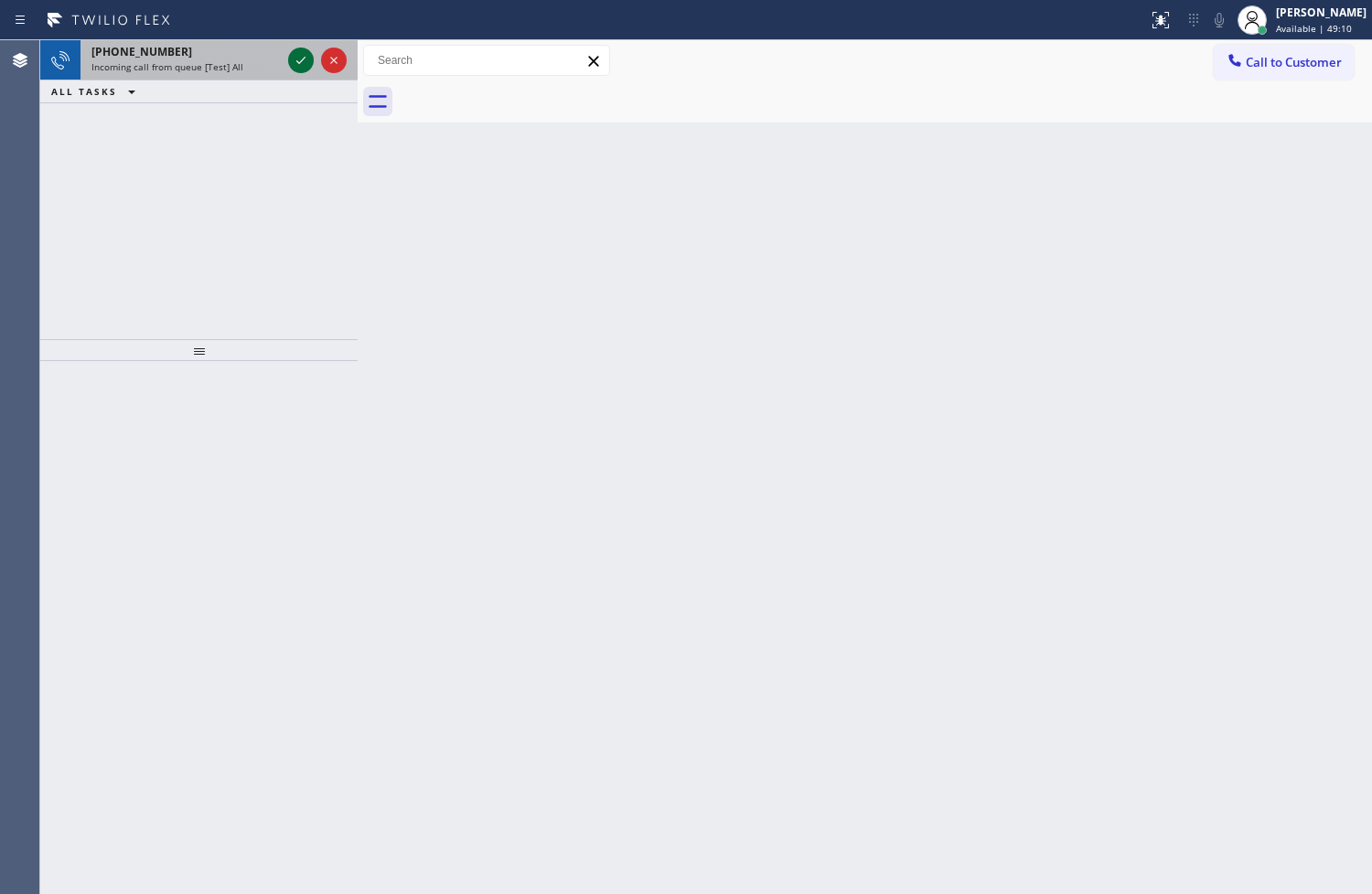
click at [302, 57] on icon at bounding box center [300, 60] width 22 height 22
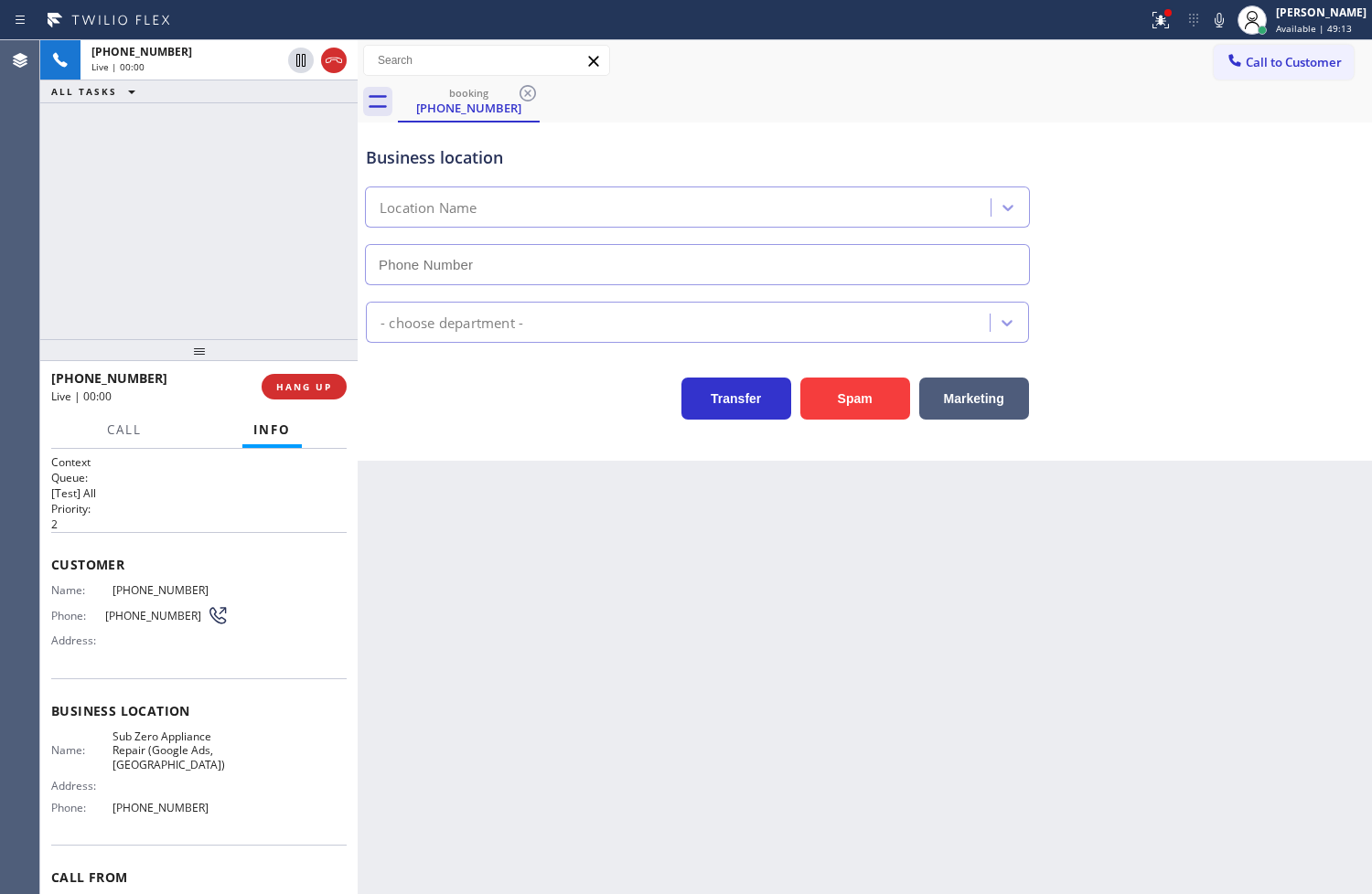
type input "[PHONE_NUMBER]"
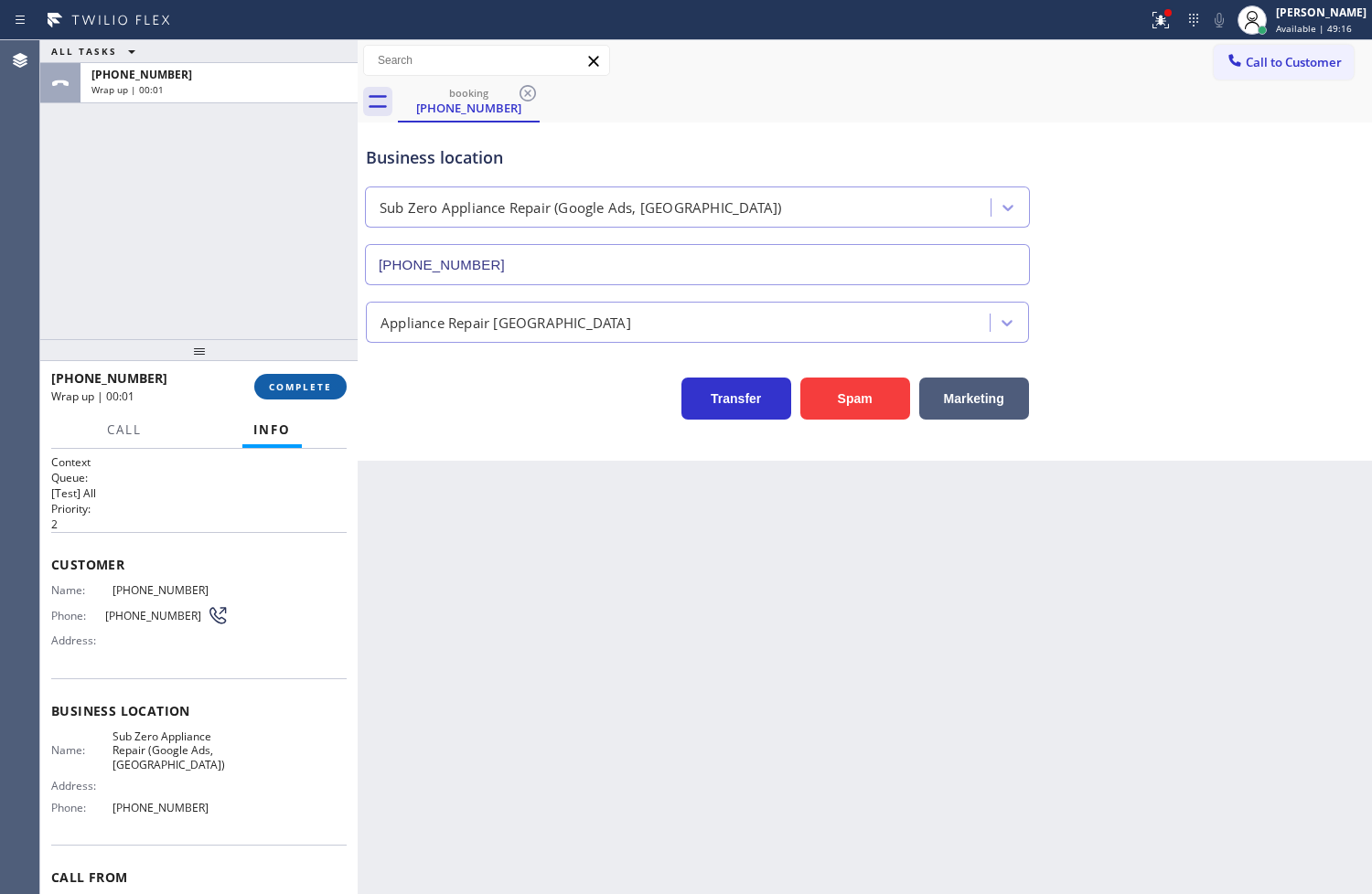
click at [310, 382] on span "COMPLETE" at bounding box center [300, 386] width 63 height 12
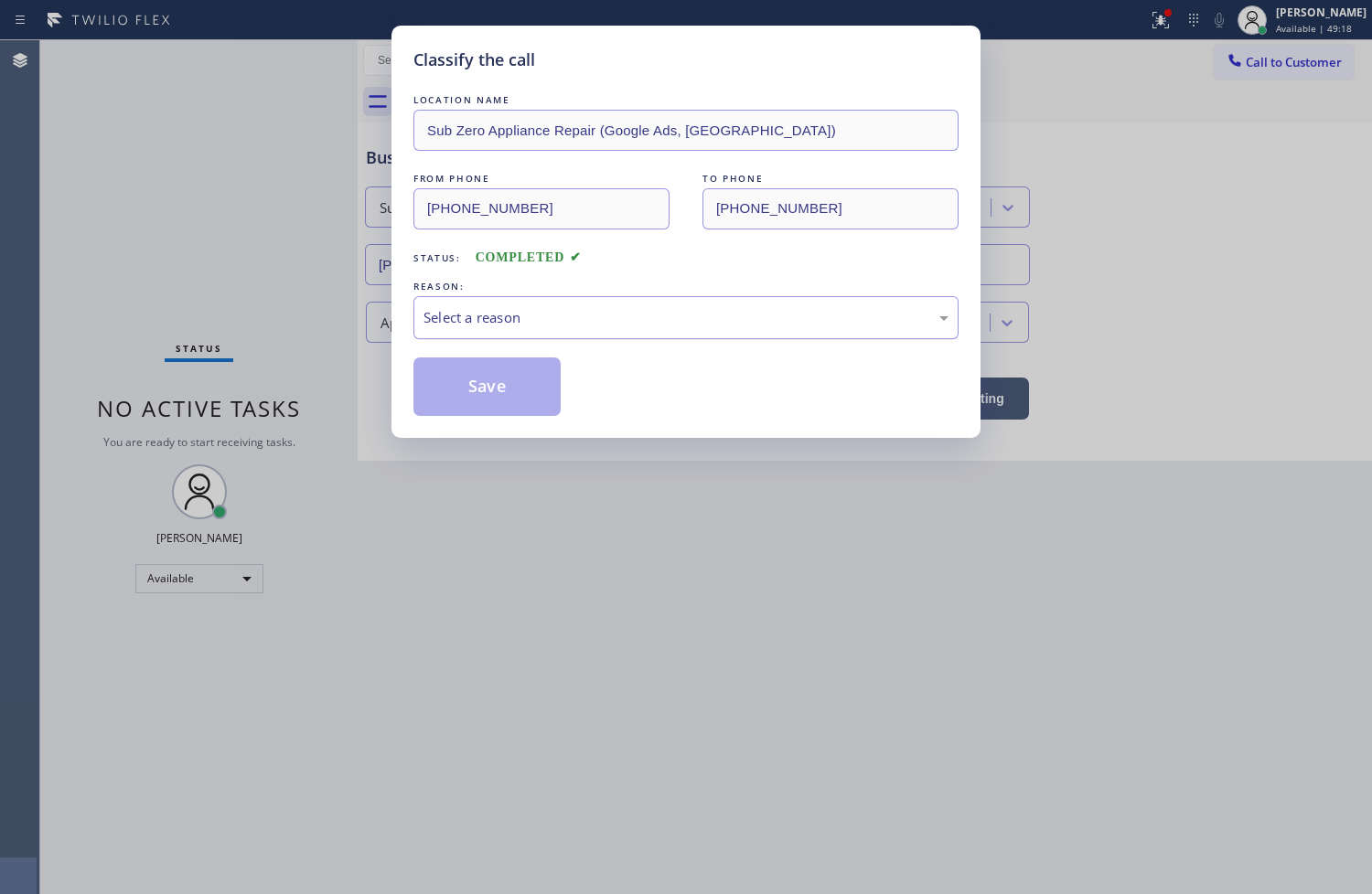
click at [455, 328] on div "Select a reason" at bounding box center [685, 318] width 525 height 21
click at [487, 388] on button "Save" at bounding box center [487, 386] width 147 height 58
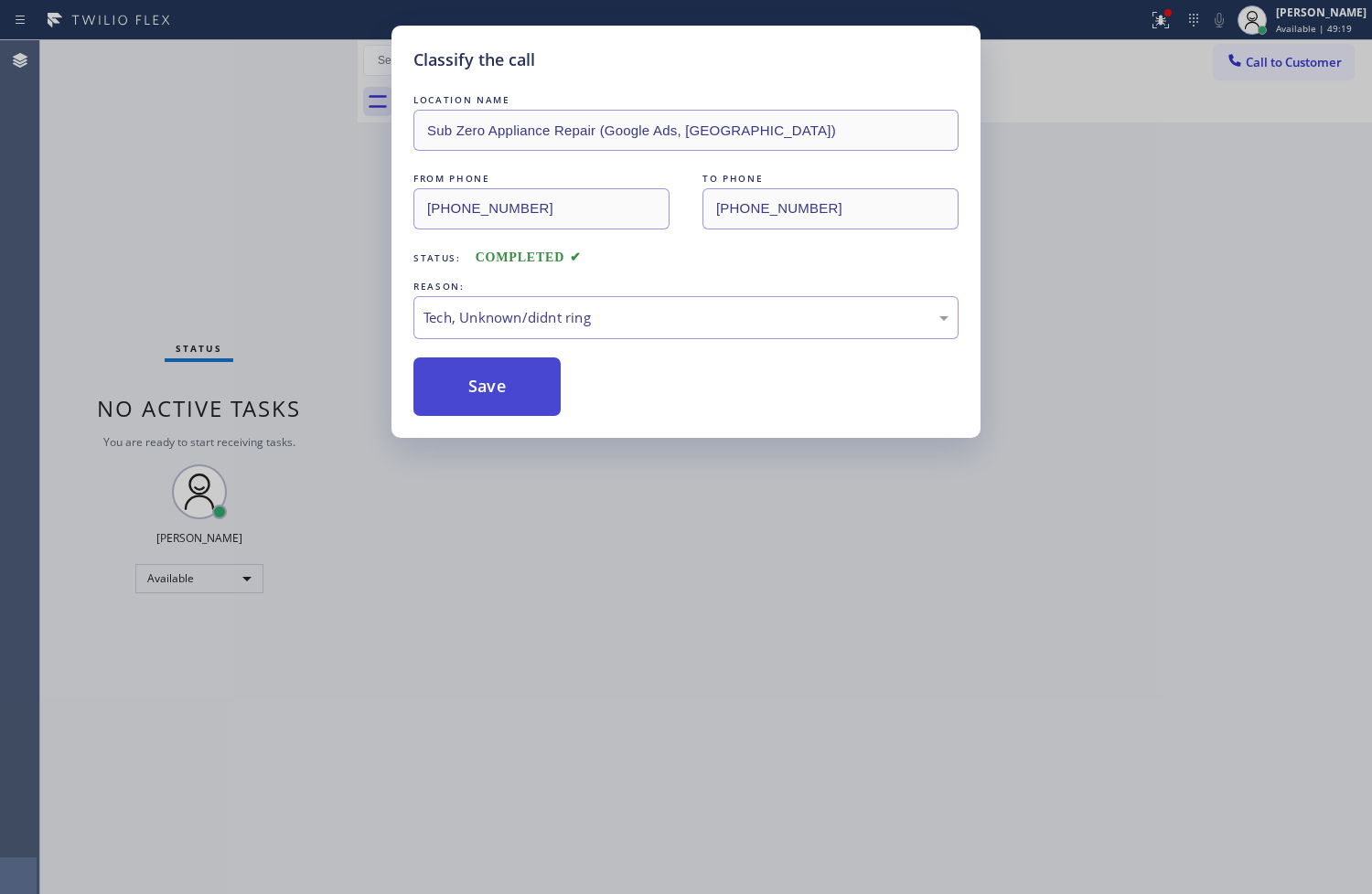
click at [487, 388] on button "Save" at bounding box center [487, 386] width 147 height 58
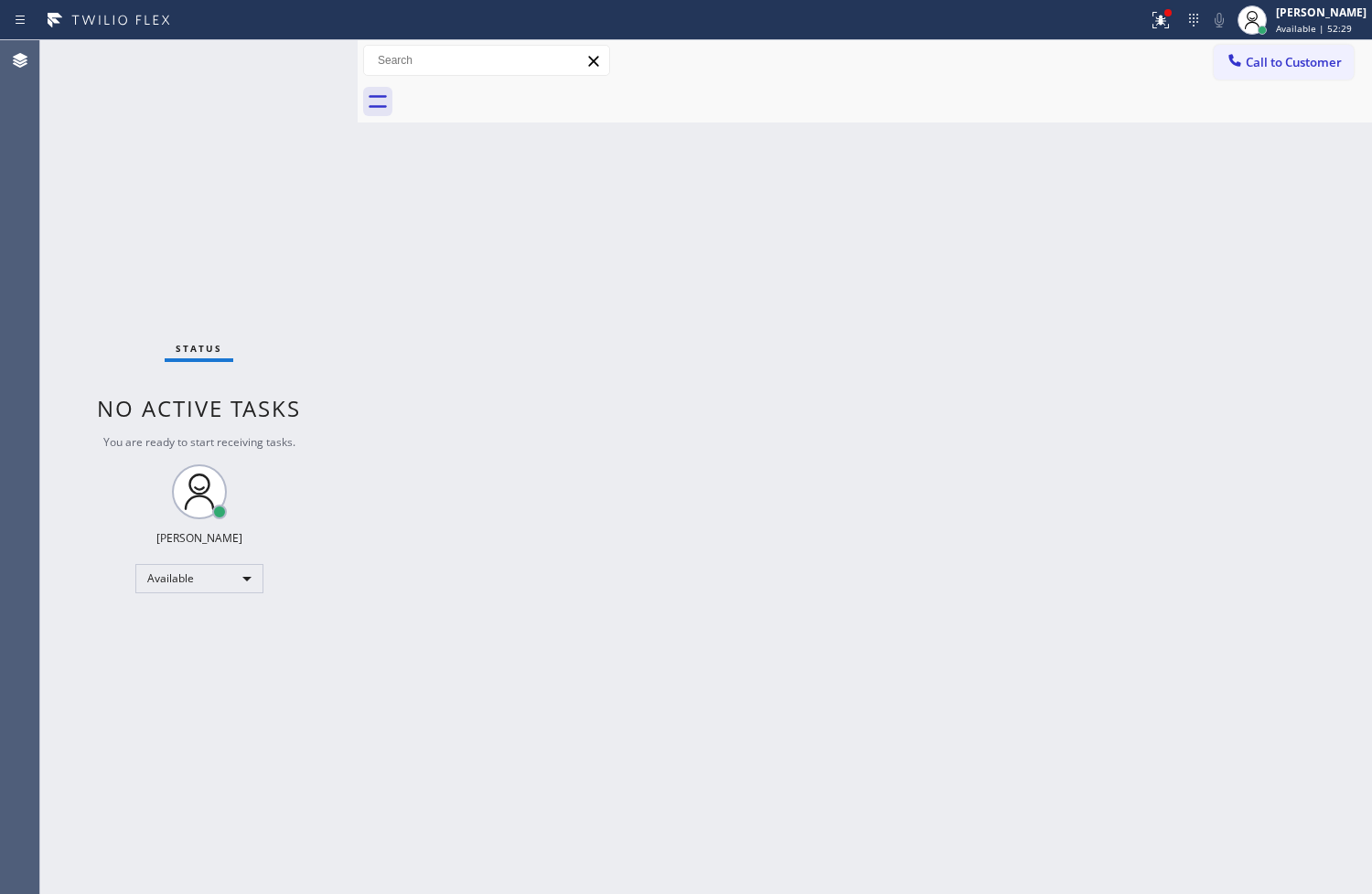
click at [840, 425] on div "Back to Dashboard Change Sender ID Customers Technicians Select a contact Outbo…" at bounding box center [865, 467] width 1015 height 854
click at [306, 60] on div "Status No active tasks You are ready to start receiving tasks. [PERSON_NAME]" at bounding box center [199, 467] width 317 height 854
click at [167, 186] on div "Status No active tasks You are ready to start receiving tasks. [PERSON_NAME]" at bounding box center [199, 467] width 317 height 854
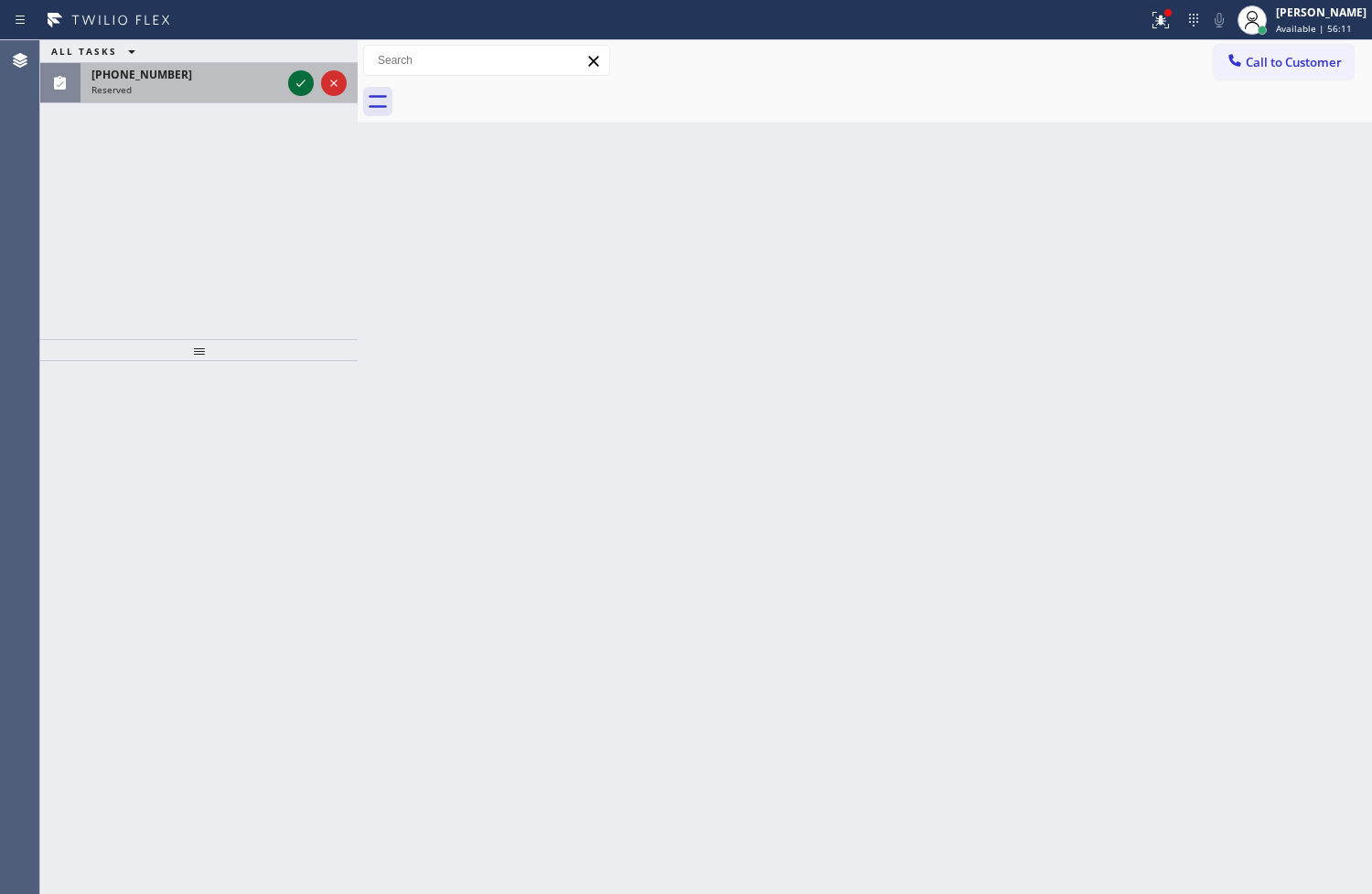
click at [290, 79] on icon at bounding box center [300, 83] width 22 height 22
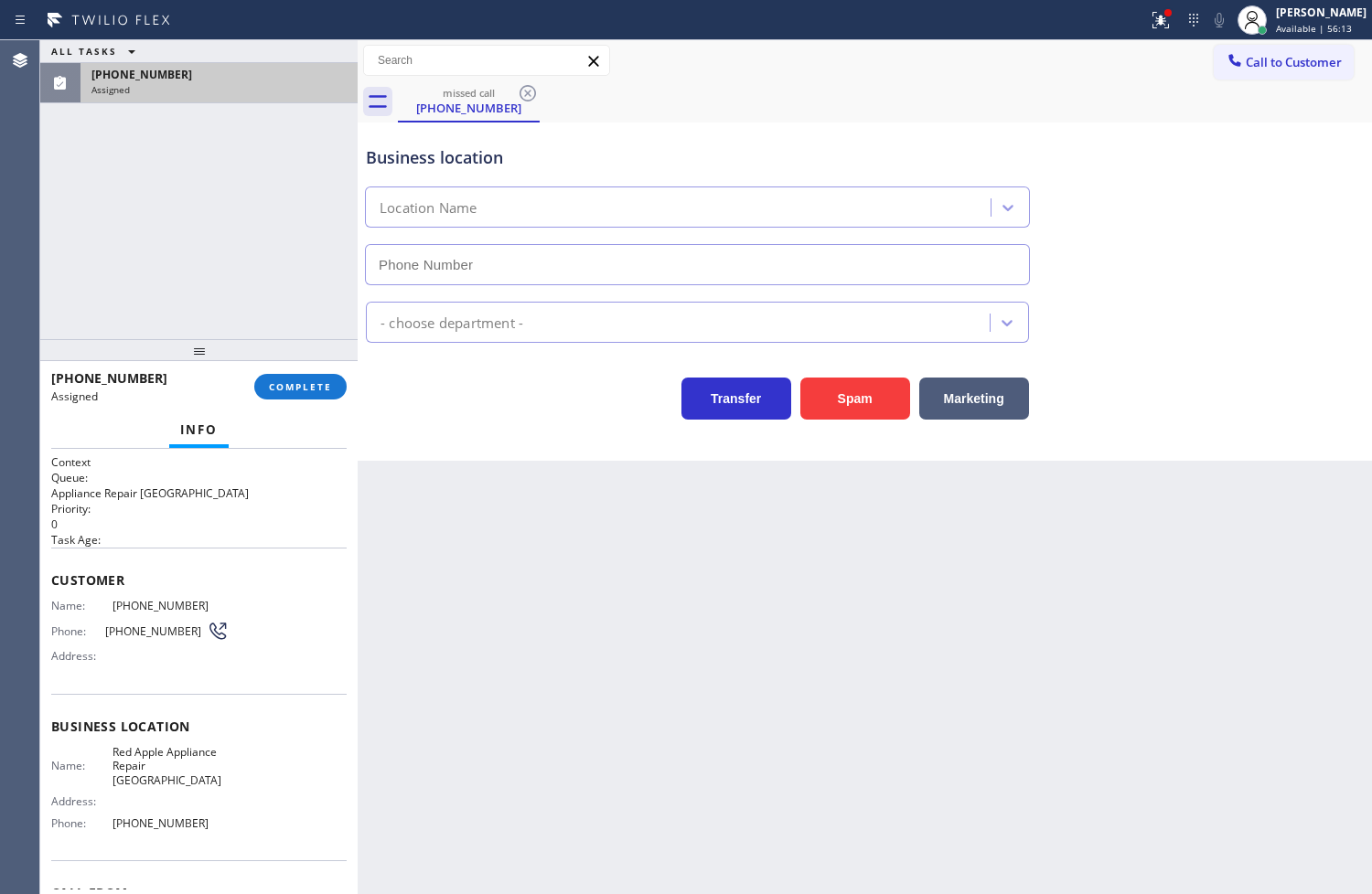
type input "[PHONE_NUMBER]"
click at [54, 607] on span "Name:" at bounding box center [82, 606] width 61 height 13
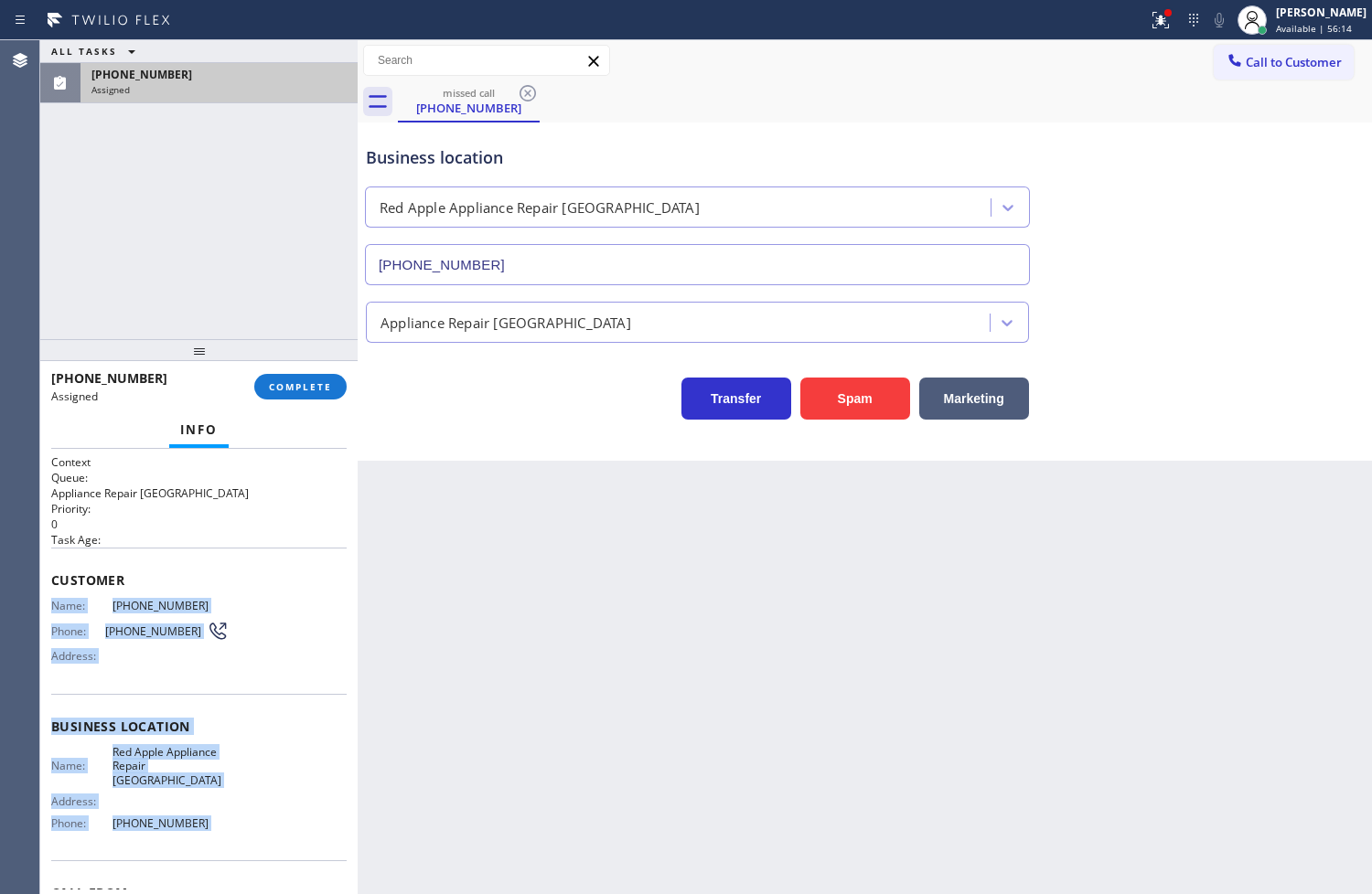
drag, startPoint x: 54, startPoint y: 607, endPoint x: 216, endPoint y: 807, distance: 257.4
click at [216, 807] on div "Context Queue: Appliance Repair High End Priority: 0 Task Age: Customer Name: […" at bounding box center [199, 727] width 295 height 545
click at [286, 381] on span "COMPLETE" at bounding box center [300, 386] width 63 height 12
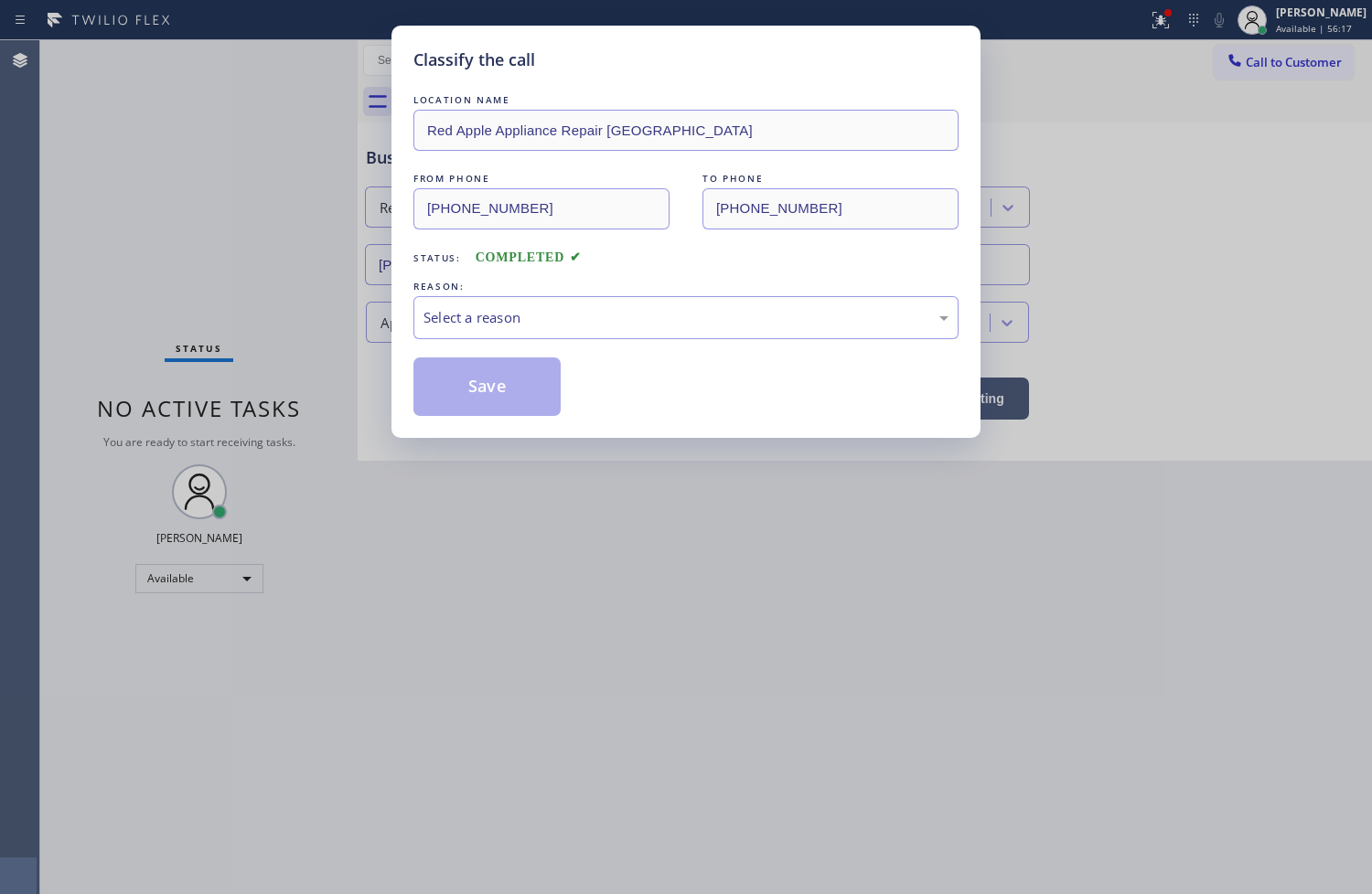
click at [451, 332] on div "Select a reason" at bounding box center [686, 317] width 546 height 43
click at [482, 403] on button "Save" at bounding box center [487, 386] width 147 height 58
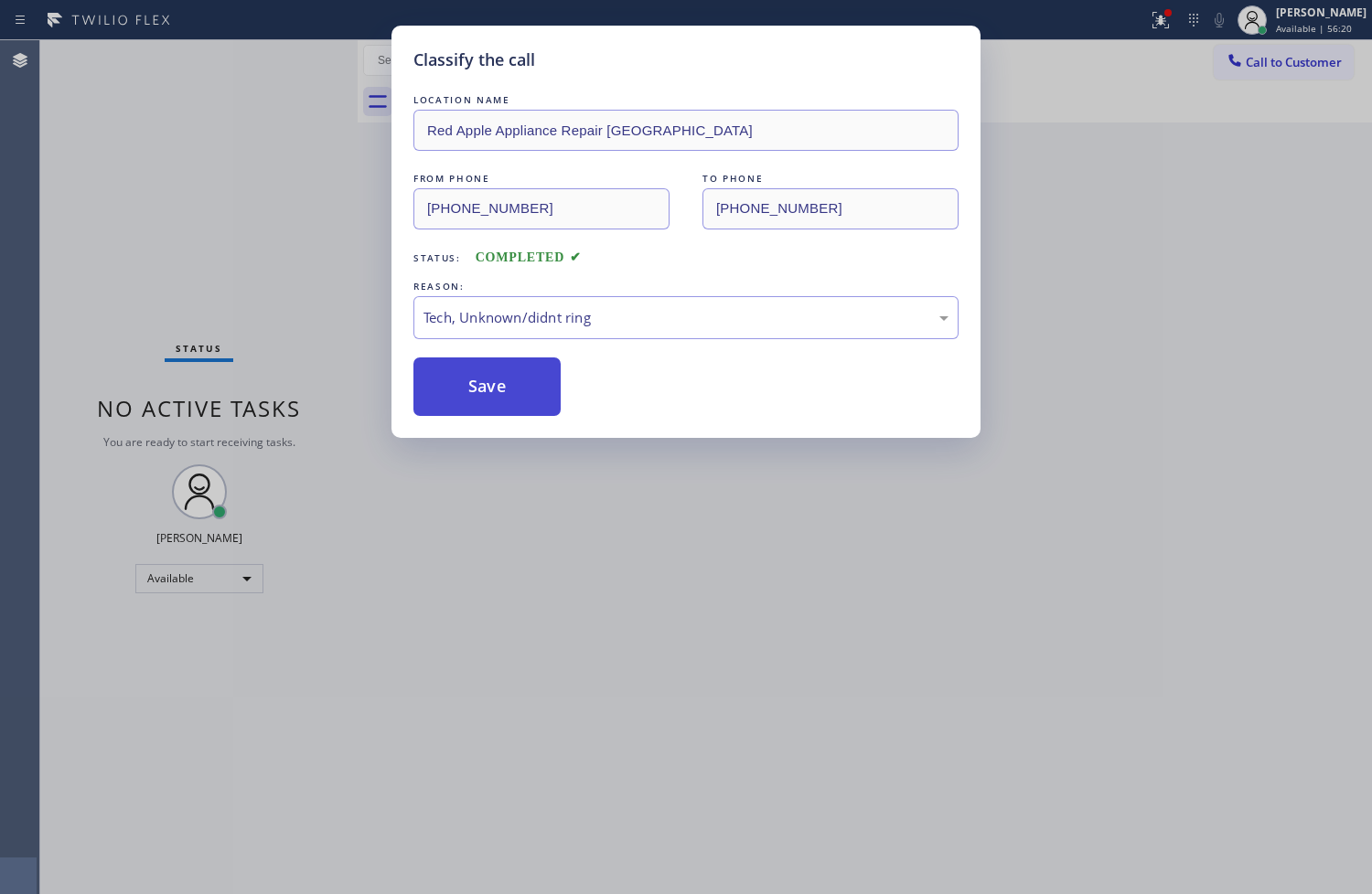
click at [482, 403] on button "Save" at bounding box center [487, 386] width 147 height 58
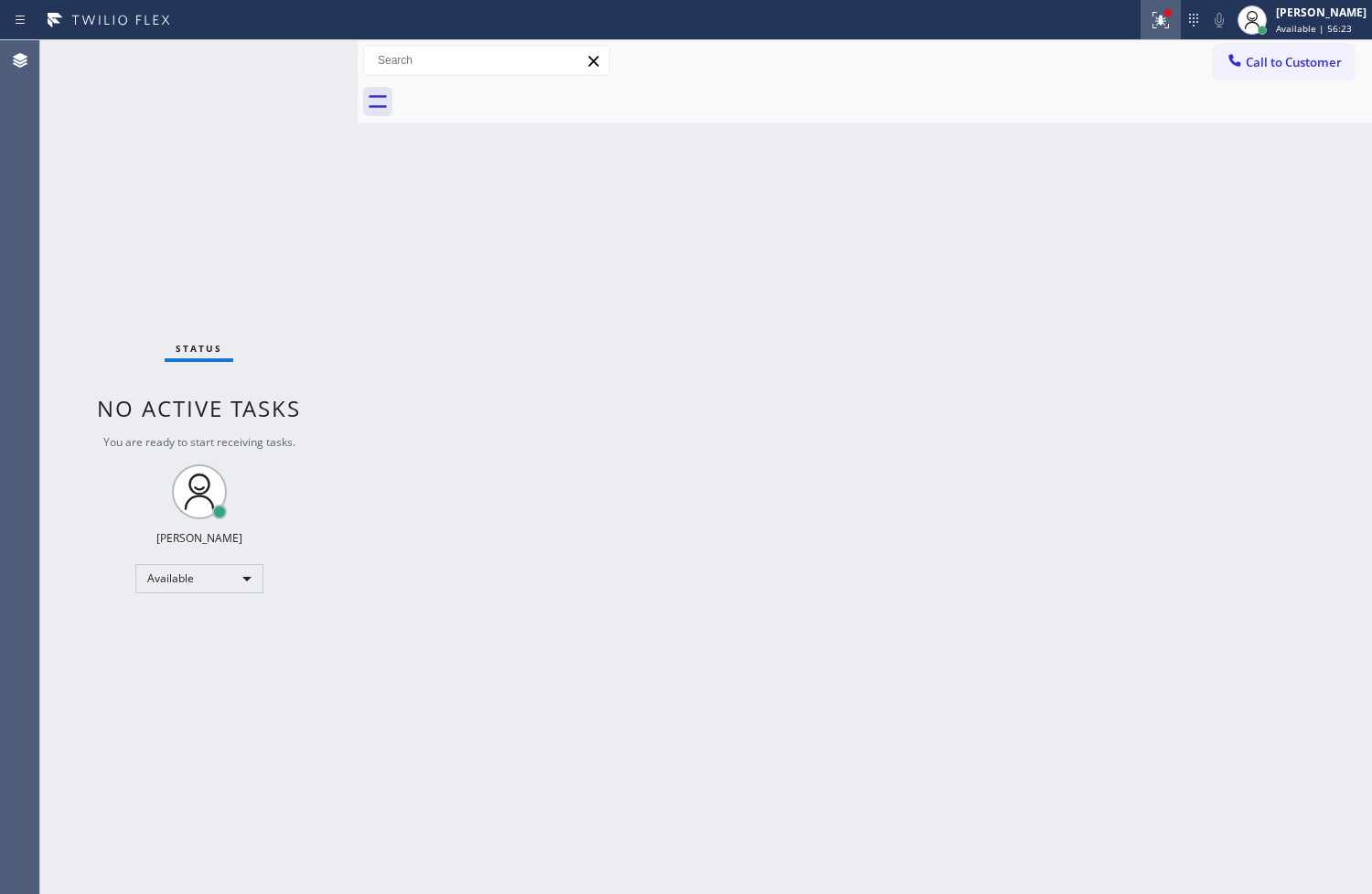
click at [1152, 19] on icon at bounding box center [1157, 17] width 11 height 12
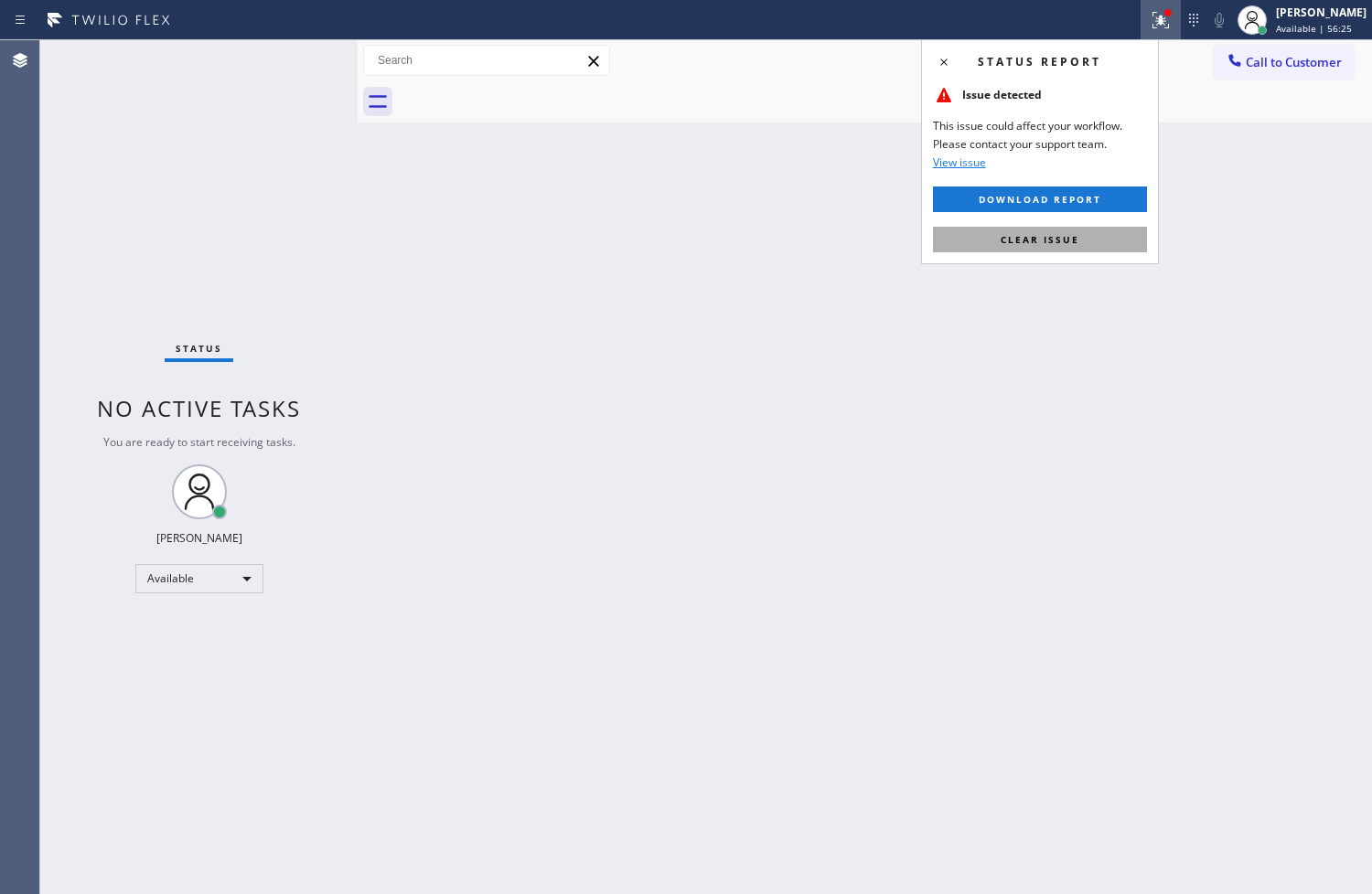
click at [1088, 226] on button "Clear issue" at bounding box center [1040, 239] width 214 height 26
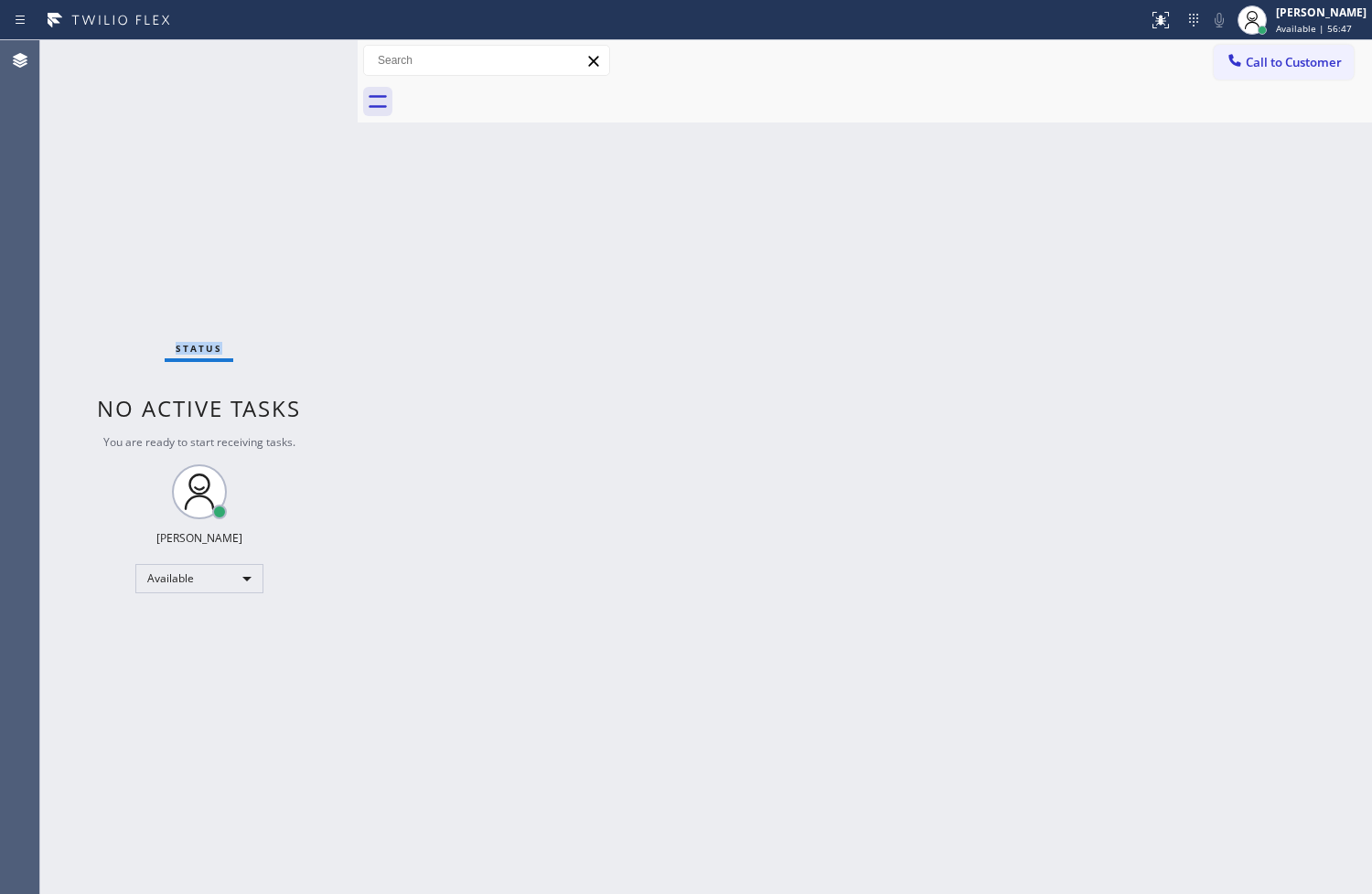
click at [107, 144] on div "Status No active tasks You are ready to start receiving tasks. [PERSON_NAME]" at bounding box center [199, 467] width 317 height 854
click at [884, 361] on div "Back to Dashboard Change Sender ID Customers Technicians Select a contact Outbo…" at bounding box center [865, 467] width 1015 height 854
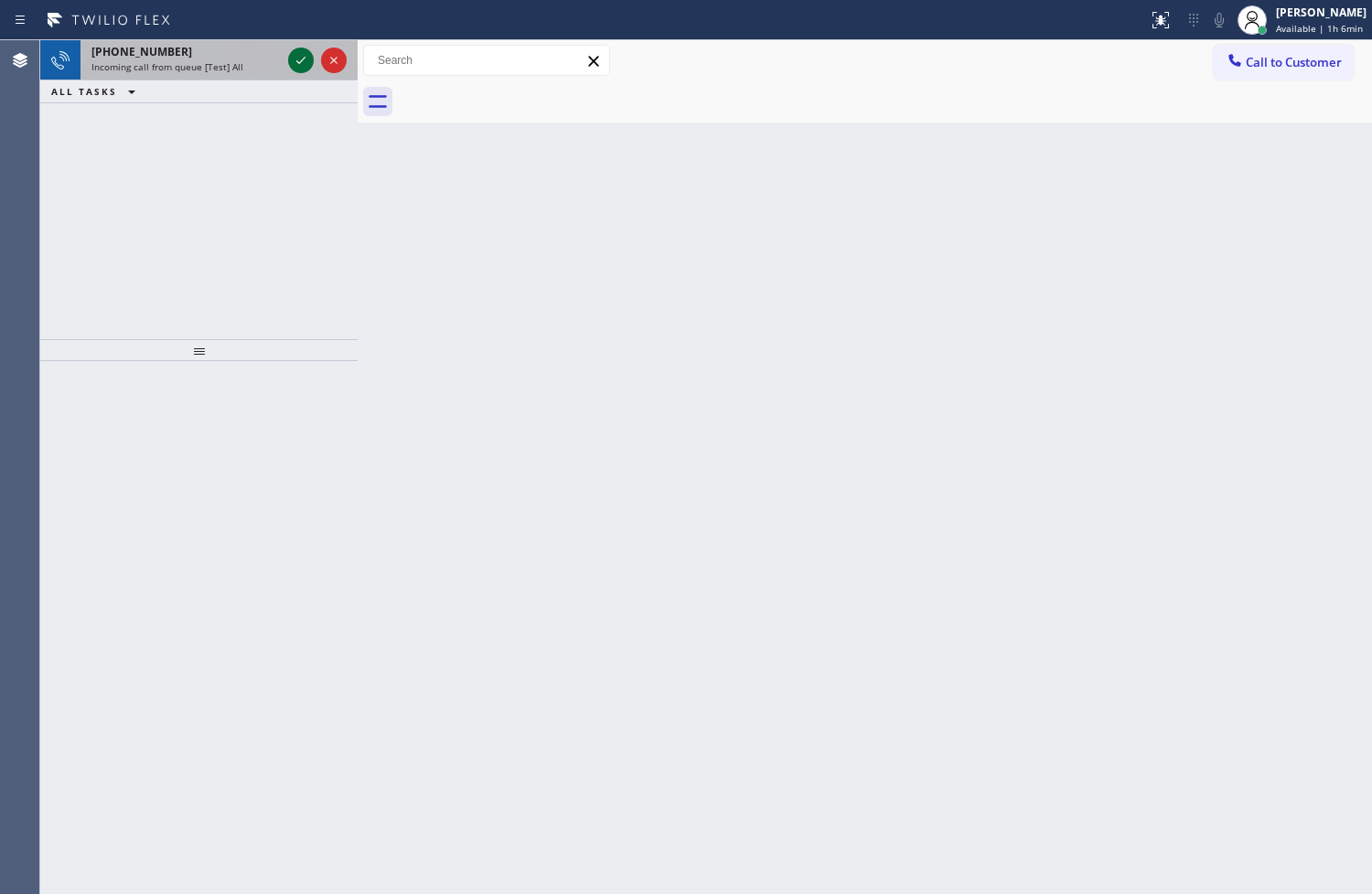
click at [298, 66] on icon at bounding box center [300, 60] width 22 height 22
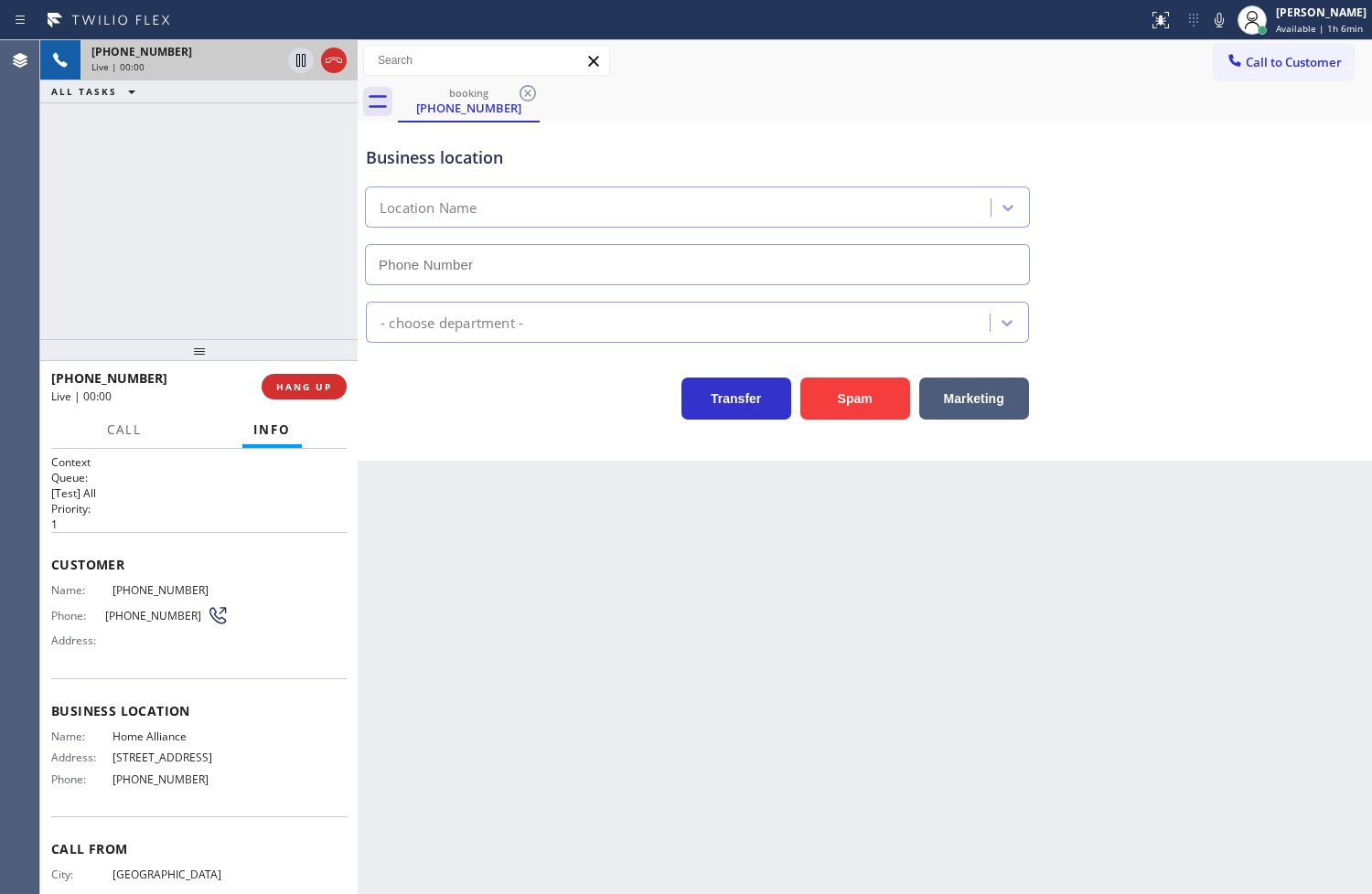
type input "[PHONE_NUMBER]"
click at [490, 414] on div "Transfer Spam Marketing" at bounding box center [697, 394] width 671 height 52
click at [175, 279] on div "[PHONE_NUMBER] Live | 00:06 ALL TASKS ALL TASKS ACTIVE TASKS TASKS IN WRAP UP" at bounding box center [199, 189] width 317 height 299
click at [1236, 491] on div "Back to Dashboard Change Sender ID Customers Technicians Select a contact Outbo…" at bounding box center [865, 467] width 1015 height 854
click at [156, 286] on div "[PHONE_NUMBER] Live | 00:18 ALL TASKS ALL TASKS ACTIVE TASKS TASKS IN WRAP UP" at bounding box center [199, 189] width 317 height 299
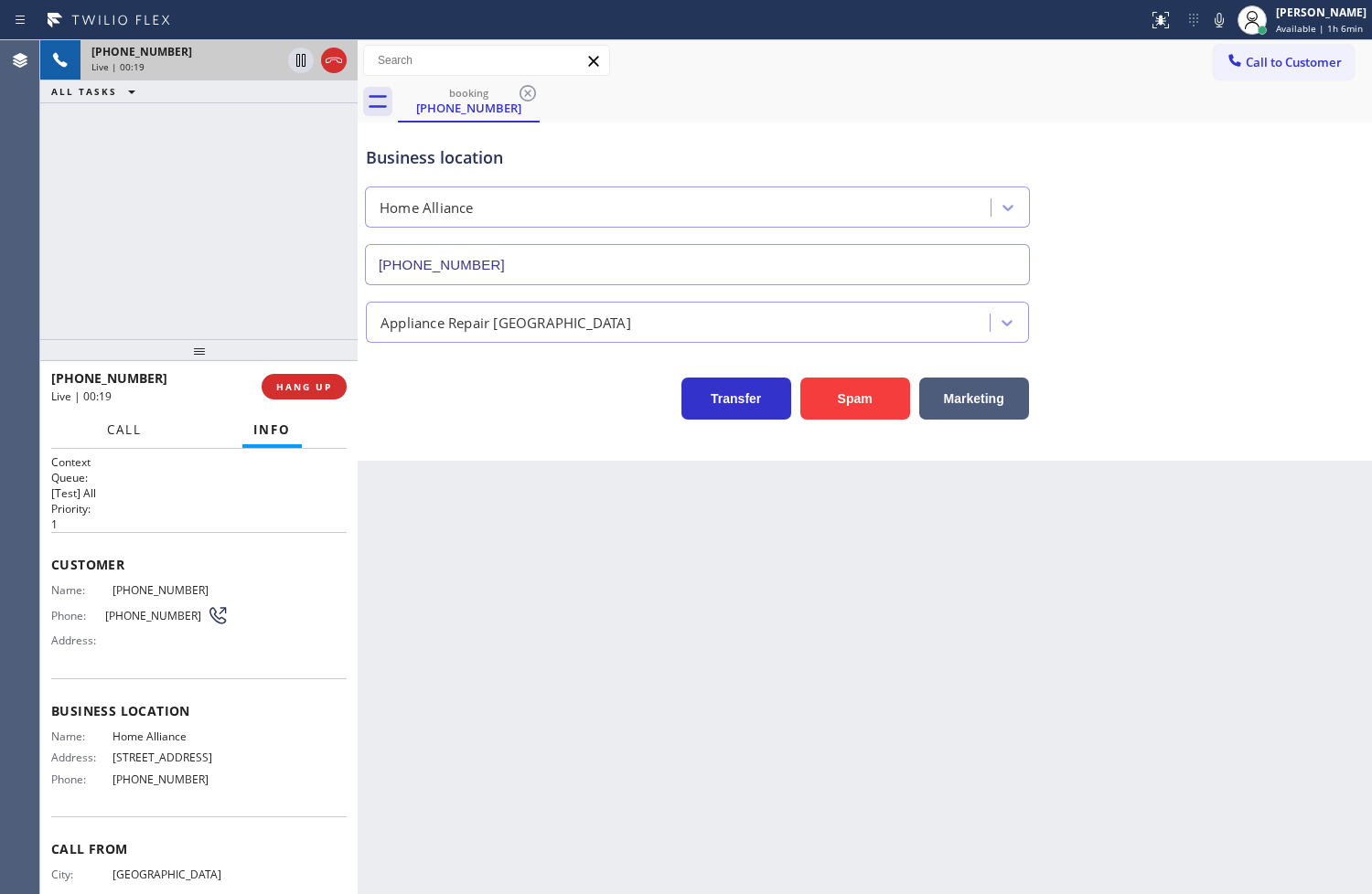
click at [122, 423] on span "Call" at bounding box center [124, 429] width 34 height 16
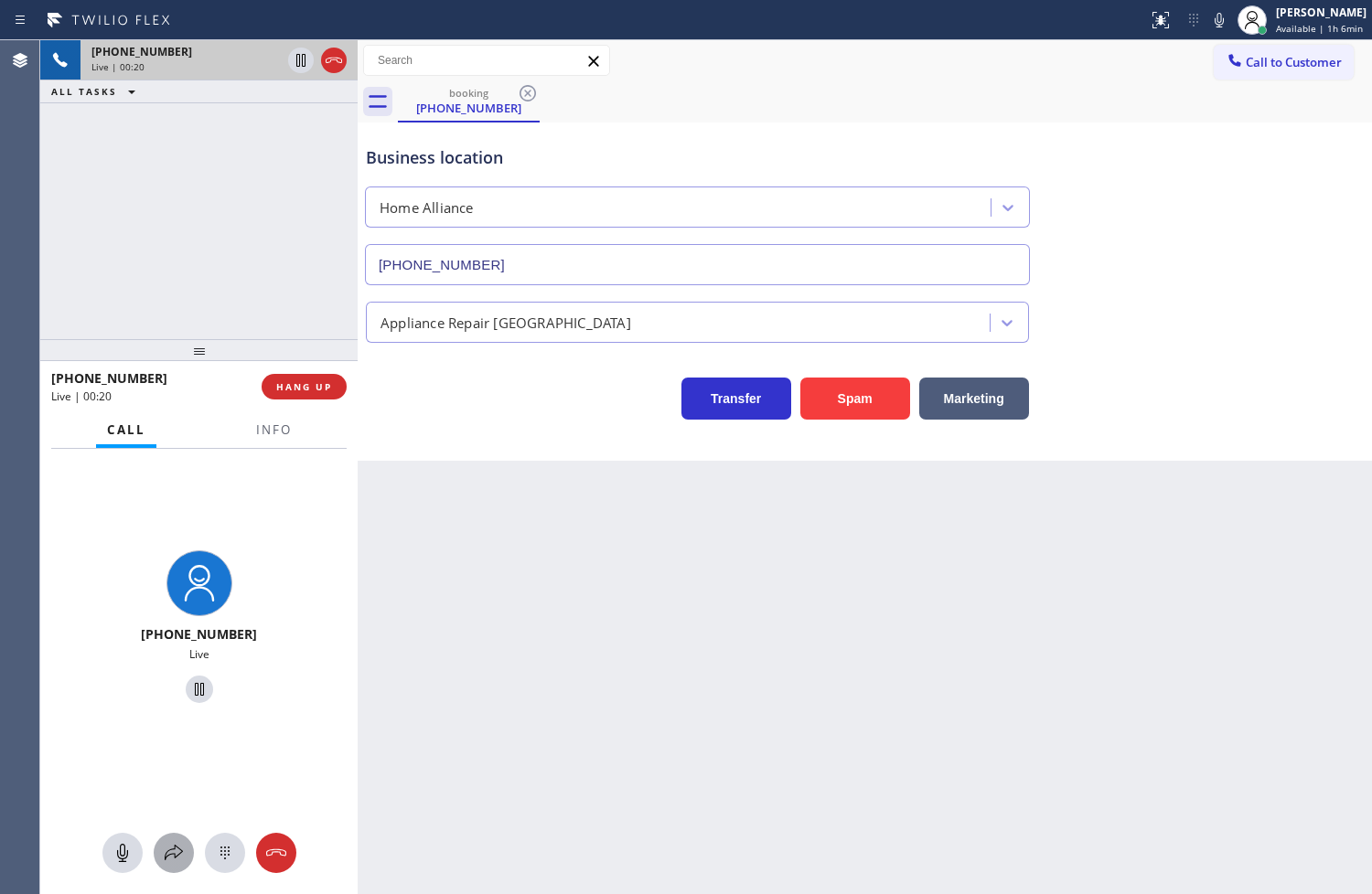
click at [171, 856] on icon at bounding box center [173, 853] width 22 height 22
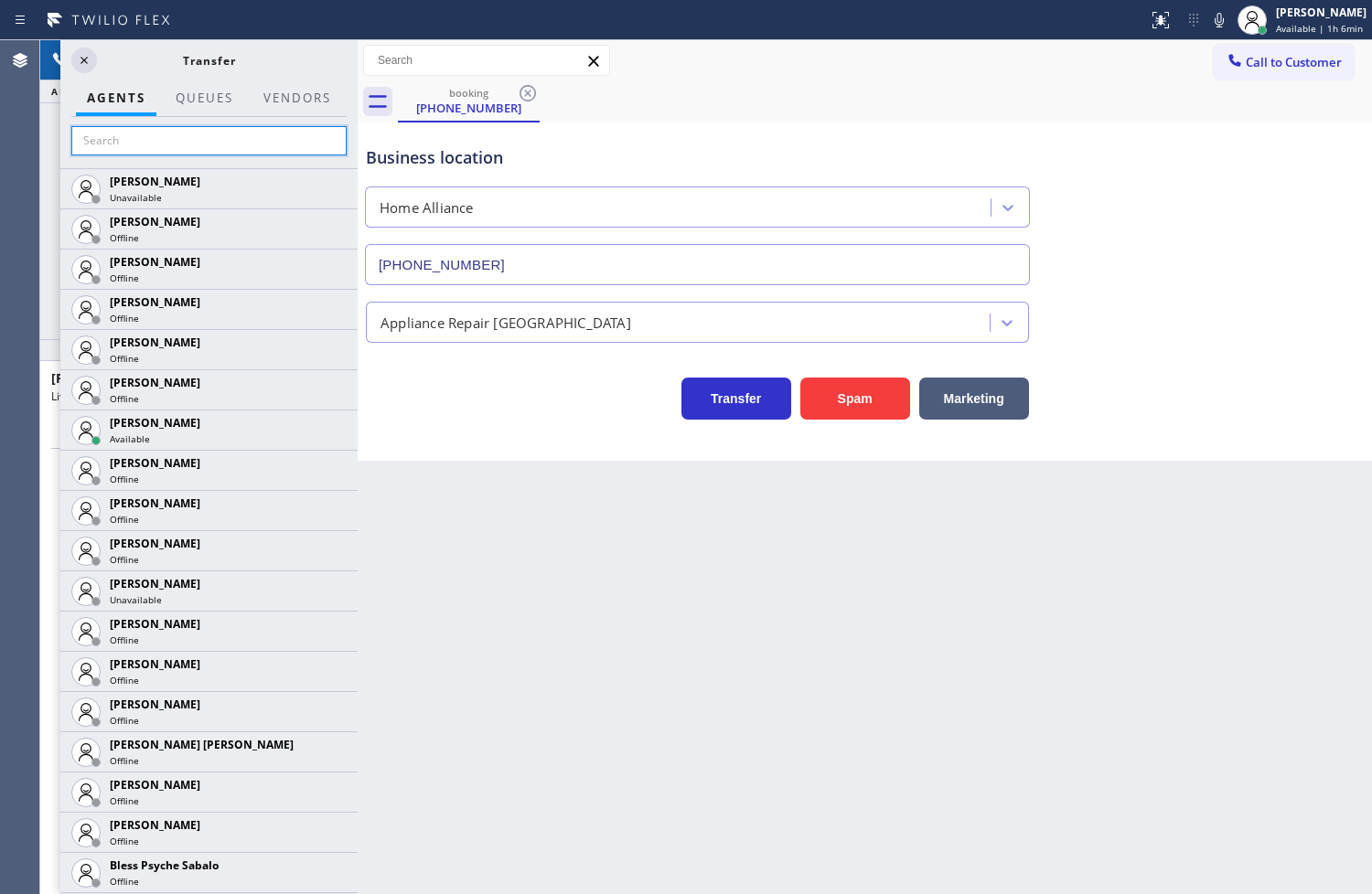
click at [206, 151] on input "text" at bounding box center [209, 140] width 275 height 30
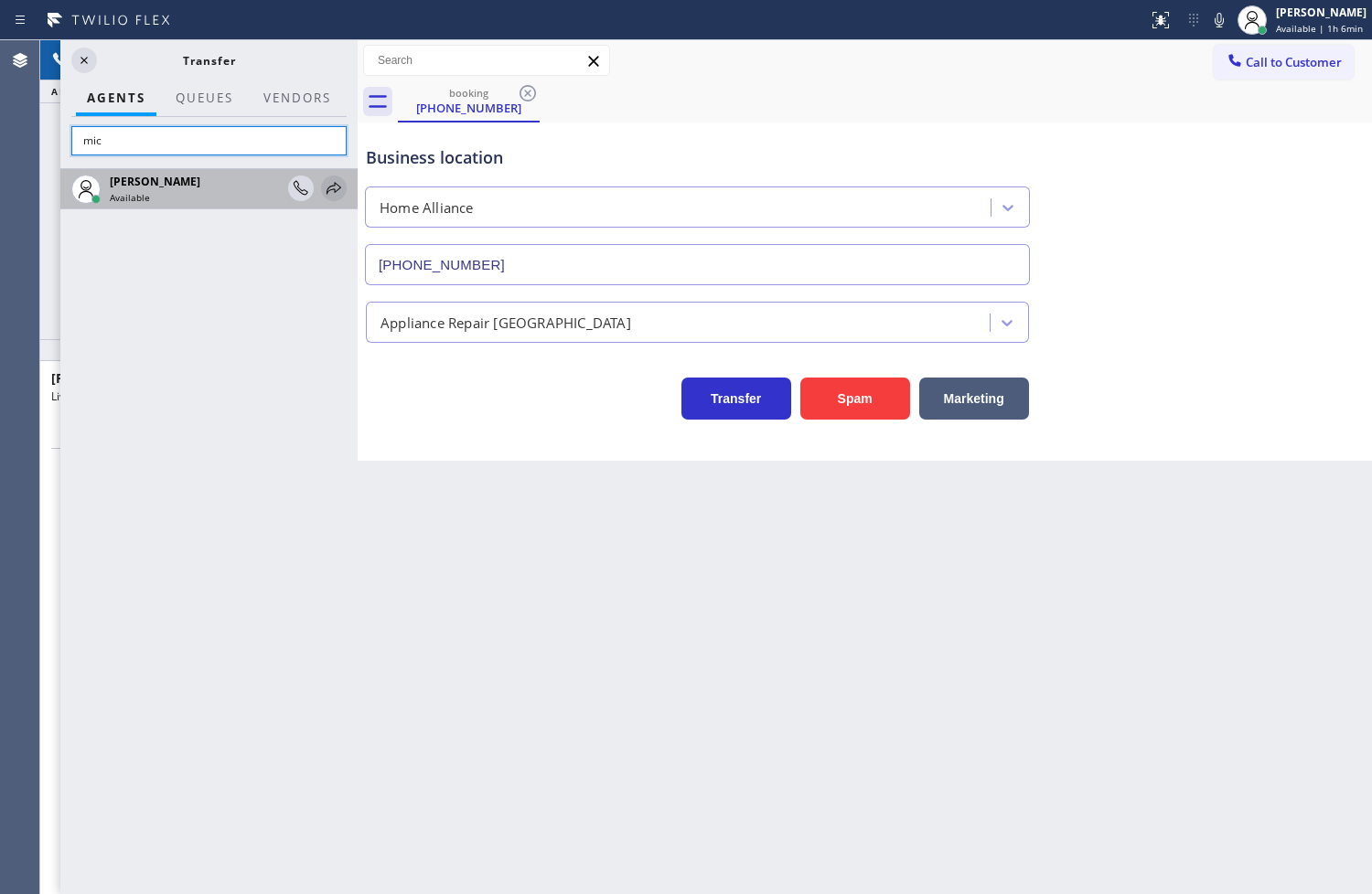
type input "mic"
click at [339, 189] on icon at bounding box center [333, 188] width 22 height 22
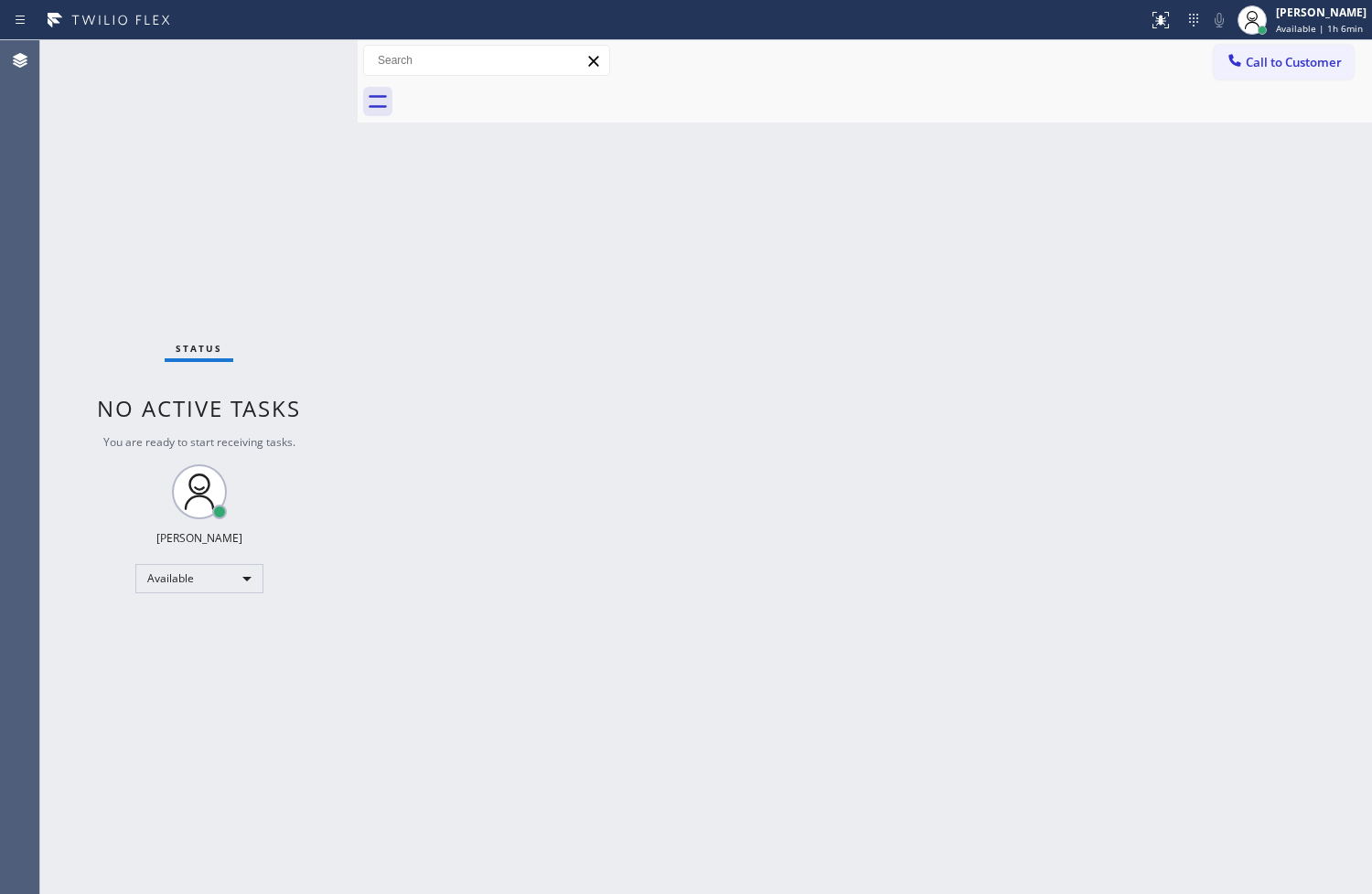
click at [485, 135] on div "Back to Dashboard Change Sender ID Customers Technicians Select a contact Outbo…" at bounding box center [865, 467] width 1015 height 854
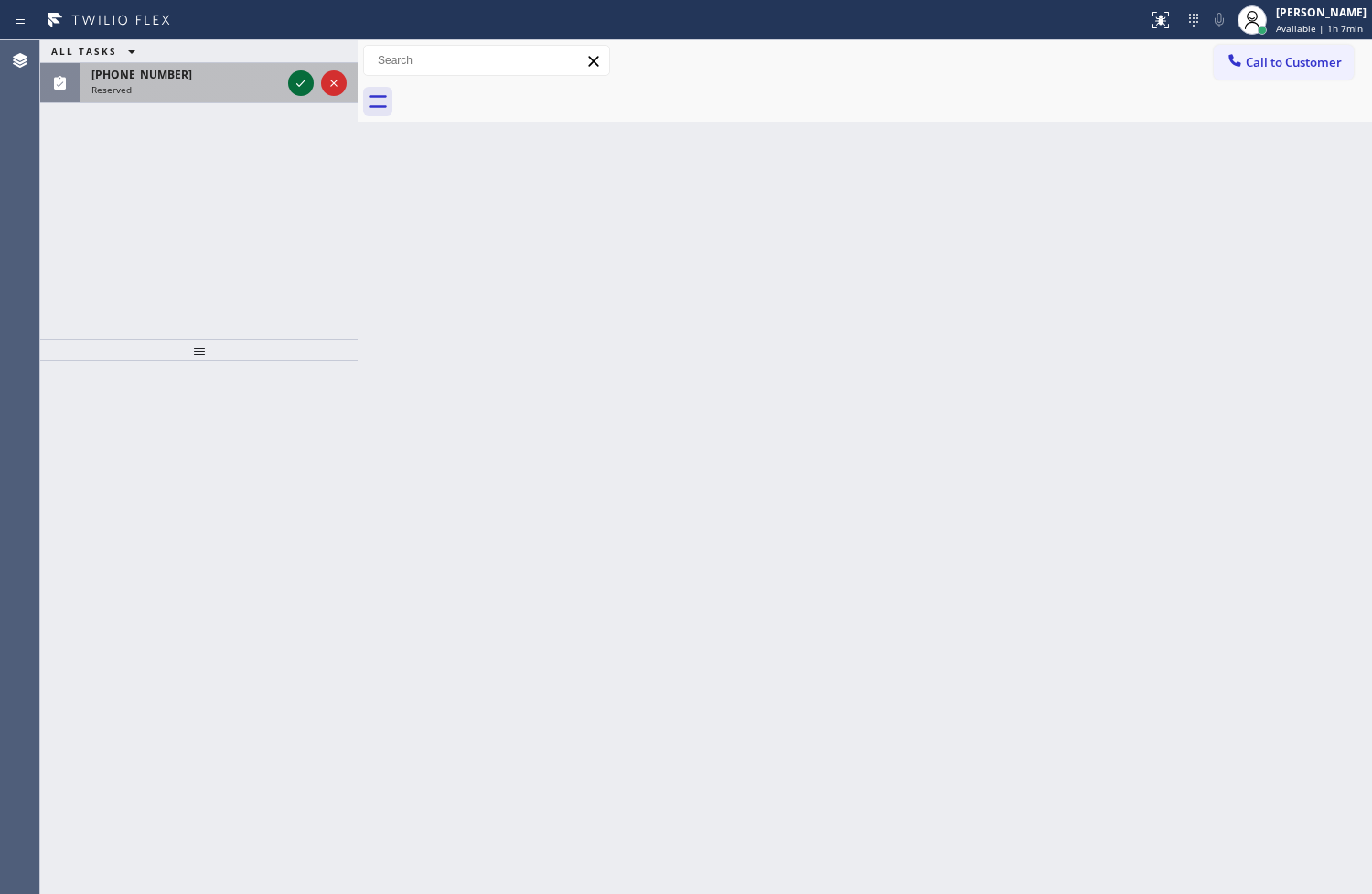
click at [295, 83] on icon at bounding box center [300, 83] width 22 height 22
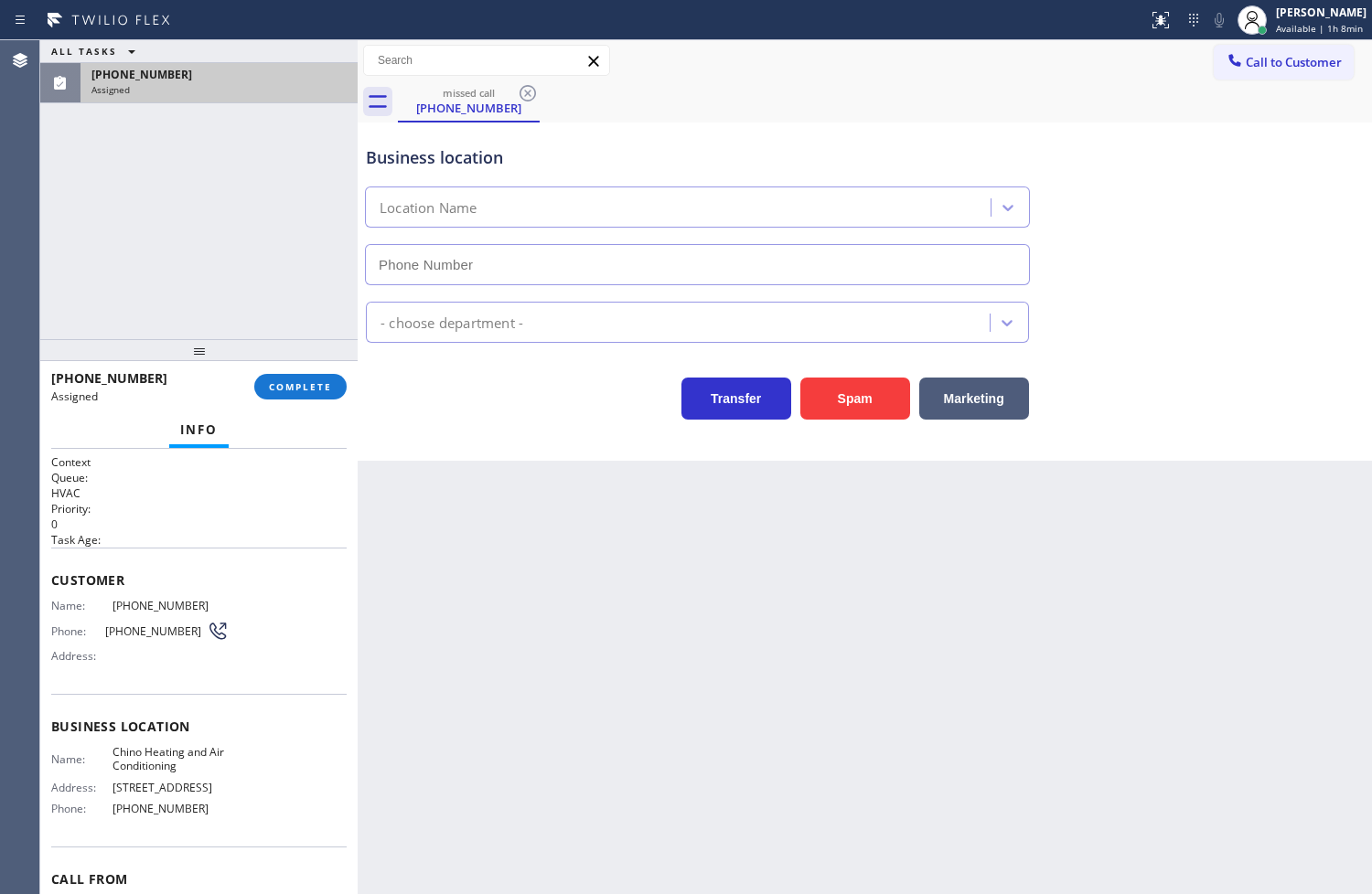
type input "[PHONE_NUMBER]"
click at [52, 591] on div "Customer Name: [PHONE_NUMBER] Phone: [PHONE_NUMBER] Address:" at bounding box center [199, 620] width 295 height 146
drag, startPoint x: 51, startPoint y: 600, endPoint x: 178, endPoint y: 688, distance: 154.5
click at [170, 689] on div "Customer Name: [PHONE_NUMBER] Phone: [PHONE_NUMBER] Address:" at bounding box center [199, 620] width 295 height 146
click at [185, 695] on div "Business location Name: Chino Heating and Air Conditioning Address: [STREET_ADD…" at bounding box center [199, 771] width 295 height 153
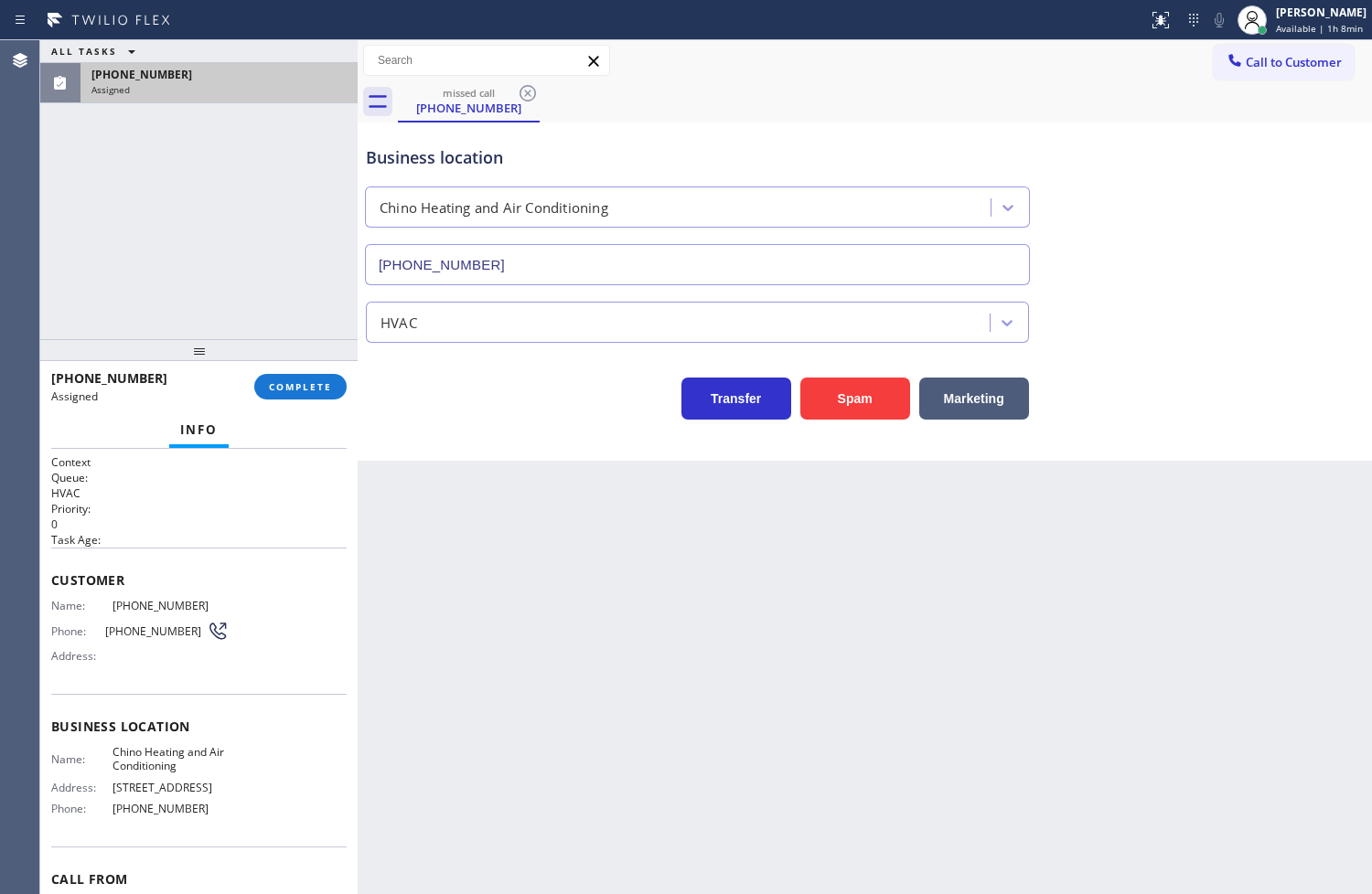
click at [52, 607] on span "Name:" at bounding box center [82, 606] width 61 height 13
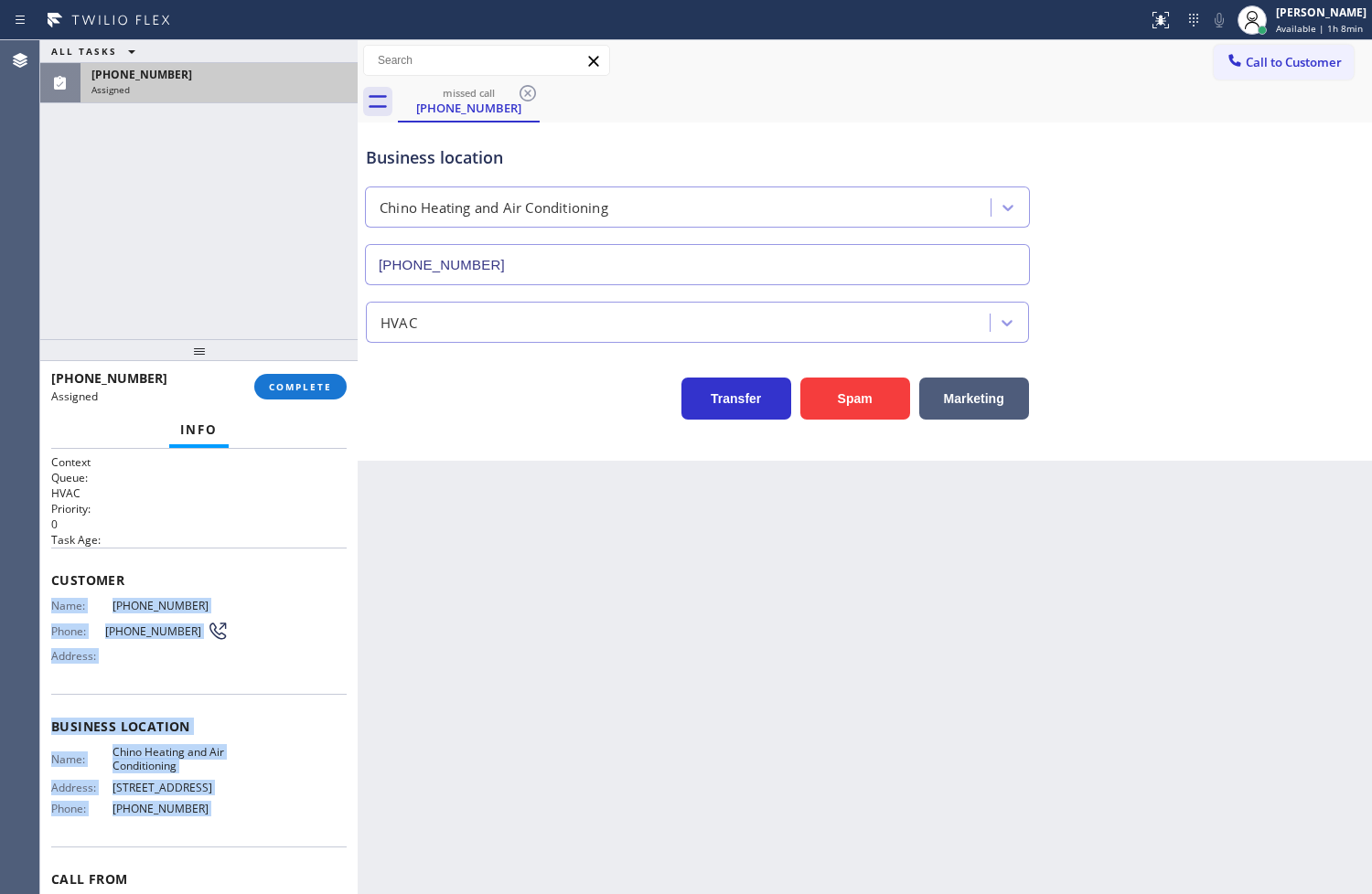
drag, startPoint x: 51, startPoint y: 607, endPoint x: 212, endPoint y: 814, distance: 262.2
click at [212, 814] on div "Context Queue: HVAC Priority: 0 Task Age: Customer Name: [PHONE_NUMBER] Phone: …" at bounding box center [199, 719] width 295 height 530
copy div "Name: [PHONE_NUMBER] Phone: [PHONE_NUMBER] Address: Business location Name: Chi…"
click at [286, 394] on button "COMPLETE" at bounding box center [300, 387] width 93 height 26
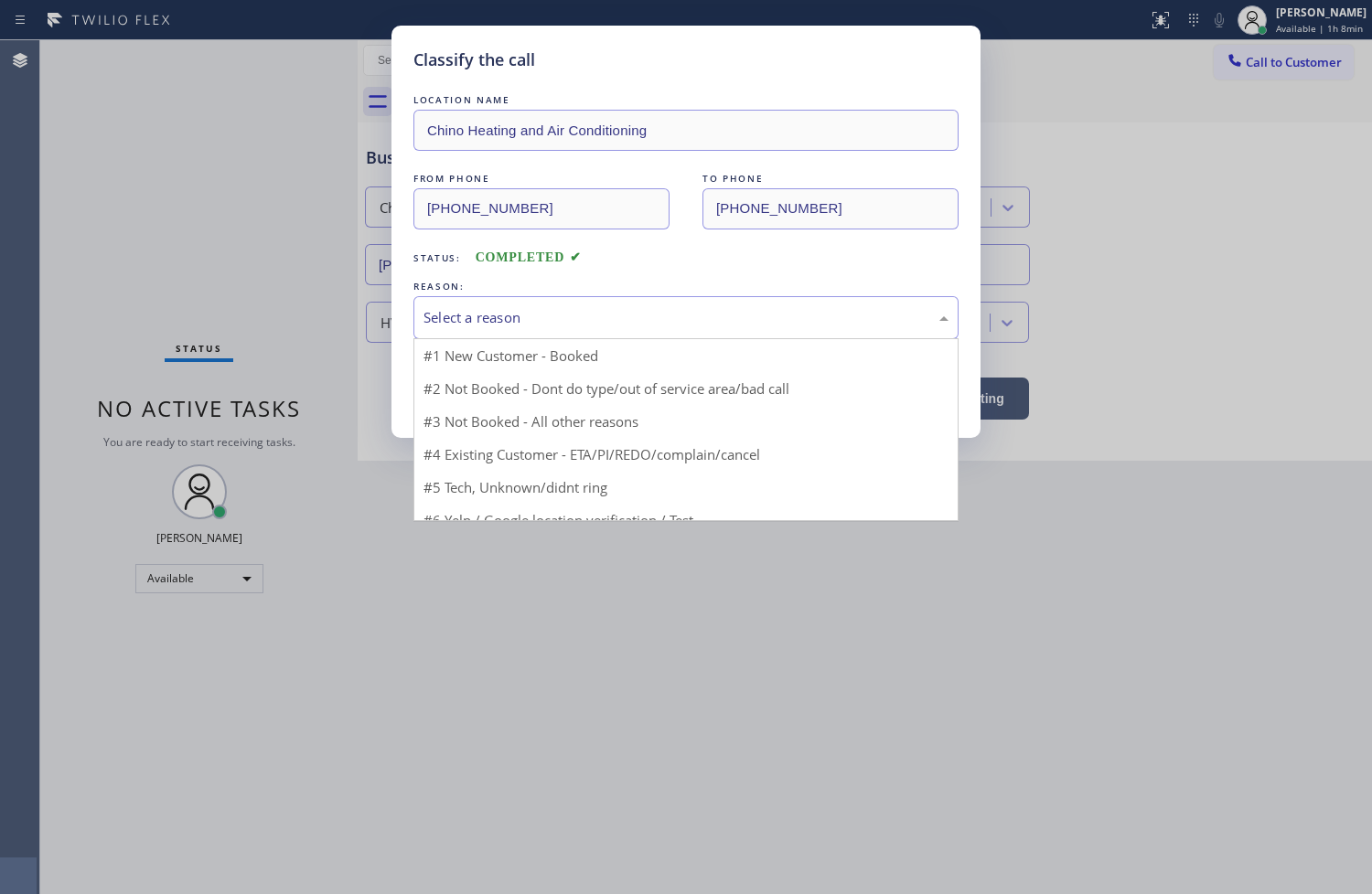
click at [494, 324] on div "Select a reason" at bounding box center [685, 318] width 525 height 21
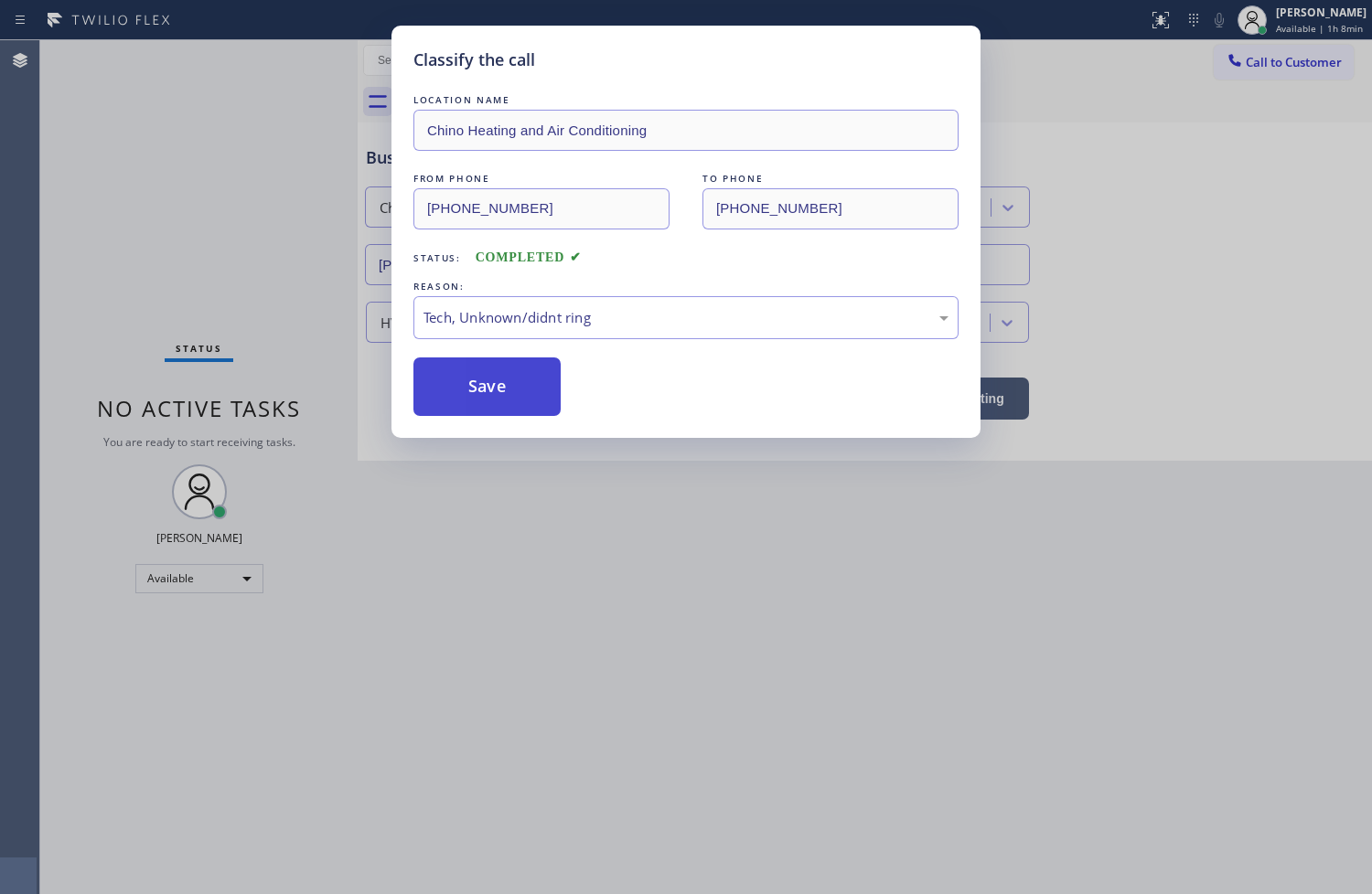
click at [494, 396] on button "Save" at bounding box center [487, 386] width 147 height 58
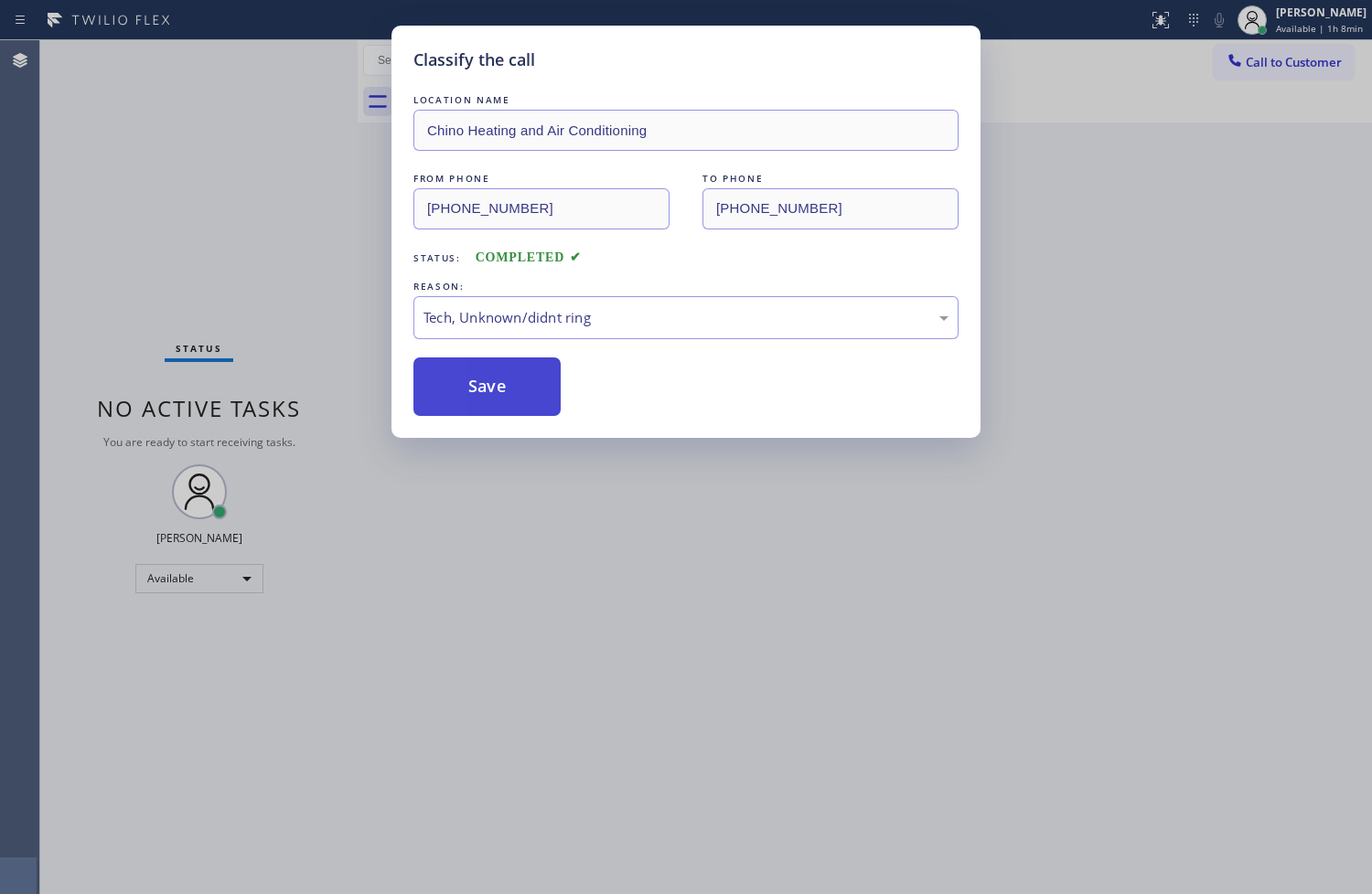
click at [494, 396] on button "Save" at bounding box center [487, 386] width 147 height 58
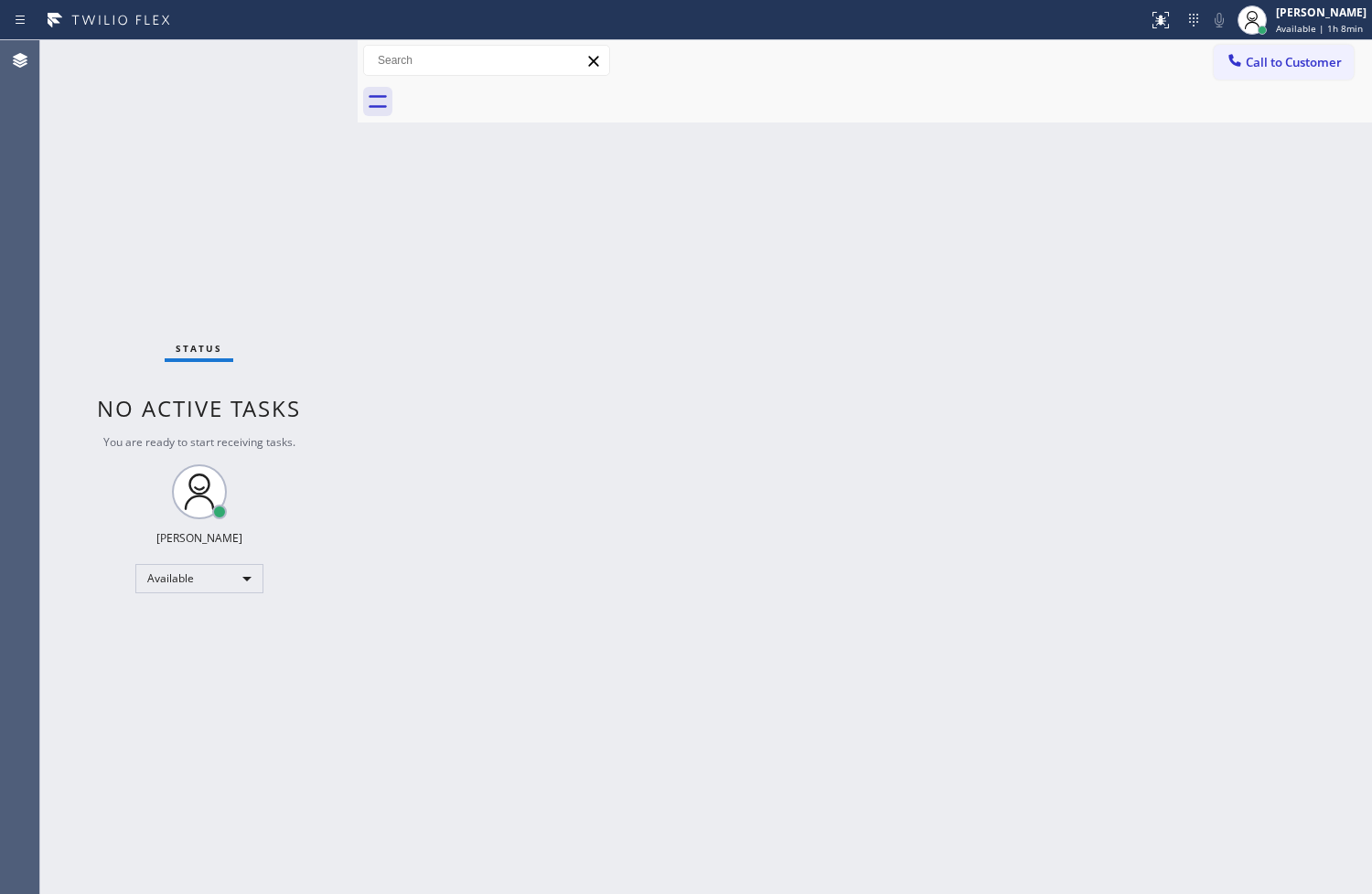
click at [215, 118] on div "Status No active tasks You are ready to start receiving tasks. [PERSON_NAME]" at bounding box center [199, 467] width 317 height 854
click at [293, 57] on div "Status No active tasks You are ready to start receiving tasks. [PERSON_NAME]" at bounding box center [199, 467] width 317 height 854
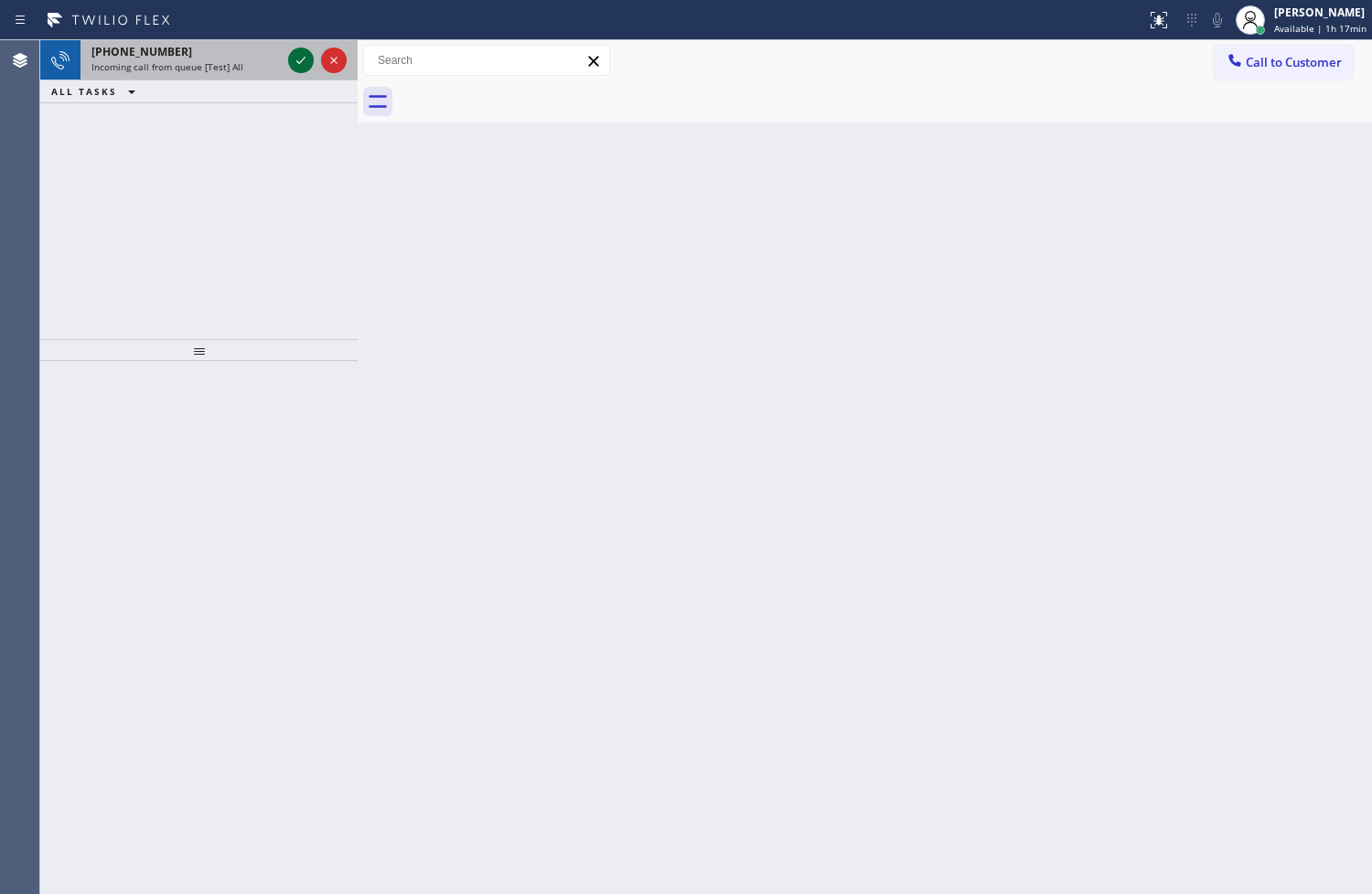
click at [293, 57] on icon at bounding box center [300, 60] width 22 height 22
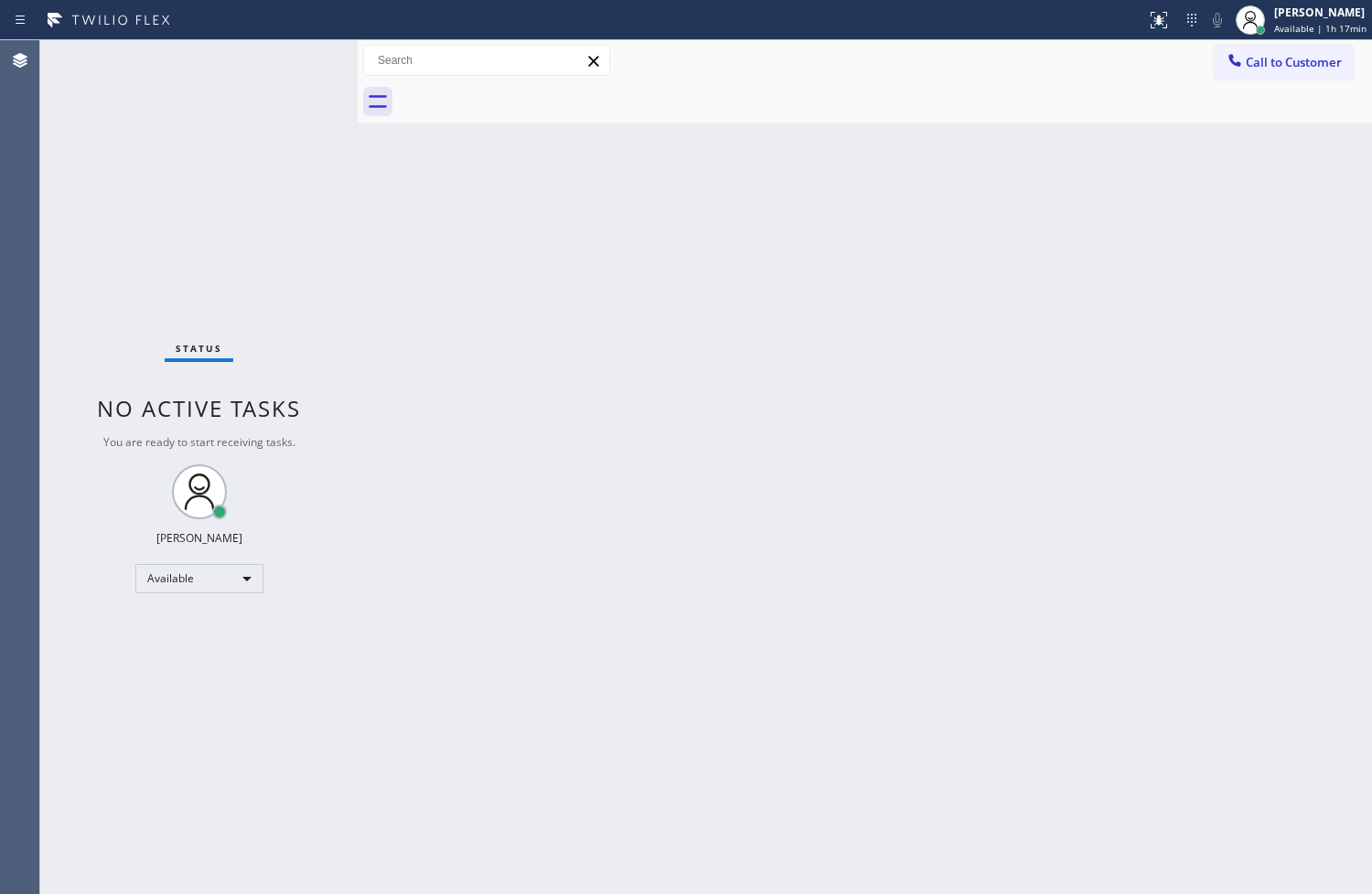
click at [293, 57] on div "Status No active tasks You are ready to start receiving tasks. [PERSON_NAME]" at bounding box center [199, 467] width 317 height 854
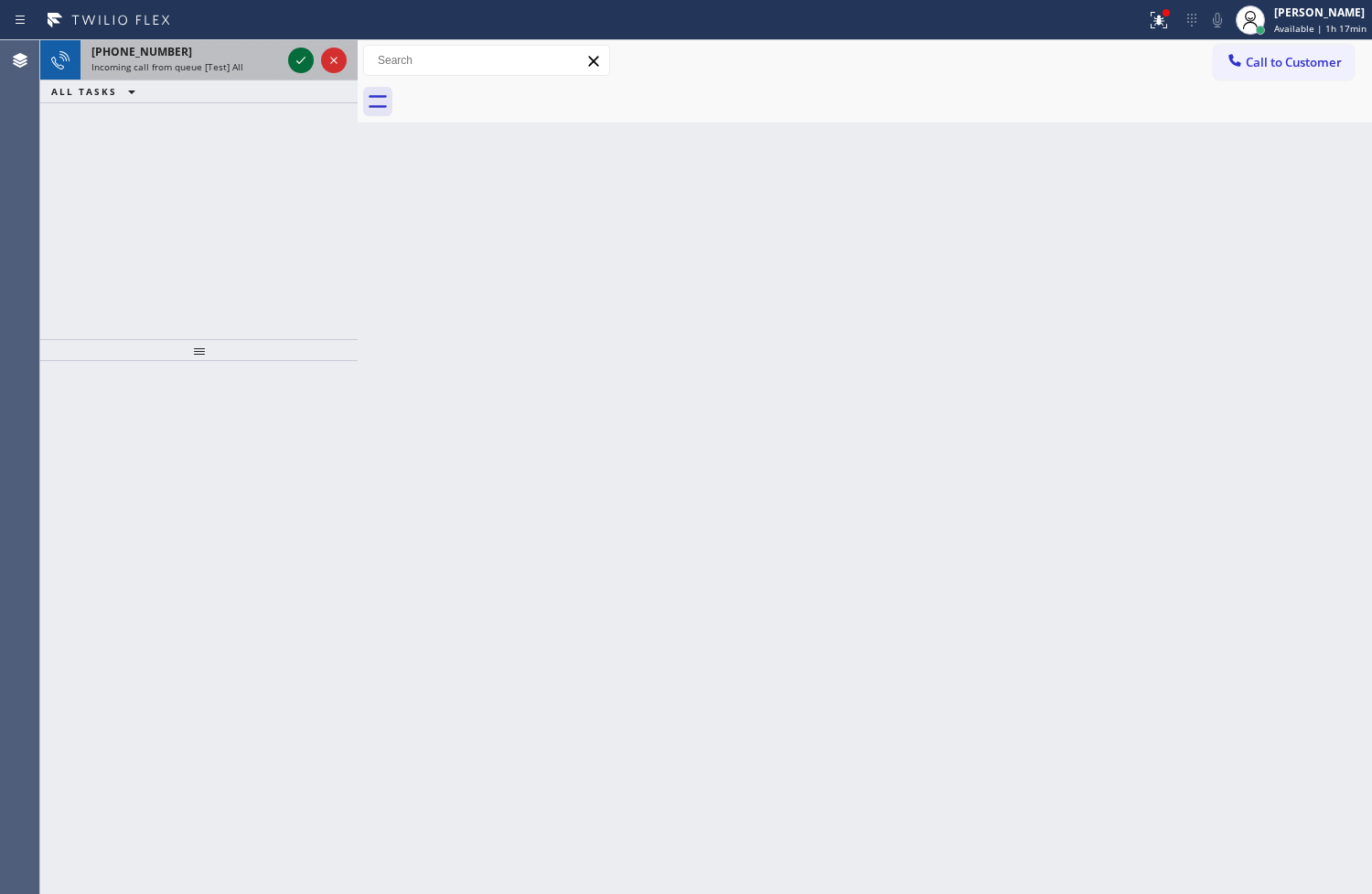
click at [293, 57] on icon at bounding box center [300, 60] width 22 height 22
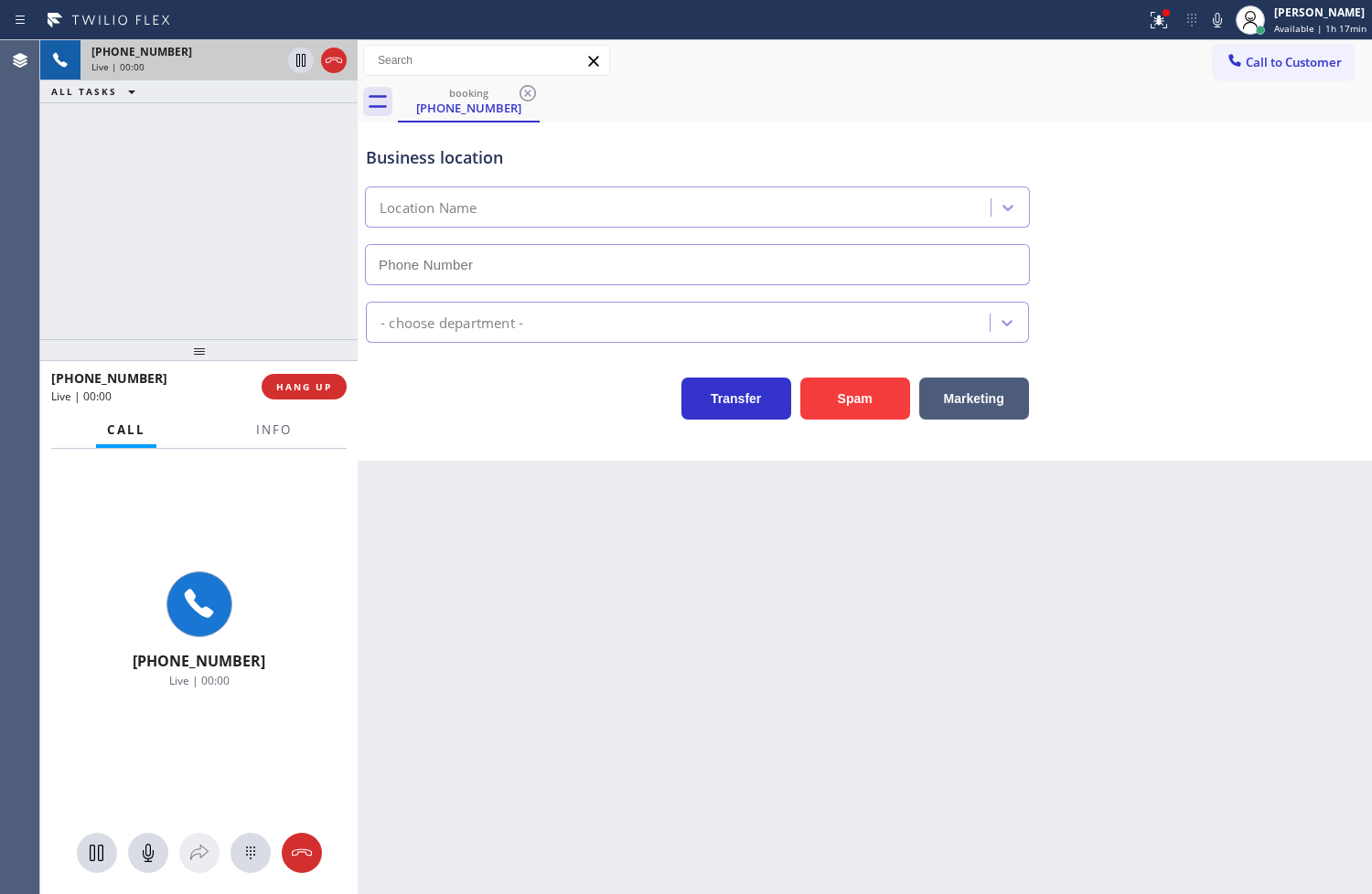
type input "[PHONE_NUMBER]"
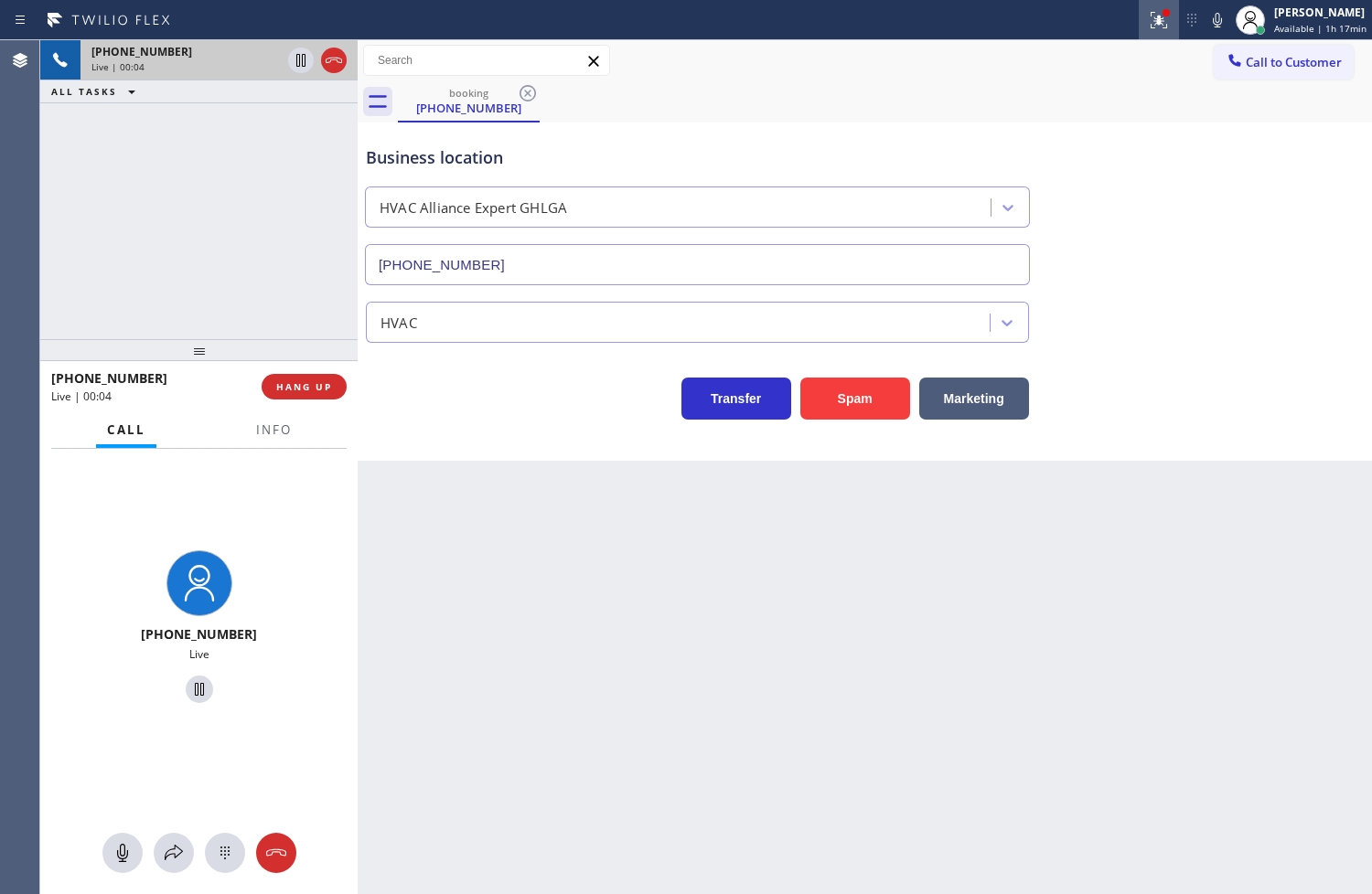
click at [1139, 22] on div at bounding box center [1159, 20] width 40 height 22
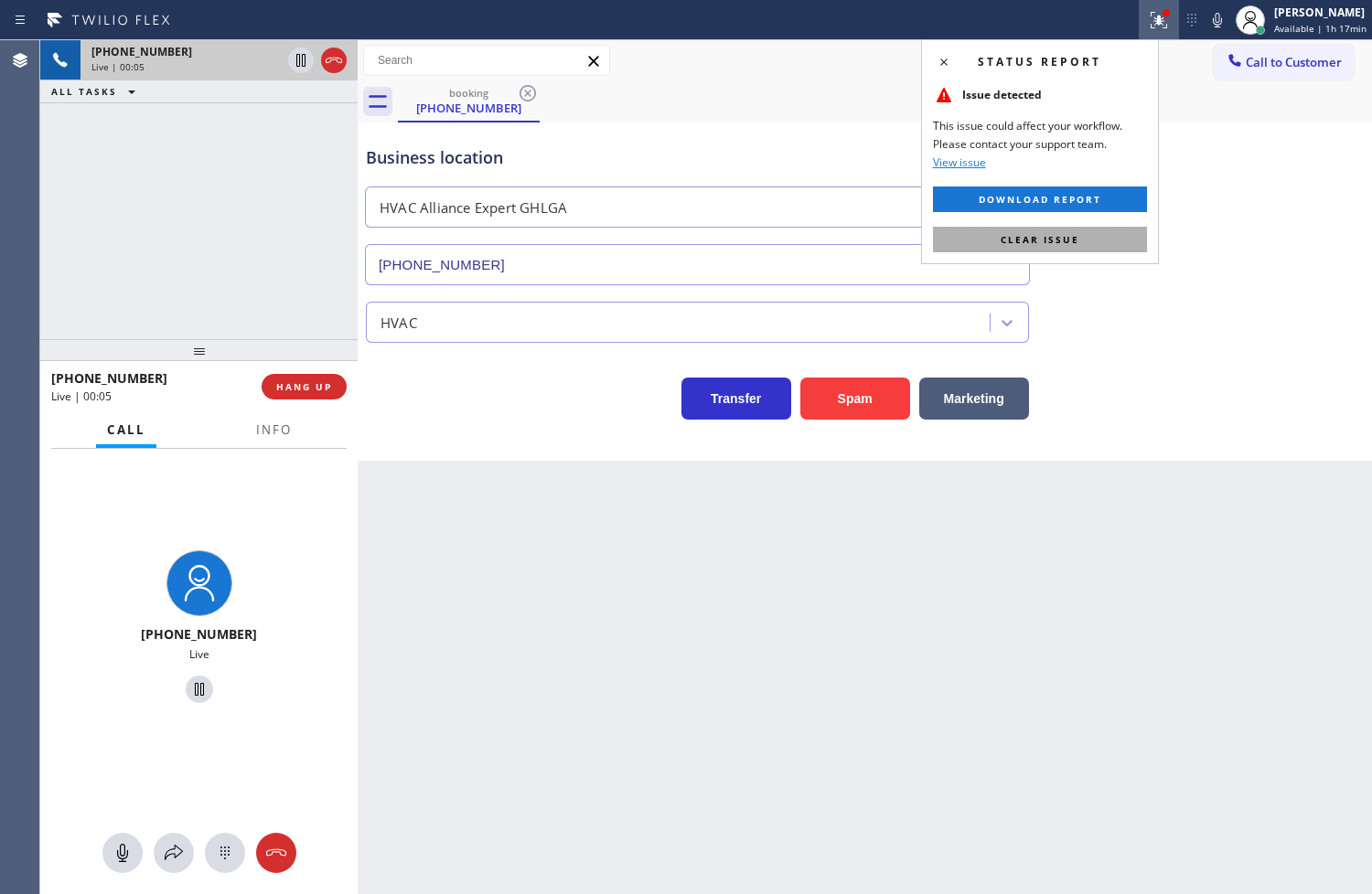
click at [1103, 250] on button "Clear issue" at bounding box center [1040, 239] width 214 height 26
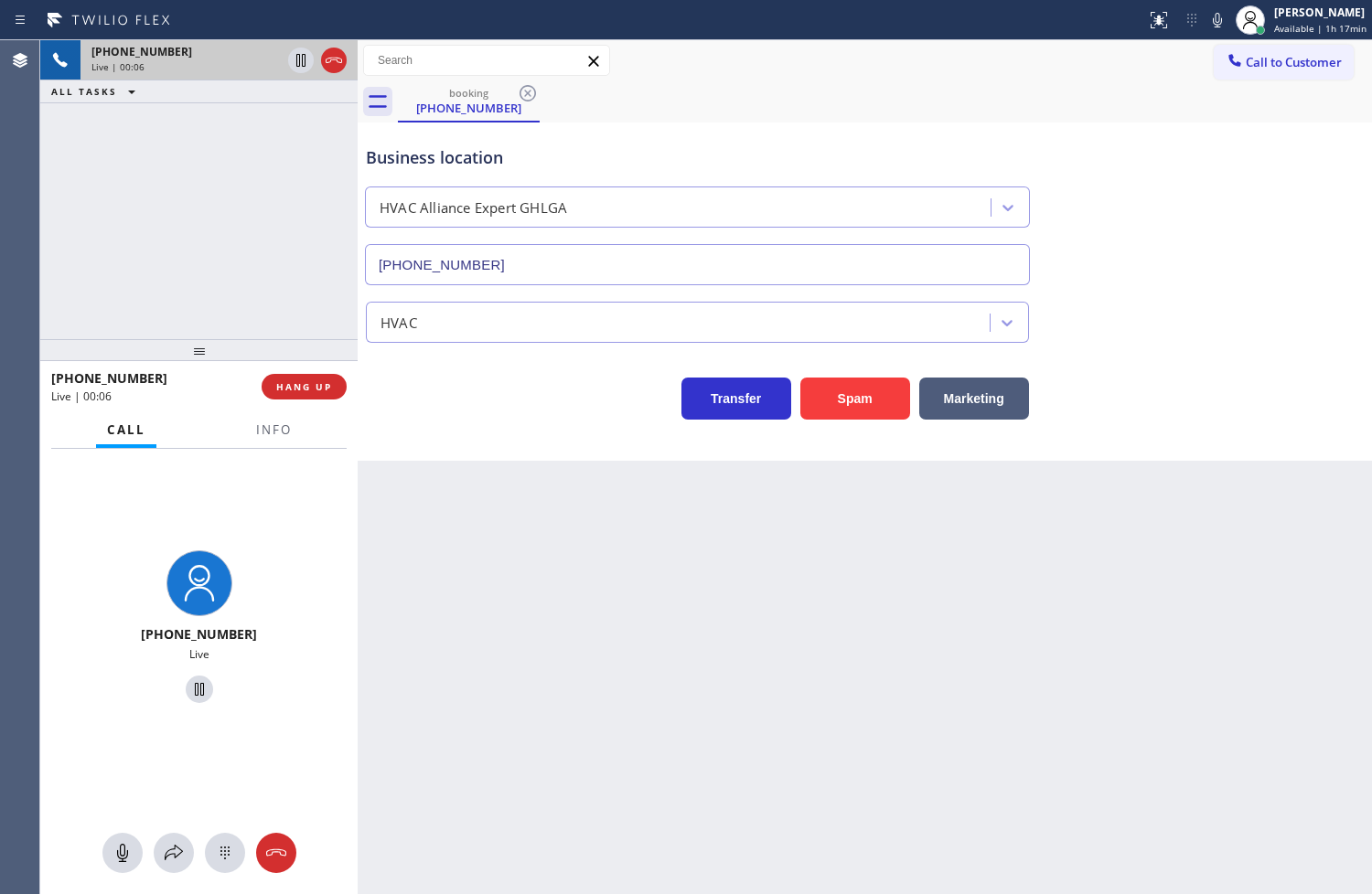
click at [256, 351] on div at bounding box center [199, 350] width 317 height 22
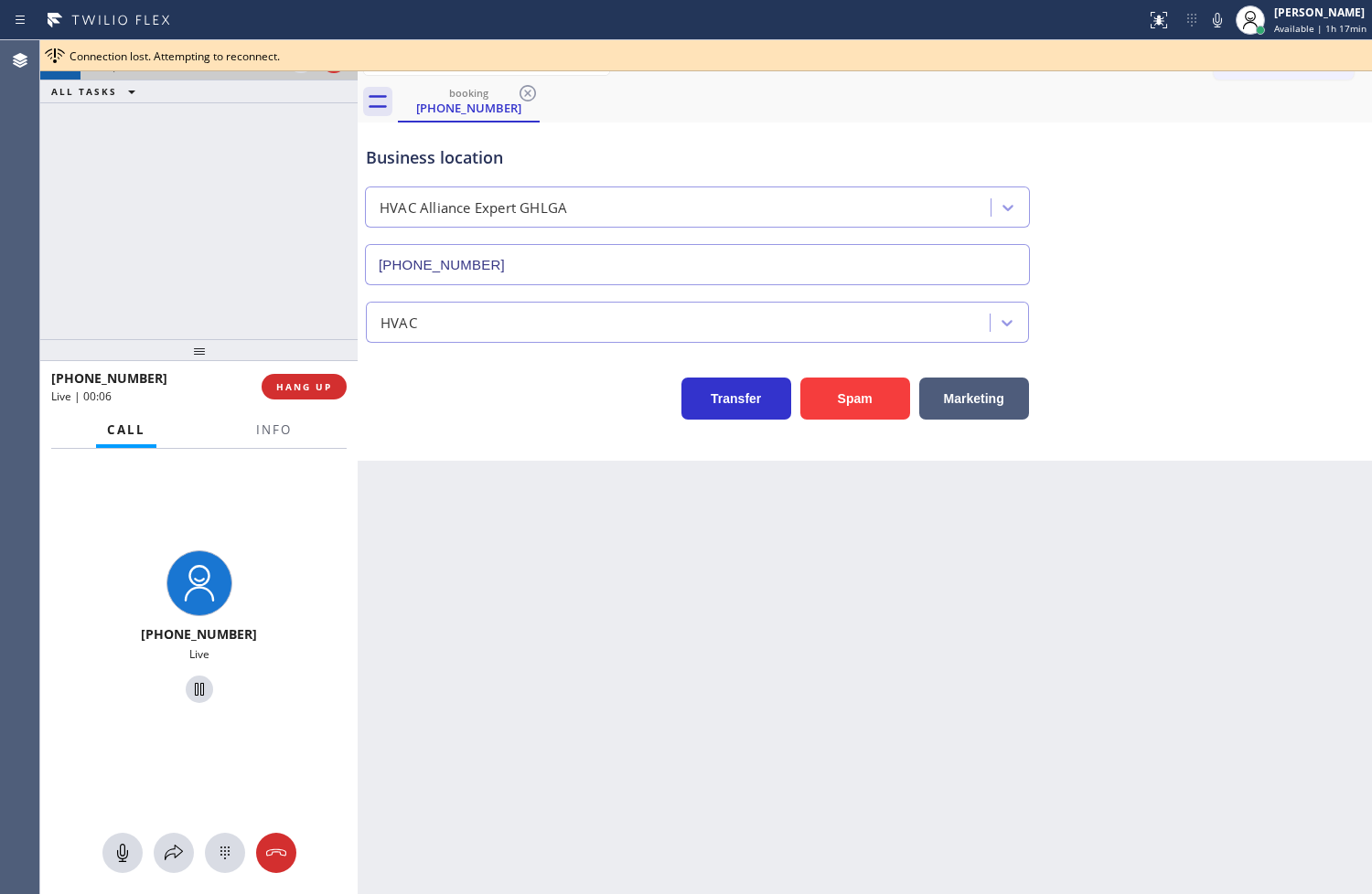
click at [480, 435] on div "Business location HVAC Alliance Expert GHLGA [PHONE_NUMBER] HVAC Transfer Spam …" at bounding box center [865, 291] width 1015 height 338
click at [267, 317] on div "[PHONE_NUMBER] Live | 00:07 ALL TASKS ALL TASKS ACTIVE TASKS TASKS IN WRAP UP" at bounding box center [199, 189] width 317 height 299
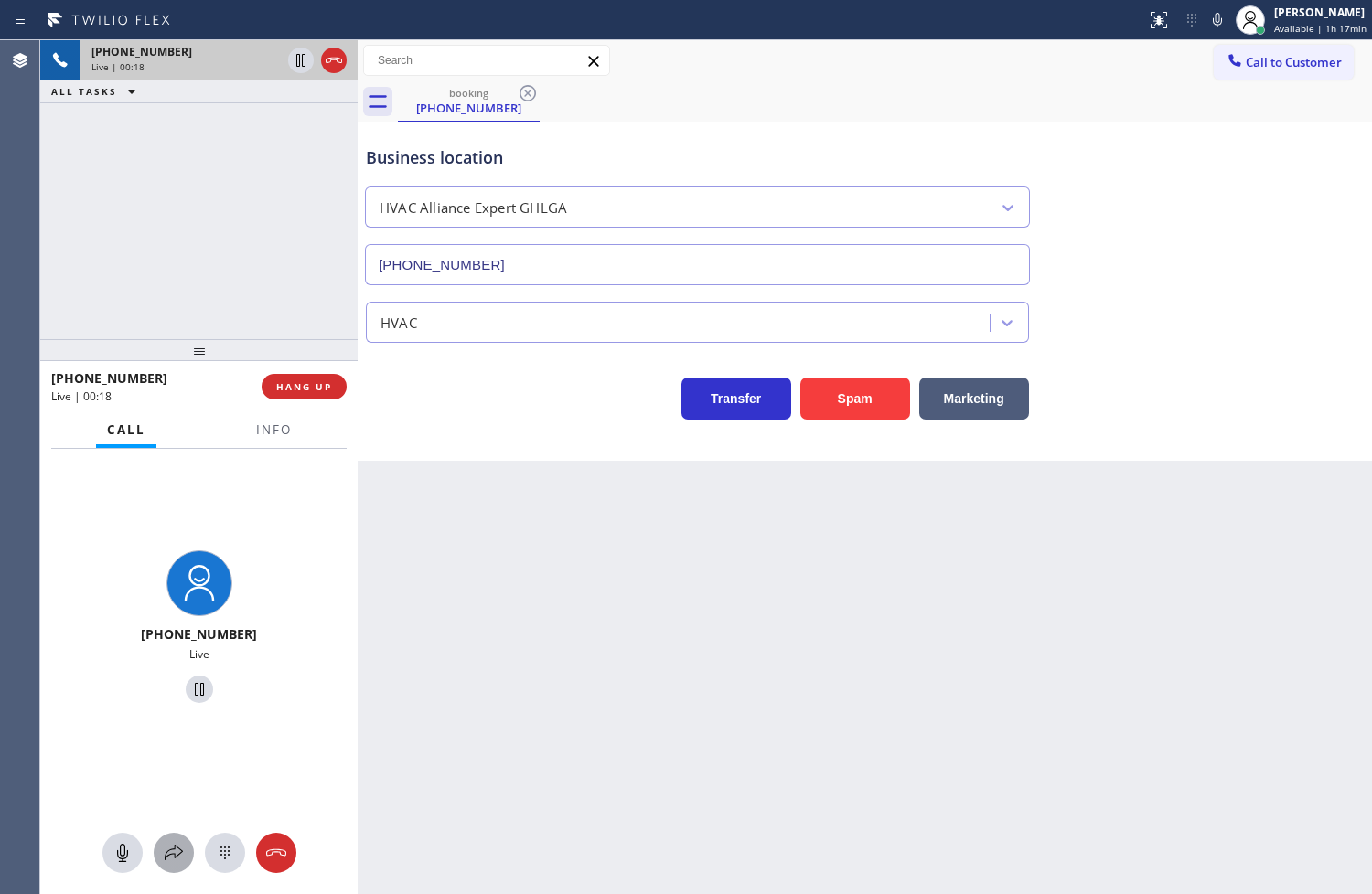
click at [178, 848] on icon at bounding box center [173, 853] width 22 height 22
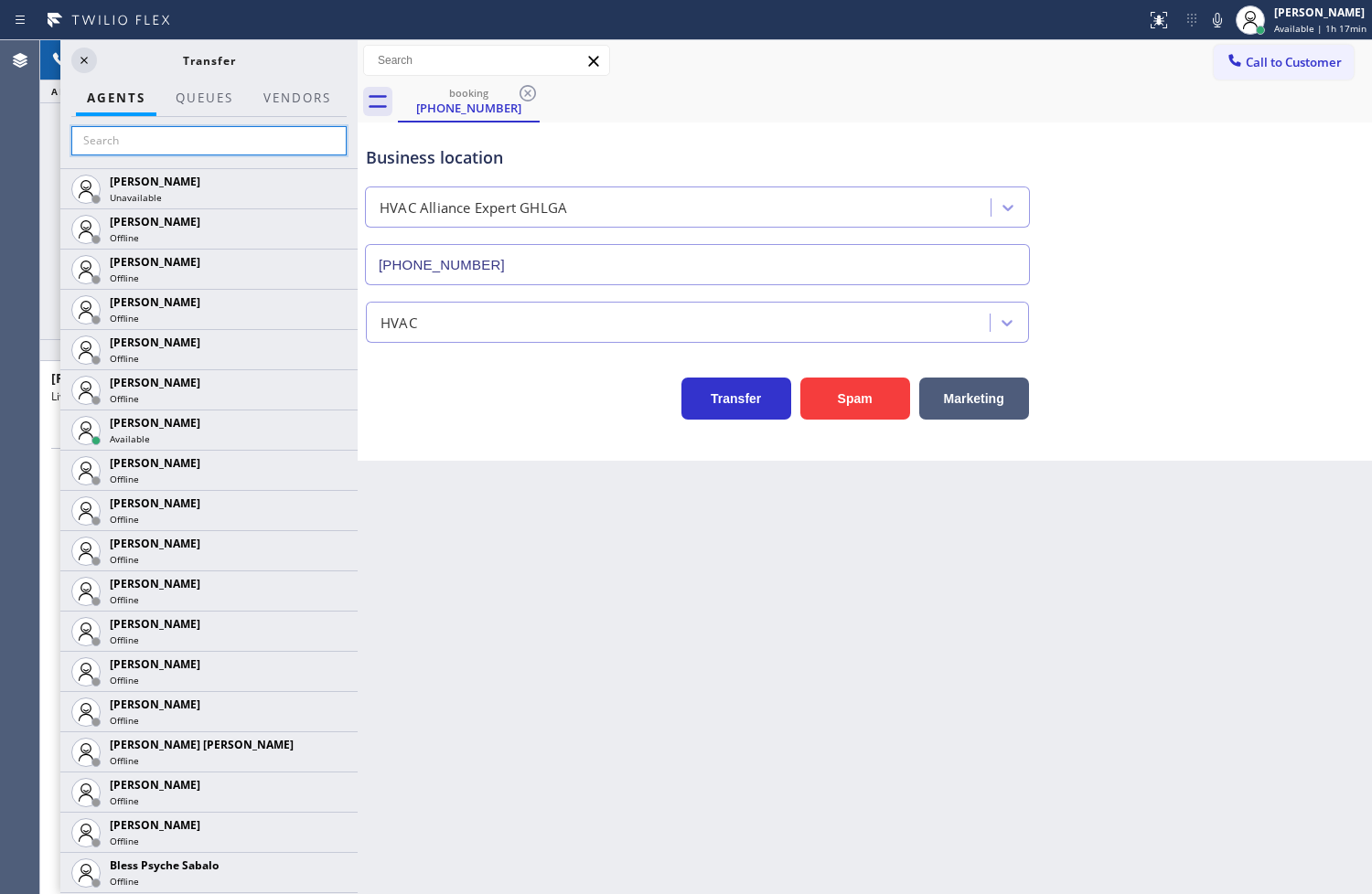
click at [115, 143] on input "text" at bounding box center [209, 140] width 275 height 30
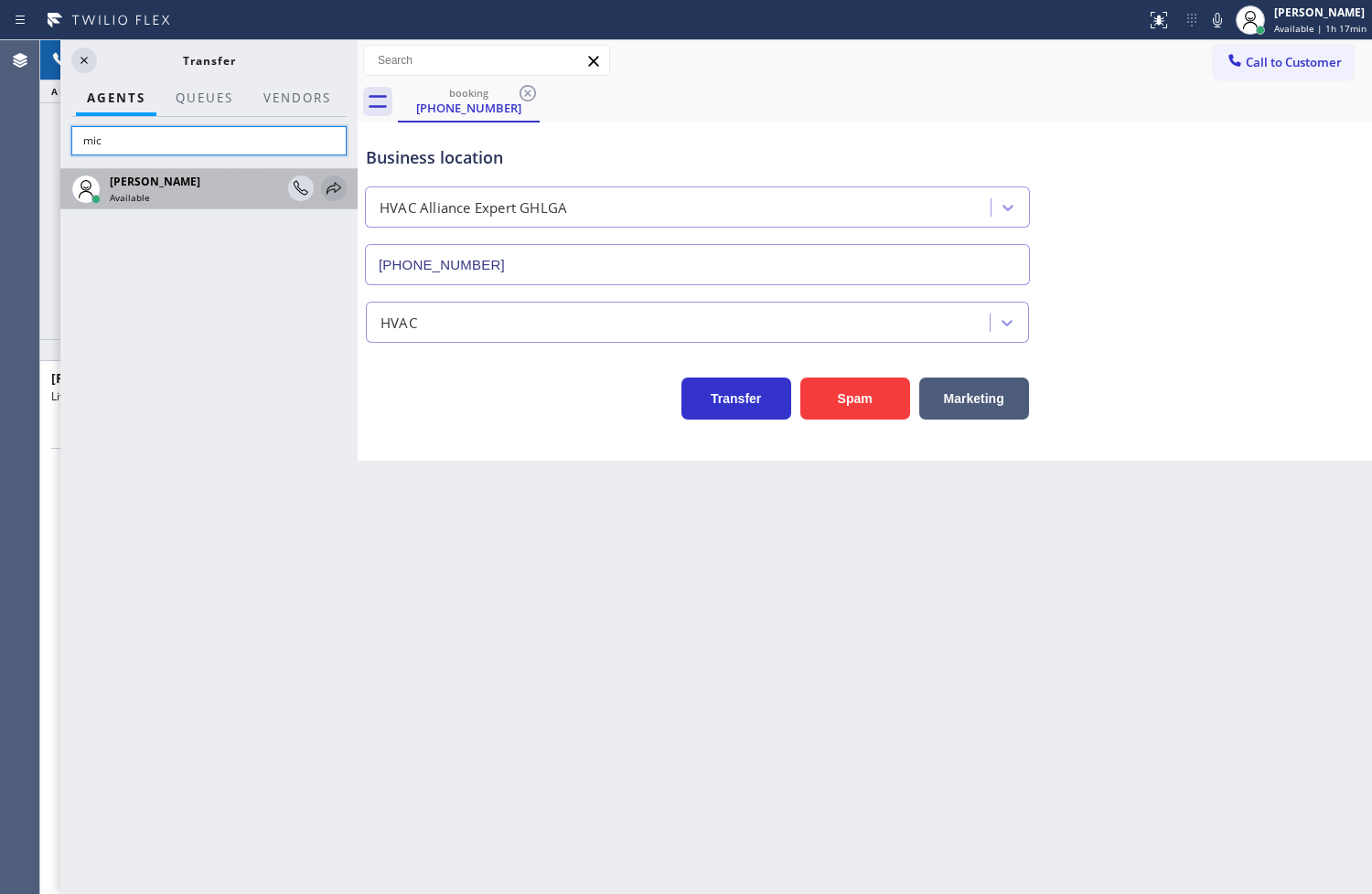
type input "mic"
click at [332, 181] on icon at bounding box center [333, 188] width 22 height 22
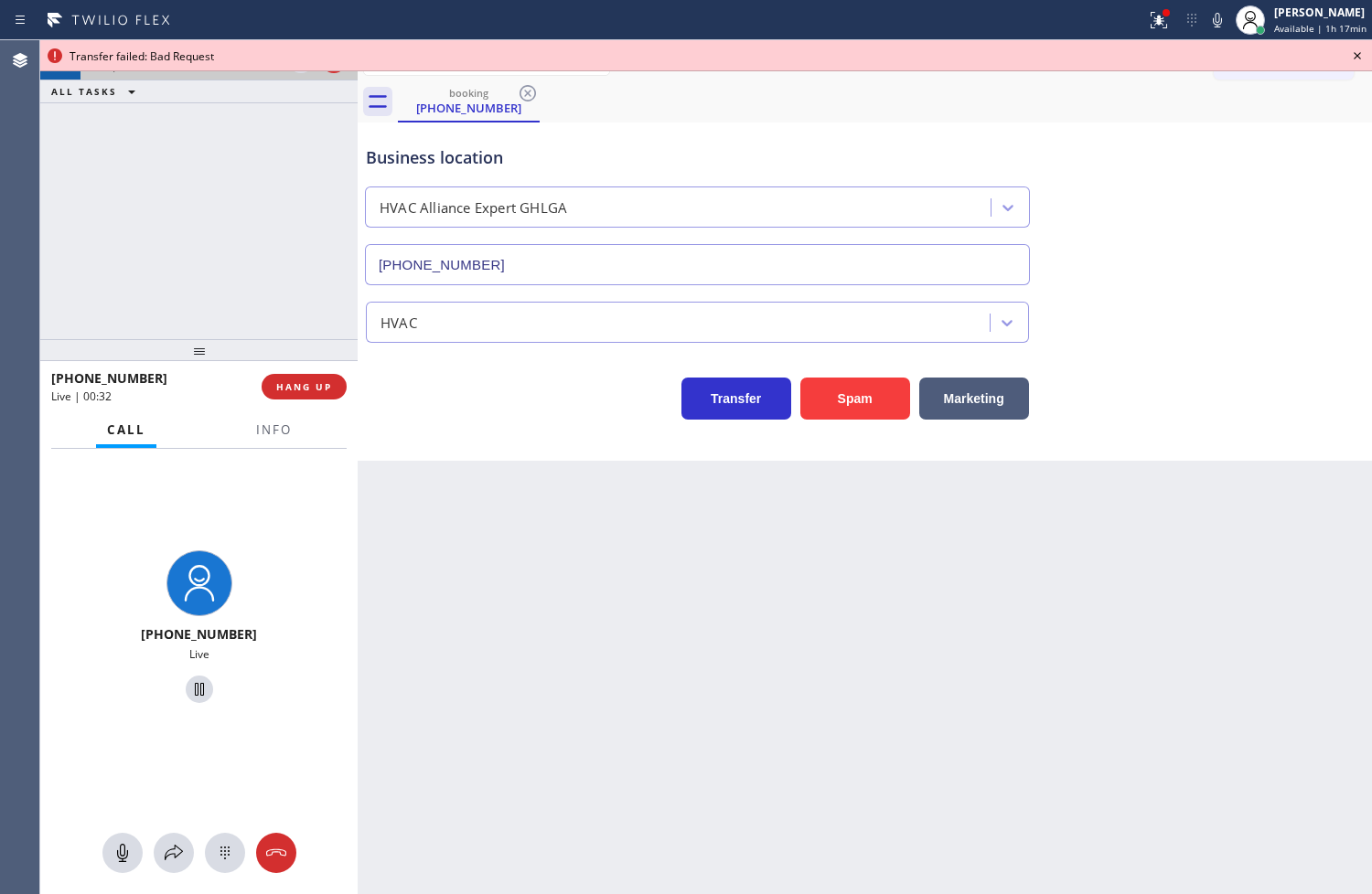
click at [1358, 50] on icon at bounding box center [1357, 55] width 22 height 22
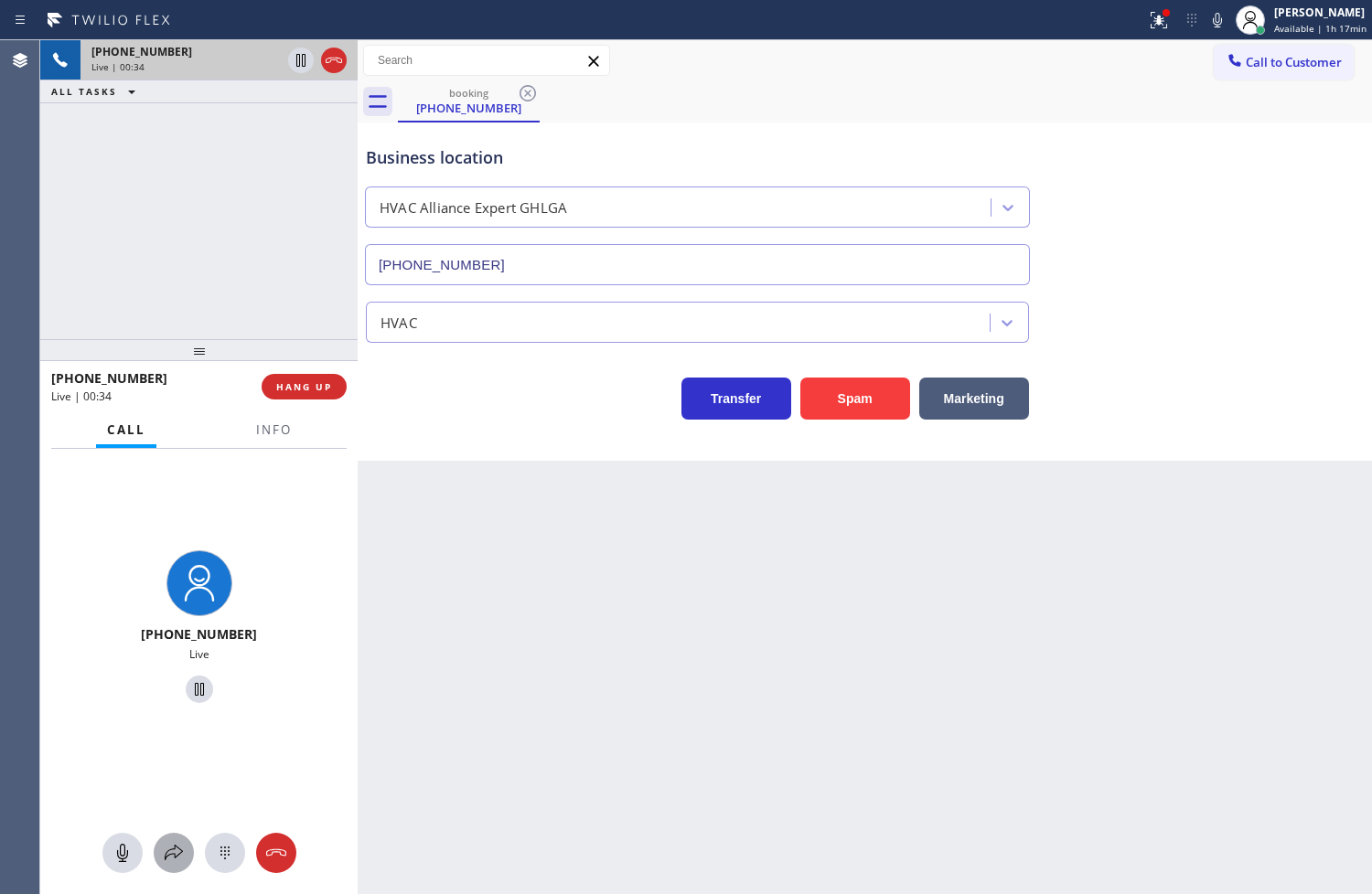
click at [172, 853] on icon at bounding box center [173, 853] width 22 height 22
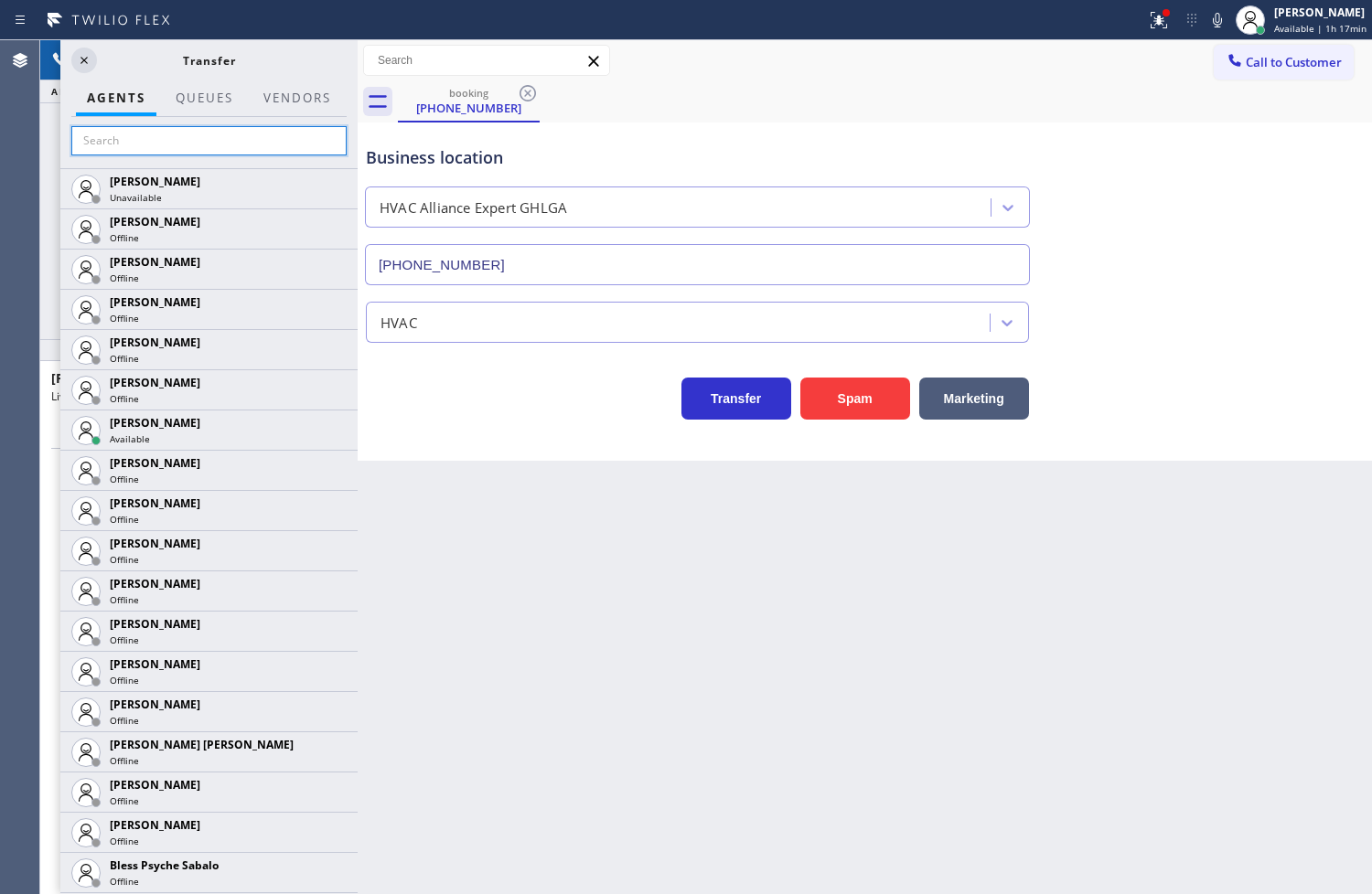
click at [203, 134] on input "text" at bounding box center [209, 140] width 275 height 30
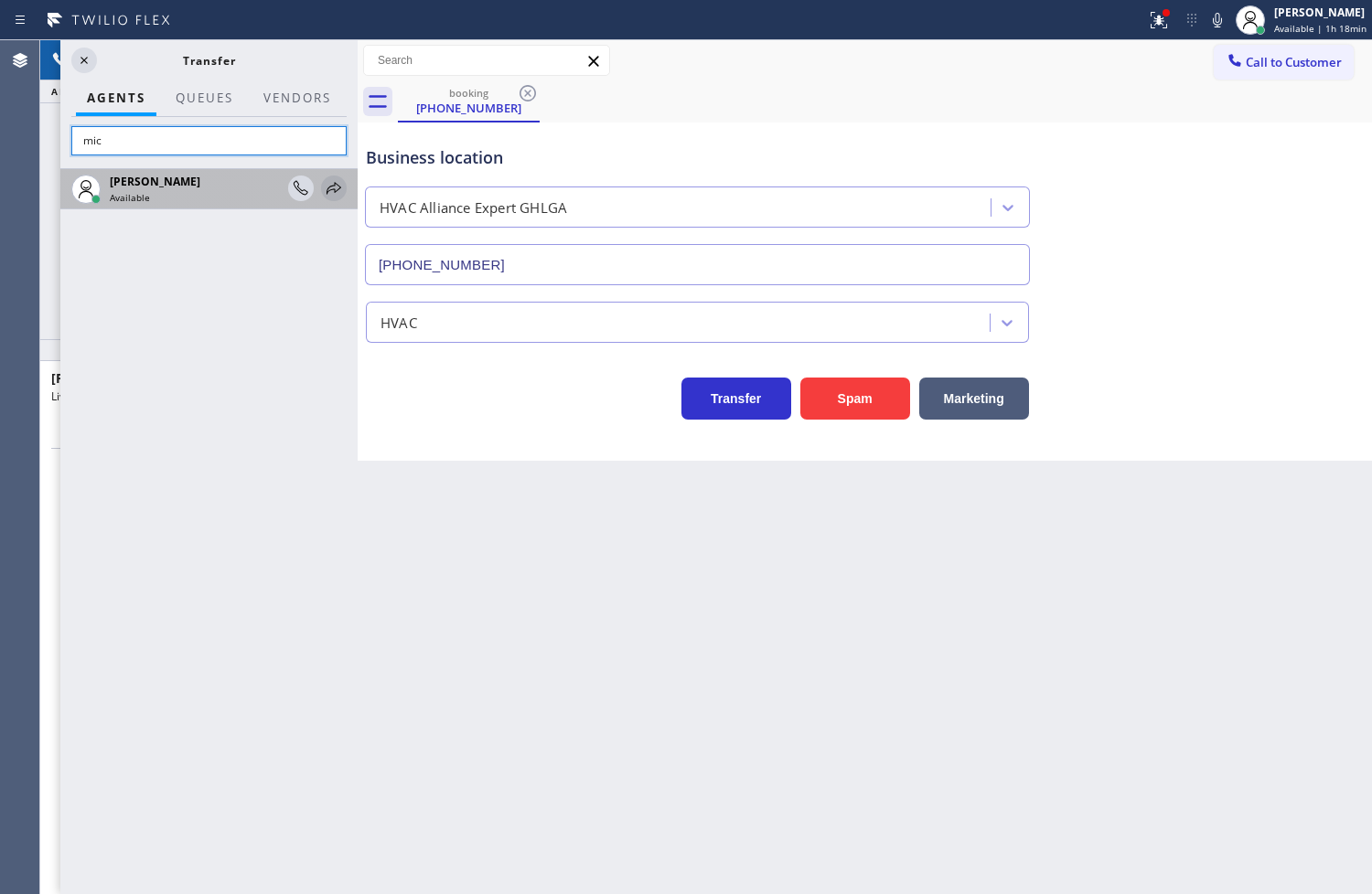
type input "mic"
click at [332, 183] on icon at bounding box center [333, 188] width 22 height 22
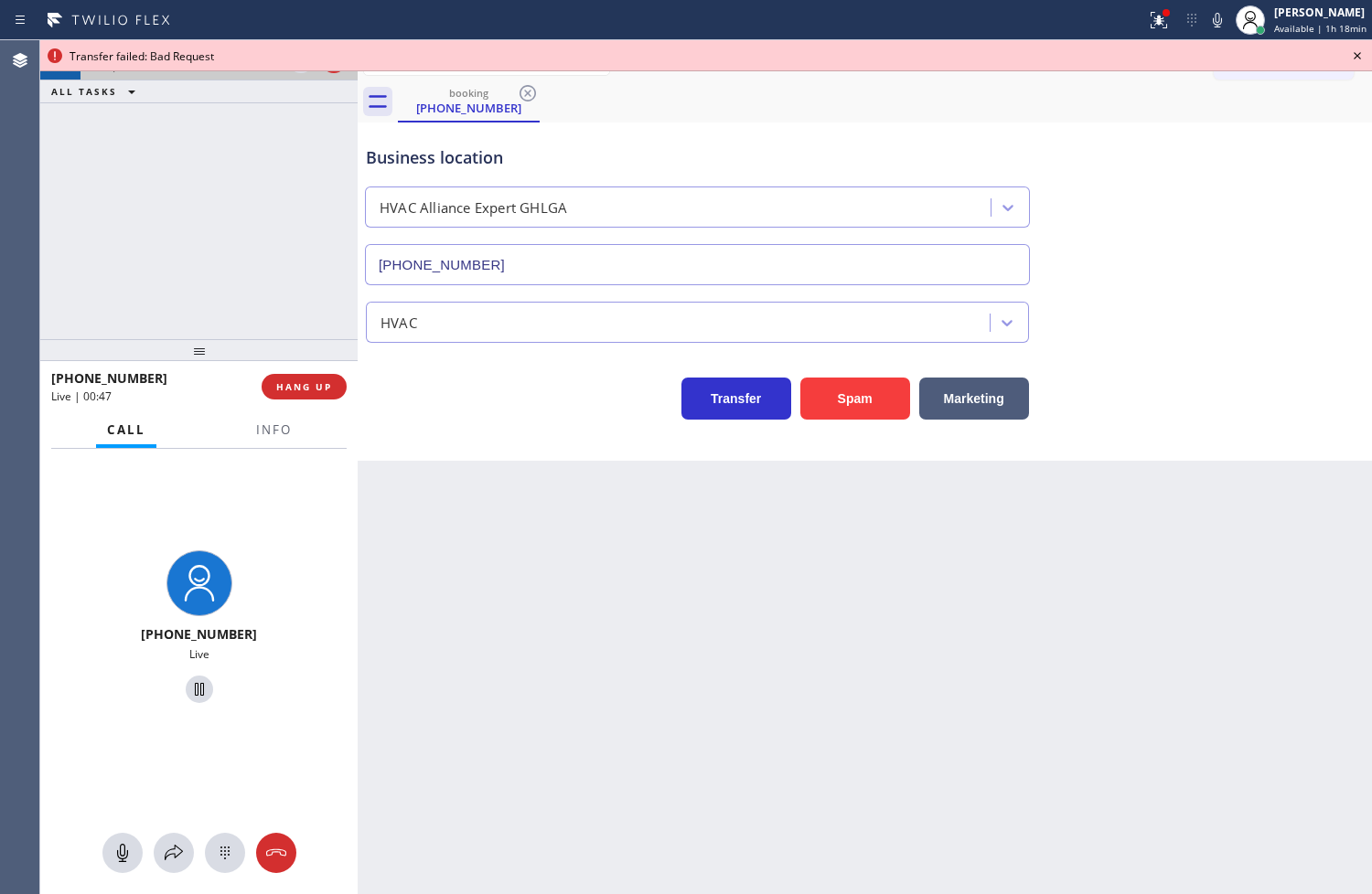
click at [1358, 53] on icon at bounding box center [1357, 55] width 22 height 22
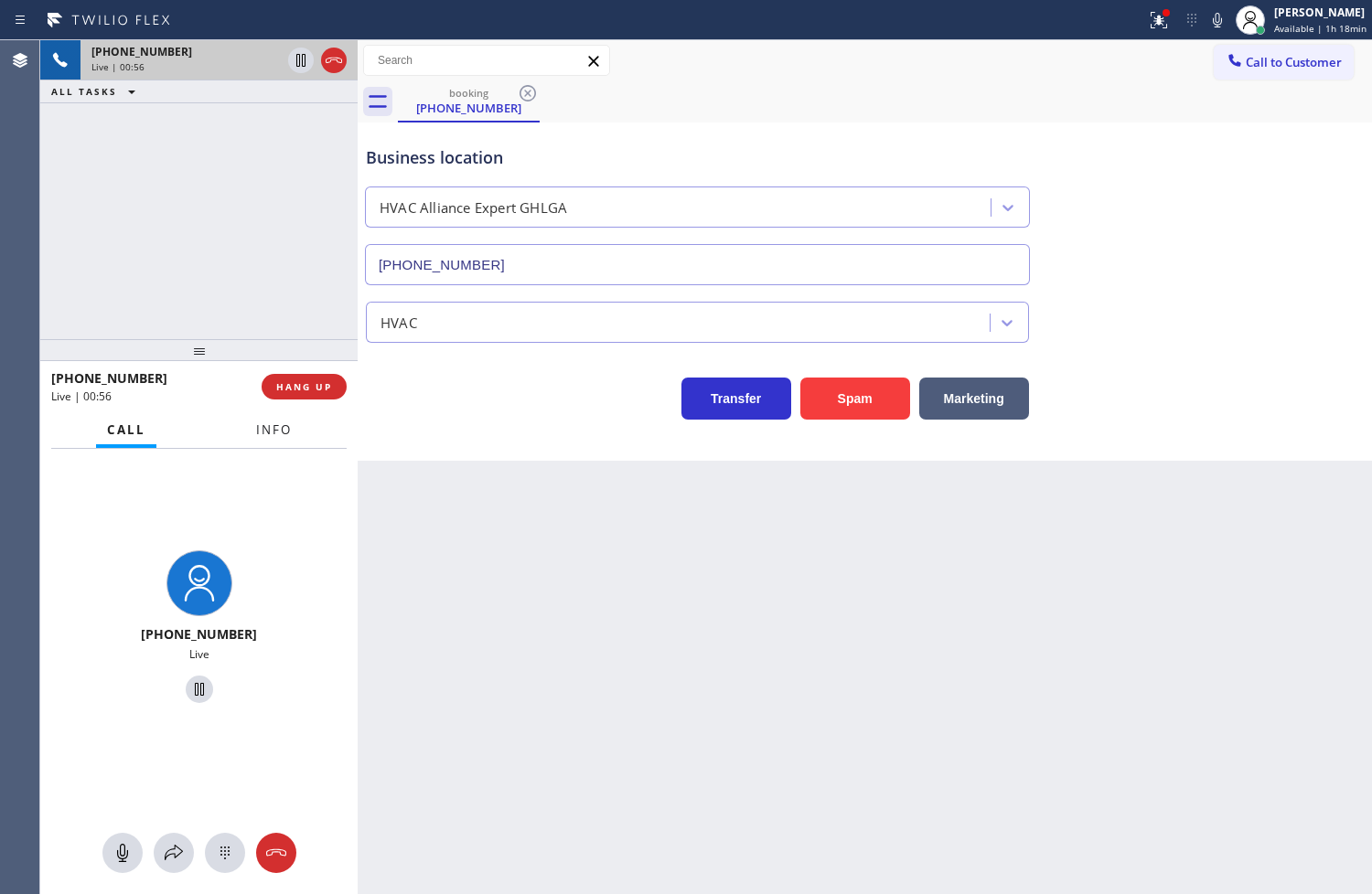
click at [261, 439] on button "Info" at bounding box center [274, 430] width 57 height 35
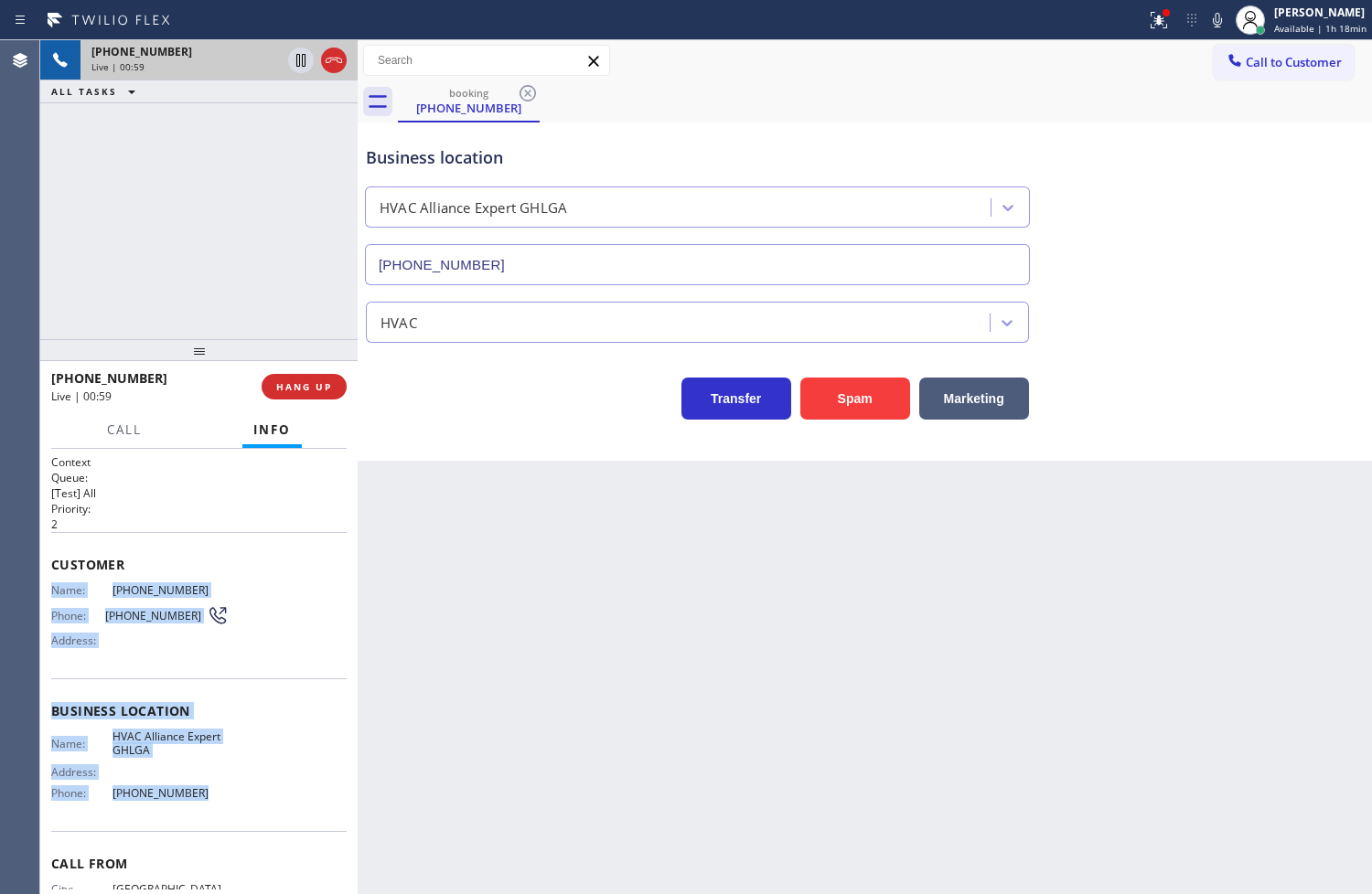
drag, startPoint x: 46, startPoint y: 589, endPoint x: 186, endPoint y: 791, distance: 245.8
click at [186, 791] on div "Context Queue: [Test] All Priority: 2 Customer Name: [PHONE_NUMBER] Phone: [PHO…" at bounding box center [199, 671] width 317 height 446
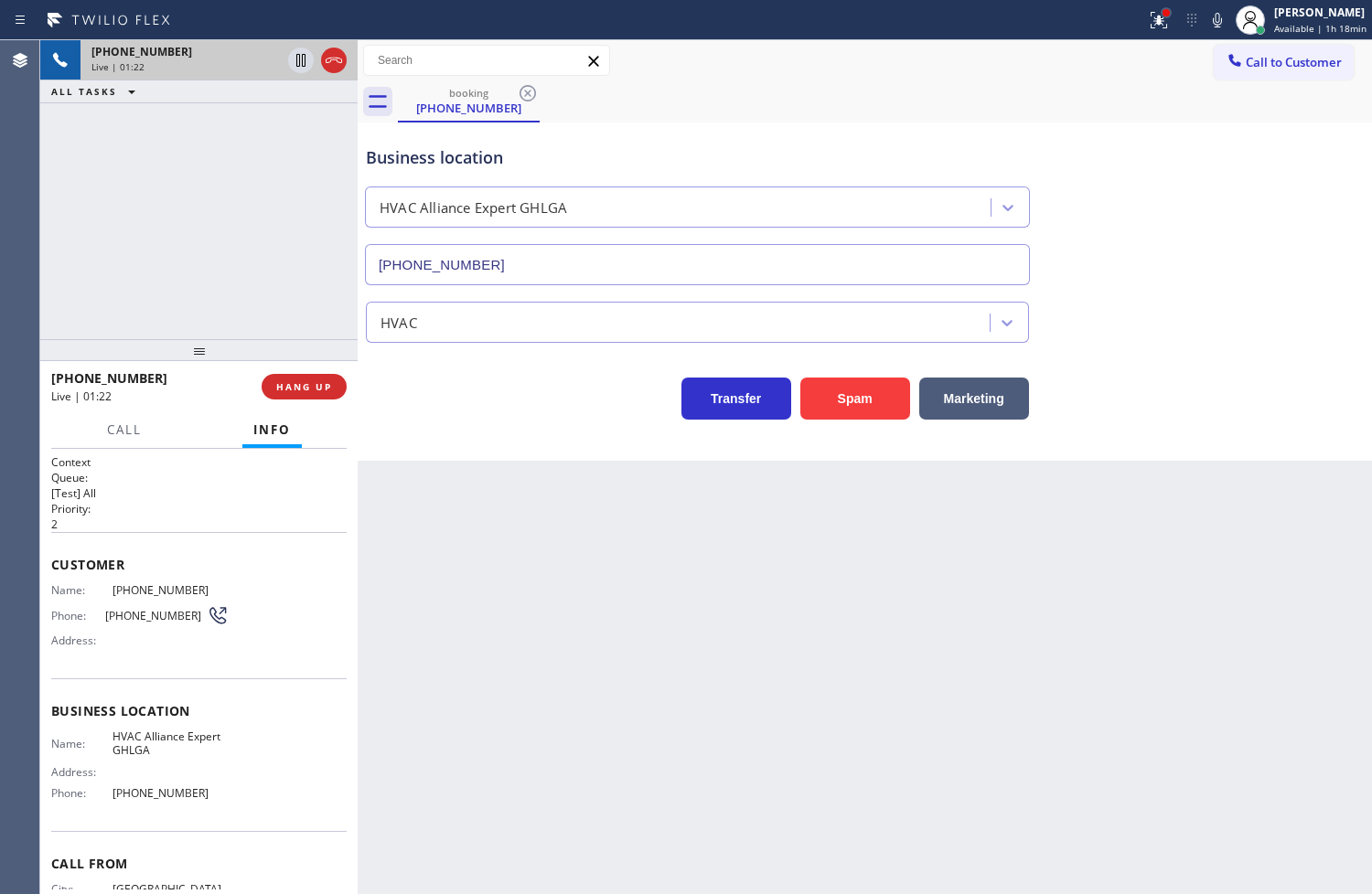
click at [1163, 13] on div at bounding box center [1167, 13] width 8 height 8
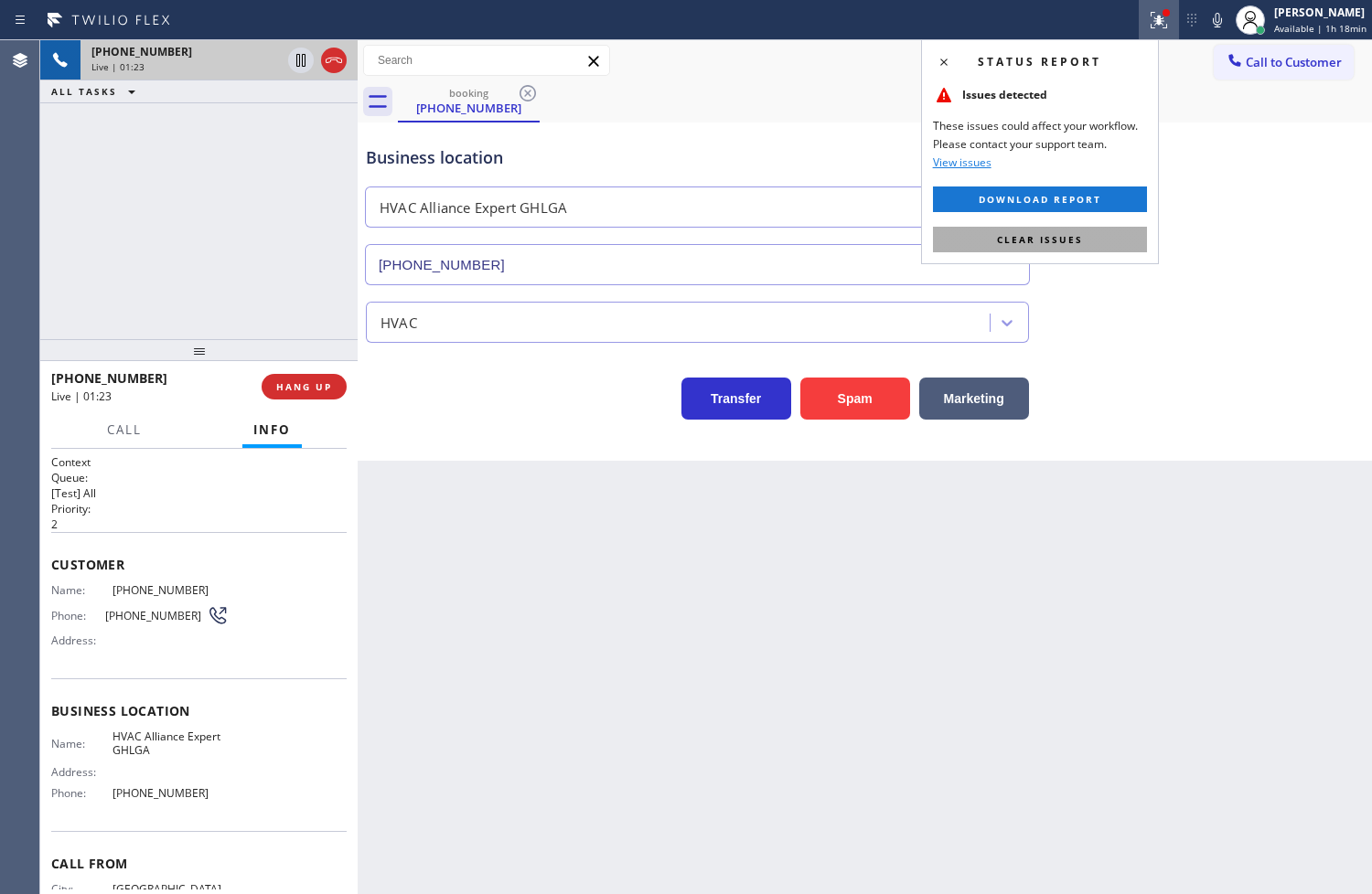
click at [1099, 233] on button "Clear issues" at bounding box center [1040, 239] width 214 height 26
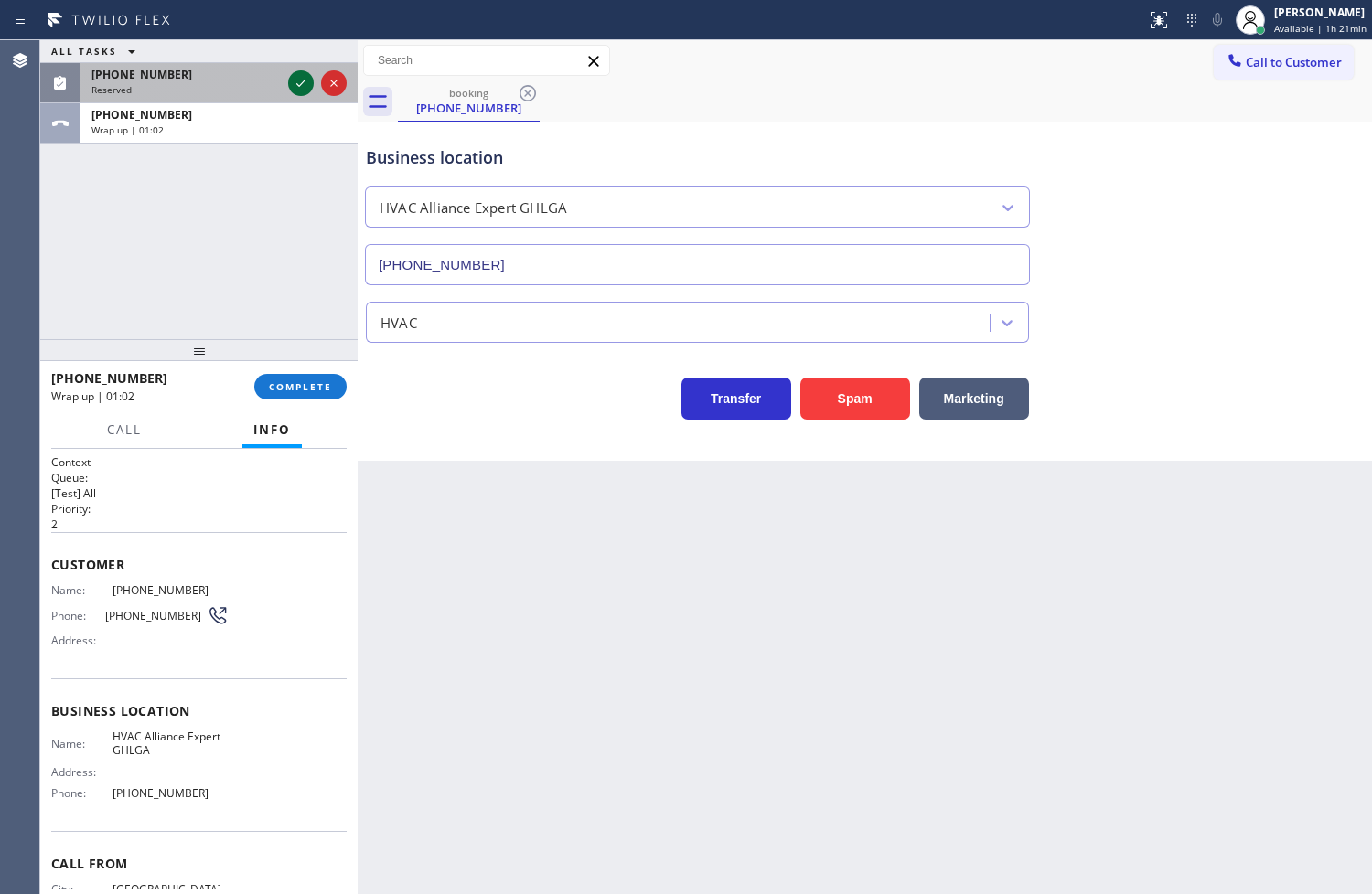
click at [305, 78] on icon at bounding box center [300, 83] width 22 height 22
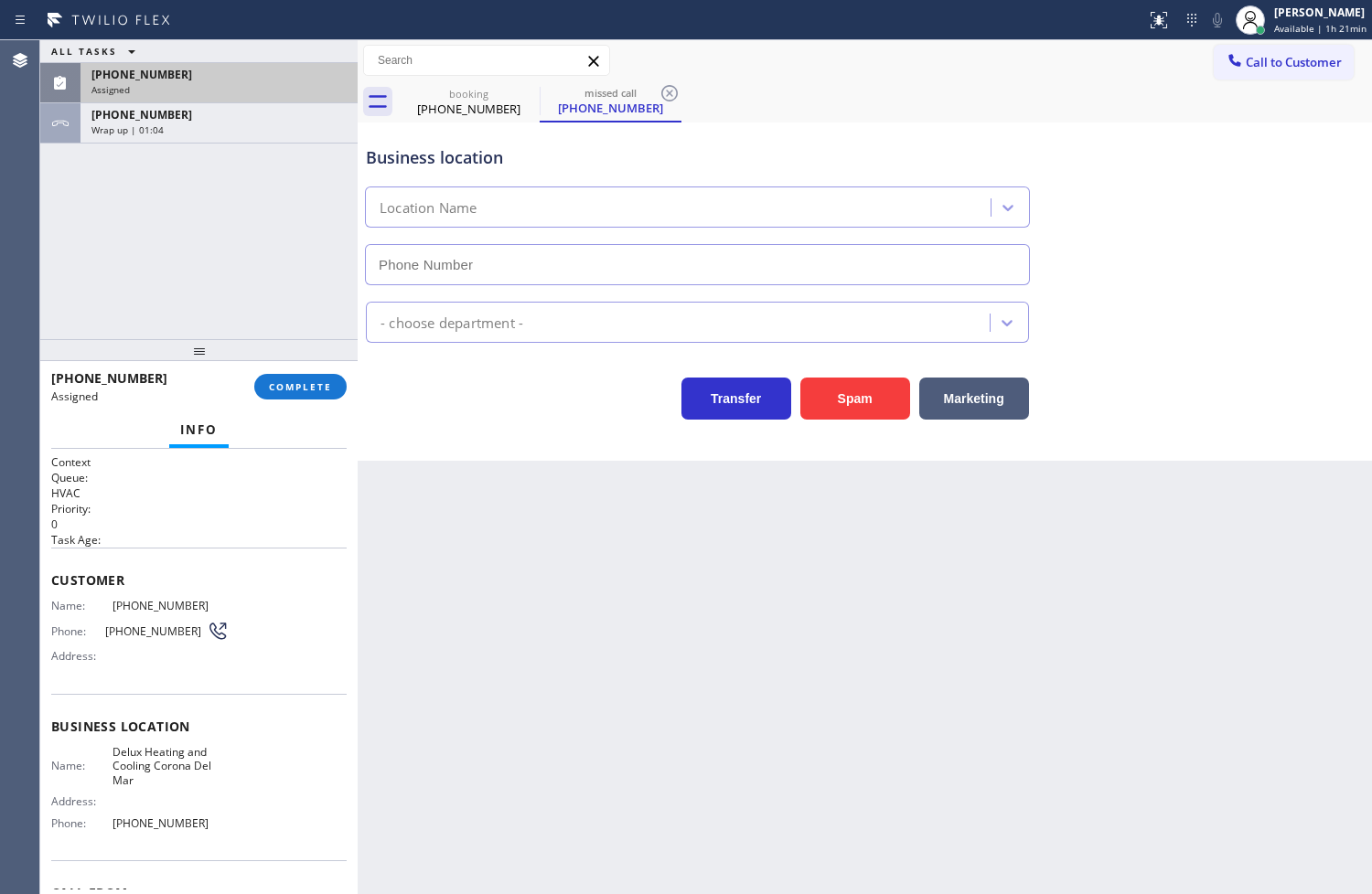
type input "[PHONE_NUMBER]"
click at [52, 607] on span "Name:" at bounding box center [82, 606] width 61 height 13
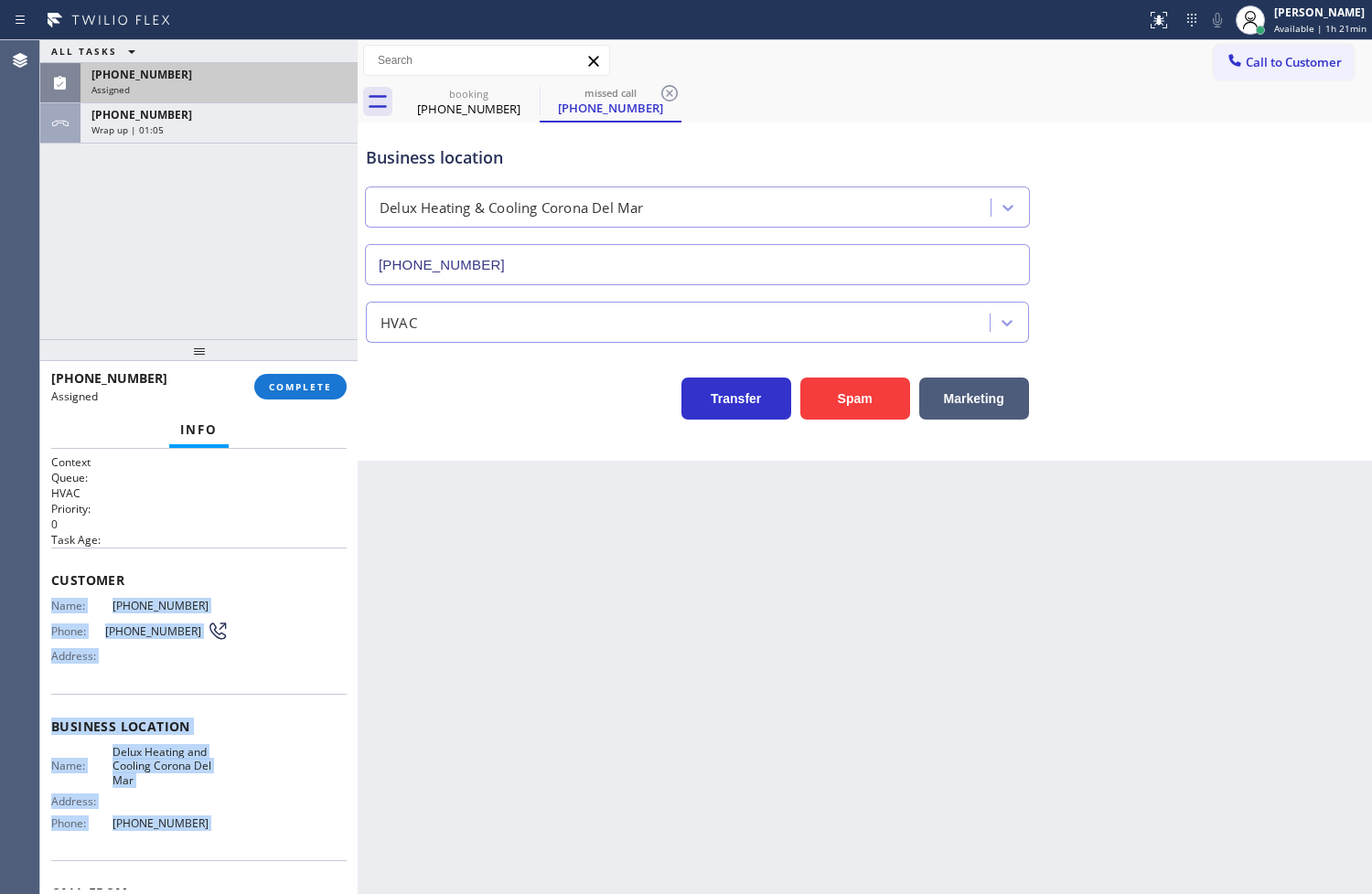
drag, startPoint x: 51, startPoint y: 607, endPoint x: 229, endPoint y: 850, distance: 301.2
click at [229, 850] on div "Context Queue: HVAC Priority: 0 Task Age: Customer Name: [PHONE_NUMBER] Phone: …" at bounding box center [199, 727] width 295 height 545
click at [285, 394] on span "COMPLETE" at bounding box center [300, 386] width 63 height 12
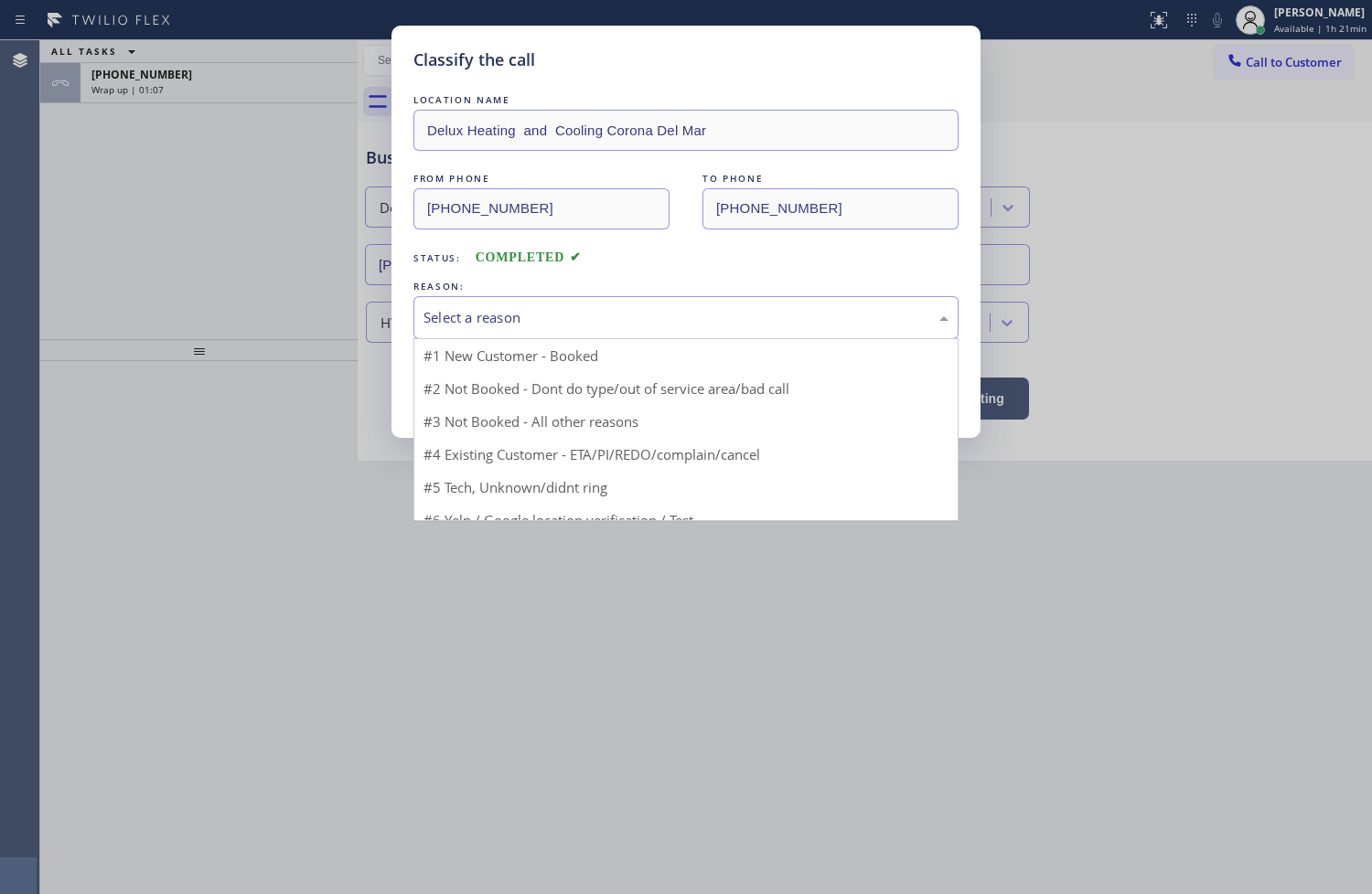
click at [446, 323] on div "Select a reason" at bounding box center [685, 318] width 525 height 21
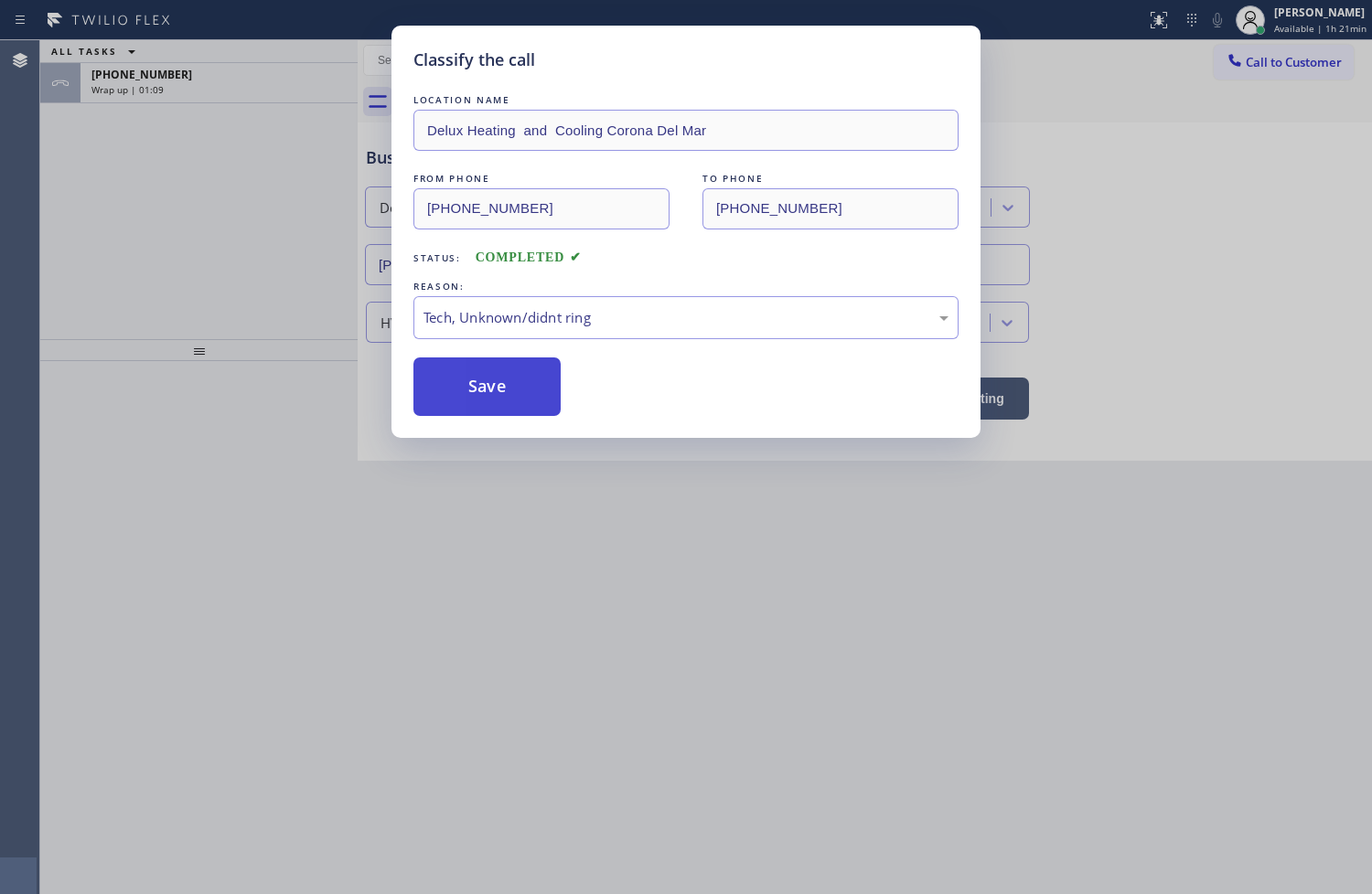
click at [479, 380] on button "Save" at bounding box center [487, 386] width 147 height 58
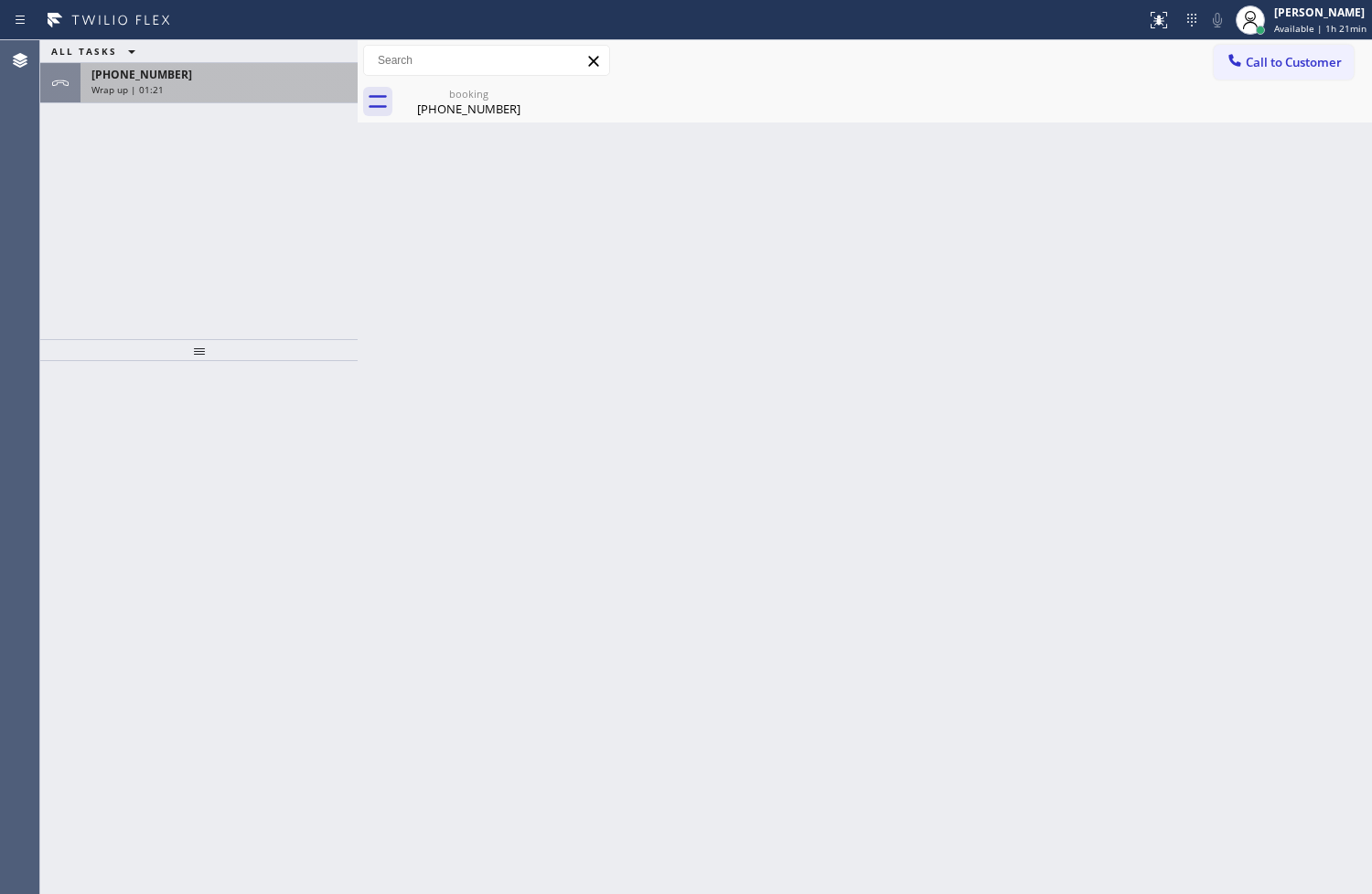
click at [152, 79] on span "[PHONE_NUMBER]" at bounding box center [141, 74] width 100 height 15
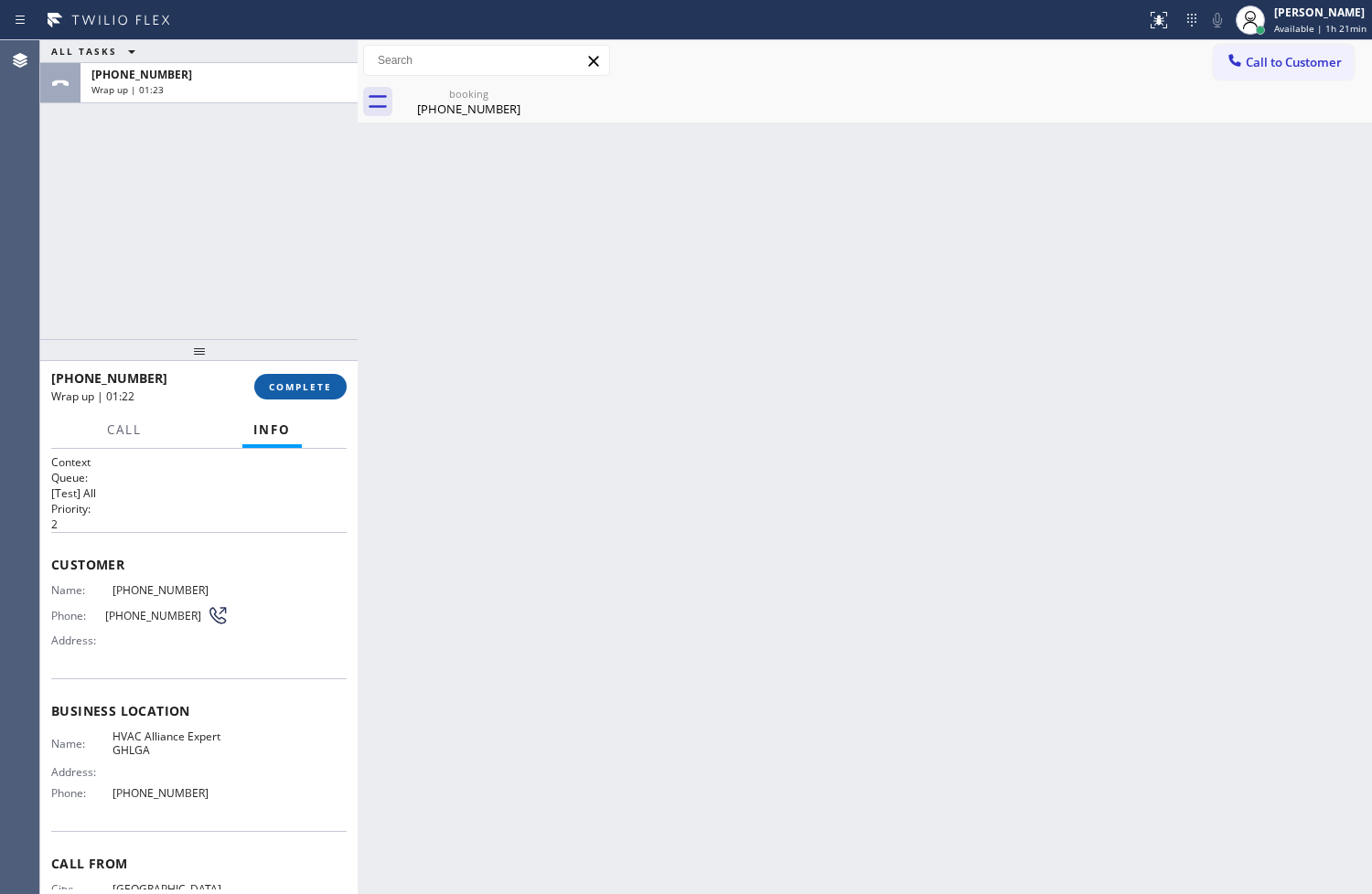
click at [278, 384] on span "COMPLETE" at bounding box center [300, 386] width 63 height 12
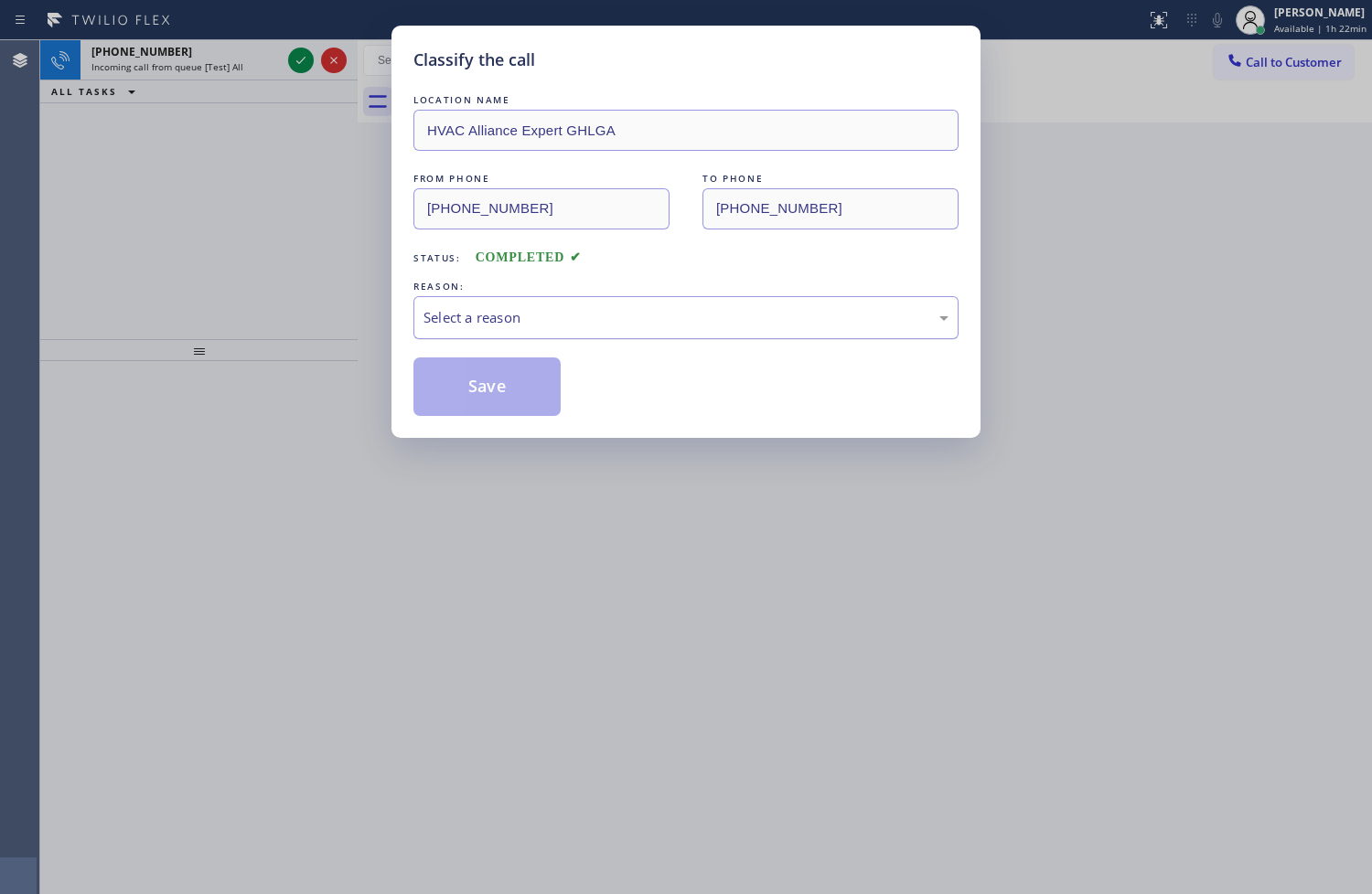
click at [473, 318] on div "Select a reason" at bounding box center [685, 318] width 525 height 21
click at [484, 402] on button "Save" at bounding box center [487, 386] width 147 height 58
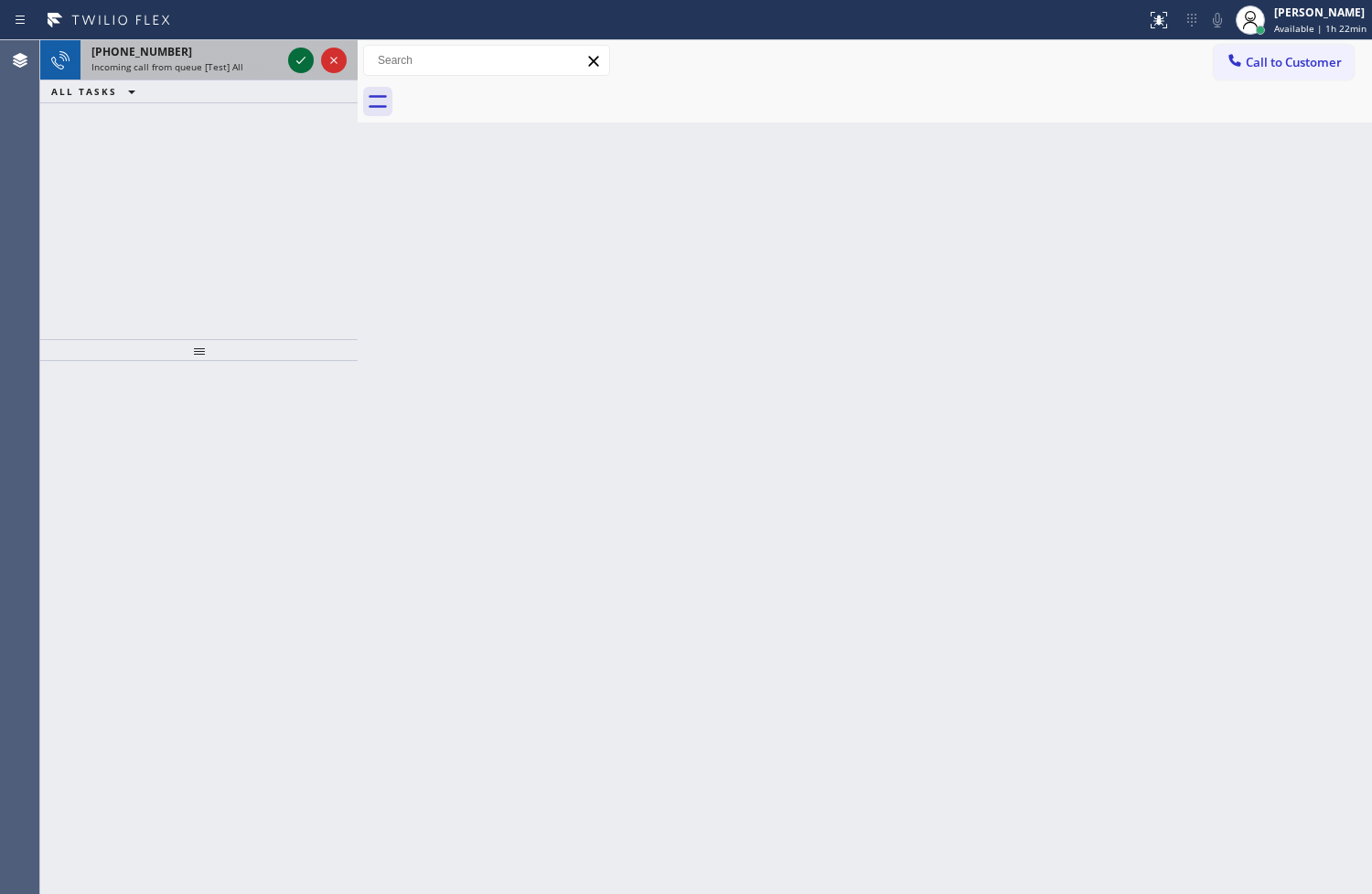
click at [302, 65] on div "[PHONE_NUMBER] Incoming call from queue [Test] All ALL TASKS ALL TASKS ACTIVE T…" at bounding box center [199, 72] width 317 height 63
click at [302, 65] on div "[PHONE_NUMBER] Incoming call from queue [Test] All ALL TASKS ALL TASKS ACTIVE T…" at bounding box center [199, 92] width 317 height 103
click at [302, 65] on icon at bounding box center [300, 60] width 22 height 22
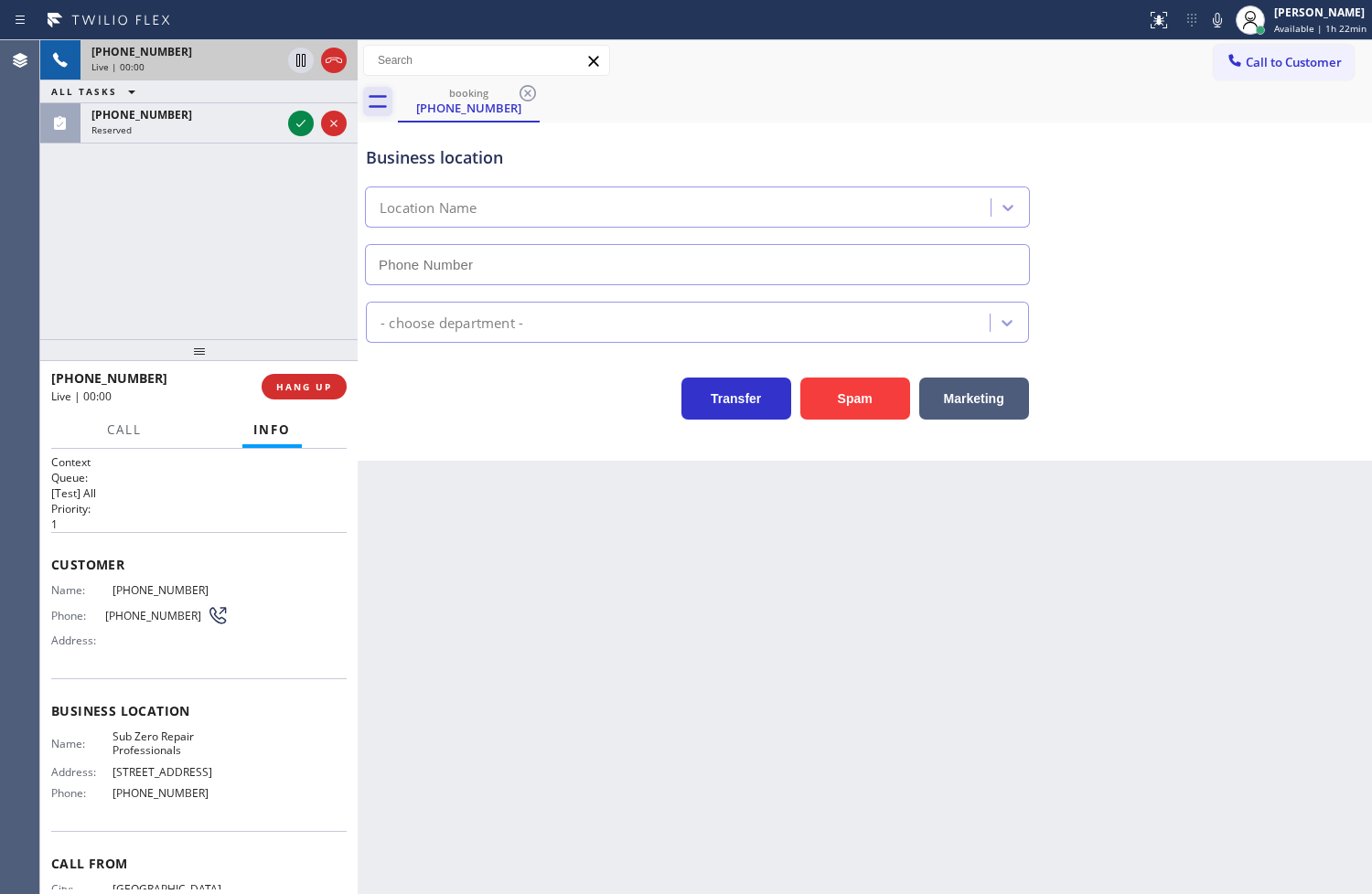
type input "[PHONE_NUMBER]"
click at [1212, 22] on icon at bounding box center [1217, 19] width 10 height 14
click at [1235, 231] on div "Business location Sub Zero Repair Professionals [PHONE_NUMBER]" at bounding box center [865, 202] width 1005 height 165
click at [1207, 10] on icon at bounding box center [1217, 20] width 22 height 22
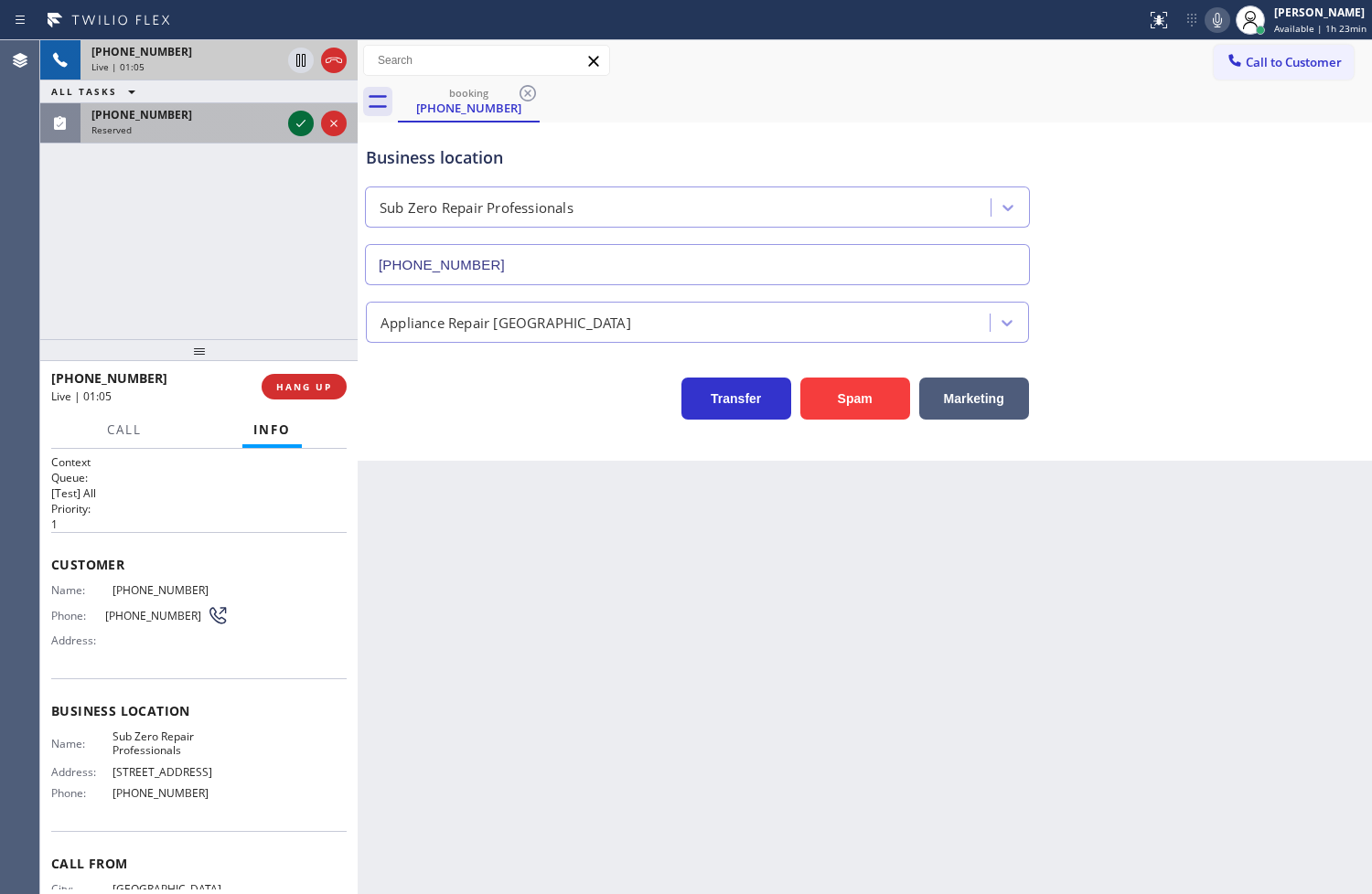
click at [297, 119] on icon at bounding box center [300, 123] width 22 height 22
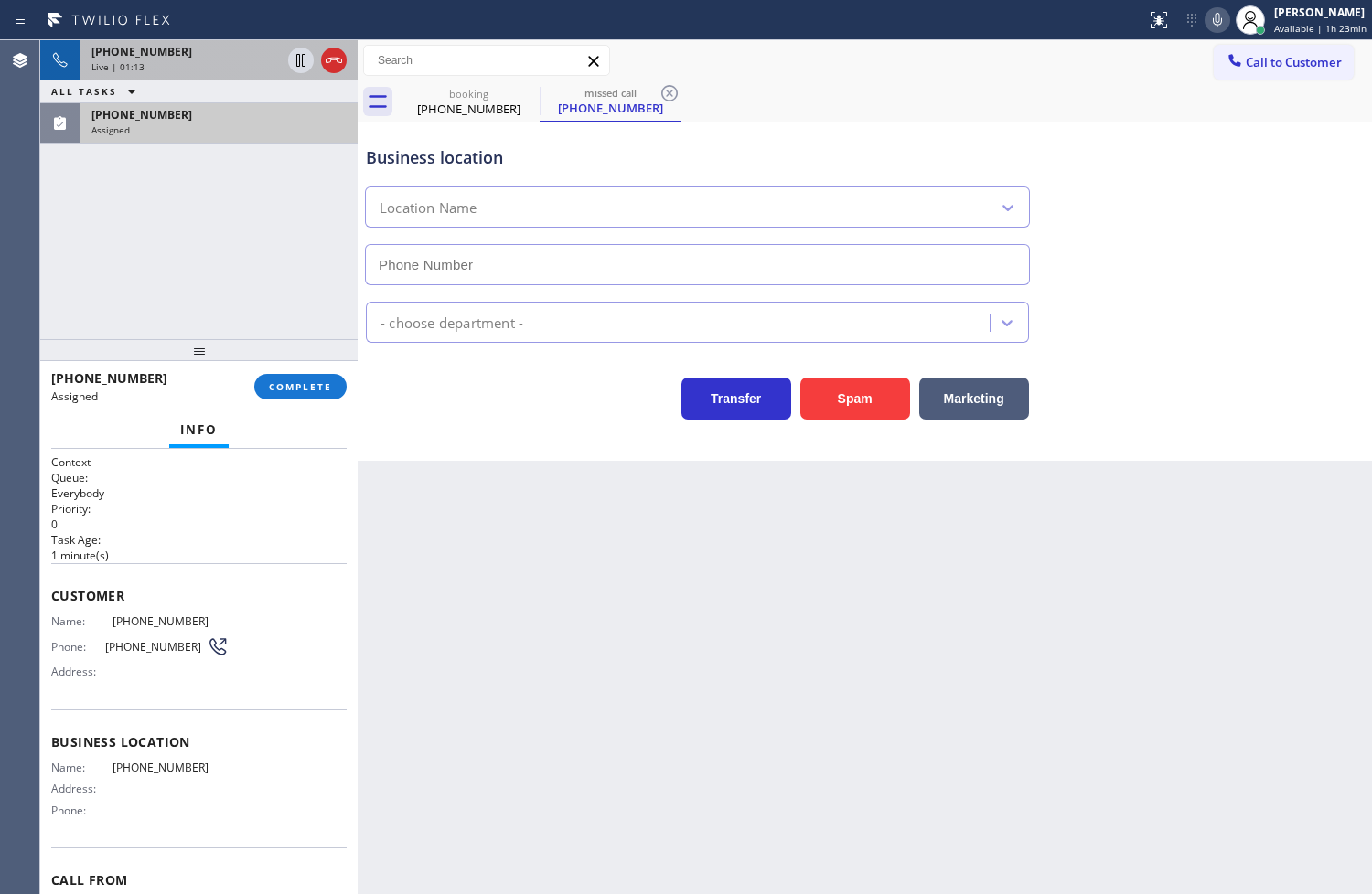
click at [52, 624] on span "Name:" at bounding box center [82, 621] width 61 height 13
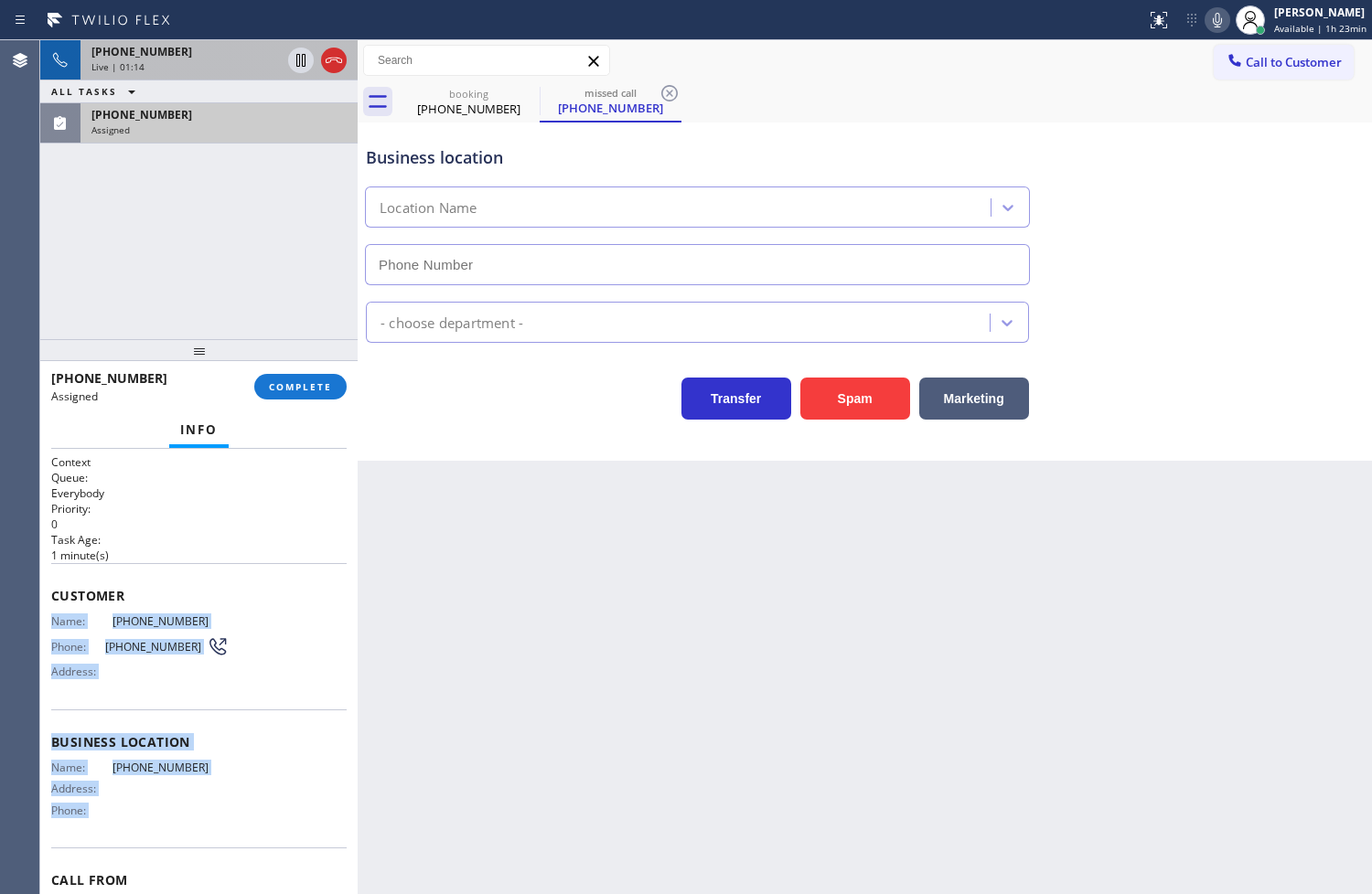
drag, startPoint x: 52, startPoint y: 624, endPoint x: 156, endPoint y: 806, distance: 209.6
click at [156, 806] on div "Context Queue: Everybody Priority: 0 Task Age: [DEMOGRAPHIC_DATA] minute(s) Cus…" at bounding box center [199, 720] width 295 height 532
click at [299, 386] on span "COMPLETE" at bounding box center [300, 386] width 63 height 12
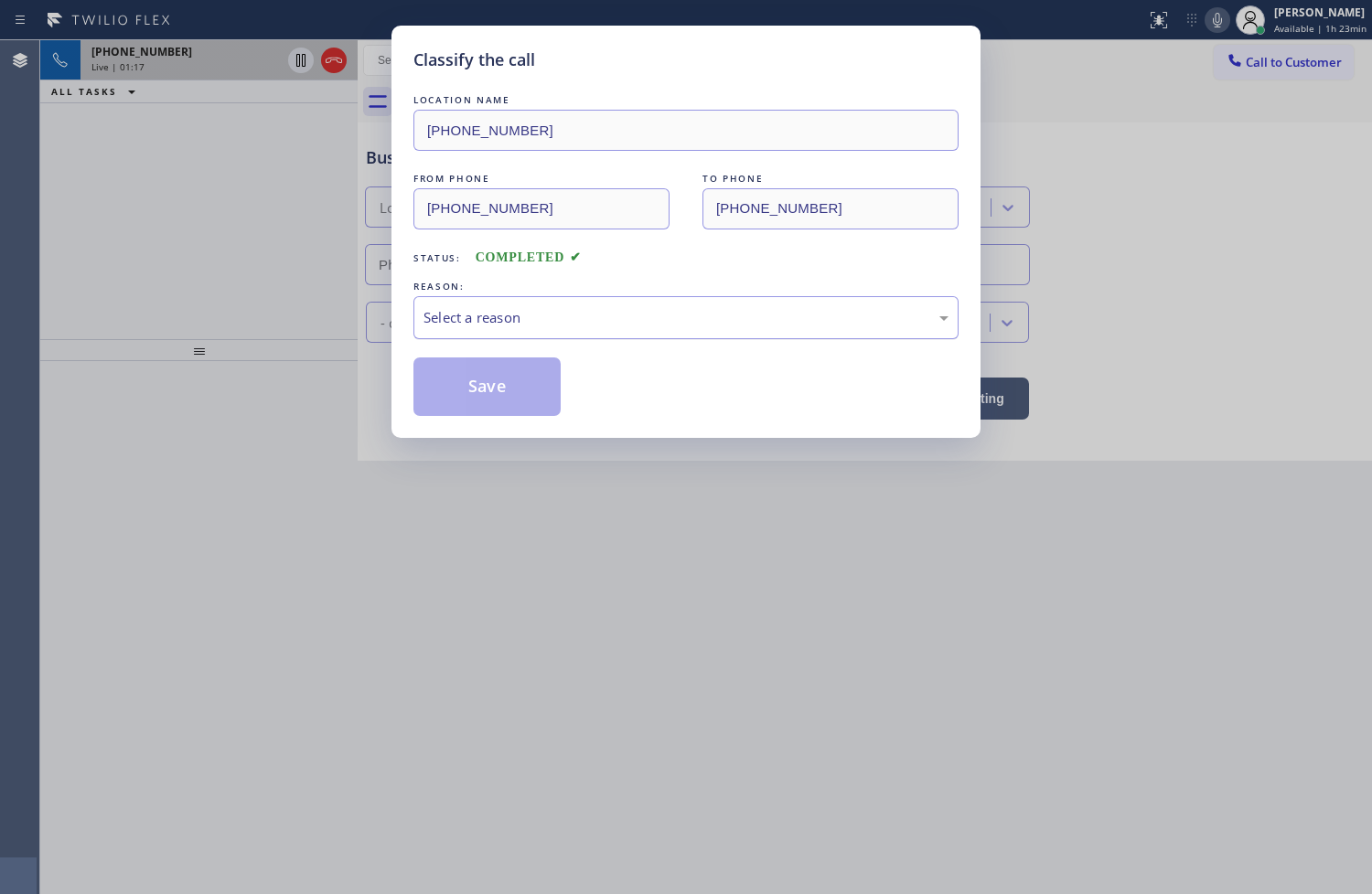
click at [482, 313] on div "Select a reason" at bounding box center [685, 318] width 525 height 21
click at [481, 372] on button "Save" at bounding box center [487, 386] width 147 height 58
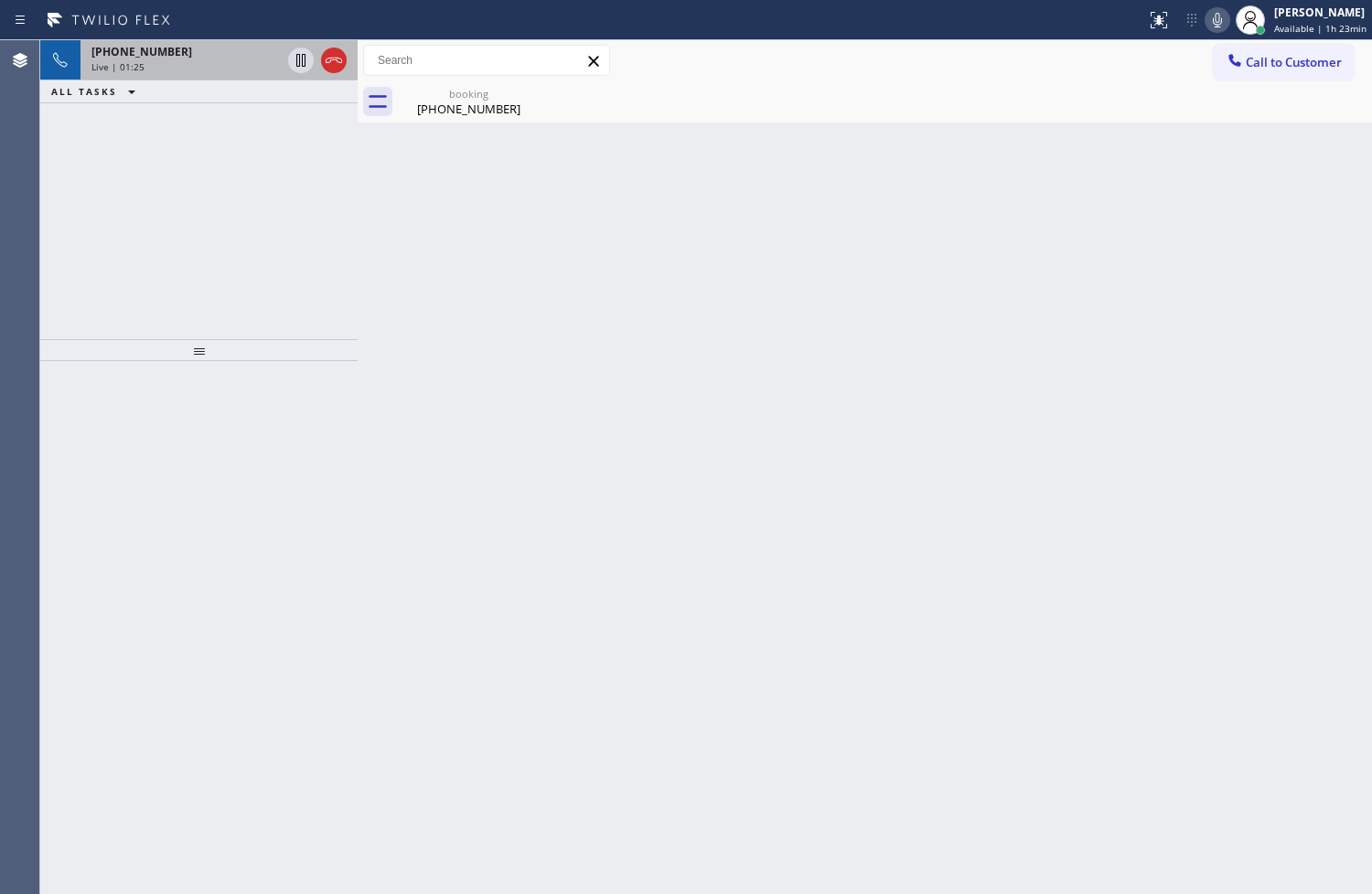
click at [202, 62] on div "Live | 01:25" at bounding box center [186, 66] width 189 height 12
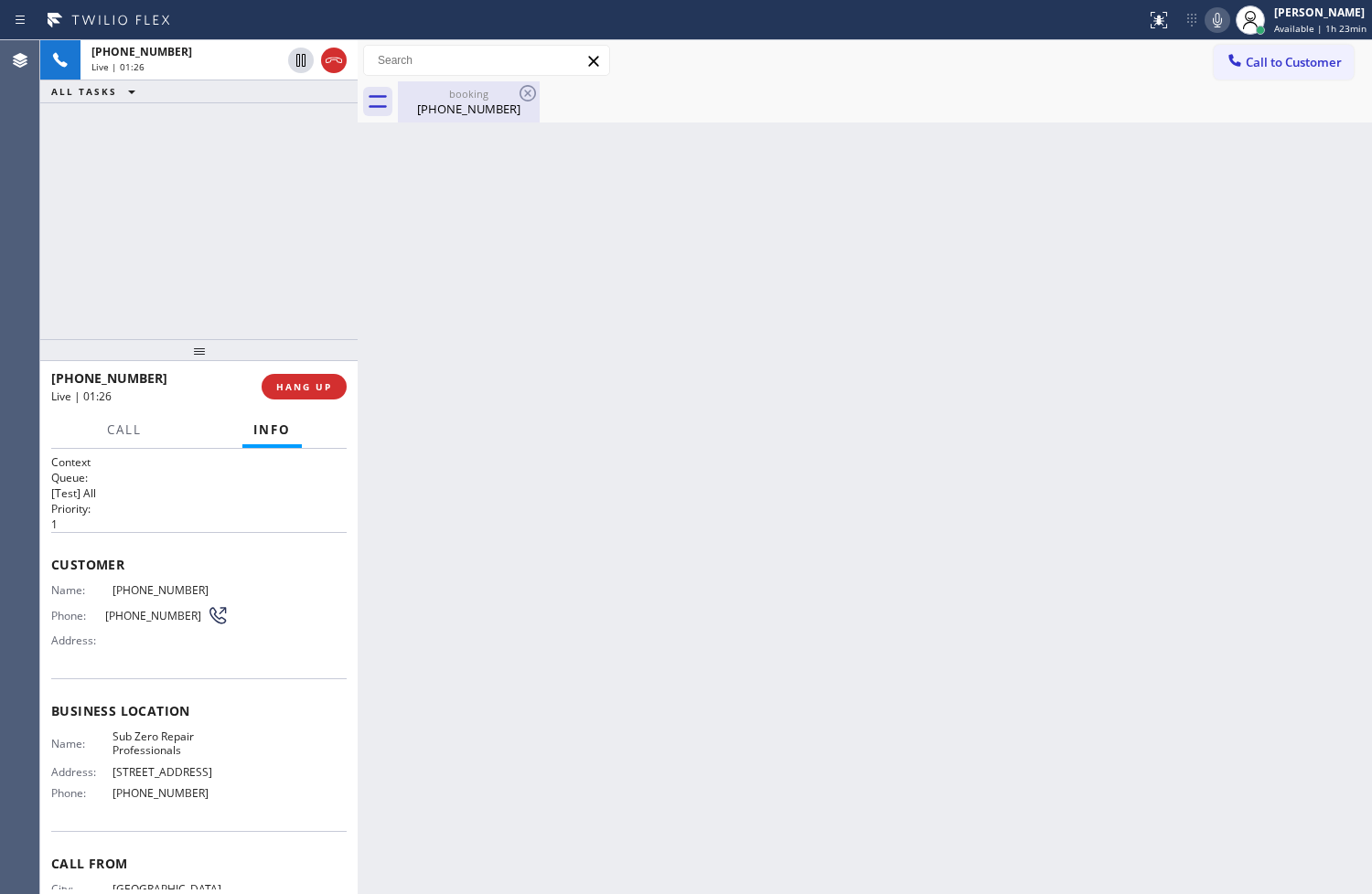
click at [476, 101] on div "[PHONE_NUMBER]" at bounding box center [468, 108] width 139 height 16
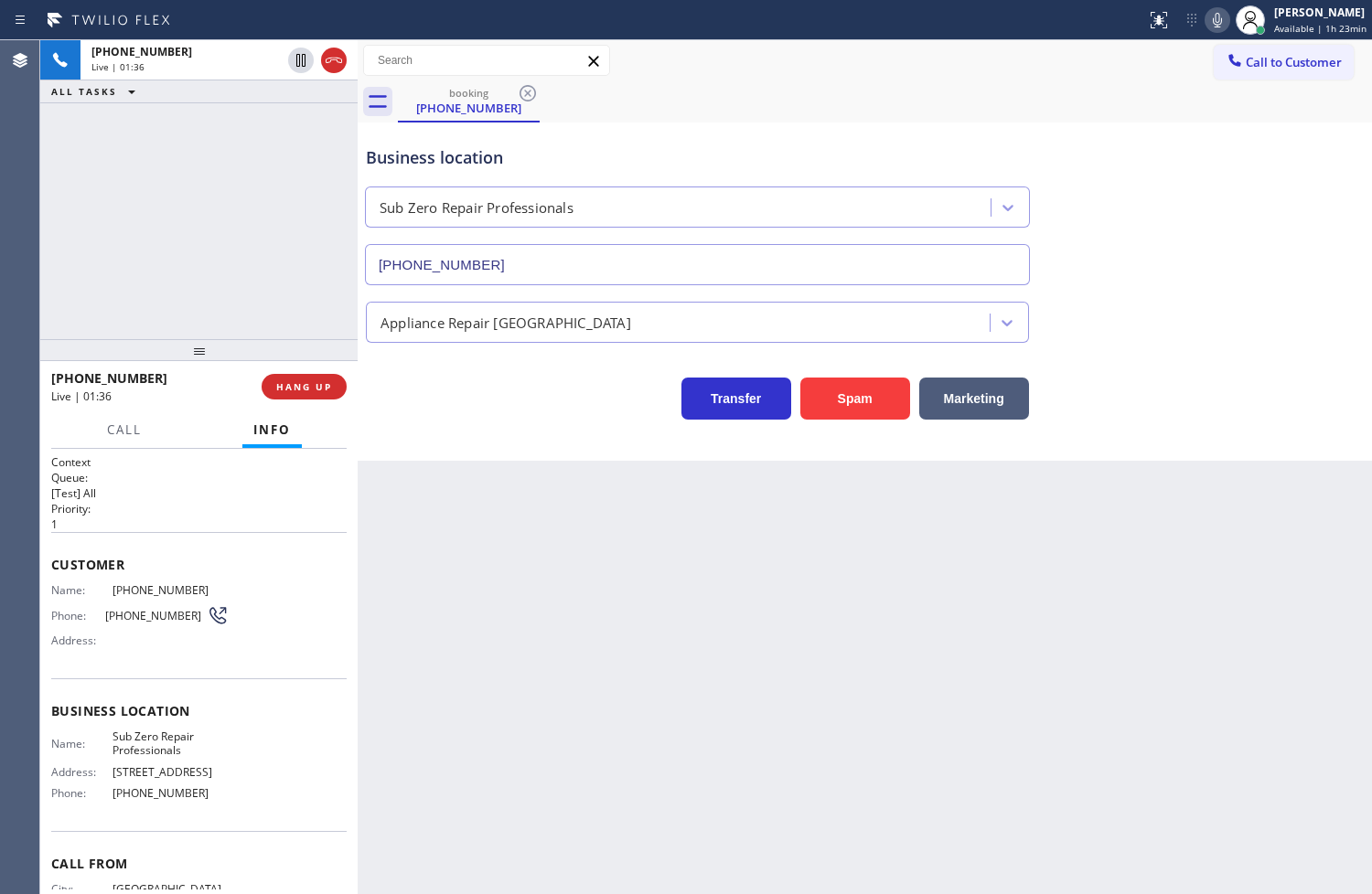
click at [482, 576] on div "Back to Dashboard Change Sender ID Customers Technicians Select a contact Outbo…" at bounding box center [865, 467] width 1015 height 854
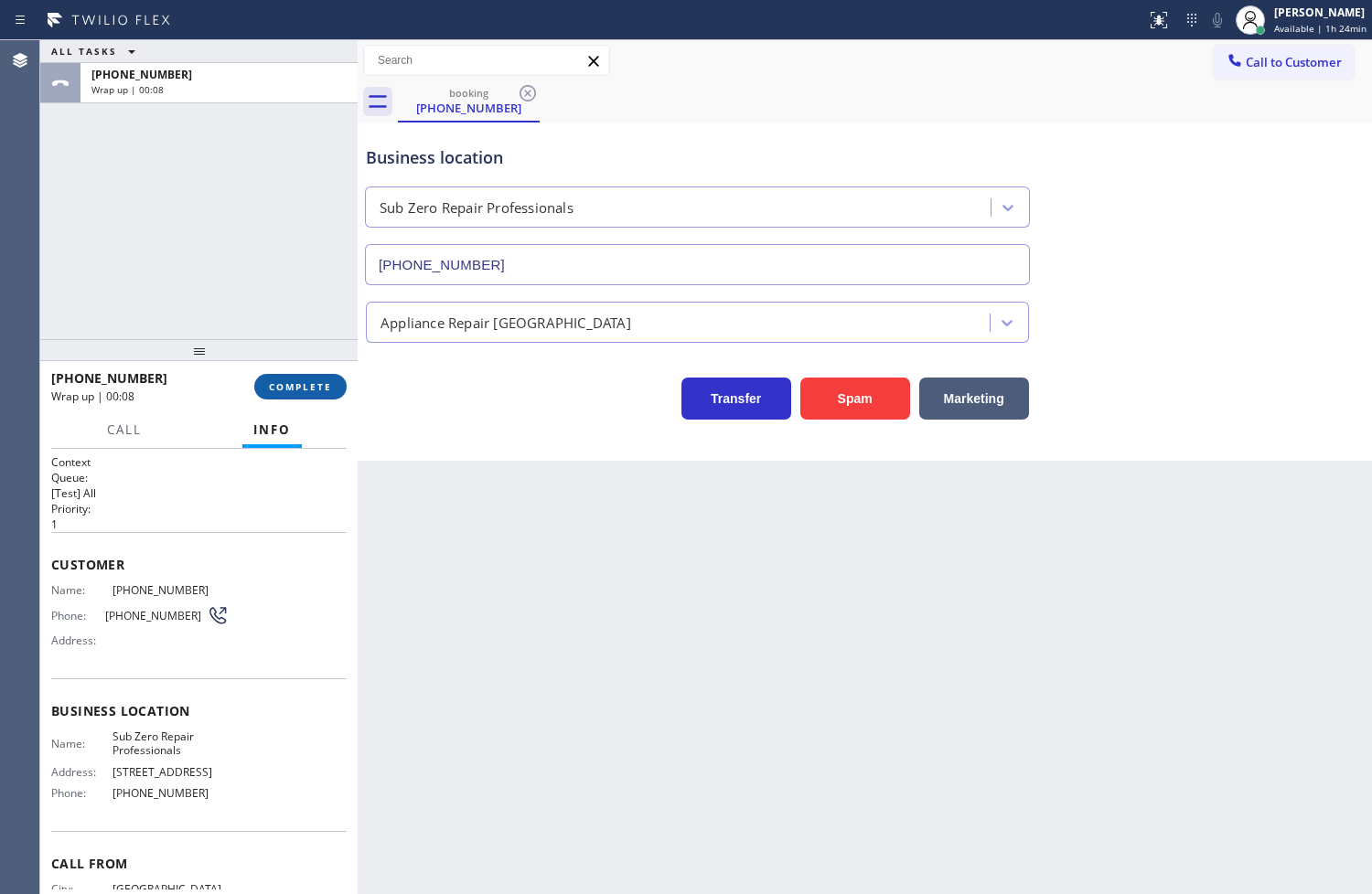
click at [281, 392] on span "COMPLETE" at bounding box center [300, 386] width 63 height 12
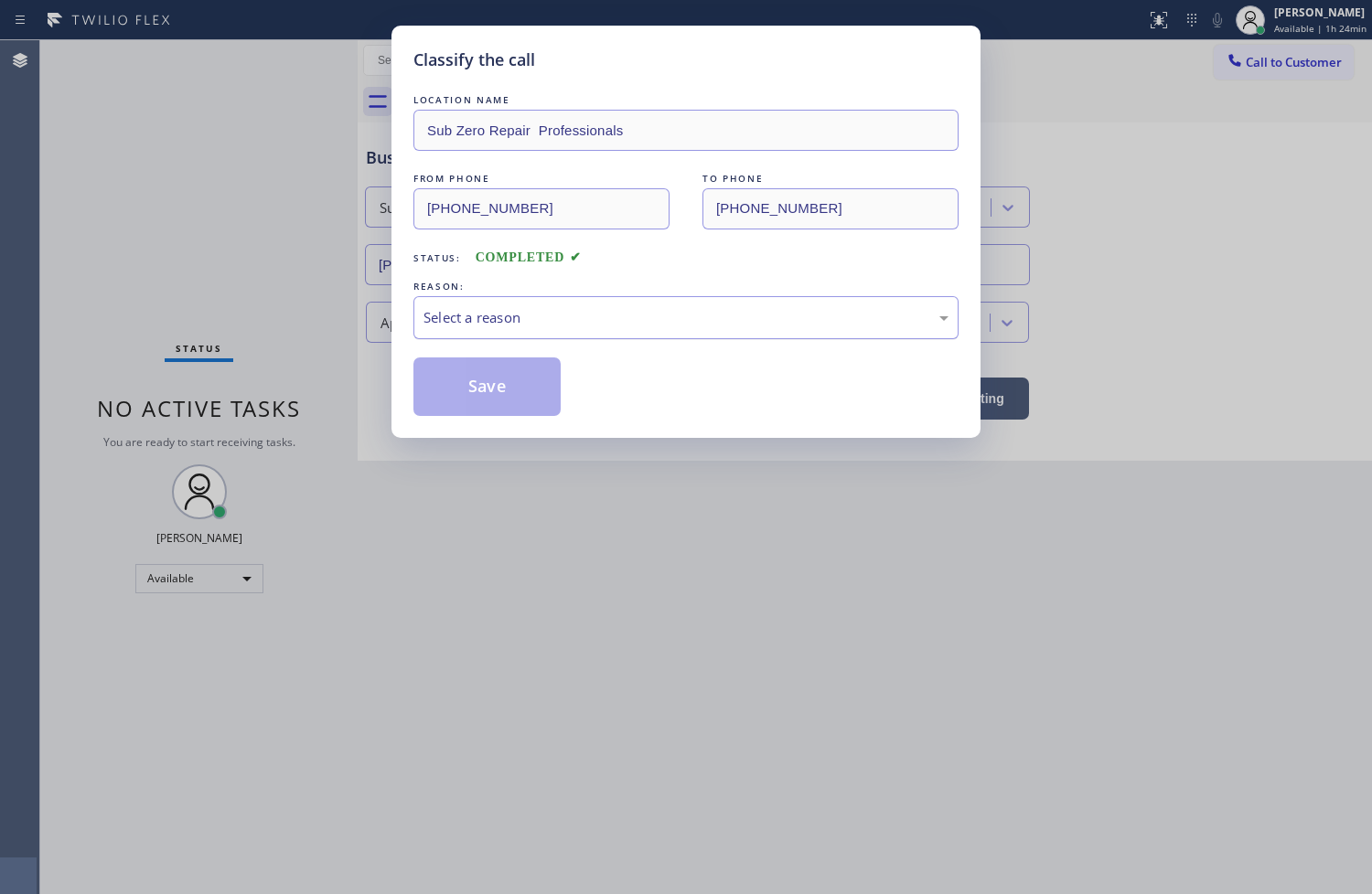
click at [477, 330] on div "Select a reason" at bounding box center [686, 317] width 546 height 43
click at [489, 394] on button "Save" at bounding box center [487, 386] width 147 height 58
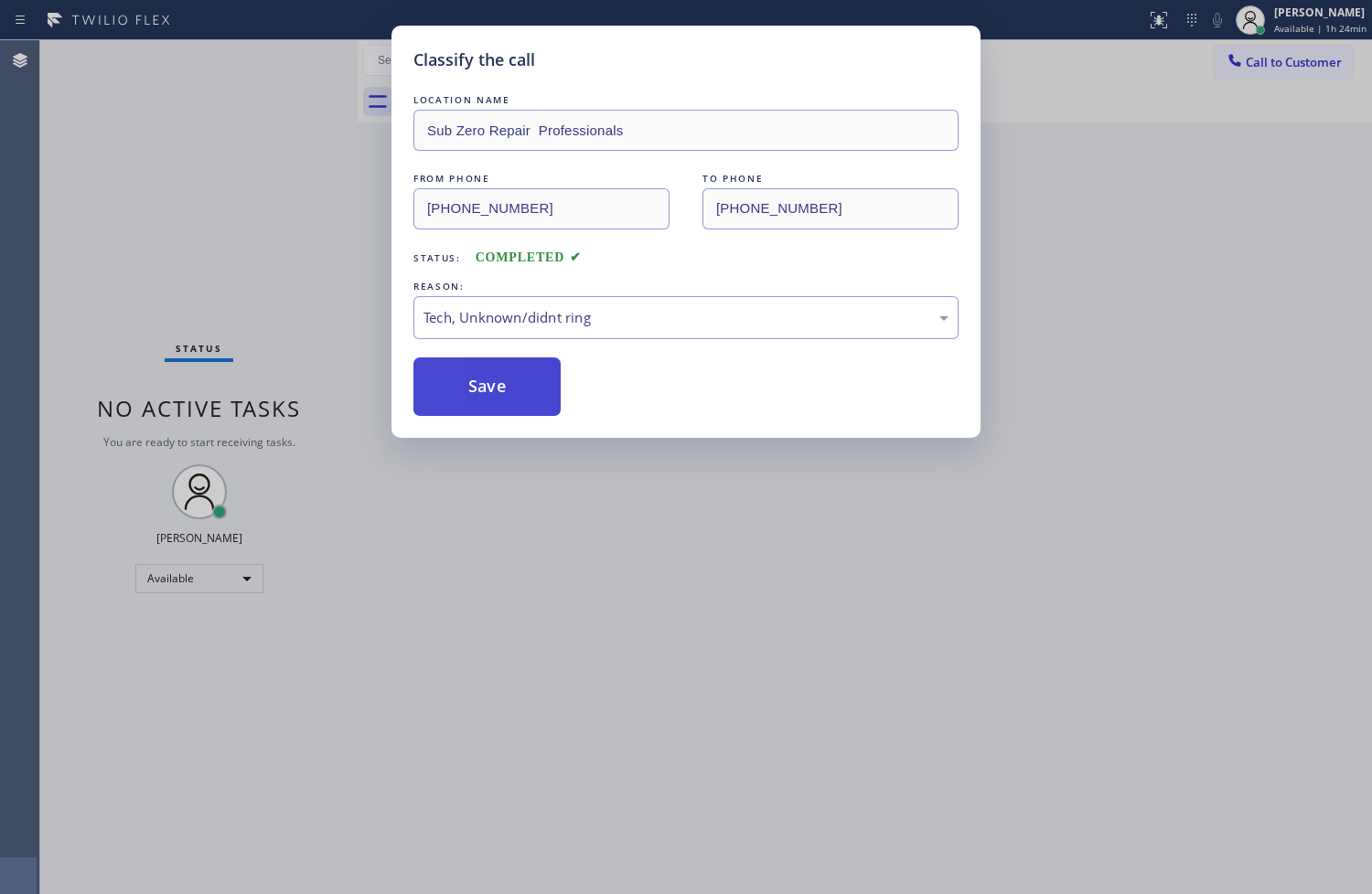
click at [489, 394] on button "Save" at bounding box center [487, 386] width 147 height 58
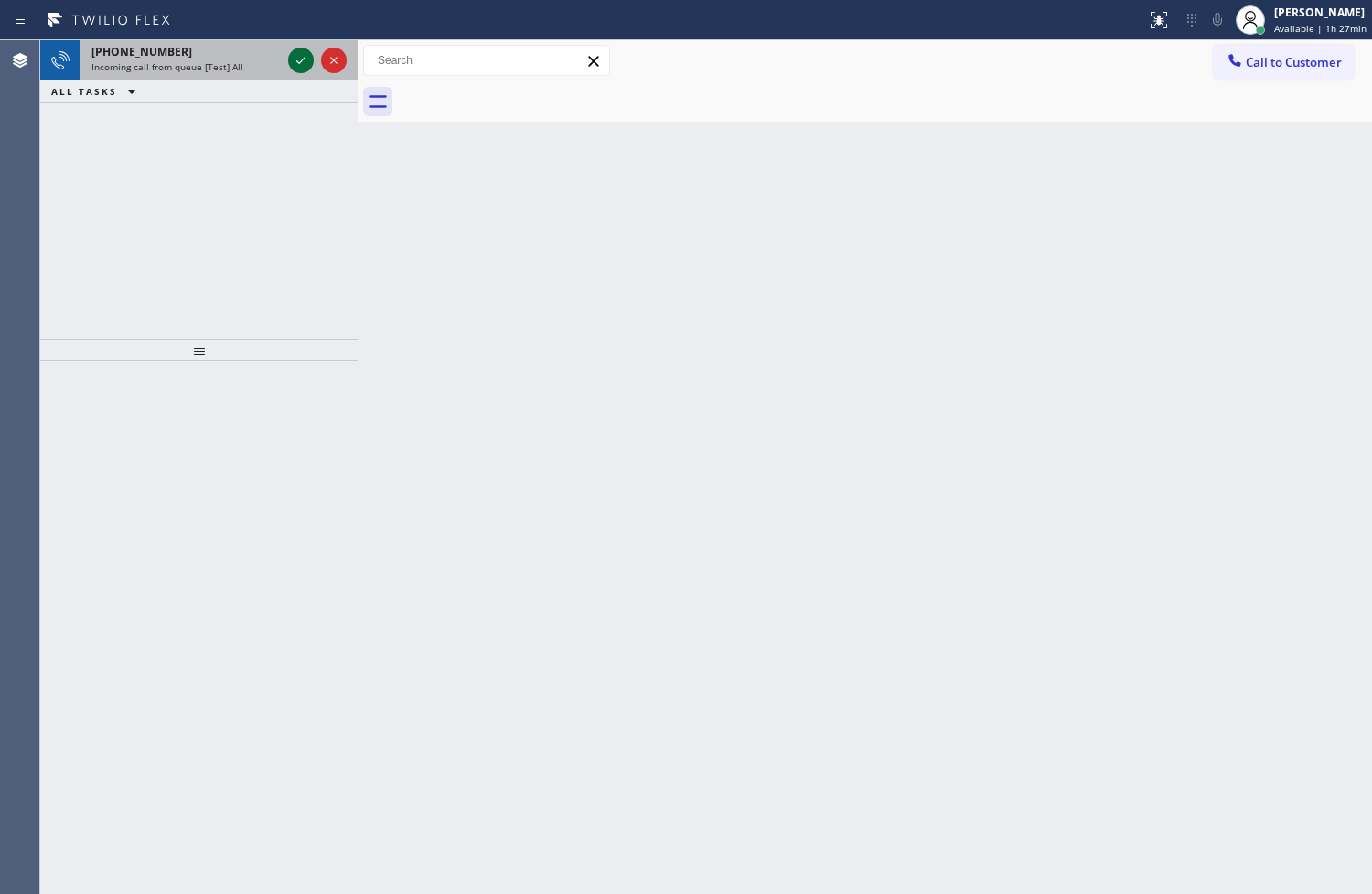
click at [294, 56] on icon at bounding box center [300, 60] width 22 height 22
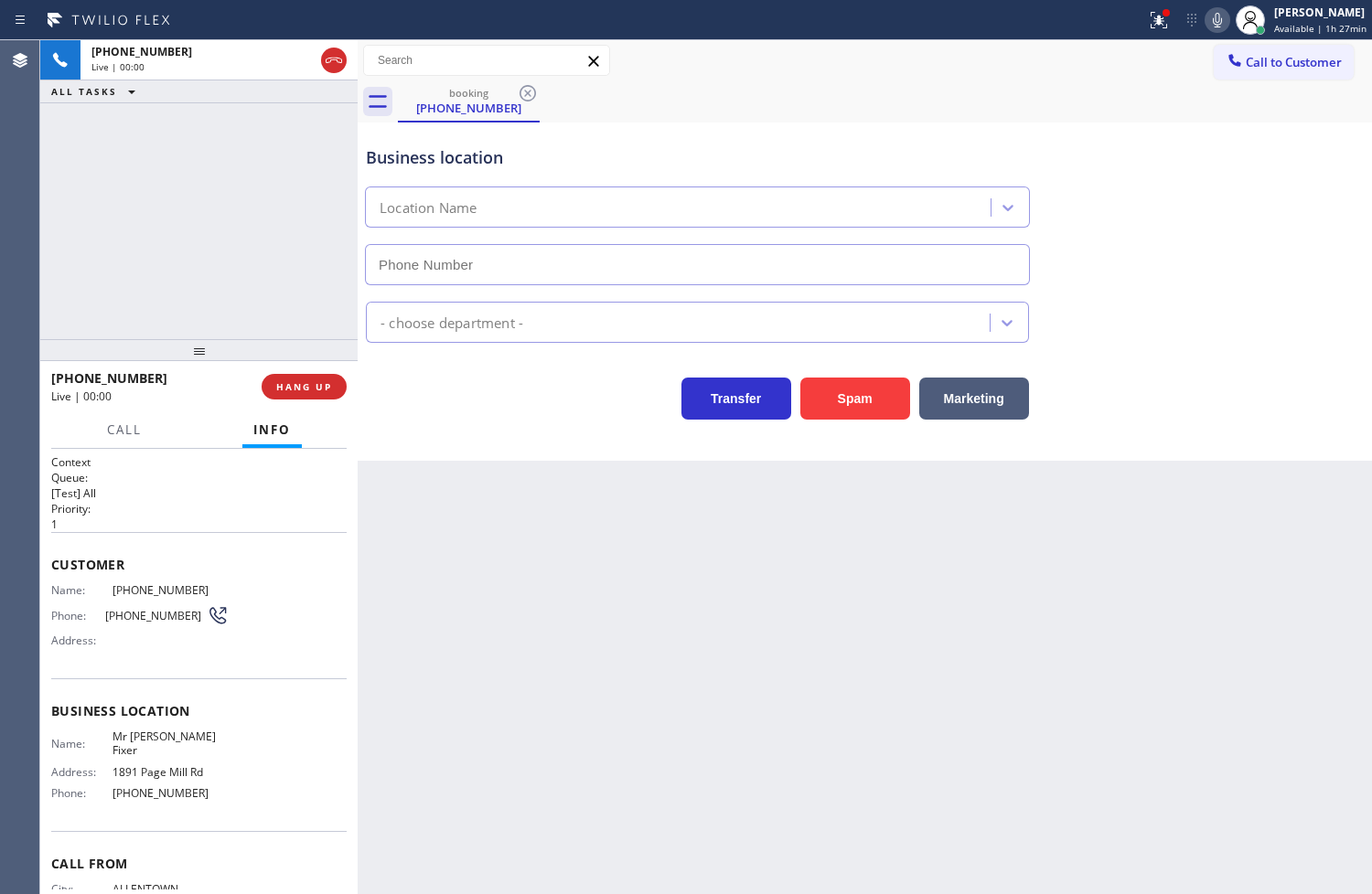
type input "[PHONE_NUMBER]"
click at [161, 272] on div "[PHONE_NUMBER] Live | 00:03 ALL TASKS ALL TASKS ACTIVE TASKS TASKS IN WRAP UP" at bounding box center [199, 189] width 317 height 299
click at [129, 439] on button "Call" at bounding box center [124, 430] width 56 height 35
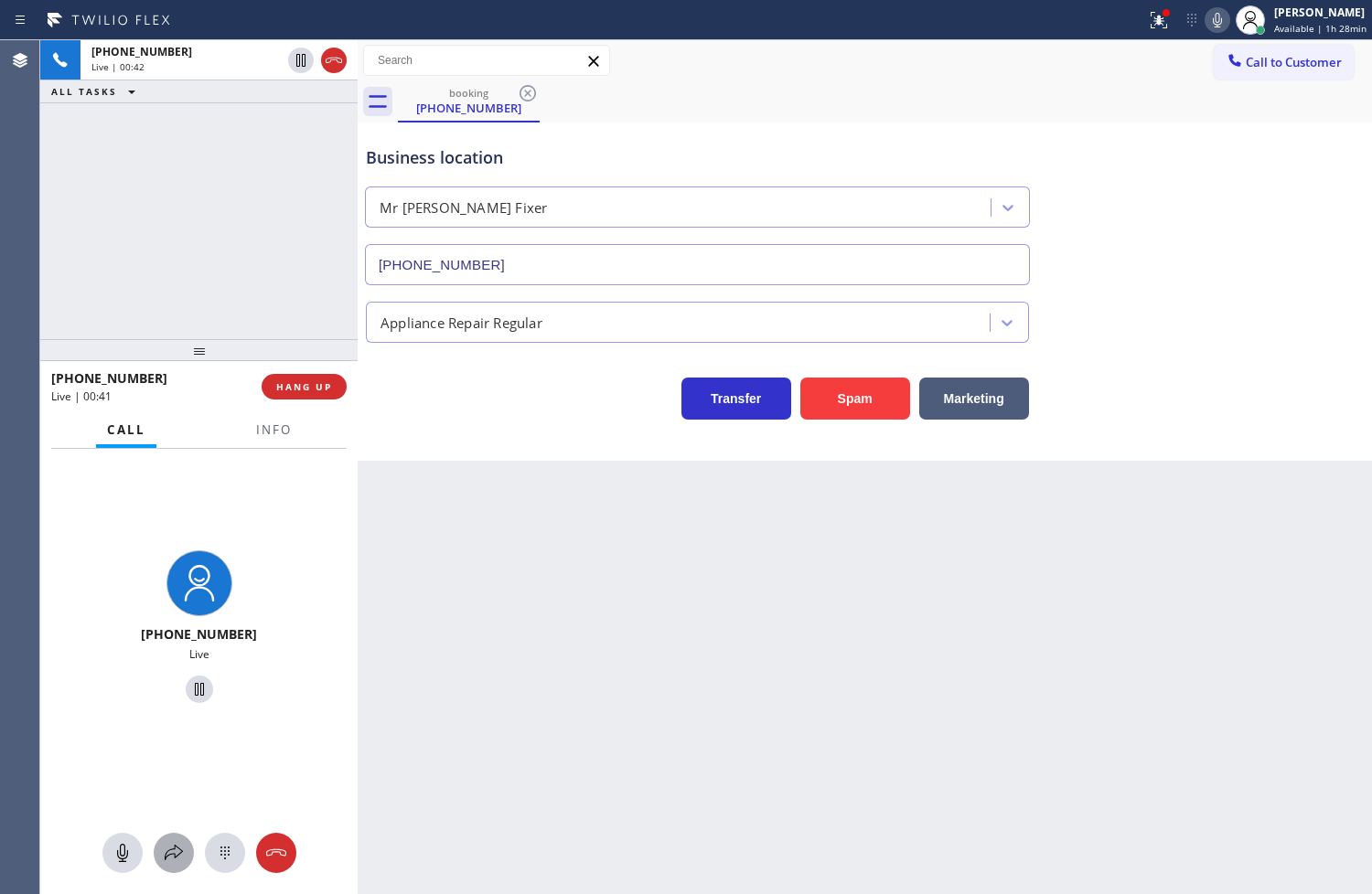
click at [174, 848] on icon at bounding box center [173, 853] width 22 height 22
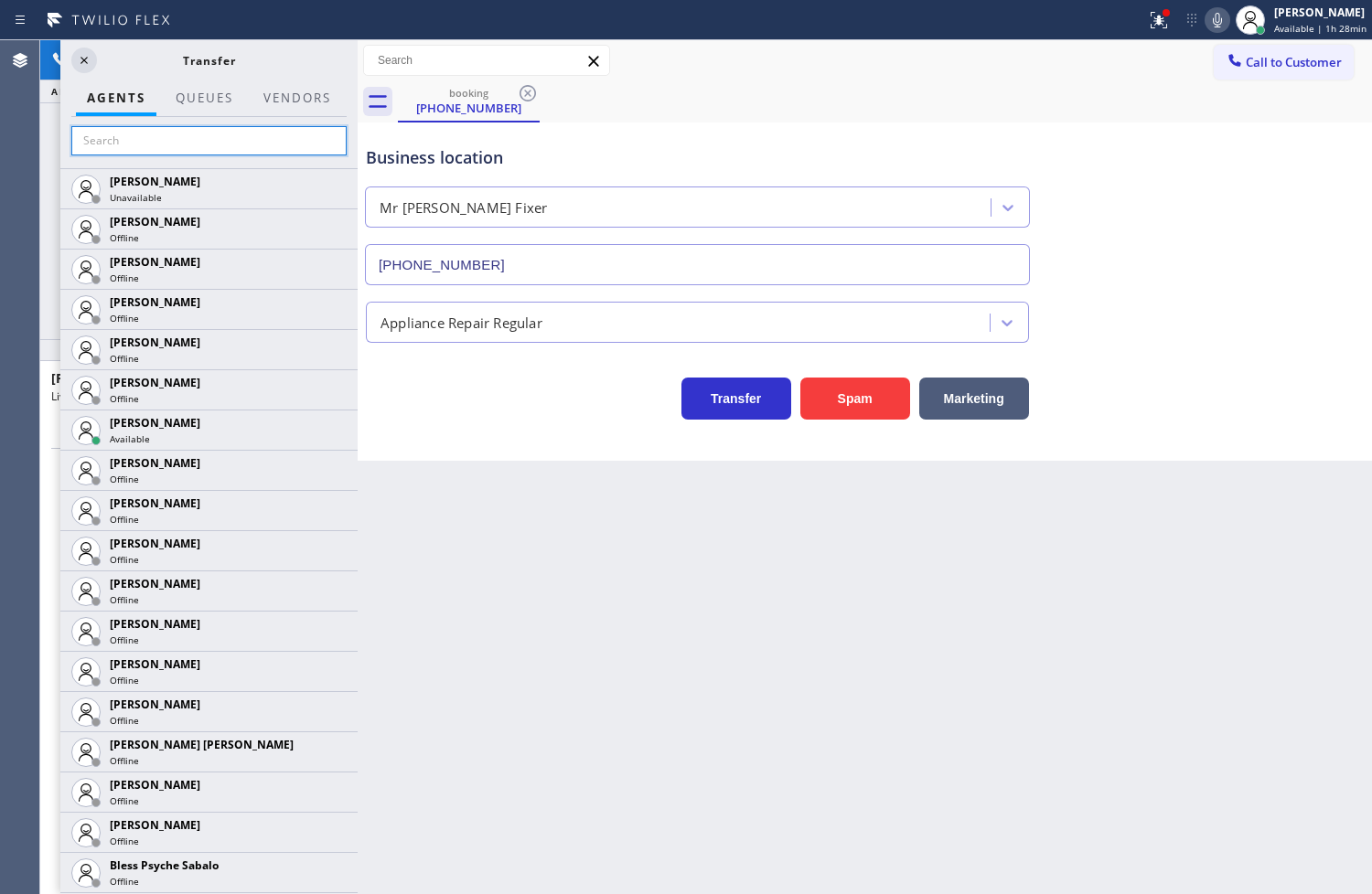
click at [175, 141] on input "text" at bounding box center [209, 140] width 275 height 30
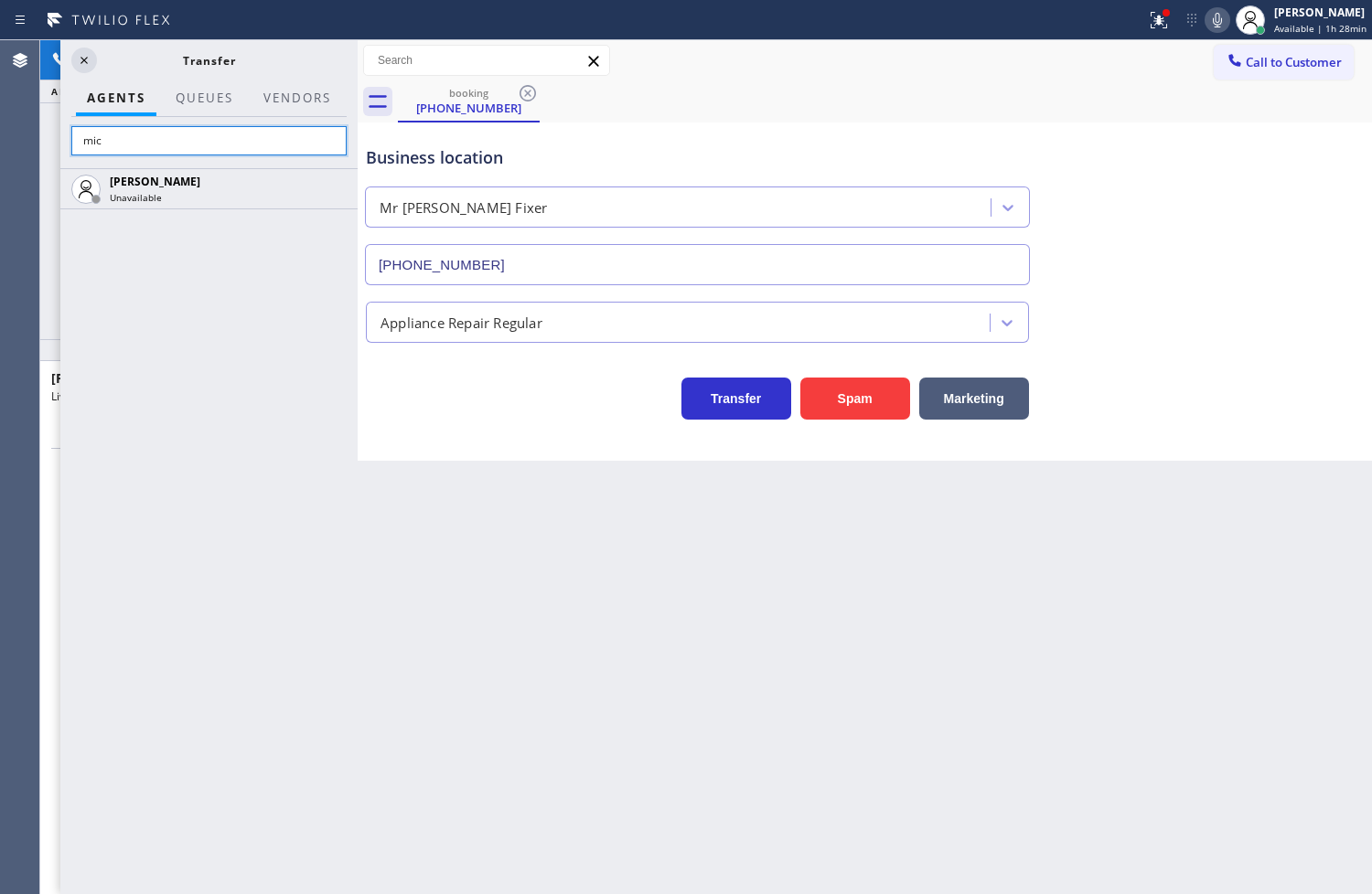
type input "mic"
click at [1207, 13] on icon at bounding box center [1217, 20] width 22 height 22
click at [230, 360] on div "[PERSON_NAME] Unavailable" at bounding box center [208, 531] width 297 height 726
click at [225, 515] on div "[PERSON_NAME] Unavailable" at bounding box center [208, 531] width 297 height 726
click at [95, 404] on div "[PERSON_NAME] Unavailable" at bounding box center [208, 531] width 297 height 726
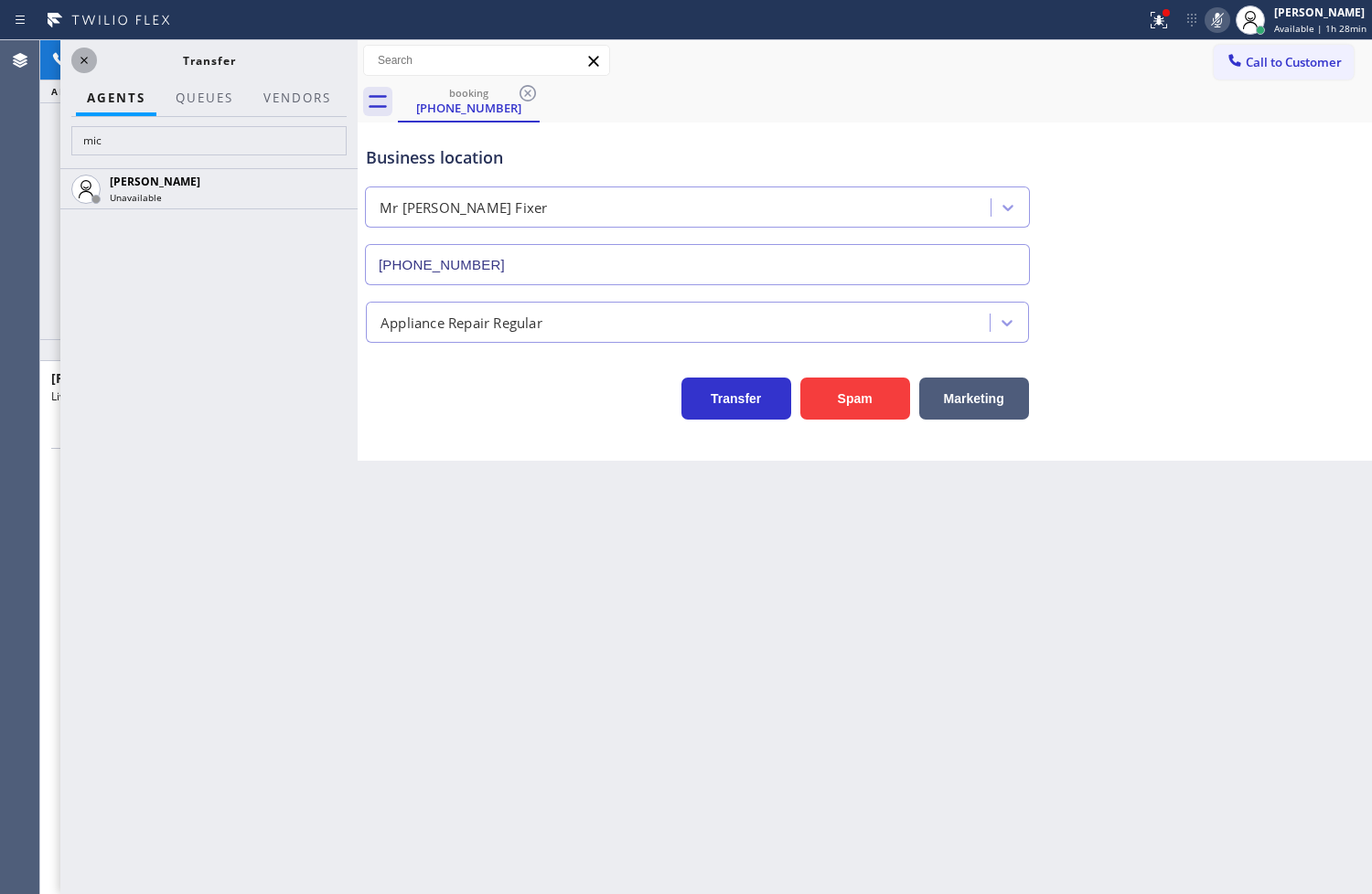
click at [90, 57] on icon at bounding box center [84, 60] width 22 height 22
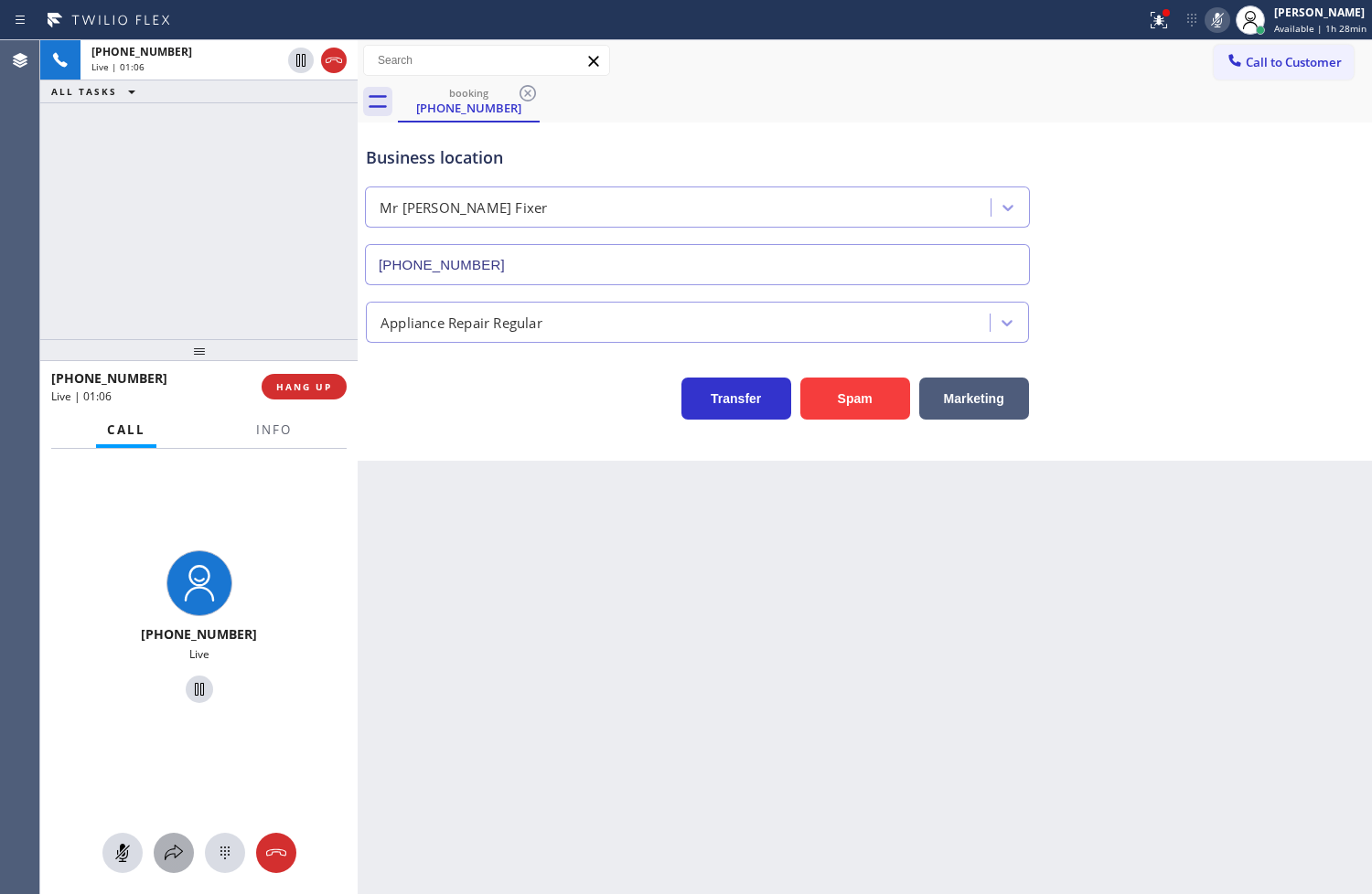
click at [179, 843] on icon at bounding box center [173, 853] width 22 height 22
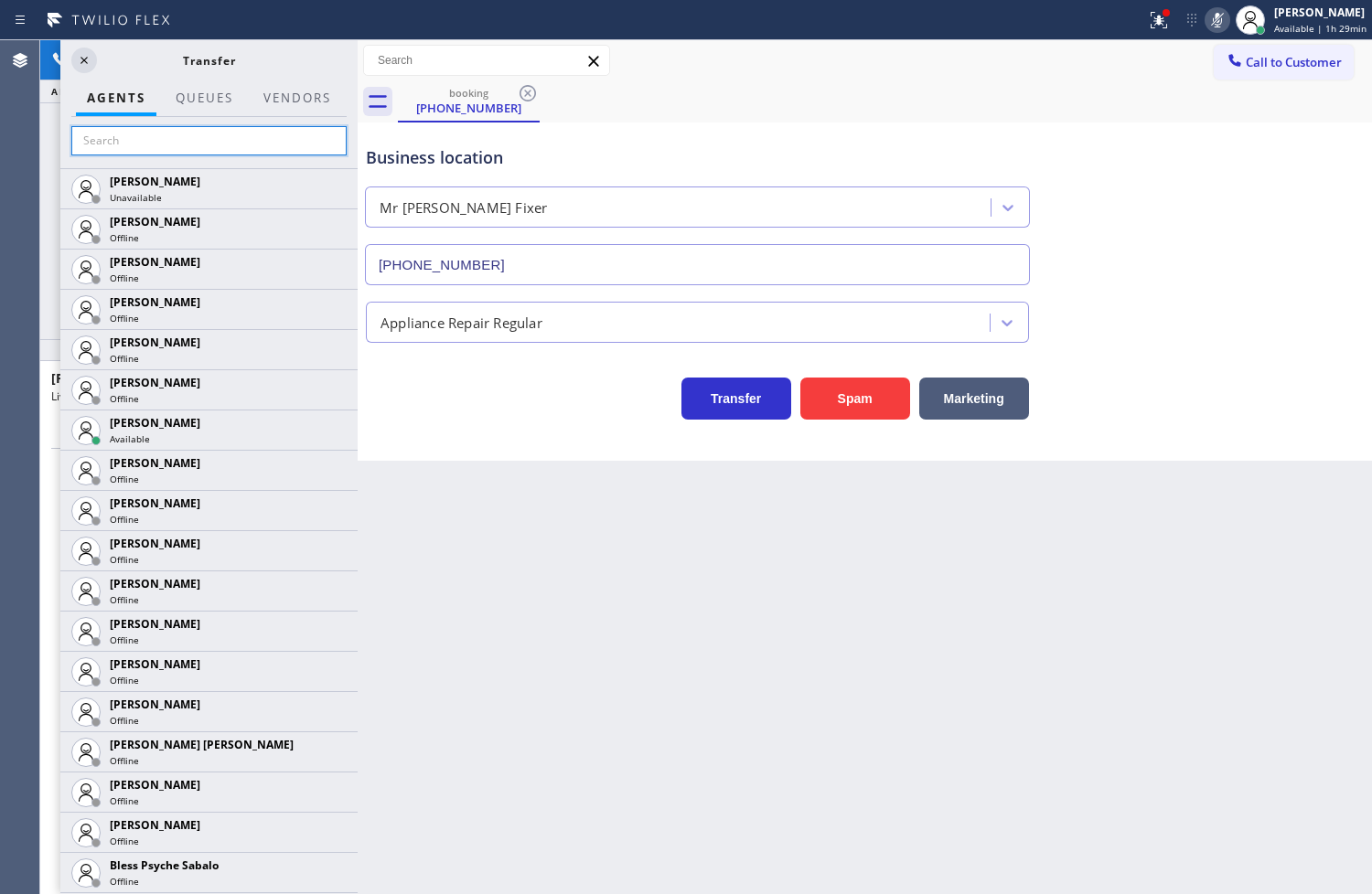
click at [174, 143] on input "text" at bounding box center [209, 140] width 275 height 30
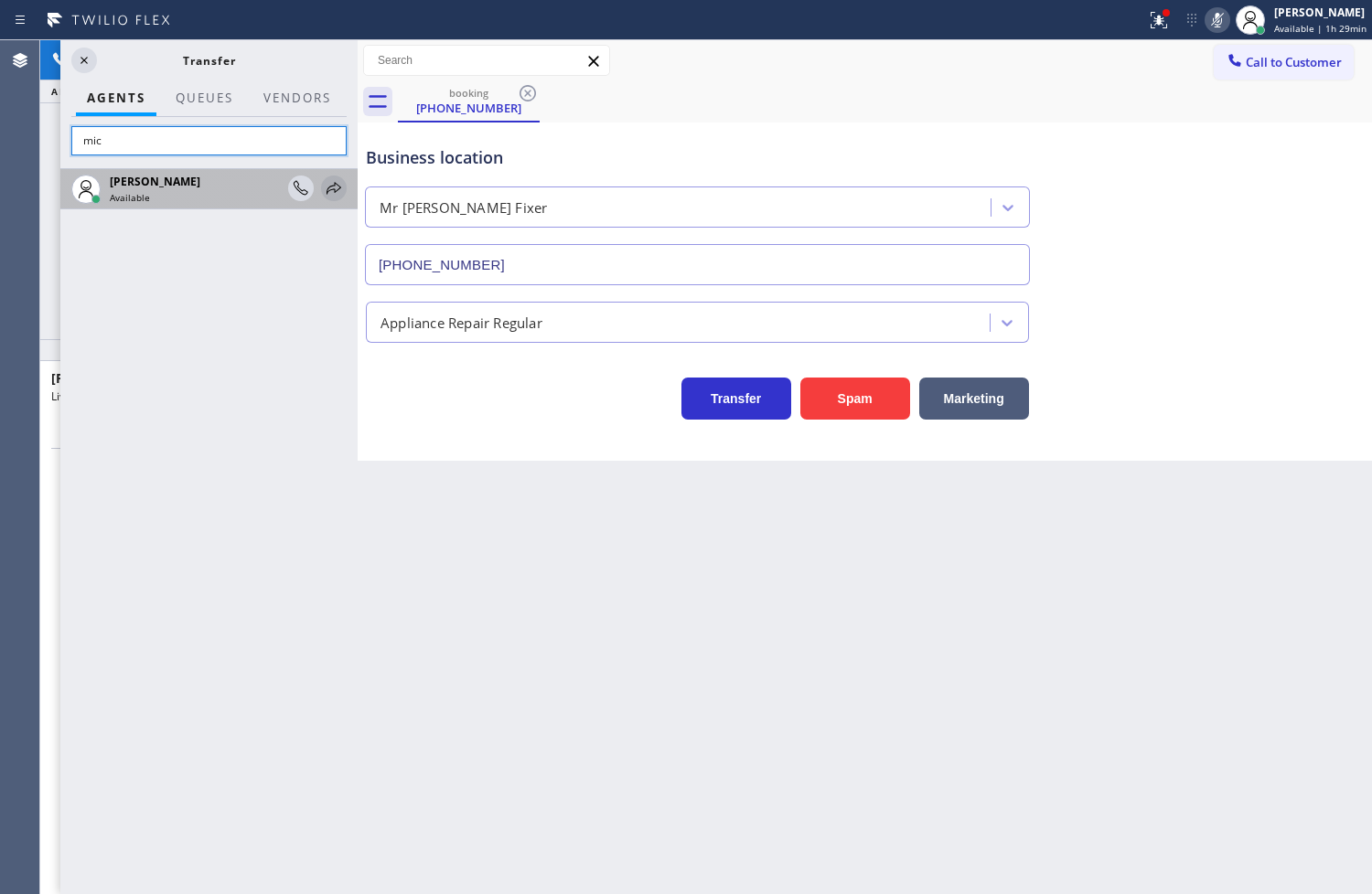
type input "mic"
click at [333, 181] on icon at bounding box center [333, 188] width 22 height 22
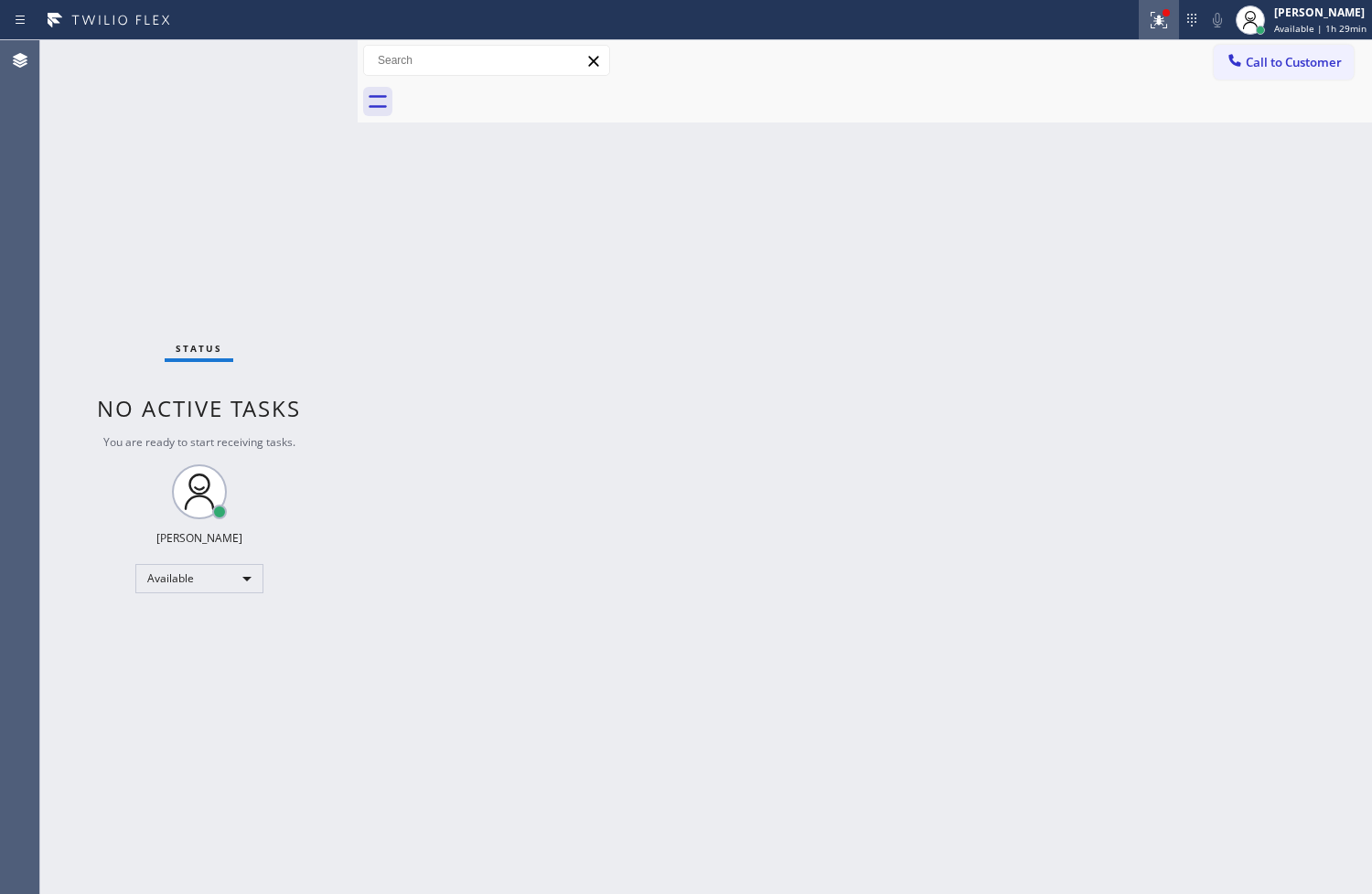
click at [1153, 20] on icon at bounding box center [1158, 17] width 11 height 7
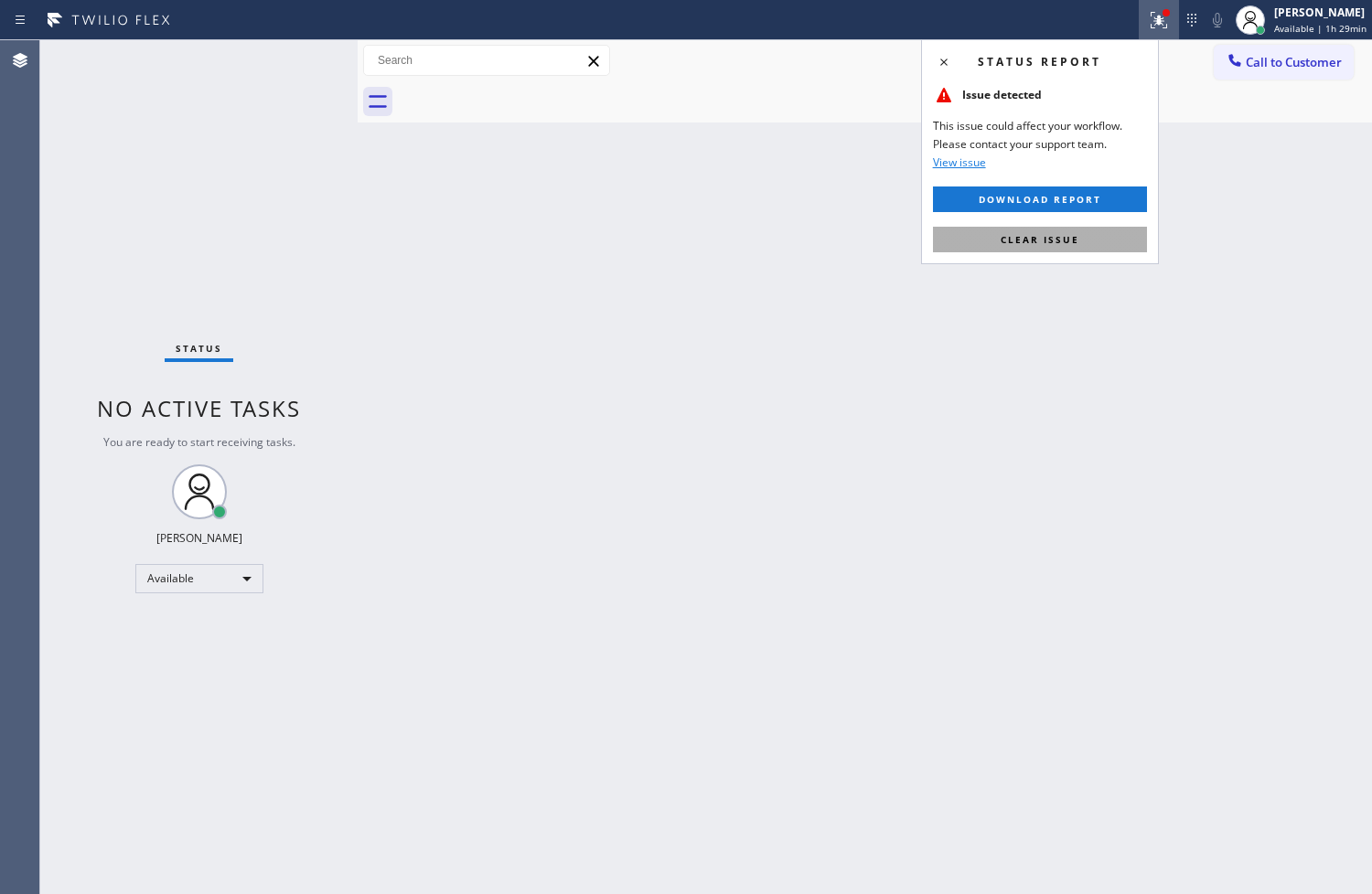
click at [1076, 229] on button "Clear issue" at bounding box center [1040, 239] width 214 height 26
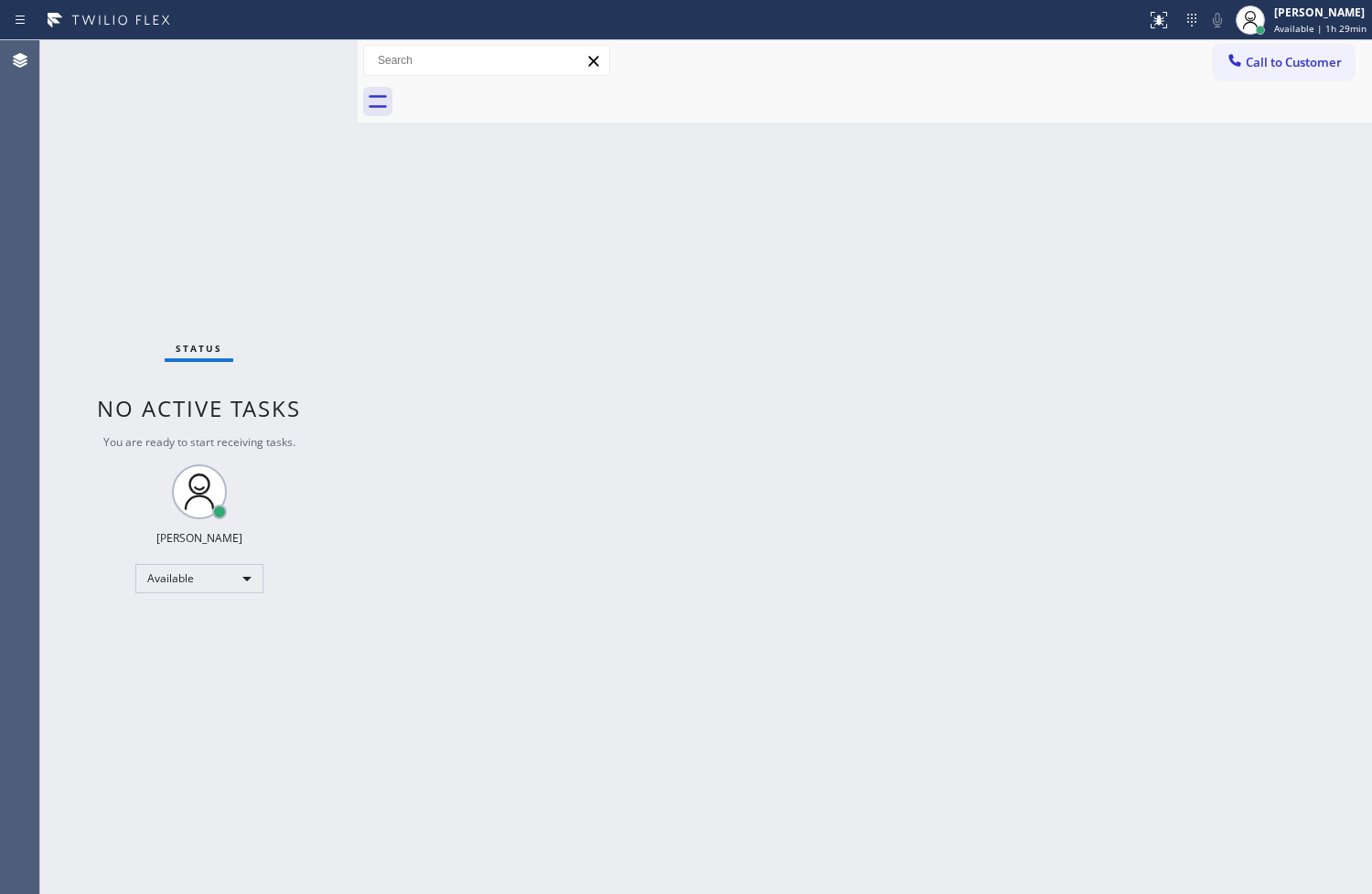
click at [590, 218] on div "Back to Dashboard Change Sender ID Customers Technicians Select a contact Outbo…" at bounding box center [865, 467] width 1015 height 854
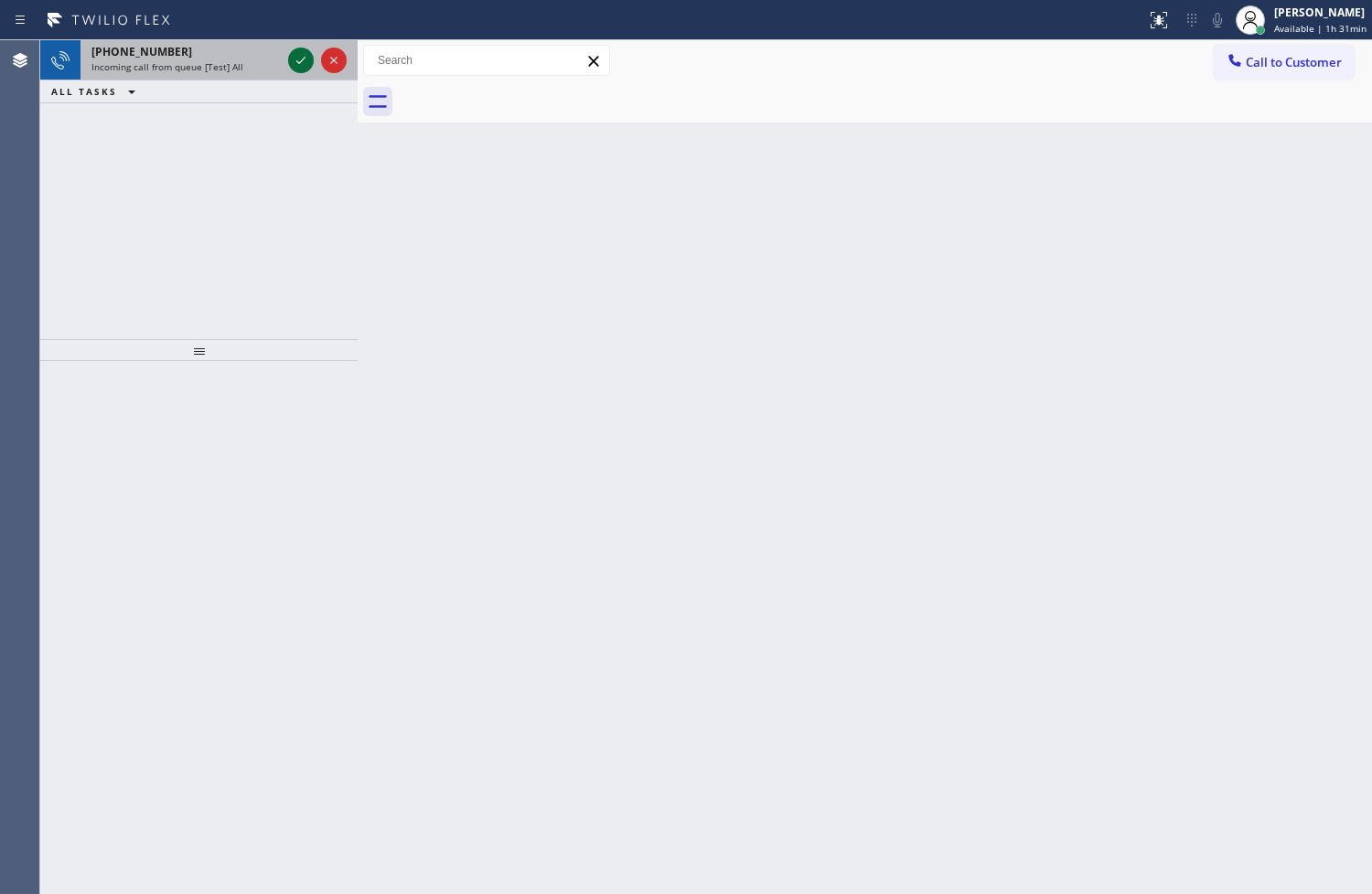
click at [303, 60] on icon at bounding box center [300, 60] width 22 height 22
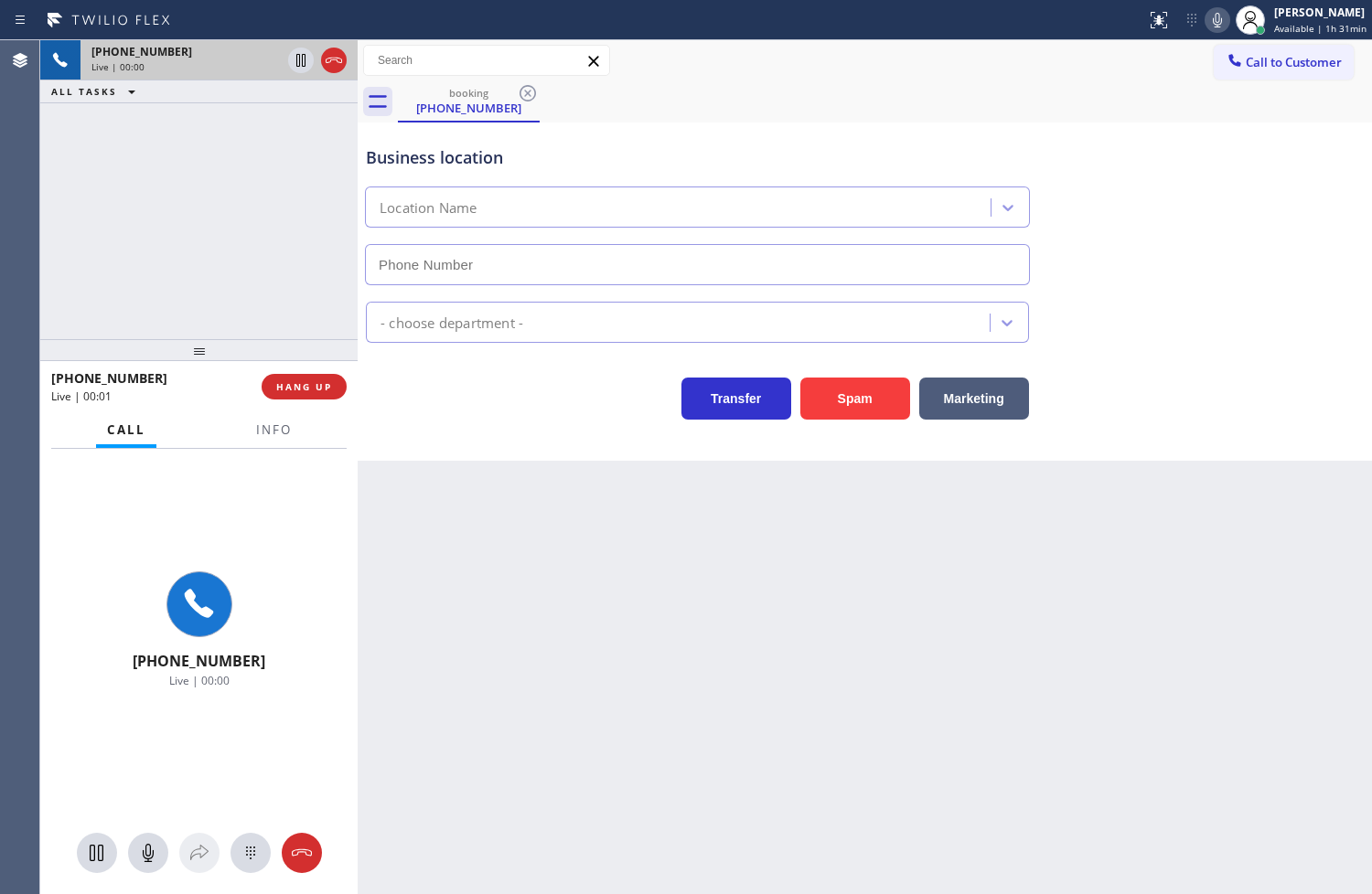
type input "[PHONE_NUMBER]"
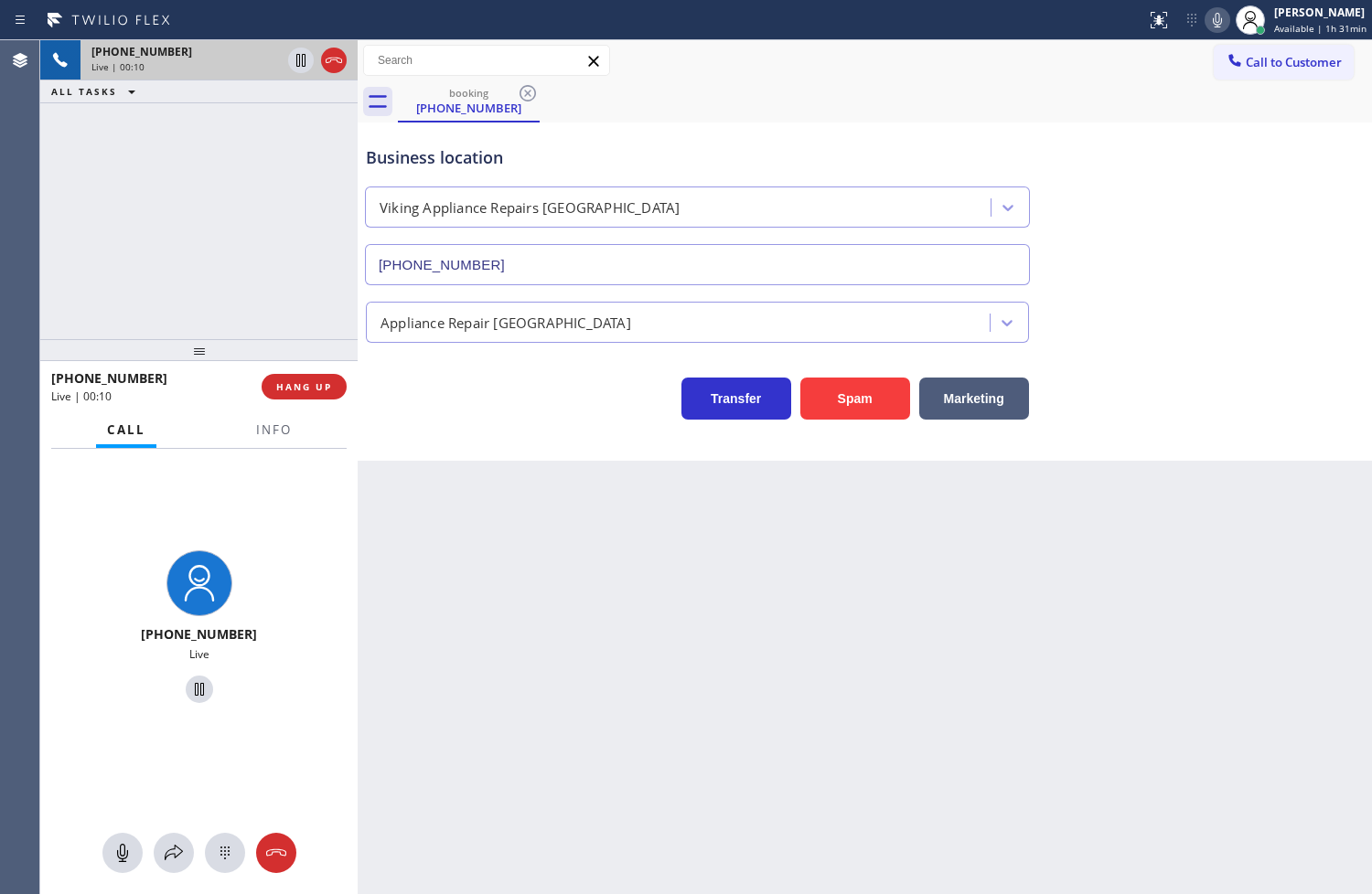
click at [433, 462] on div "Back to Dashboard Change Sender ID Customers Technicians Select a contact Outbo…" at bounding box center [865, 467] width 1015 height 854
click at [391, 484] on div "Back to Dashboard Change Sender ID Customers Technicians Select a contact Outbo…" at bounding box center [865, 467] width 1015 height 854
click at [563, 432] on div "Business location Viking Appliance Repairs [GEOGRAPHIC_DATA] [PHONE_NUMBER] App…" at bounding box center [865, 291] width 1015 height 338
click at [461, 428] on div "Business location Viking Appliance Repairs [GEOGRAPHIC_DATA] [PHONE_NUMBER] App…" at bounding box center [865, 291] width 1015 height 338
click at [540, 444] on div "Business location Viking Appliance Repairs [GEOGRAPHIC_DATA] [PHONE_NUMBER] App…" at bounding box center [865, 291] width 1015 height 338
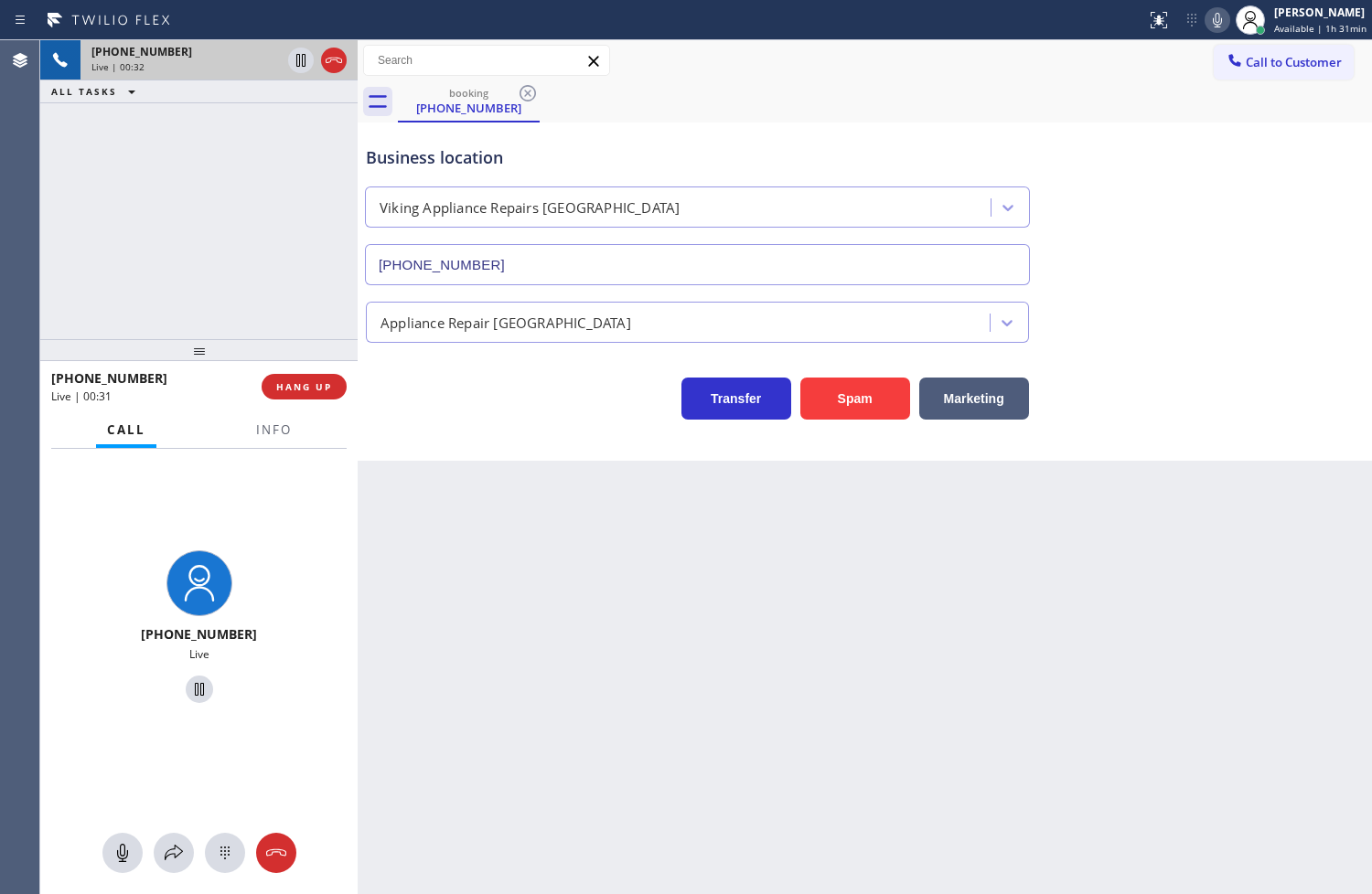
click at [264, 281] on div "[PHONE_NUMBER] Live | 00:32 ALL TASKS ALL TASKS ACTIVE TASKS TASKS IN WRAP UP" at bounding box center [199, 189] width 317 height 299
click at [583, 433] on div "Business location Viking Appliance Repairs [GEOGRAPHIC_DATA] [PHONE_NUMBER] App…" at bounding box center [865, 291] width 1015 height 338
click at [216, 267] on div "[PHONE_NUMBER] Live | 00:33 ALL TASKS ALL TASKS ACTIVE TASKS TASKS IN WRAP UP" at bounding box center [199, 189] width 317 height 299
click at [478, 422] on div "Business location Viking Appliance Repairs [GEOGRAPHIC_DATA] [PHONE_NUMBER] App…" at bounding box center [865, 291] width 1015 height 338
click at [289, 321] on div "[PHONE_NUMBER] Live | 00:43 ALL TASKS ALL TASKS ACTIVE TASKS TASKS IN WRAP UP" at bounding box center [199, 189] width 317 height 299
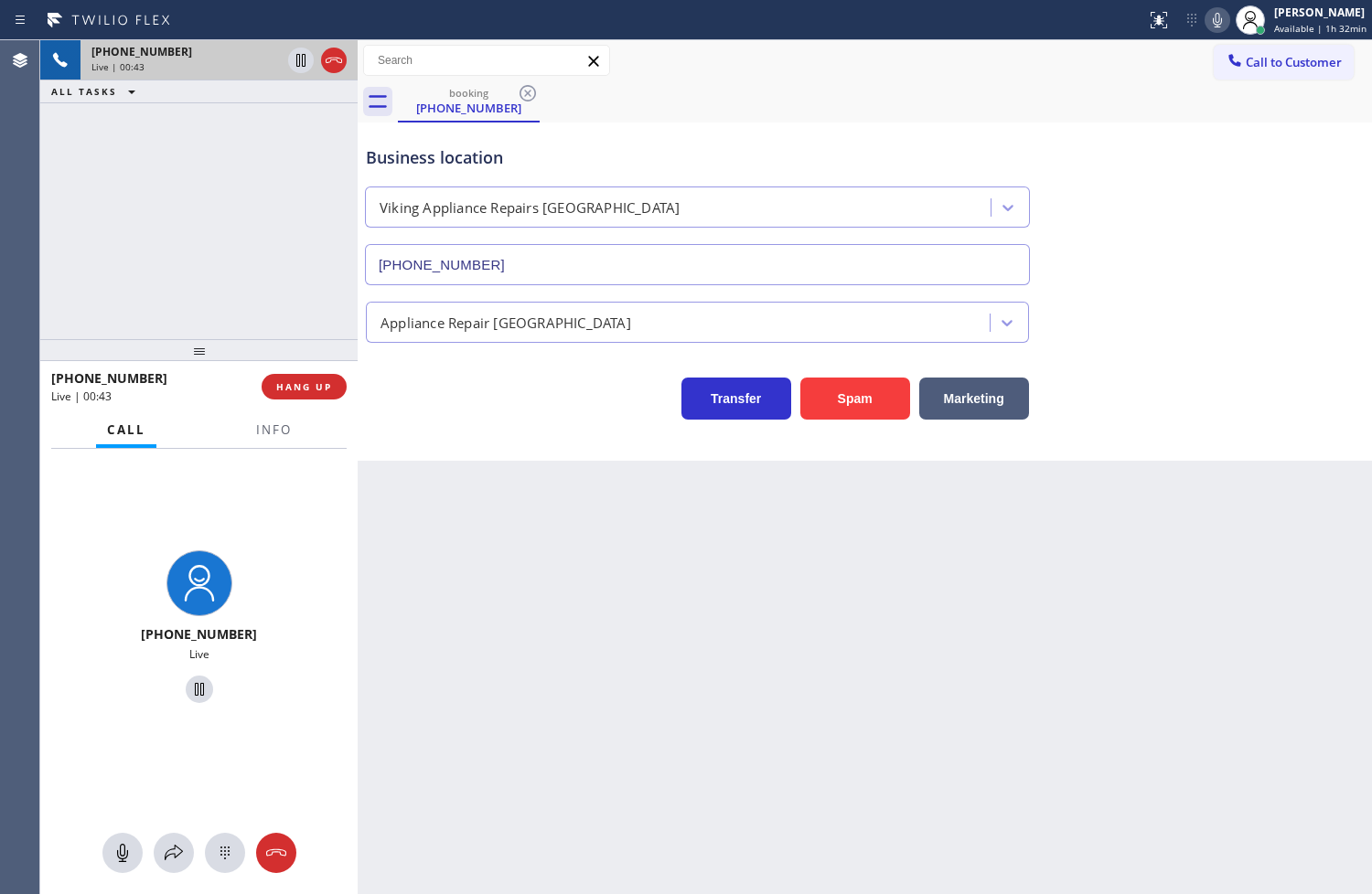
click at [592, 416] on div "Transfer Spam Marketing" at bounding box center [697, 394] width 671 height 52
click at [484, 421] on div "Business location Viking Appliance Repairs [GEOGRAPHIC_DATA] [PHONE_NUMBER] App…" at bounding box center [865, 291] width 1015 height 338
click at [527, 437] on div "Business location Viking Appliance Repairs [GEOGRAPHIC_DATA] [PHONE_NUMBER] App…" at bounding box center [865, 291] width 1015 height 338
click at [250, 289] on div "[PHONE_NUMBER] Live | 00:48 ALL TASKS ALL TASKS ACTIVE TASKS TASKS IN WRAP UP" at bounding box center [199, 189] width 317 height 299
click at [403, 391] on div "Transfer Spam Marketing" at bounding box center [697, 394] width 671 height 52
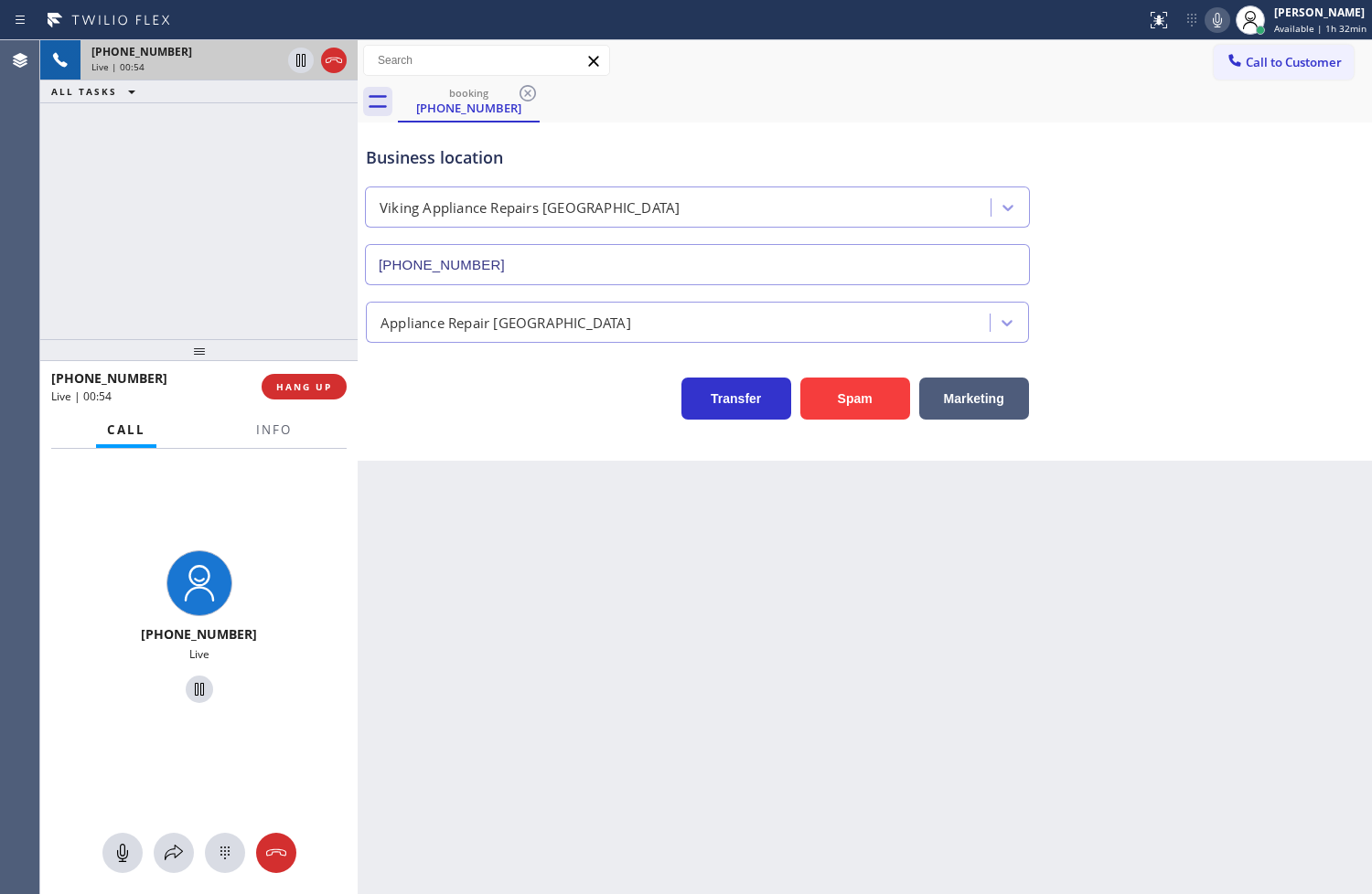
click at [461, 398] on div "Transfer Spam Marketing" at bounding box center [697, 394] width 671 height 52
click at [288, 330] on div "[PHONE_NUMBER] Live | 00:55 ALL TASKS ALL TASKS ACTIVE TASKS TASKS IN WRAP UP" at bounding box center [199, 189] width 317 height 299
click at [445, 392] on div "Transfer Spam Marketing" at bounding box center [697, 394] width 671 height 52
click at [506, 425] on div "Business location Viking Appliance Repairs [GEOGRAPHIC_DATA] [PHONE_NUMBER] App…" at bounding box center [865, 291] width 1015 height 338
click at [461, 399] on div "Transfer Spam Marketing" at bounding box center [697, 394] width 671 height 52
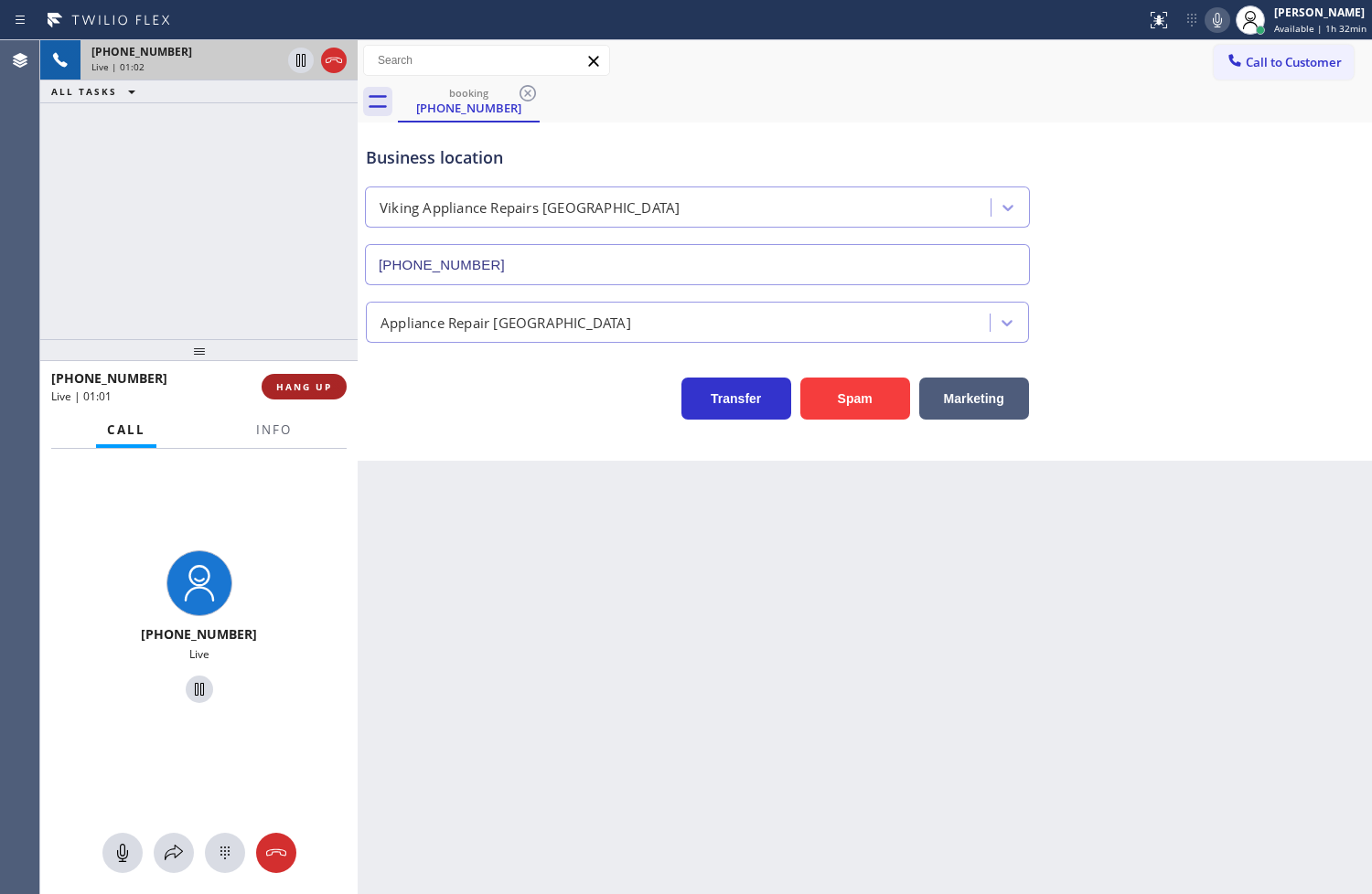
click at [299, 386] on span "HANG UP" at bounding box center [304, 386] width 55 height 12
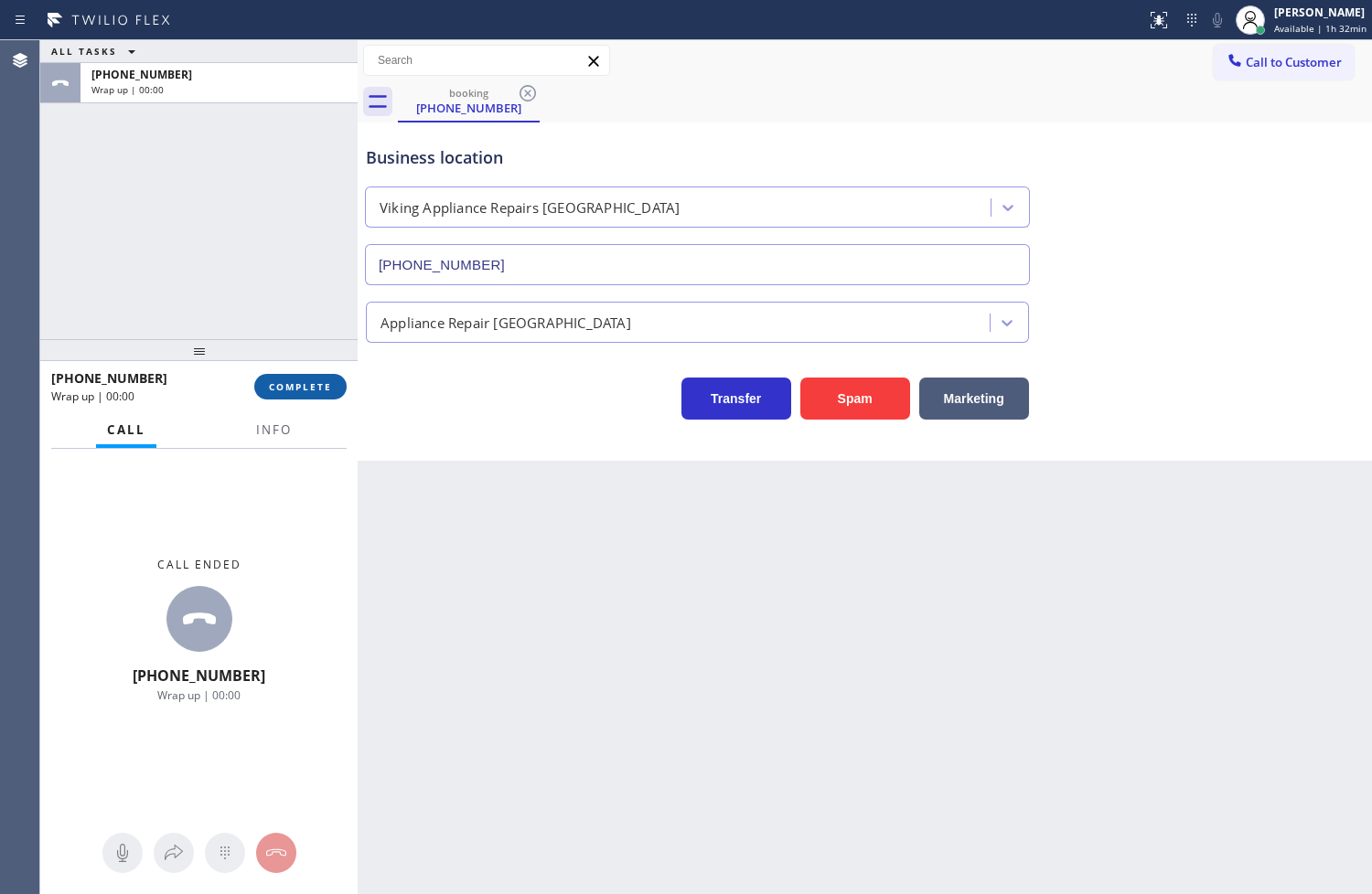
click at [299, 386] on span "COMPLETE" at bounding box center [300, 386] width 63 height 12
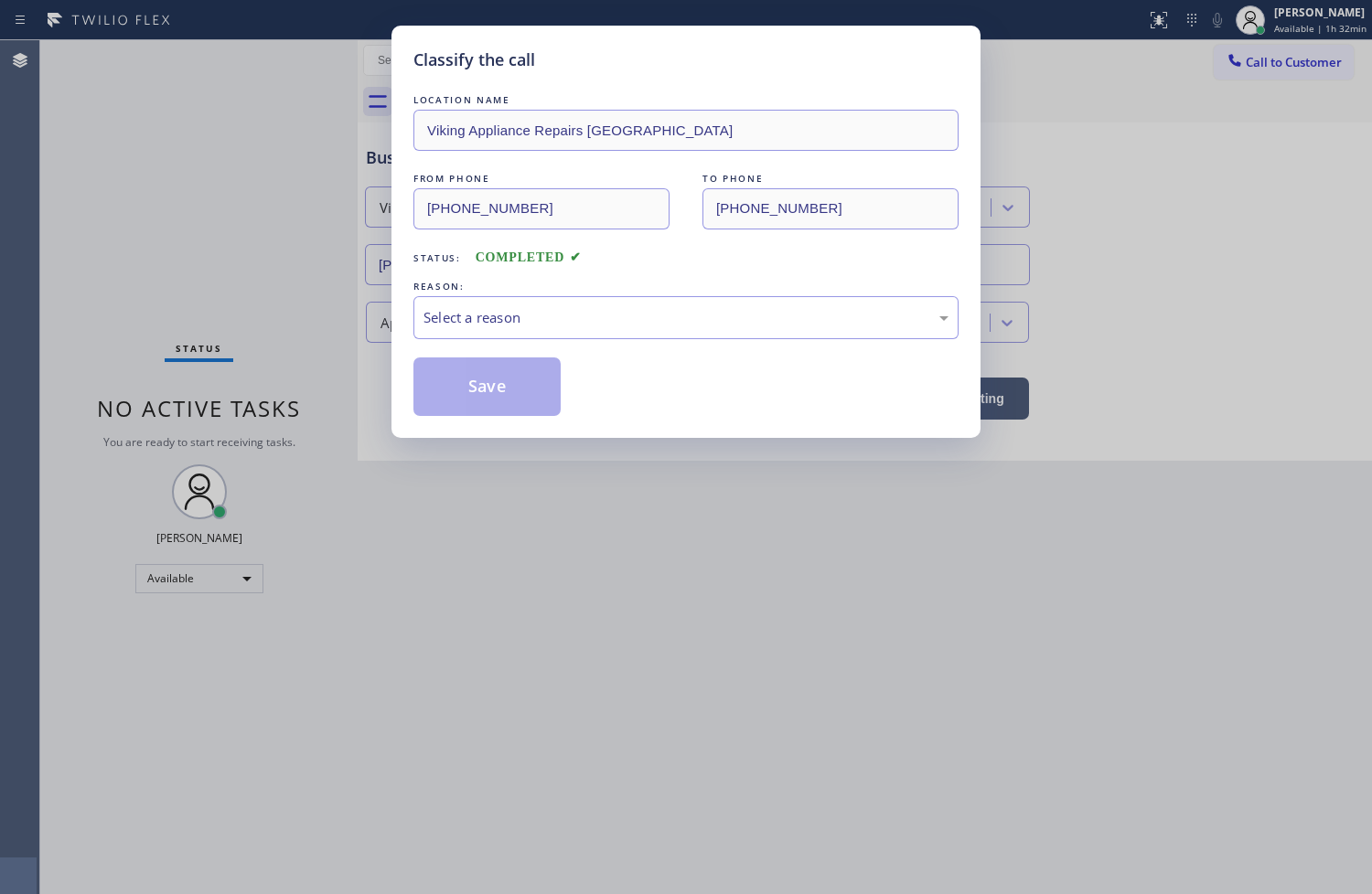
click at [504, 330] on div "Select a reason" at bounding box center [686, 317] width 546 height 43
click at [484, 404] on button "Save" at bounding box center [487, 386] width 147 height 58
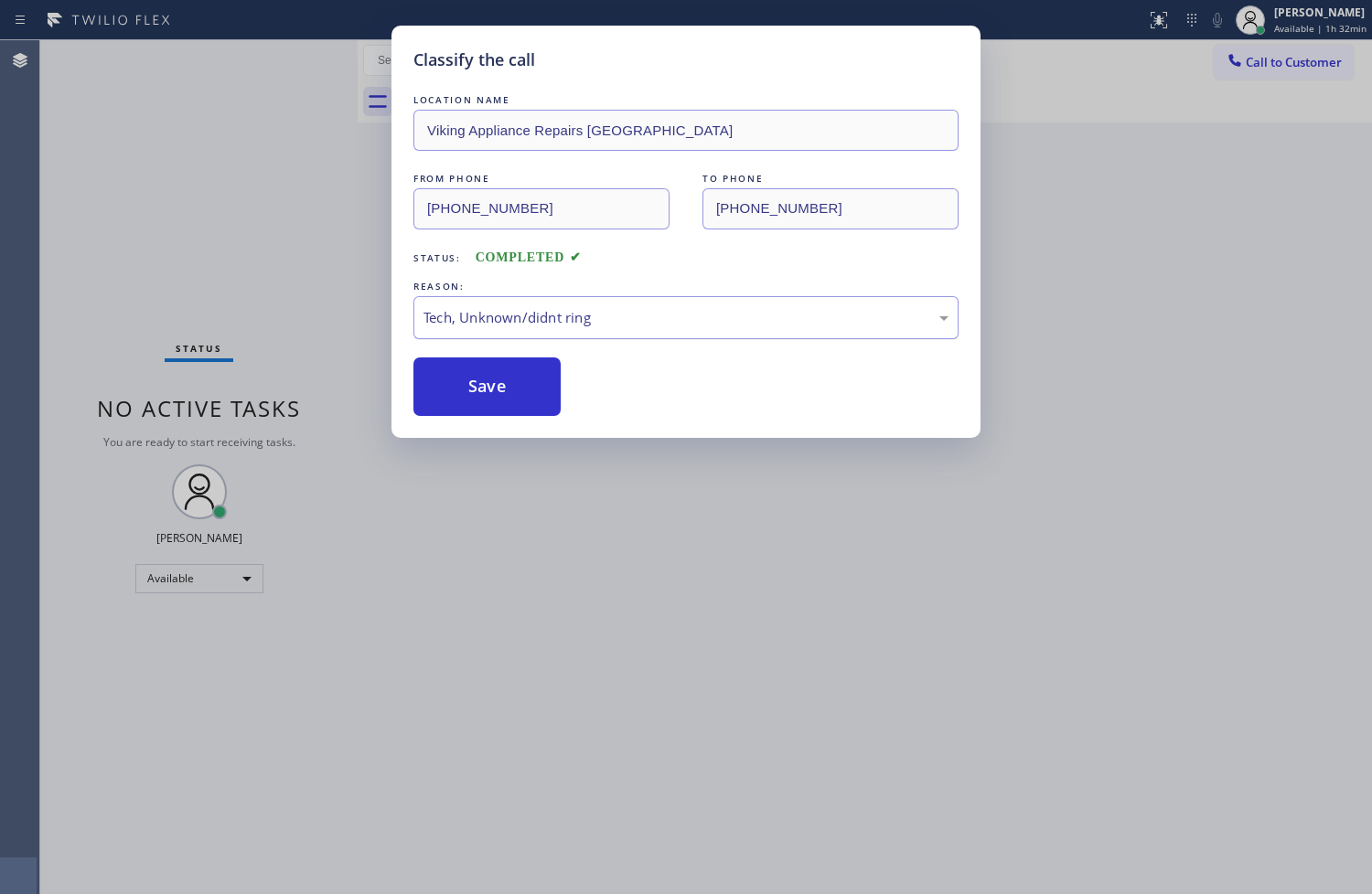
click at [528, 357] on button "Save" at bounding box center [487, 386] width 147 height 58
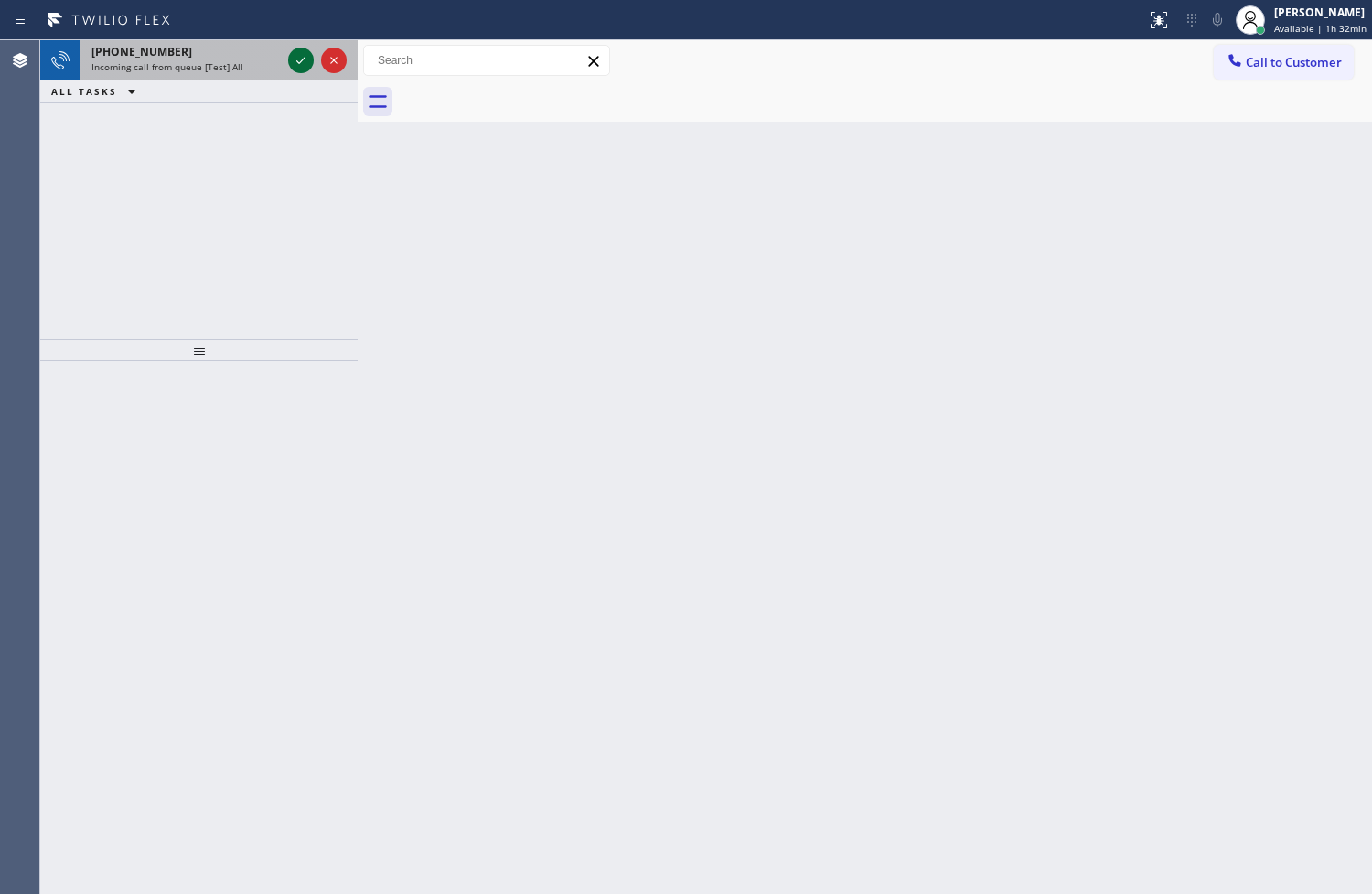
click at [296, 59] on icon at bounding box center [300, 60] width 22 height 22
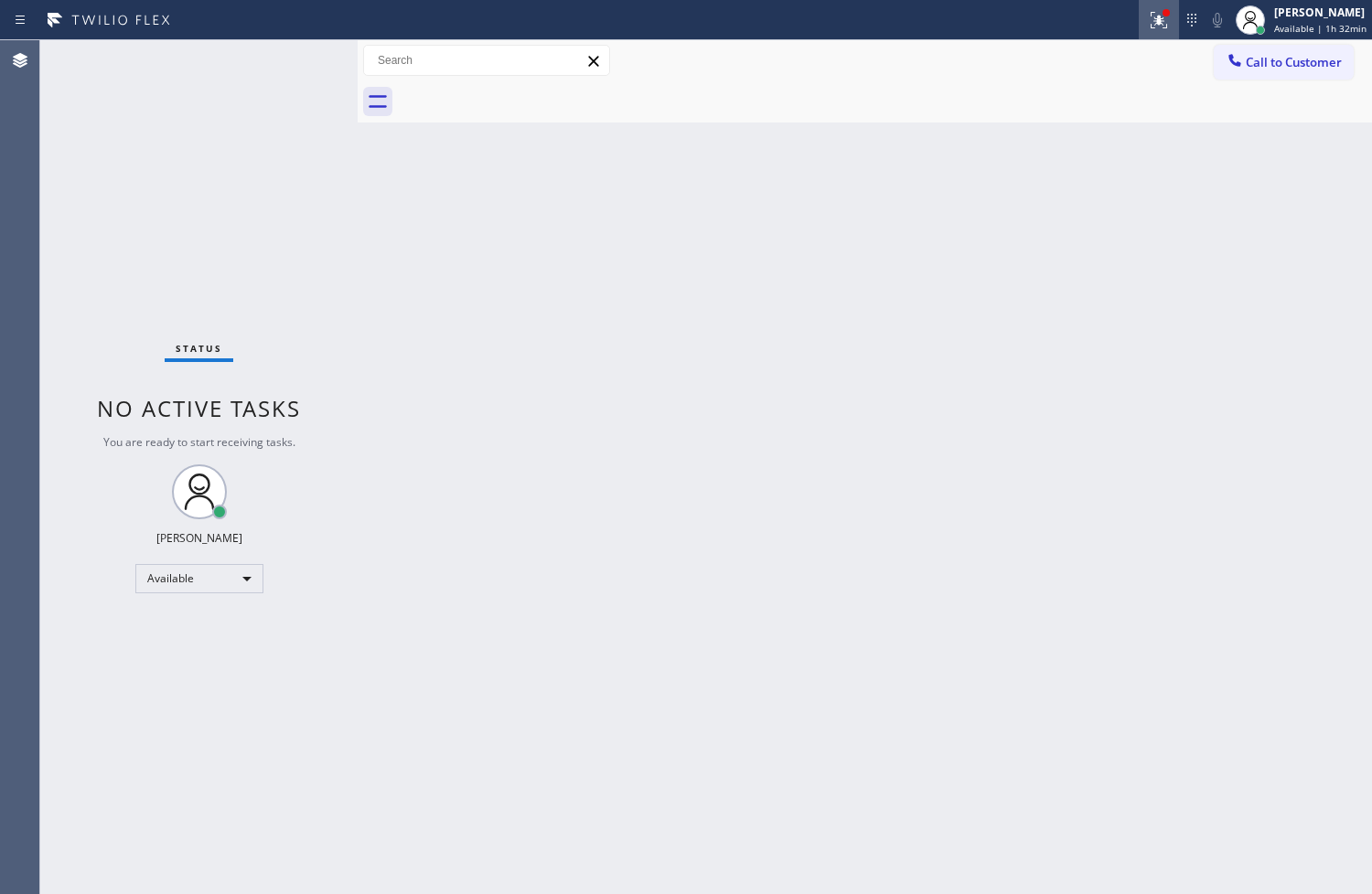
click at [1139, 7] on button at bounding box center [1159, 20] width 40 height 40
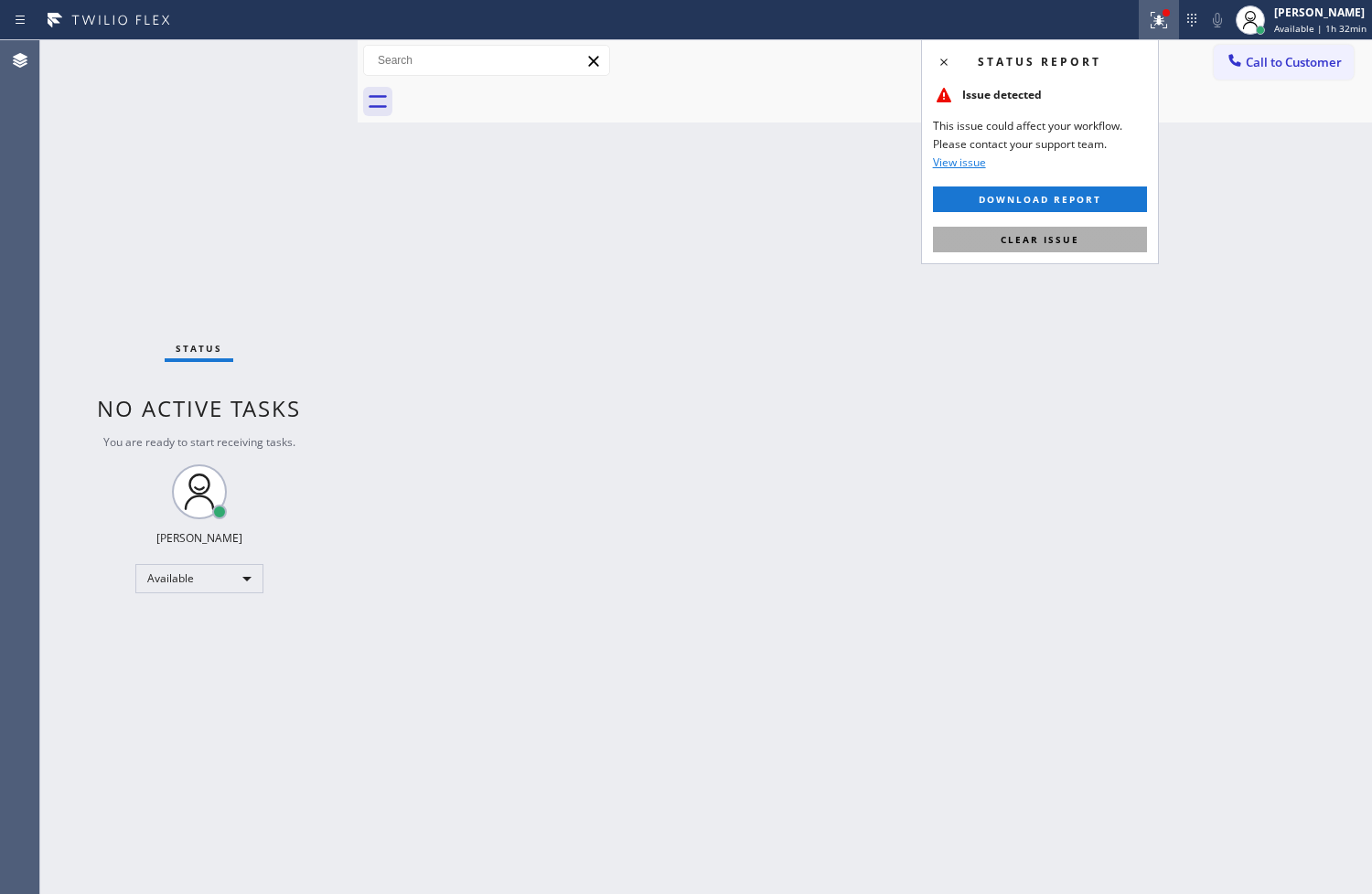
click at [1058, 235] on span "Clear issue" at bounding box center [1040, 239] width 78 height 12
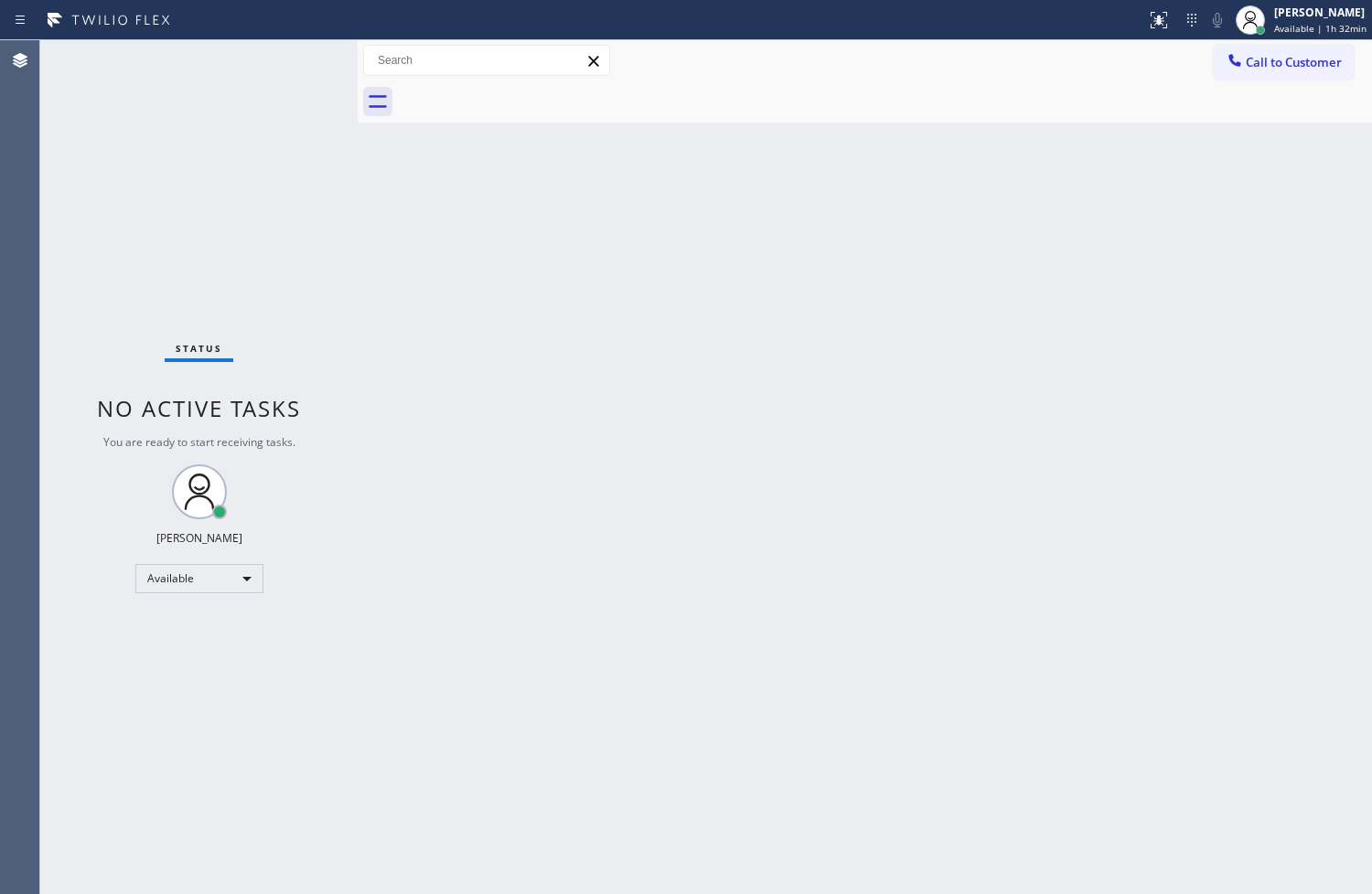
click at [131, 159] on div "Status No active tasks You are ready to start receiving tasks. [PERSON_NAME]" at bounding box center [199, 467] width 317 height 854
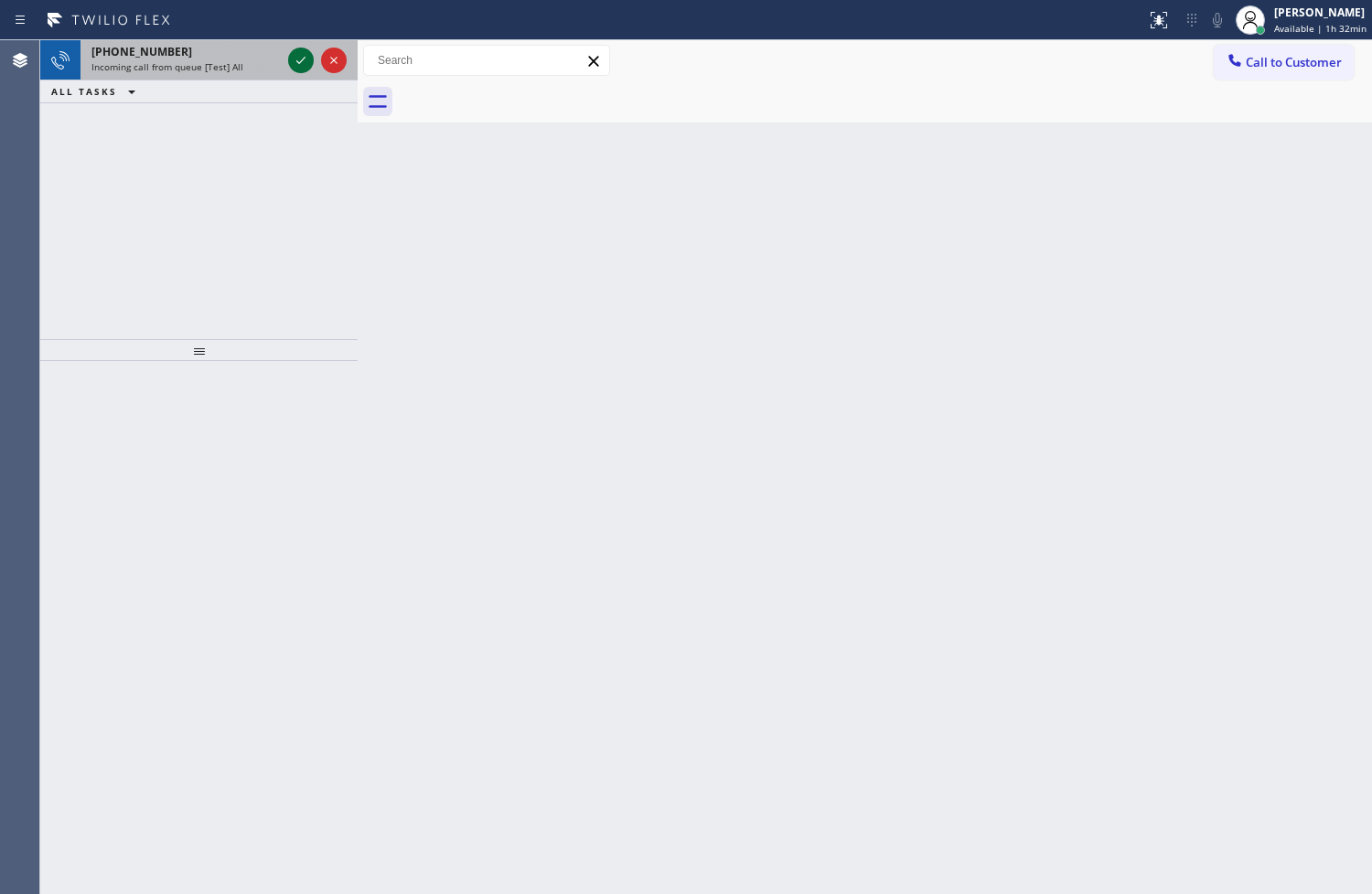
click at [296, 58] on icon at bounding box center [300, 60] width 22 height 22
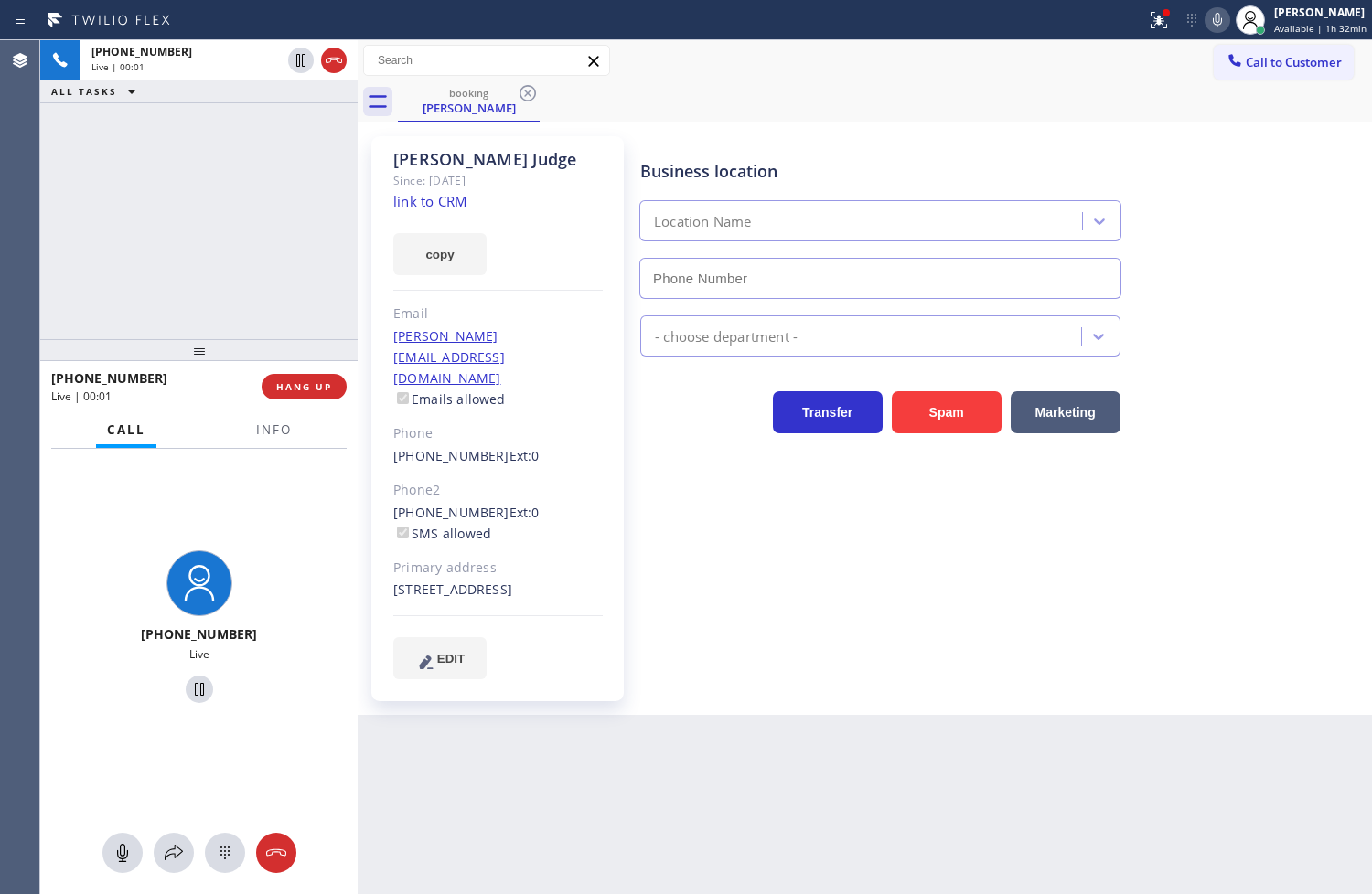
type input "[PHONE_NUMBER]"
click at [423, 205] on link "link to CRM" at bounding box center [431, 201] width 75 height 18
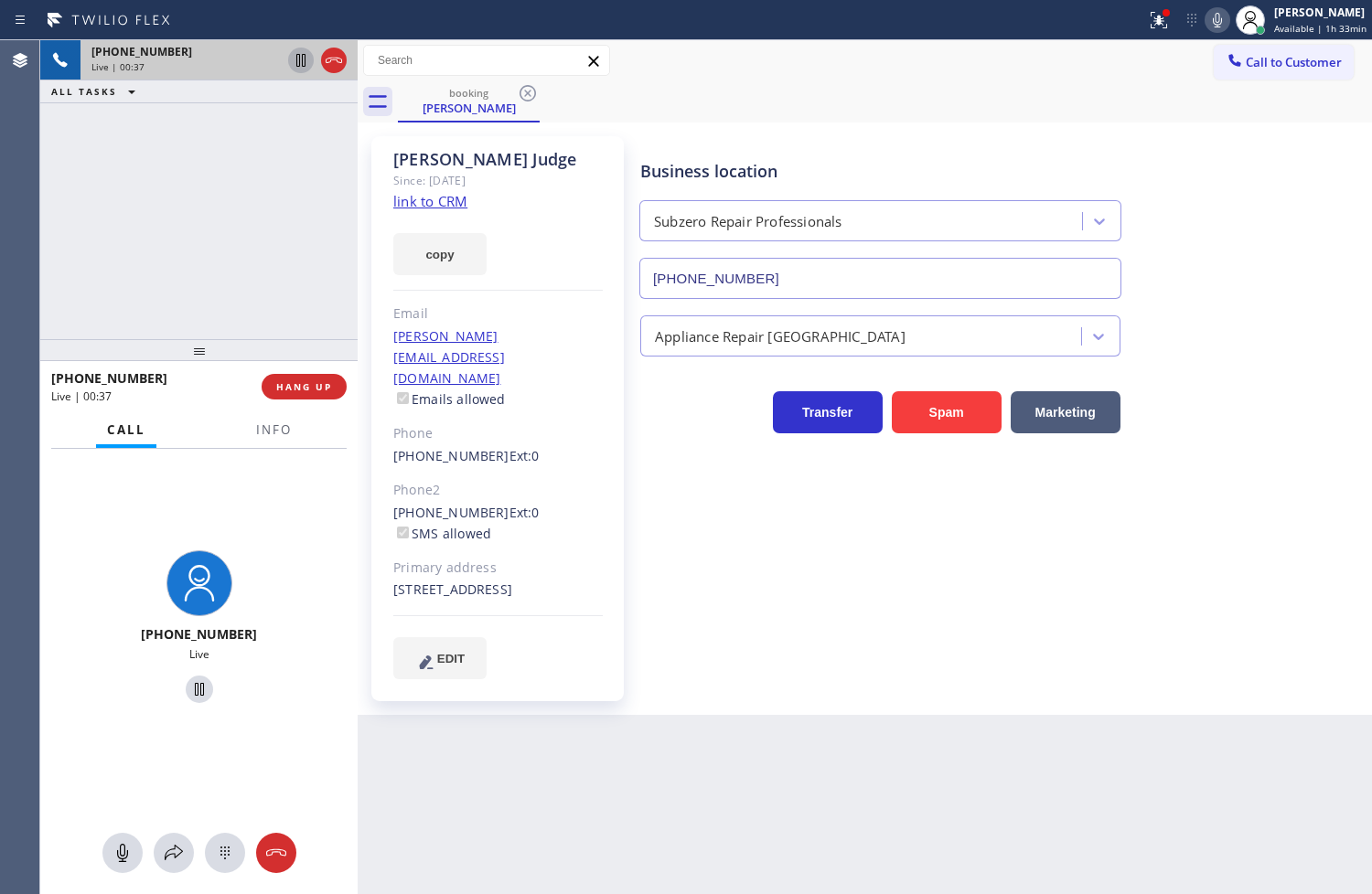
click at [304, 60] on icon at bounding box center [300, 60] width 22 height 22
click at [427, 246] on button "copy" at bounding box center [440, 254] width 94 height 42
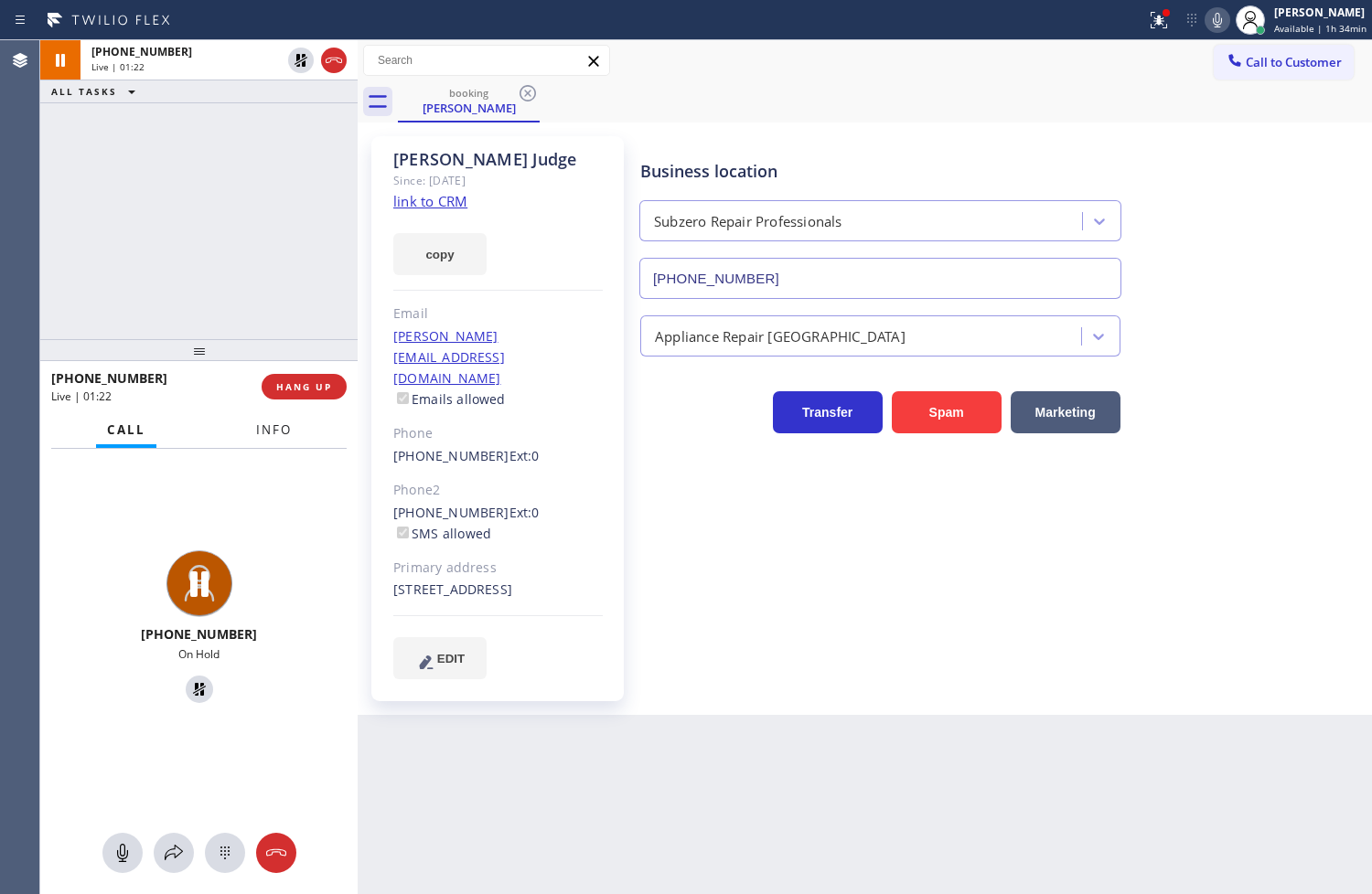
click at [270, 434] on span "Info" at bounding box center [273, 429] width 35 height 16
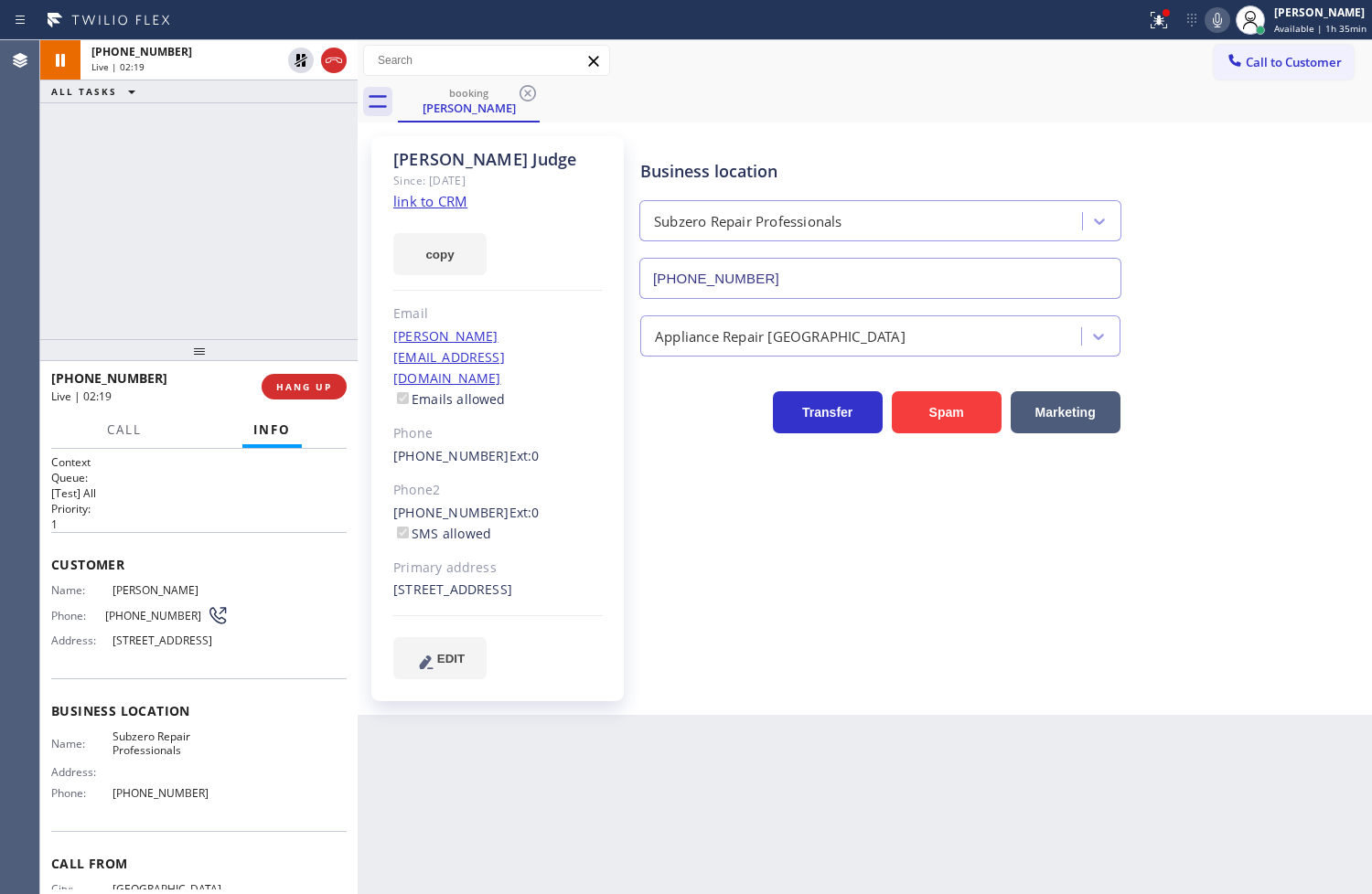
drag, startPoint x: 525, startPoint y: 786, endPoint x: 403, endPoint y: 590, distance: 230.9
click at [518, 772] on div "Back to Dashboard Change Sender ID Customers Technicians Select a contact Outbo…" at bounding box center [865, 467] width 1015 height 854
click at [308, 50] on icon at bounding box center [300, 60] width 22 height 22
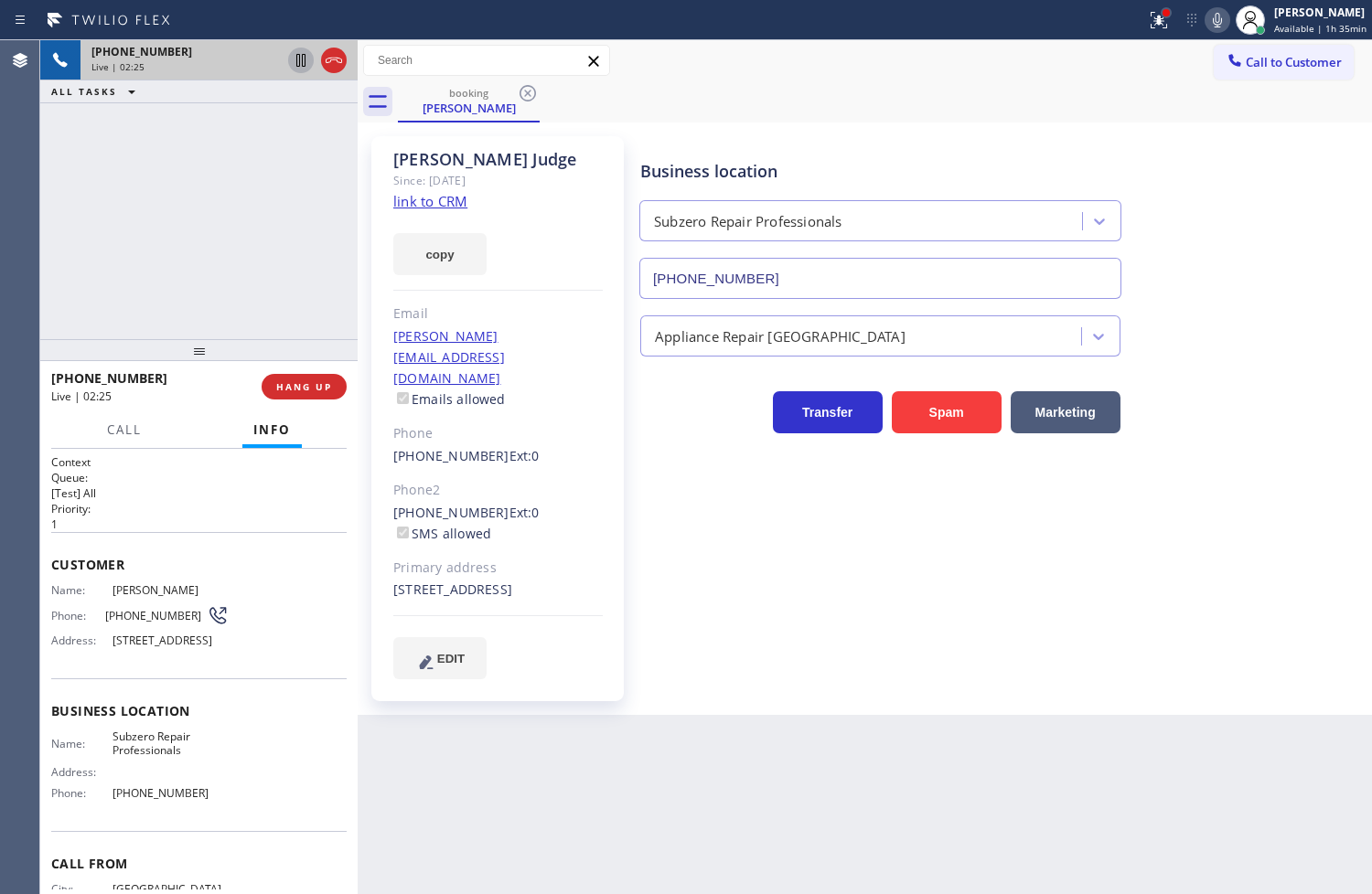
click at [1161, 14] on div at bounding box center [1166, 12] width 11 height 11
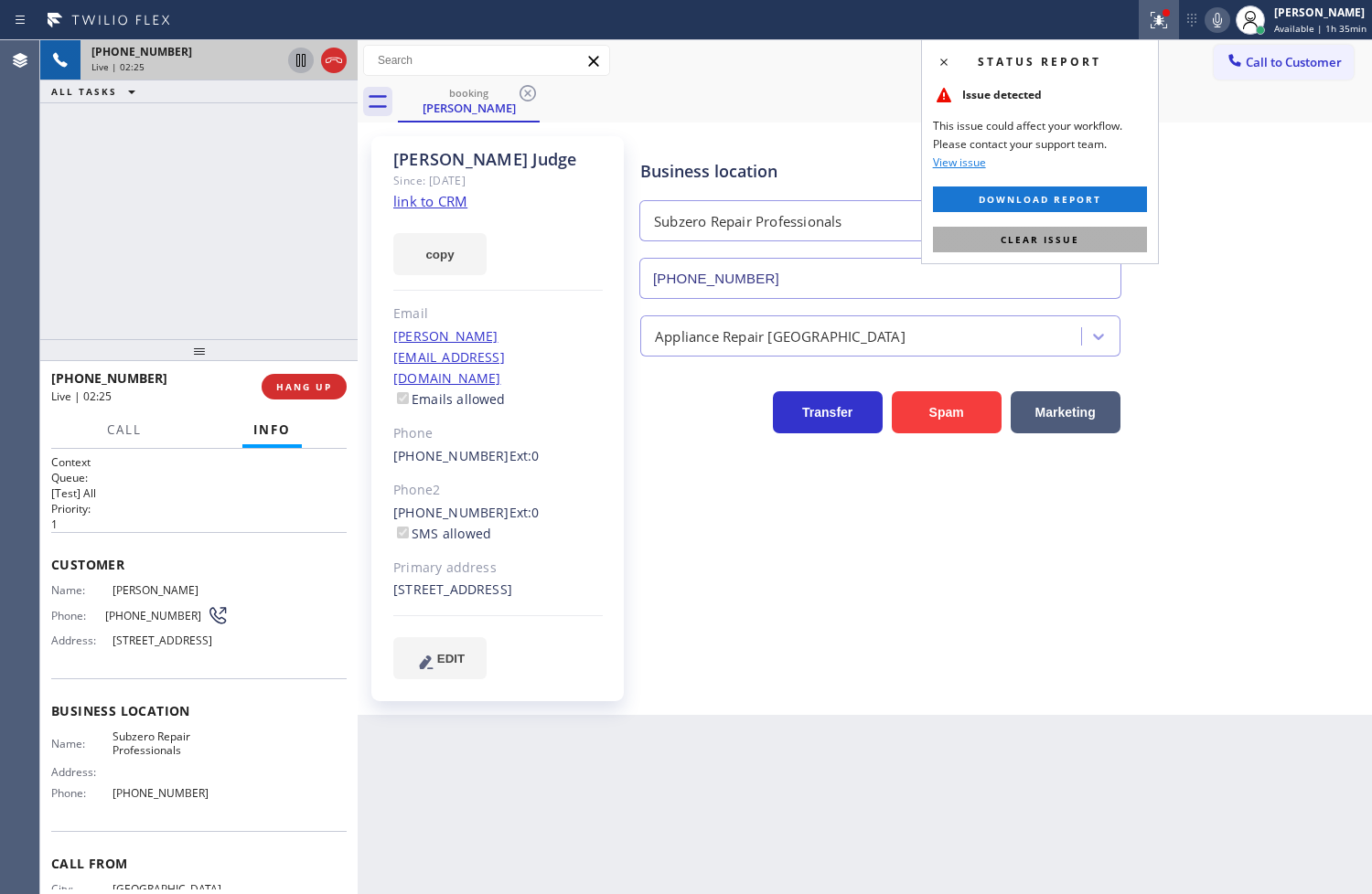
click at [1106, 241] on button "Clear issue" at bounding box center [1040, 239] width 214 height 26
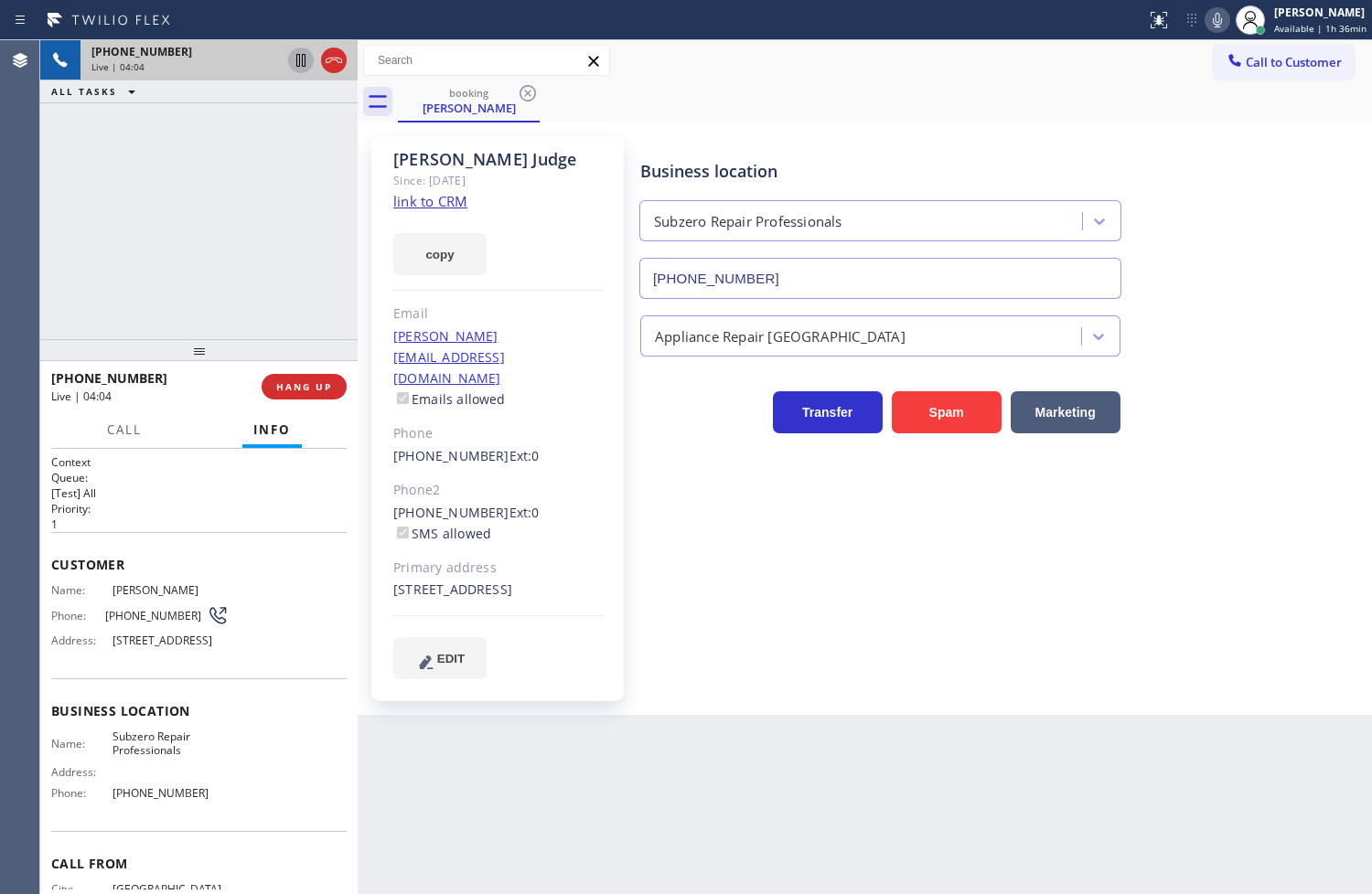
click at [72, 284] on div "[PHONE_NUMBER] Live | 04:04 ALL TASKS ALL TASKS ACTIVE TASKS TASKS IN WRAP UP" at bounding box center [199, 189] width 317 height 299
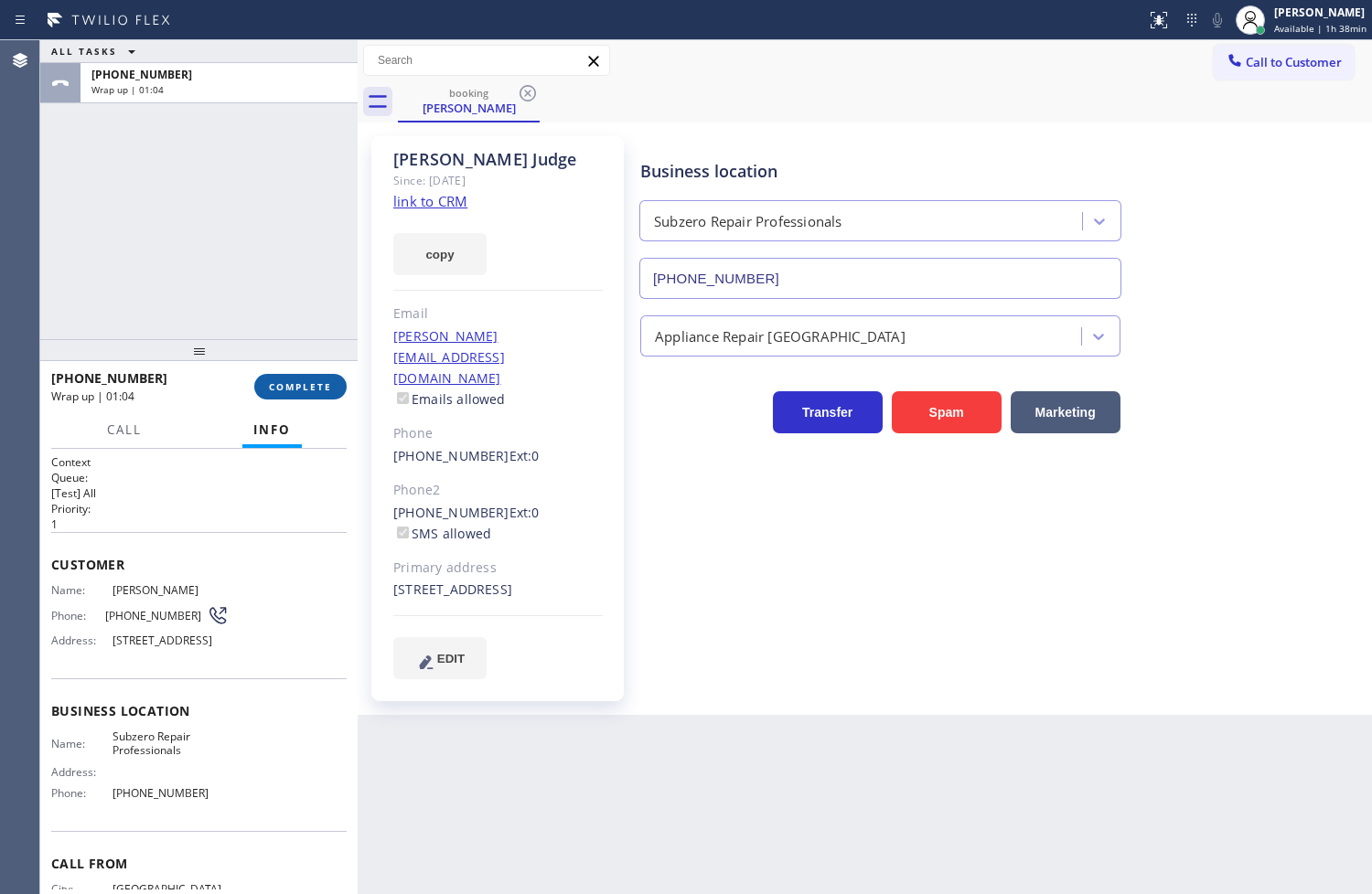
click at [303, 386] on span "COMPLETE" at bounding box center [300, 386] width 63 height 12
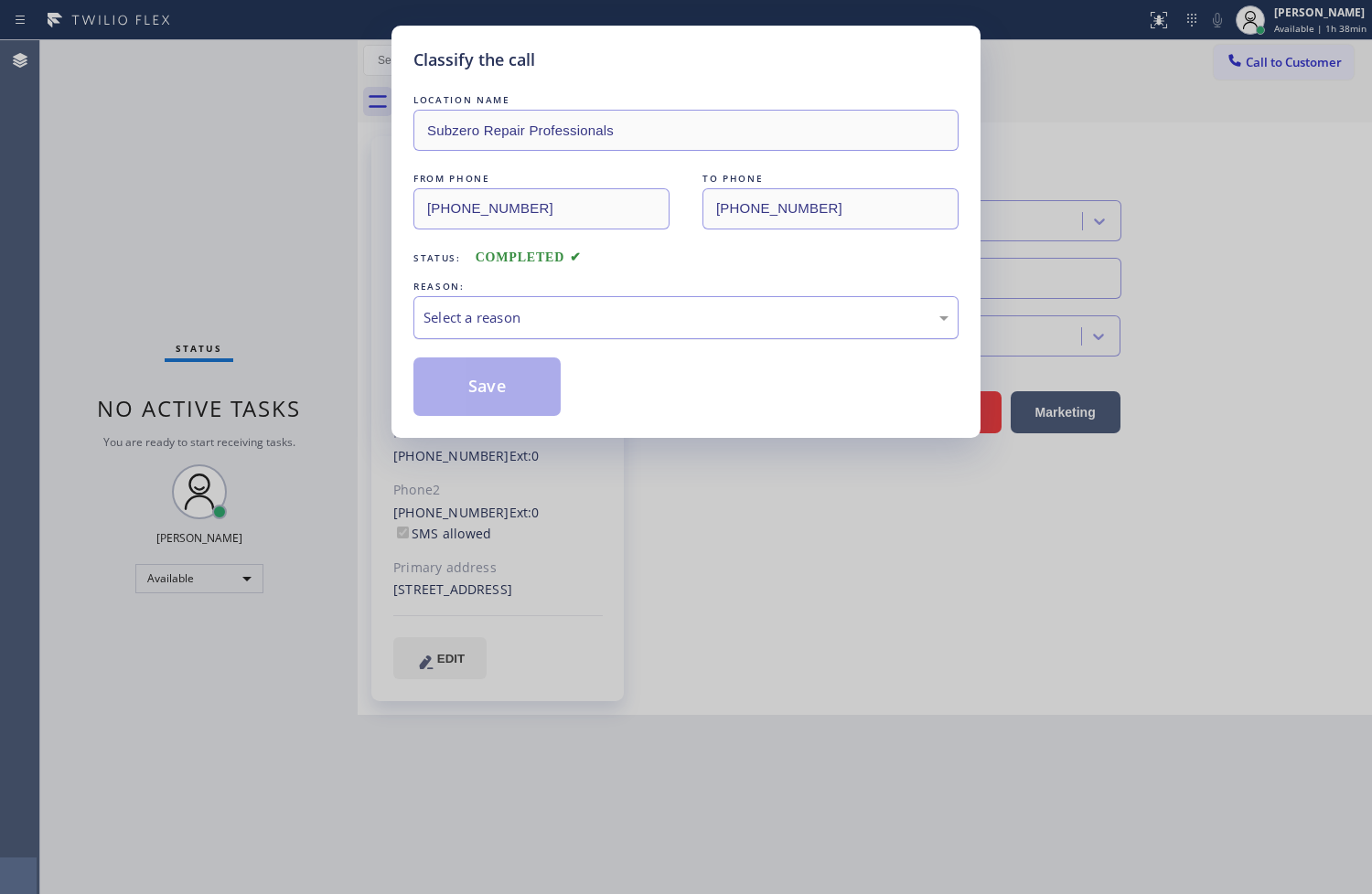
click at [478, 324] on div "Select a reason" at bounding box center [685, 318] width 525 height 21
click at [482, 380] on button "Save" at bounding box center [487, 386] width 147 height 58
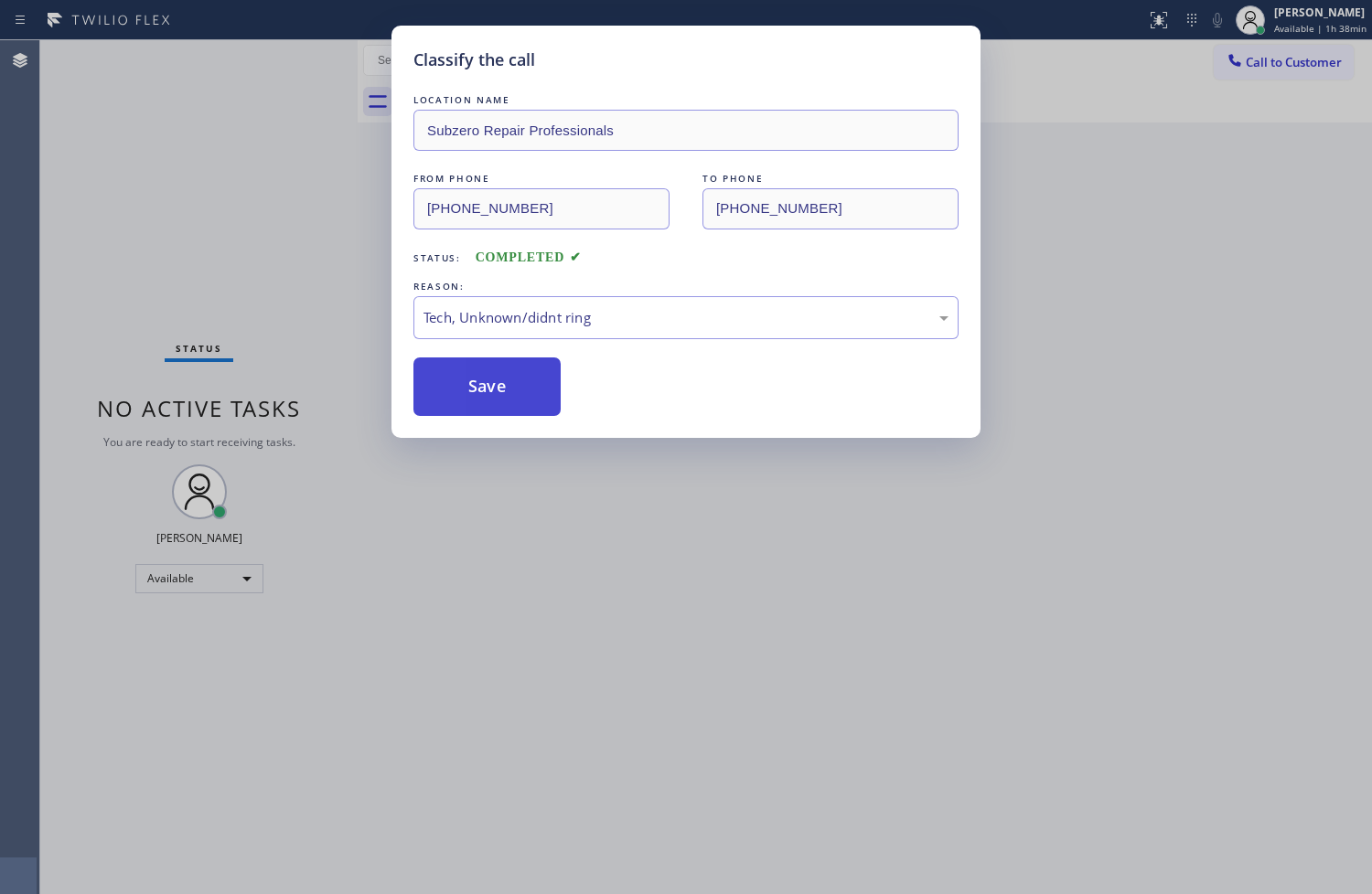
click at [482, 380] on button "Save" at bounding box center [487, 386] width 147 height 58
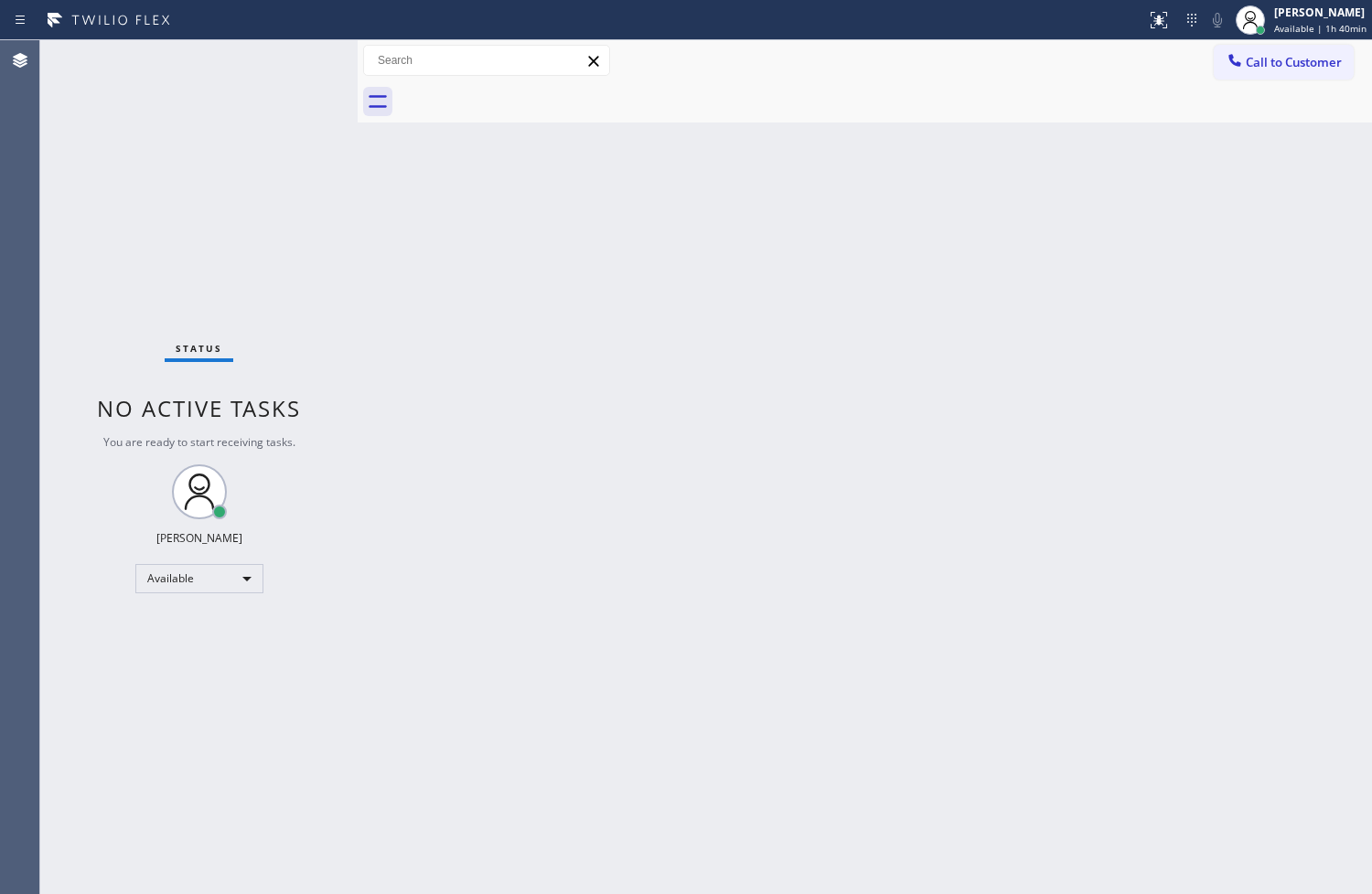
click at [461, 388] on div "Back to Dashboard Change Sender ID Customers Technicians Select a contact Outbo…" at bounding box center [865, 467] width 1015 height 854
click at [314, 138] on div "Status No active tasks You are ready to start receiving tasks. [PERSON_NAME]" at bounding box center [199, 467] width 317 height 854
click at [303, 51] on div "Status No active tasks You are ready to start receiving tasks. [PERSON_NAME]" at bounding box center [199, 467] width 317 height 854
click at [346, 352] on div "Status No active tasks You are ready to start receiving tasks. [PERSON_NAME]" at bounding box center [199, 467] width 317 height 854
click at [298, 205] on div "Status No active tasks You are ready to start receiving tasks. [PERSON_NAME]" at bounding box center [199, 467] width 317 height 854
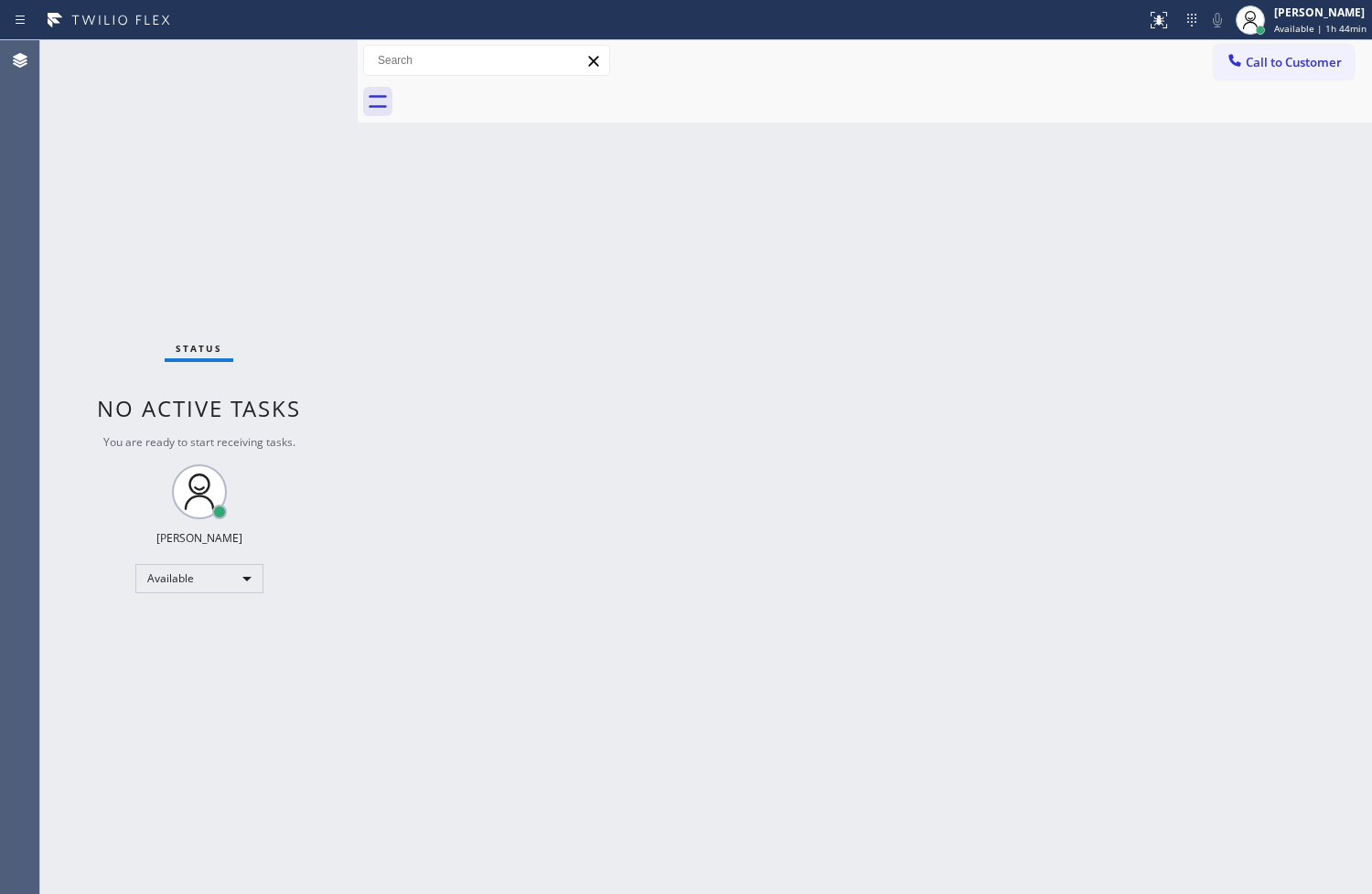
click at [287, 74] on div "Status No active tasks You are ready to start receiving tasks. [PERSON_NAME]" at bounding box center [199, 467] width 317 height 854
click at [1293, 19] on div "[PERSON_NAME]" at bounding box center [1320, 12] width 93 height 15
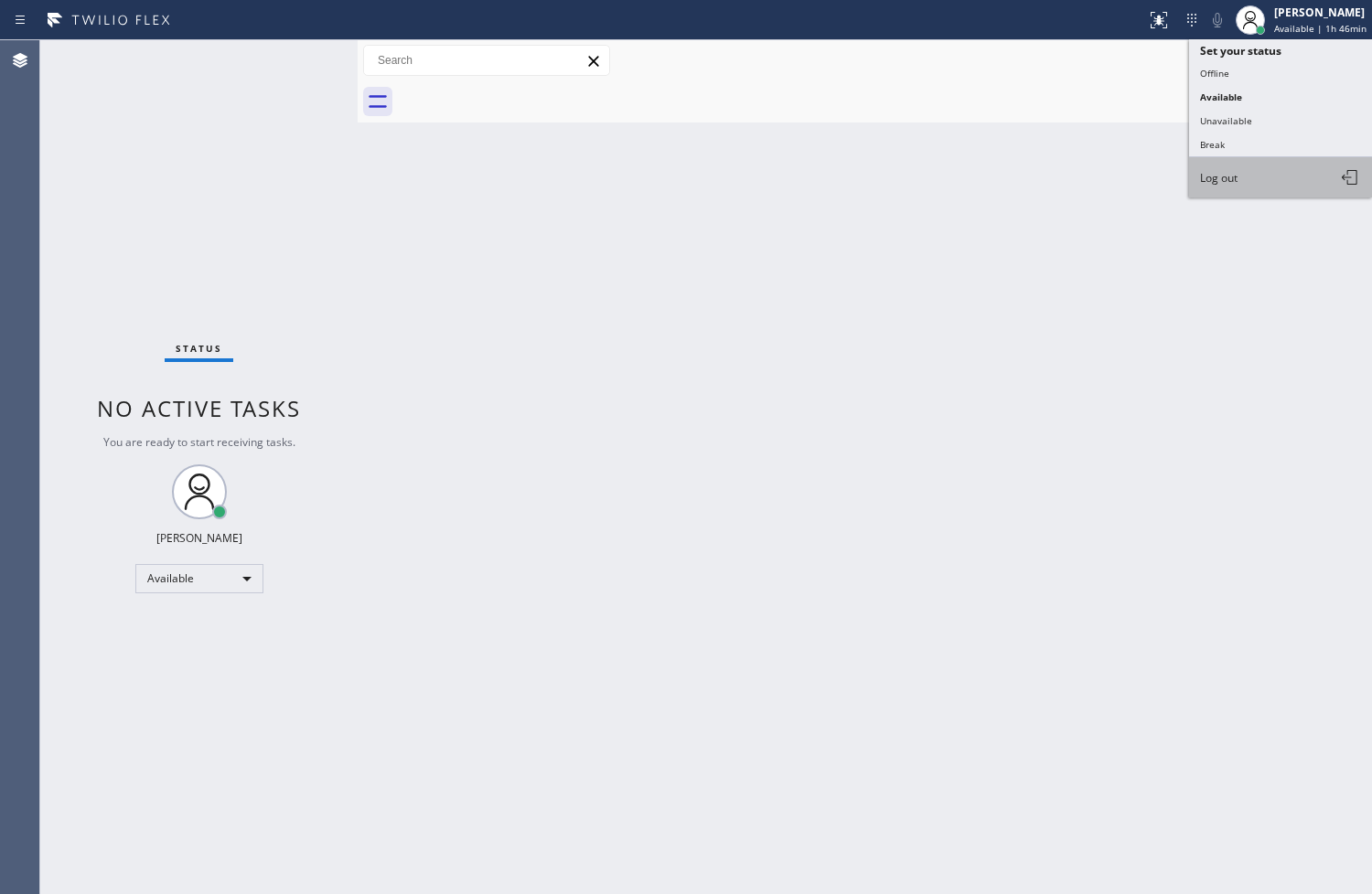
click at [1244, 182] on button "Log out" at bounding box center [1279, 178] width 182 height 40
